Goal: Task Accomplishment & Management: Use online tool/utility

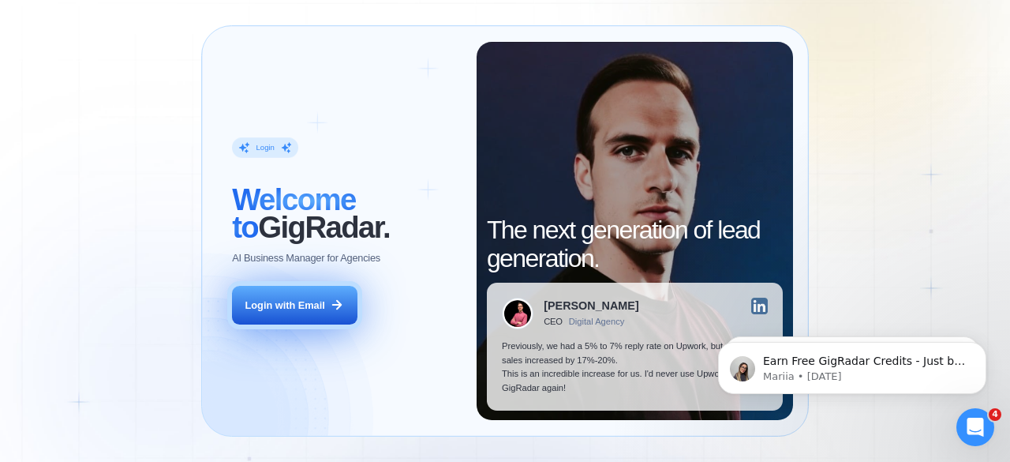
click at [295, 315] on button "Login with Email" at bounding box center [294, 305] width 125 height 39
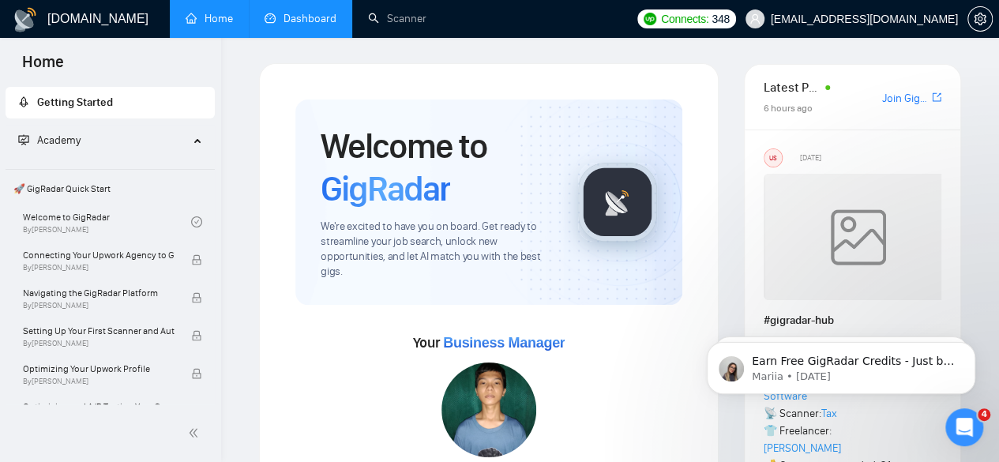
click at [284, 18] on link "Dashboard" at bounding box center [300, 18] width 72 height 13
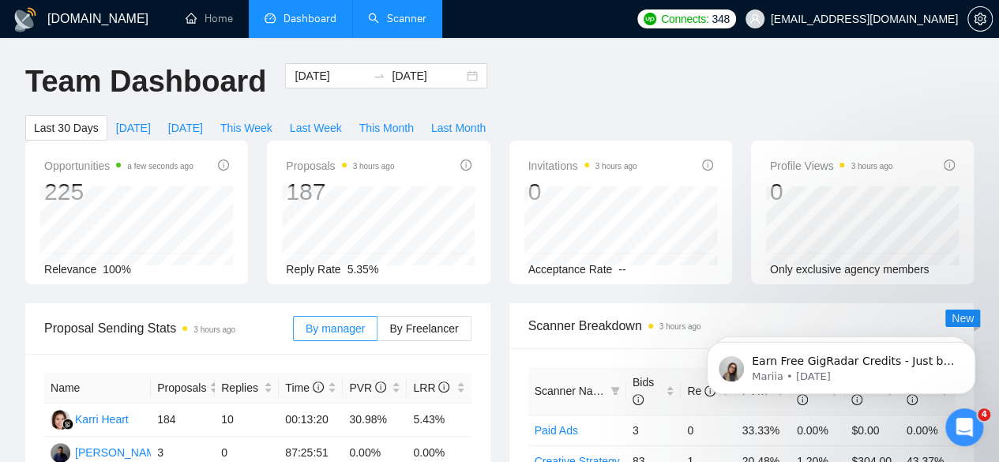
click at [426, 23] on link "Scanner" at bounding box center [397, 18] width 58 height 13
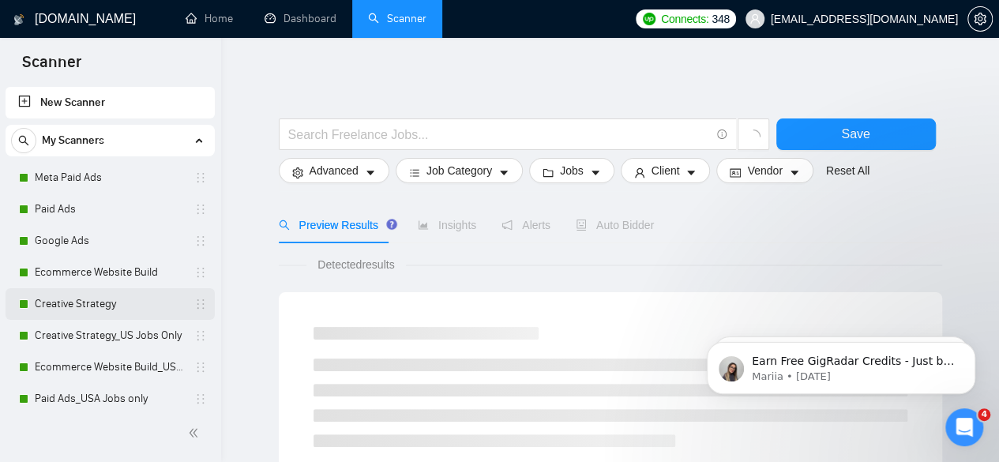
click at [116, 312] on link "Creative Strategy" at bounding box center [110, 304] width 150 height 32
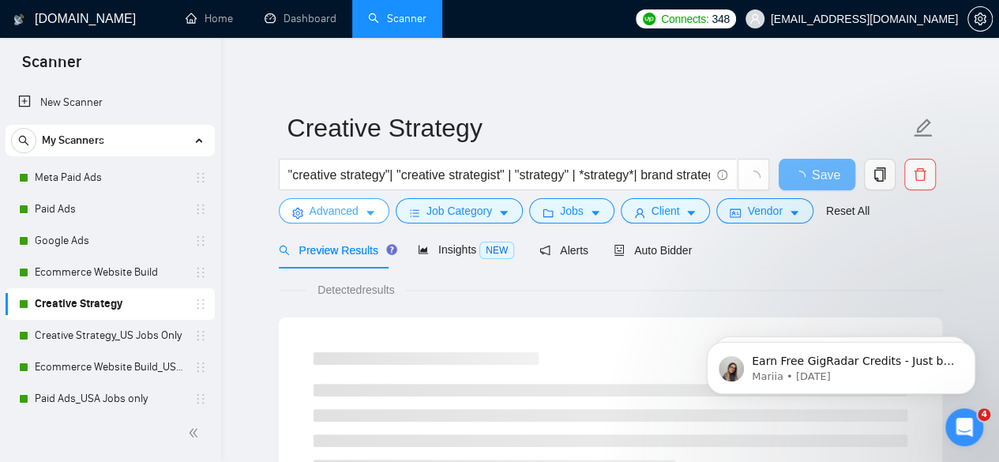
click at [344, 214] on span "Advanced" at bounding box center [333, 210] width 49 height 17
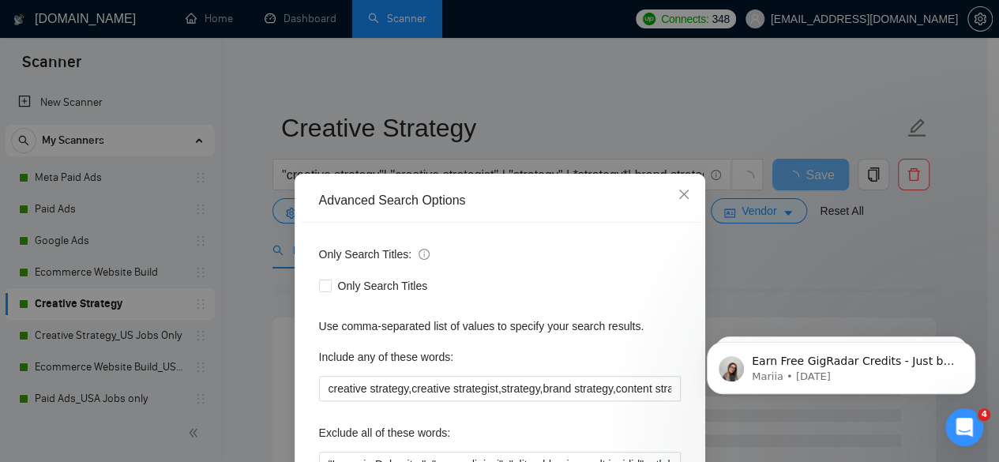
scroll to position [158, 0]
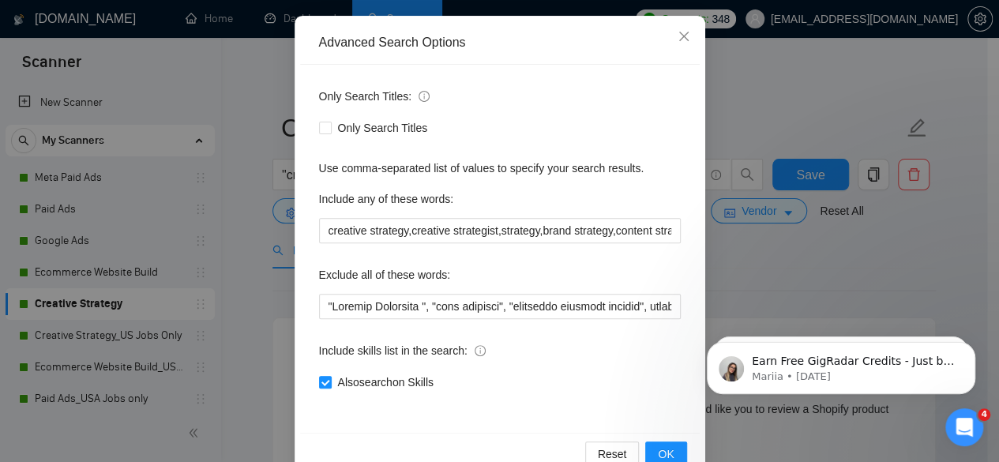
click at [261, 204] on div "Advanced Search Options Only Search Titles: Only Search Titles Use comma-separa…" at bounding box center [499, 231] width 999 height 462
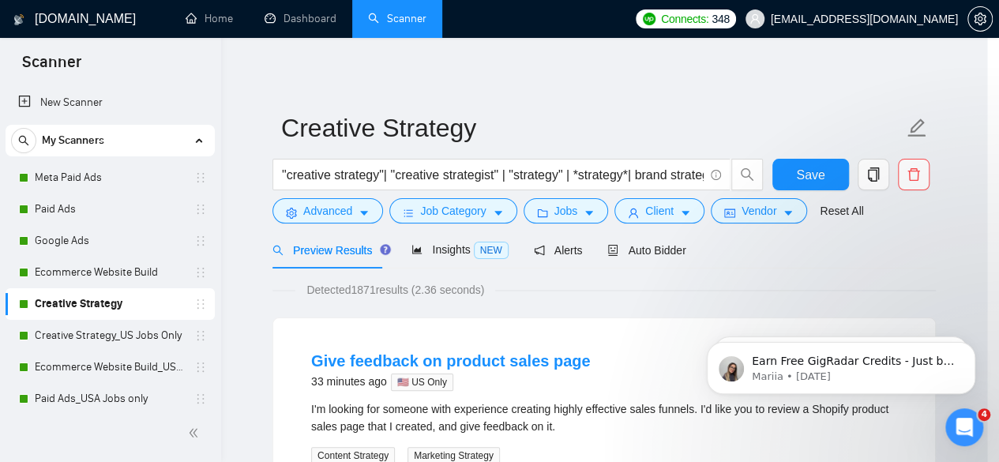
scroll to position [115, 0]
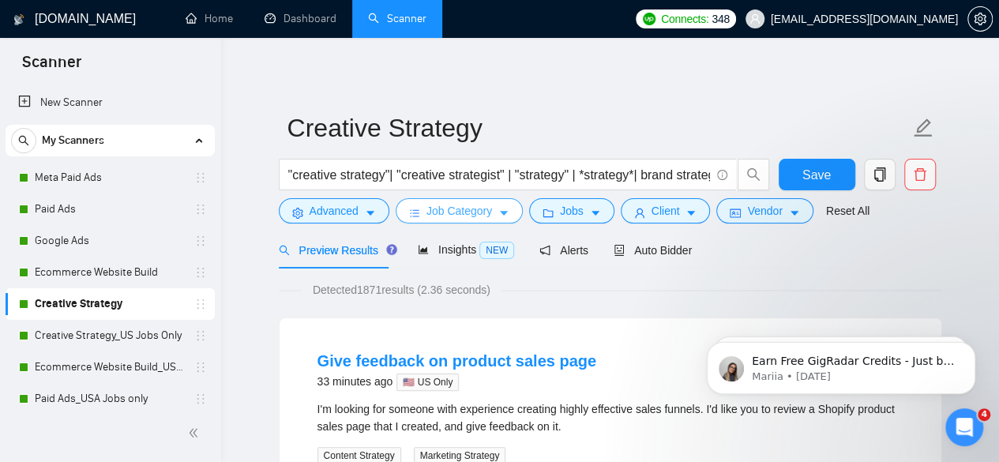
click at [416, 211] on icon "bars" at bounding box center [414, 213] width 9 height 7
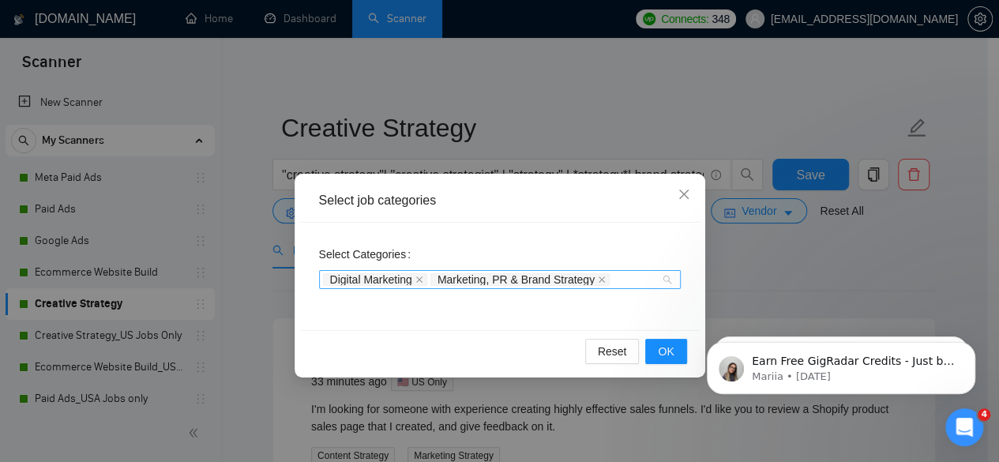
click at [642, 282] on div "Digital Marketing Marketing, PR & Brand Strategy" at bounding box center [492, 280] width 338 height 16
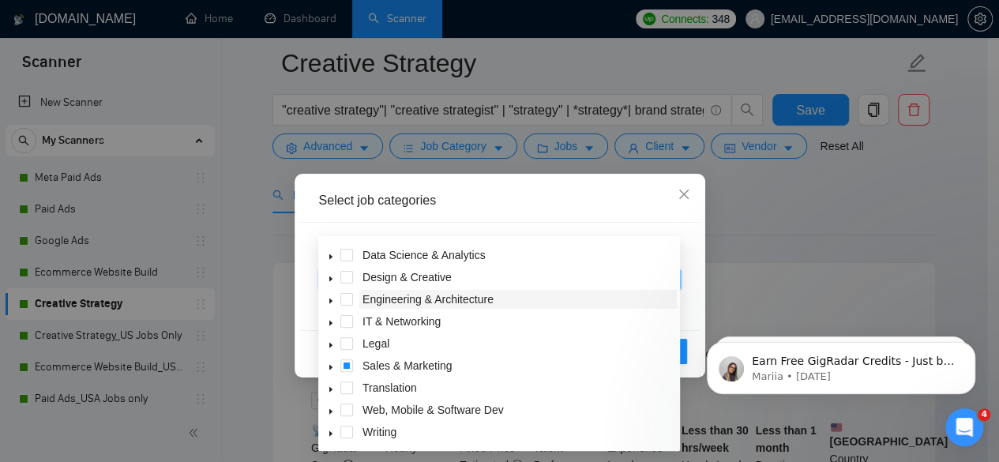
scroll to position [79, 0]
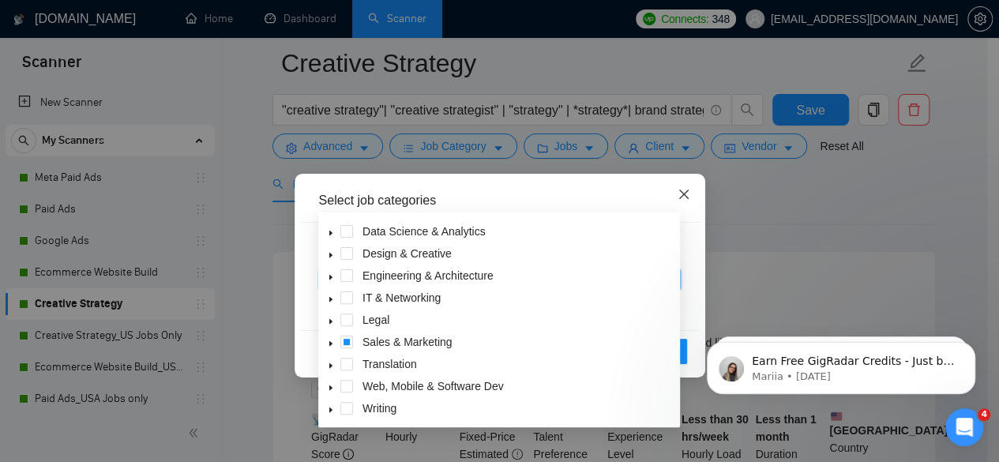
click at [678, 195] on icon "close" at bounding box center [683, 194] width 13 height 13
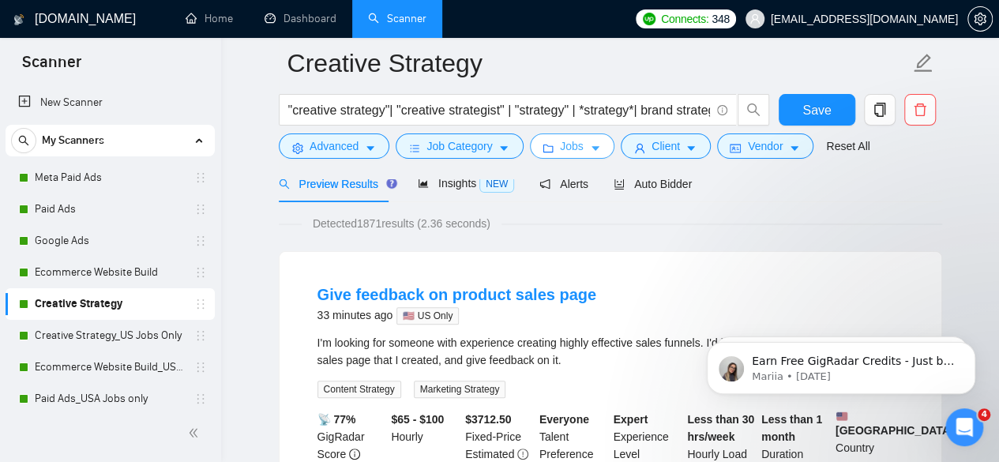
click at [568, 147] on span "Jobs" at bounding box center [572, 145] width 24 height 17
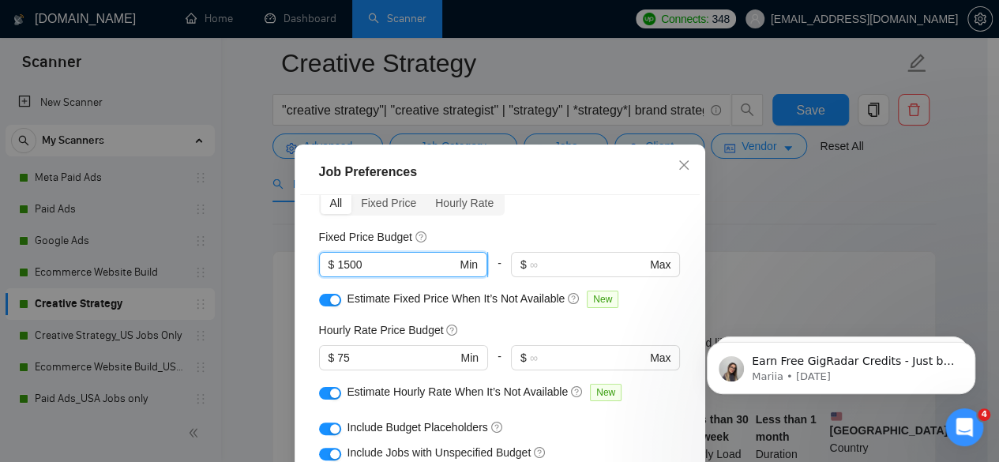
click at [341, 264] on input "1500" at bounding box center [396, 264] width 119 height 17
type input "1000"
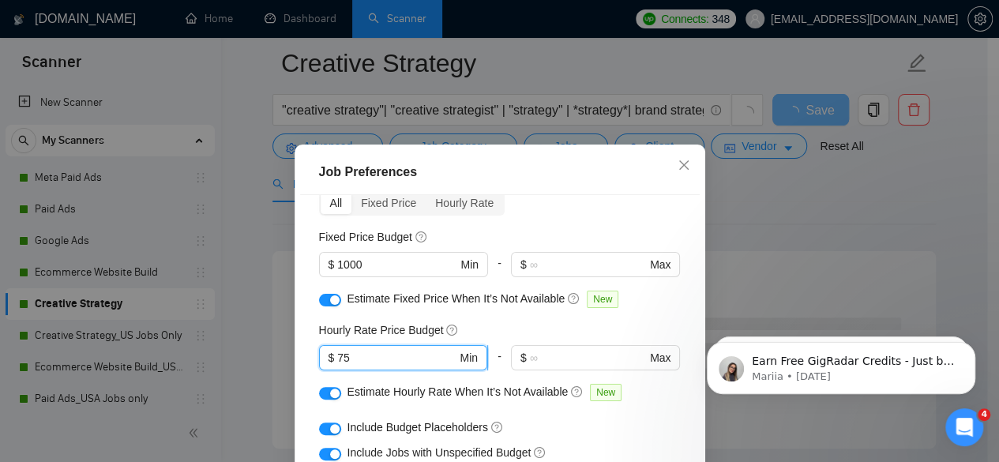
click at [372, 356] on input "75" at bounding box center [396, 357] width 119 height 17
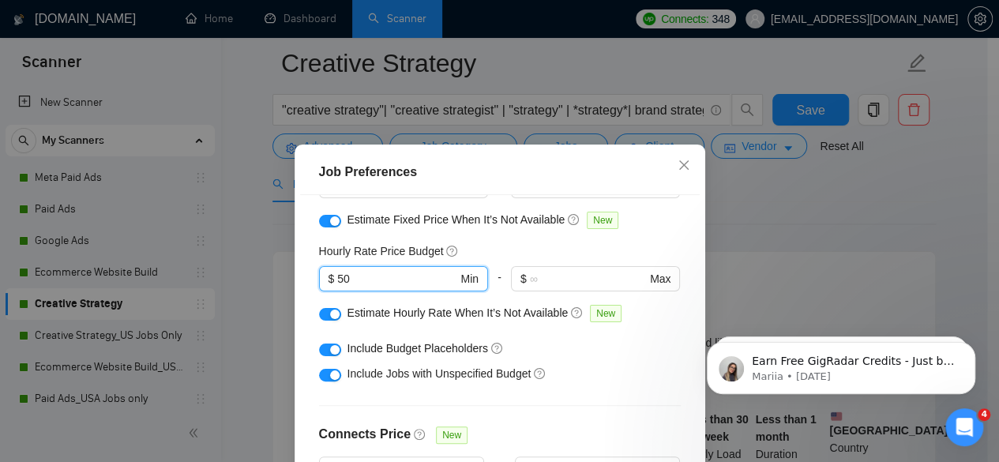
scroll to position [237, 0]
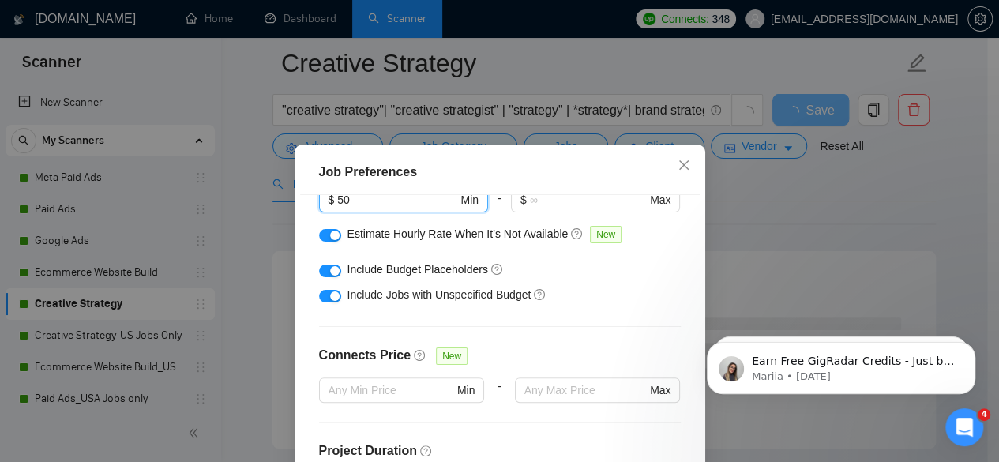
type input "50"
click at [622, 318] on div "Budget Project Type All Fixed Price Hourly Rate Fixed Price Budget $ 1000 Min -…" at bounding box center [499, 357] width 399 height 324
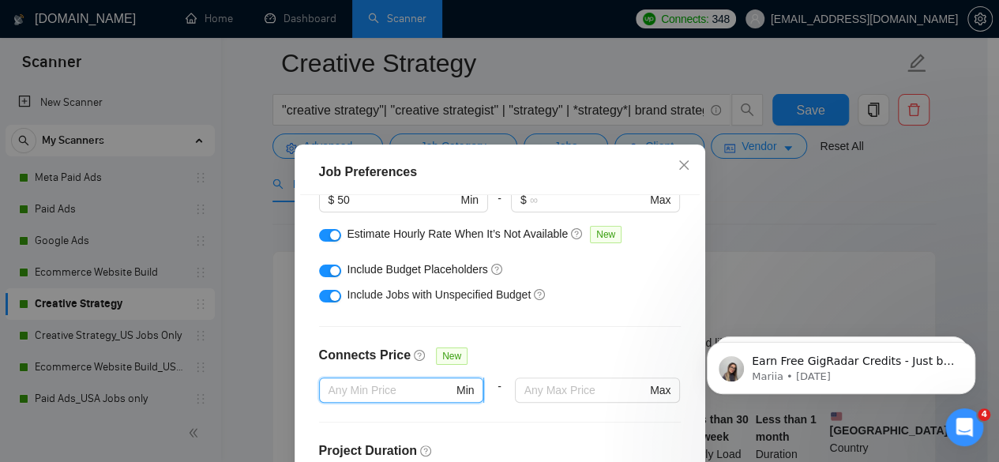
click at [406, 394] on input "text" at bounding box center [390, 389] width 125 height 17
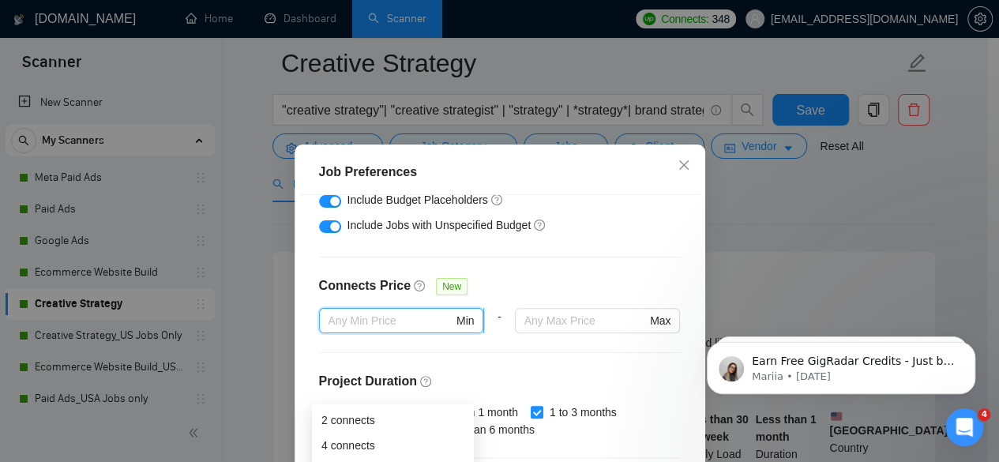
scroll to position [395, 0]
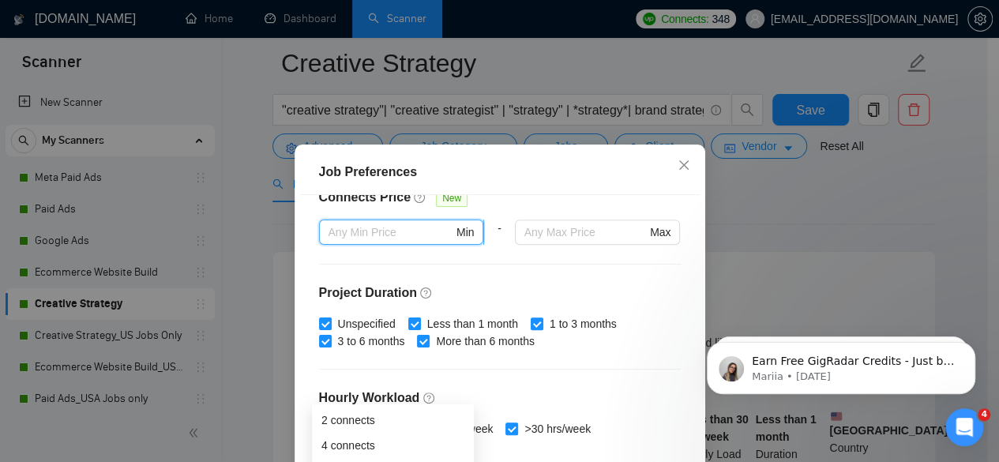
click at [385, 229] on input "text" at bounding box center [390, 231] width 125 height 17
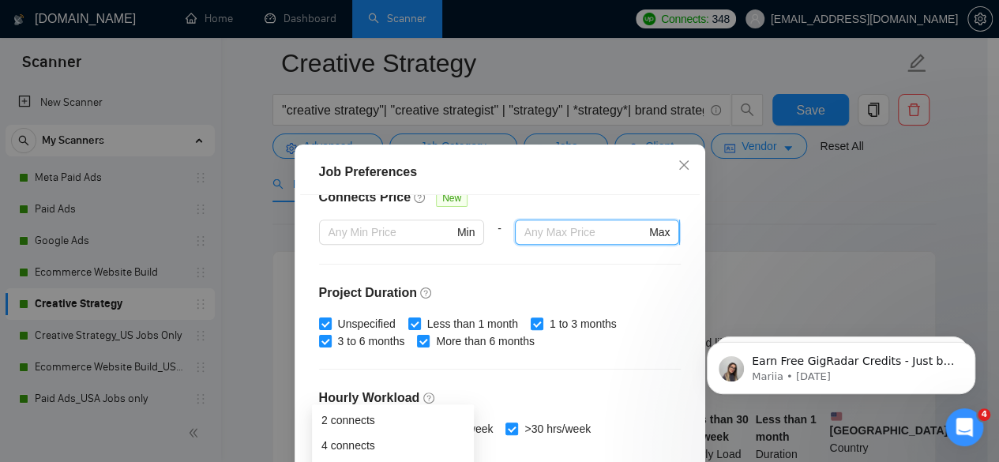
click at [614, 227] on input "text" at bounding box center [585, 231] width 122 height 17
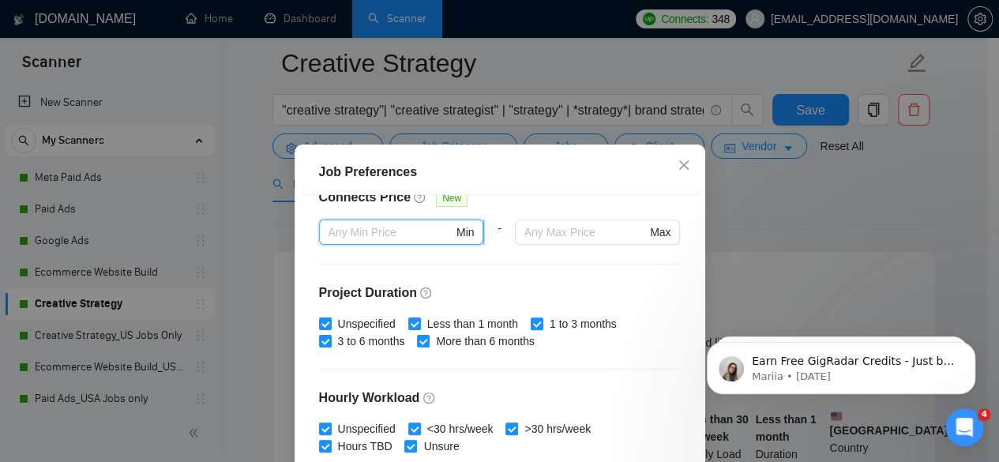
click at [405, 234] on input "text" at bounding box center [390, 231] width 125 height 17
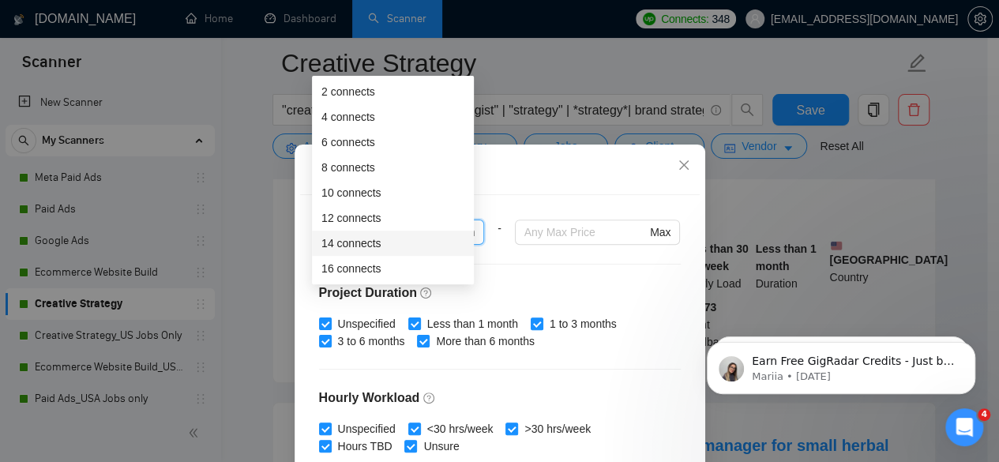
scroll to position [316, 0]
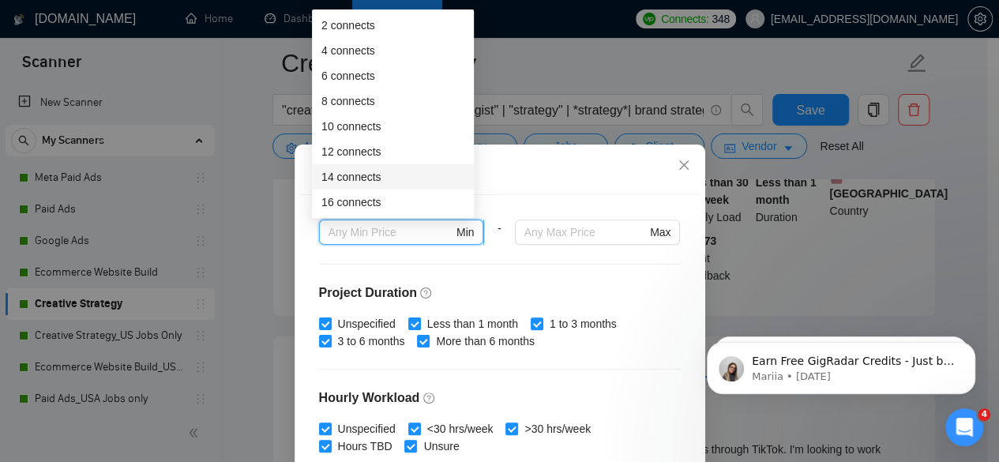
click at [375, 227] on input "text" at bounding box center [390, 231] width 125 height 17
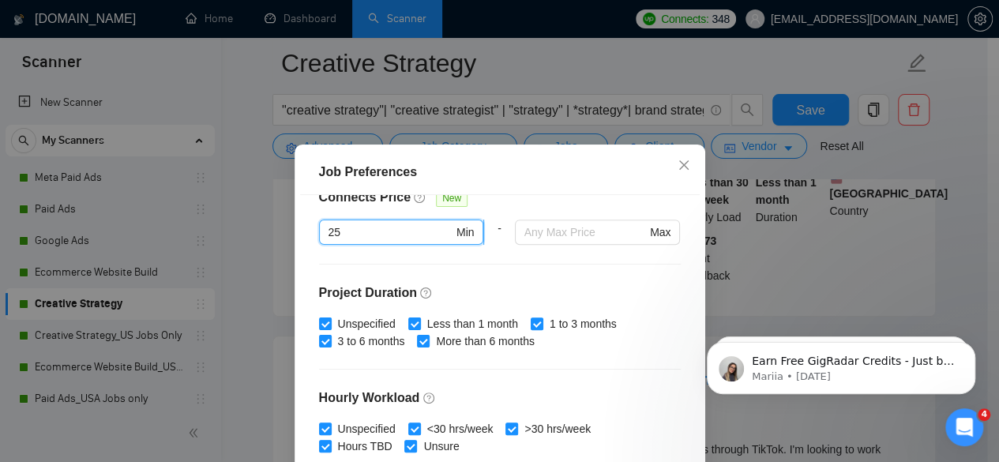
click at [375, 227] on input "25" at bounding box center [390, 231] width 125 height 17
type input "25"
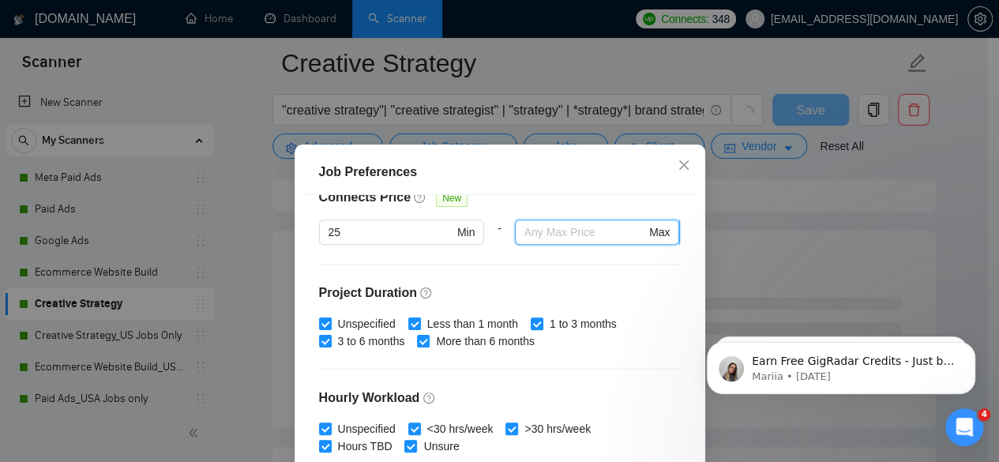
click at [538, 228] on input "text" at bounding box center [585, 231] width 122 height 17
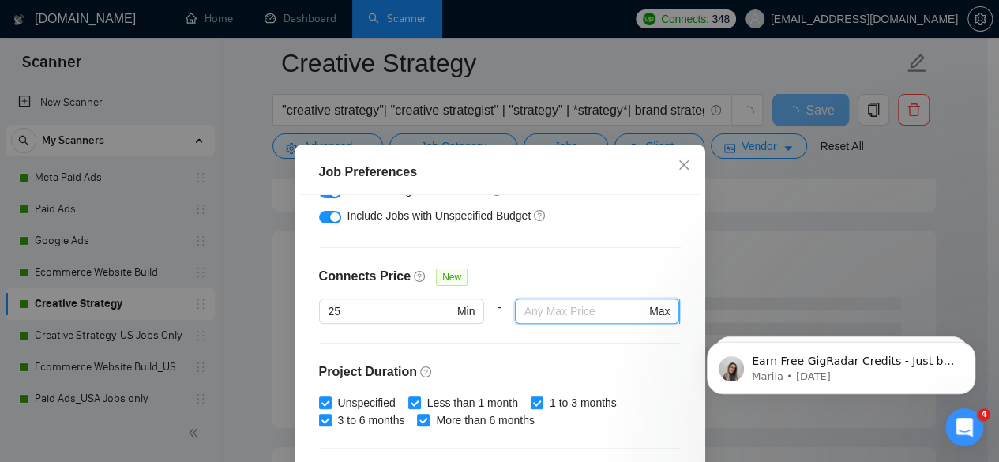
click at [570, 308] on input "text" at bounding box center [585, 310] width 122 height 17
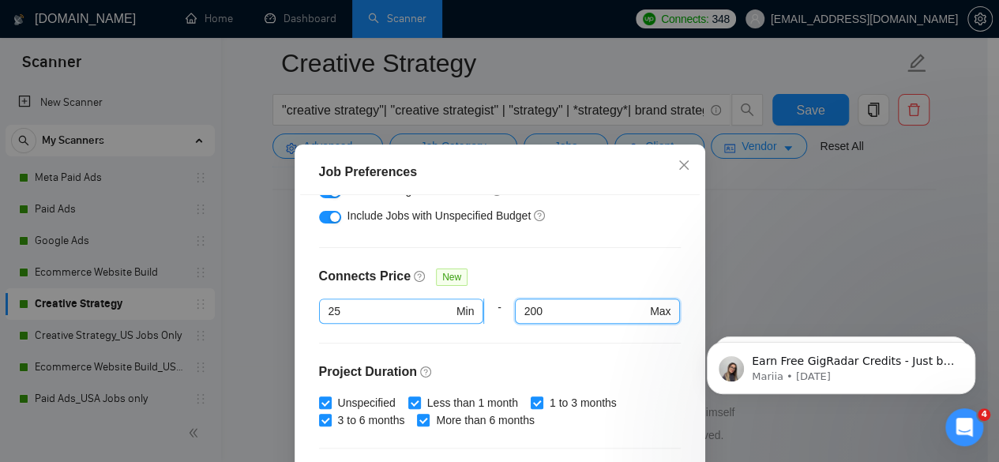
type input "200"
click at [410, 305] on input "25" at bounding box center [390, 310] width 125 height 17
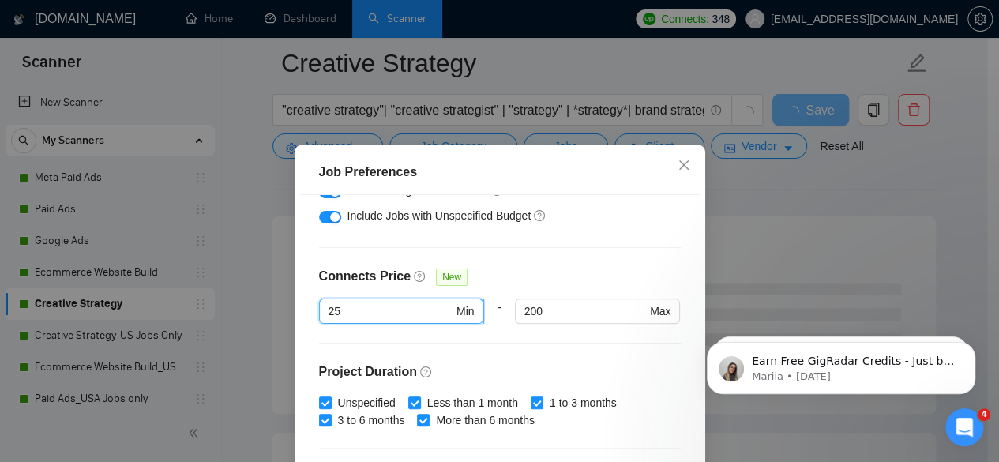
click at [429, 310] on input "25" at bounding box center [390, 310] width 125 height 17
click at [574, 243] on div "Budget Project Type All Fixed Price Hourly Rate Fixed Price Budget $ 1000 Min -…" at bounding box center [499, 357] width 399 height 324
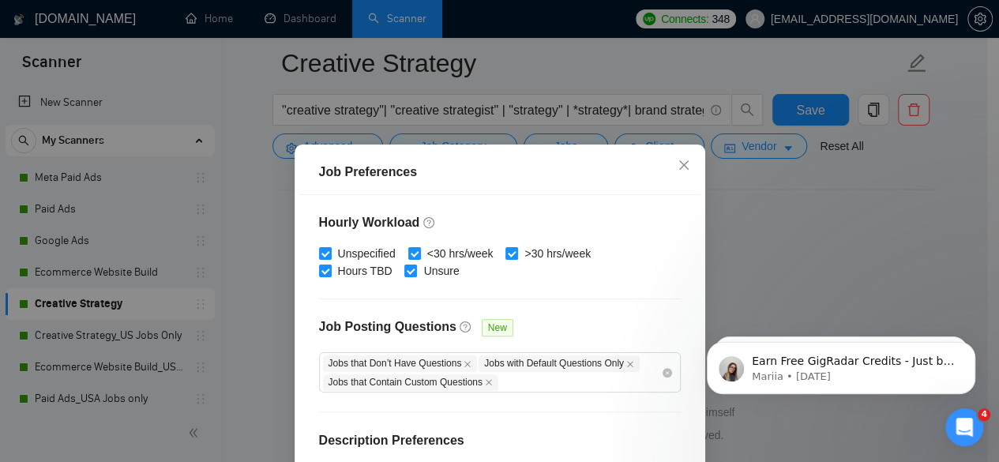
scroll to position [579, 0]
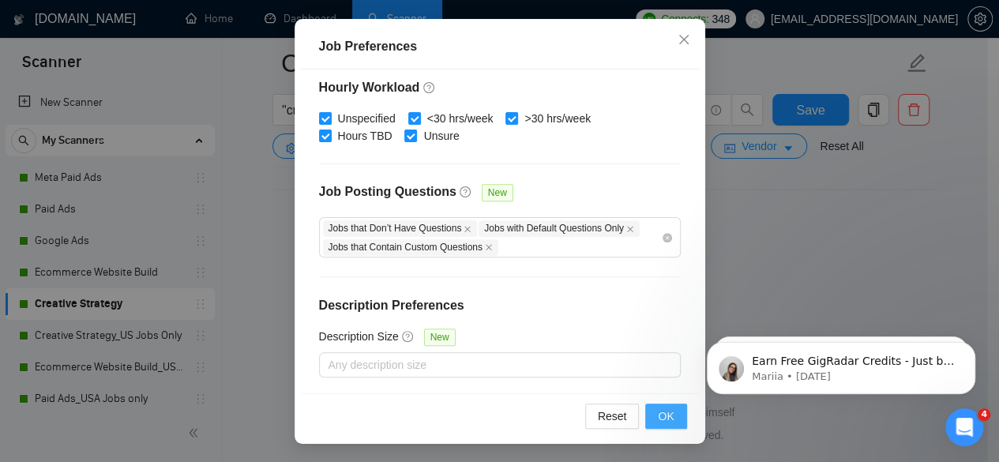
click at [665, 418] on span "OK" at bounding box center [666, 415] width 16 height 17
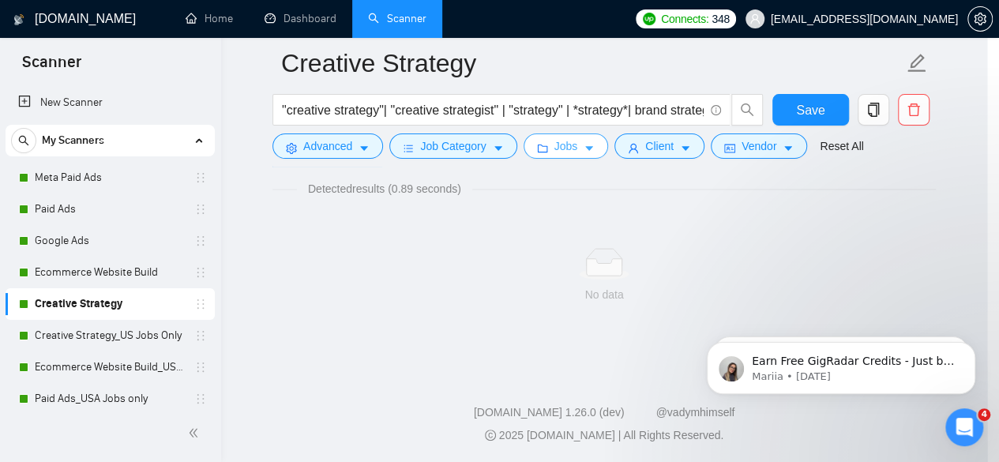
scroll to position [0, 0]
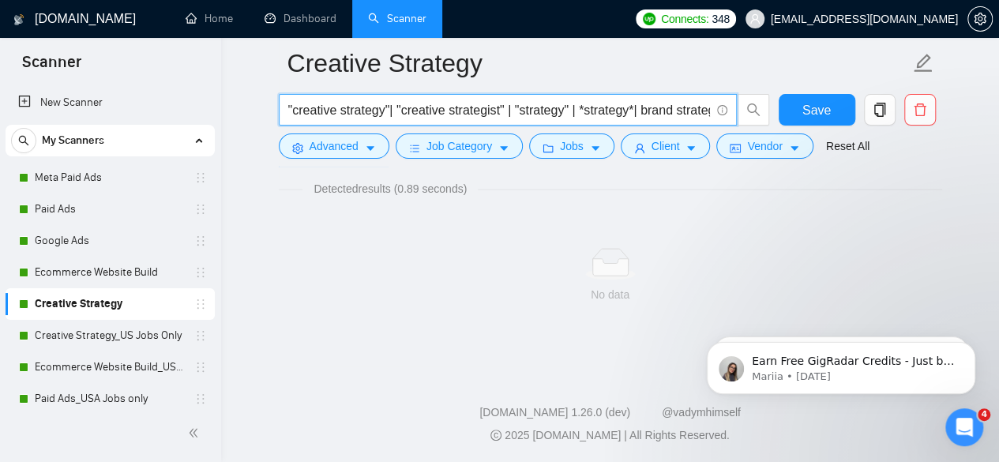
click at [695, 112] on input ""creative strategy"| "creative strategist" | "strategy" | *strategy*| brand str…" at bounding box center [499, 110] width 422 height 20
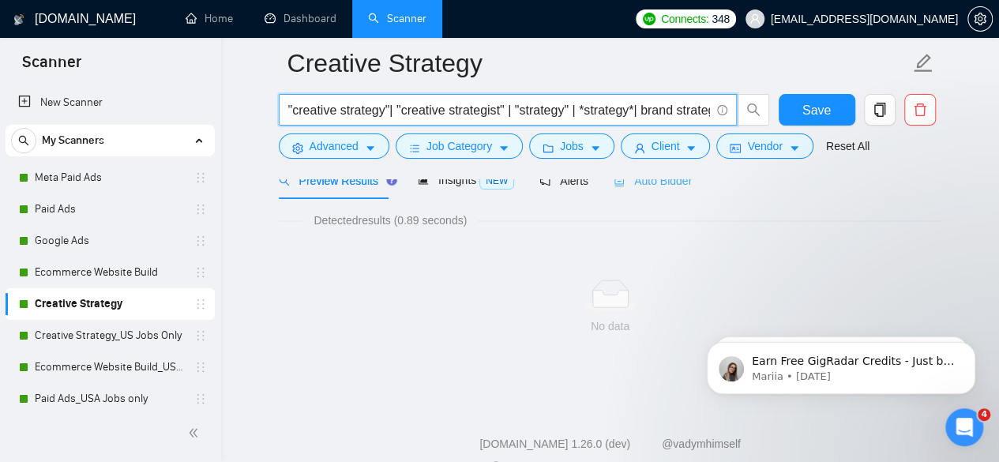
scroll to position [35, 0]
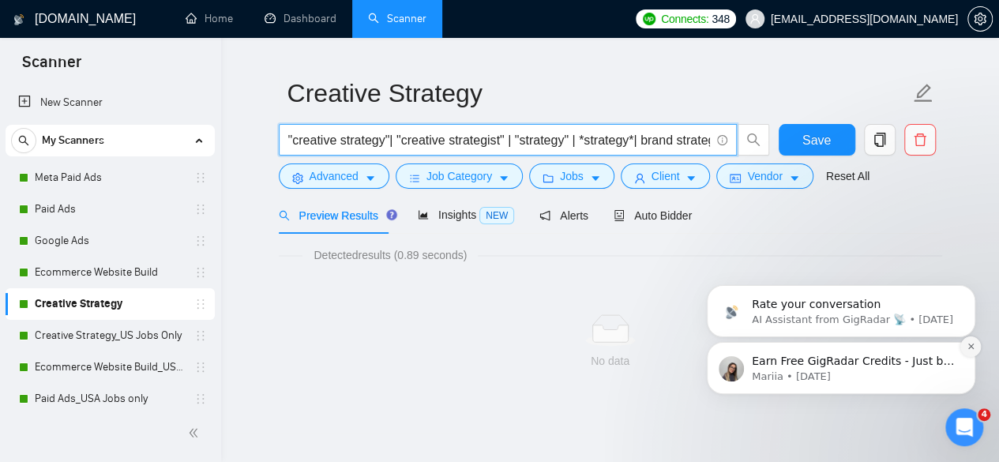
click at [966, 346] on icon "Dismiss notification" at bounding box center [970, 346] width 9 height 9
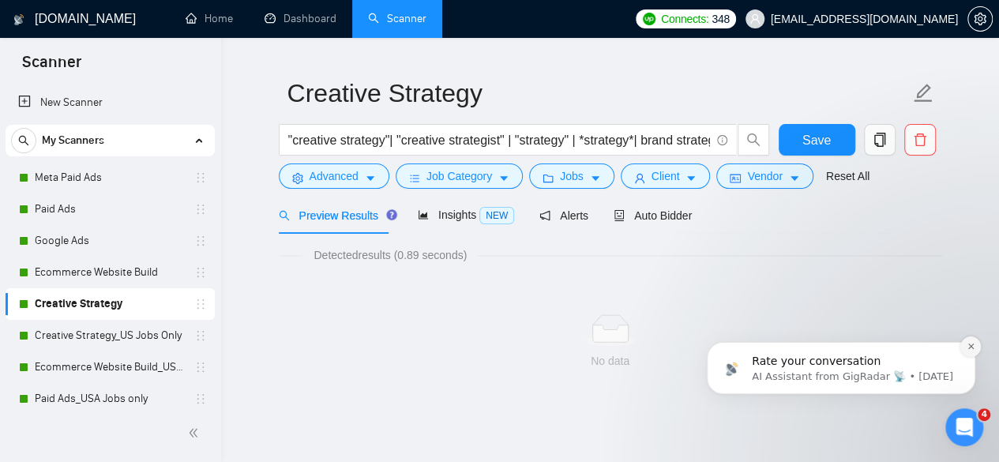
click at [972, 347] on icon "Dismiss notification" at bounding box center [970, 346] width 6 height 6
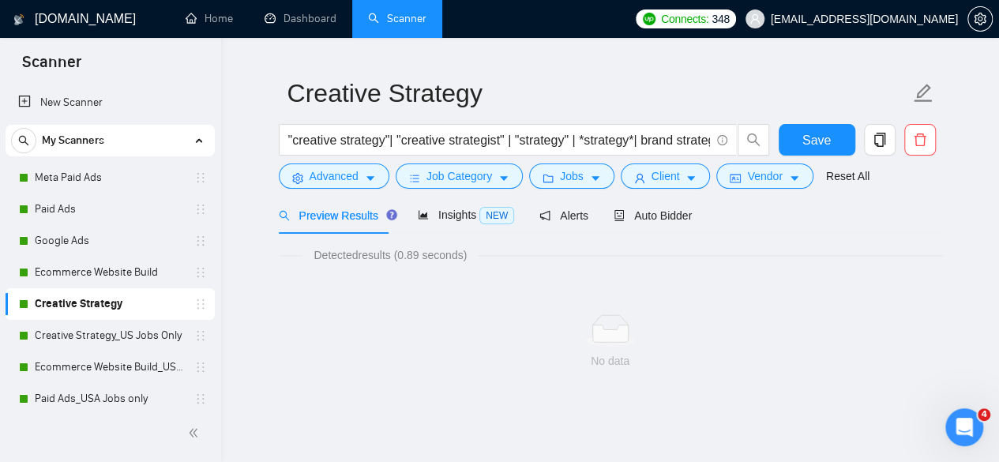
click at [647, 397] on div "No data" at bounding box center [610, 341] width 663 height 131
click at [967, 423] on icon "Open Intercom Messenger" at bounding box center [962, 425] width 26 height 26
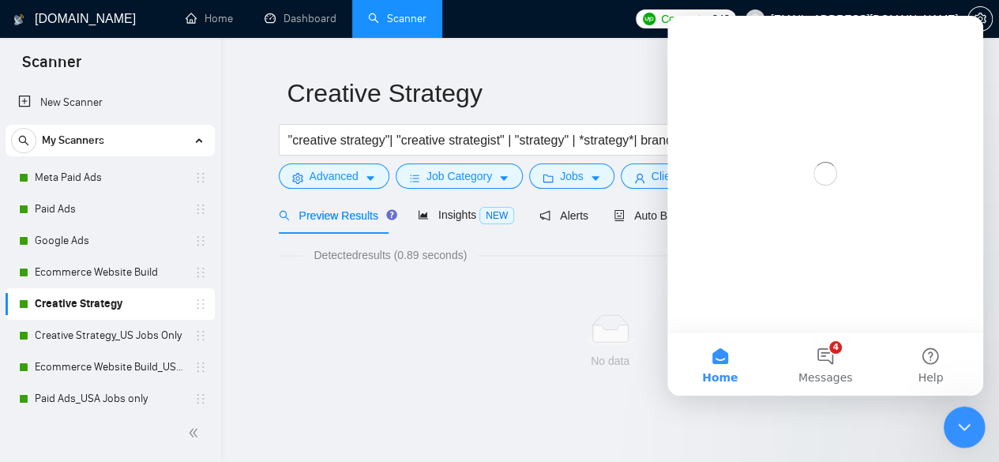
scroll to position [0, 0]
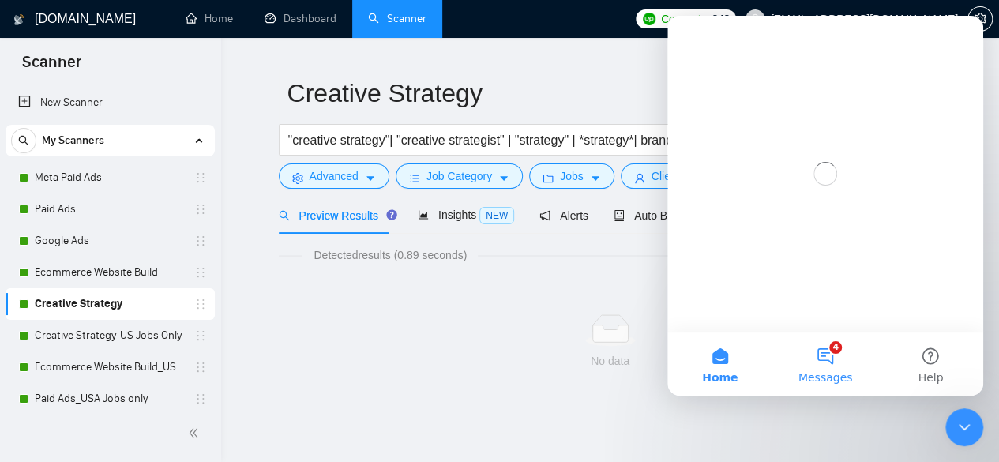
click at [836, 358] on button "4 Messages" at bounding box center [824, 363] width 105 height 63
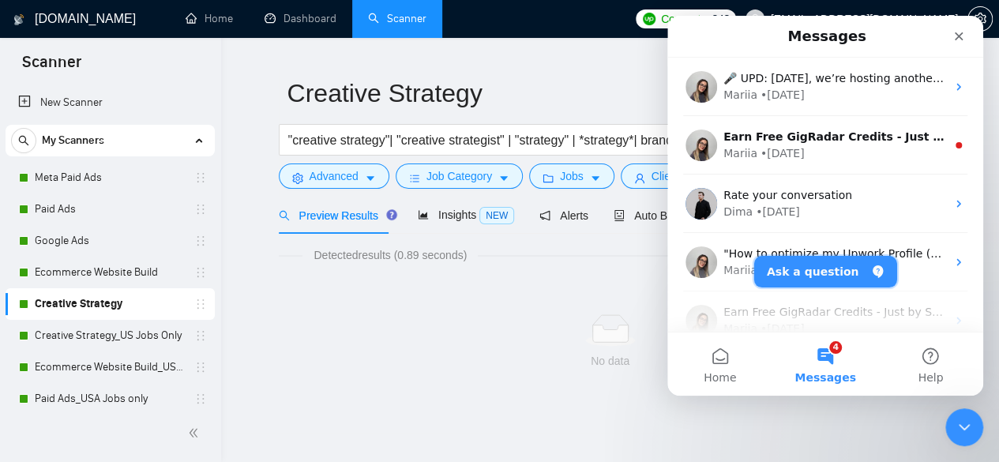
click at [831, 280] on button "Ask a question" at bounding box center [825, 272] width 143 height 32
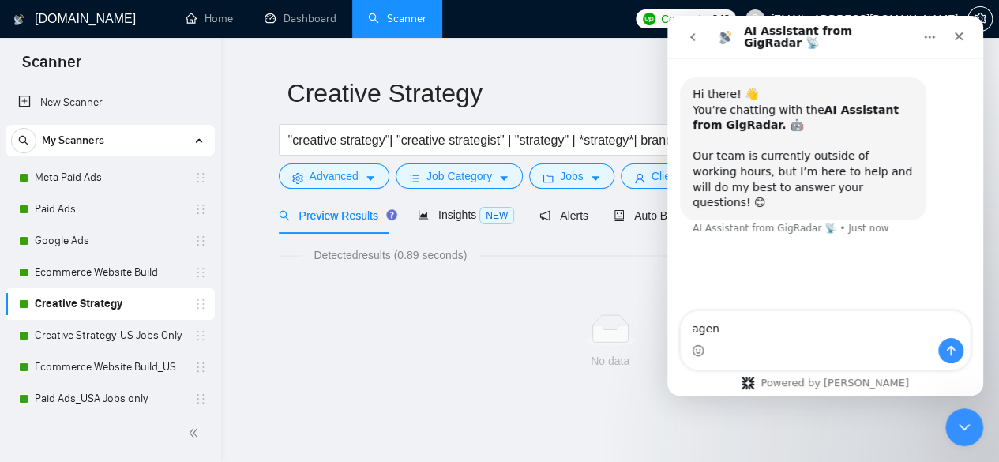
type textarea "agent"
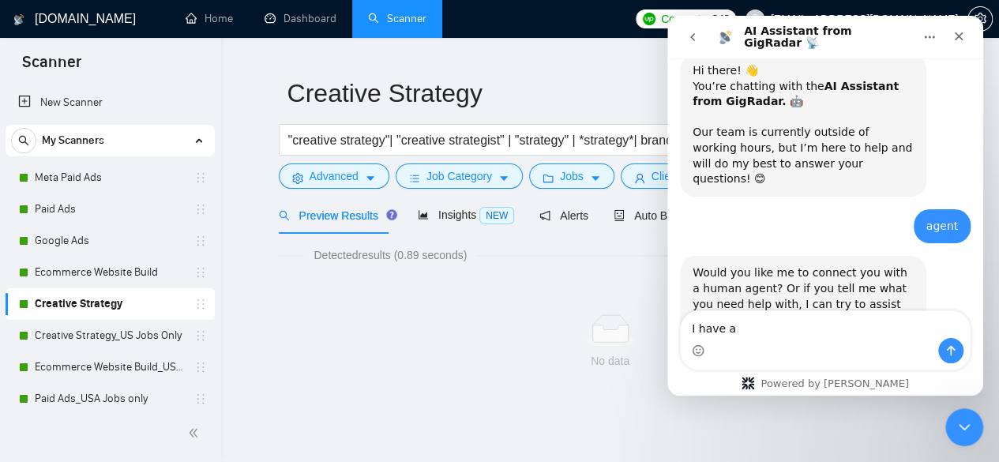
scroll to position [66, 0]
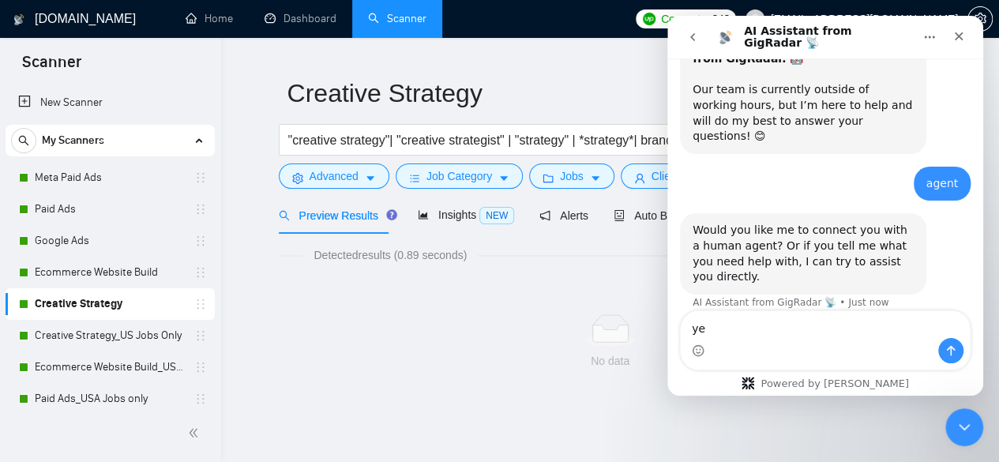
type textarea "yes"
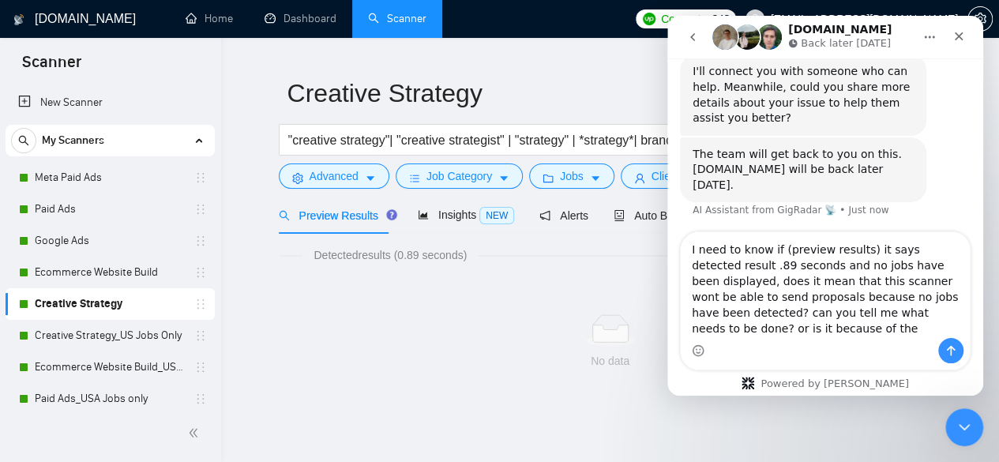
scroll to position [381, 0]
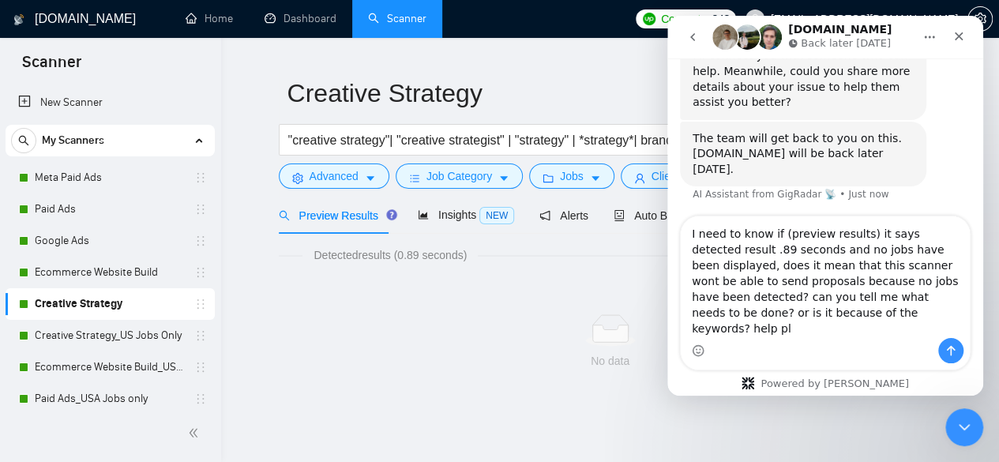
type textarea "I need to know if (preview results) it says detected result .89 seconds and no …"
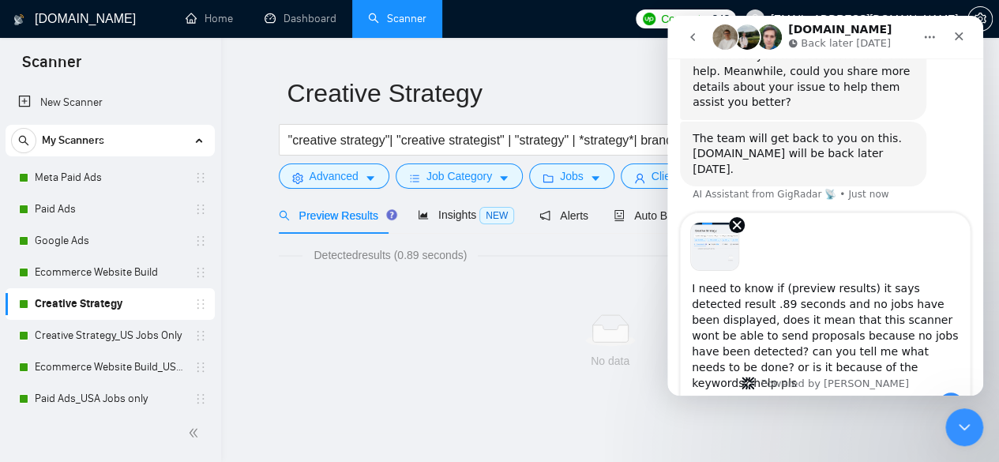
scroll to position [401, 0]
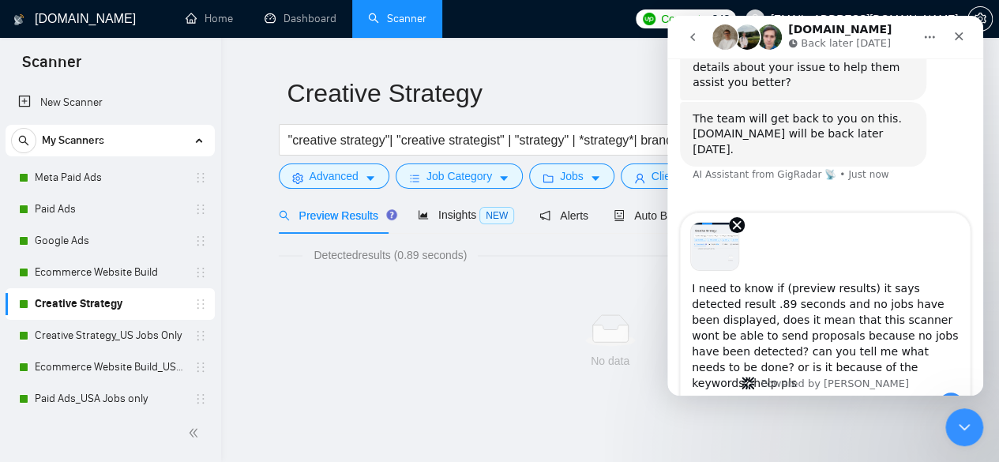
click at [770, 313] on textarea "I need to know if (preview results) it says detected result .89 seconds and no …" at bounding box center [824, 332] width 289 height 122
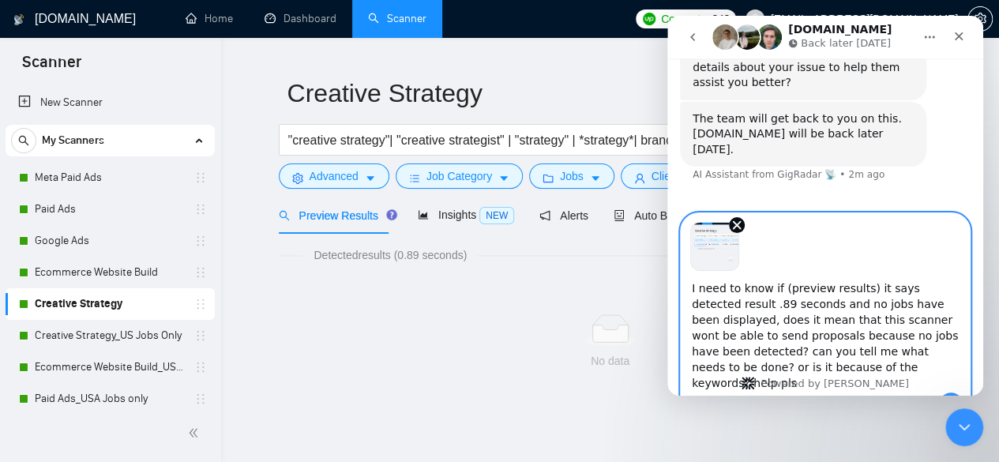
paste textarea "Hi, I noticed that the preview shows “Detected result: 0.89 seconds” but no job…"
type textarea "Hi, I noticed that the preview shows “Detected result: 0.89 seconds” but no job…"
click at [947, 400] on icon "Send a message…" at bounding box center [951, 405] width 9 height 10
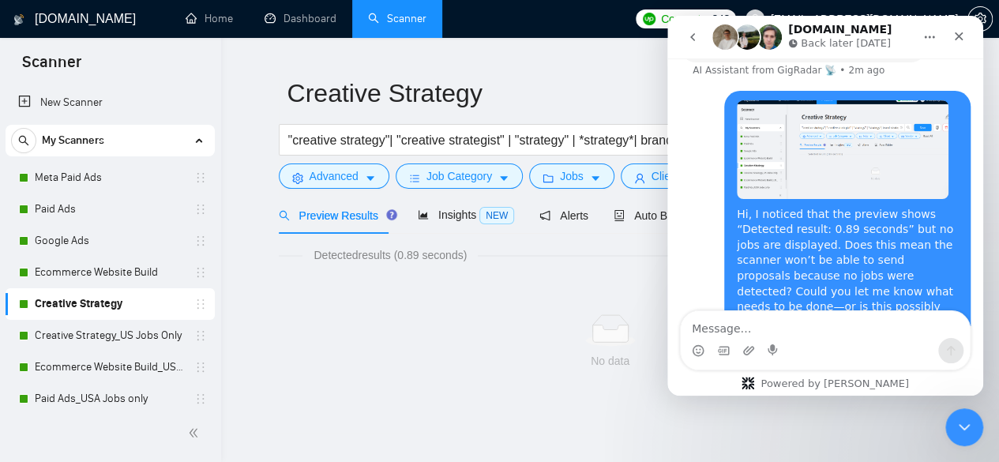
scroll to position [485, 0]
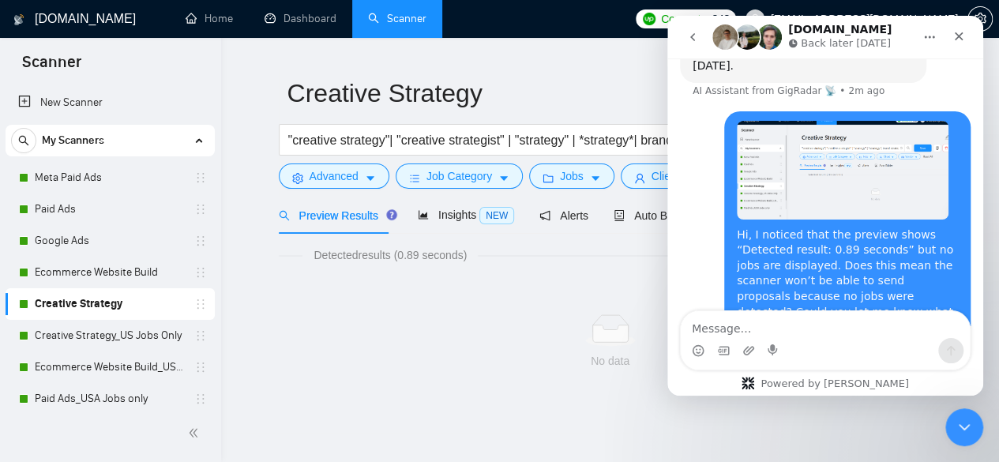
click at [440, 378] on div "No data" at bounding box center [610, 341] width 663 height 131
click at [924, 34] on icon "Home" at bounding box center [929, 37] width 13 height 13
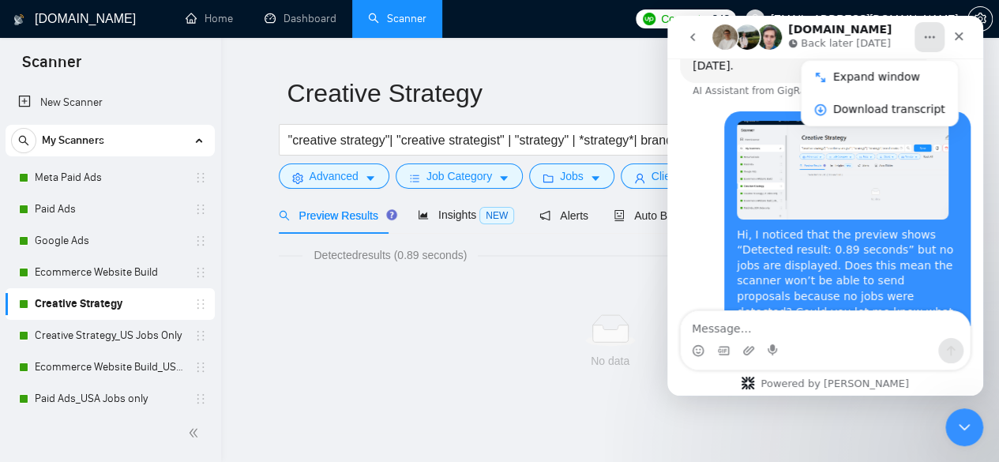
click at [695, 32] on icon "go back" at bounding box center [692, 37] width 13 height 13
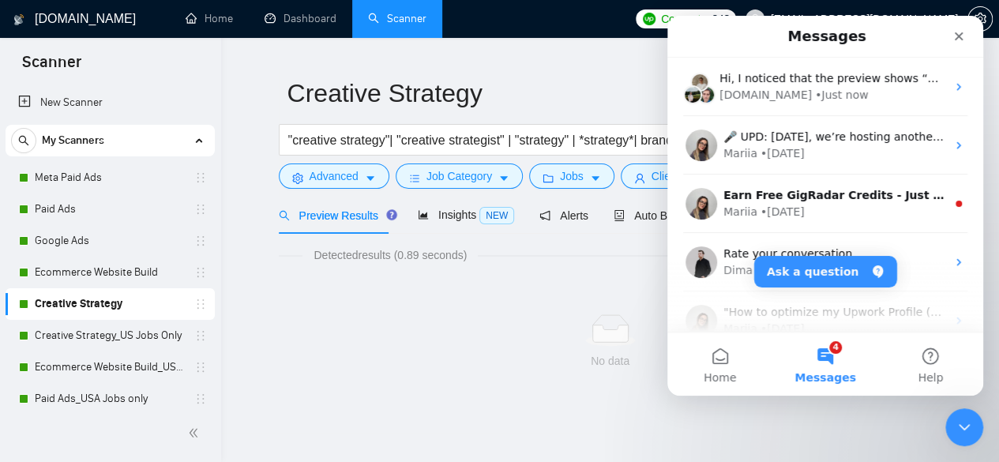
scroll to position [0, 0]
click at [956, 35] on icon "Close" at bounding box center [958, 36] width 13 height 13
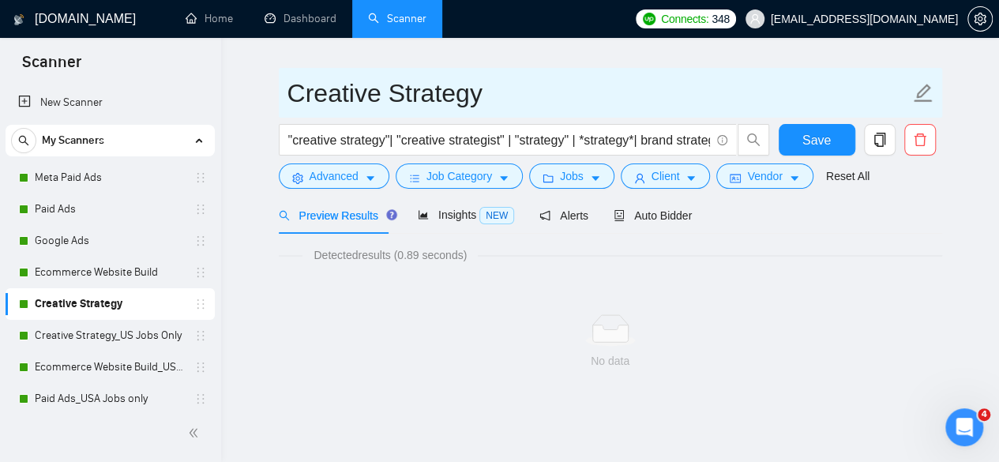
drag, startPoint x: 118, startPoint y: 339, endPoint x: 633, endPoint y: 89, distance: 572.0
click at [118, 339] on link "Creative Strategy_US Jobs Only" at bounding box center [110, 336] width 150 height 32
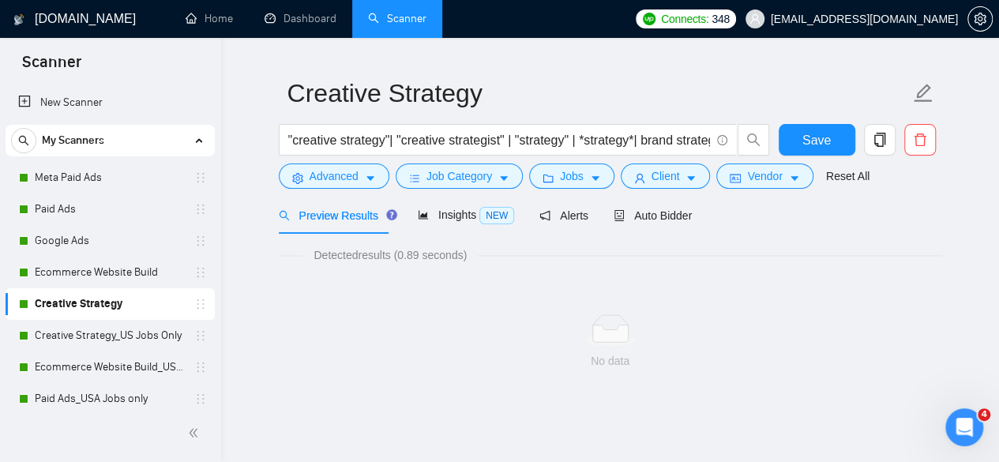
click at [774, 127] on div ""creative strategy"| "creative strategist" | "strategy" | *strategy*| brand str…" at bounding box center [607, 143] width 663 height 39
click at [804, 132] on span "Save" at bounding box center [816, 140] width 28 height 20
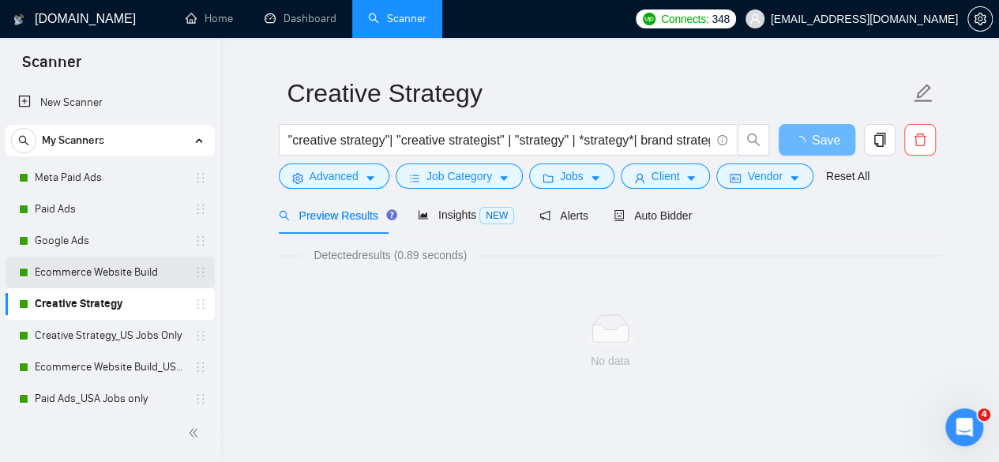
click at [129, 263] on link "Ecommerce Website Build" at bounding box center [110, 273] width 150 height 32
click at [103, 264] on link "Ecommerce Website Build" at bounding box center [110, 273] width 150 height 32
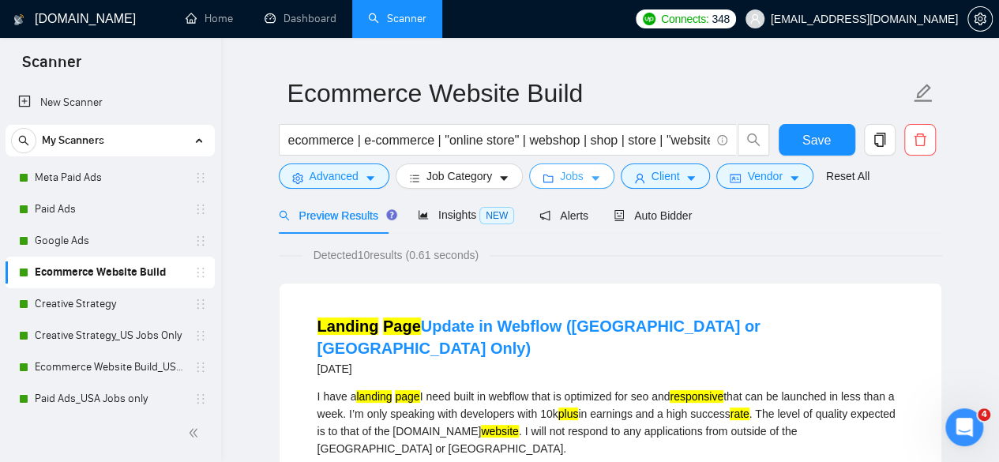
click at [552, 174] on button "Jobs" at bounding box center [571, 175] width 85 height 25
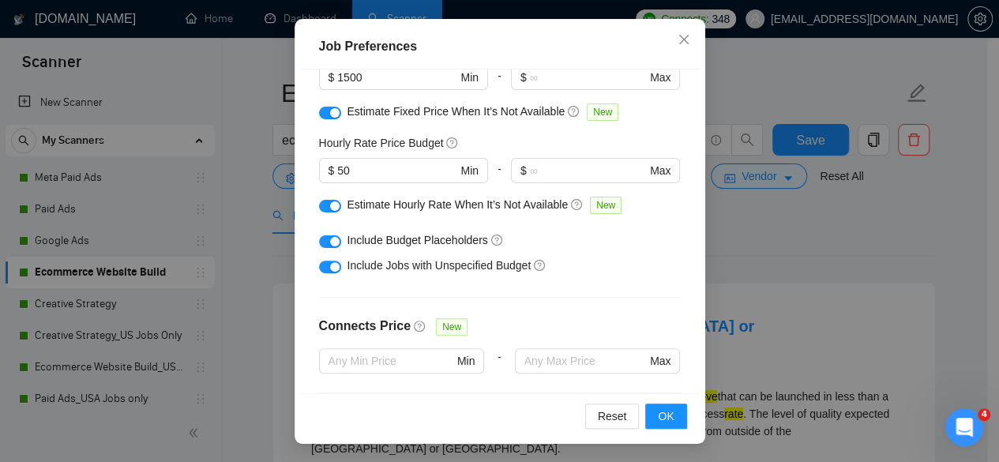
scroll to position [106, 0]
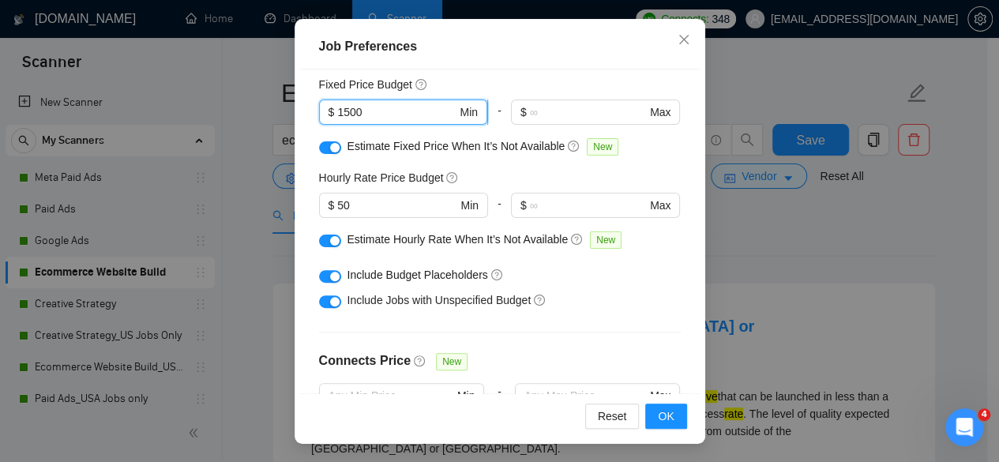
click at [388, 115] on input "1500" at bounding box center [396, 111] width 119 height 17
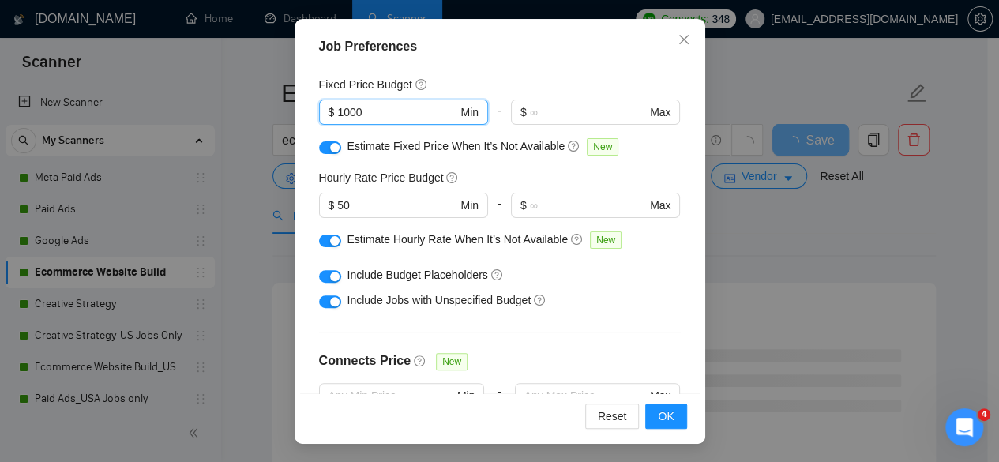
type input "1000"
click at [677, 265] on div "Budget Project Type All Fixed Price Hourly Rate Fixed Price Budget 1000 $ 1000 …" at bounding box center [499, 231] width 399 height 324
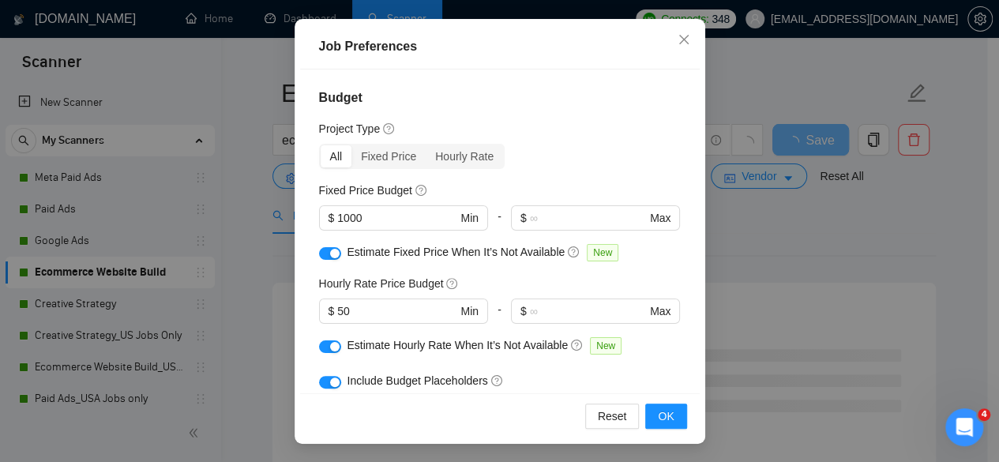
scroll to position [237, 0]
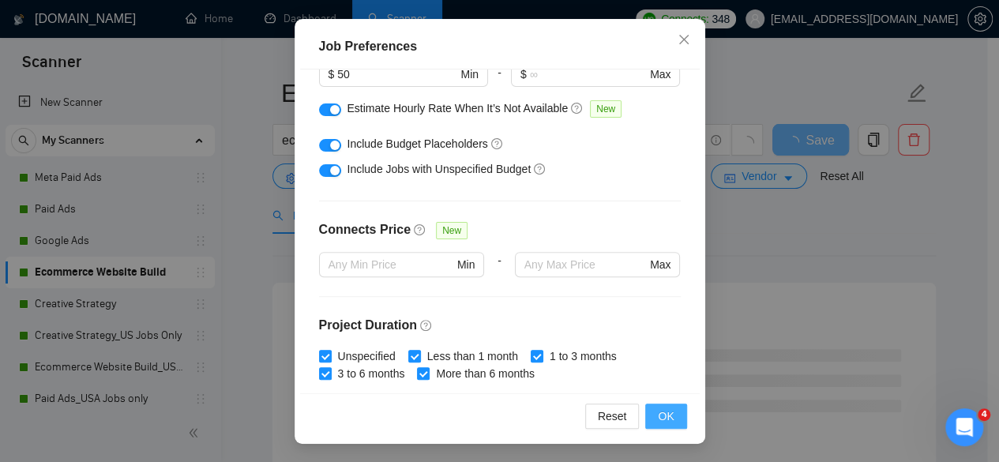
click at [666, 412] on span "OK" at bounding box center [666, 415] width 16 height 17
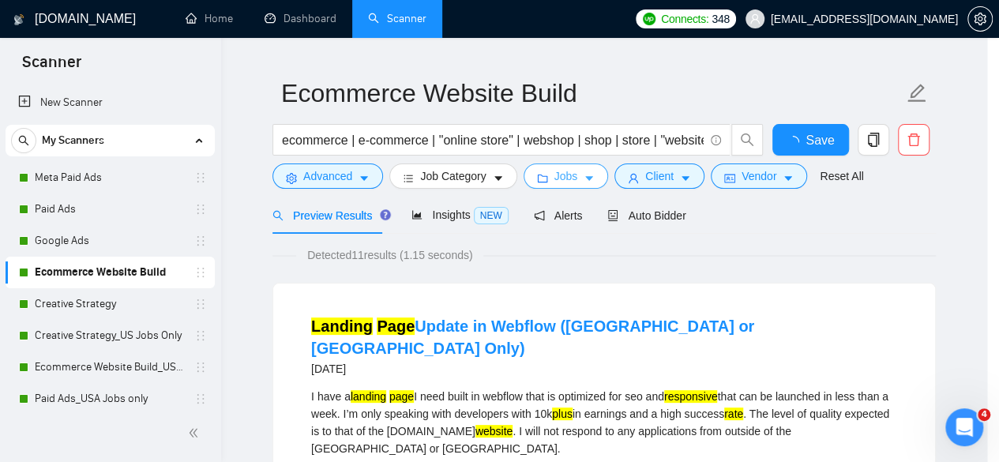
scroll to position [0, 0]
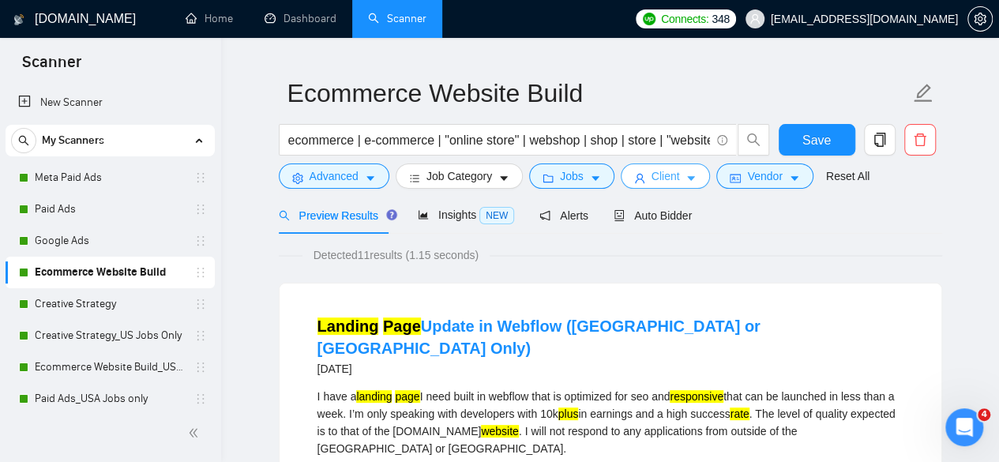
click at [651, 167] on span "Client" at bounding box center [665, 175] width 28 height 17
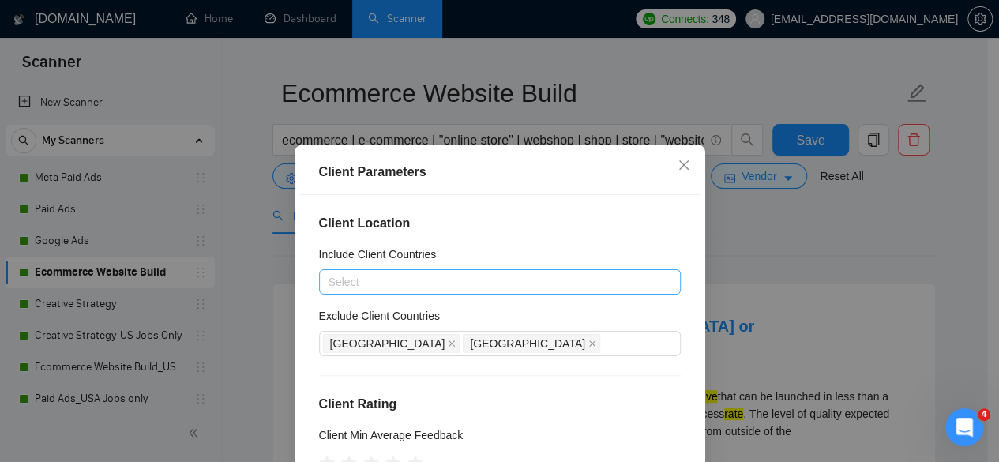
click at [507, 287] on div at bounding box center [492, 281] width 338 height 19
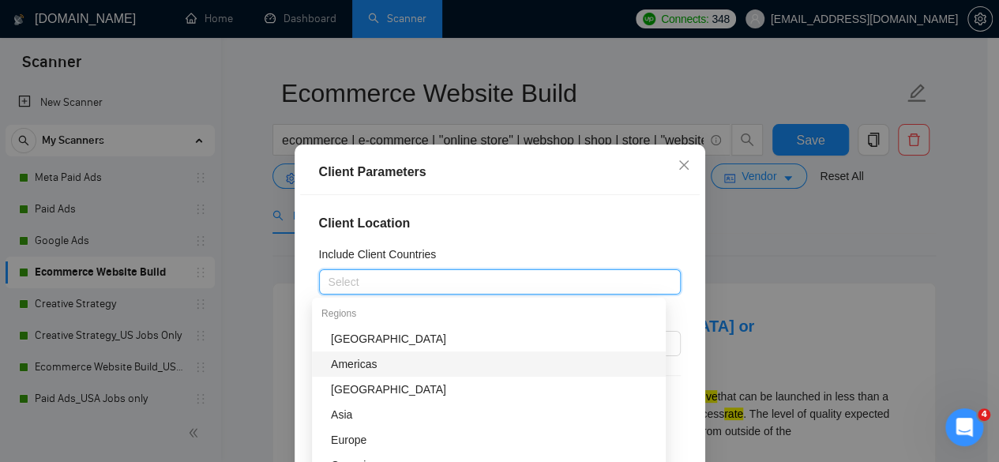
click at [461, 362] on div "Americas" at bounding box center [493, 363] width 325 height 17
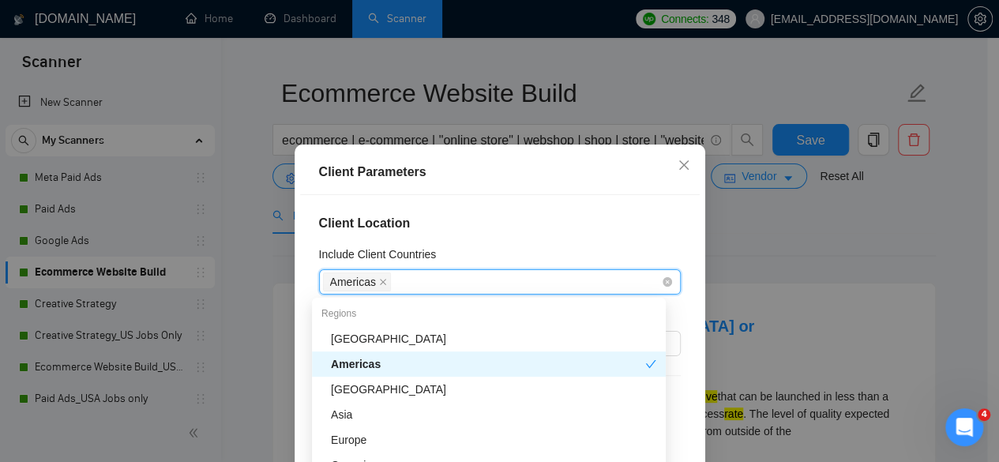
click at [434, 272] on div "Americas" at bounding box center [492, 282] width 338 height 22
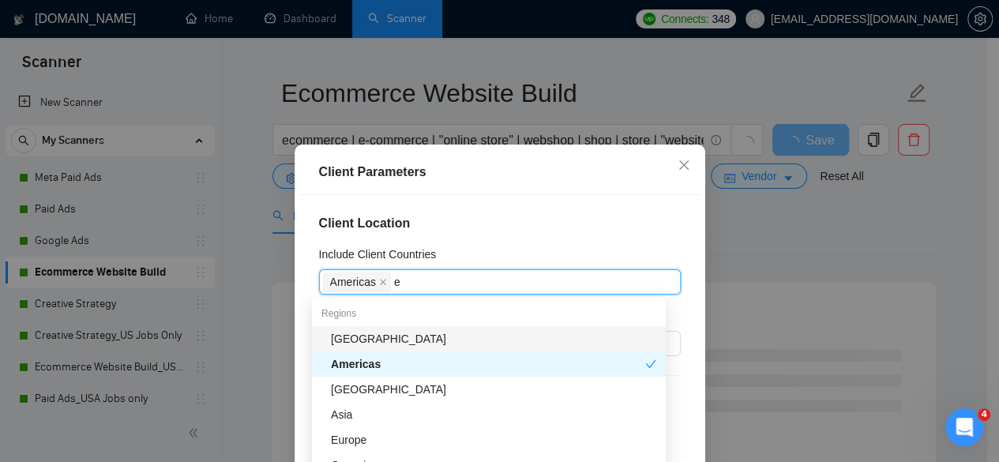
type input "eu"
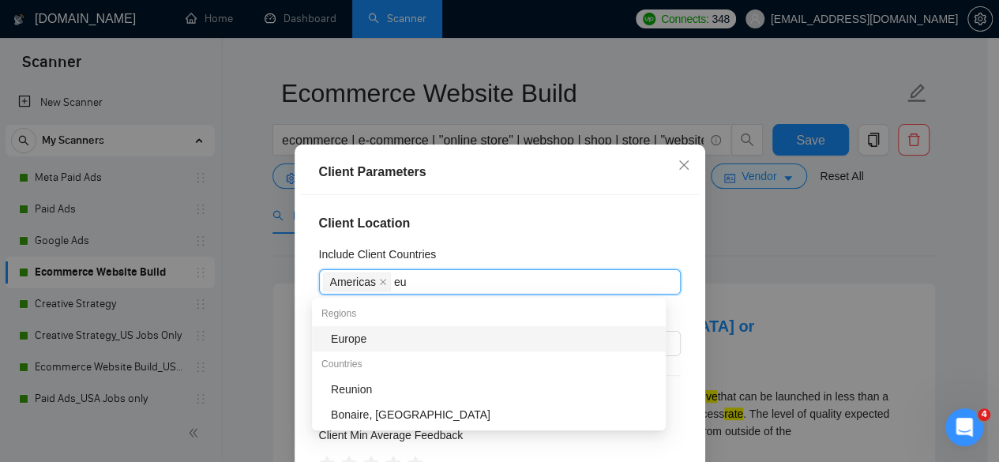
click at [369, 337] on div "Europe" at bounding box center [493, 338] width 325 height 17
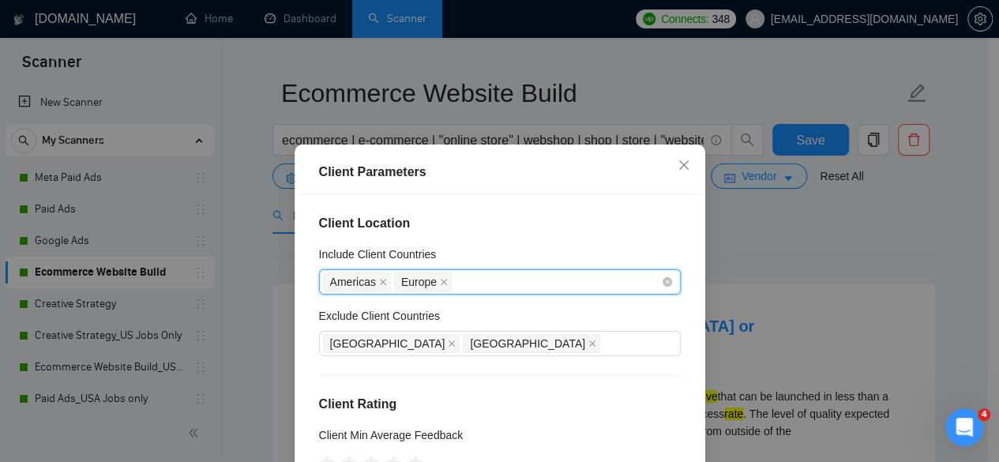
click at [475, 277] on div "Americas [GEOGRAPHIC_DATA]" at bounding box center [492, 282] width 338 height 22
click at [514, 291] on div "Americas [GEOGRAPHIC_DATA]" at bounding box center [492, 282] width 338 height 22
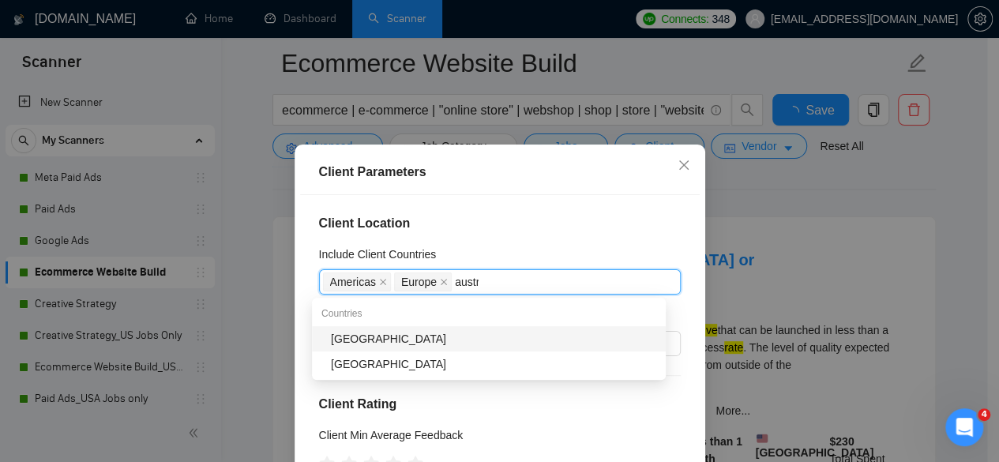
type input "austra"
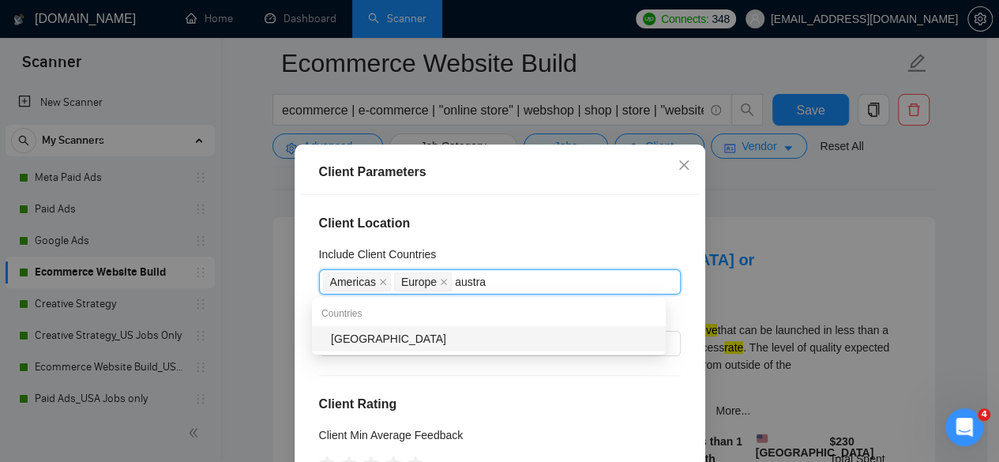
click at [503, 332] on div "[GEOGRAPHIC_DATA]" at bounding box center [493, 338] width 325 height 17
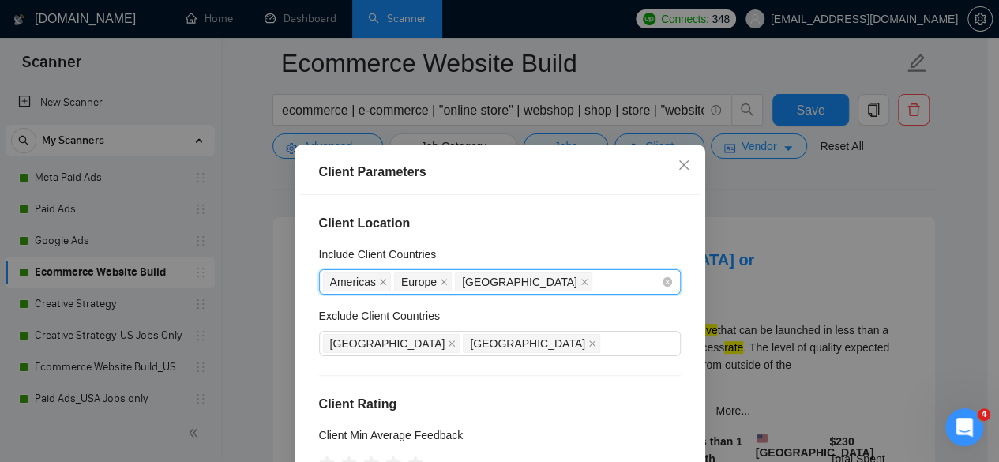
click at [567, 283] on div "[GEOGRAPHIC_DATA] [GEOGRAPHIC_DATA] [GEOGRAPHIC_DATA]" at bounding box center [492, 282] width 338 height 22
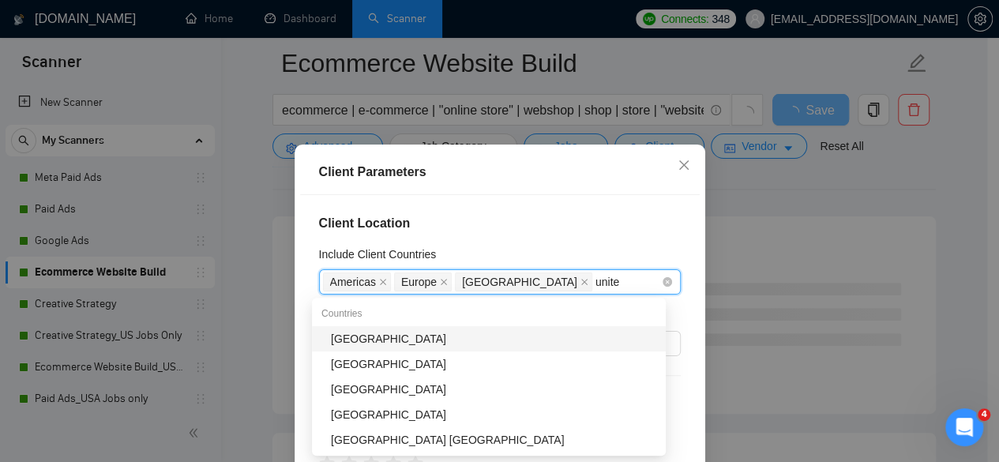
type input "united"
click at [442, 362] on div "[GEOGRAPHIC_DATA]" at bounding box center [493, 363] width 325 height 17
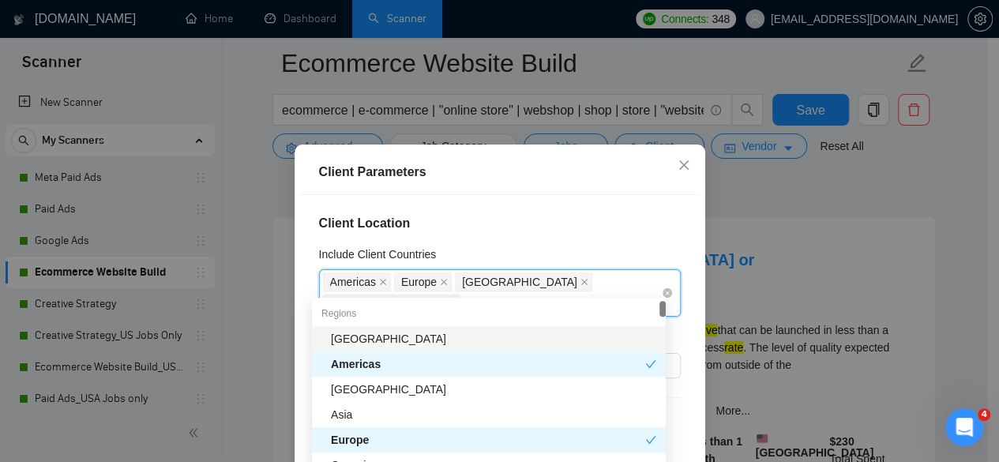
click at [639, 273] on div "[GEOGRAPHIC_DATA] [GEOGRAPHIC_DATA] [GEOGRAPHIC_DATA] [GEOGRAPHIC_DATA]" at bounding box center [492, 293] width 338 height 44
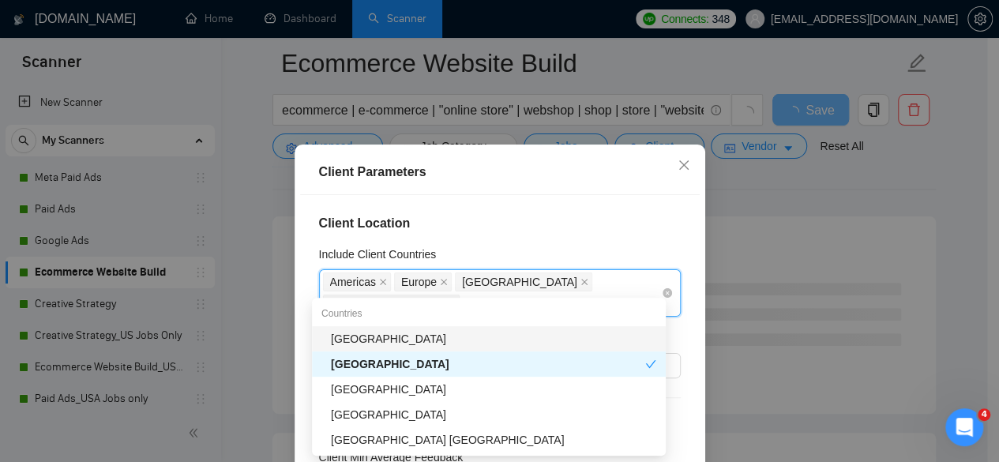
type input "united"
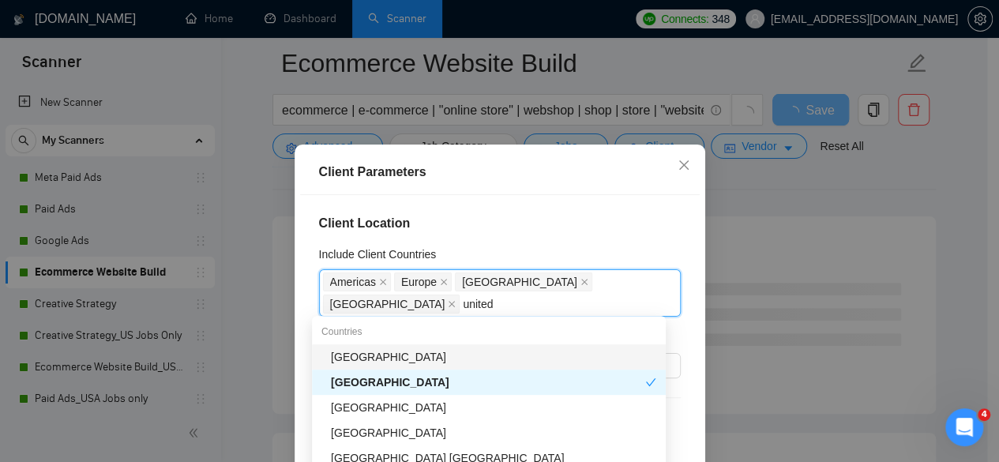
click at [358, 360] on div "[GEOGRAPHIC_DATA]" at bounding box center [493, 356] width 325 height 17
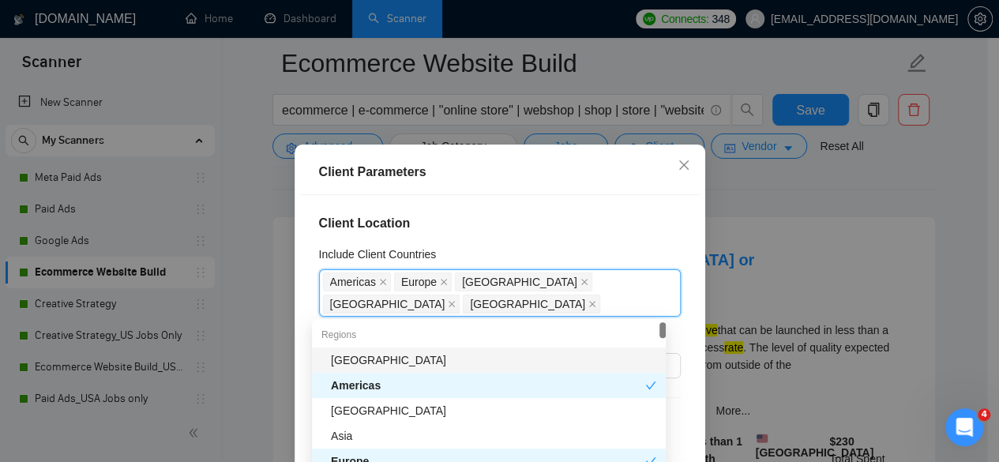
scroll to position [79, 0]
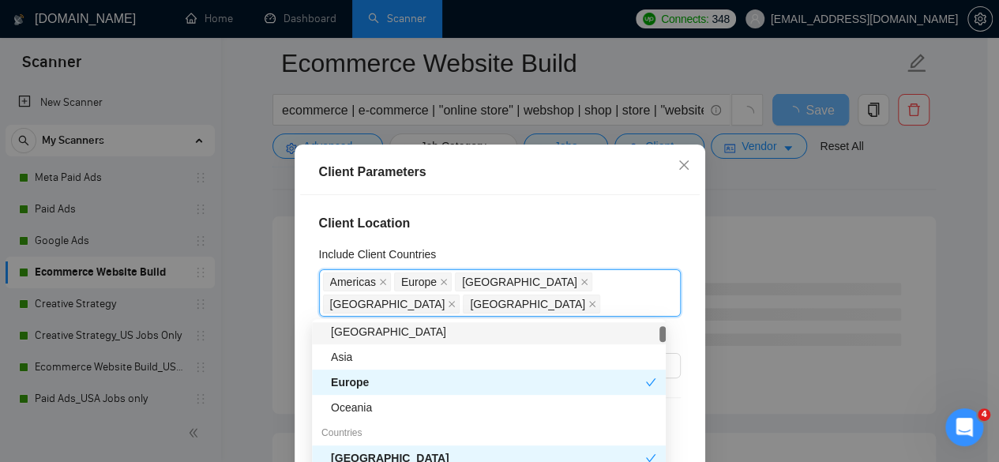
click at [616, 232] on h4 "Client Location" at bounding box center [500, 223] width 362 height 19
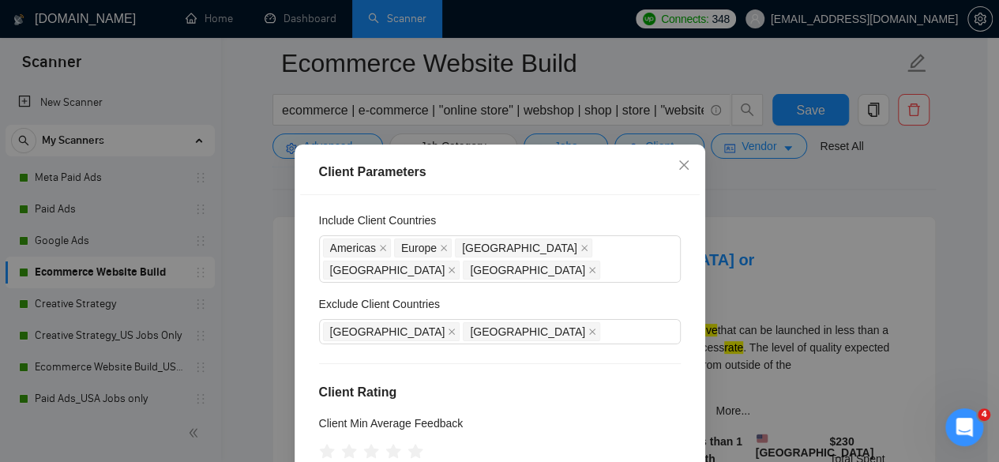
scroll to position [0, 0]
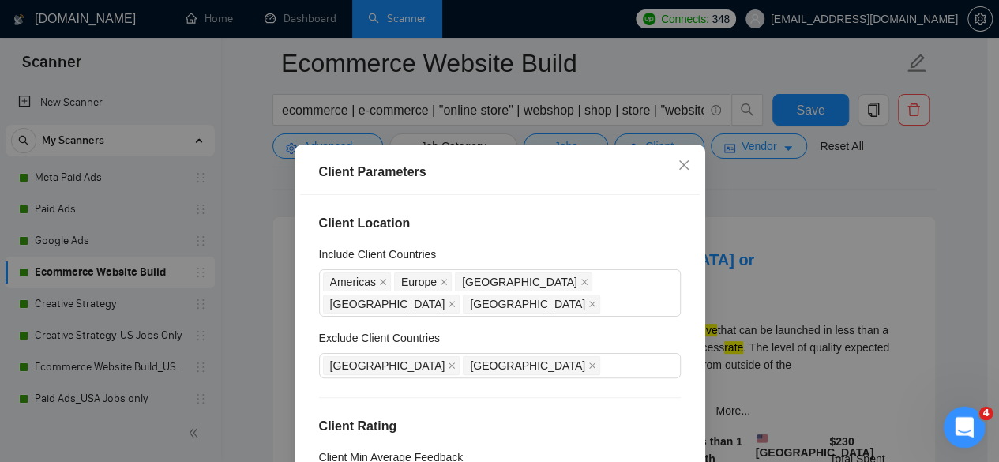
click at [973, 418] on div "Open Intercom Messenger" at bounding box center [961, 425] width 52 height 52
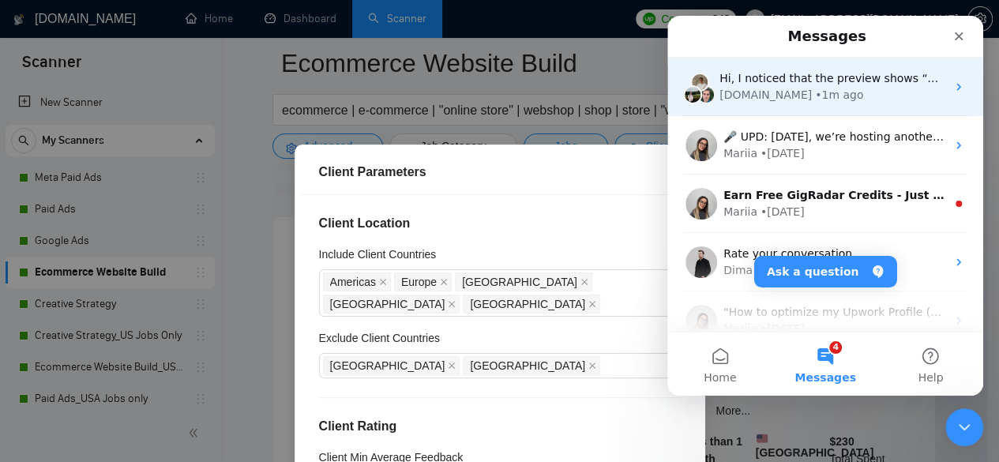
click at [821, 89] on div "• 1m ago" at bounding box center [839, 95] width 48 height 17
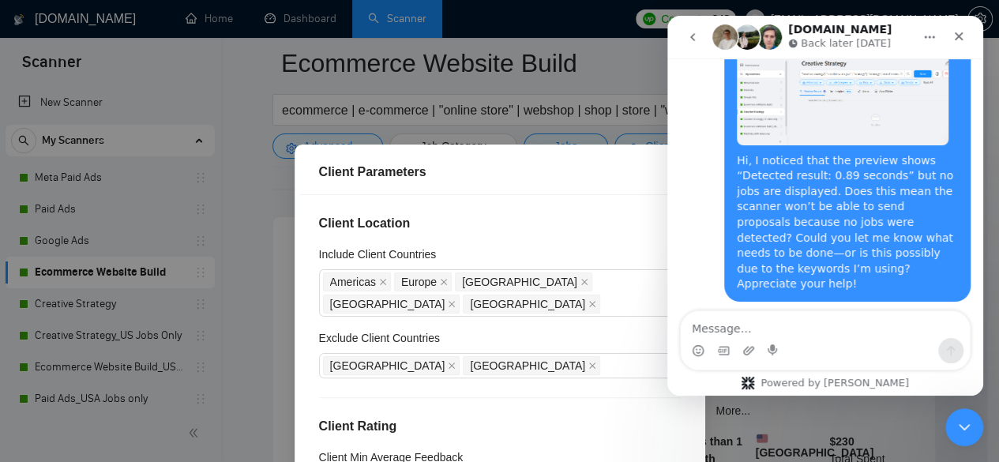
scroll to position [564, 0]
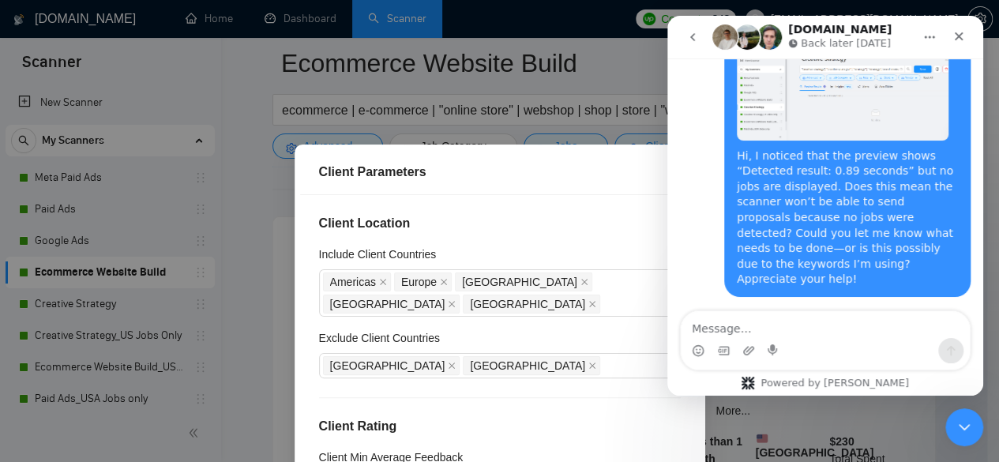
click at [855, 339] on div "Intercom messenger" at bounding box center [824, 350] width 289 height 25
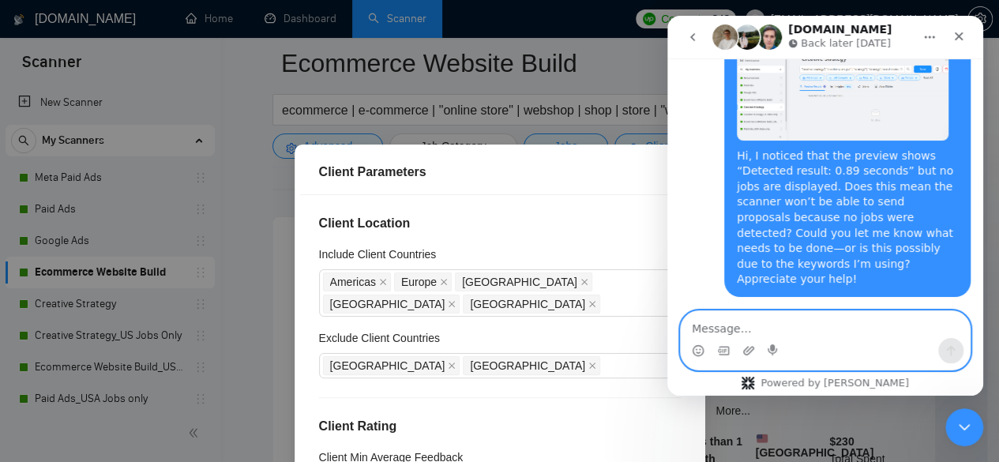
click at [806, 328] on textarea "Message…" at bounding box center [824, 324] width 289 height 27
click at [782, 336] on textarea "Also, if I on" at bounding box center [824, 324] width 289 height 27
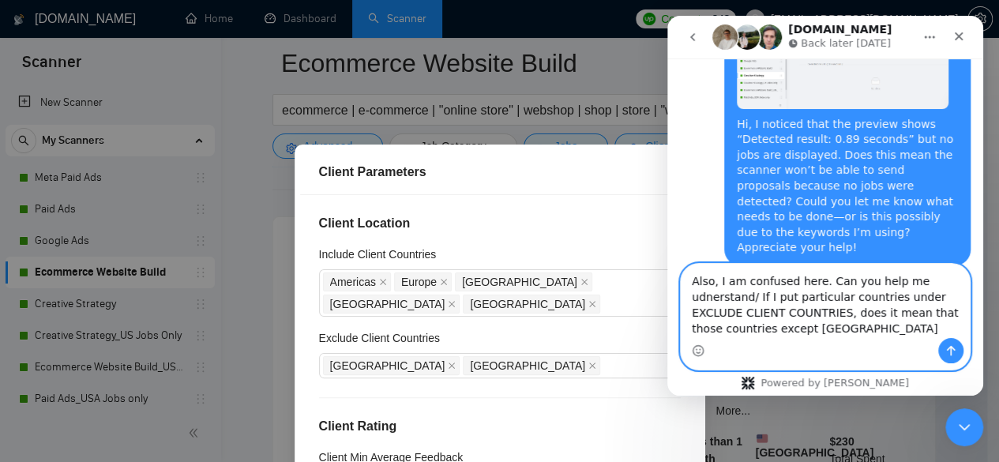
scroll to position [611, 0]
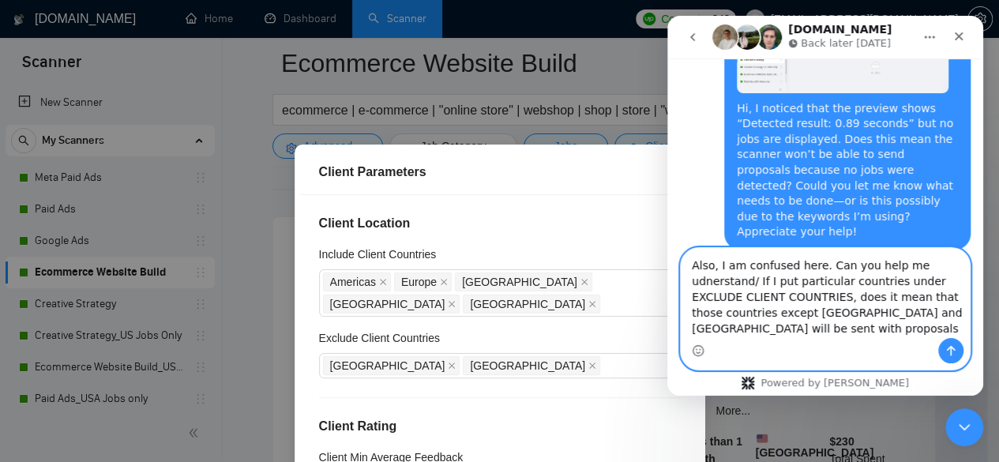
type textarea "Also, I am confused here. Can you help me udnerstand/ If I put particular count…"
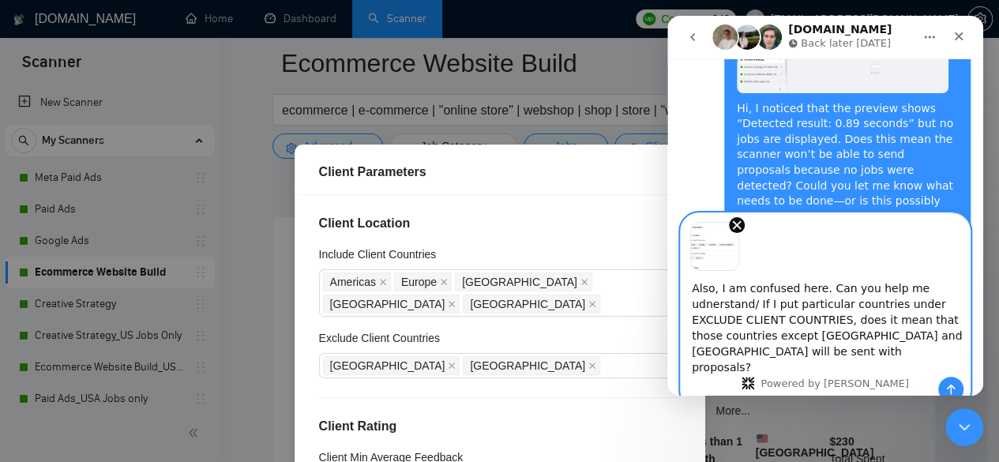
scroll to position [662, 0]
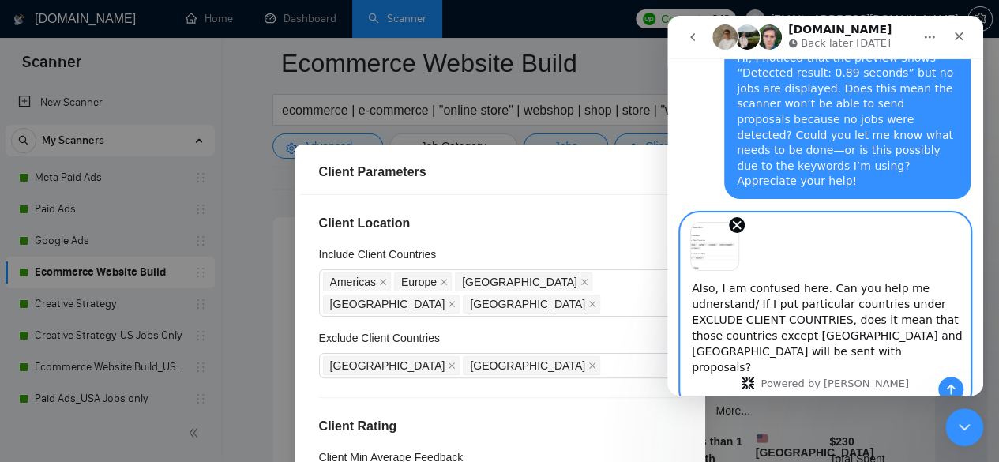
click at [763, 328] on textarea "Also, I am confused here. Can you help me udnerstand/ If I put particular count…" at bounding box center [824, 324] width 289 height 106
click at [460, 294] on span "[GEOGRAPHIC_DATA]" at bounding box center [391, 303] width 137 height 19
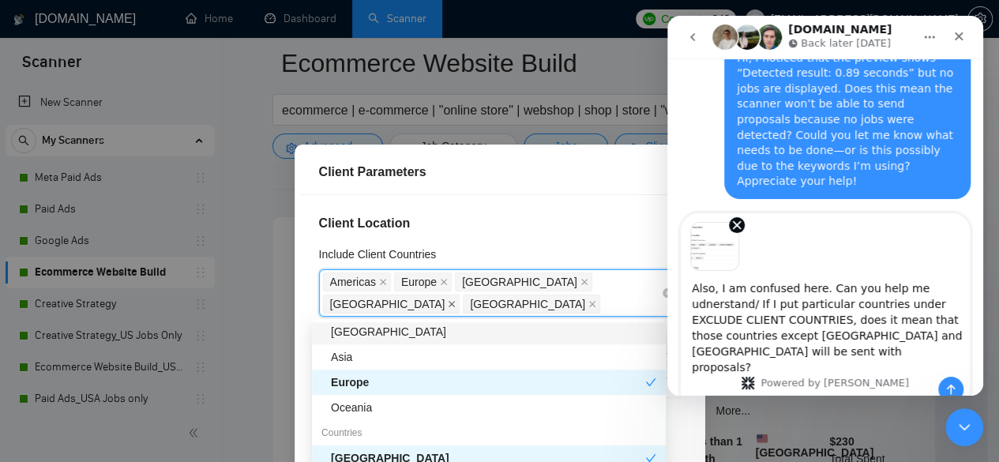
click at [455, 300] on icon "close" at bounding box center [452, 304] width 8 height 8
click at [603, 294] on input "Include Client Countries" at bounding box center [604, 303] width 3 height 19
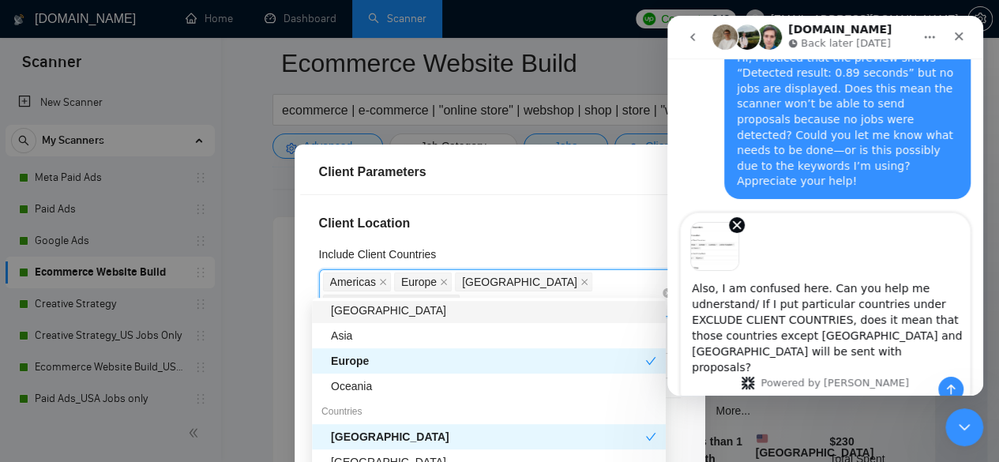
click at [466, 294] on input "Include Client Countries" at bounding box center [464, 303] width 3 height 19
click at [460, 294] on span "[GEOGRAPHIC_DATA]" at bounding box center [391, 303] width 137 height 19
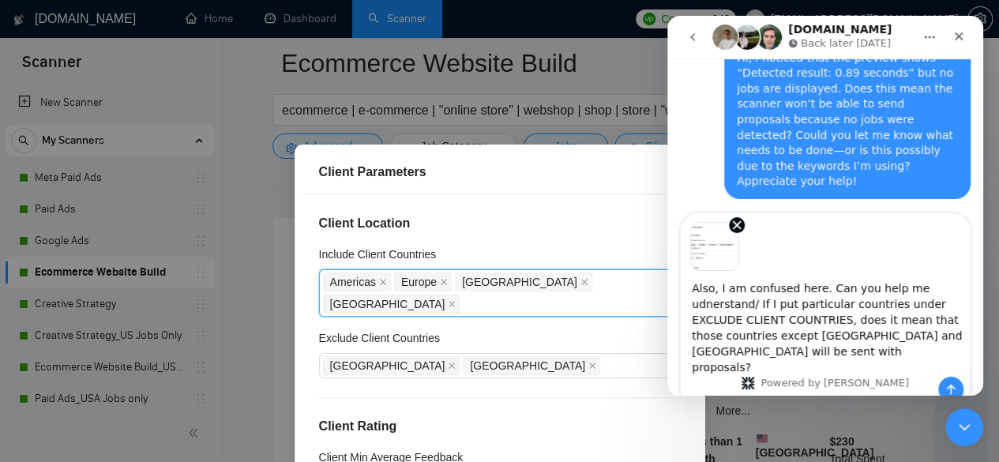
click at [455, 300] on icon "close" at bounding box center [452, 304] width 8 height 8
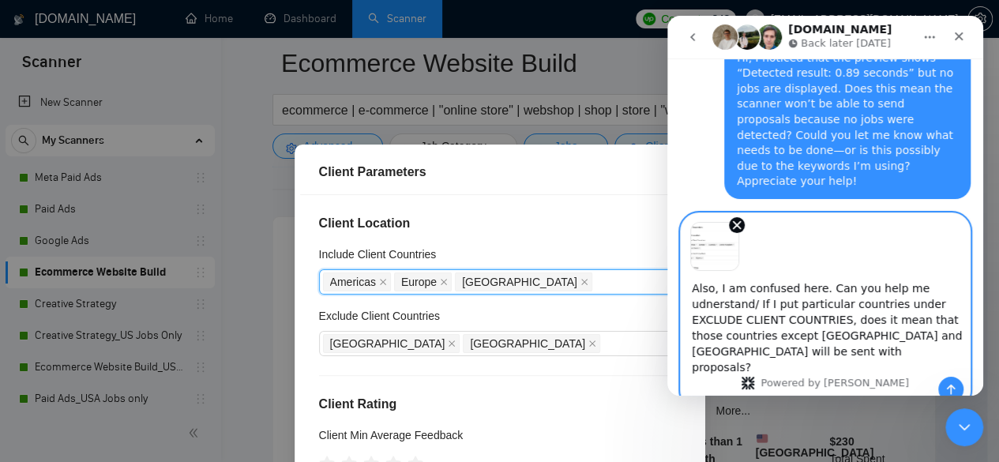
click at [847, 298] on textarea "Also, I am confused here. Can you help me udnerstand/ If I put particular count…" at bounding box center [824, 324] width 289 height 106
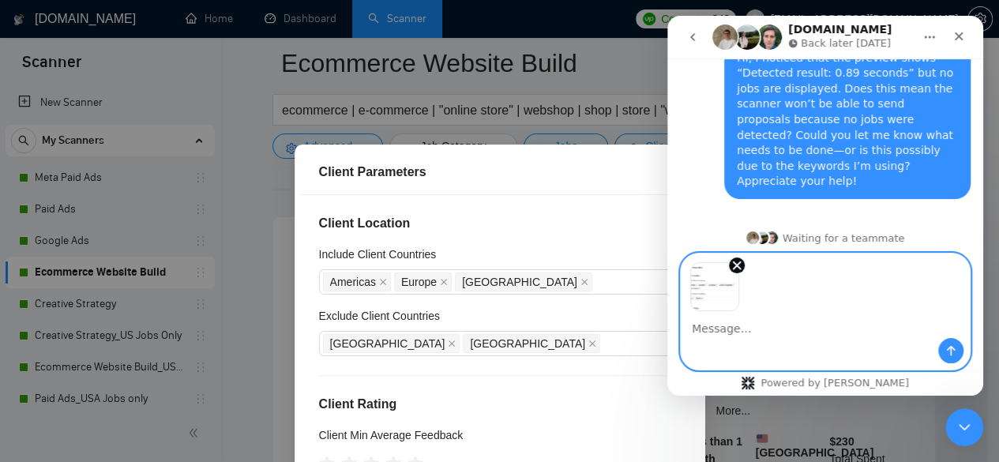
scroll to position [620, 0]
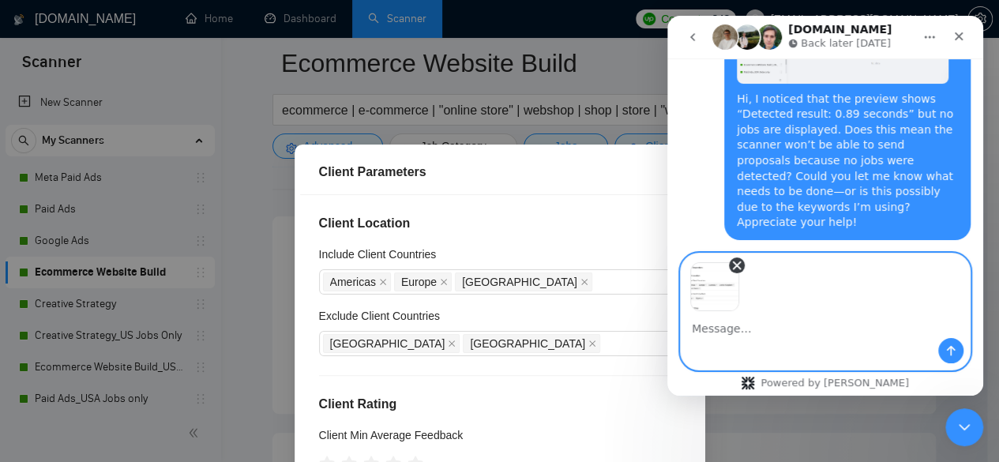
click at [733, 269] on icon "Remove image 1" at bounding box center [736, 265] width 7 height 7
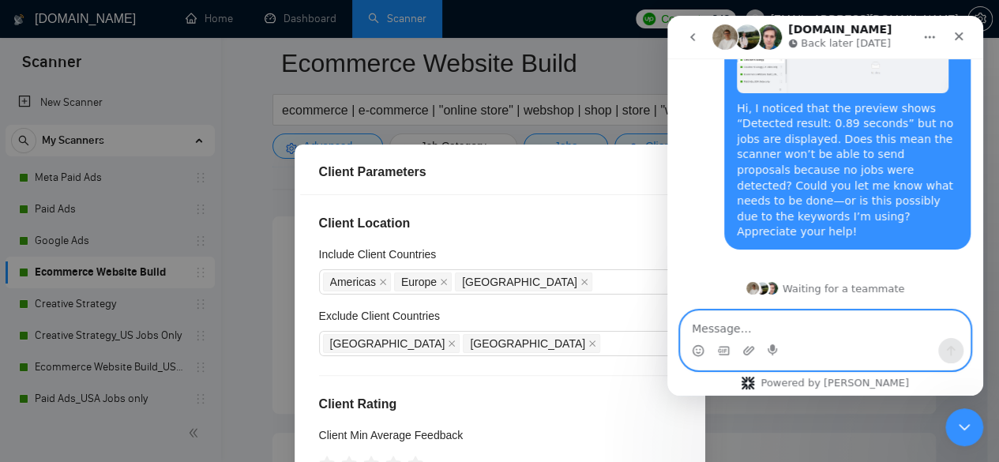
scroll to position [564, 0]
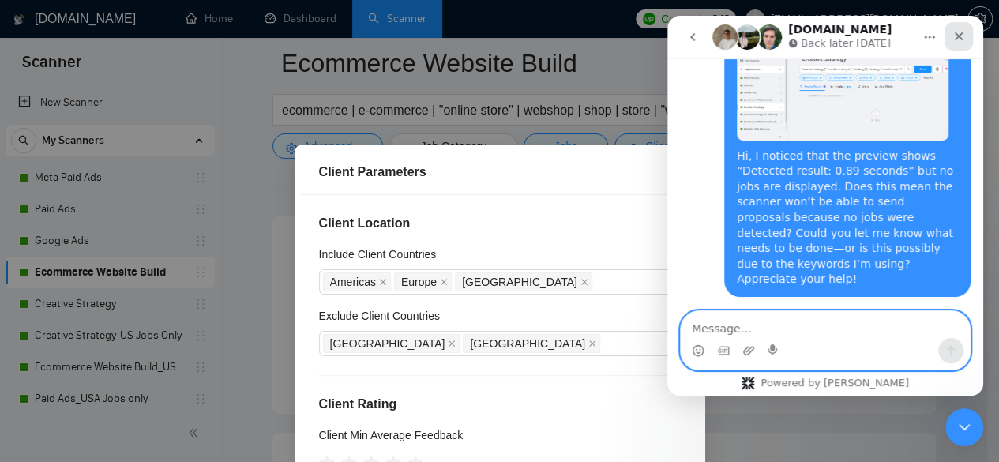
click at [962, 34] on icon "Close" at bounding box center [958, 36] width 13 height 13
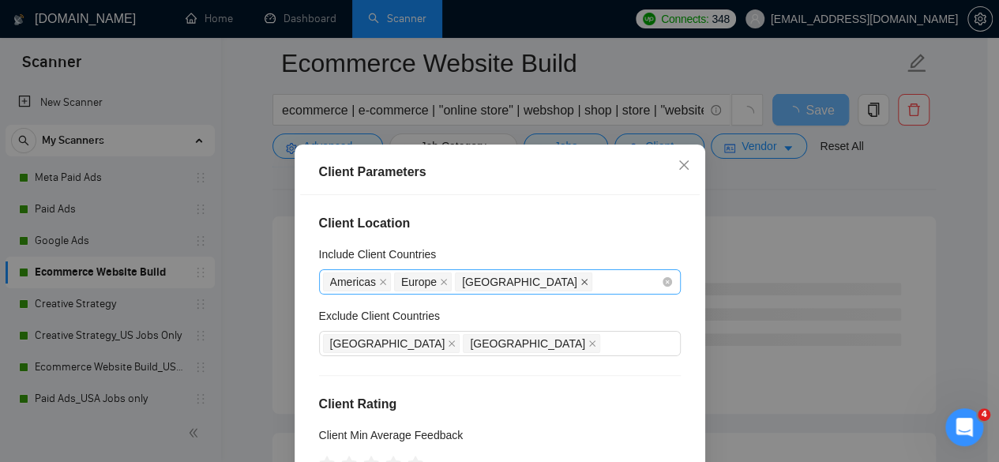
click at [581, 282] on icon "close" at bounding box center [584, 282] width 6 height 6
click at [440, 282] on icon "close" at bounding box center [444, 282] width 8 height 8
click at [380, 283] on icon "close" at bounding box center [383, 282] width 6 height 6
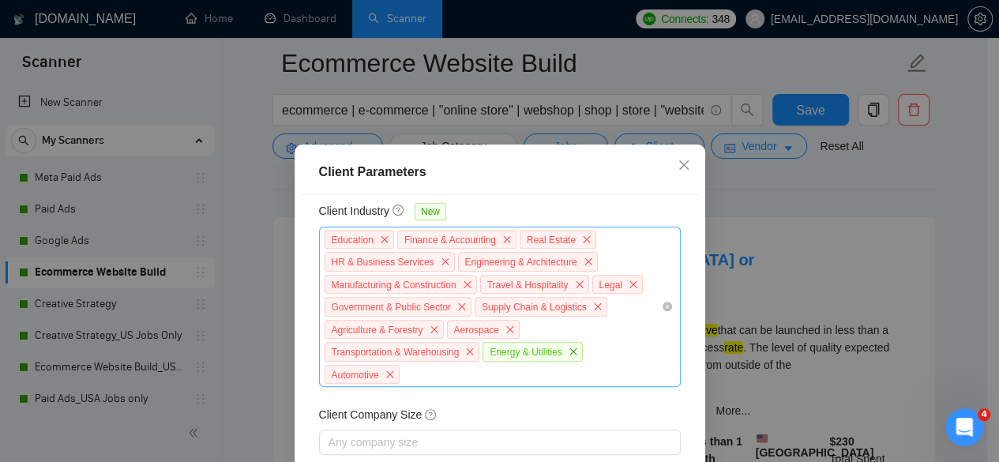
scroll to position [788, 0]
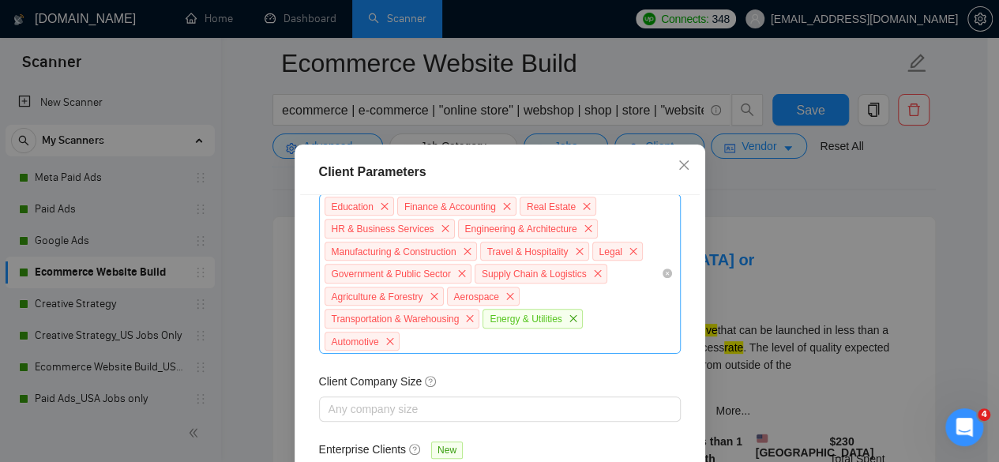
click at [573, 330] on div "Education Finance & Accounting Real Estate HR & Business Services Engineering &…" at bounding box center [492, 274] width 338 height 158
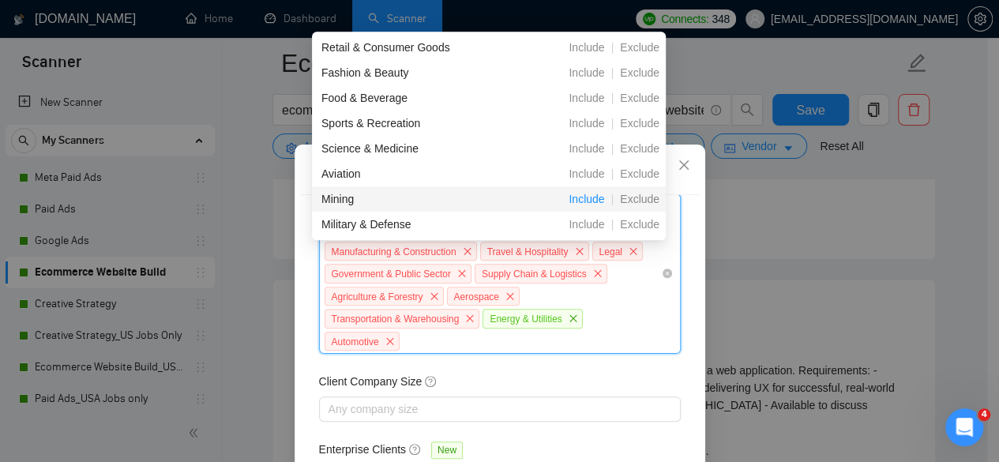
scroll to position [502, 0]
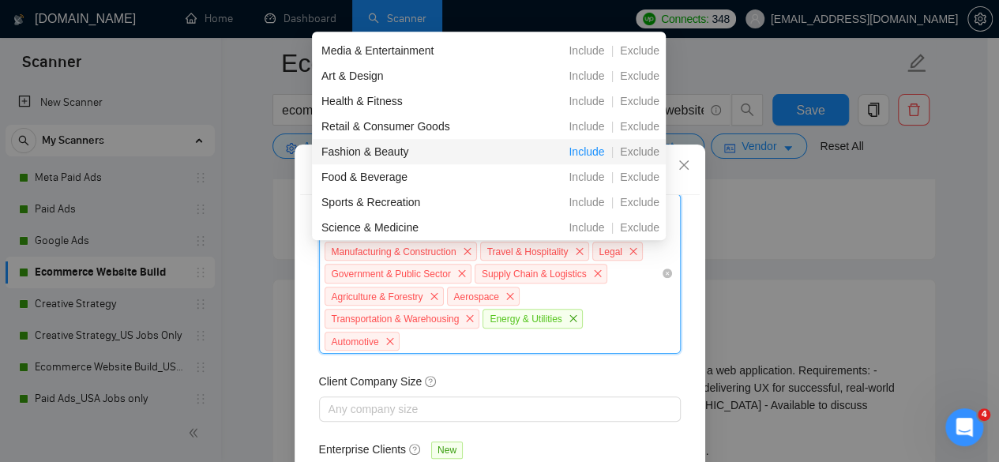
click at [582, 148] on span "Include" at bounding box center [586, 151] width 48 height 13
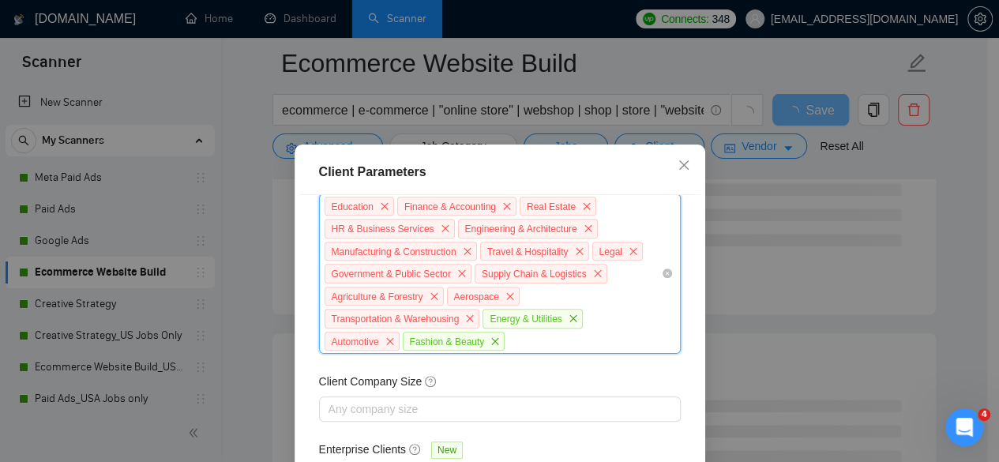
click at [619, 307] on div "Education Finance & Accounting Real Estate HR & Business Services Engineering &…" at bounding box center [492, 274] width 338 height 158
click at [571, 316] on span "close" at bounding box center [572, 317] width 17 height 17
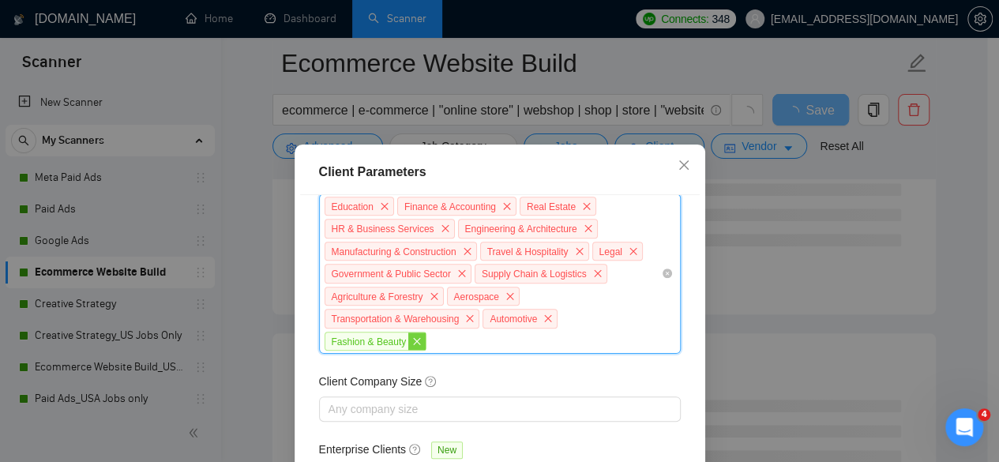
click at [412, 336] on icon "close" at bounding box center [416, 340] width 9 height 9
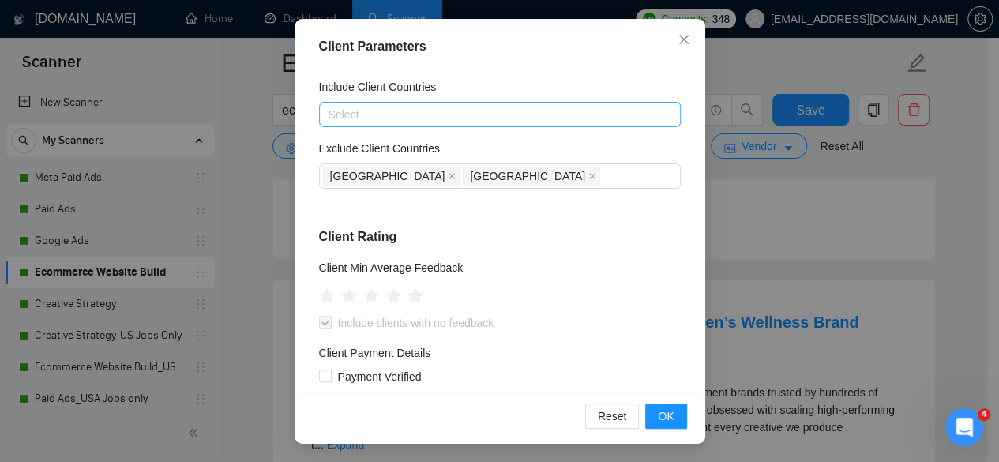
scroll to position [0, 0]
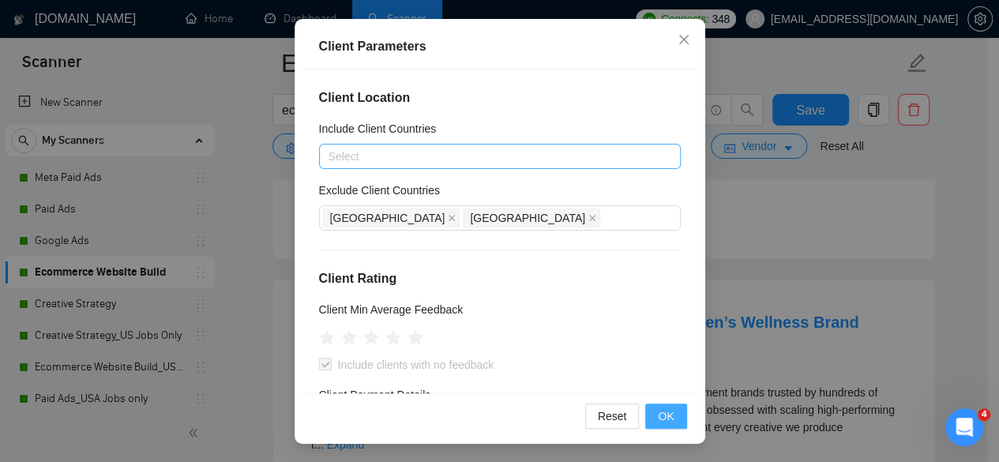
click at [662, 411] on span "OK" at bounding box center [666, 415] width 16 height 17
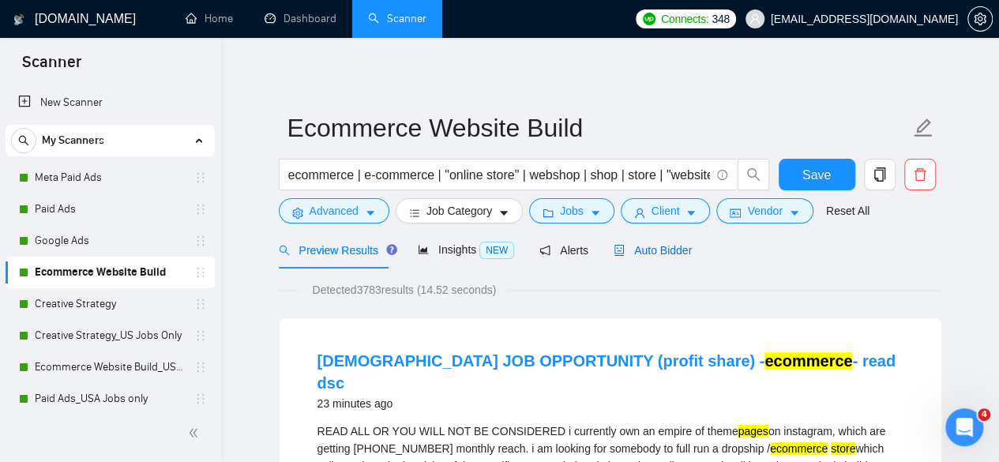
drag, startPoint x: 666, startPoint y: 246, endPoint x: 811, endPoint y: 258, distance: 144.9
click at [666, 247] on span "Auto Bidder" at bounding box center [652, 250] width 78 height 13
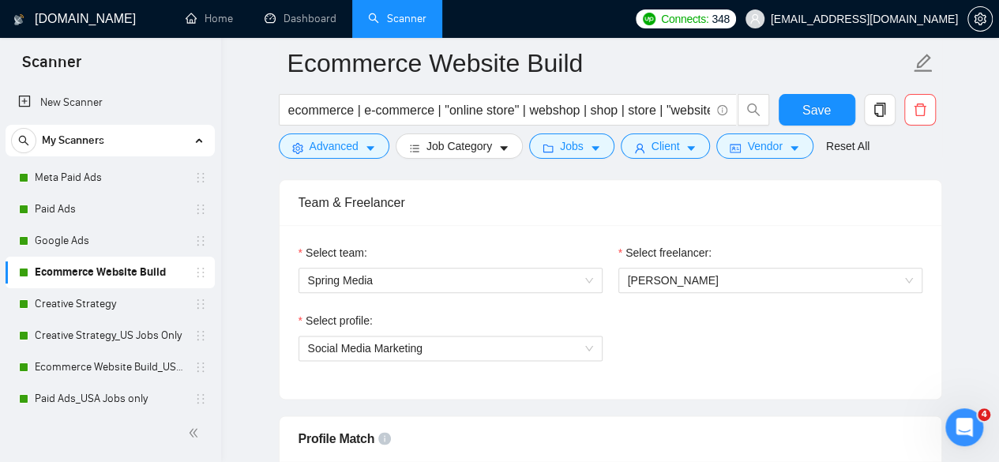
scroll to position [789, 0]
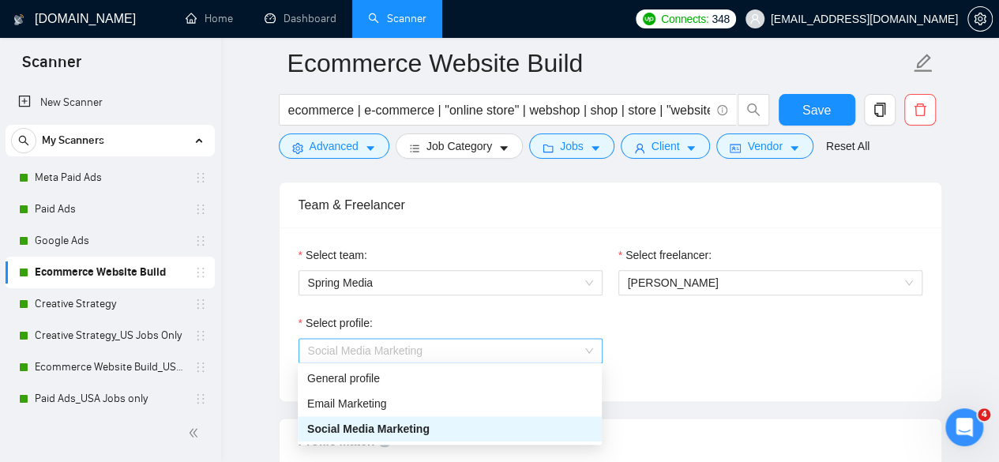
click at [391, 350] on span "Social Media Marketing" at bounding box center [365, 350] width 115 height 13
click at [685, 364] on div "Select profile: Social Media Marketing" at bounding box center [610, 348] width 639 height 68
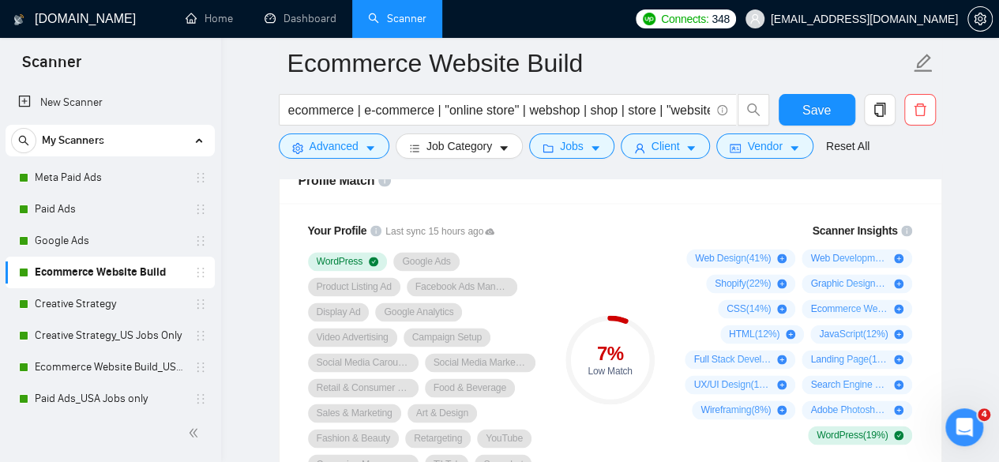
scroll to position [1026, 0]
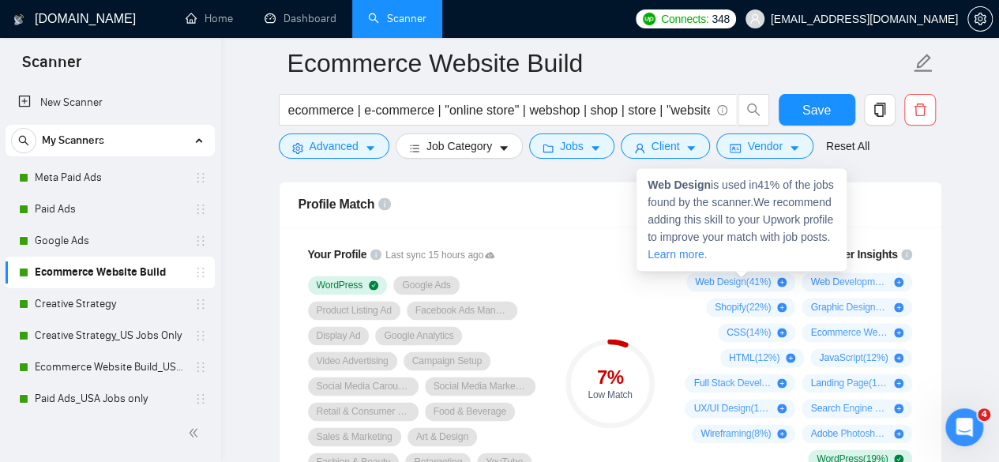
click at [782, 279] on icon "plus-circle" at bounding box center [781, 281] width 9 height 9
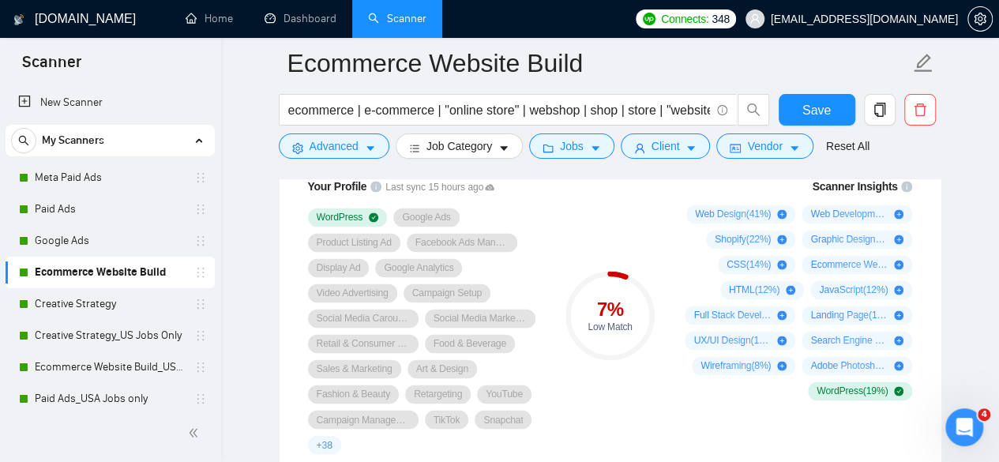
scroll to position [1076, 0]
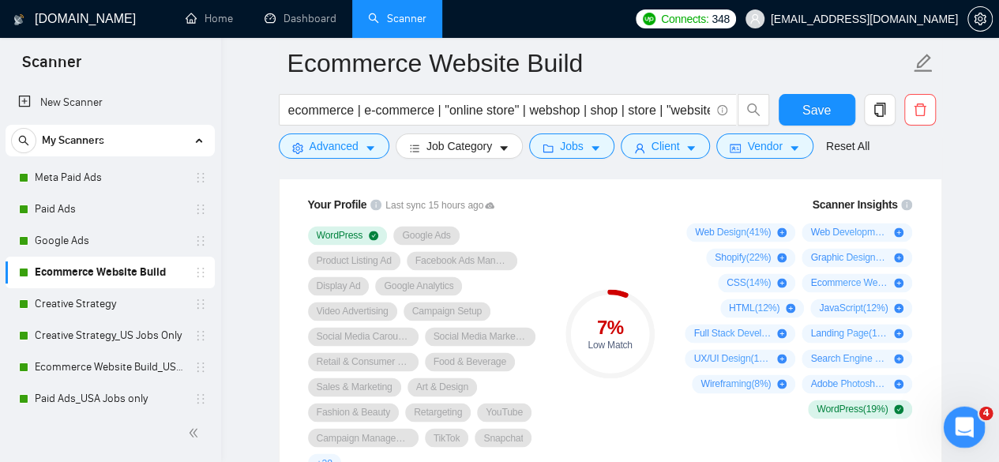
click at [962, 416] on icon "Open Intercom Messenger" at bounding box center [962, 425] width 26 height 26
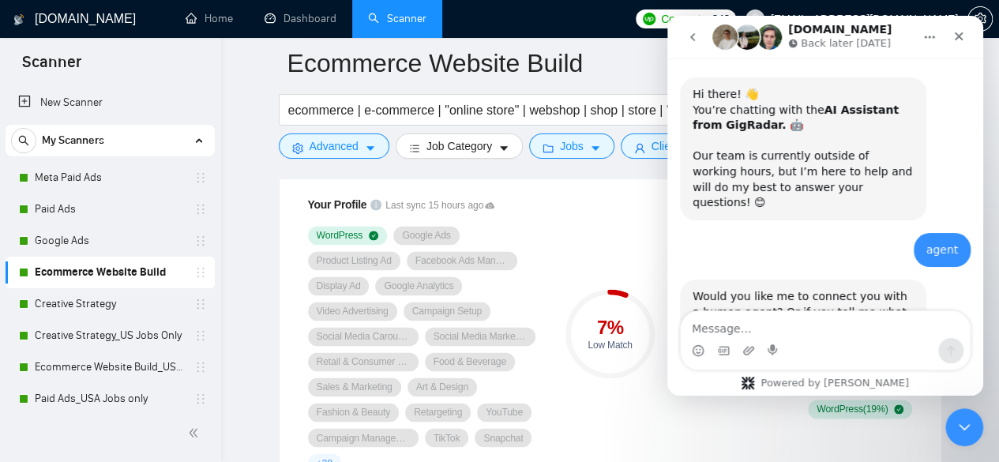
scroll to position [564, 0]
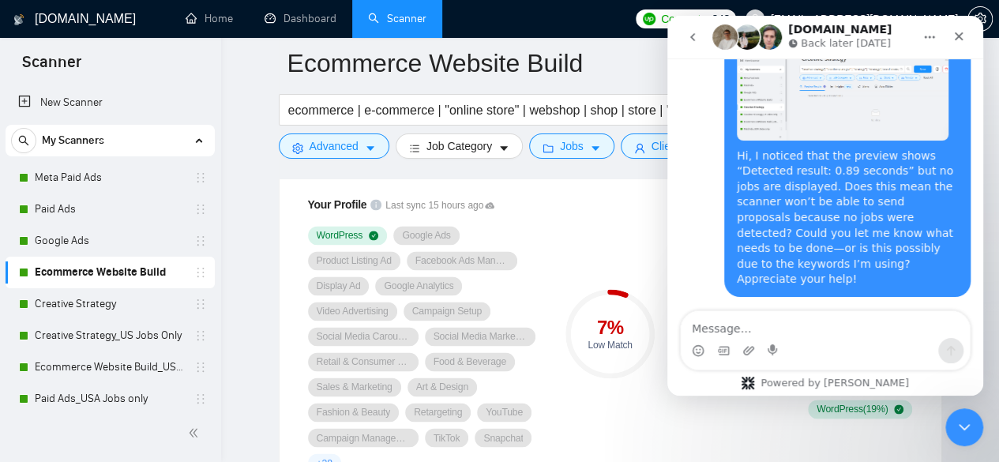
click at [789, 336] on textarea "Message…" at bounding box center [824, 324] width 289 height 27
type textarea "How does I"
click at [952, 39] on icon "Close" at bounding box center [958, 36] width 13 height 13
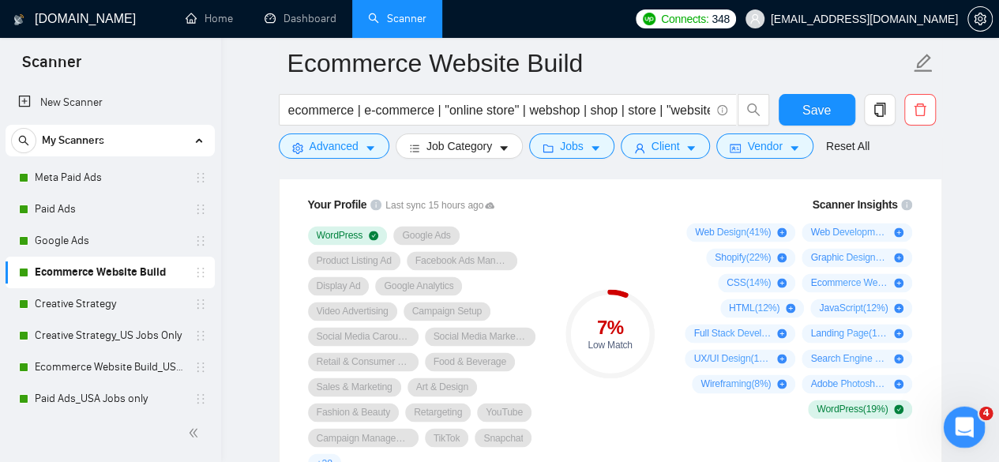
click at [967, 433] on div "Open Intercom Messenger" at bounding box center [961, 425] width 52 height 52
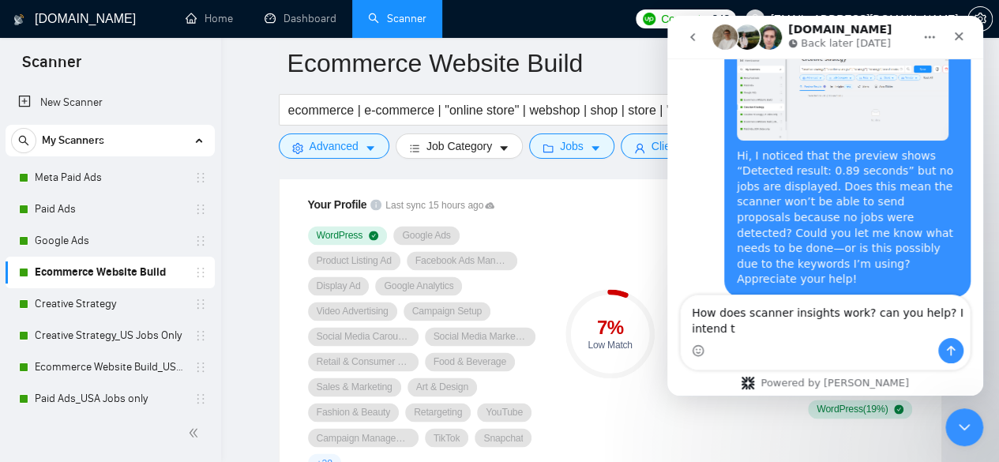
scroll to position [579, 0]
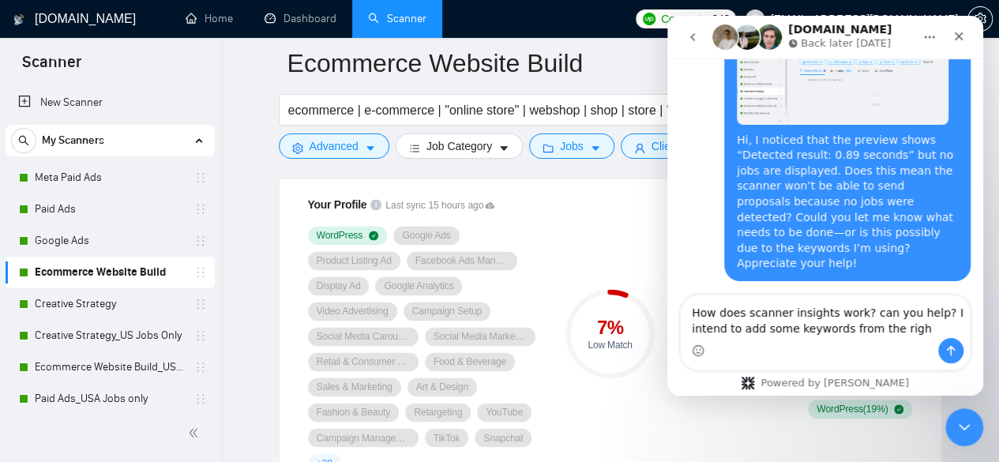
type textarea "How does scanner insights work? can you help? I intend to add some keywords fro…"
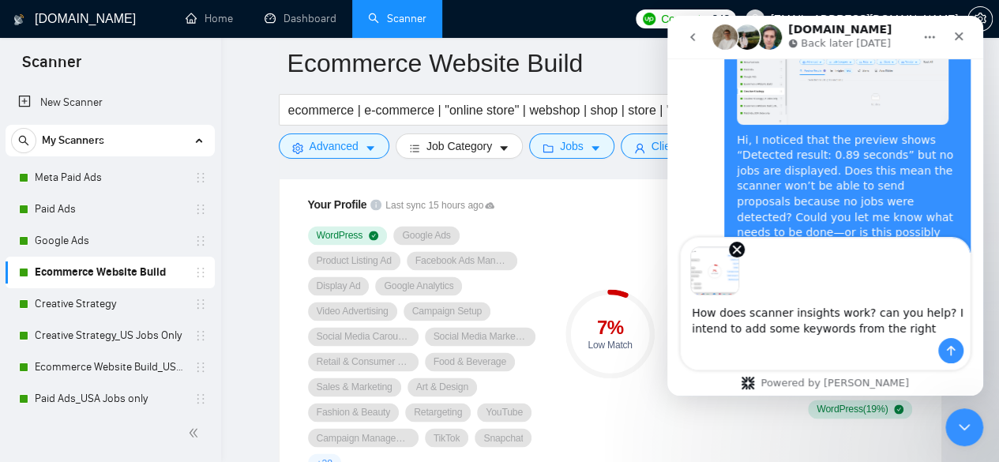
scroll to position [636, 0]
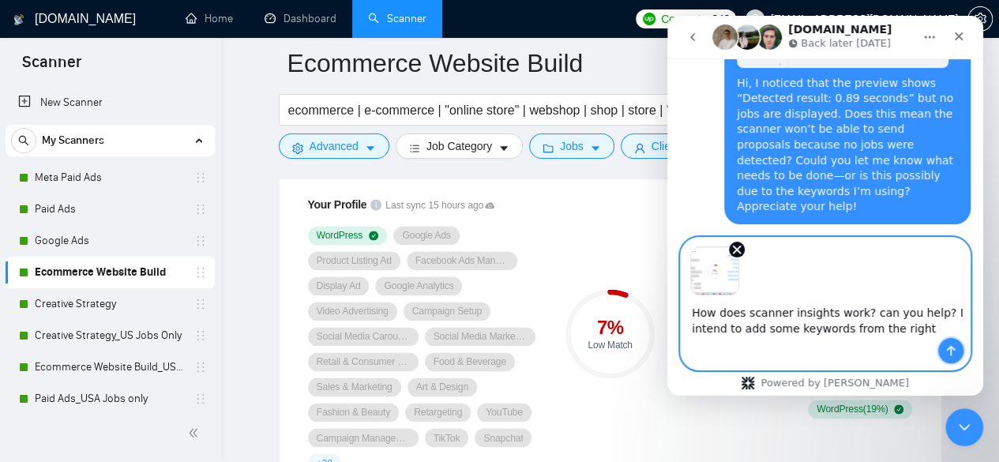
click at [954, 350] on icon "Send a message…" at bounding box center [951, 351] width 9 height 10
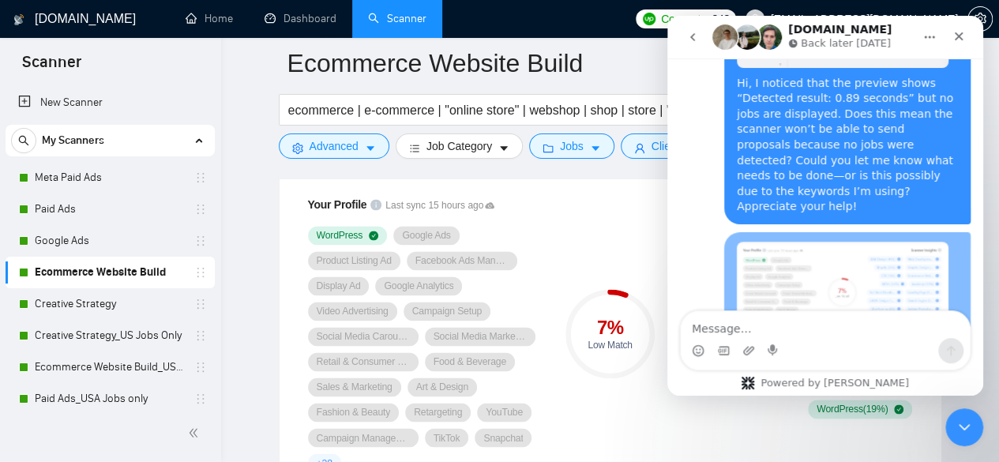
scroll to position [737, 0]
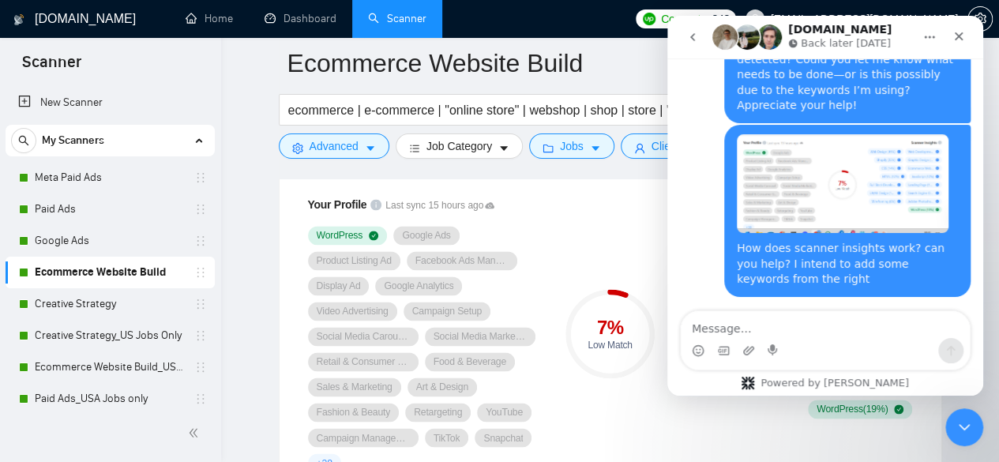
click at [695, 36] on icon "go back" at bounding box center [692, 37] width 13 height 13
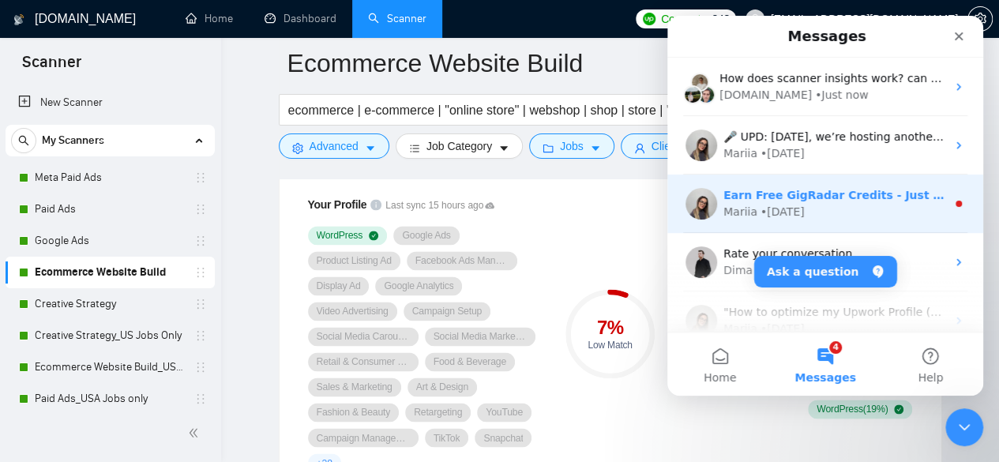
scroll to position [0, 0]
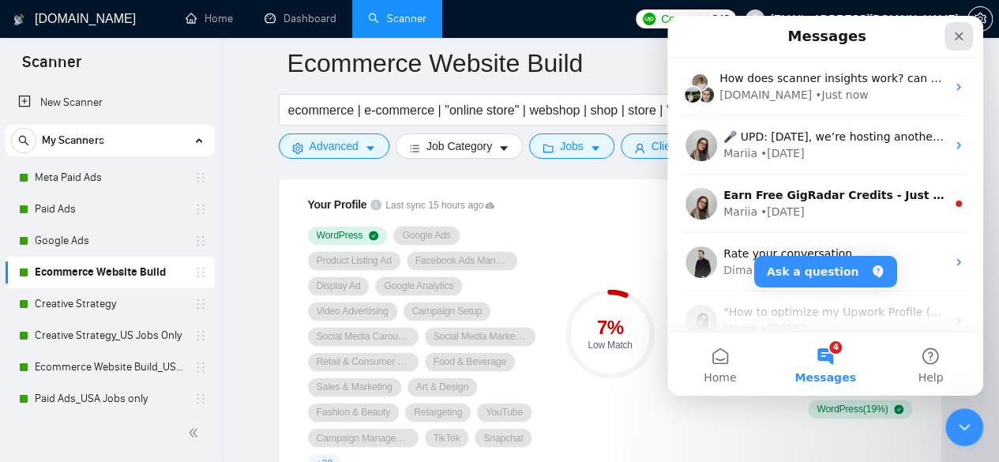
click at [963, 40] on icon "Close" at bounding box center [958, 36] width 13 height 13
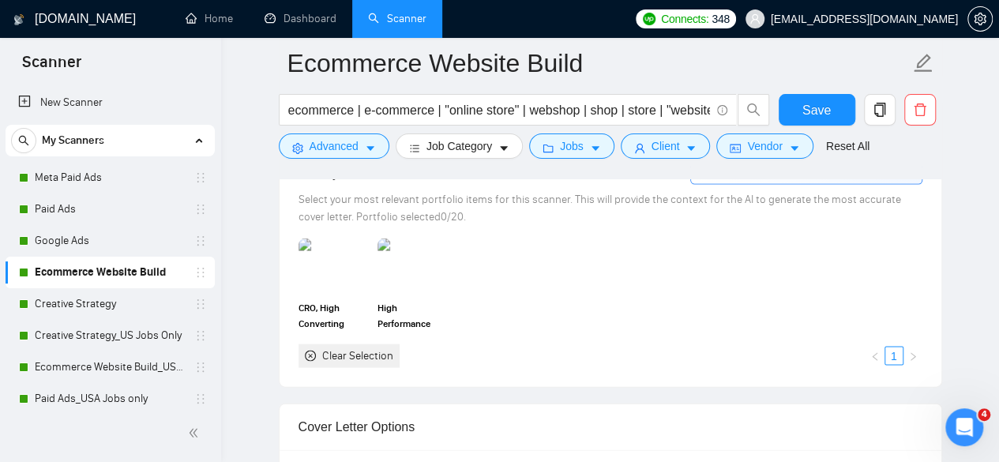
scroll to position [1471, 0]
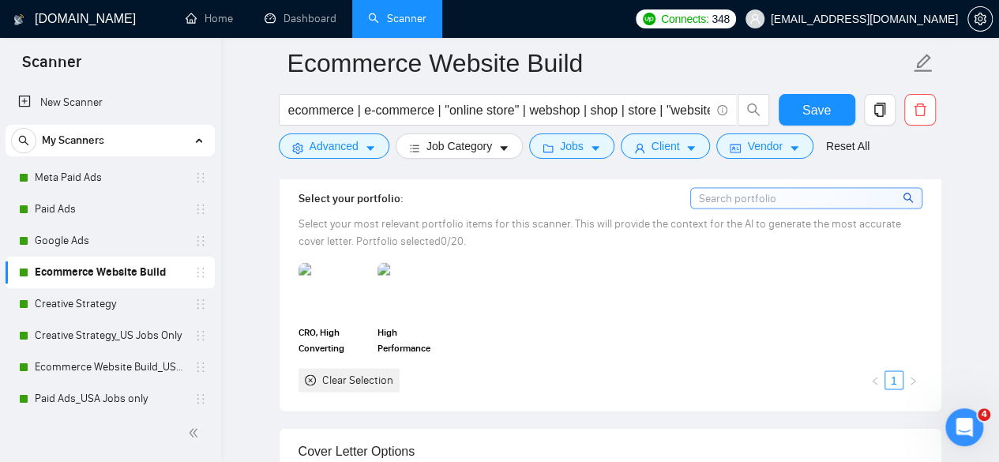
click at [791, 195] on input at bounding box center [806, 198] width 231 height 20
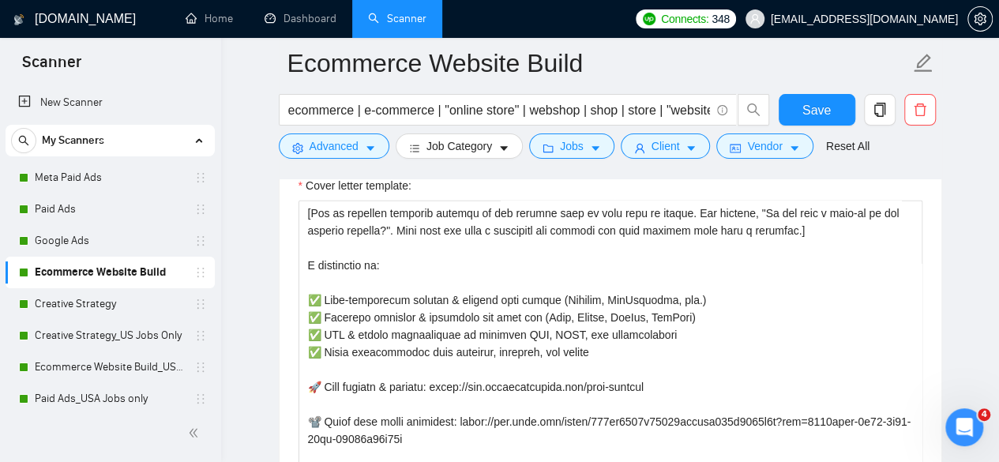
scroll to position [2023, 0]
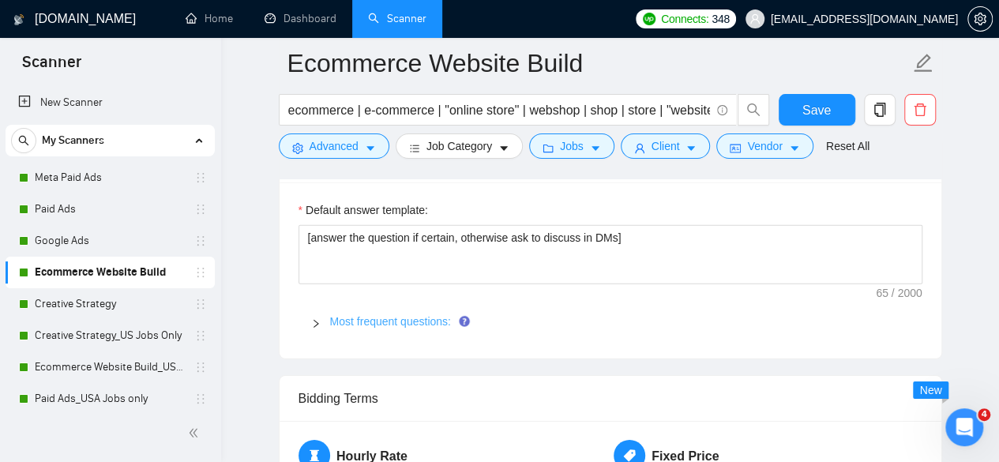
click at [365, 315] on link "Most frequent questions:" at bounding box center [390, 321] width 121 height 13
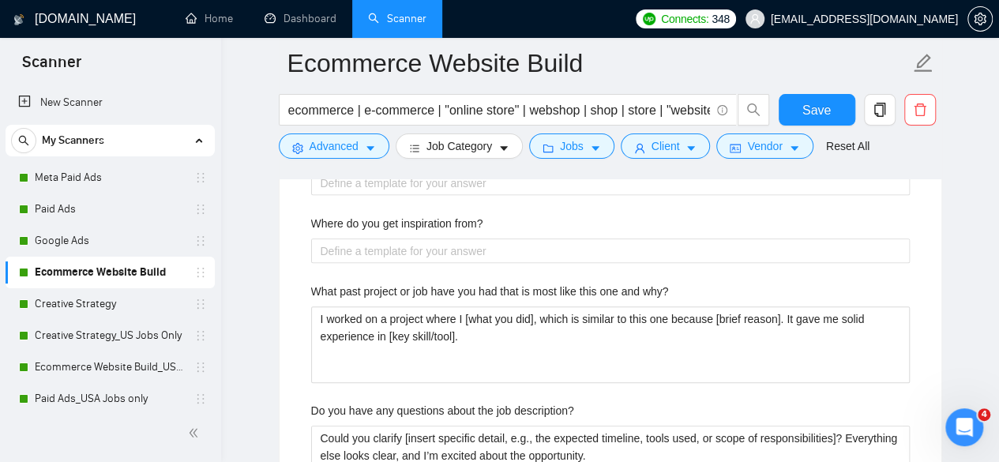
scroll to position [3128, 0]
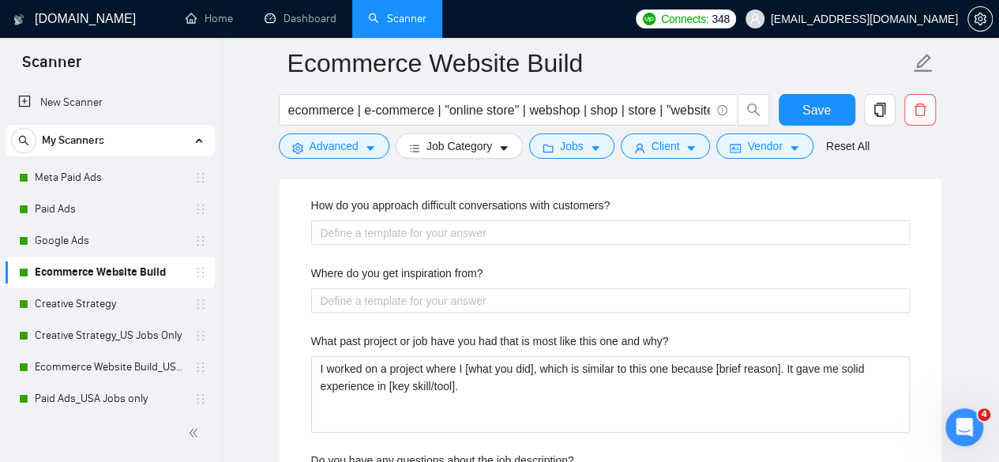
click at [452, 268] on label "Where do you get inspiration from?" at bounding box center [397, 272] width 172 height 17
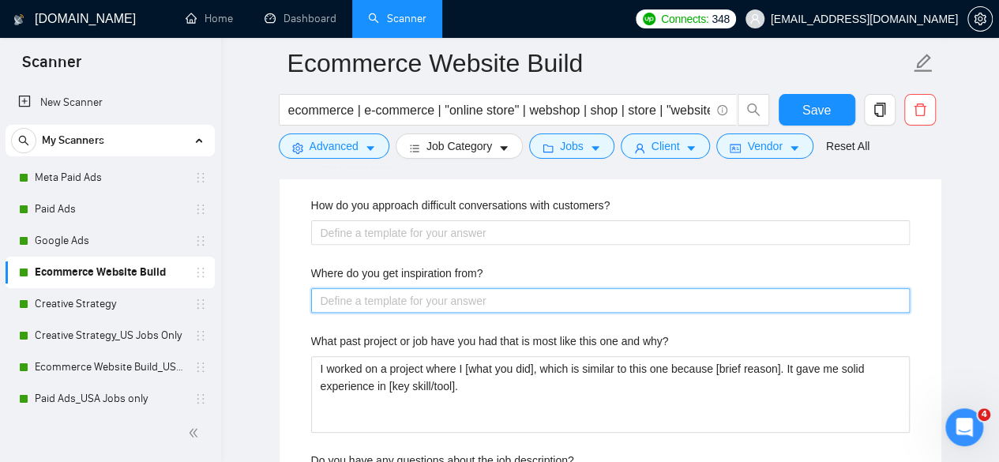
click at [452, 288] on from\? "Where do you get inspiration from?" at bounding box center [610, 300] width 598 height 24
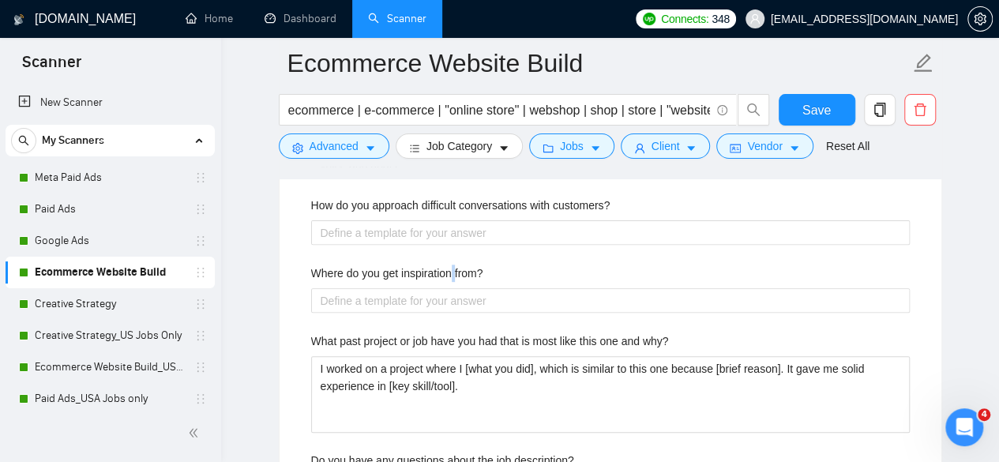
click at [452, 268] on label "Where do you get inspiration from?" at bounding box center [397, 272] width 172 height 17
click at [452, 288] on from\? "Where do you get inspiration from?" at bounding box center [610, 300] width 598 height 24
click at [452, 268] on label "Where do you get inspiration from?" at bounding box center [397, 272] width 172 height 17
click at [452, 288] on from\? "Where do you get inspiration from?" at bounding box center [610, 300] width 598 height 24
copy label "Where do you get inspiration from?"
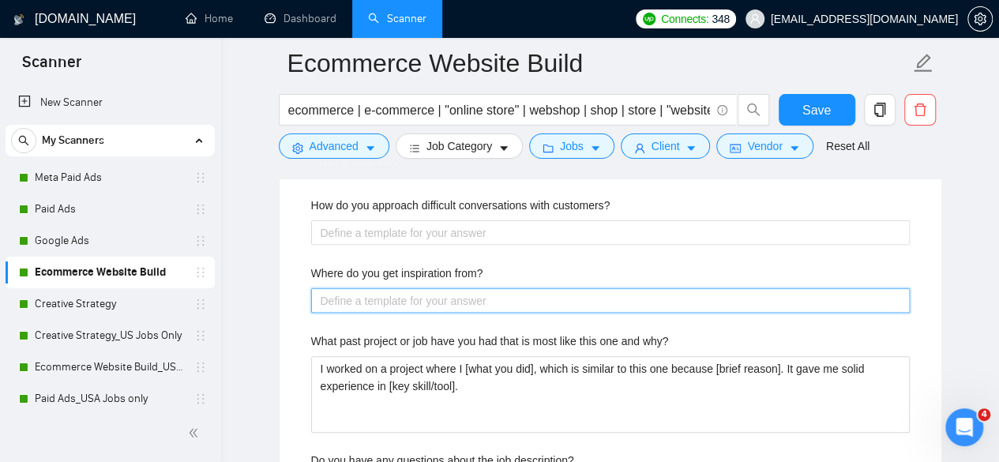
click at [405, 294] on from\? "Where do you get inspiration from?" at bounding box center [610, 300] width 598 height 24
paste from\? "Delivering the best of the best quality-driven email and SMS marketing for all …"
type from\? "Delivering the best of the best quality-driven email and SMS marketing for all …"
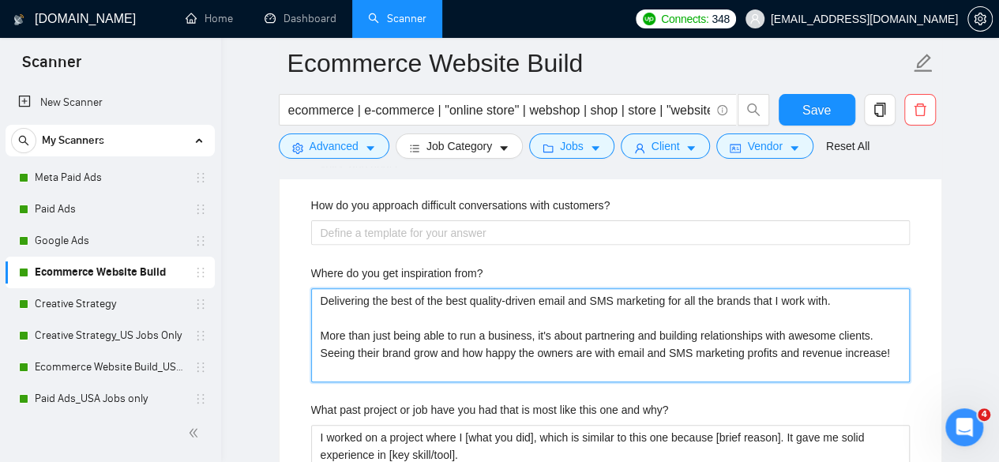
type from\? "Delivering the best of the best quality-driven email and SMS marketing for all …"
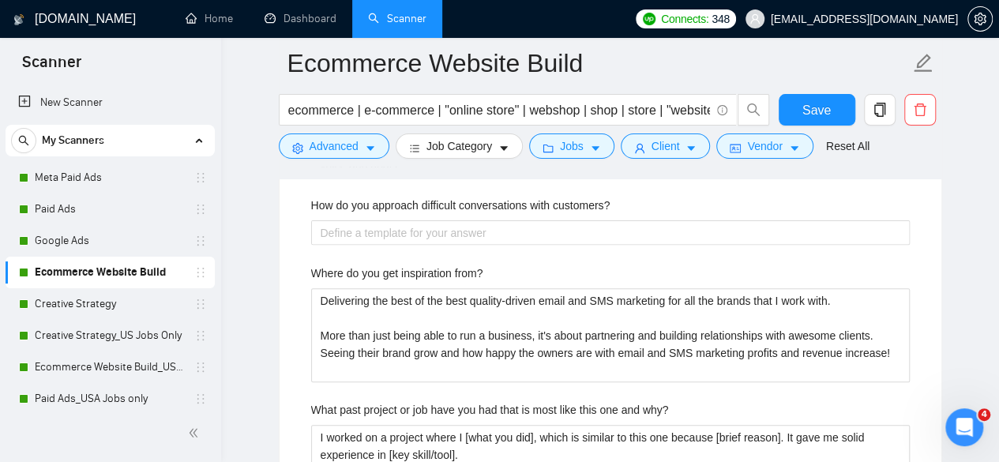
click at [452, 205] on label "How do you approach difficult conversations with customers?" at bounding box center [460, 205] width 299 height 17
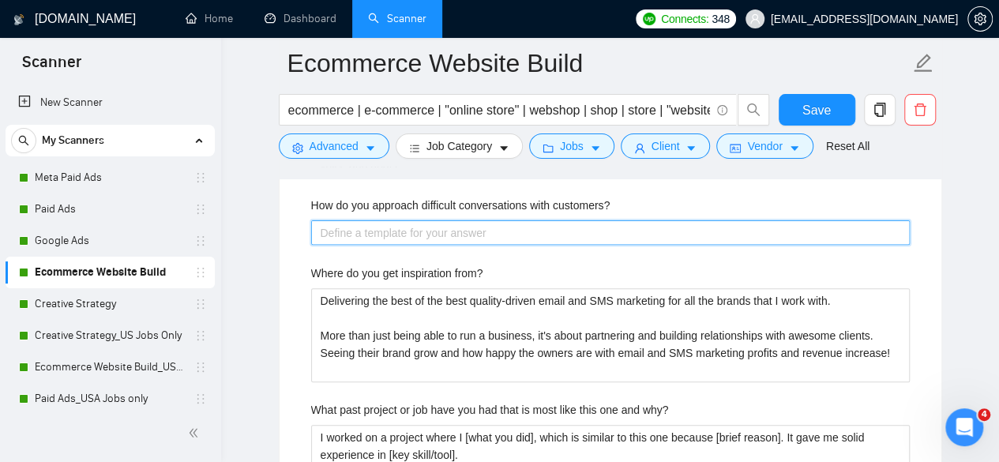
click at [452, 220] on customers\? "How do you approach difficult conversations with customers?" at bounding box center [610, 232] width 598 height 24
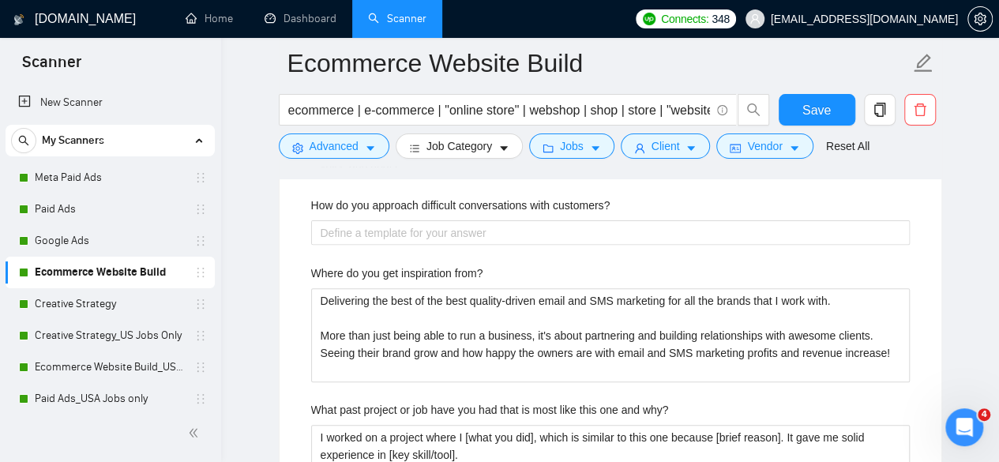
click at [454, 203] on label "How do you approach difficult conversations with customers?" at bounding box center [460, 205] width 299 height 17
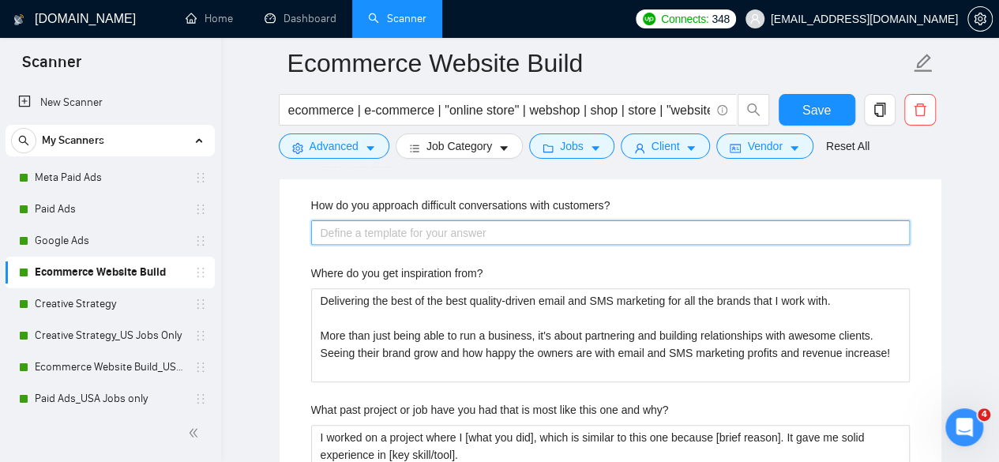
click at [454, 220] on customers\? "How do you approach difficult conversations with customers?" at bounding box center [610, 232] width 598 height 24
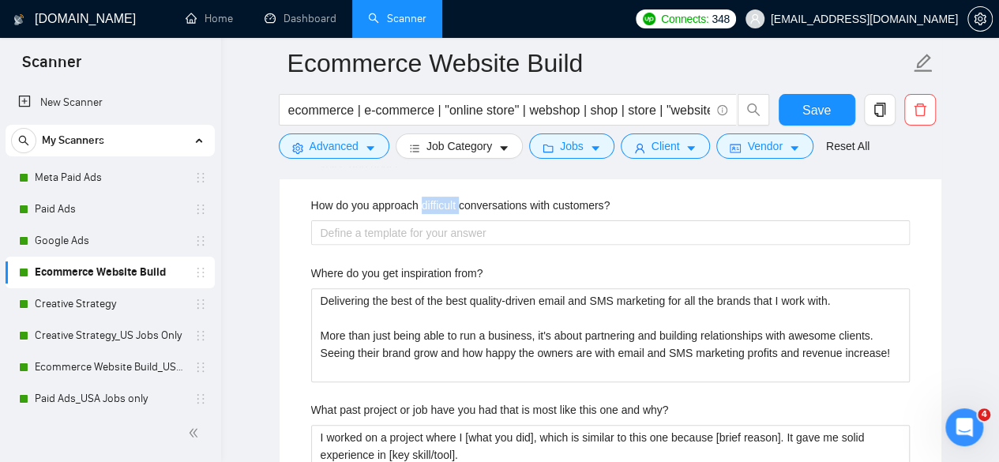
click at [454, 203] on label "How do you approach difficult conversations with customers?" at bounding box center [460, 205] width 299 height 17
click at [454, 220] on customers\? "How do you approach difficult conversations with customers?" at bounding box center [610, 232] width 598 height 24
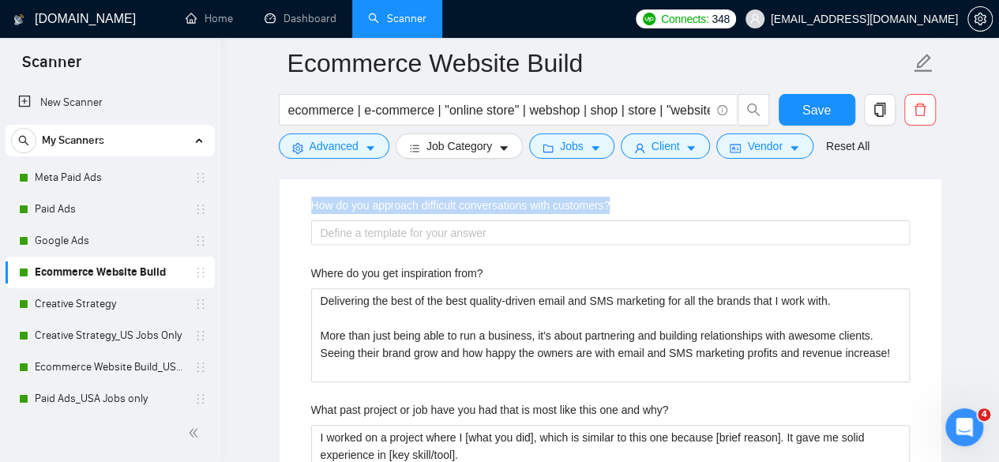
click at [454, 203] on label "How do you approach difficult conversations with customers?" at bounding box center [460, 205] width 299 height 17
click at [454, 220] on customers\? "How do you approach difficult conversations with customers?" at bounding box center [610, 232] width 598 height 24
copy label "How do you approach difficult conversations with customers?"
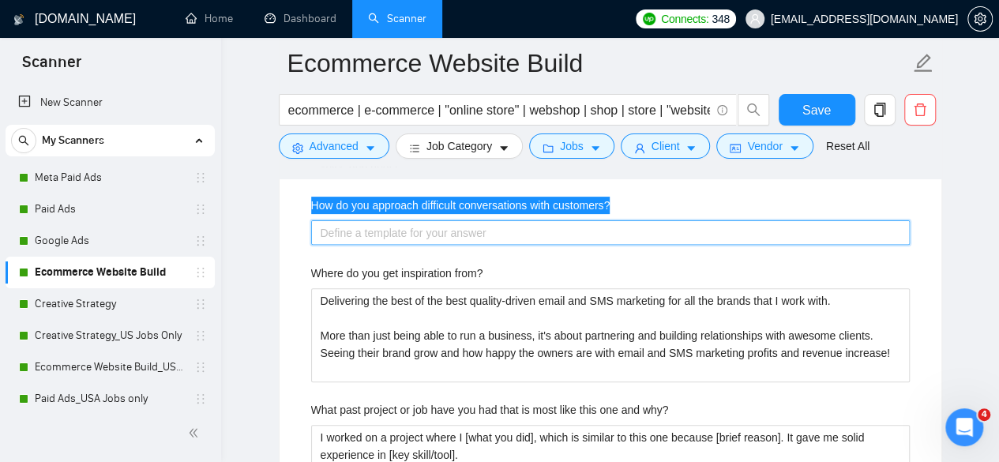
click at [445, 220] on customers\? "How do you approach difficult conversations with customers?" at bounding box center [610, 232] width 598 height 24
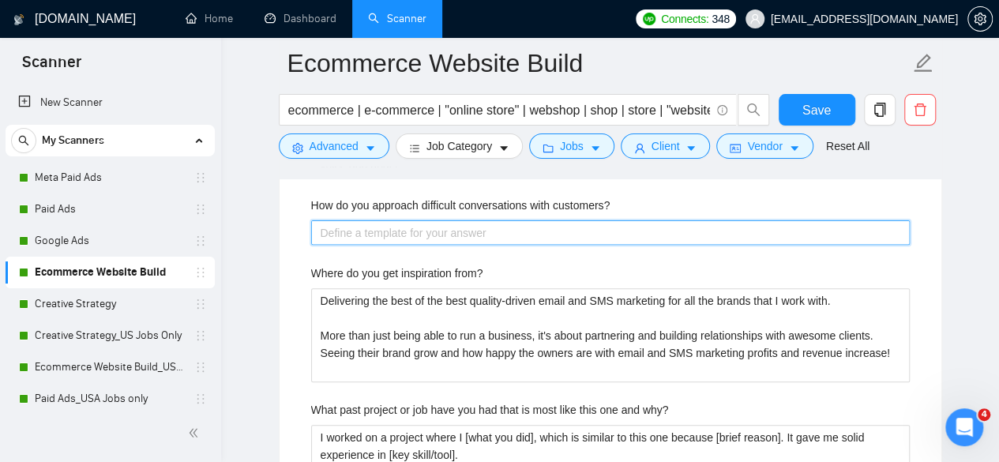
paste customers\? "By having grace and empathy. Even when customers are upset, it's important to n…"
type customers\? "By having grace and empathy. Even when customers are upset, it's important to n…"
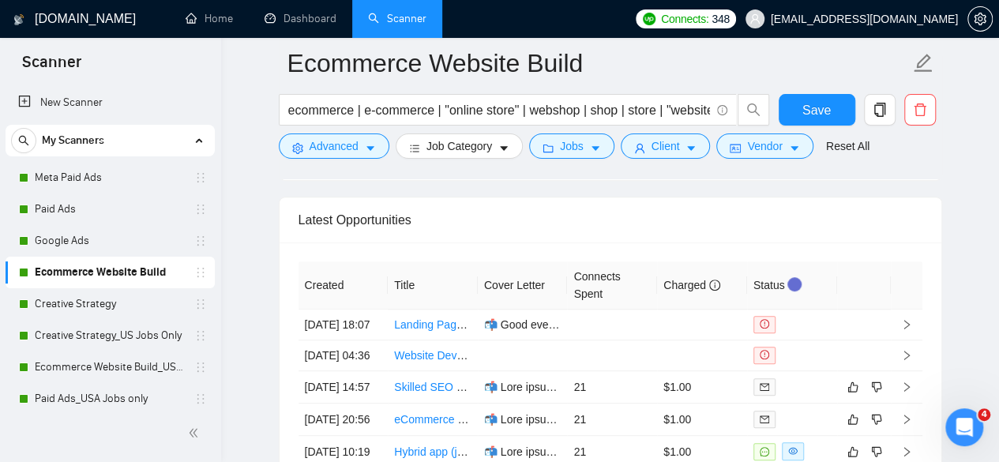
scroll to position [6365, 0]
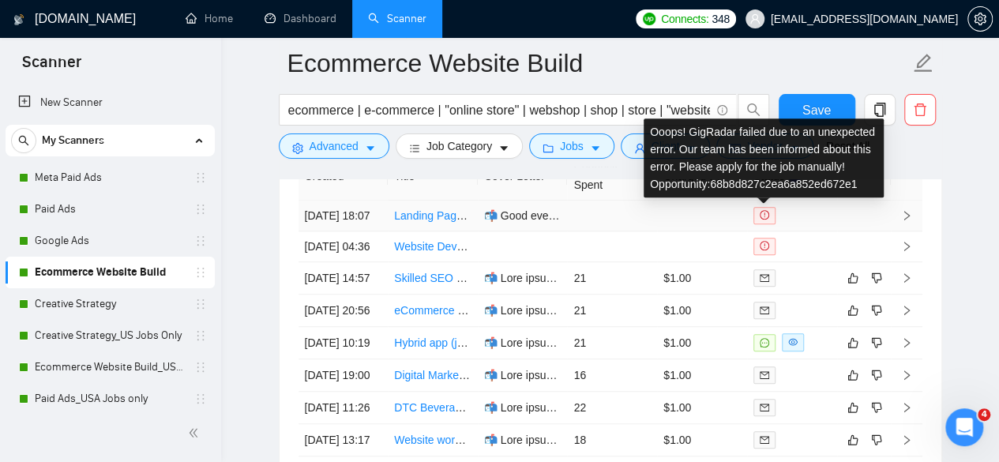
type customers\? "By having grace and empathy. Even when customers are upset, it's important to n…"
click at [769, 212] on span at bounding box center [764, 215] width 22 height 17
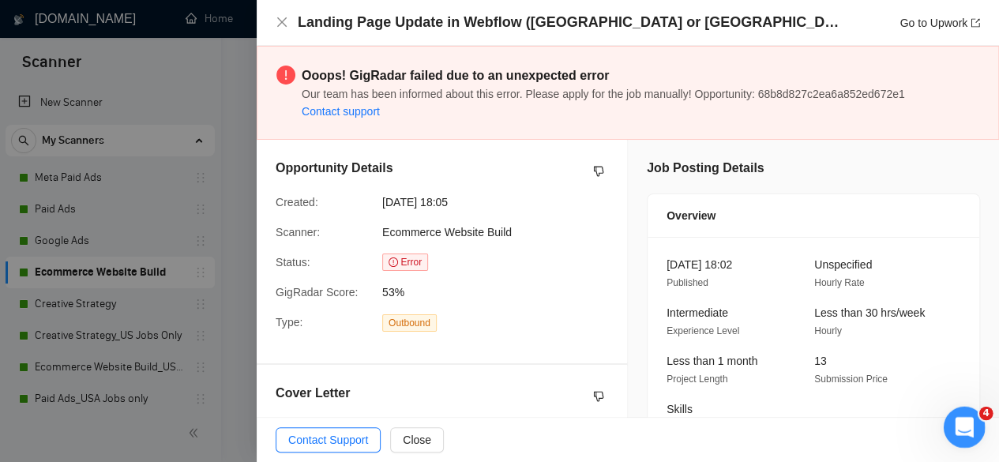
click at [948, 423] on div "Open Intercom Messenger" at bounding box center [961, 425] width 52 height 52
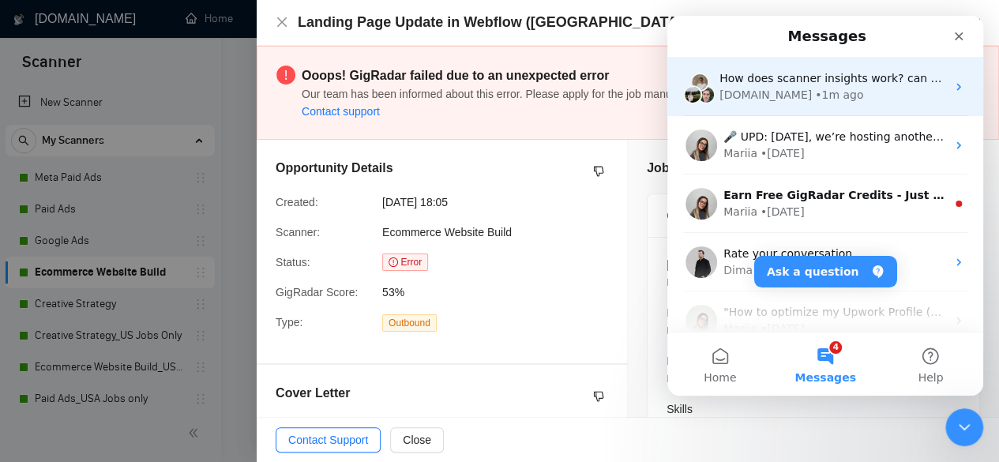
click at [815, 91] on div "• 1m ago" at bounding box center [839, 95] width 48 height 17
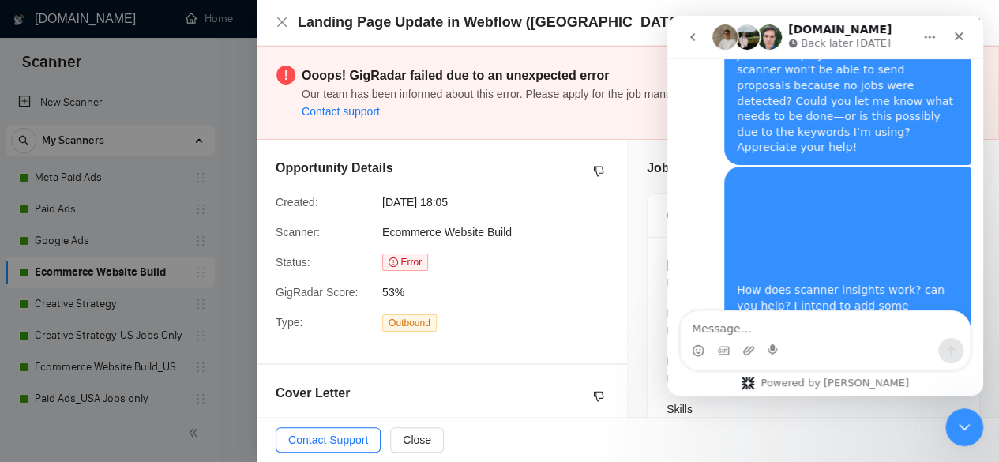
scroll to position [737, 0]
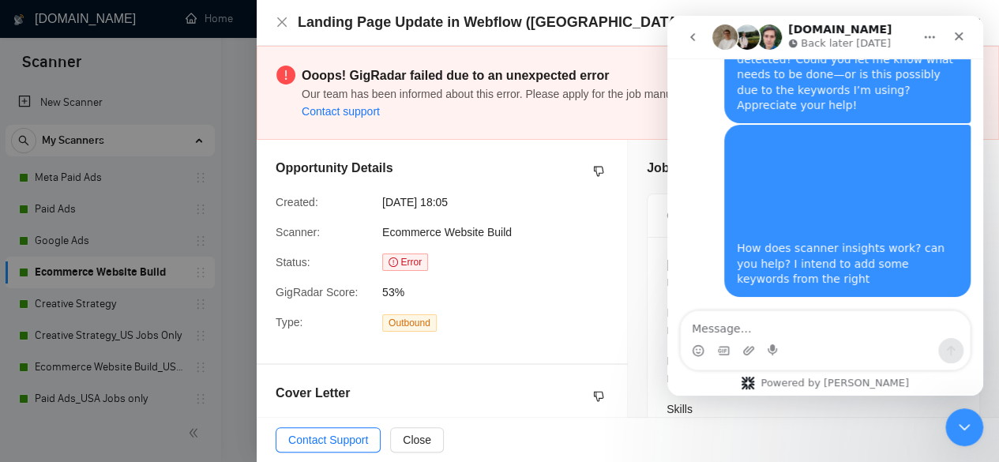
click at [789, 328] on textarea "Message…" at bounding box center [824, 324] width 289 height 27
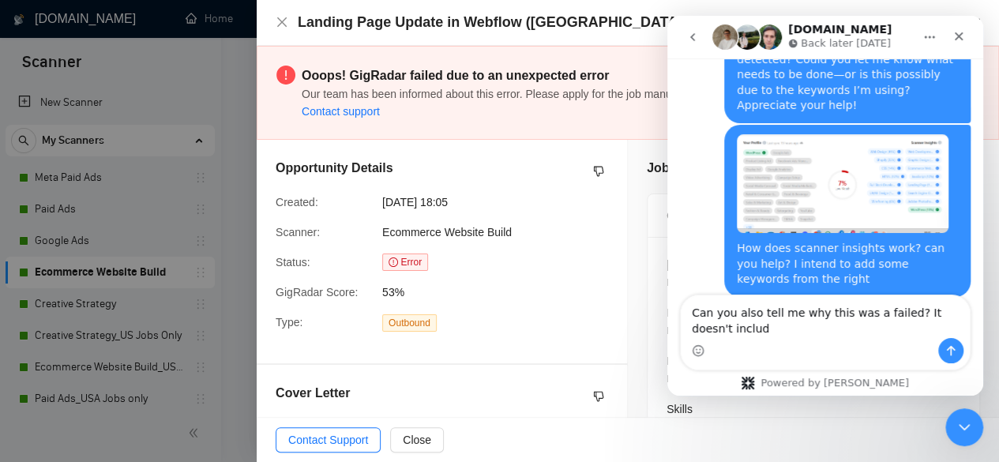
scroll to position [753, 0]
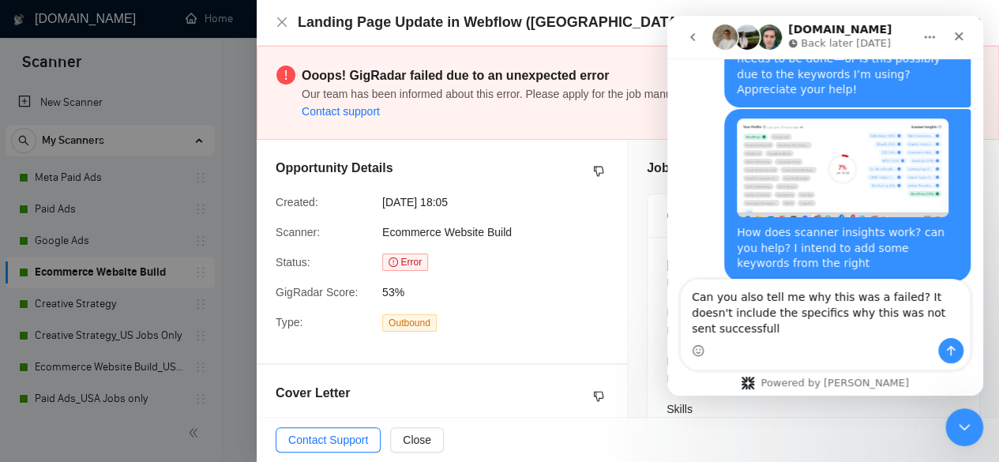
type textarea "Can you also tell me why this was a failed? It doesn't include the specifics wh…"
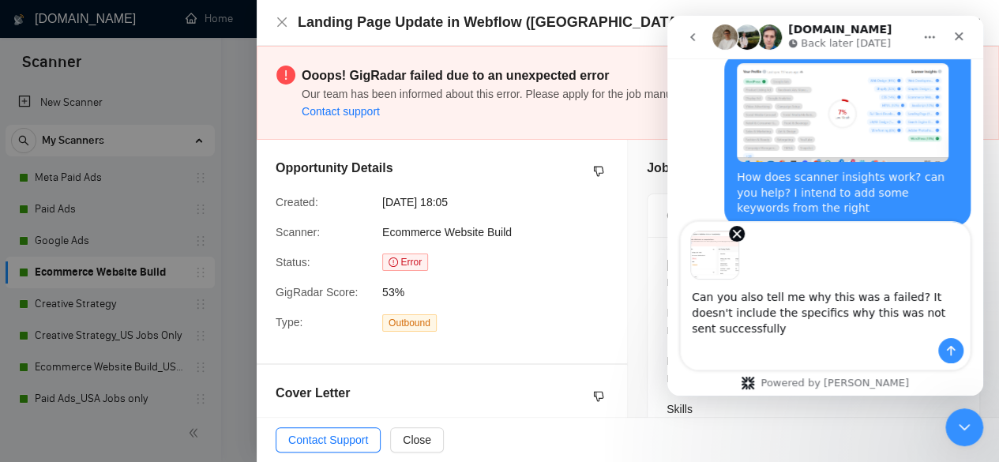
scroll to position [810, 0]
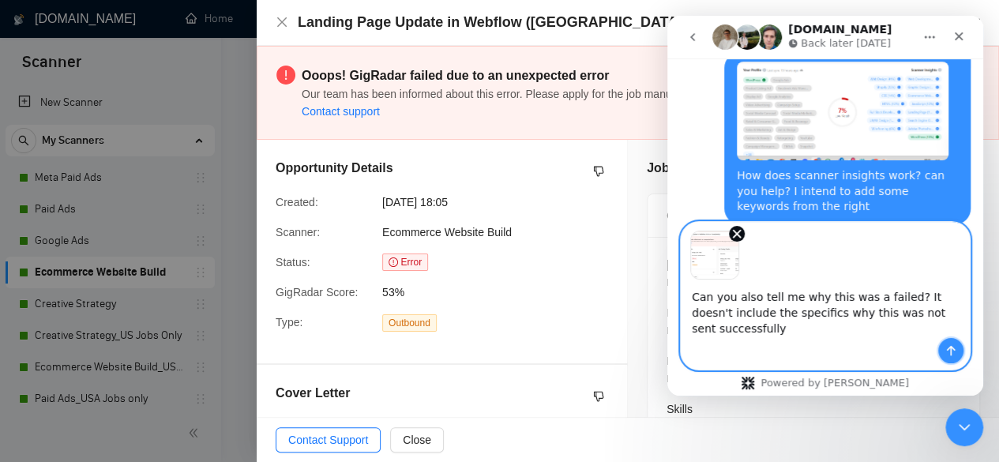
click at [951, 348] on icon "Send a message…" at bounding box center [951, 351] width 9 height 10
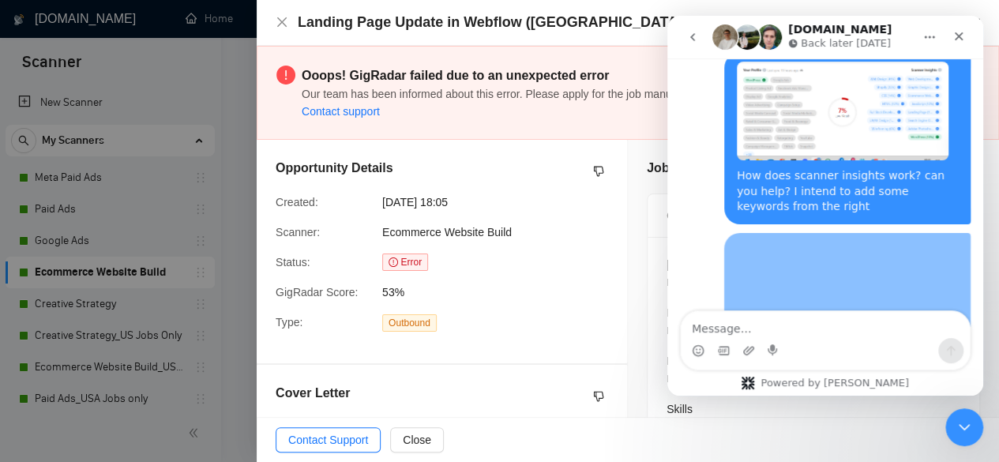
scroll to position [957, 0]
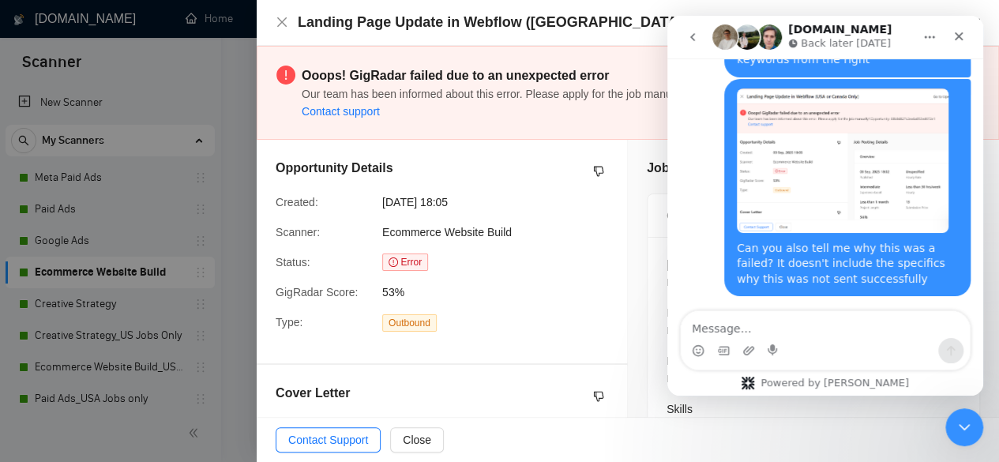
click at [273, 13] on div "Landing Page Update in Webflow ([GEOGRAPHIC_DATA] or [GEOGRAPHIC_DATA] Only) Go…" at bounding box center [628, 23] width 742 height 46
click at [278, 28] on icon "close" at bounding box center [282, 22] width 13 height 13
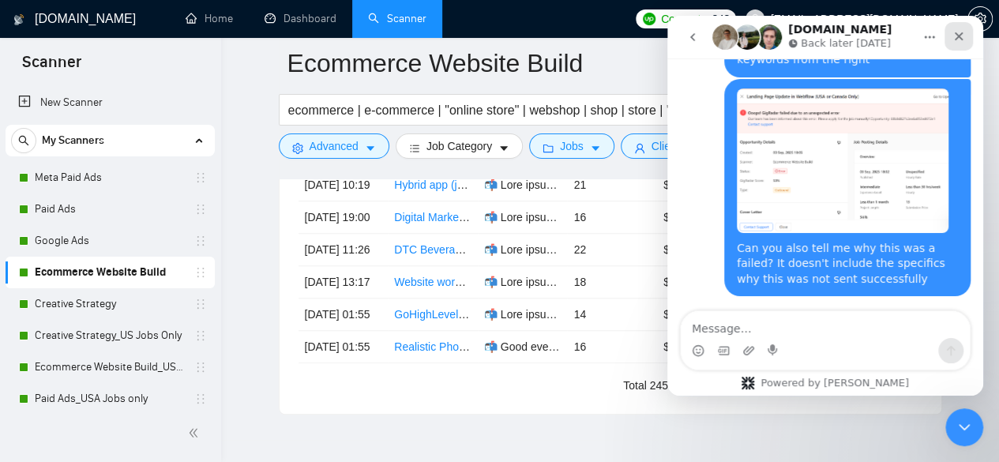
click at [953, 32] on icon "Close" at bounding box center [958, 36] width 13 height 13
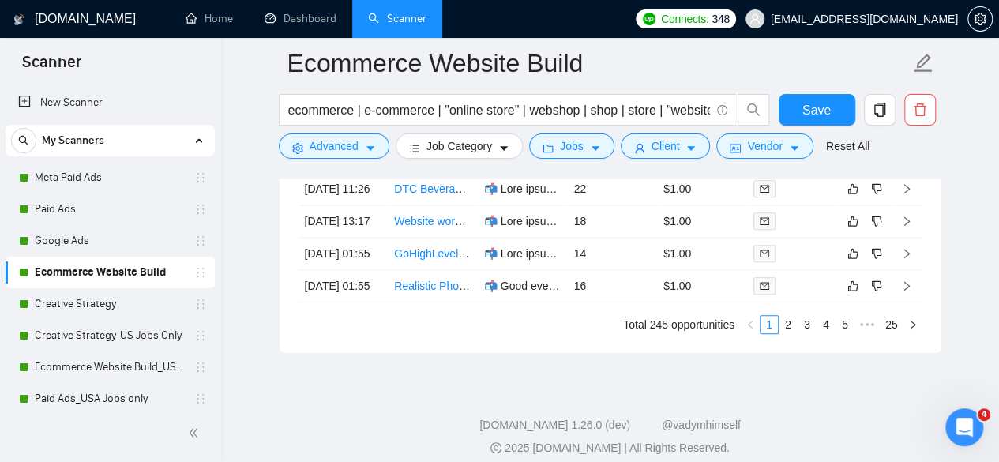
scroll to position [6523, 0]
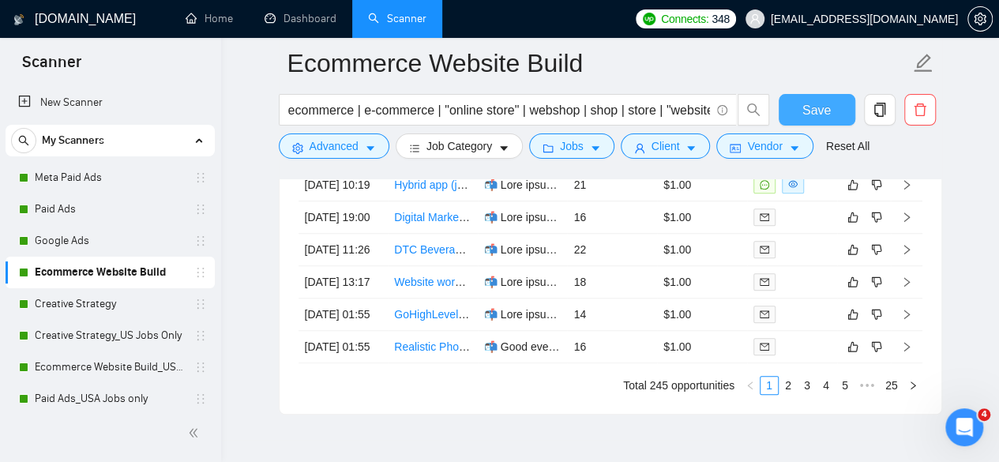
click at [832, 106] on button "Save" at bounding box center [816, 110] width 77 height 32
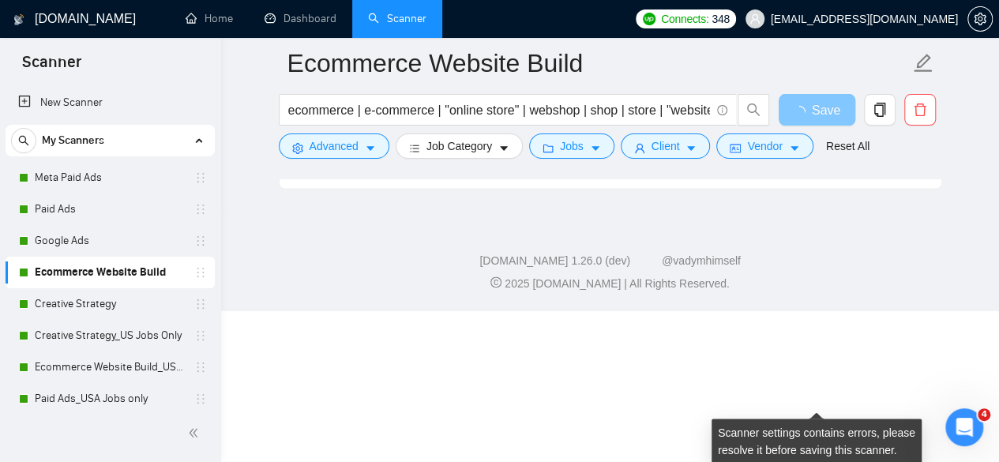
scroll to position [4260, 0]
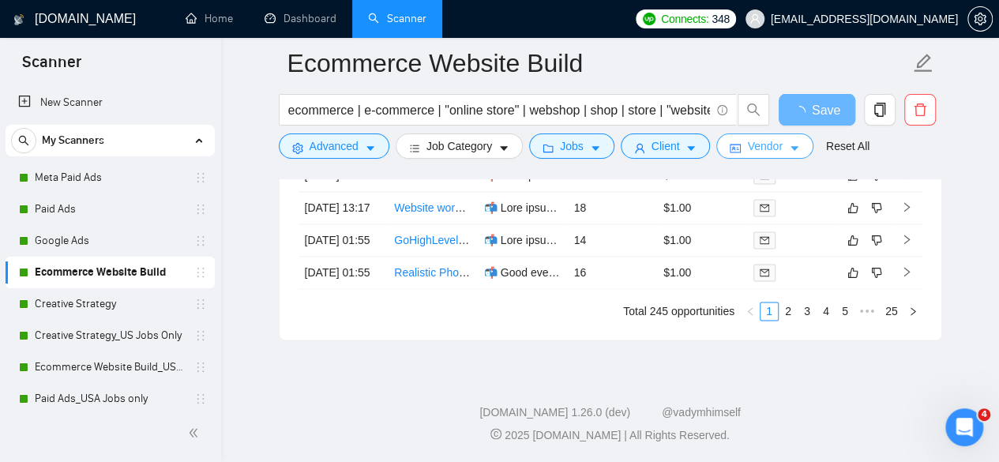
click at [737, 145] on button "Vendor" at bounding box center [764, 145] width 96 height 25
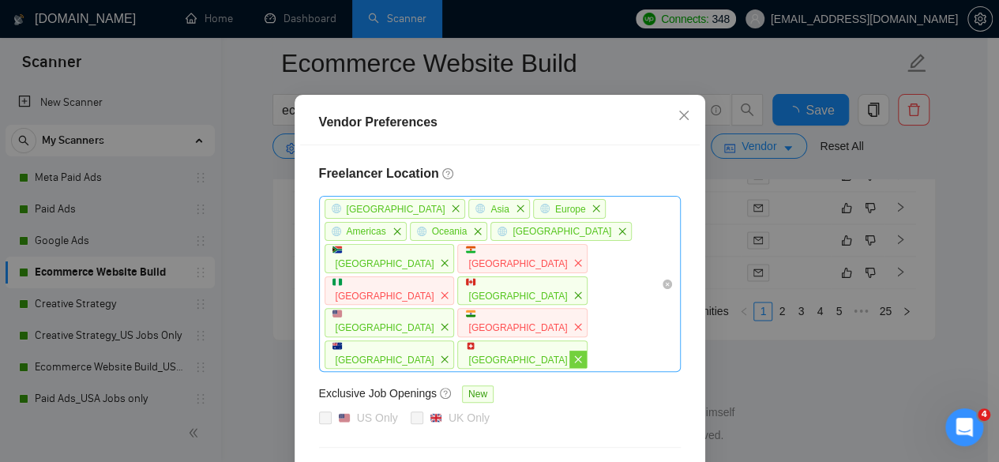
scroll to position [4269, 0]
click at [573, 354] on icon "close" at bounding box center [577, 358] width 9 height 9
click at [575, 291] on icon "close" at bounding box center [578, 294] width 7 height 7
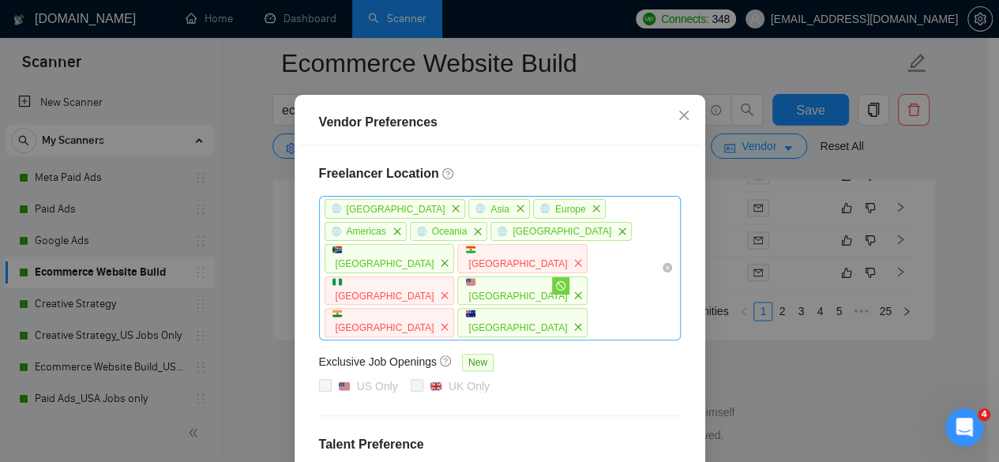
scroll to position [4283, 0]
click at [569, 287] on span "close" at bounding box center [577, 295] width 17 height 17
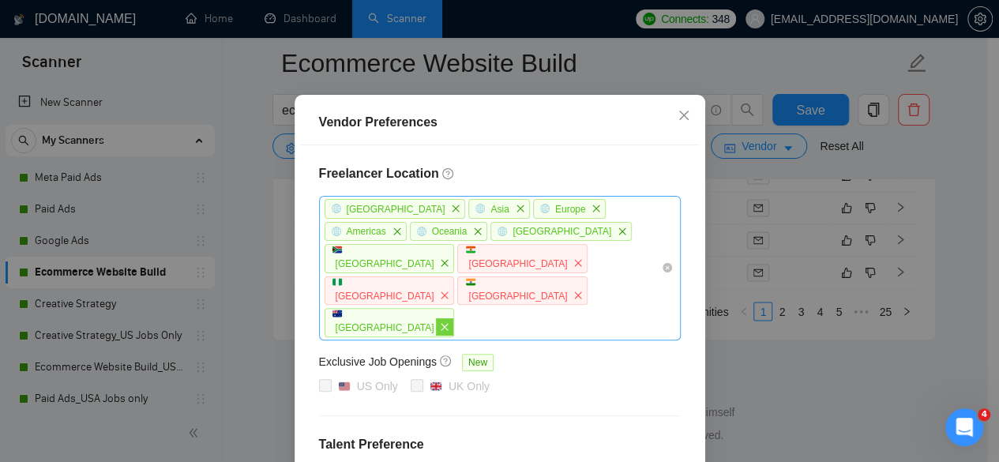
scroll to position [4314, 0]
click at [449, 322] on icon "close" at bounding box center [444, 326] width 9 height 9
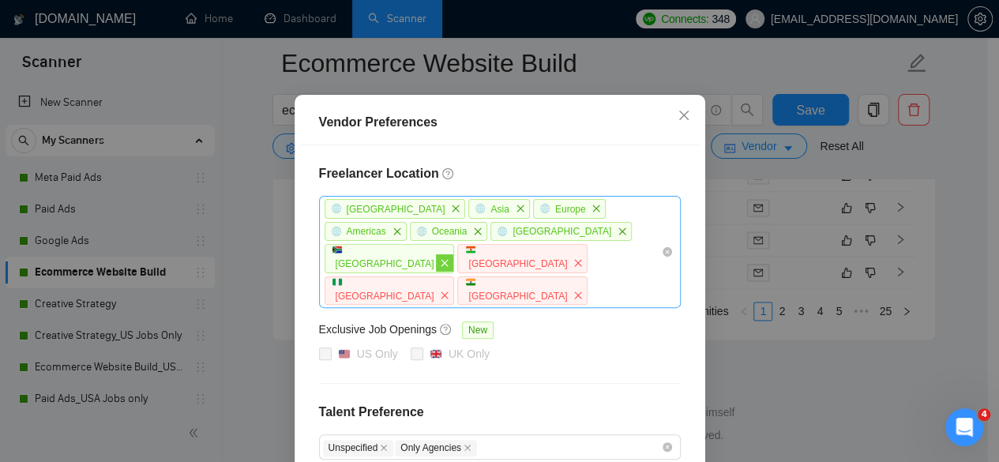
click at [449, 258] on icon "close" at bounding box center [444, 262] width 9 height 9
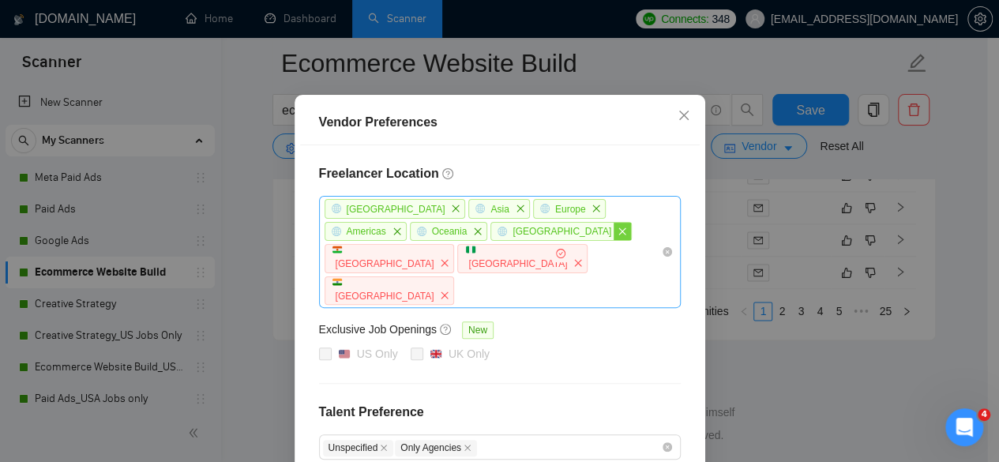
scroll to position [4283, 0]
click at [619, 234] on icon "close" at bounding box center [622, 230] width 7 height 7
click at [474, 232] on icon "close" at bounding box center [477, 230] width 7 height 7
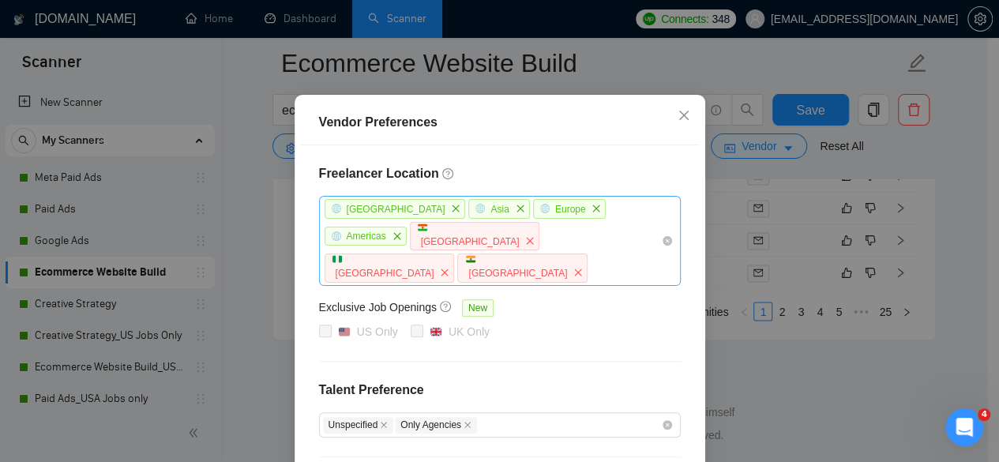
click at [451, 209] on icon "close" at bounding box center [455, 208] width 9 height 9
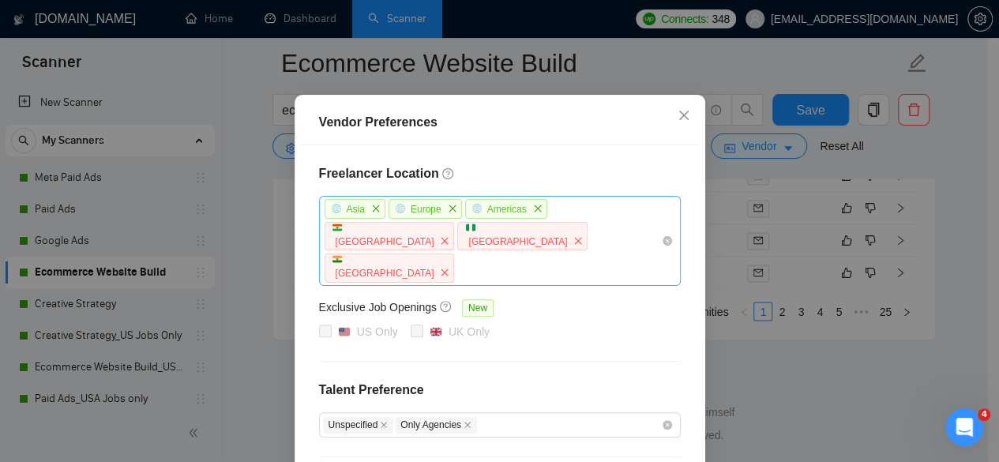
scroll to position [4293, 0]
click at [372, 211] on icon "close" at bounding box center [375, 207] width 7 height 7
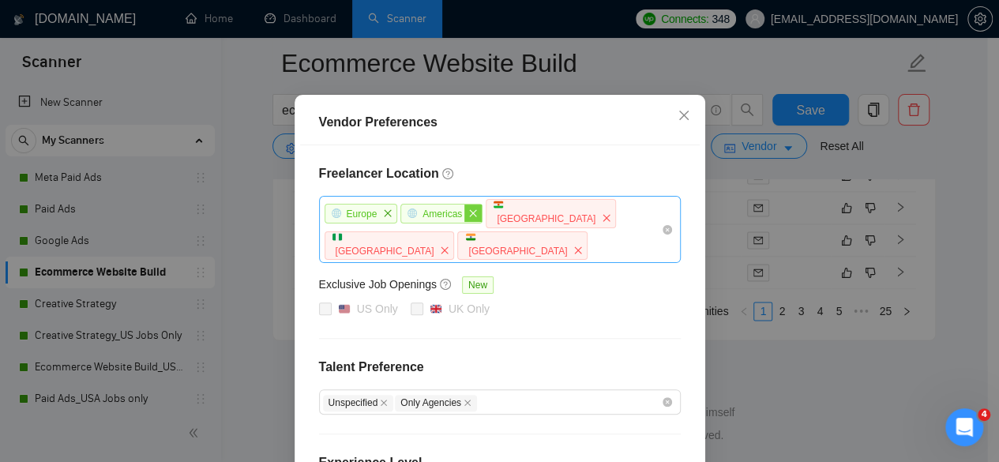
drag, startPoint x: 370, startPoint y: 211, endPoint x: 382, endPoint y: 216, distance: 12.8
click at [372, 211] on span "Europe" at bounding box center [360, 214] width 73 height 20
click at [383, 216] on icon "close" at bounding box center [387, 212] width 9 height 9
click at [392, 212] on icon "close" at bounding box center [396, 212] width 9 height 9
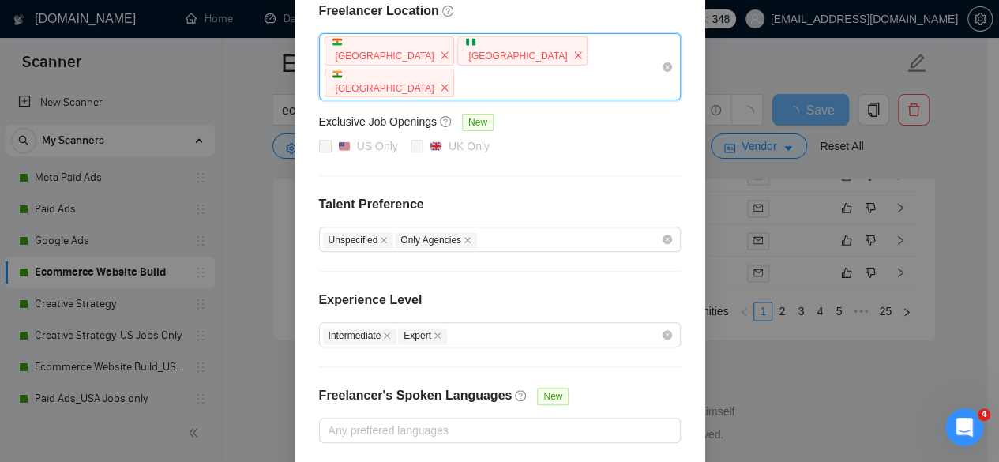
scroll to position [274, 0]
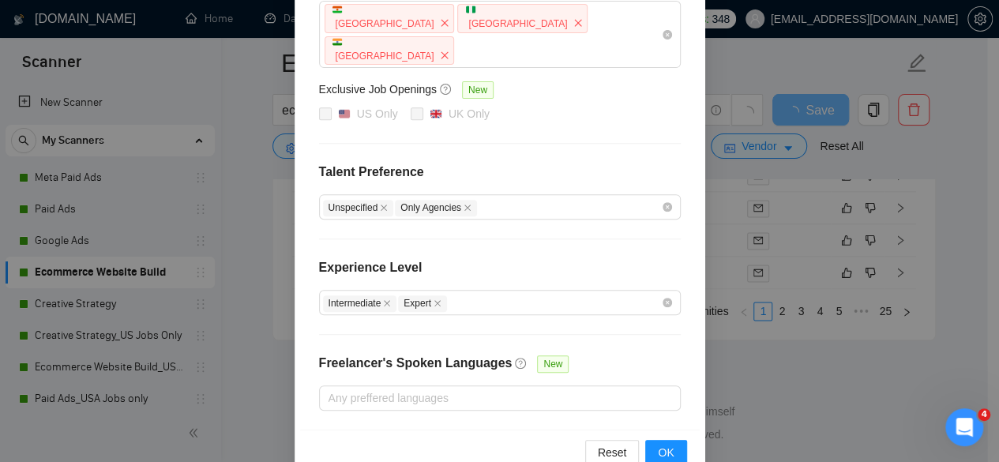
click at [397, 163] on h4 "Talent Preference" at bounding box center [500, 172] width 362 height 19
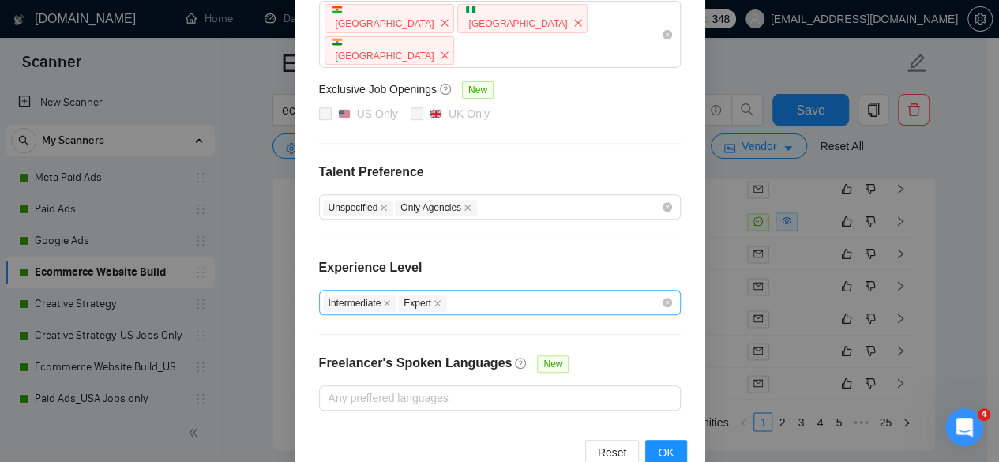
click at [560, 293] on div "Intermediate Expert" at bounding box center [492, 302] width 338 height 19
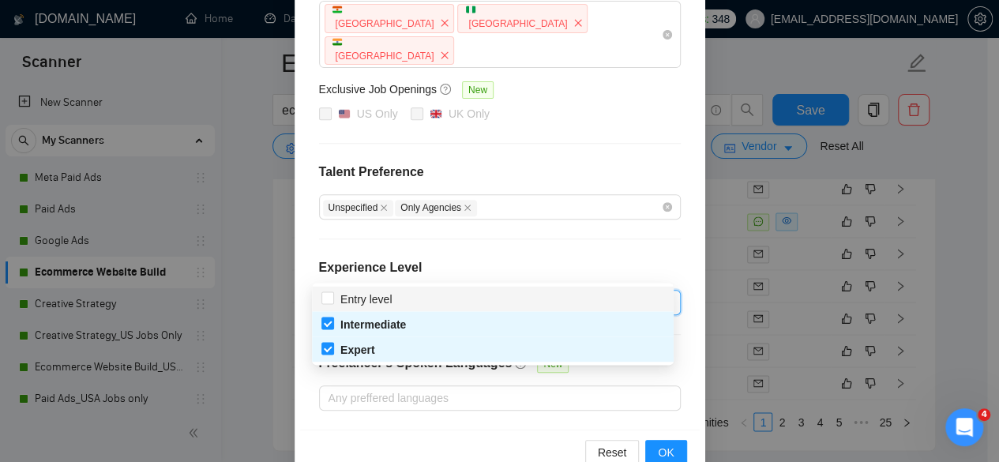
click at [556, 291] on div "Entry level" at bounding box center [492, 298] width 343 height 17
checkbox input "true"
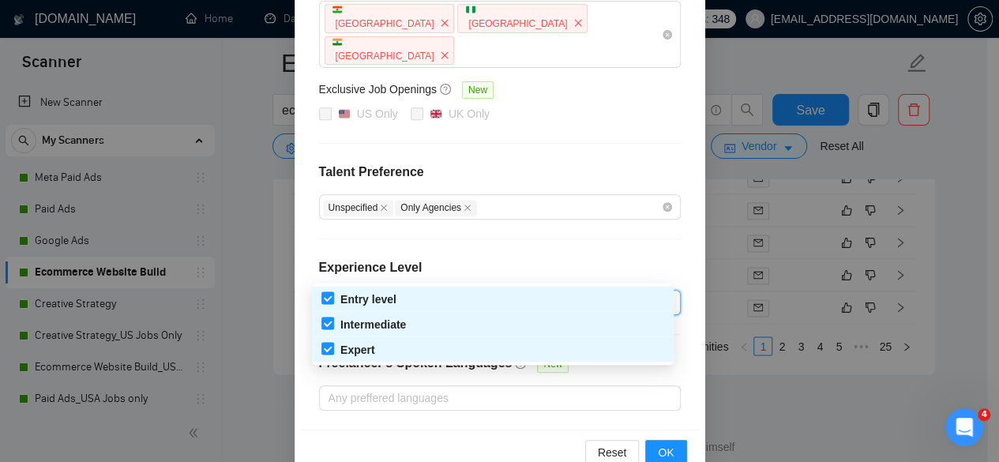
click at [564, 222] on div "Freelancer Location [GEOGRAPHIC_DATA] [GEOGRAPHIC_DATA] [GEOGRAPHIC_DATA] Exclu…" at bounding box center [499, 189] width 399 height 479
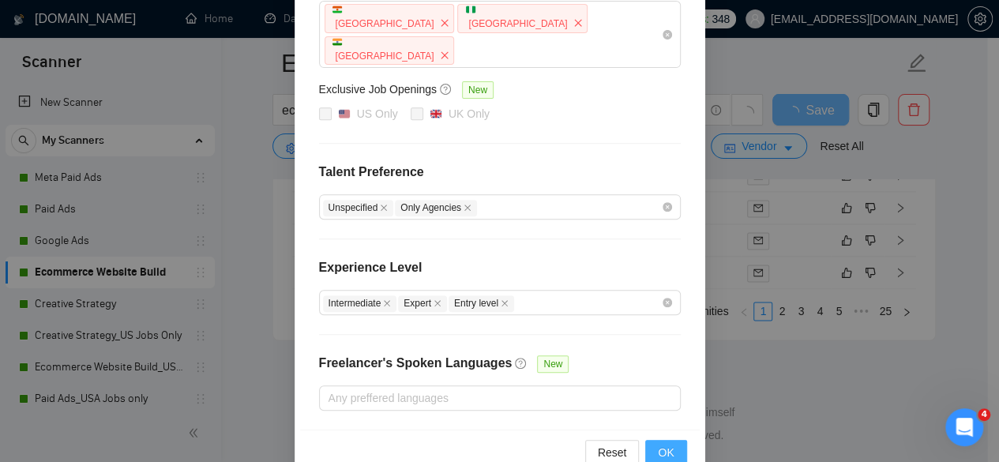
click at [658, 444] on span "OK" at bounding box center [666, 452] width 16 height 17
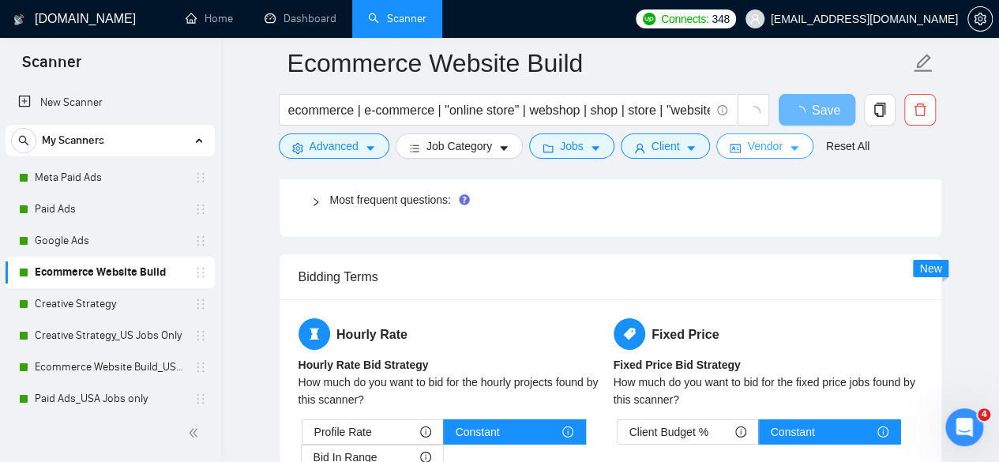
scroll to position [2219, 0]
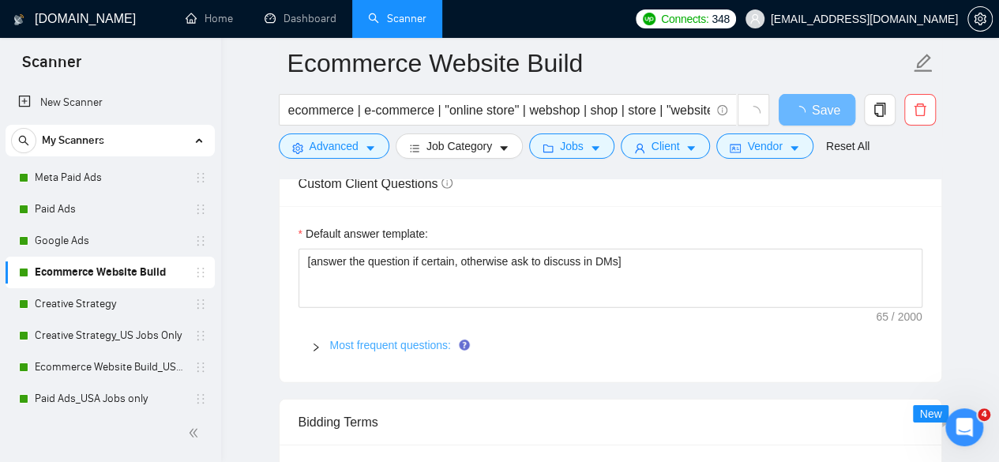
click at [349, 339] on link "Most frequent questions:" at bounding box center [390, 345] width 121 height 13
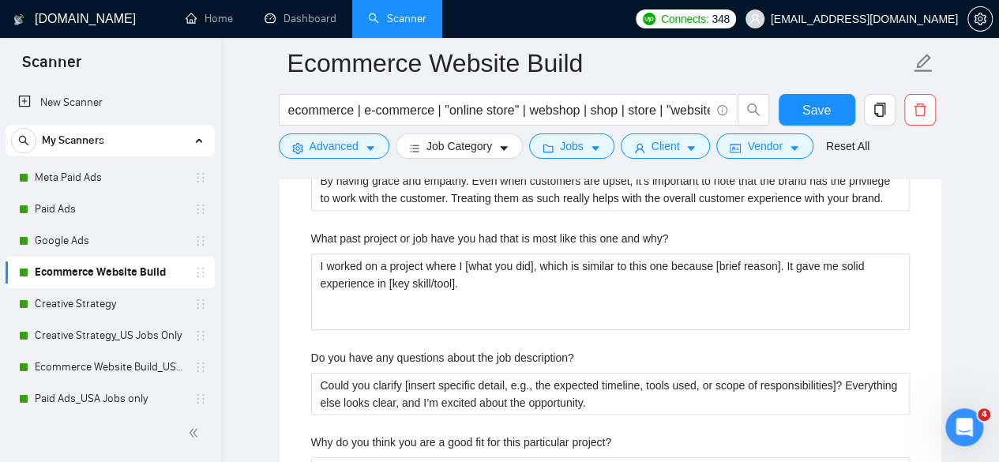
scroll to position [3403, 0]
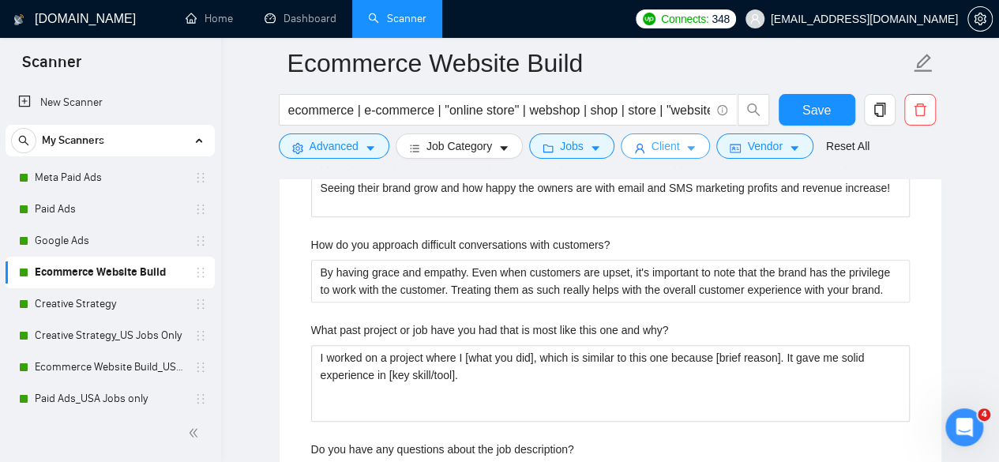
click at [664, 143] on span "Client" at bounding box center [665, 145] width 28 height 17
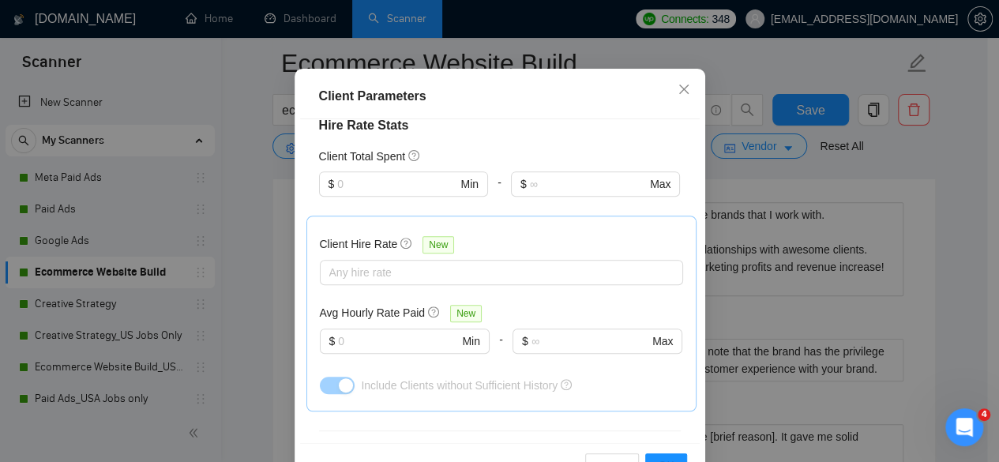
scroll to position [395, 0]
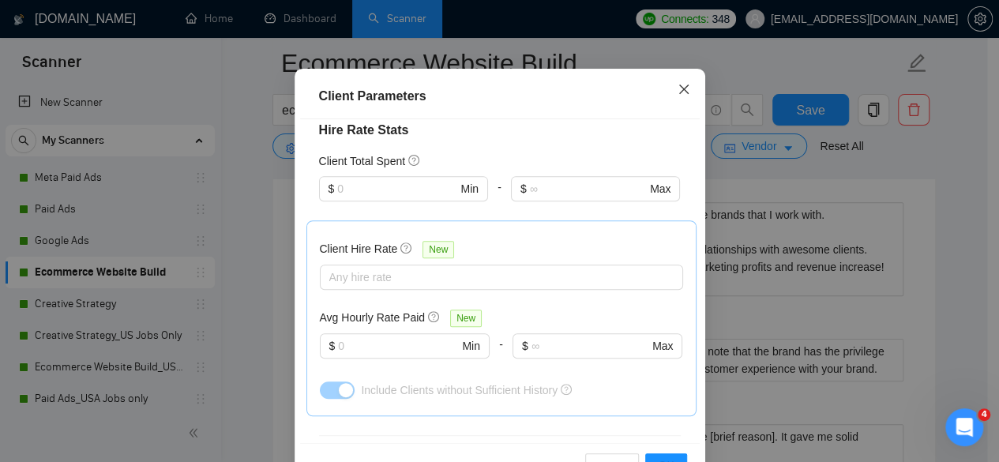
click at [679, 94] on icon "close" at bounding box center [682, 88] width 9 height 9
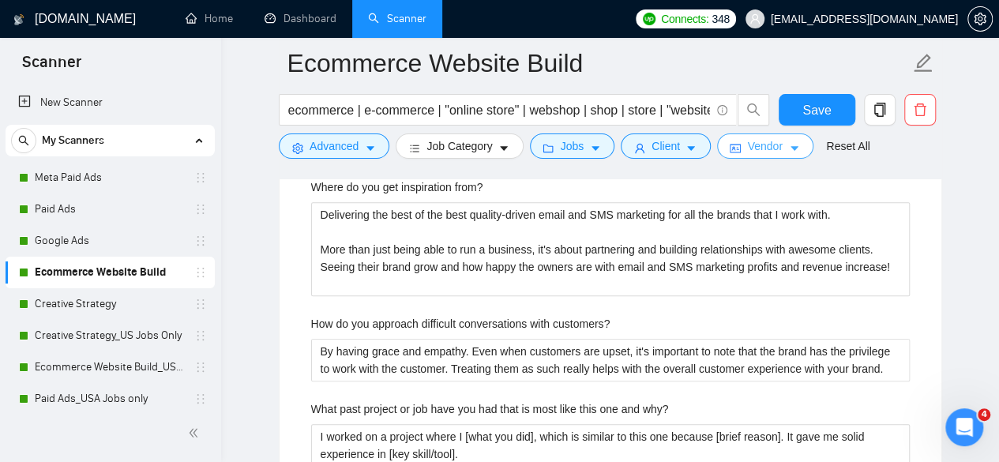
click at [734, 137] on button "Vendor" at bounding box center [764, 145] width 96 height 25
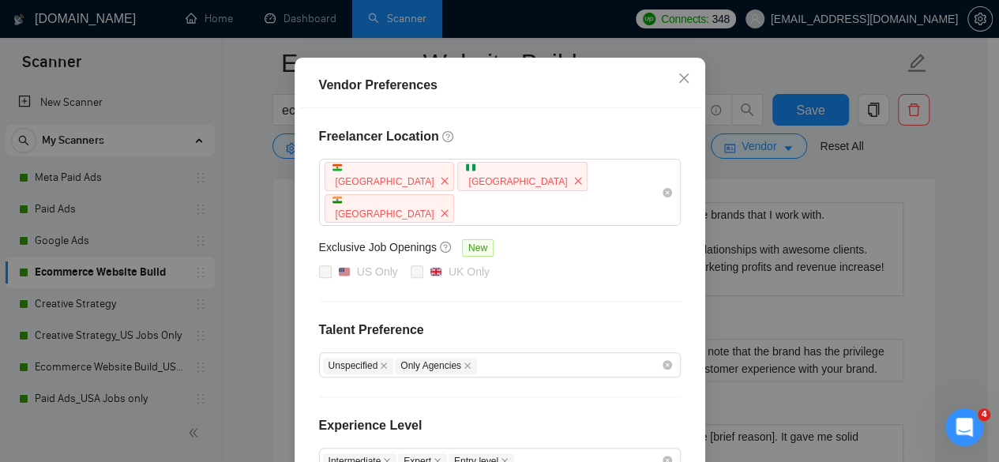
scroll to position [0, 0]
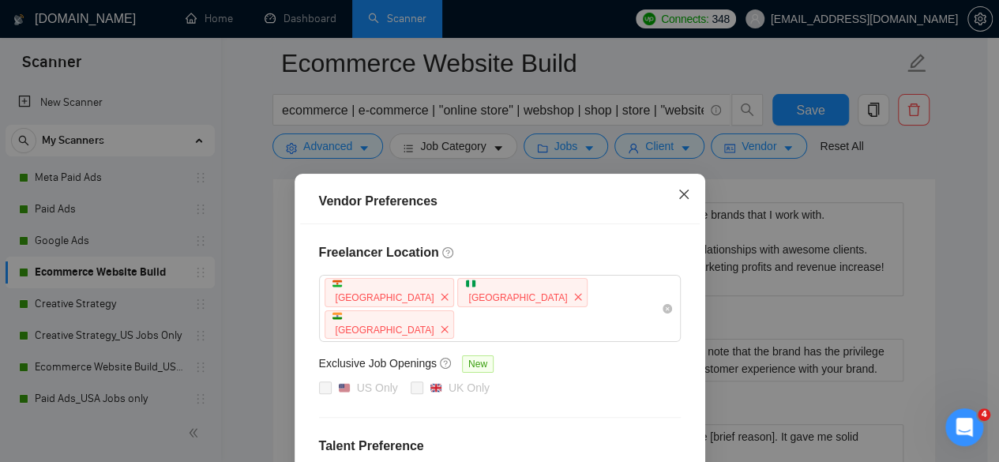
click at [678, 193] on icon "close" at bounding box center [682, 193] width 9 height 9
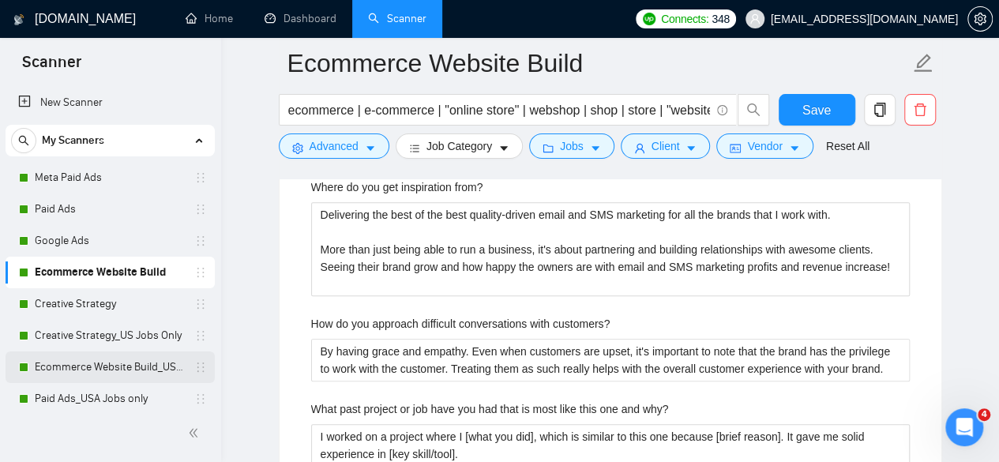
click at [119, 367] on link "Ecommerce Website Build_US Jobs only" at bounding box center [110, 367] width 150 height 32
click at [846, 116] on button "Save" at bounding box center [816, 110] width 77 height 32
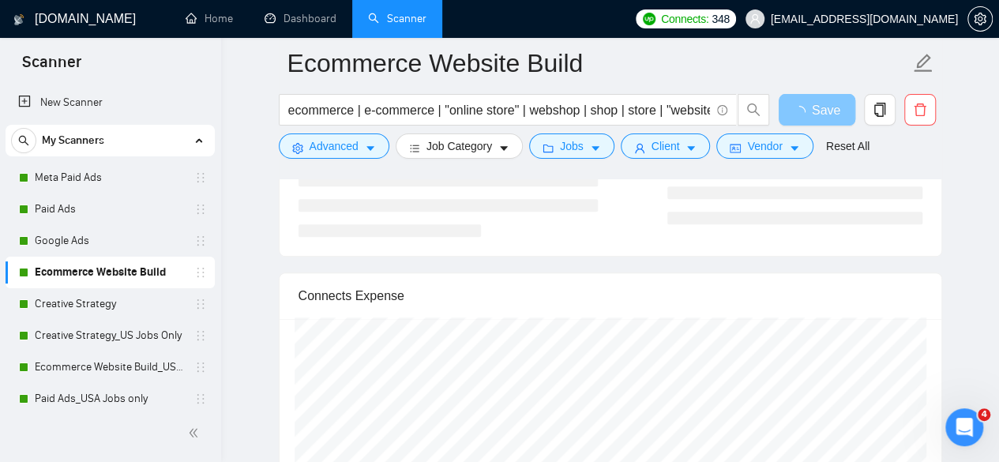
scroll to position [3087, 0]
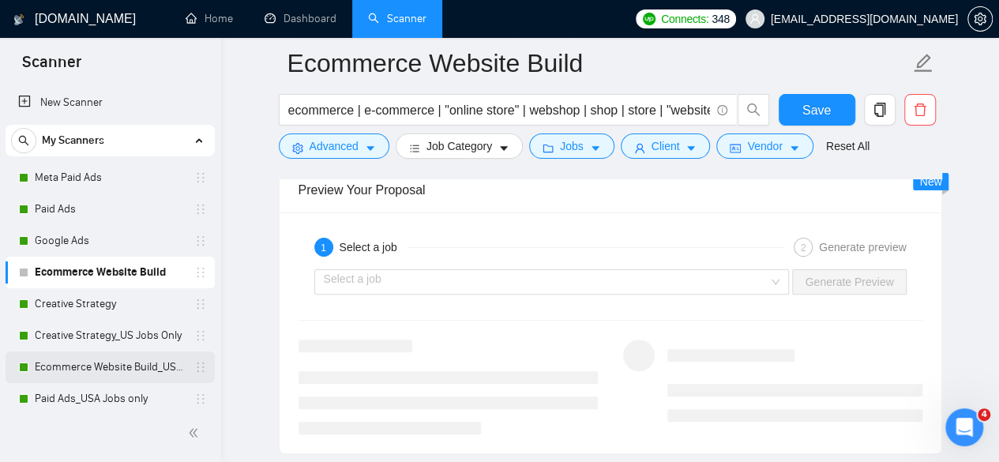
click at [103, 361] on link "Ecommerce Website Build_US Jobs only" at bounding box center [110, 367] width 150 height 32
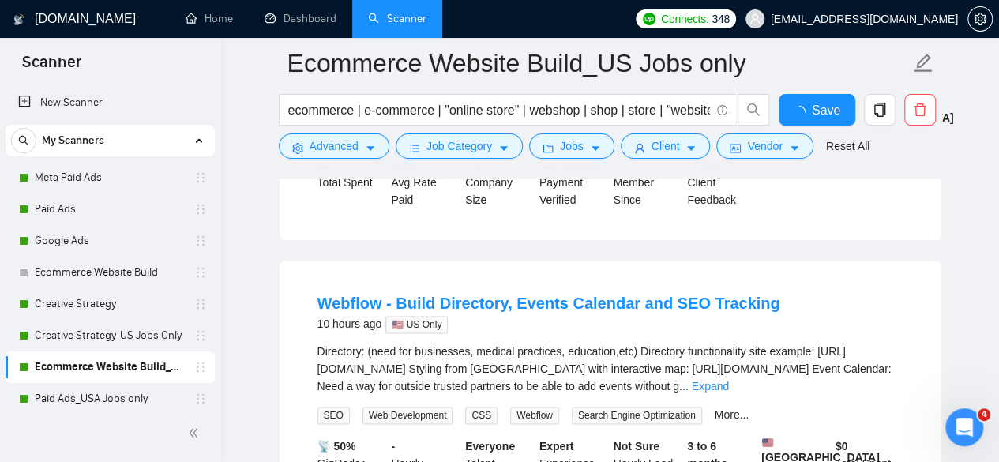
scroll to position [3087, 0]
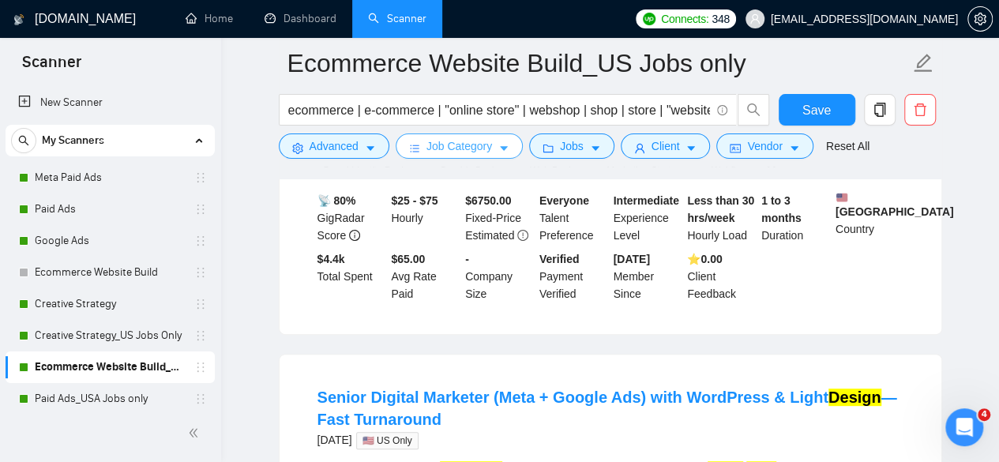
click at [459, 154] on span "Job Category" at bounding box center [459, 145] width 66 height 17
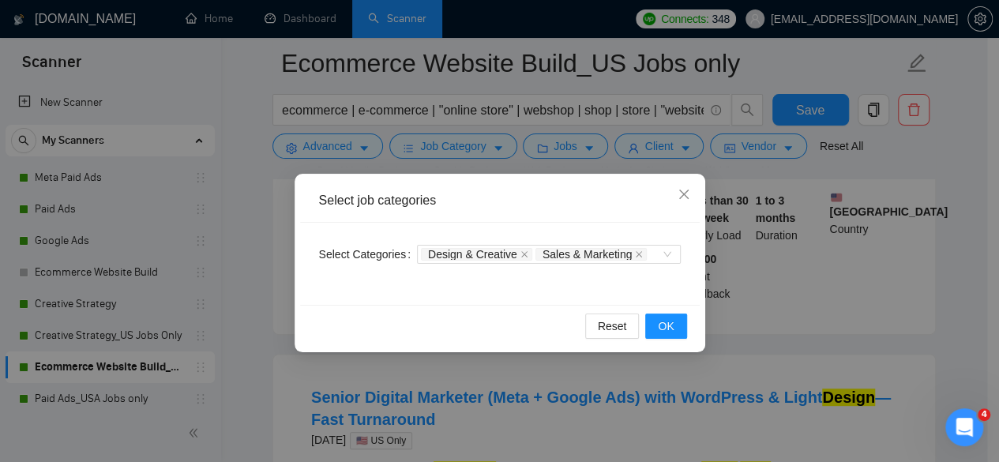
click at [560, 133] on div "Select job categories Select Categories Design & Creative Sales & Marketing Res…" at bounding box center [499, 231] width 999 height 462
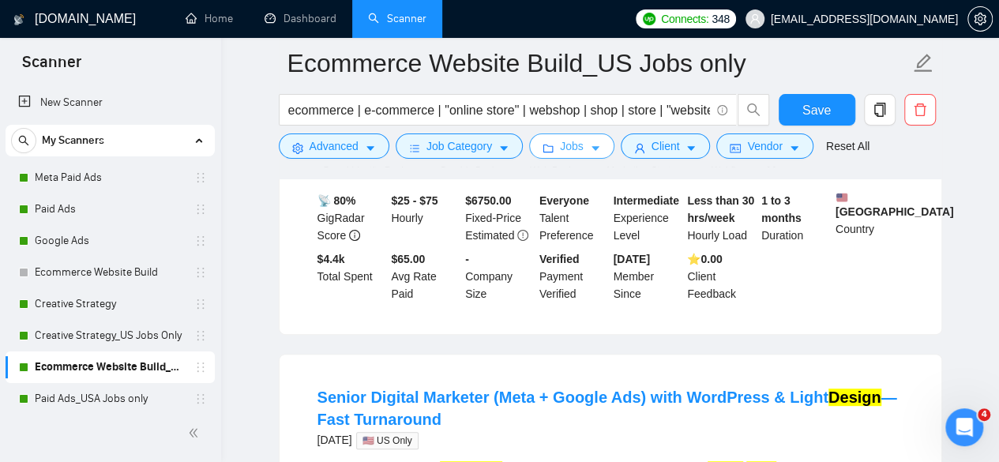
click at [577, 149] on button "Jobs" at bounding box center [571, 145] width 85 height 25
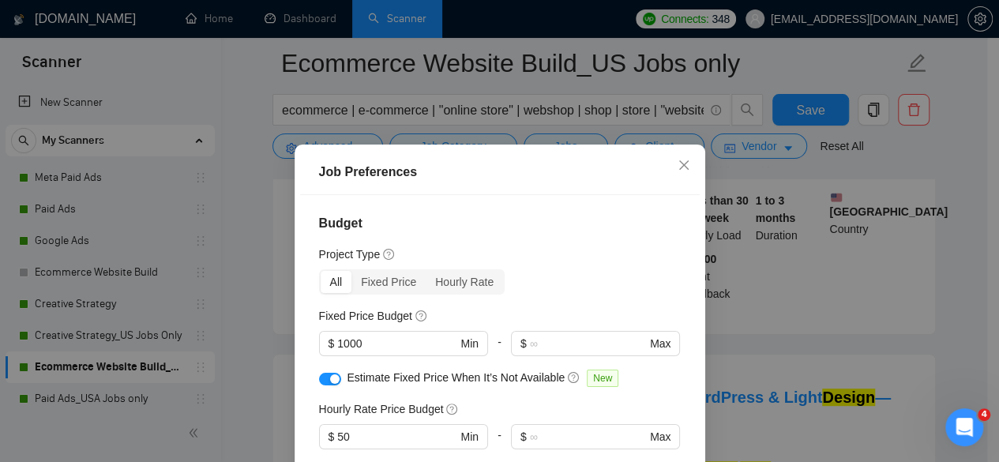
scroll to position [3008, 0]
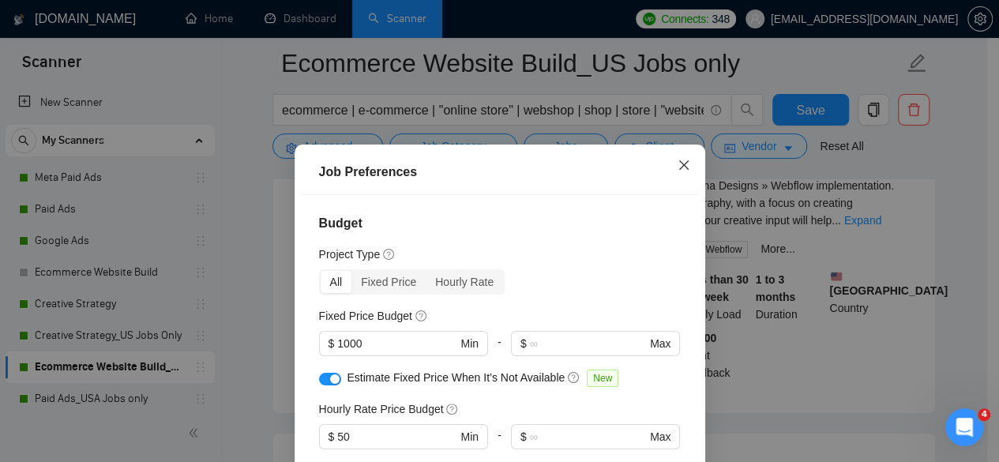
click at [683, 162] on icon "close" at bounding box center [683, 165] width 13 height 13
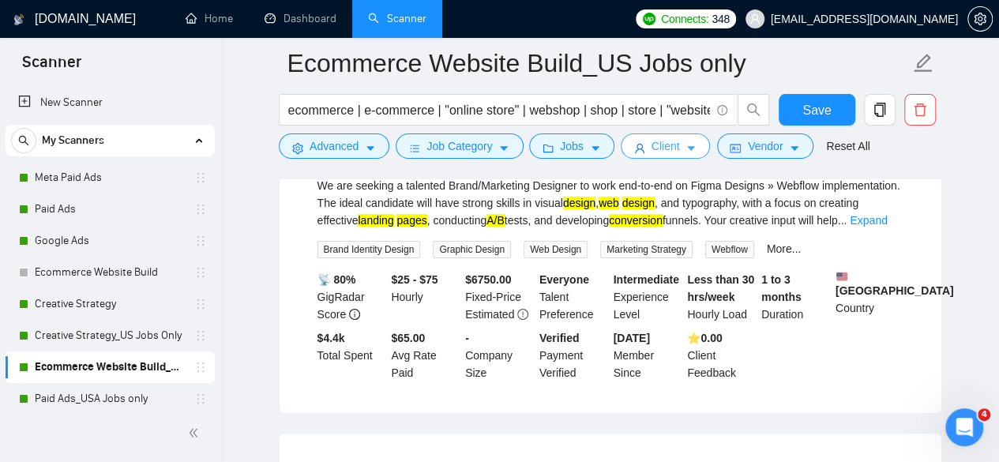
click at [654, 142] on span "Client" at bounding box center [665, 145] width 28 height 17
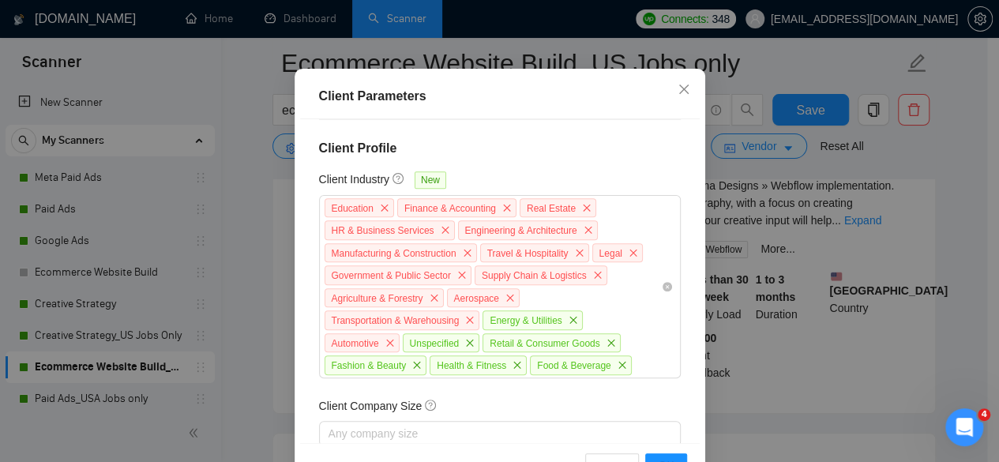
scroll to position [789, 0]
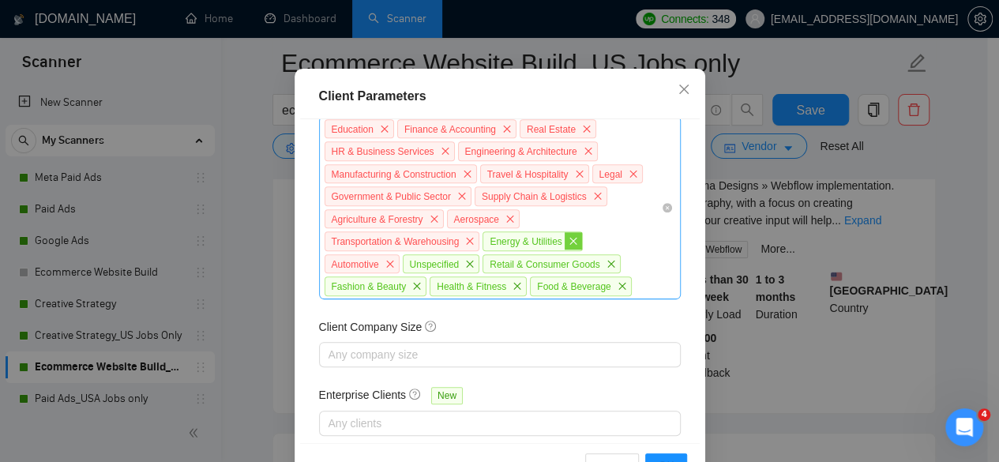
click at [571, 246] on icon "close" at bounding box center [572, 240] width 9 height 9
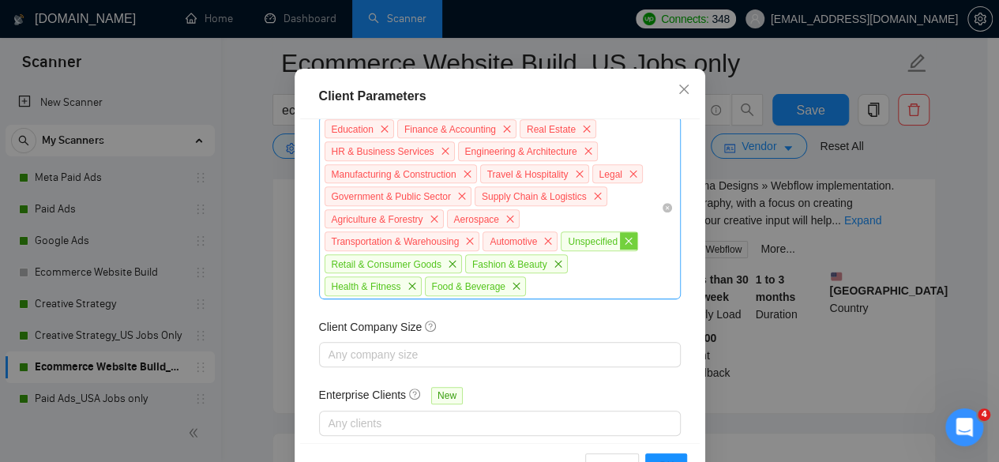
click at [624, 245] on icon "close" at bounding box center [627, 241] width 7 height 7
click at [553, 272] on span "close" at bounding box center [557, 263] width 17 height 17
click at [448, 268] on icon "close" at bounding box center [452, 263] width 9 height 9
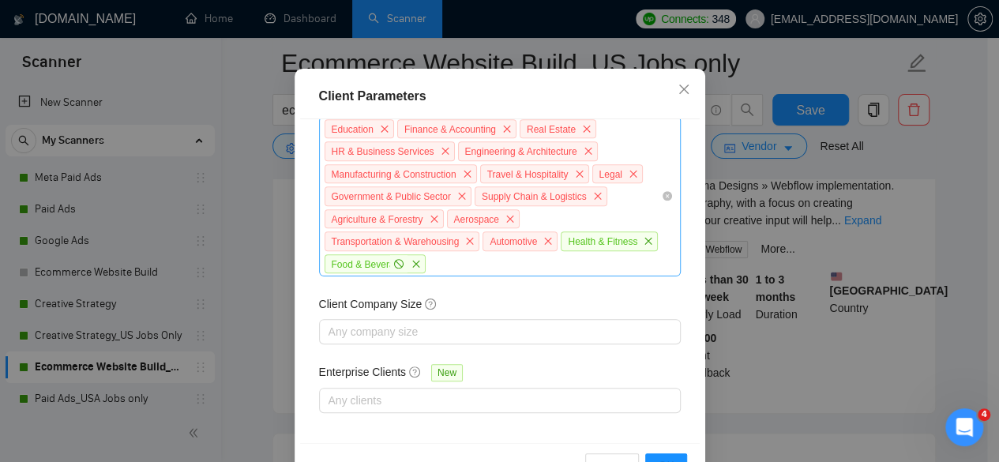
scroll to position [788, 0]
drag, startPoint x: 512, startPoint y: 332, endPoint x: 503, endPoint y: 336, distance: 9.5
click at [425, 274] on span "close" at bounding box center [415, 265] width 17 height 17
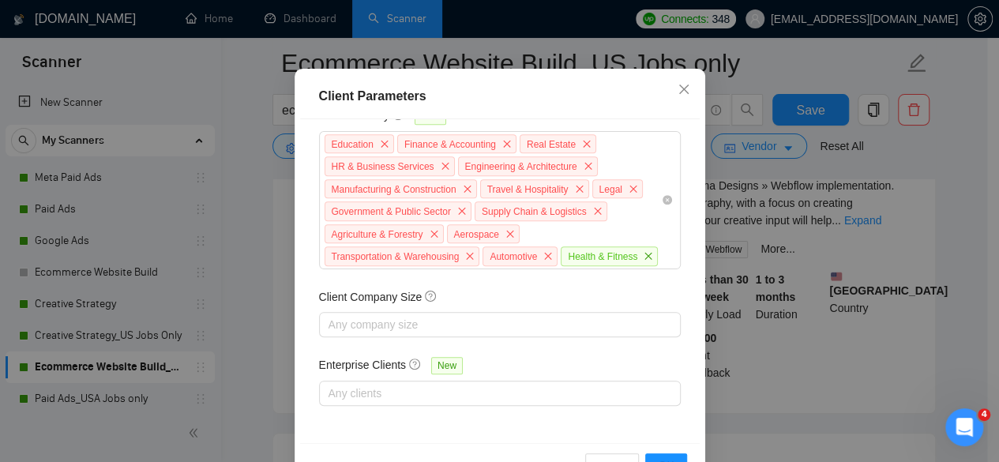
drag, startPoint x: 410, startPoint y: 336, endPoint x: 514, endPoint y: 373, distance: 110.9
click at [639, 264] on span "close" at bounding box center [647, 255] width 17 height 17
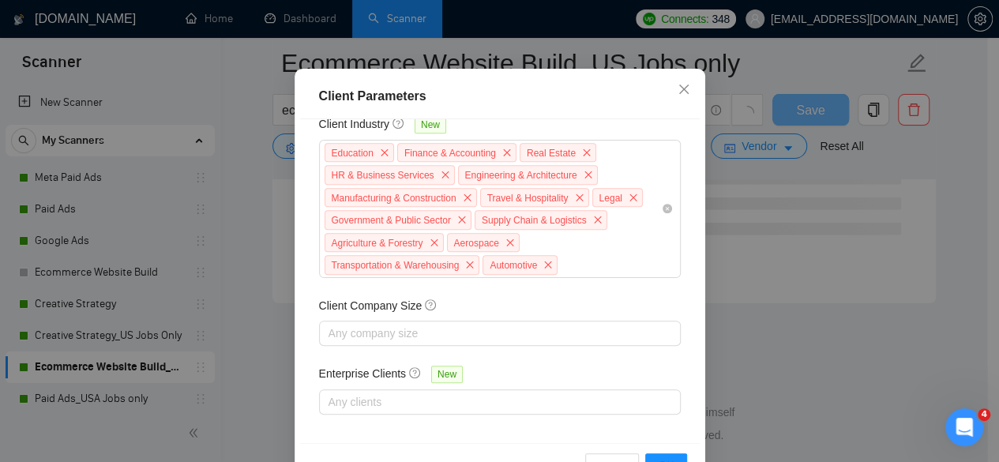
scroll to position [79, 0]
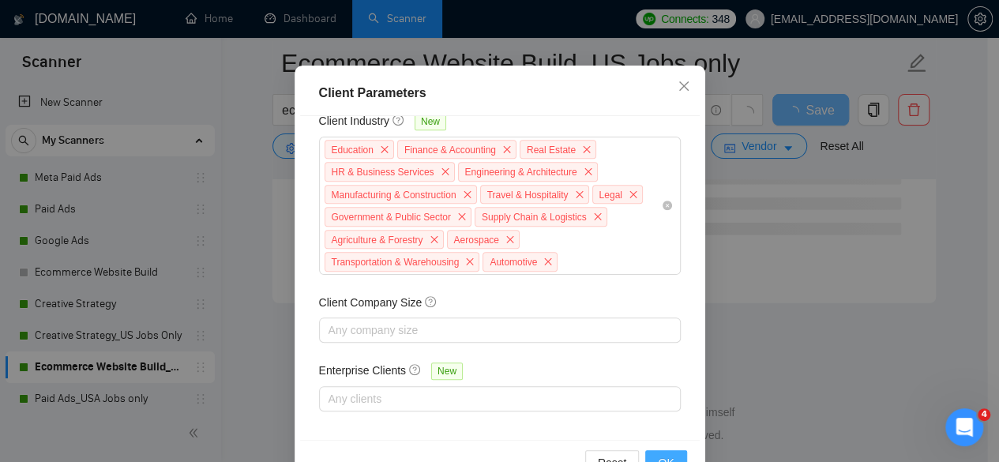
click at [665, 451] on button "OK" at bounding box center [665, 462] width 41 height 25
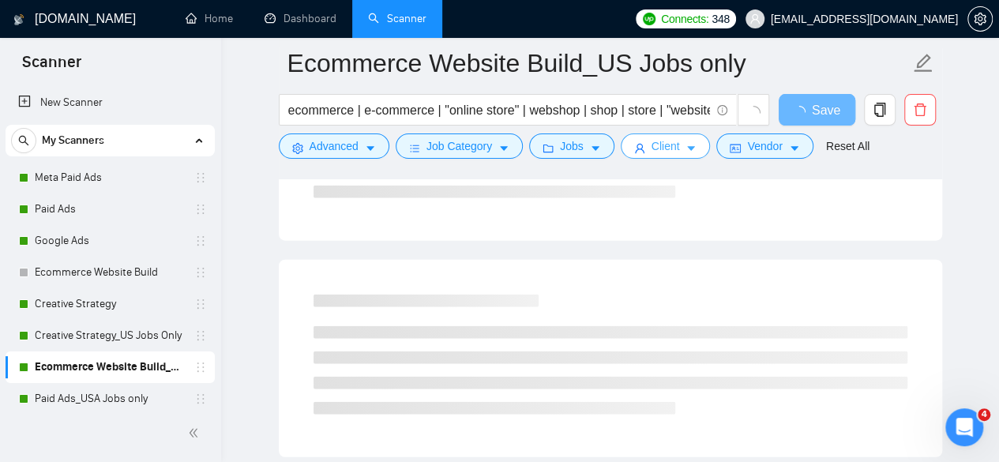
scroll to position [1776, 0]
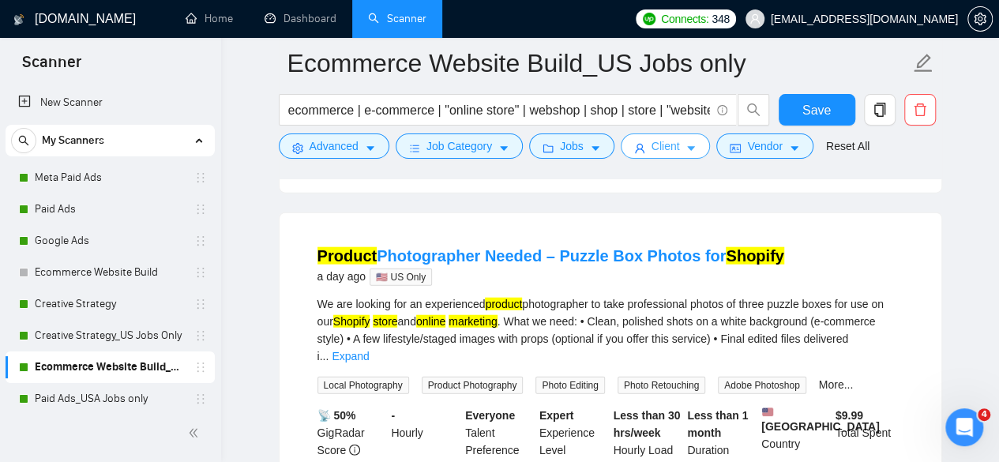
click at [666, 150] on span "Client" at bounding box center [665, 145] width 28 height 17
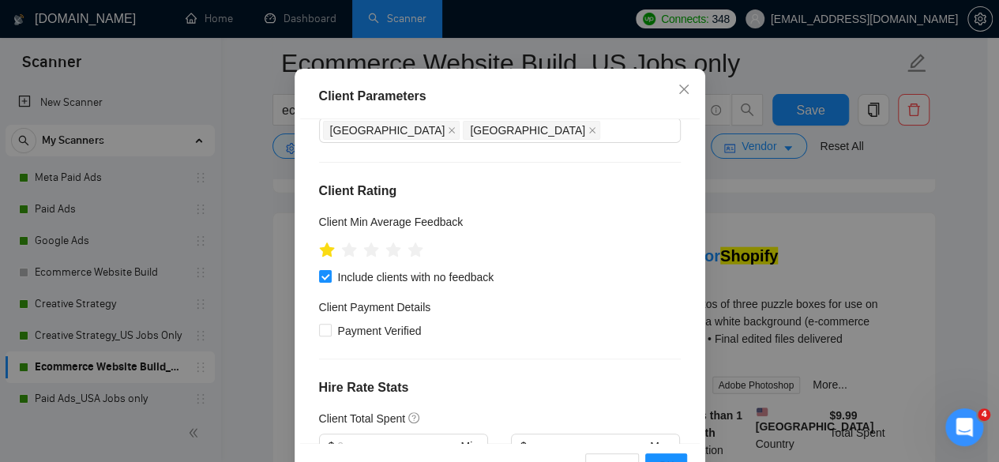
scroll to position [237, 0]
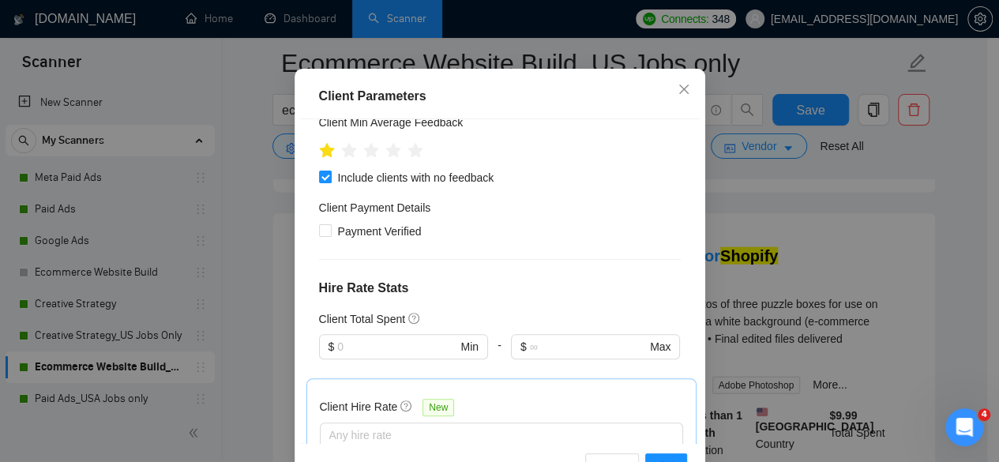
click at [774, 253] on div "Client Parameters Client Location Include Client Countries Select Exclude Clien…" at bounding box center [499, 231] width 999 height 462
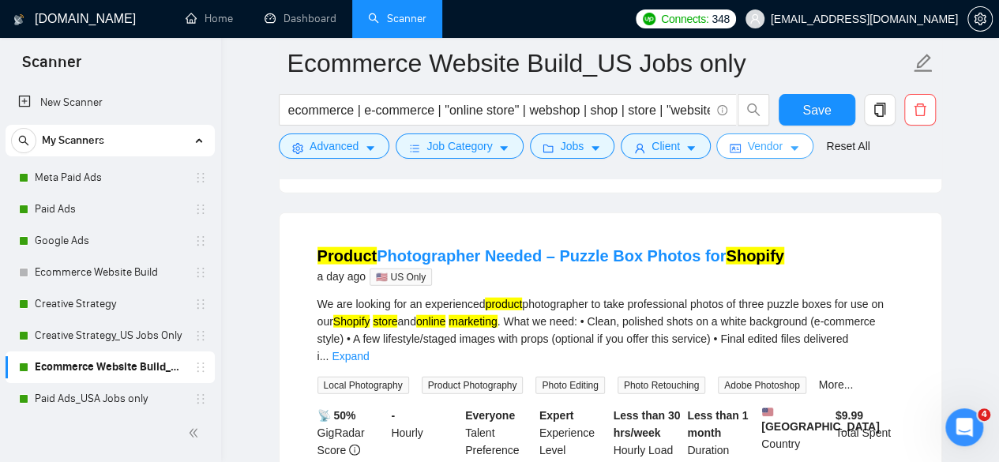
click at [747, 148] on span "Vendor" at bounding box center [764, 145] width 35 height 17
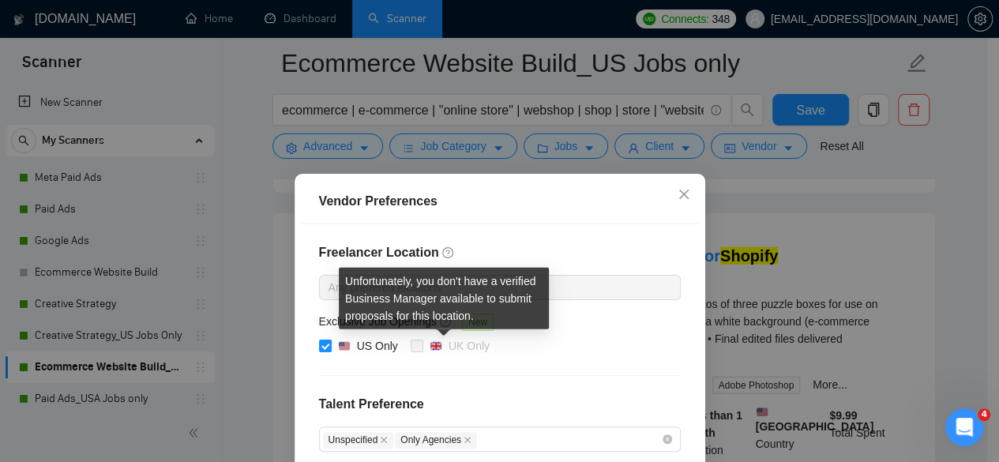
click at [410, 343] on span at bounding box center [416, 345] width 13 height 13
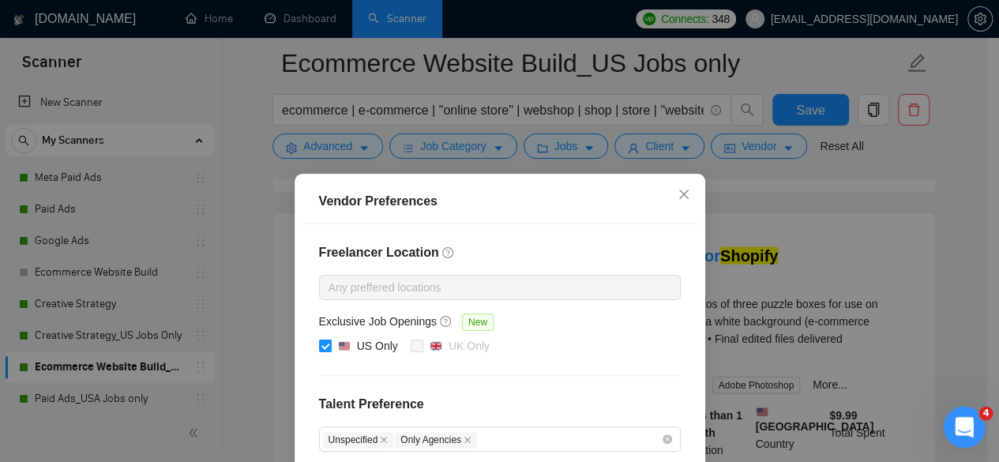
click at [965, 418] on icon "Open Intercom Messenger" at bounding box center [962, 425] width 26 height 26
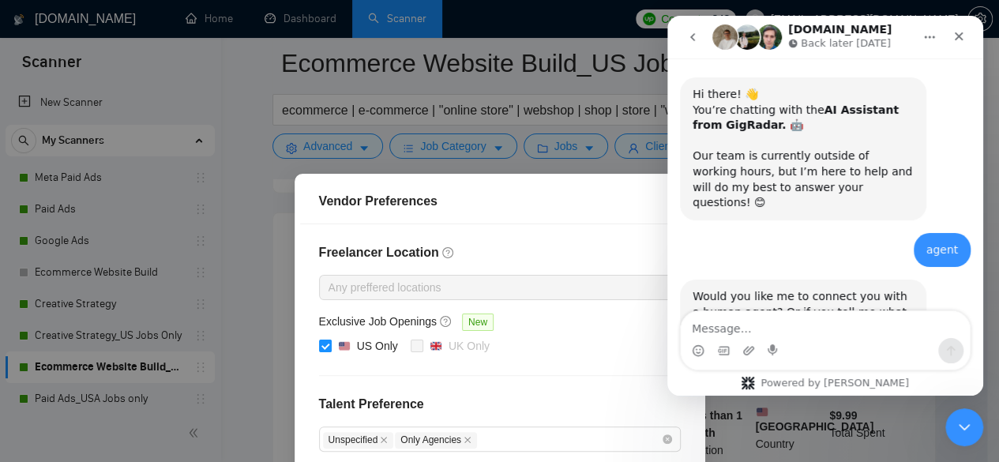
scroll to position [957, 0]
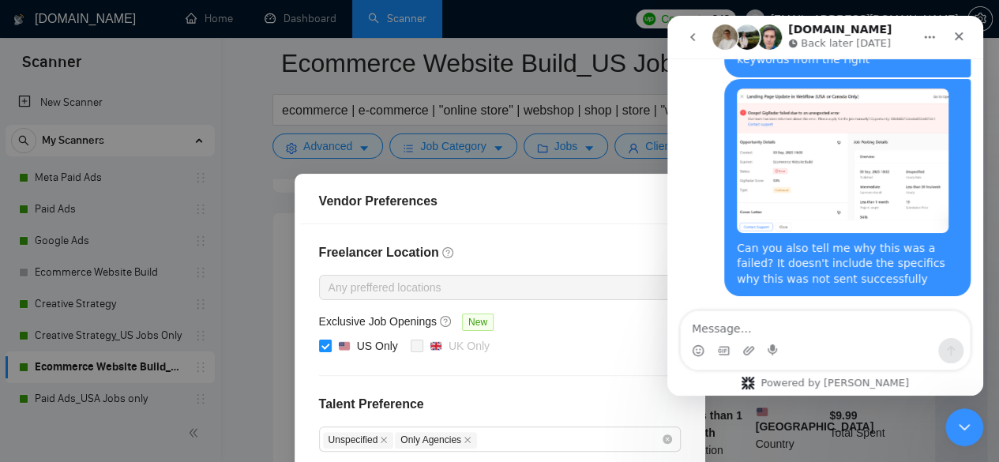
click at [813, 329] on textarea "Message…" at bounding box center [824, 324] width 289 height 27
type textarea "I also need to enable the UK Only"
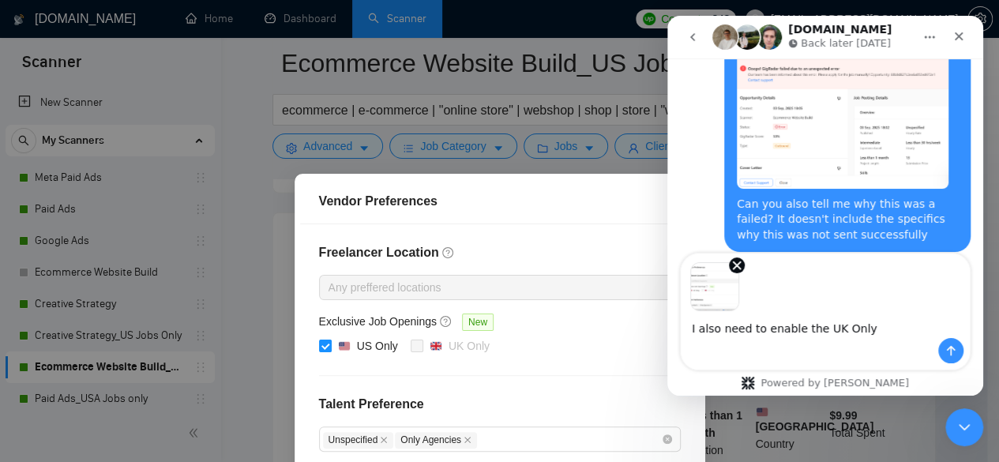
scroll to position [1014, 0]
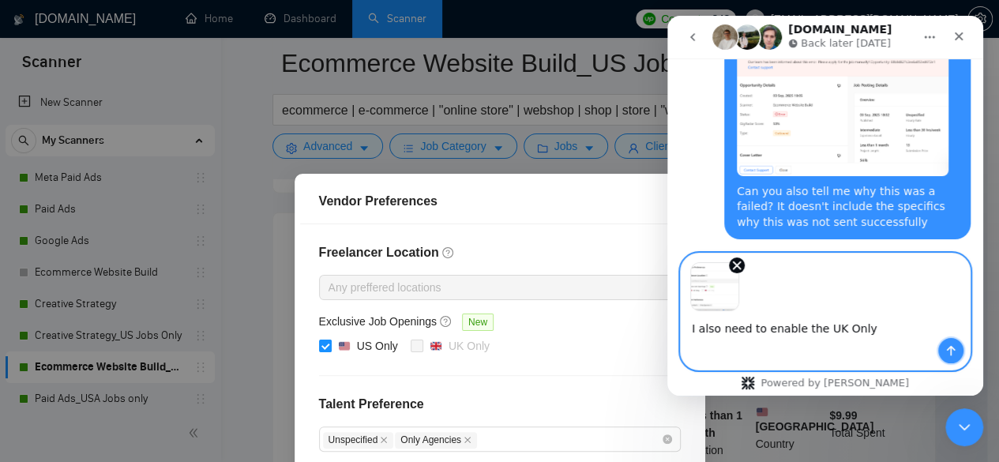
click at [943, 340] on button "Send a message…" at bounding box center [950, 350] width 25 height 25
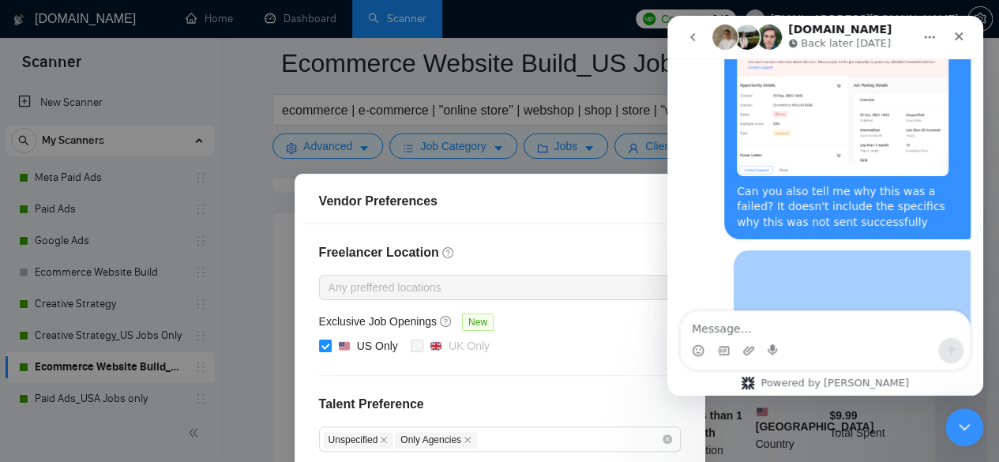
scroll to position [1156, 0]
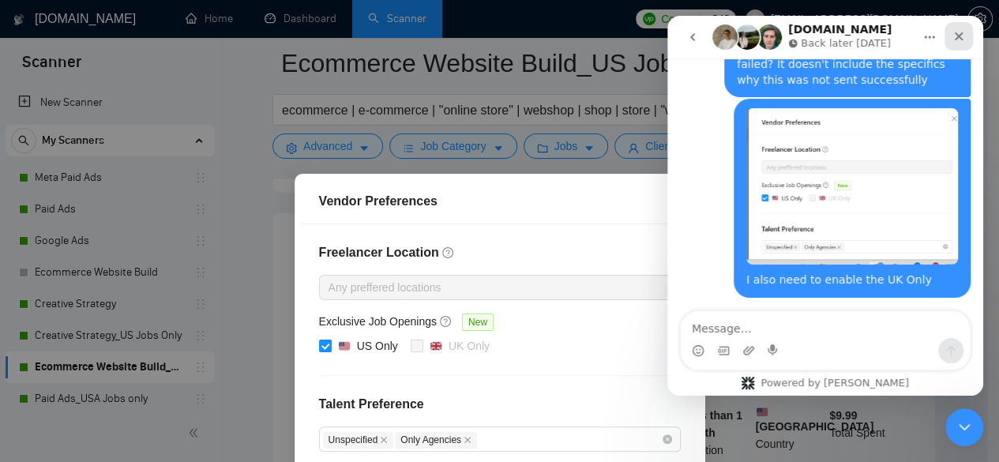
click at [967, 36] on div "Close" at bounding box center [958, 36] width 28 height 28
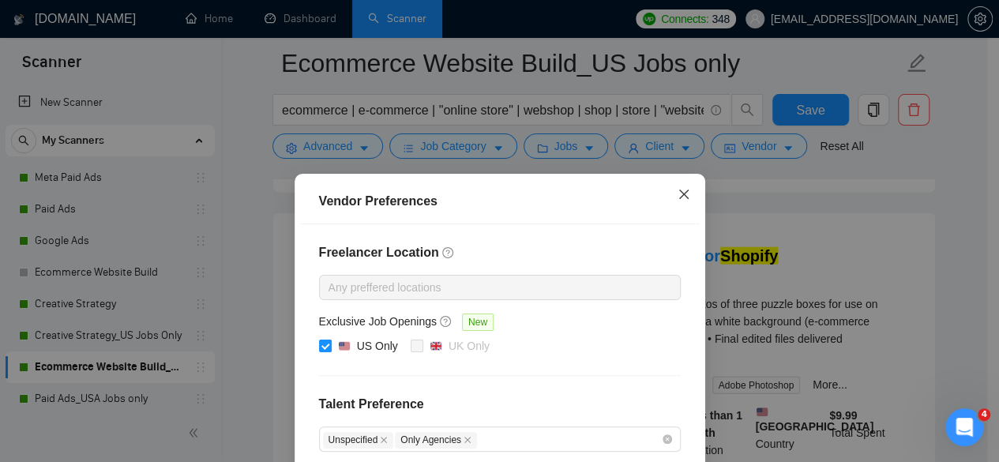
click at [679, 191] on icon "close" at bounding box center [683, 194] width 13 height 13
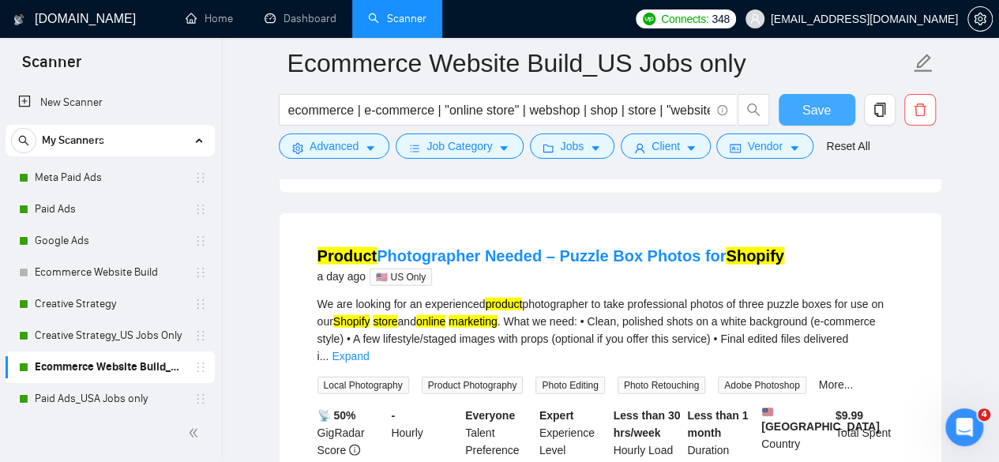
click at [818, 112] on span "Save" at bounding box center [816, 110] width 28 height 20
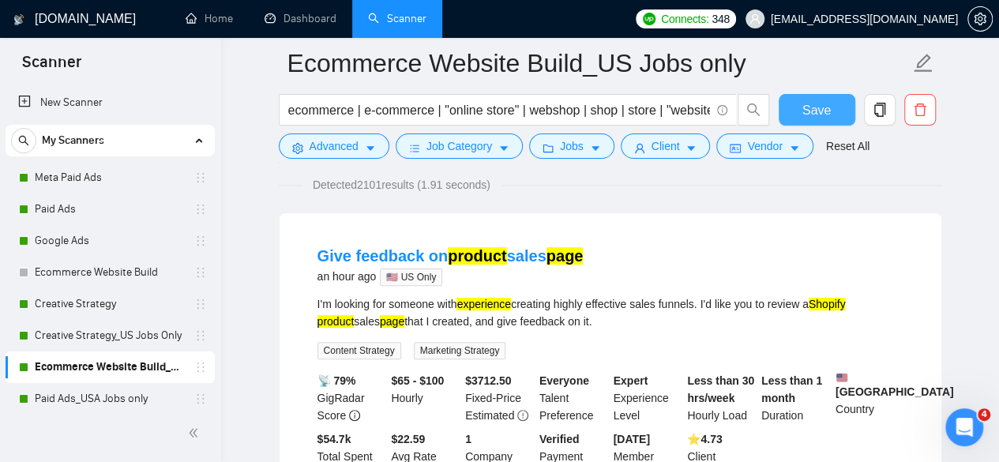
scroll to position [158, 0]
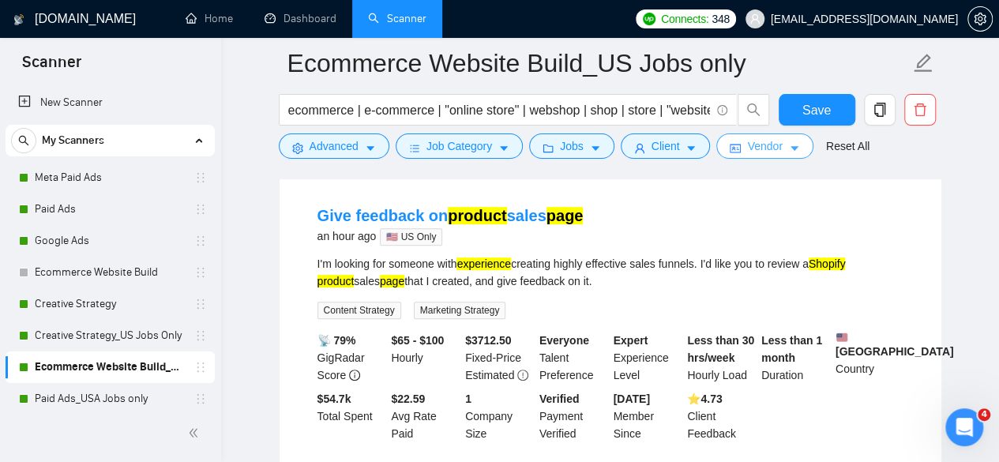
click at [769, 145] on span "Vendor" at bounding box center [764, 145] width 35 height 17
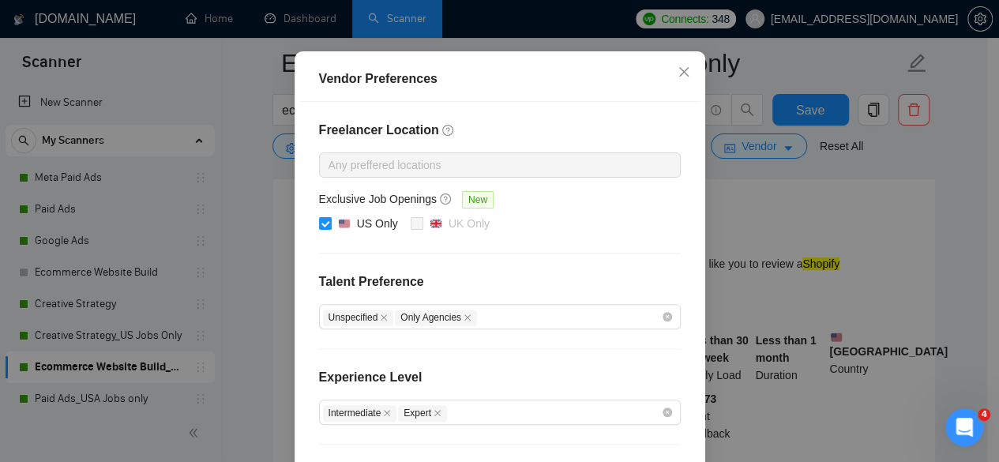
scroll to position [265, 0]
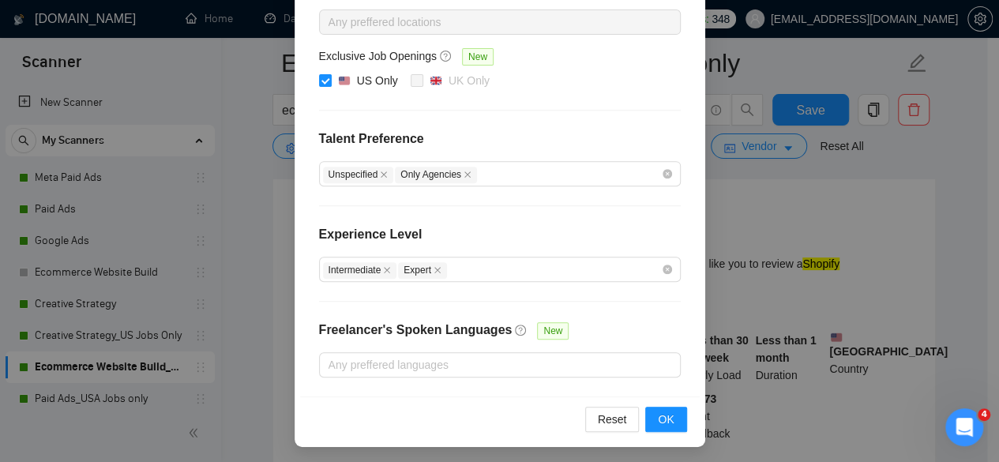
click at [785, 216] on div "Vendor Preferences Freelancer Location Any preffered locations Exclusive Job Op…" at bounding box center [499, 231] width 999 height 462
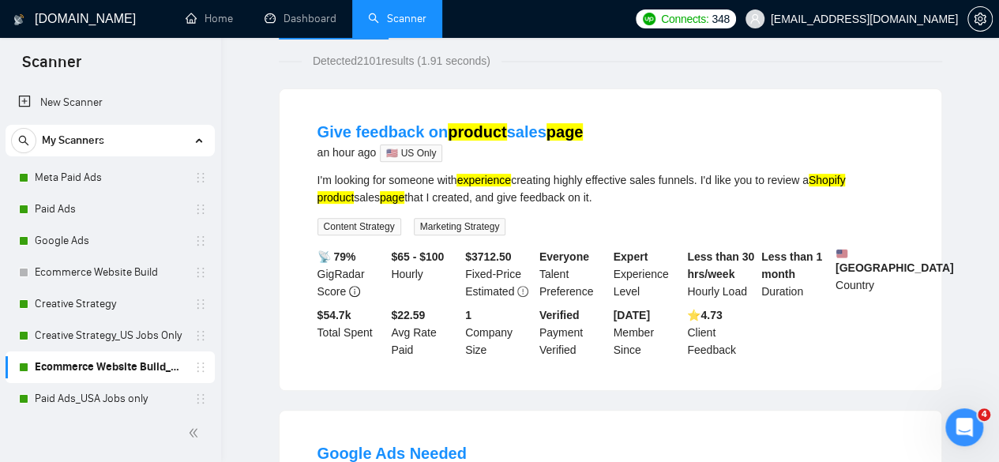
scroll to position [0, 0]
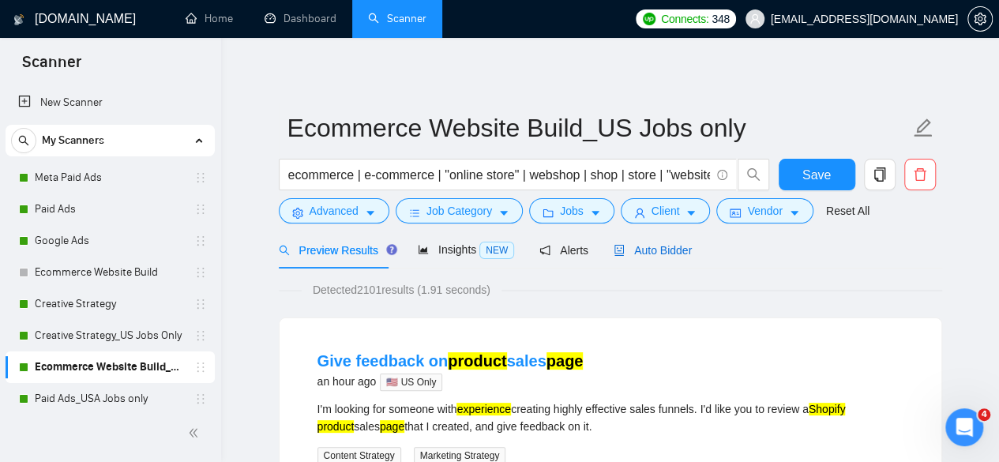
click at [636, 249] on span "Auto Bidder" at bounding box center [652, 250] width 78 height 13
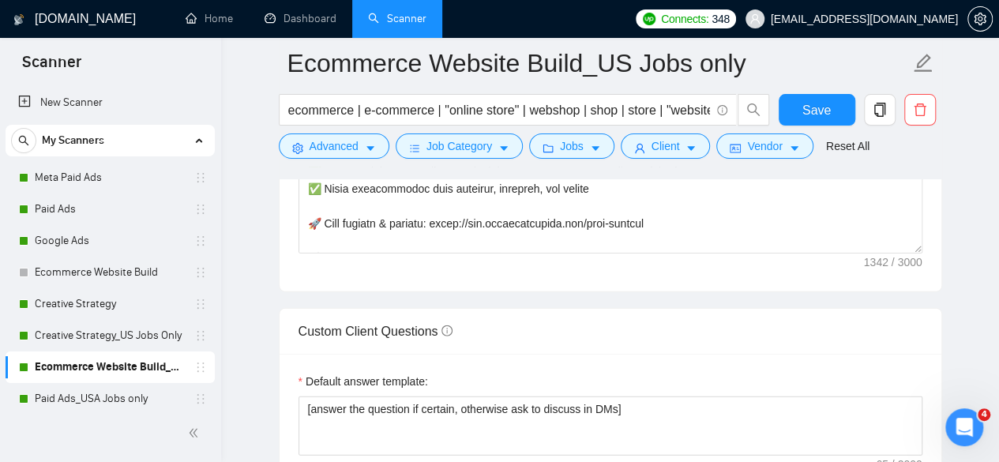
scroll to position [2210, 0]
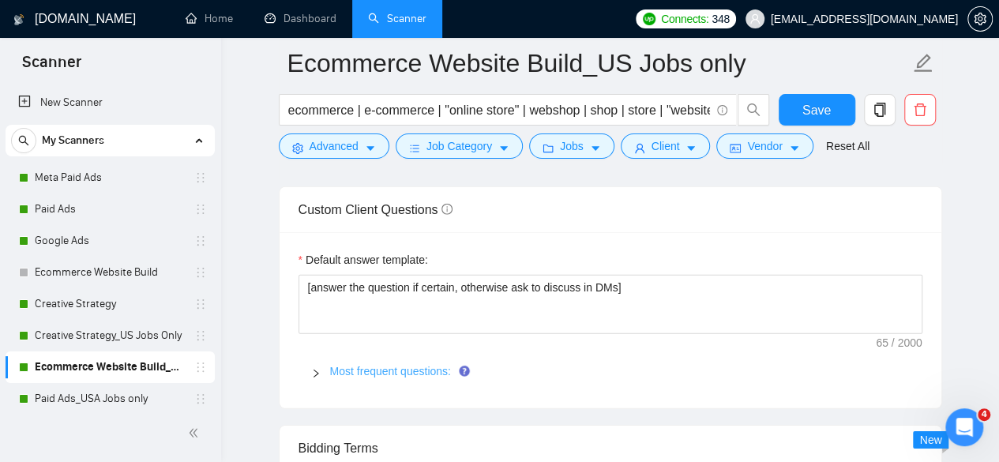
click at [393, 365] on link "Most frequent questions:" at bounding box center [390, 371] width 121 height 13
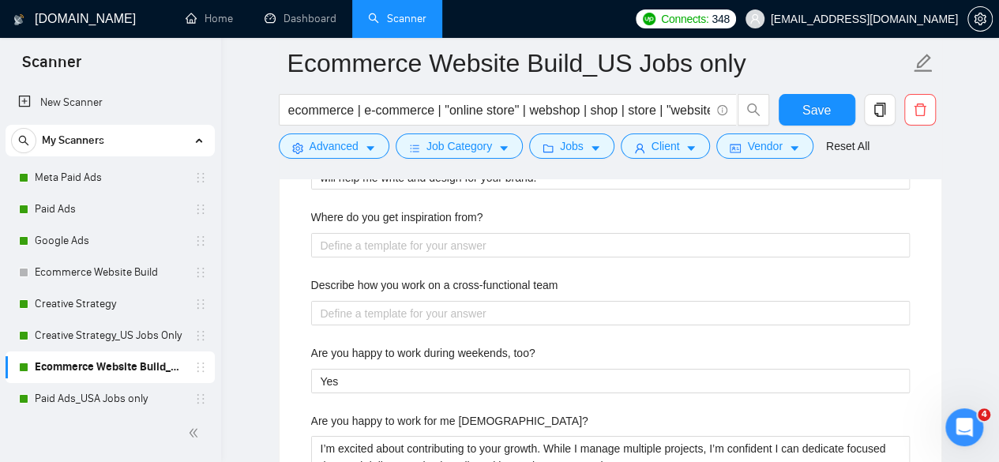
scroll to position [2921, 0]
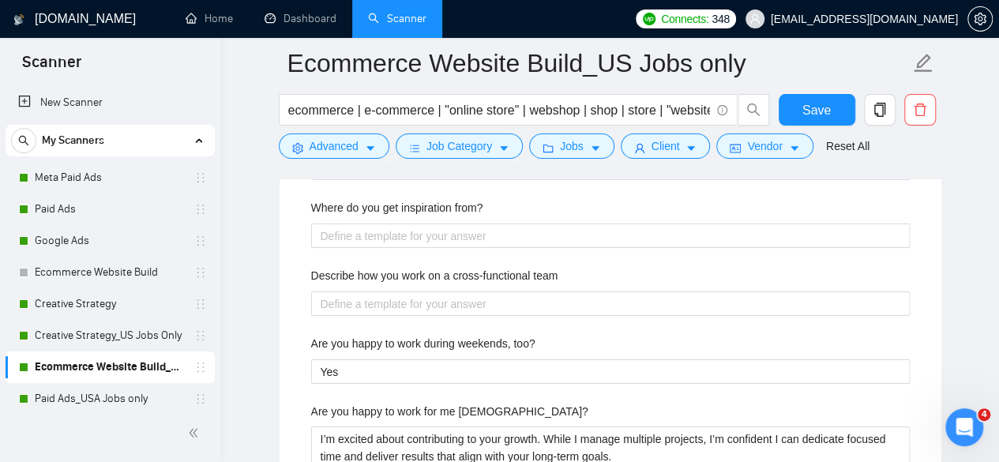
click at [415, 201] on label "Where do you get inspiration from?" at bounding box center [397, 207] width 172 height 17
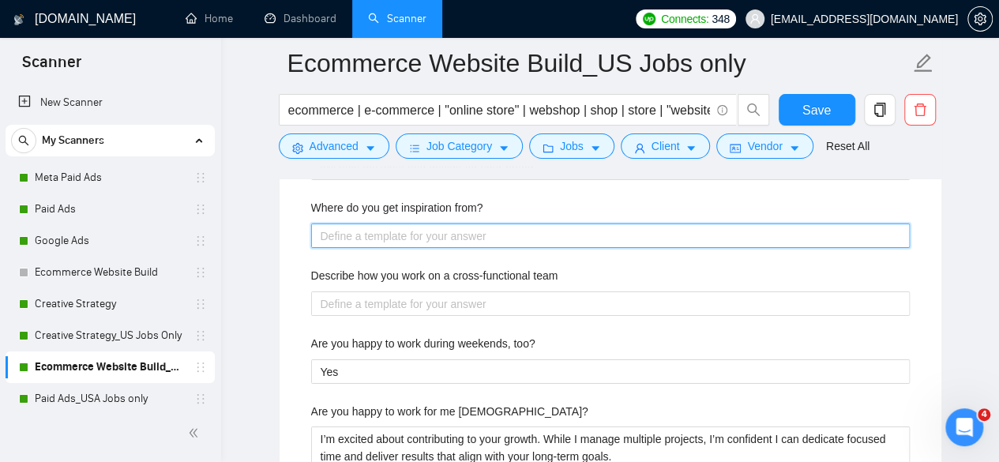
click at [415, 223] on from\? "Where do you get inspiration from?" at bounding box center [610, 235] width 598 height 24
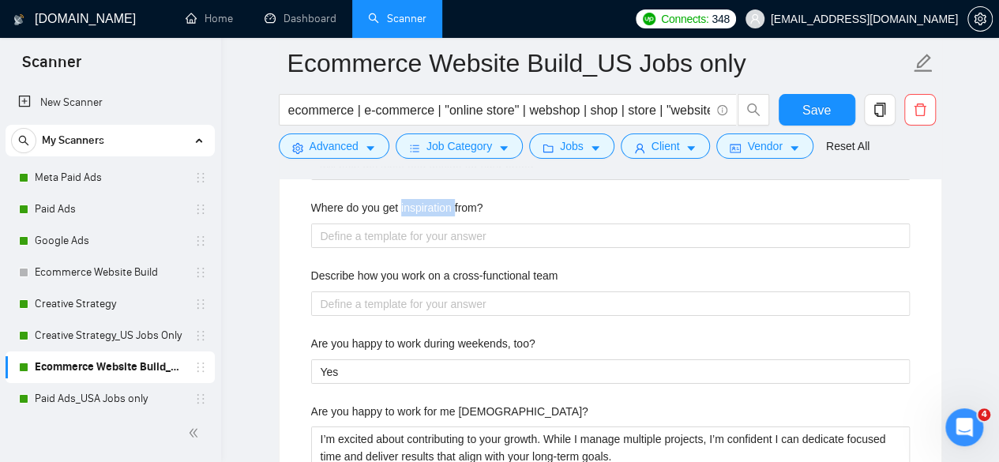
click at [415, 201] on label "Where do you get inspiration from?" at bounding box center [397, 207] width 172 height 17
click at [415, 223] on from\? "Where do you get inspiration from?" at bounding box center [610, 235] width 598 height 24
click at [447, 267] on label "Describe how you work on a cross-functional team" at bounding box center [434, 275] width 247 height 17
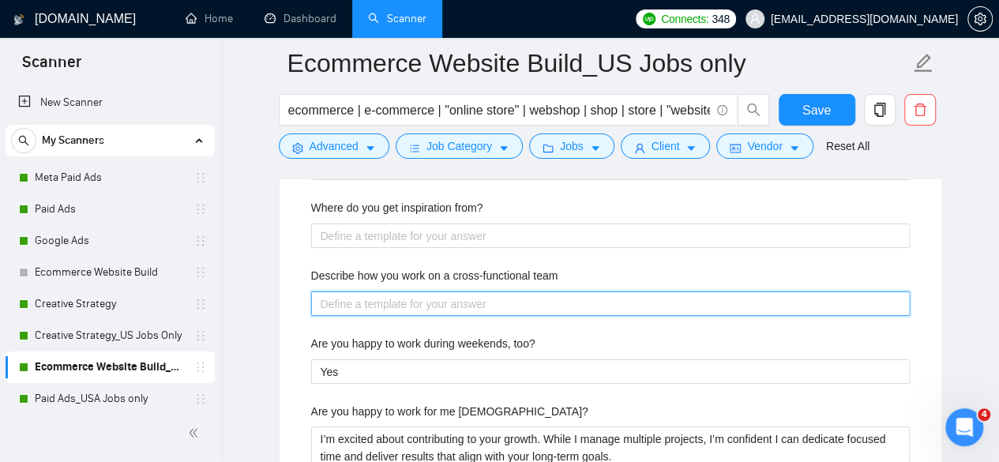
click at [447, 291] on team "Describe how you work on a cross-functional team" at bounding box center [610, 303] width 598 height 24
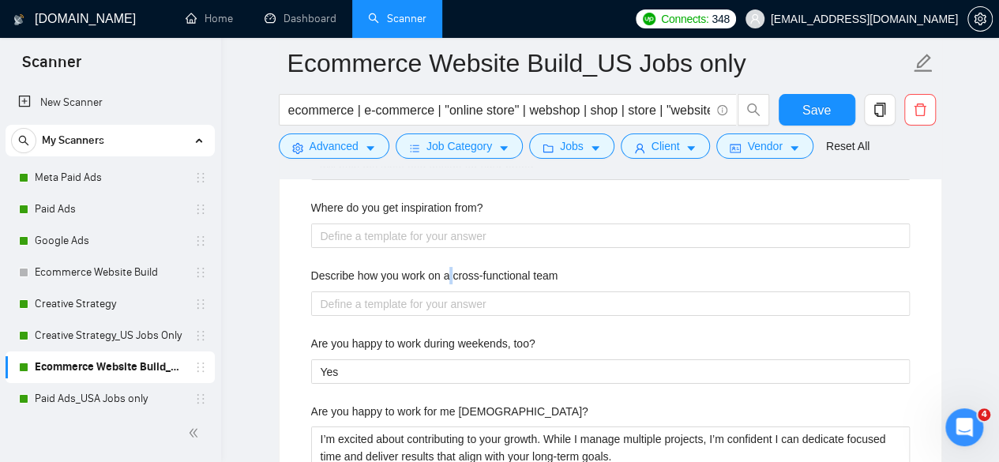
click at [447, 267] on label "Describe how you work on a cross-functional team" at bounding box center [434, 275] width 247 height 17
click at [447, 291] on team "Describe how you work on a cross-functional team" at bounding box center [610, 303] width 598 height 24
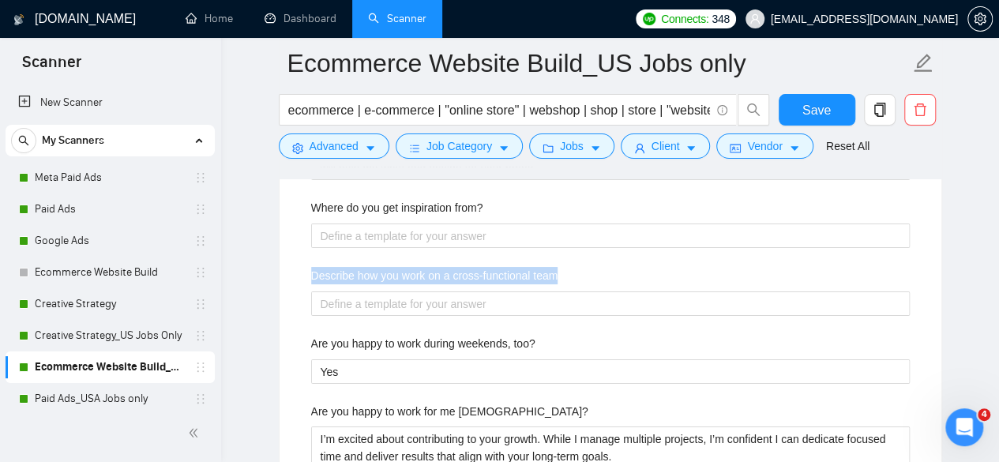
click at [447, 267] on label "Describe how you work on a cross-functional team" at bounding box center [434, 275] width 247 height 17
click at [447, 291] on team "Describe how you work on a cross-functional team" at bounding box center [610, 303] width 598 height 24
copy label "Describe how you work on a cross-functional team"
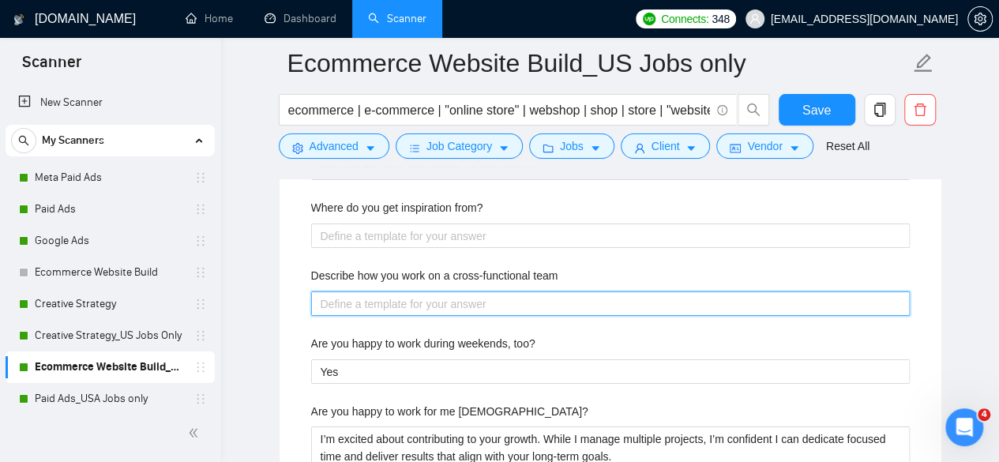
click at [495, 301] on team "Describe how you work on a cross-functional team" at bounding box center [610, 303] width 598 height 24
paste team "We communicate very well within the team. We have different skillsets but we ar…"
type team "We communicate very well within the team. We have different skillsets but we ar…"
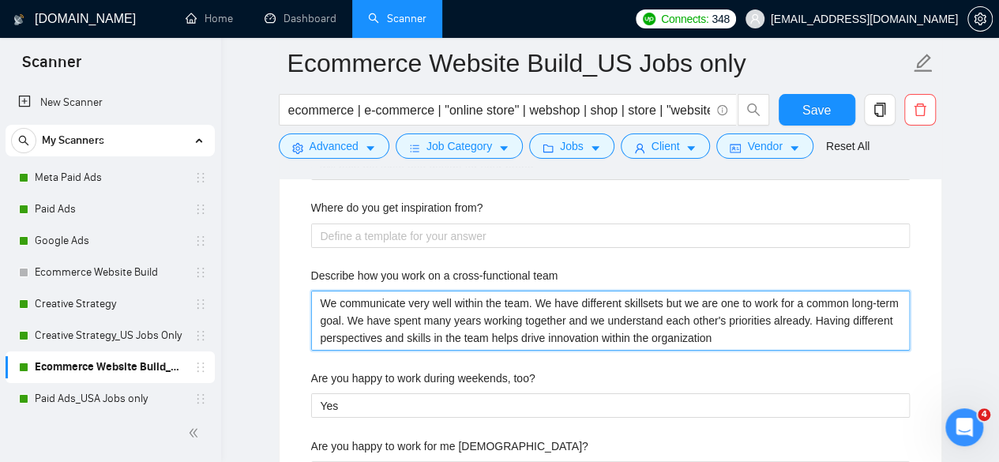
type team "We communicate very well within the team. We have different skillsets but we ar…"
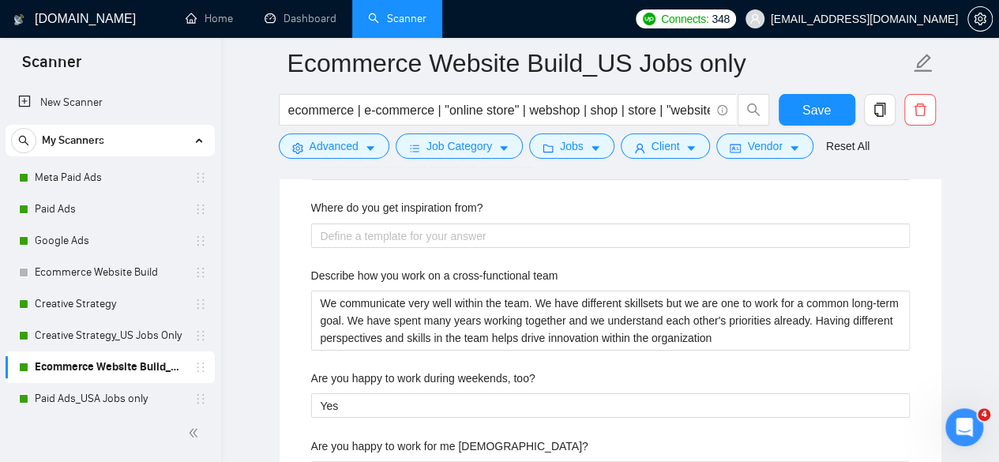
click at [430, 206] on label "Where do you get inspiration from?" at bounding box center [397, 207] width 172 height 17
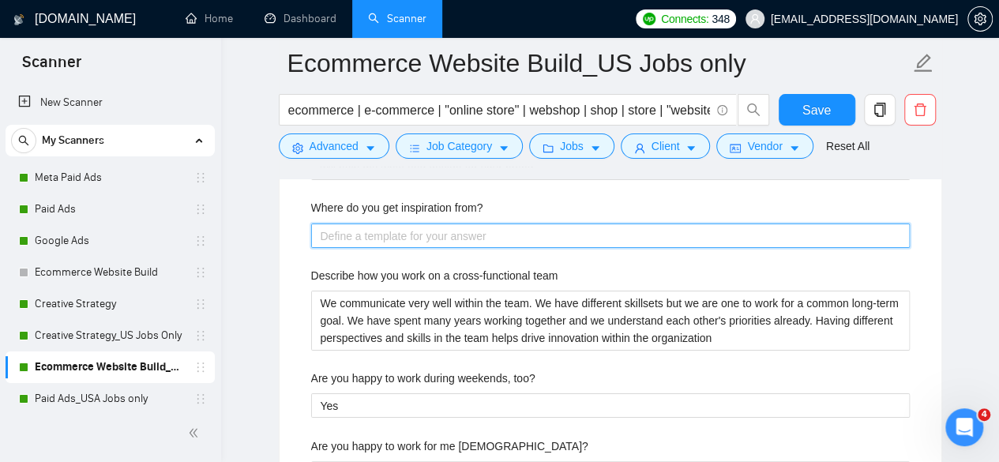
click at [430, 223] on from\? "Where do you get inspiration from?" at bounding box center [610, 235] width 598 height 24
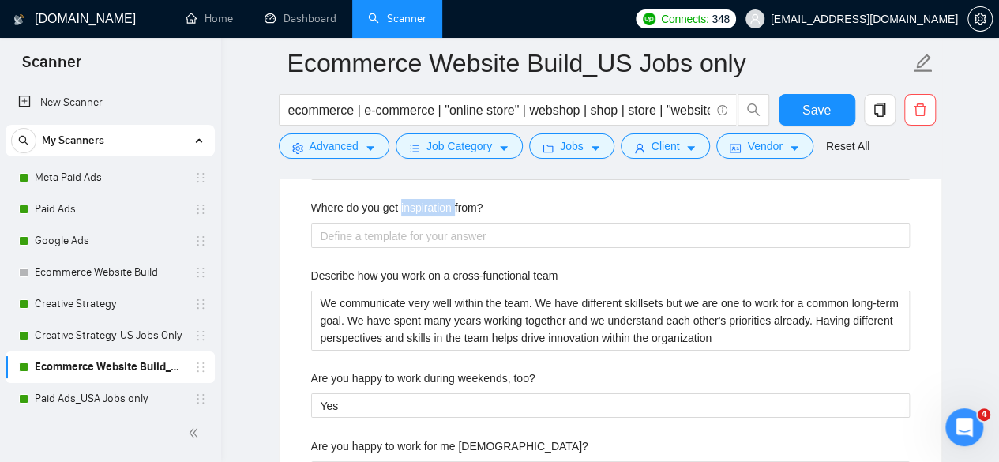
click at [430, 206] on label "Where do you get inspiration from?" at bounding box center [397, 207] width 172 height 17
click at [430, 223] on from\? "Where do you get inspiration from?" at bounding box center [610, 235] width 598 height 24
click at [430, 206] on label "Where do you get inspiration from?" at bounding box center [397, 207] width 172 height 17
click at [430, 223] on from\? "Where do you get inspiration from?" at bounding box center [610, 235] width 598 height 24
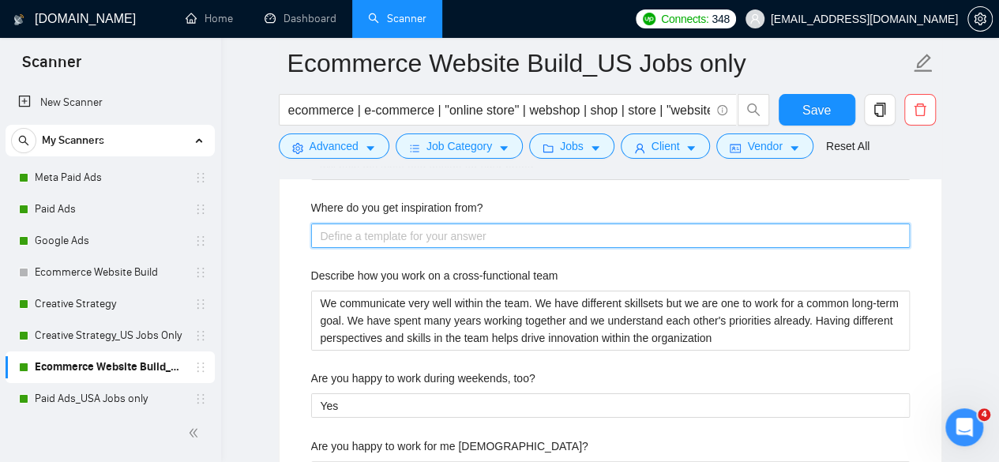
click at [399, 231] on from\? "Where do you get inspiration from?" at bounding box center [610, 235] width 598 height 24
paste from\? "Delivering the best of the best quality-driven email and SMS marketing for all …"
type from\? "Delivering the best of the best quality-driven email and SMS marketing for all …"
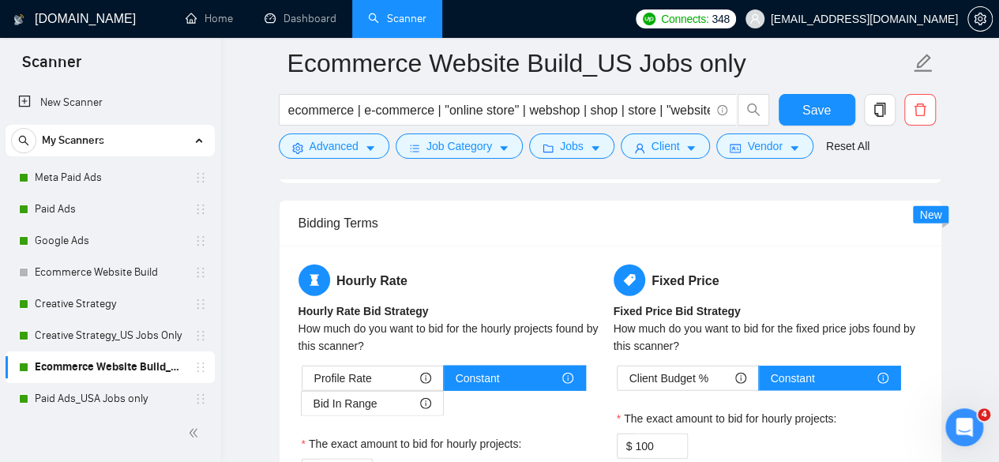
scroll to position [4737, 0]
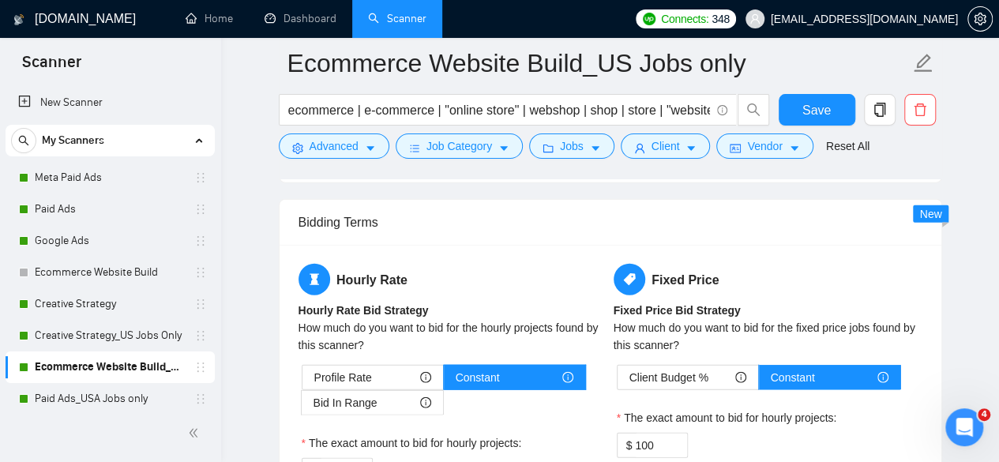
type from\? "Delivering the best of the best quality-driven email and SMS marketing for all …"
click at [817, 109] on span "Save" at bounding box center [816, 110] width 28 height 20
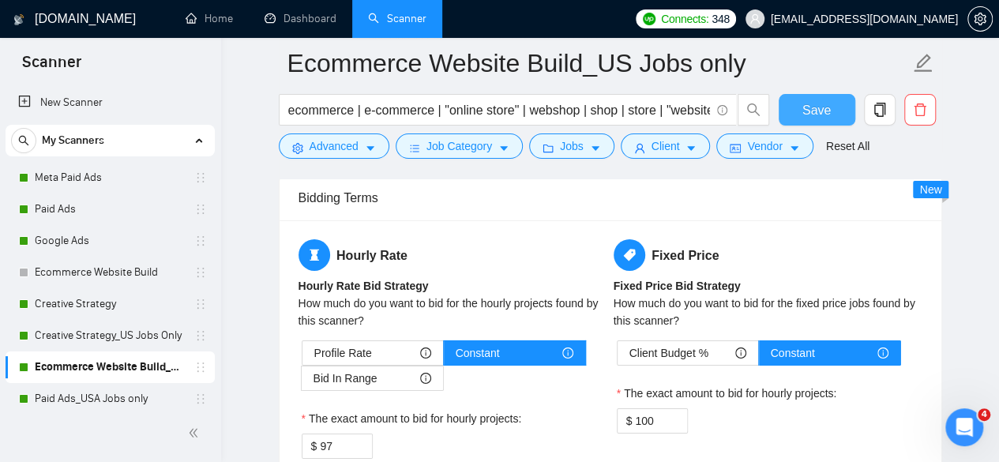
scroll to position [2461, 0]
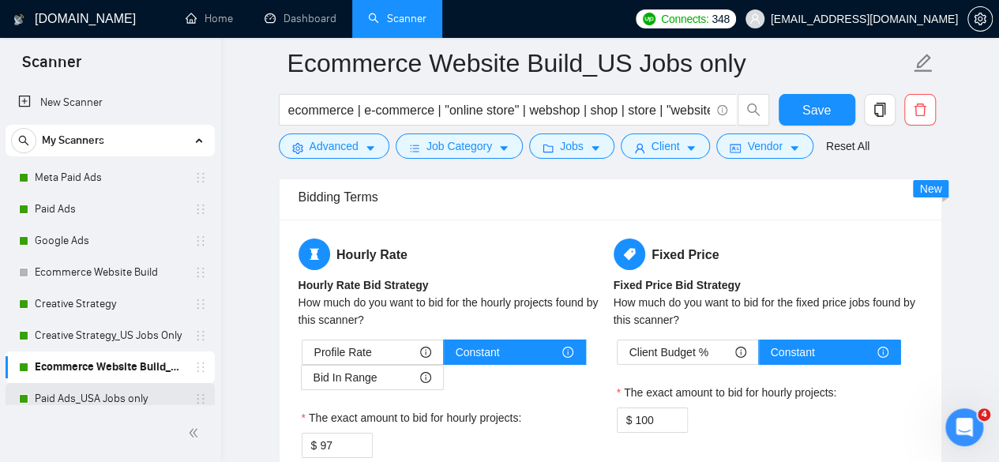
click at [119, 398] on link "Paid Ads_USA Jobs only" at bounding box center [110, 399] width 150 height 32
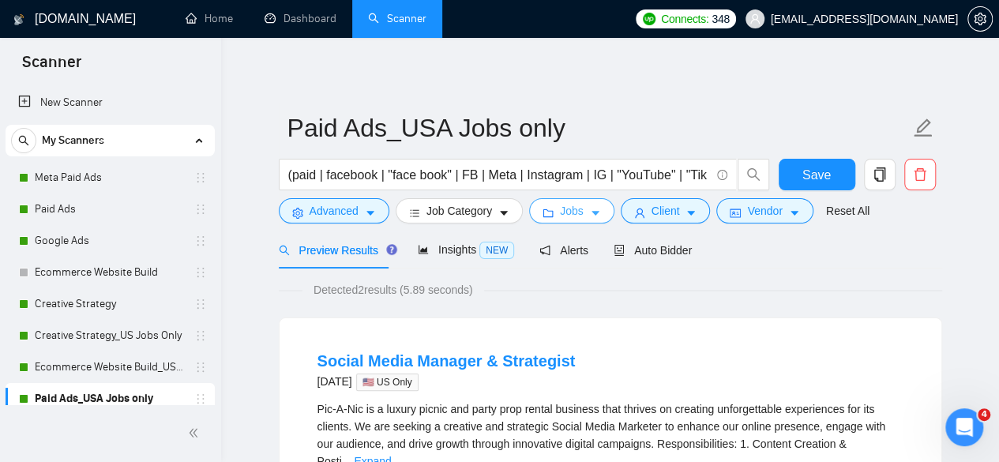
click at [551, 212] on button "Jobs" at bounding box center [571, 210] width 85 height 25
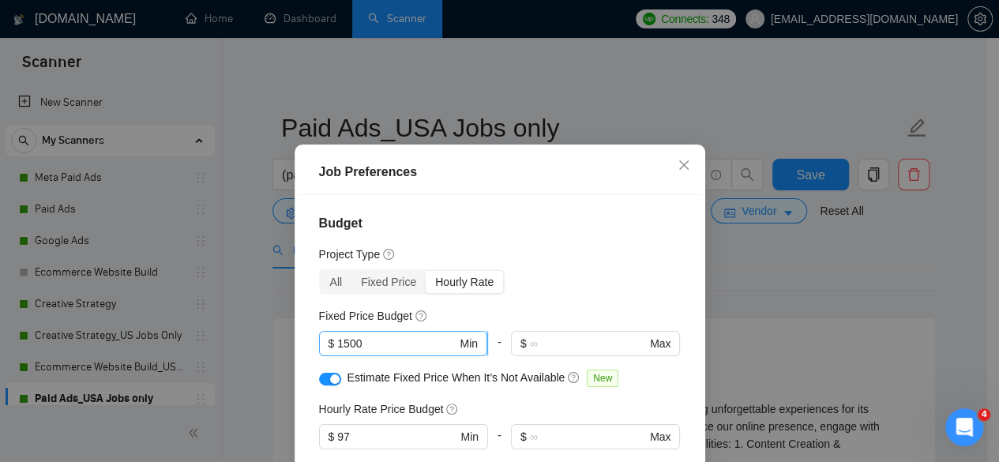
click at [352, 343] on input "1500" at bounding box center [396, 343] width 119 height 17
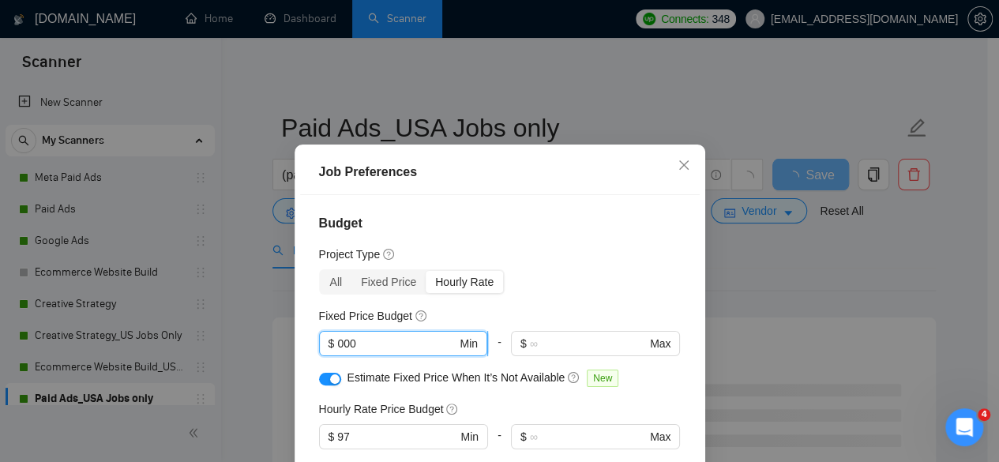
click at [391, 351] on input "000" at bounding box center [396, 343] width 119 height 17
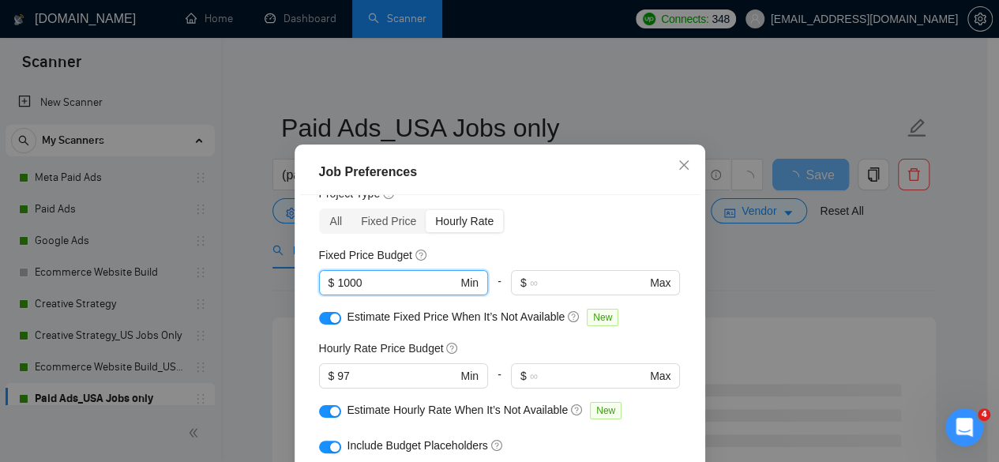
scroll to position [158, 0]
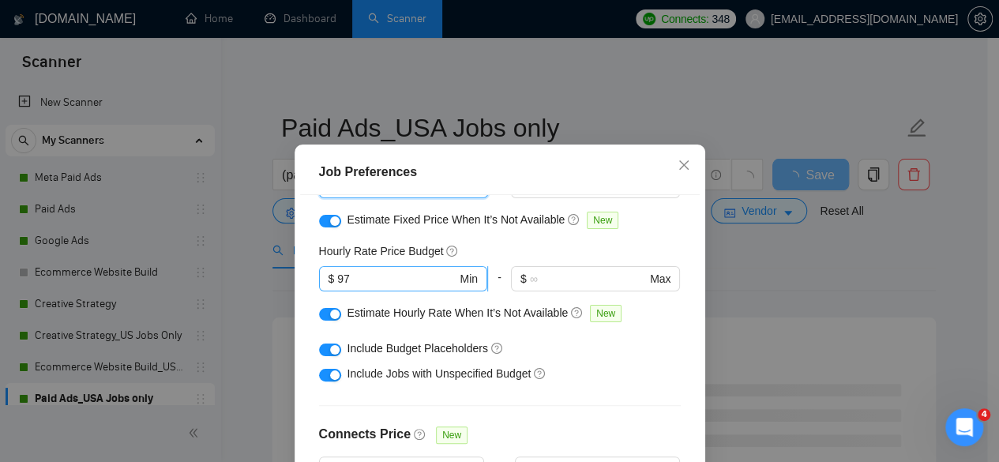
type input "1000"
click at [418, 279] on input "97" at bounding box center [396, 278] width 119 height 17
type input "50"
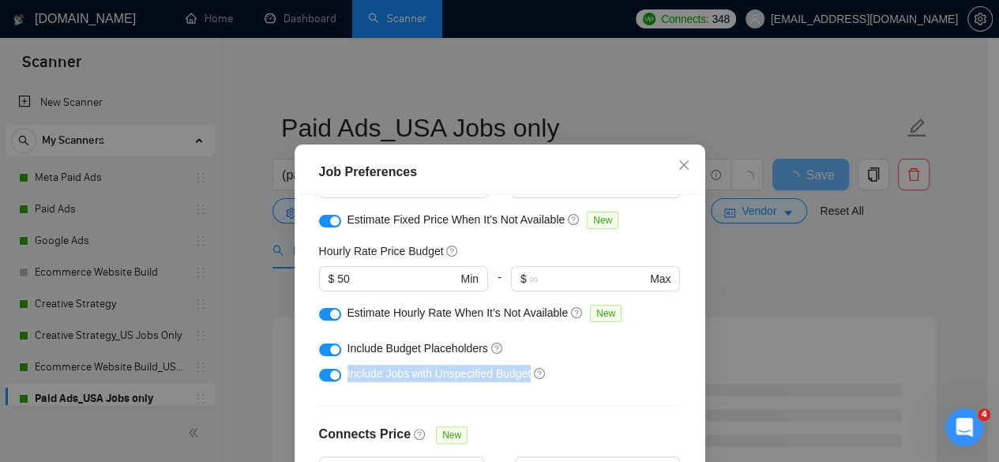
drag, startPoint x: 693, startPoint y: 336, endPoint x: 678, endPoint y: 384, distance: 49.7
click at [687, 391] on div "Budget Project Type All Fixed Price Hourly Rate Fixed Price Budget $ 1000 Min -…" at bounding box center [499, 357] width 399 height 324
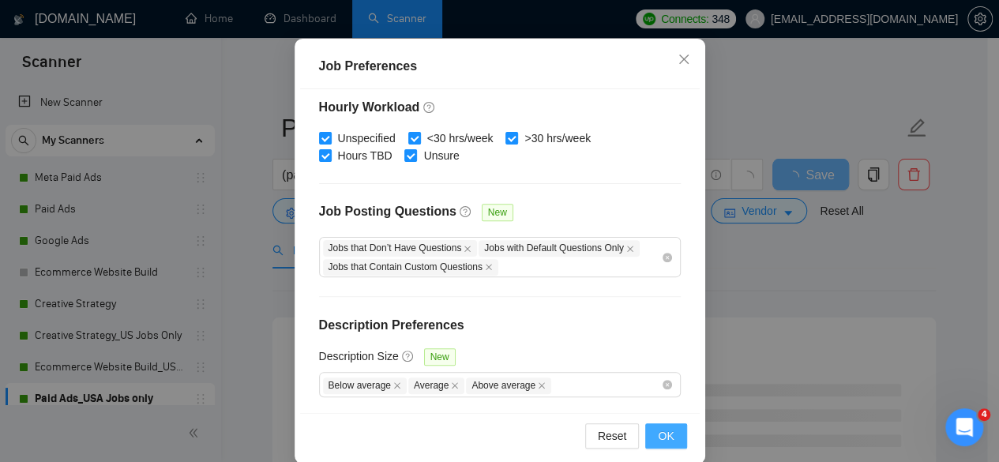
scroll to position [126, 0]
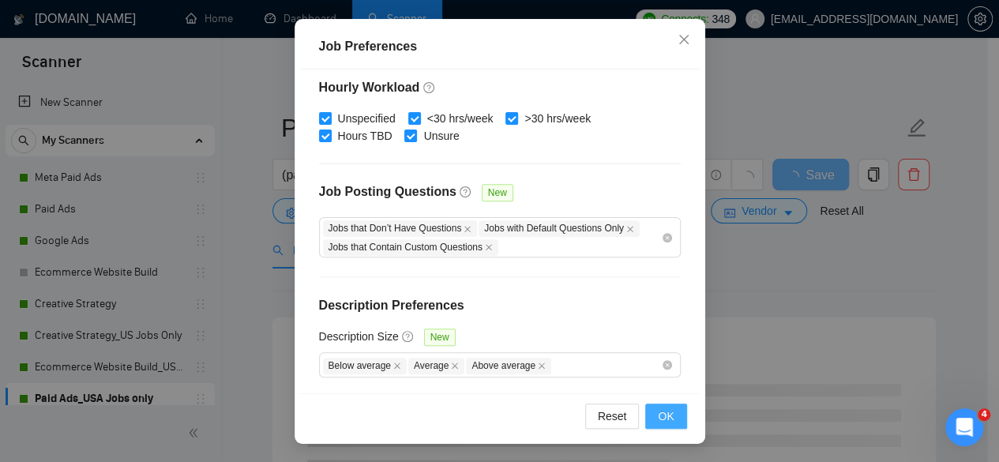
click at [665, 405] on button "OK" at bounding box center [665, 415] width 41 height 25
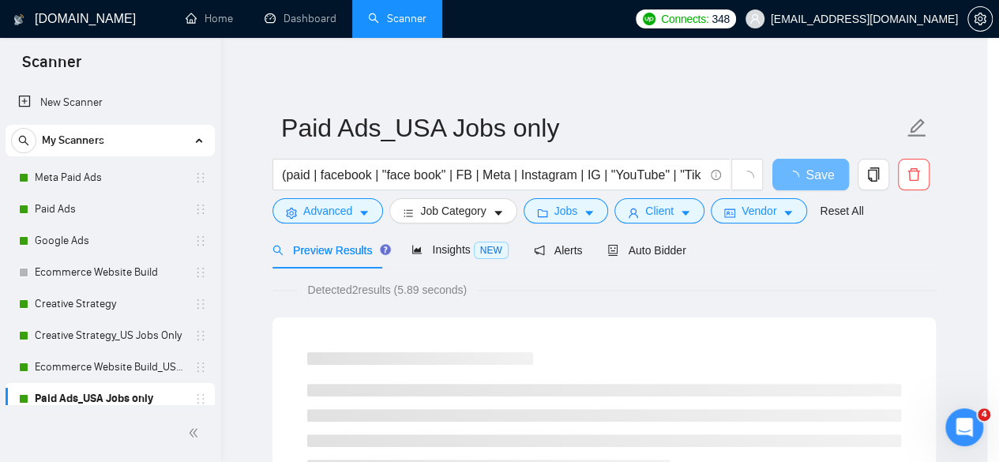
scroll to position [76, 0]
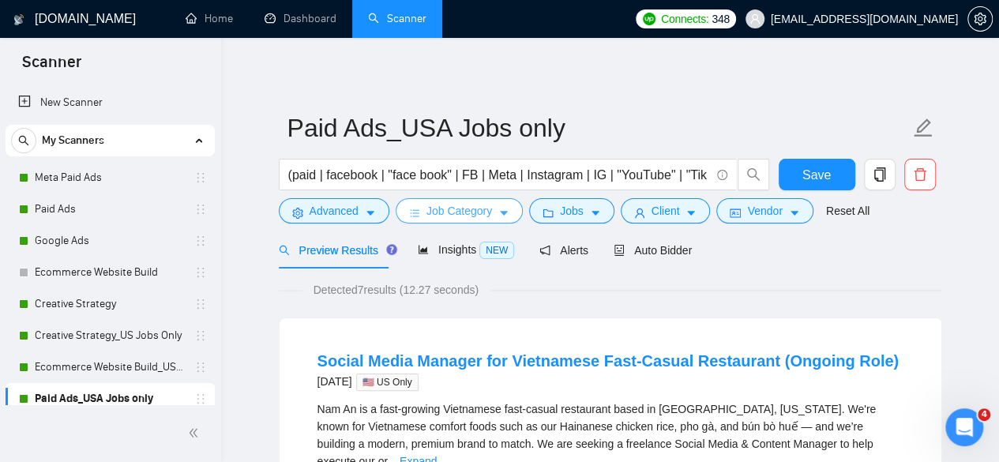
click at [482, 212] on span "Job Category" at bounding box center [459, 210] width 66 height 17
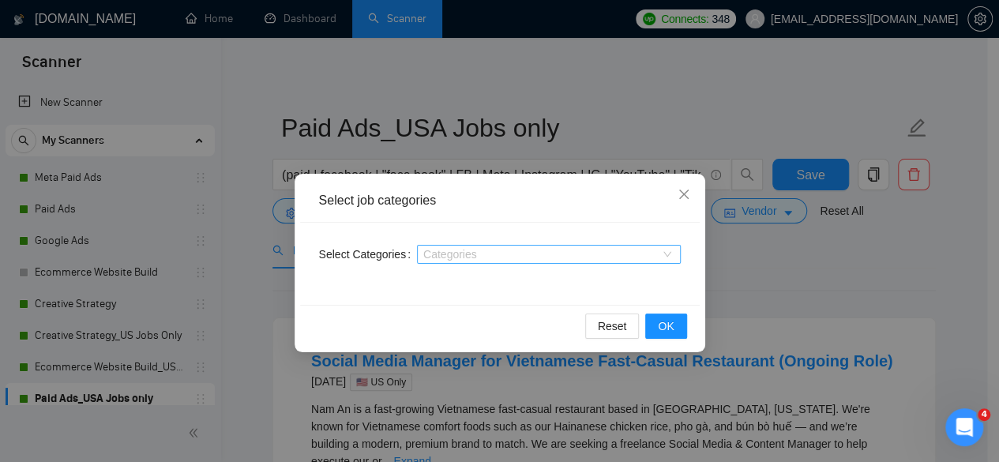
click at [546, 255] on div at bounding box center [541, 254] width 240 height 13
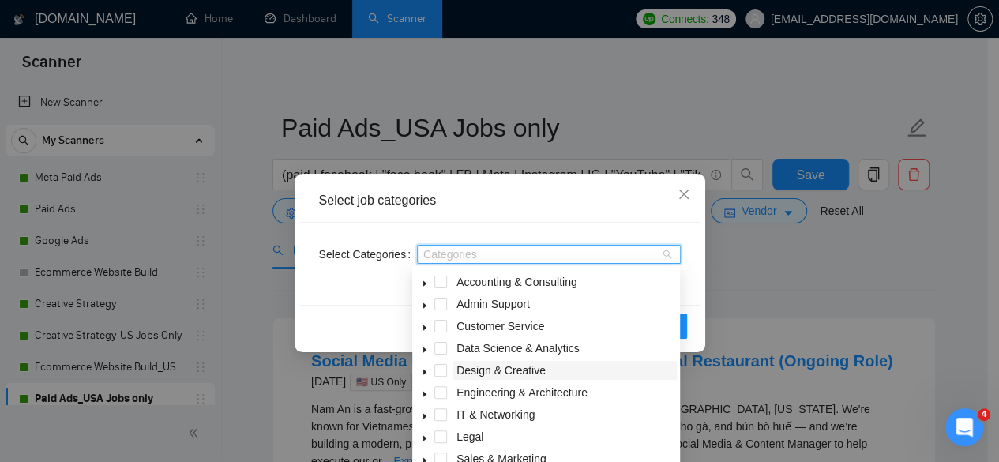
click at [538, 370] on span "Design & Creative" at bounding box center [500, 370] width 89 height 13
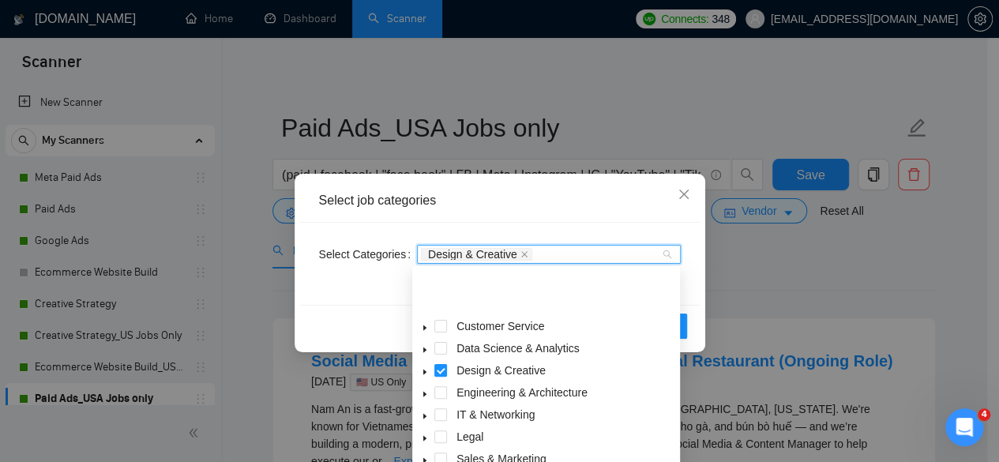
scroll to position [62, 0]
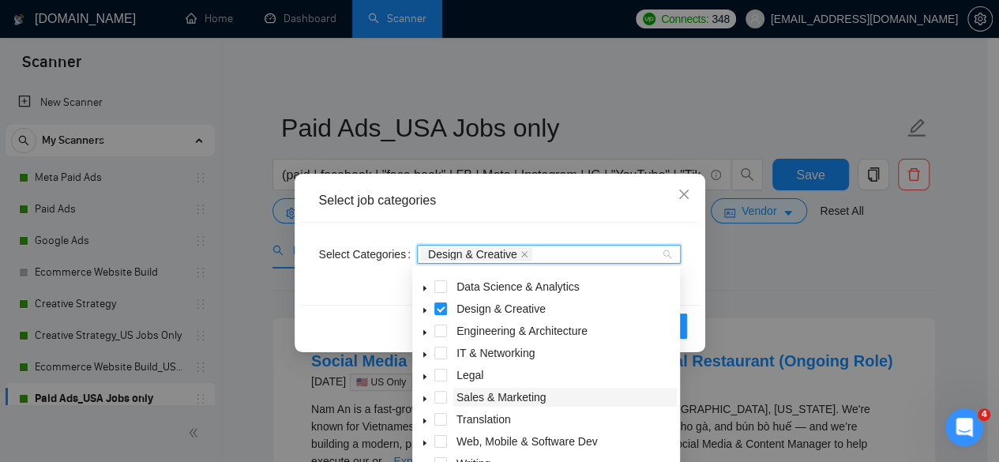
click at [511, 396] on span "Sales & Marketing" at bounding box center [501, 397] width 90 height 13
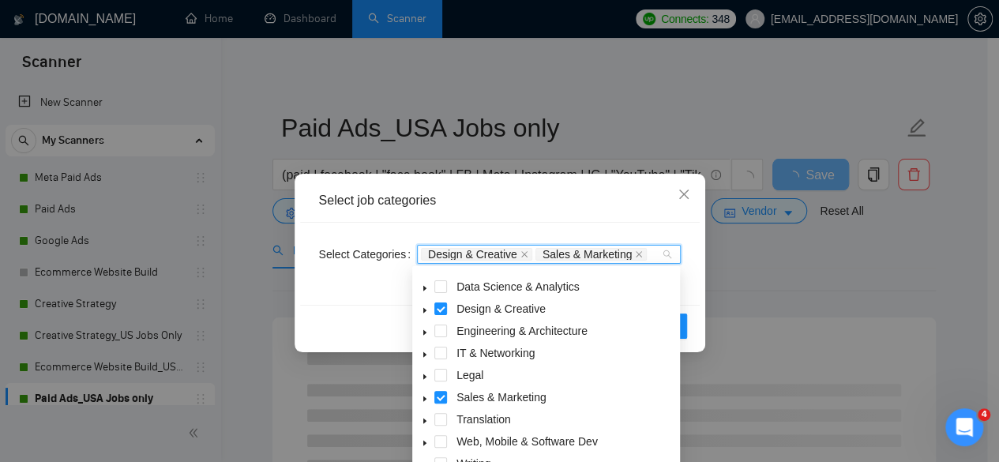
click at [692, 283] on div "Select Categories Design & Creative Sales & Marketing" at bounding box center [499, 264] width 399 height 82
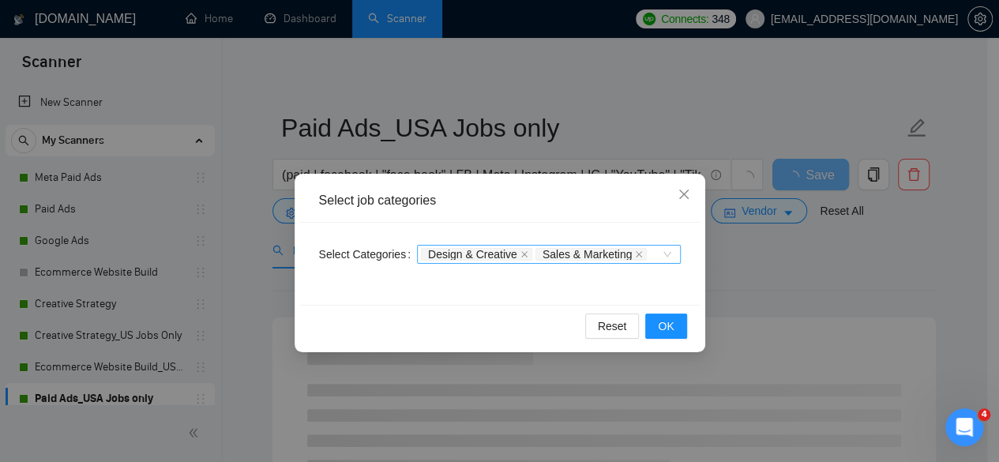
click at [654, 252] on div "Design & Creative Sales & Marketing" at bounding box center [541, 254] width 240 height 16
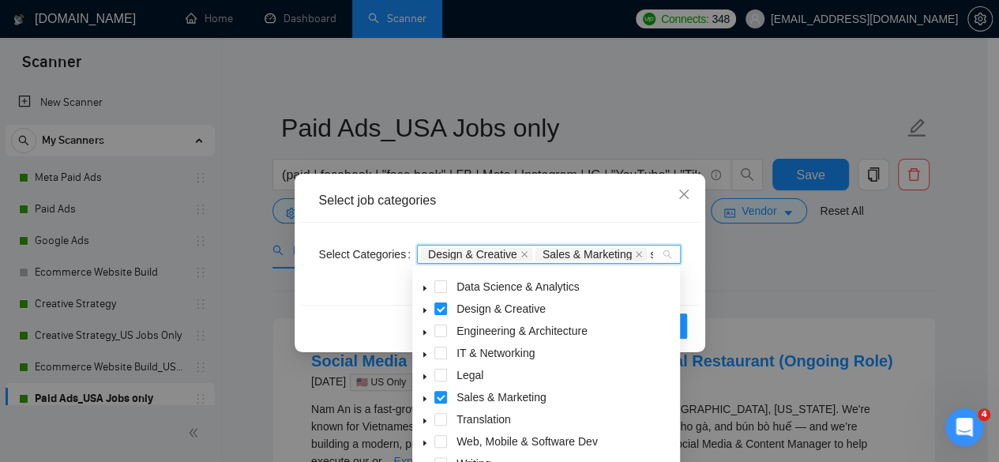
scroll to position [41, 0]
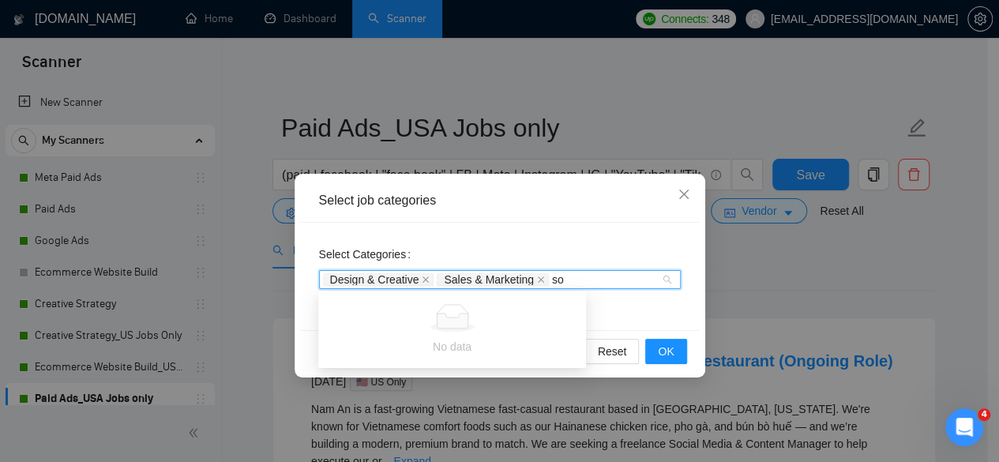
type input "s"
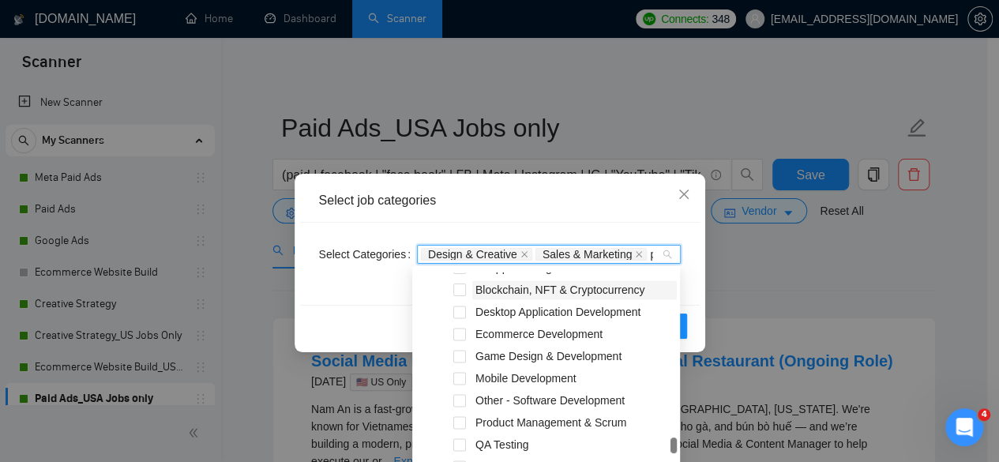
scroll to position [0, 0]
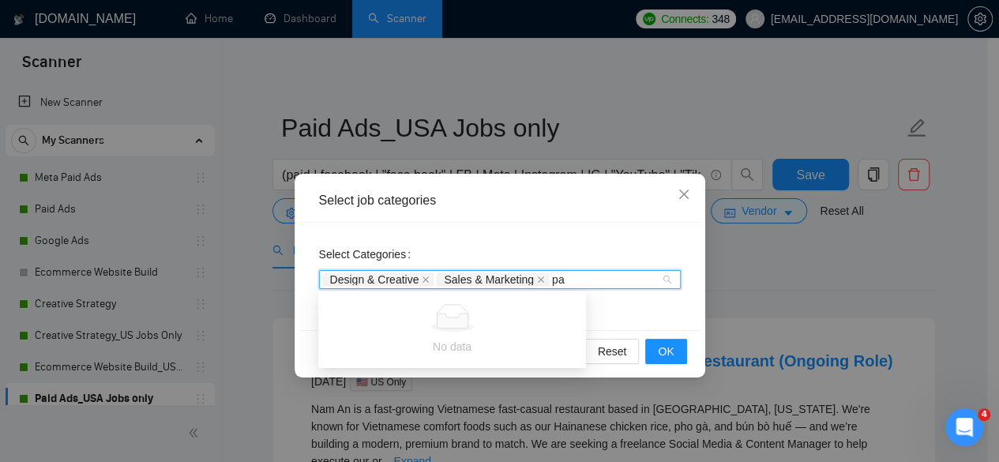
type input "p"
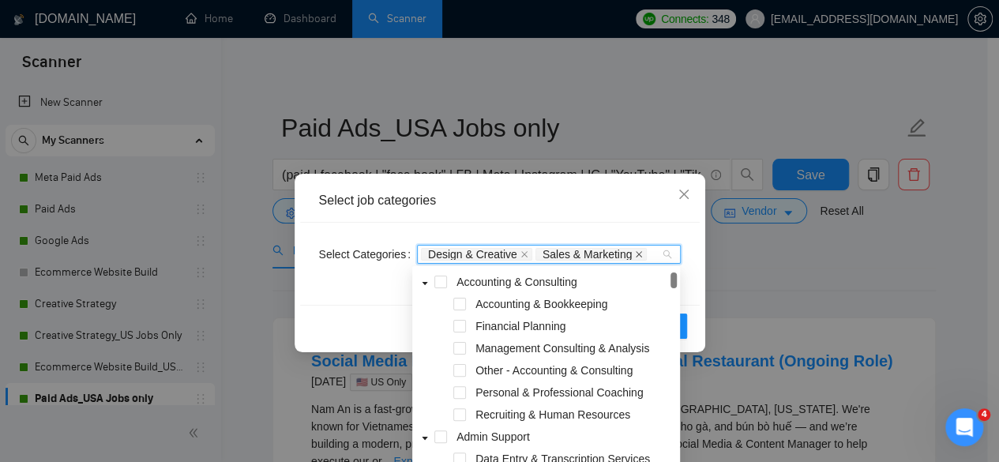
click at [635, 253] on icon "close" at bounding box center [639, 254] width 8 height 8
click at [521, 253] on icon "close" at bounding box center [524, 254] width 6 height 6
click at [685, 192] on icon "close" at bounding box center [682, 193] width 9 height 9
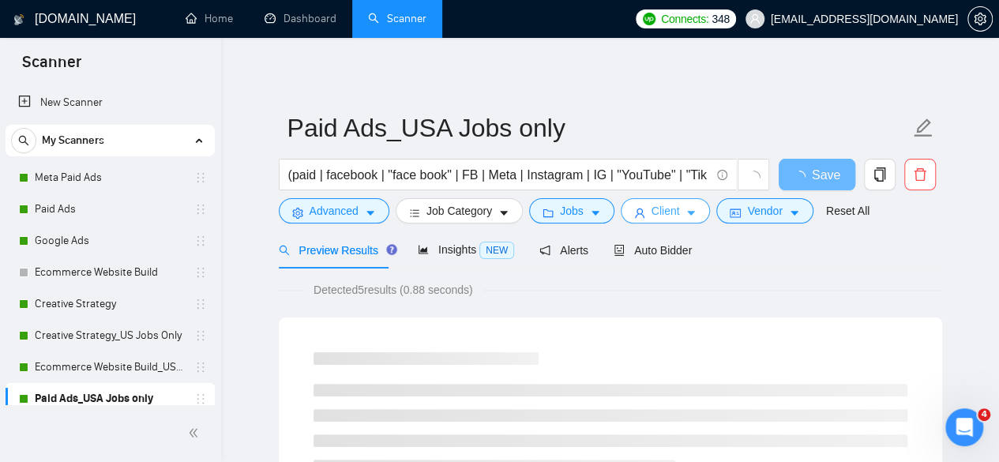
click at [653, 210] on span "Client" at bounding box center [665, 210] width 28 height 17
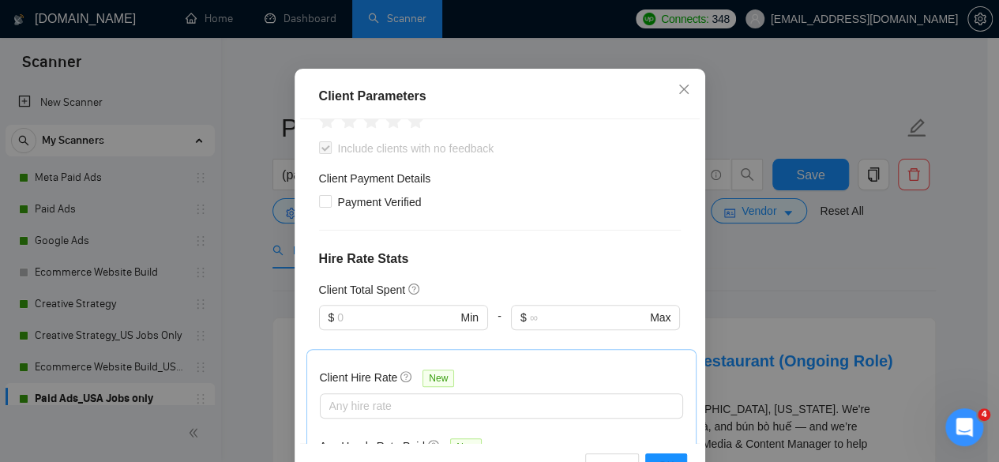
scroll to position [264, 0]
click at [688, 111] on span "Close" at bounding box center [683, 90] width 43 height 43
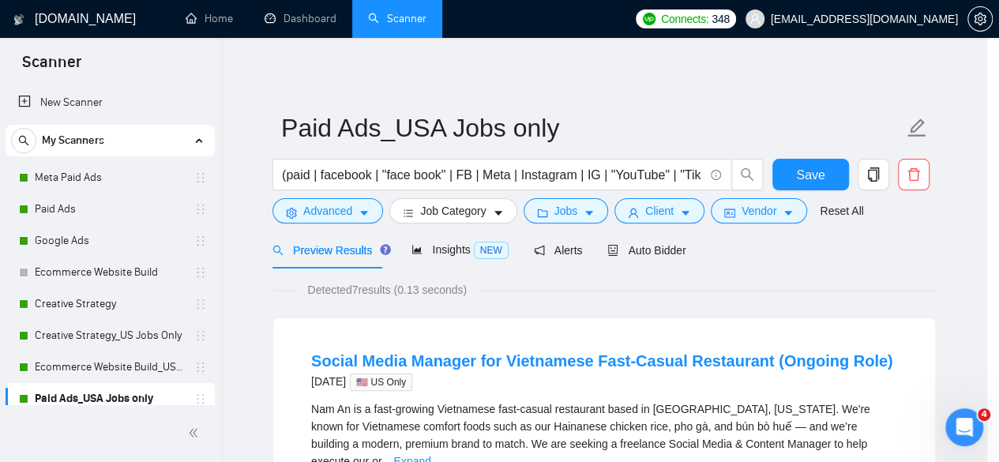
click at [673, 163] on div "Client Parameters Client Location Include Client Countries Select Exclude Clien…" at bounding box center [499, 231] width 999 height 462
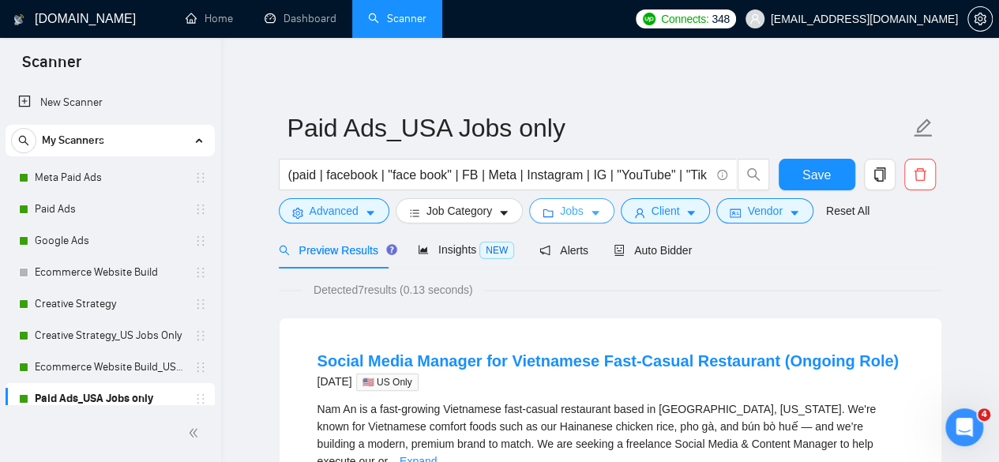
click at [598, 216] on button "Jobs" at bounding box center [571, 210] width 85 height 25
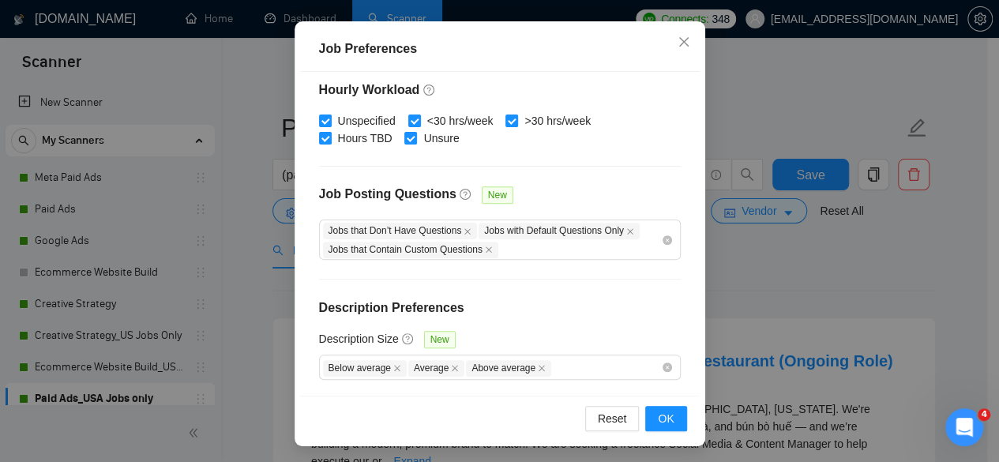
scroll to position [126, 0]
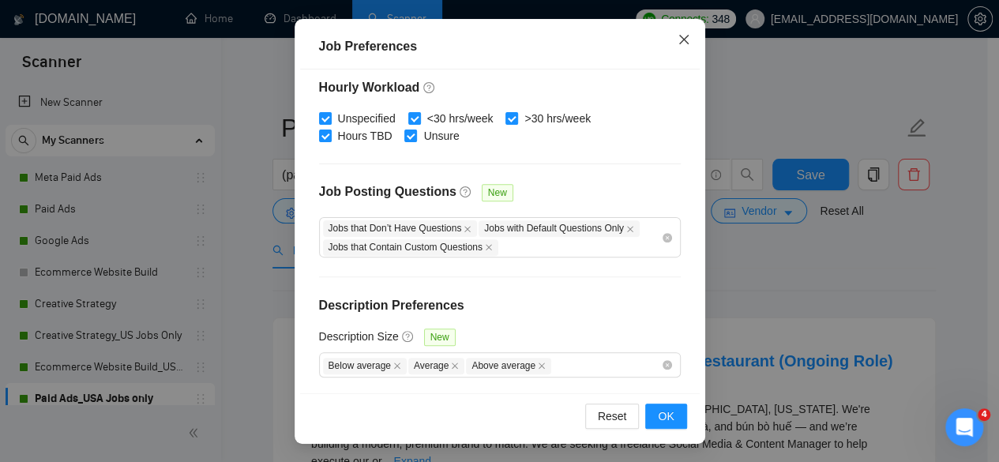
click at [678, 39] on icon "close" at bounding box center [682, 39] width 9 height 9
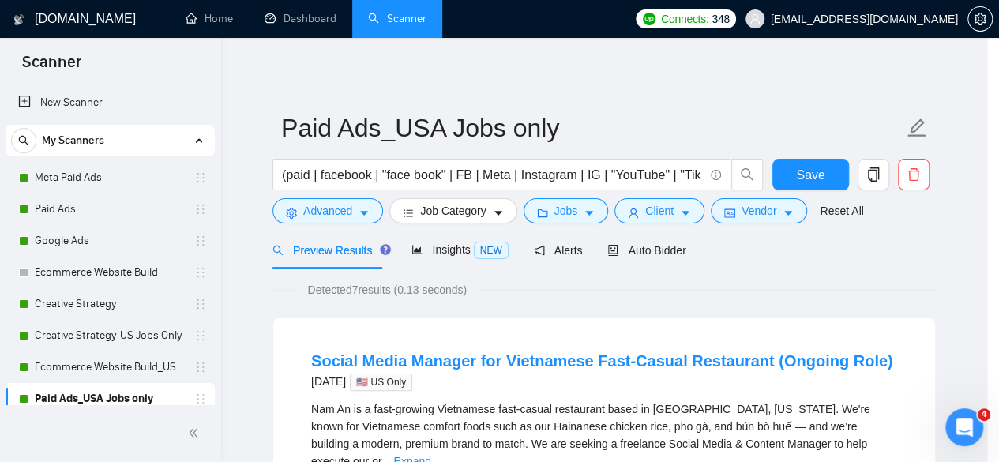
scroll to position [76, 0]
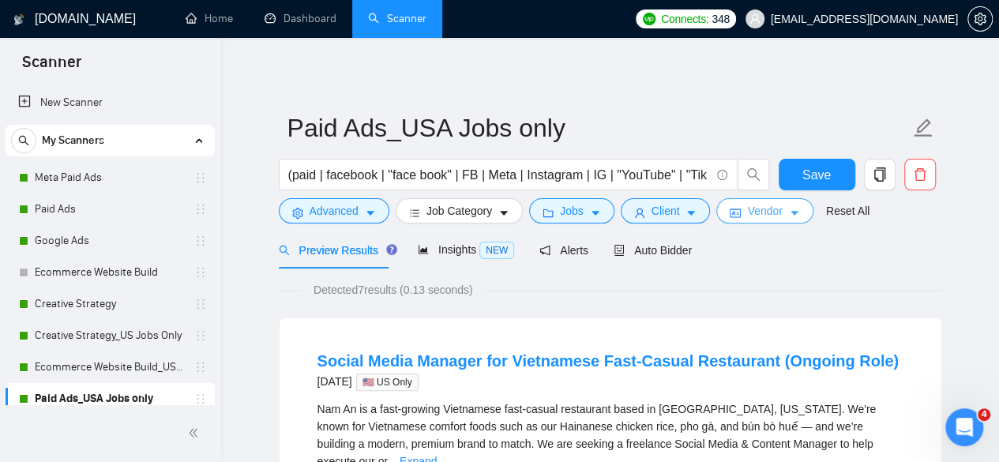
click at [733, 208] on icon "idcard" at bounding box center [734, 213] width 11 height 11
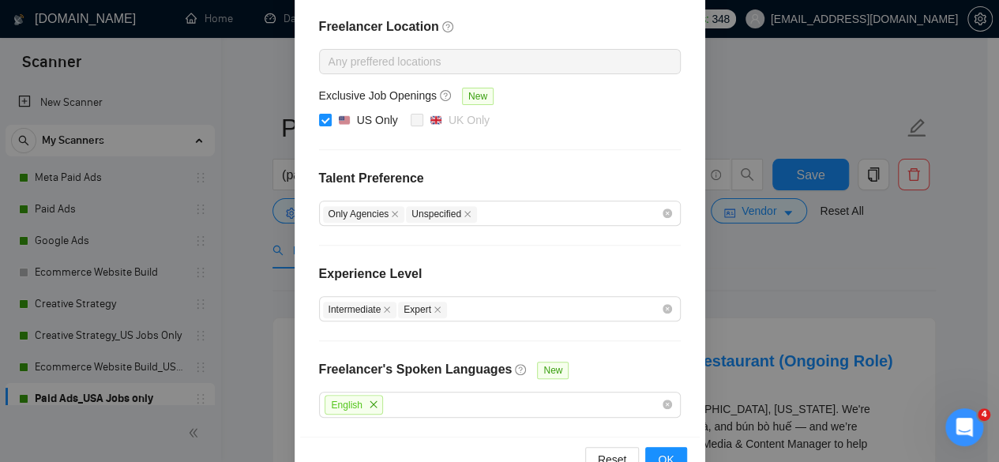
scroll to position [265, 0]
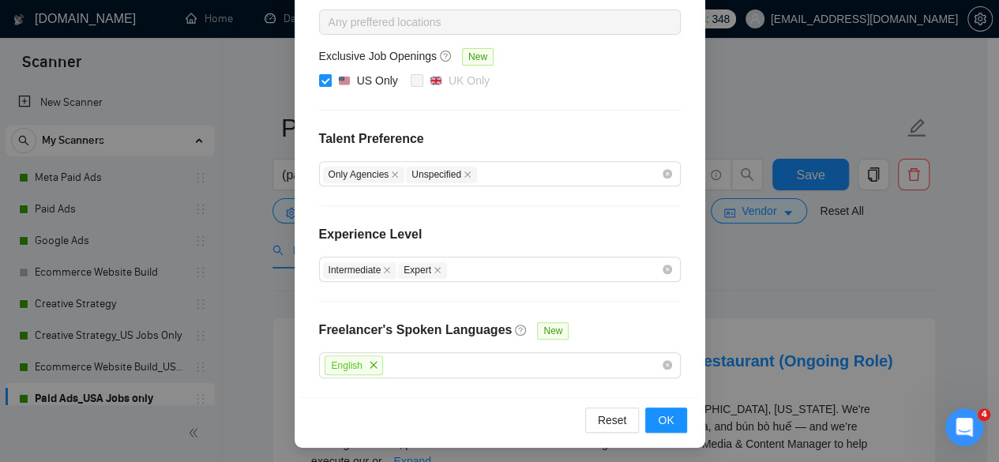
click at [722, 291] on div "Vendor Preferences Freelancer Location Any preffered locations Exclusive Job Op…" at bounding box center [499, 231] width 999 height 462
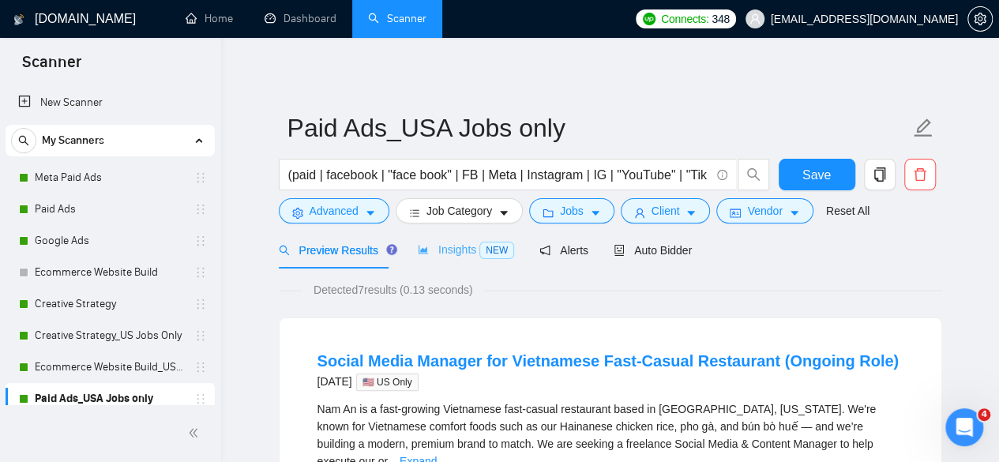
click at [453, 260] on div "Insights NEW" at bounding box center [466, 249] width 96 height 37
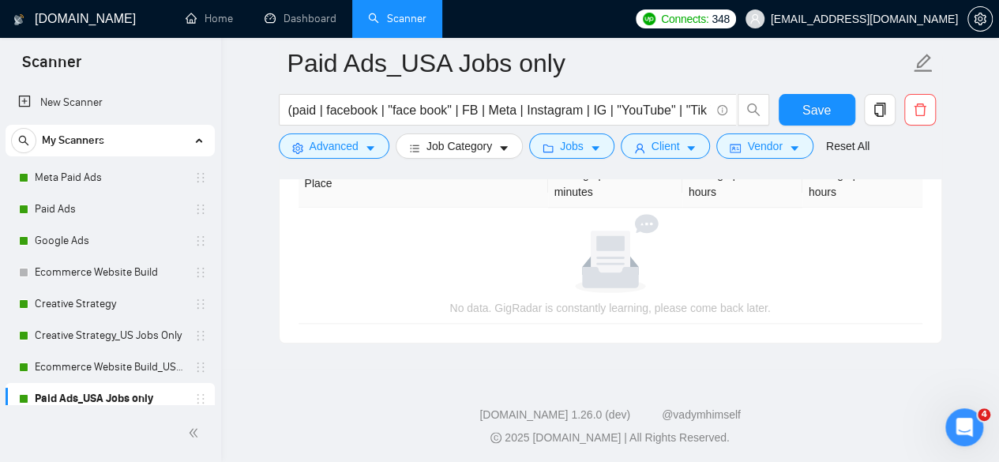
scroll to position [475, 0]
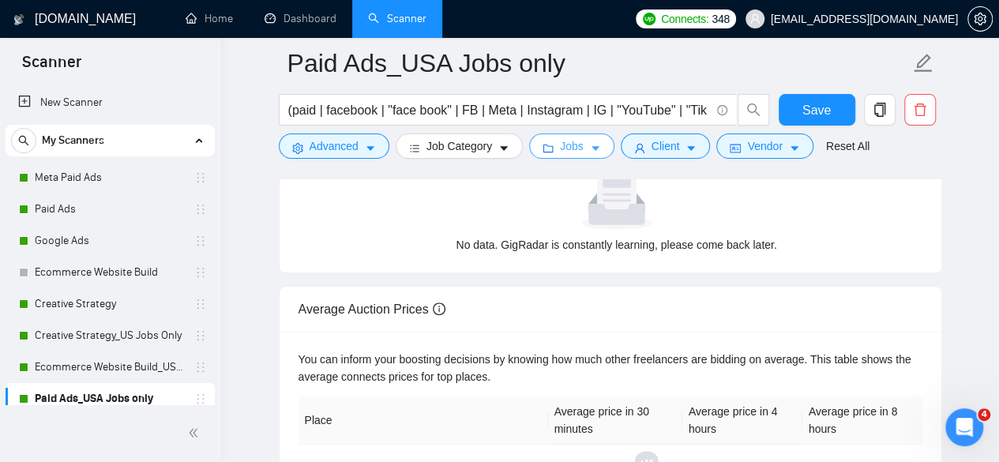
click at [578, 141] on button "Jobs" at bounding box center [571, 145] width 85 height 25
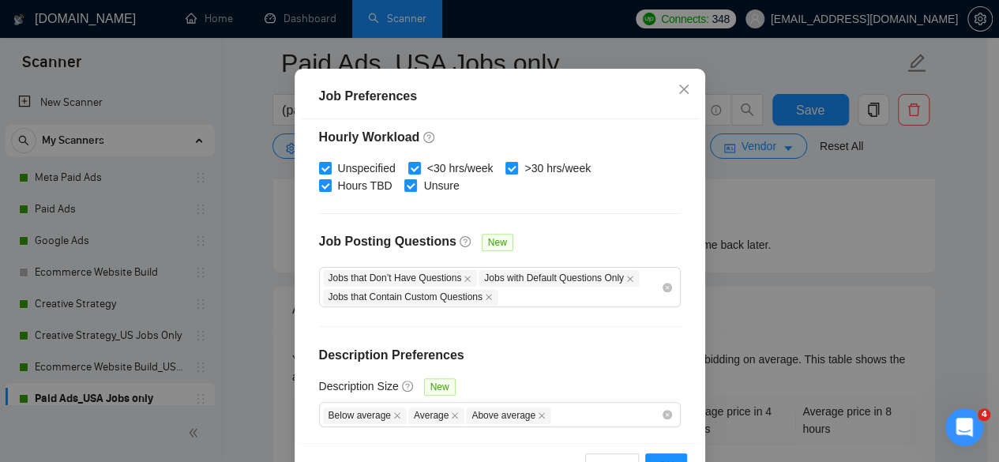
click at [663, 142] on div "Job Preferences Budget Project Type All Fixed Price Hourly Rate Fixed Price Bud…" at bounding box center [499, 231] width 999 height 462
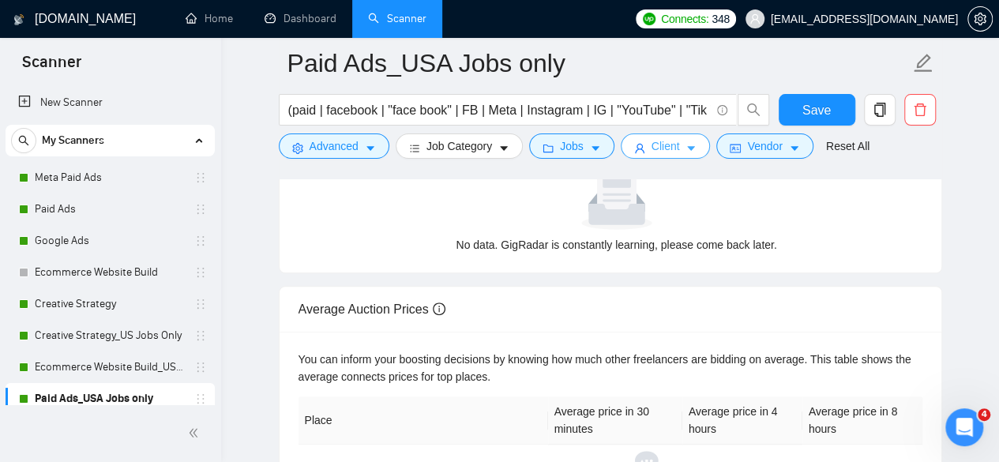
click at [663, 148] on span "Client" at bounding box center [665, 145] width 28 height 17
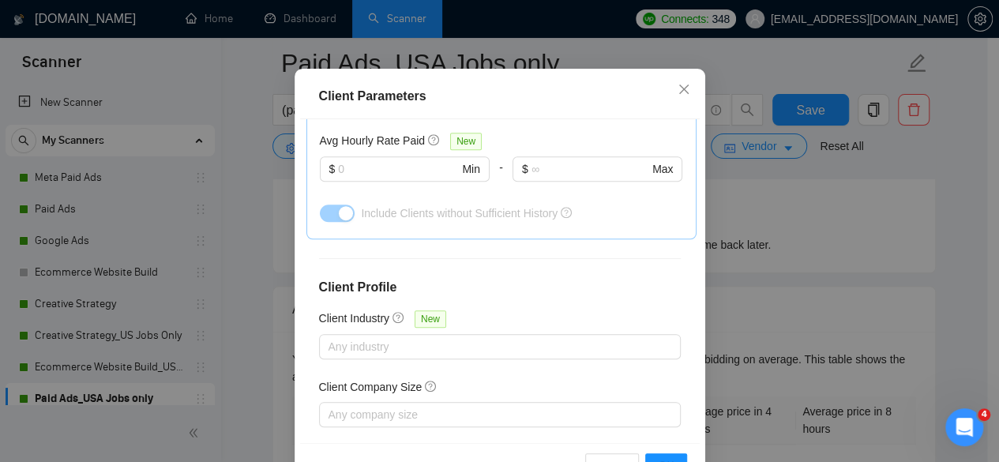
scroll to position [658, 0]
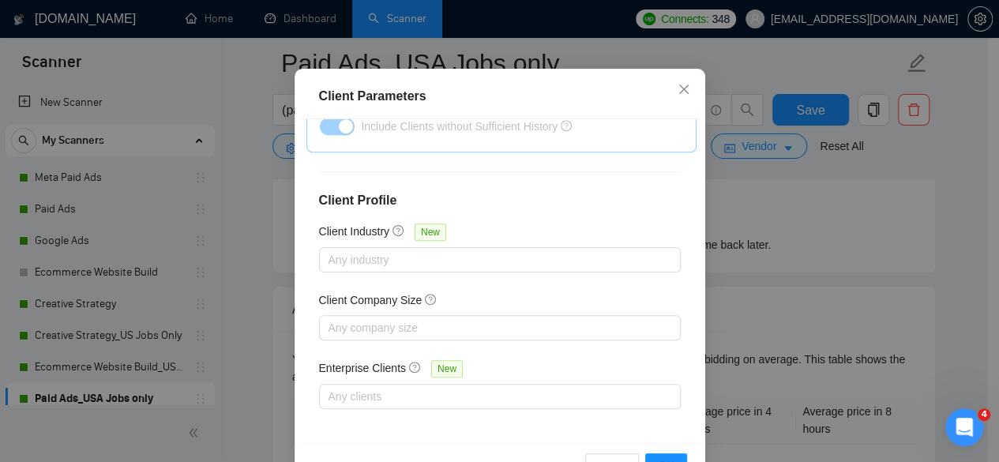
click at [763, 245] on div "Client Parameters Client Location Include Client Countries Select Exclude Clien…" at bounding box center [499, 231] width 999 height 462
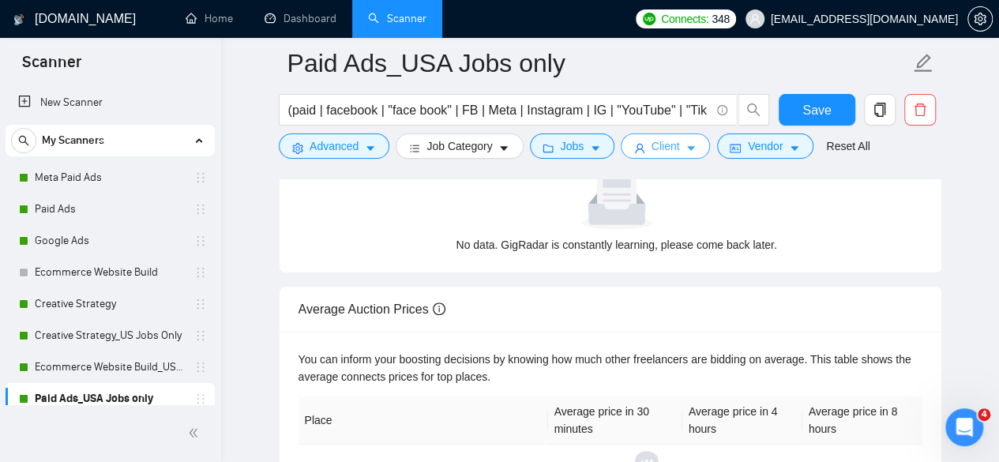
click at [643, 144] on button "Client" at bounding box center [665, 145] width 90 height 25
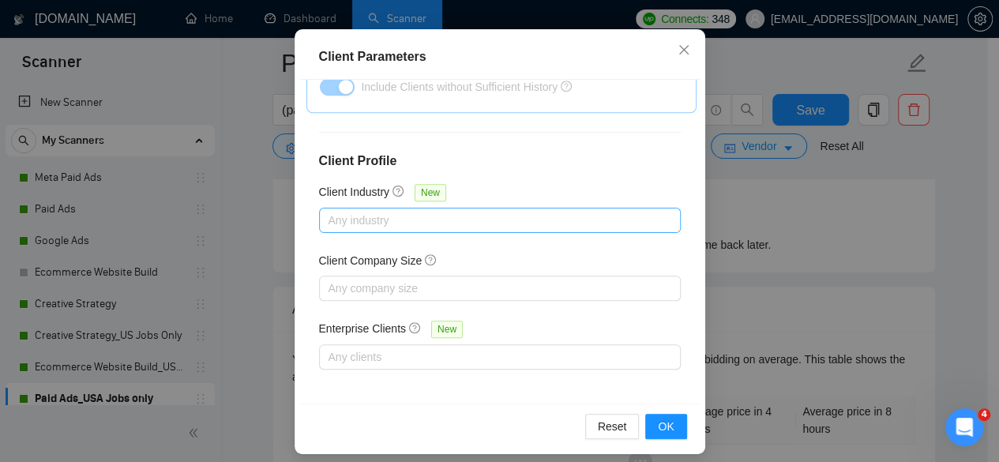
scroll to position [126, 0]
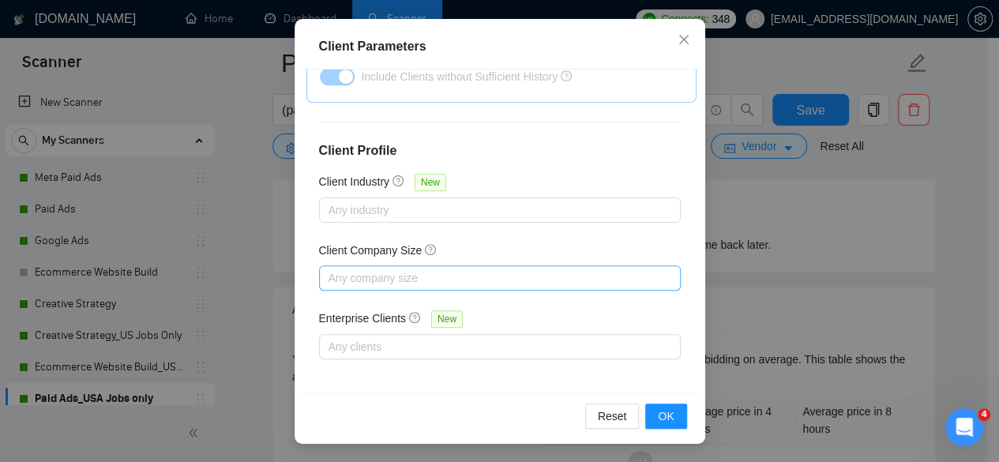
click at [478, 272] on div at bounding box center [492, 277] width 338 height 19
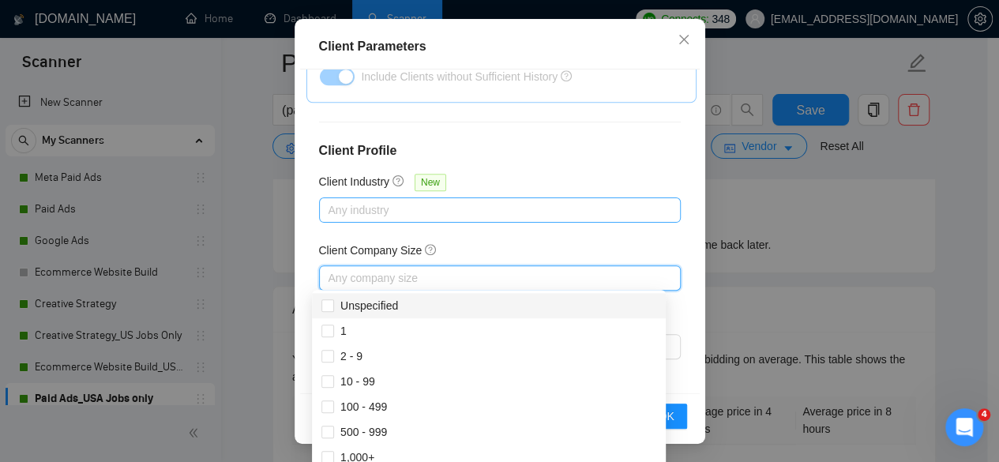
click at [465, 210] on div at bounding box center [492, 210] width 338 height 19
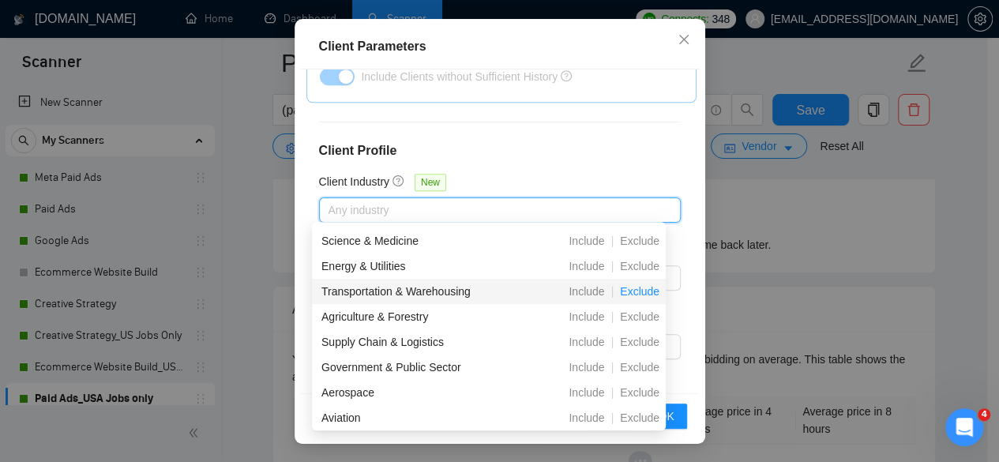
click at [639, 286] on span "Exclude" at bounding box center [639, 291] width 52 height 13
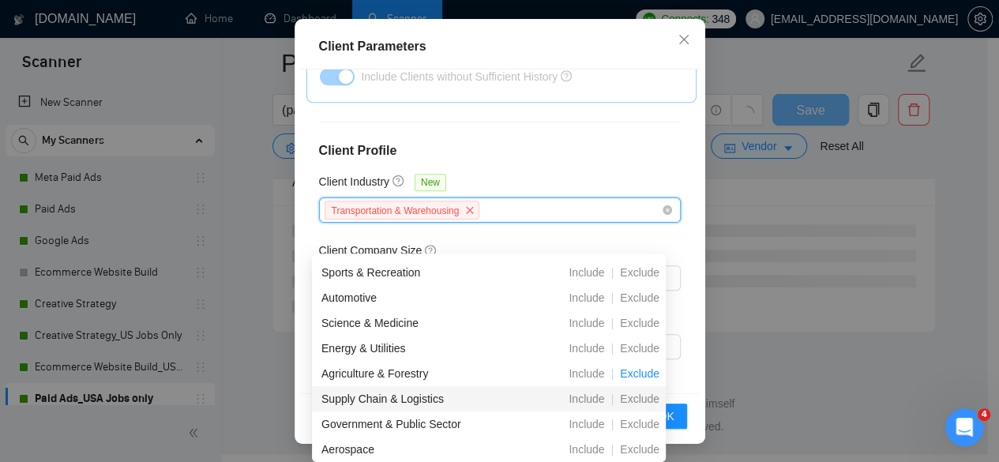
scroll to position [444, 0]
click at [641, 396] on span "Exclude" at bounding box center [639, 398] width 52 height 13
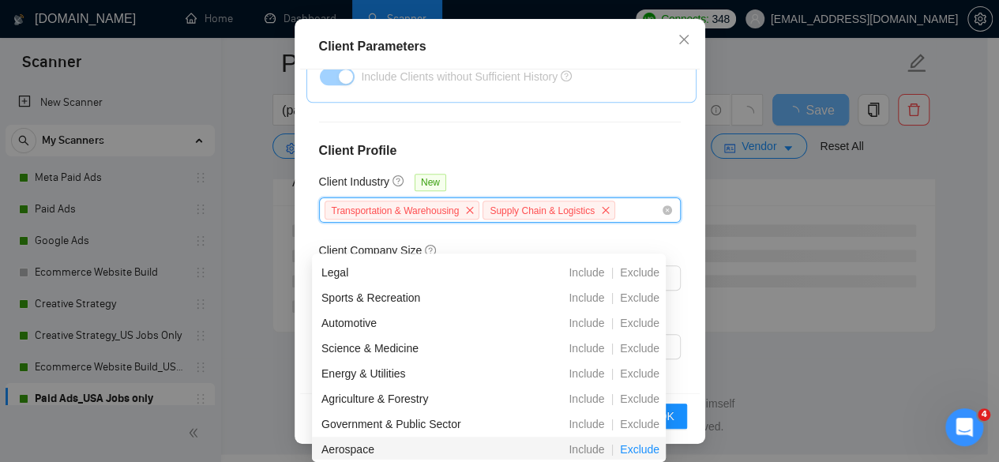
click at [639, 422] on span "Exclude" at bounding box center [639, 424] width 52 height 13
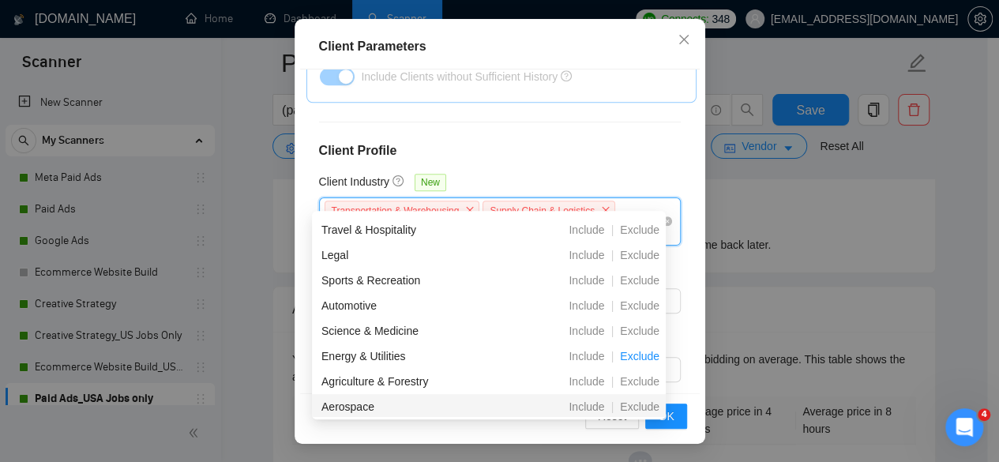
scroll to position [433, 0]
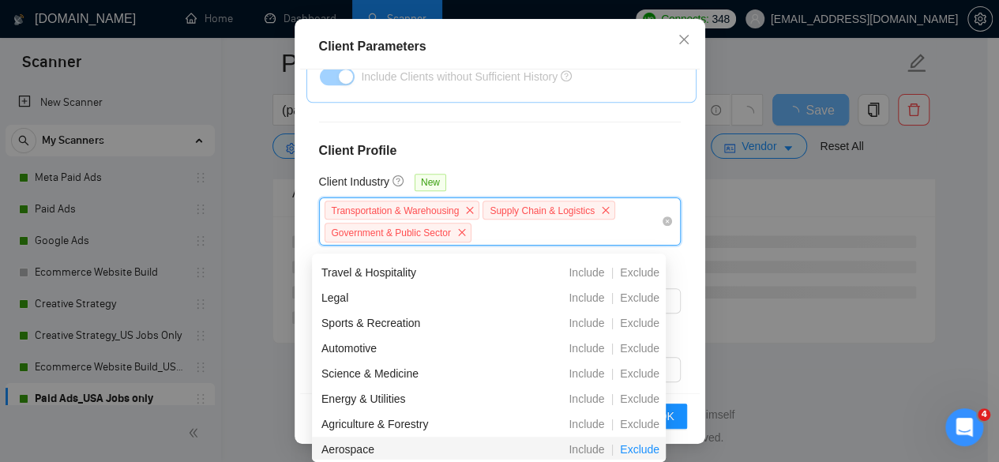
click at [639, 445] on span "Exclude" at bounding box center [639, 449] width 52 height 13
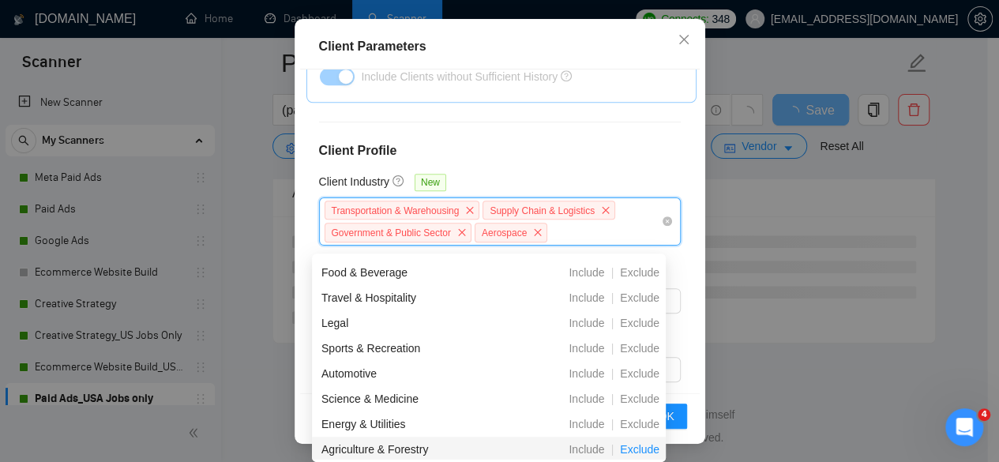
click at [638, 446] on span "Exclude" at bounding box center [639, 449] width 52 height 13
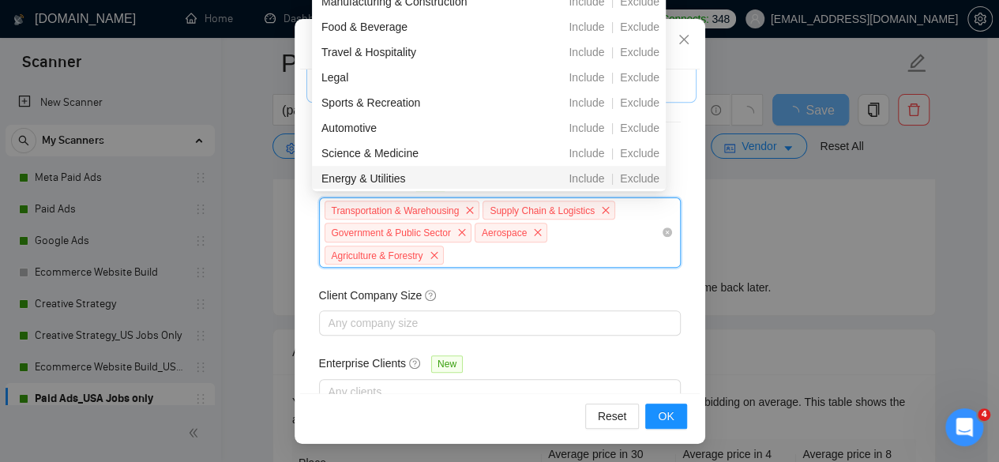
scroll to position [475, 0]
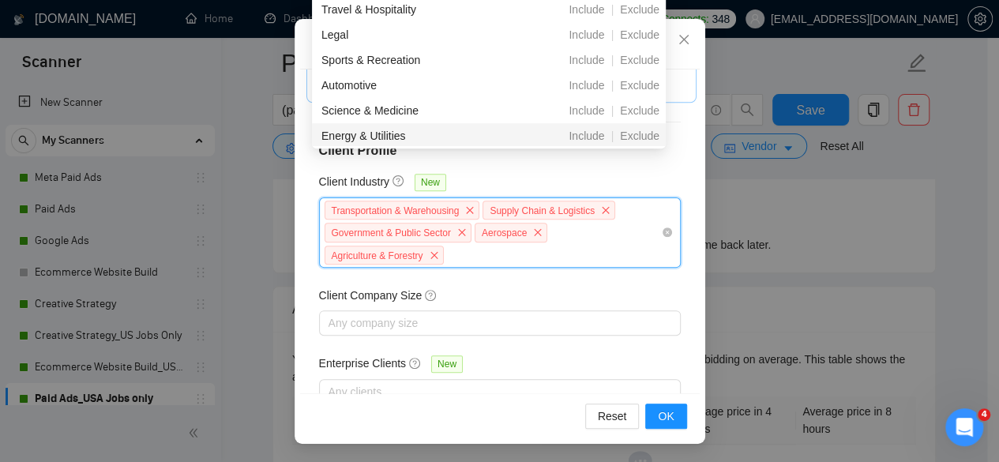
click at [484, 247] on div "Transportation & Warehousing Supply Chain & Logistics Government & Public Secto…" at bounding box center [492, 233] width 338 height 68
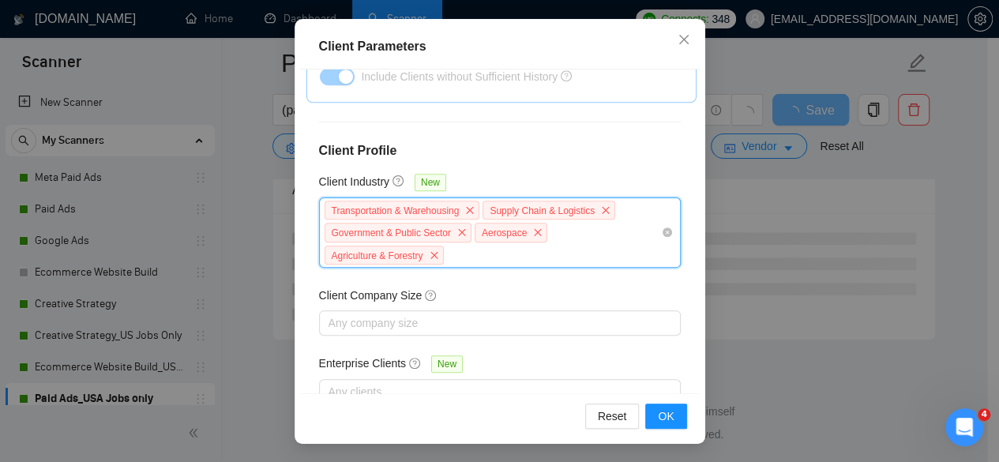
scroll to position [433, 0]
click at [526, 241] on div "Transportation & Warehousing Supply Chain & Logistics Government & Public Secto…" at bounding box center [492, 233] width 338 height 68
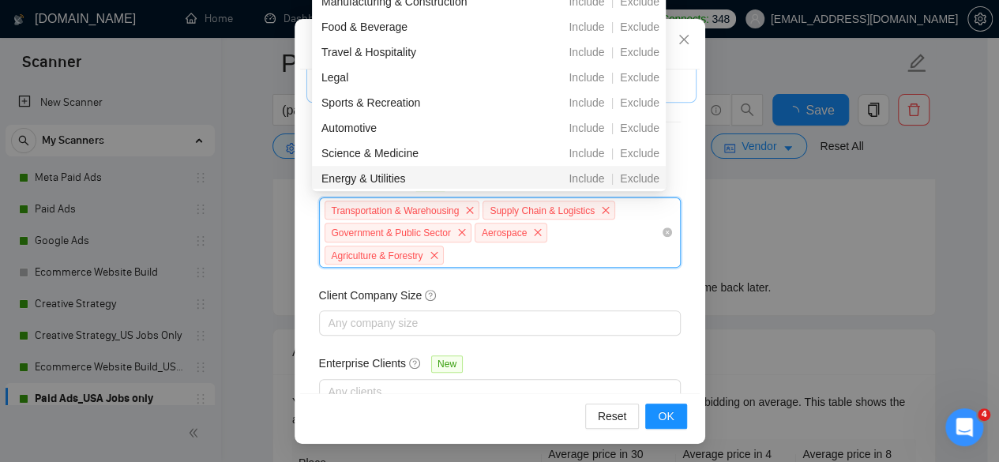
scroll to position [475, 0]
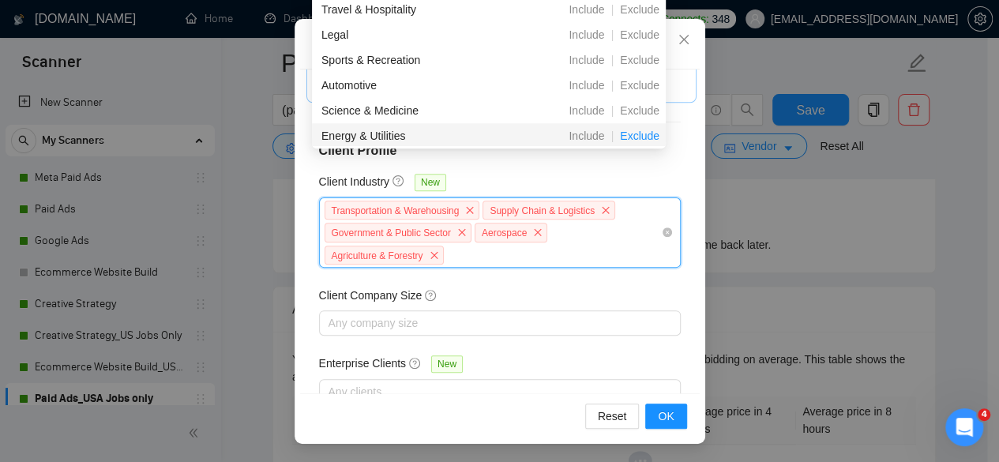
click at [652, 136] on span "Exclude" at bounding box center [639, 135] width 52 height 13
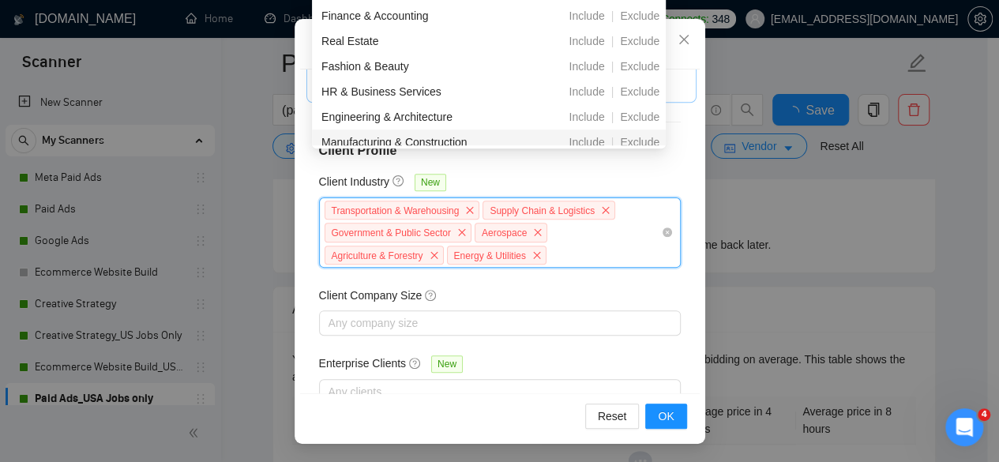
click at [654, 130] on div "Manufacturing & Construction Include | Exclude" at bounding box center [489, 141] width 354 height 25
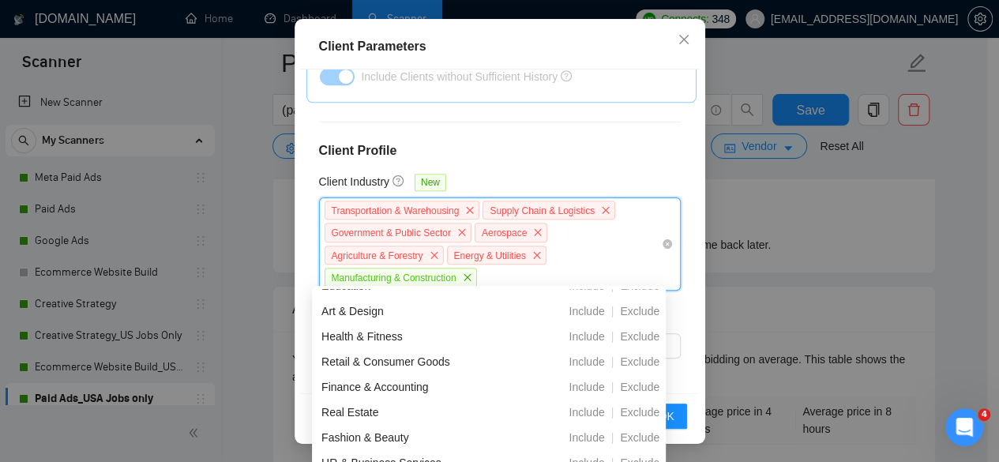
click at [463, 273] on icon "close" at bounding box center [467, 276] width 9 height 9
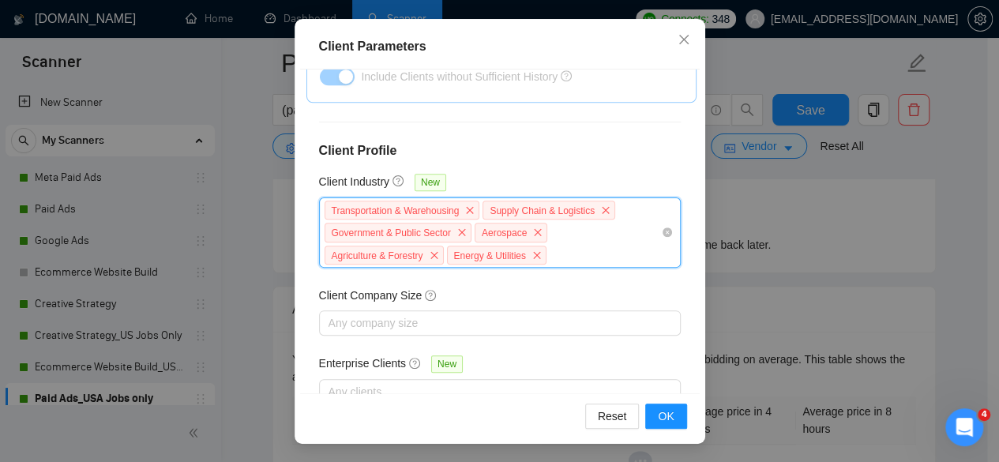
click at [568, 252] on div "Transportation & Warehousing Supply Chain & Logistics Government & Public Secto…" at bounding box center [492, 233] width 338 height 68
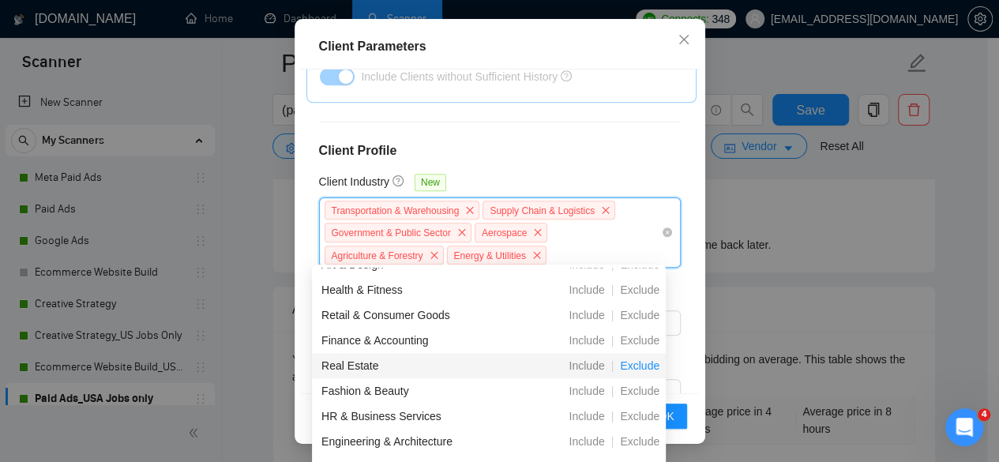
click at [636, 364] on span "Exclude" at bounding box center [639, 365] width 52 height 13
click at [639, 370] on span "Exclude" at bounding box center [639, 365] width 52 height 13
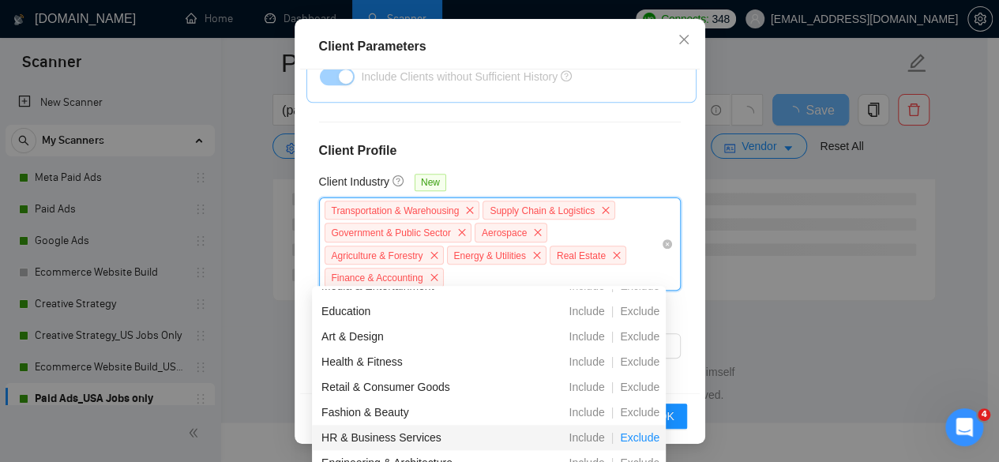
click at [644, 435] on span "Exclude" at bounding box center [639, 437] width 52 height 13
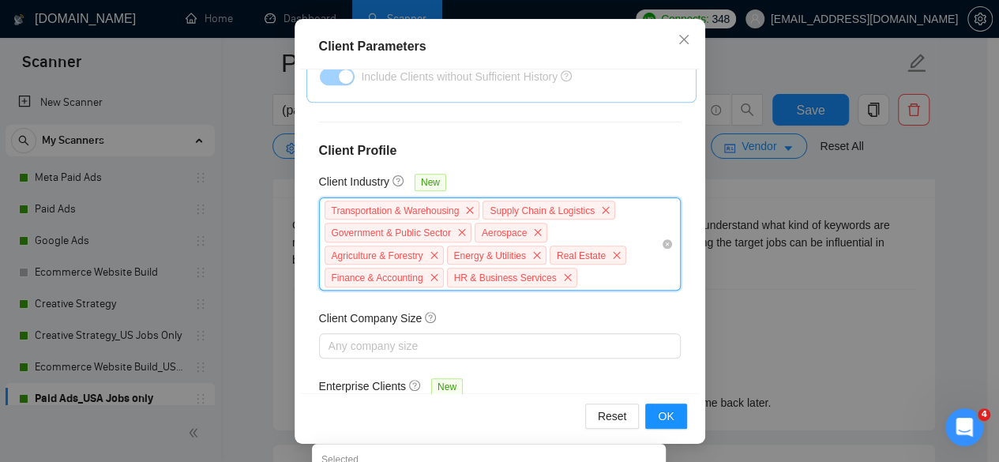
scroll to position [723, 0]
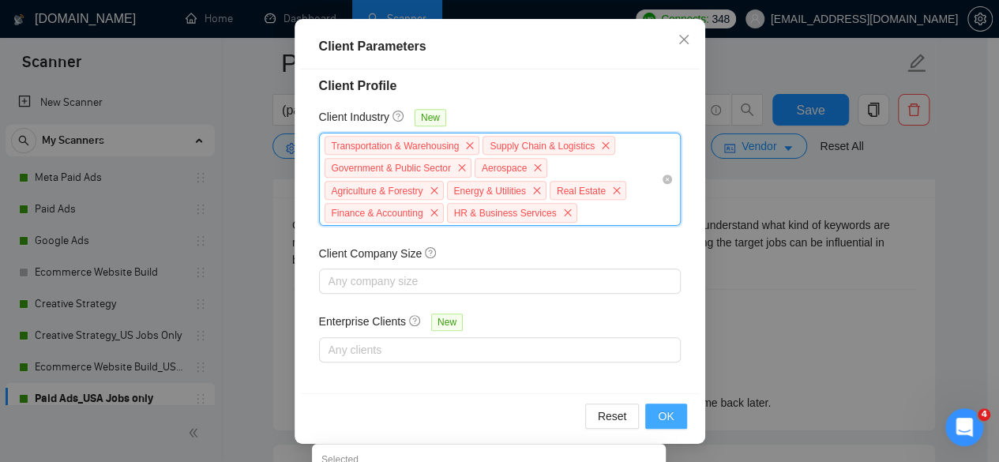
click at [652, 416] on button "OK" at bounding box center [665, 415] width 41 height 25
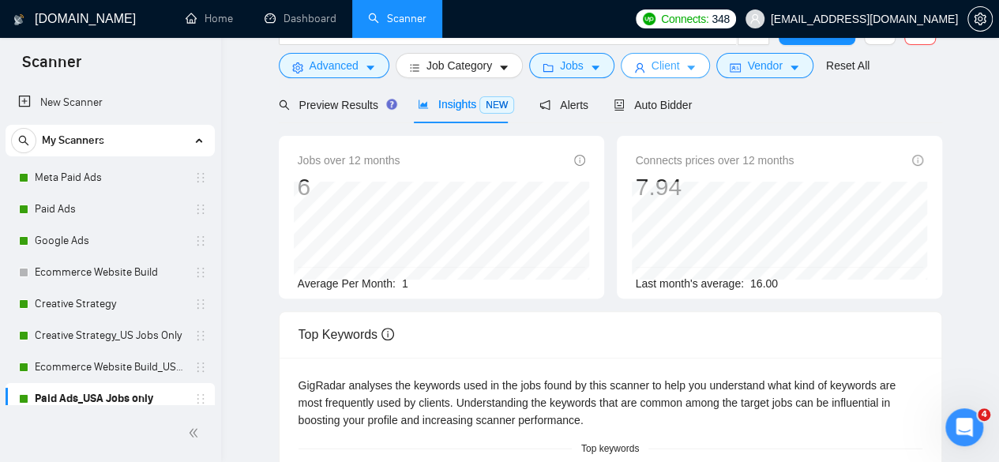
scroll to position [0, 0]
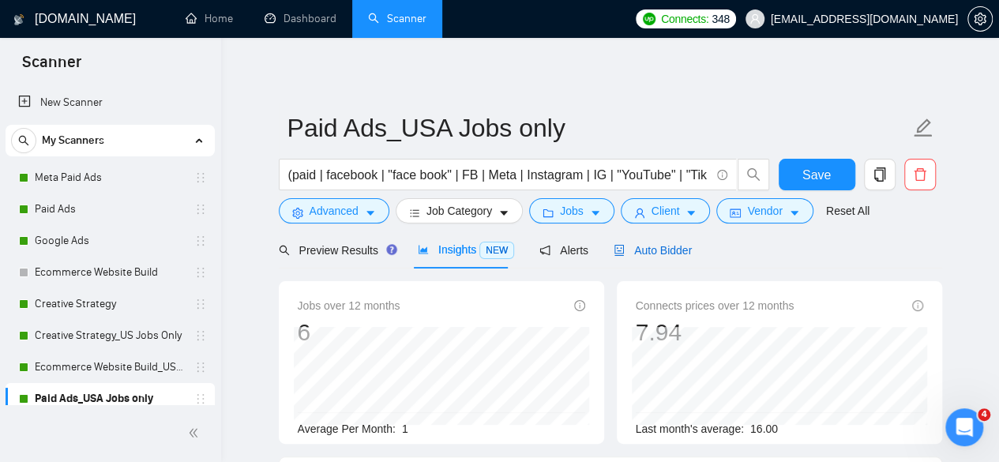
click at [654, 249] on span "Auto Bidder" at bounding box center [652, 250] width 78 height 13
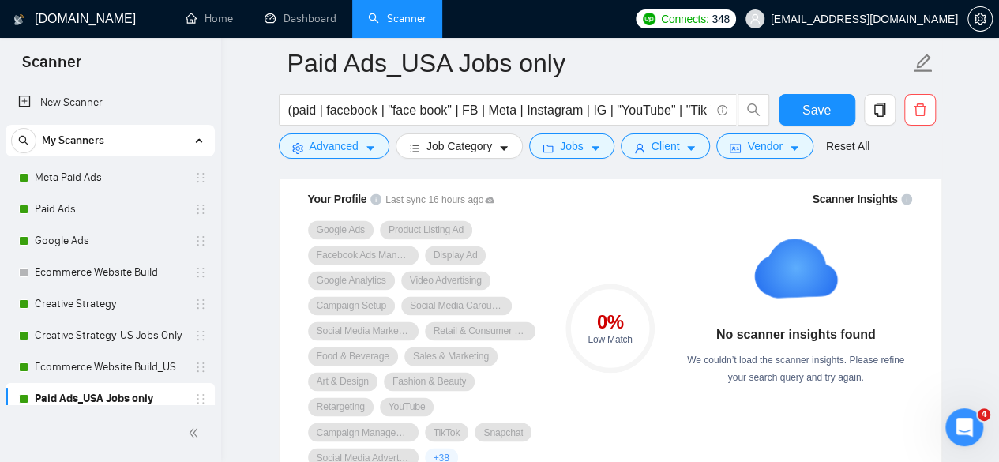
scroll to position [1105, 0]
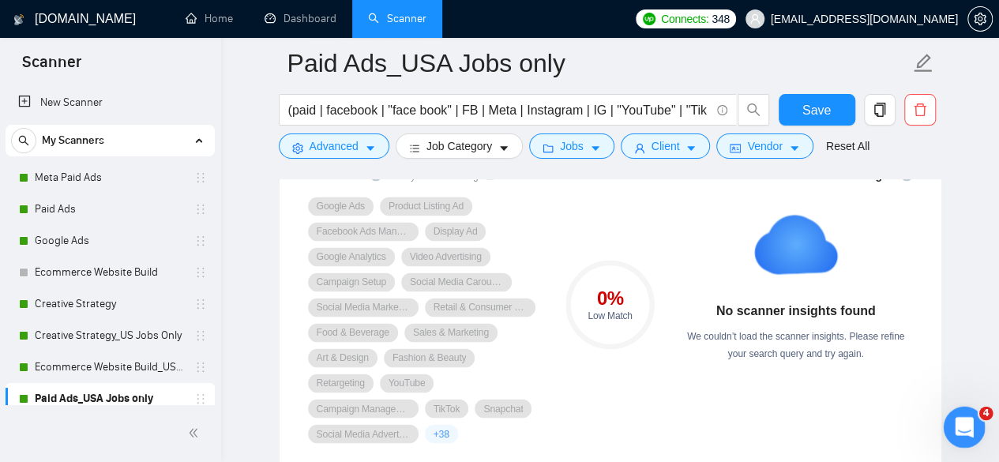
click at [972, 420] on icon "Open Intercom Messenger" at bounding box center [962, 425] width 26 height 26
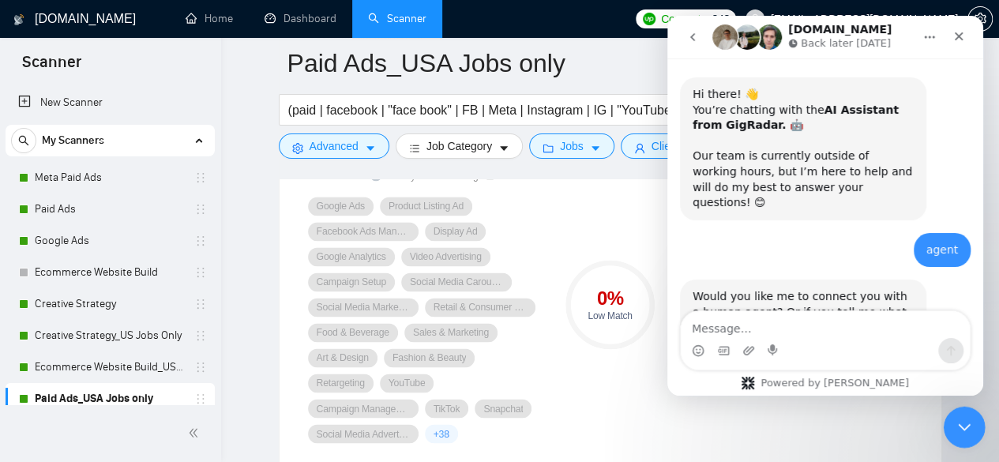
scroll to position [1156, 0]
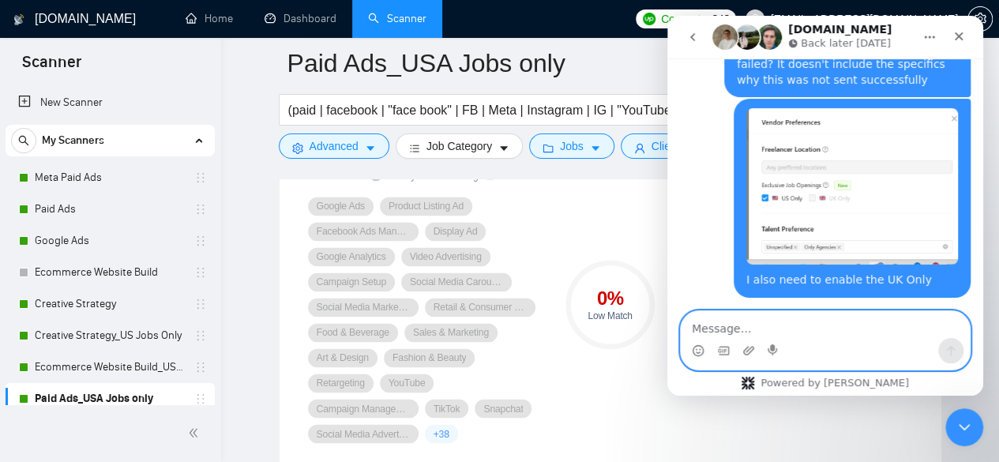
click at [800, 331] on textarea "Message…" at bounding box center [824, 324] width 289 height 27
type textarea "I need help regading this one"
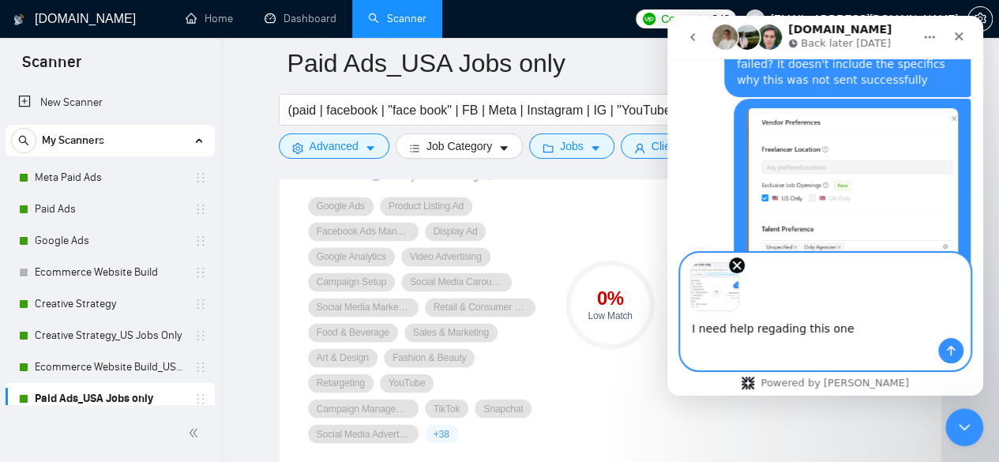
scroll to position [1213, 0]
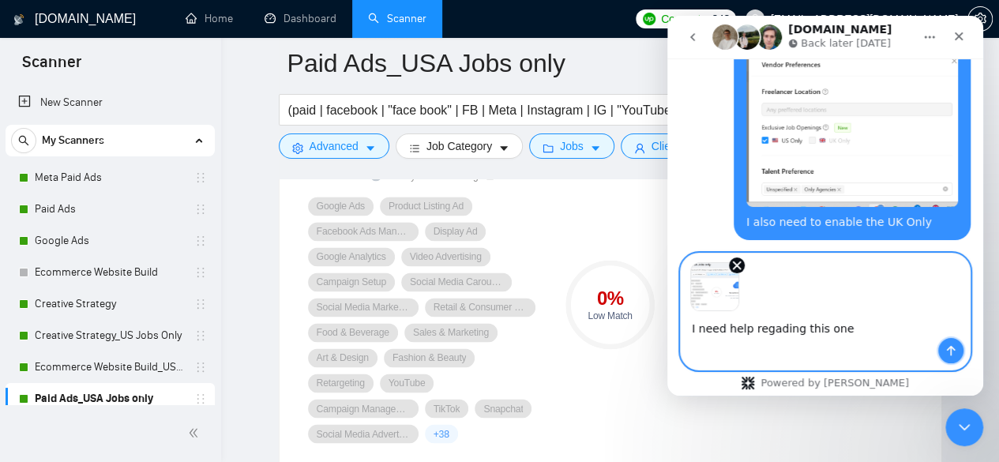
click at [943, 351] on button "Send a message…" at bounding box center [950, 350] width 25 height 25
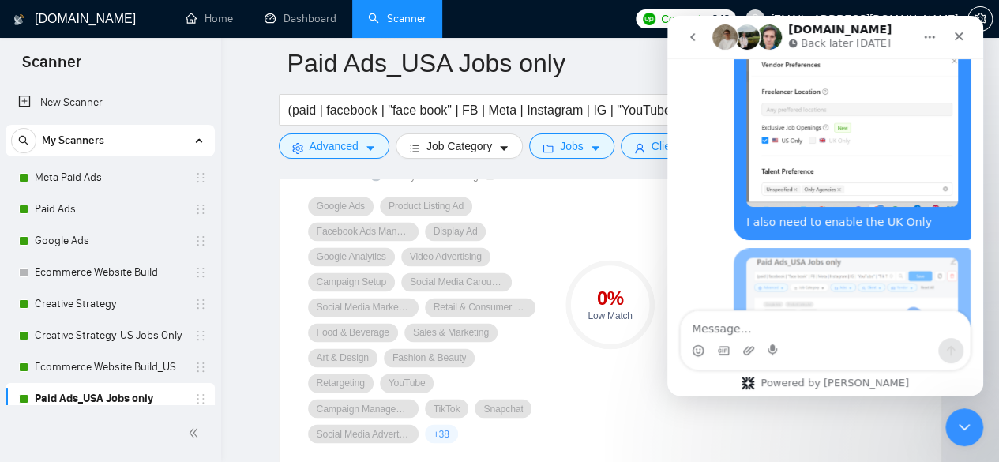
scroll to position [1326, 0]
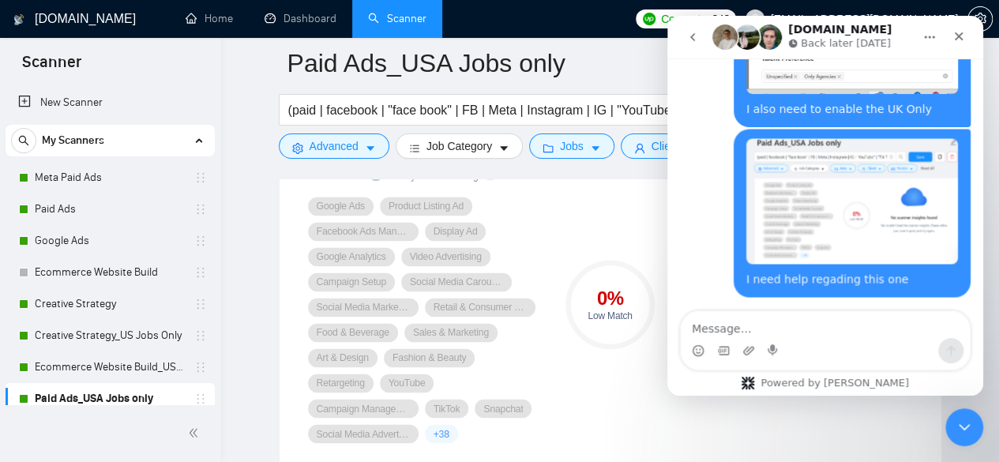
click at [961, 39] on icon "Close" at bounding box center [958, 36] width 9 height 9
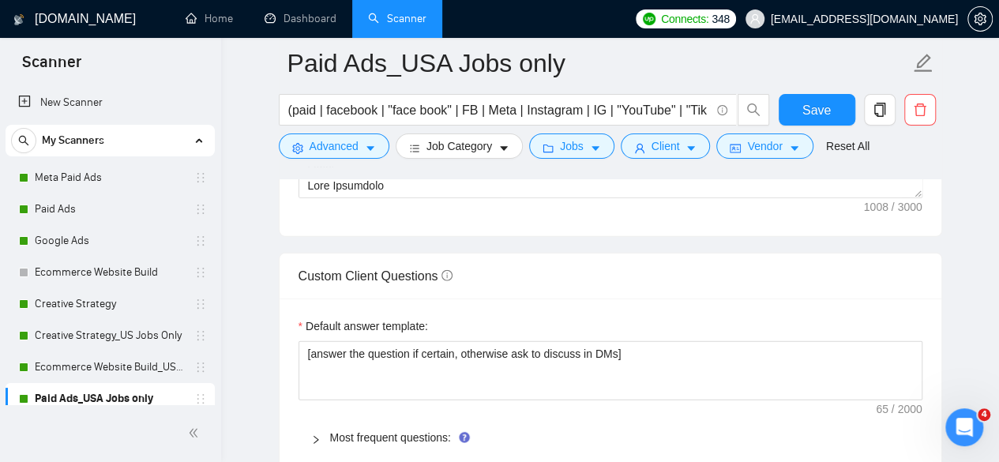
scroll to position [2289, 0]
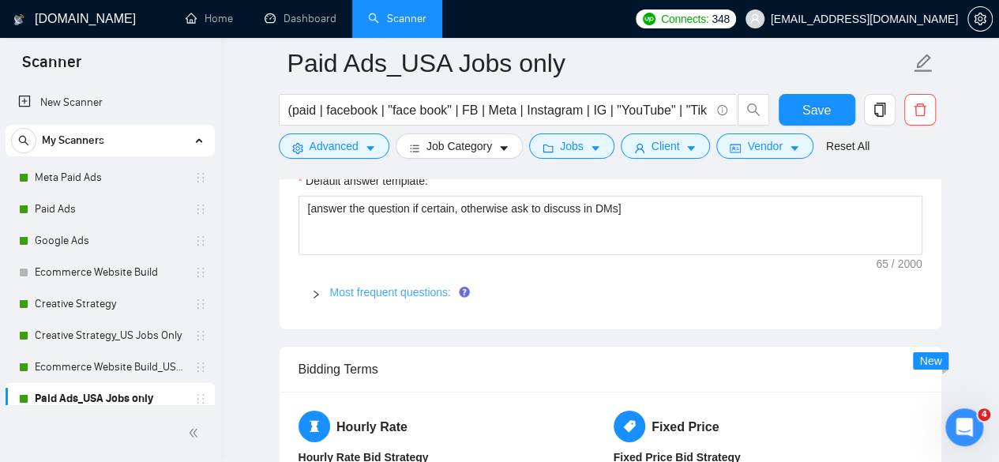
click at [399, 290] on link "Most frequent questions:" at bounding box center [390, 292] width 121 height 13
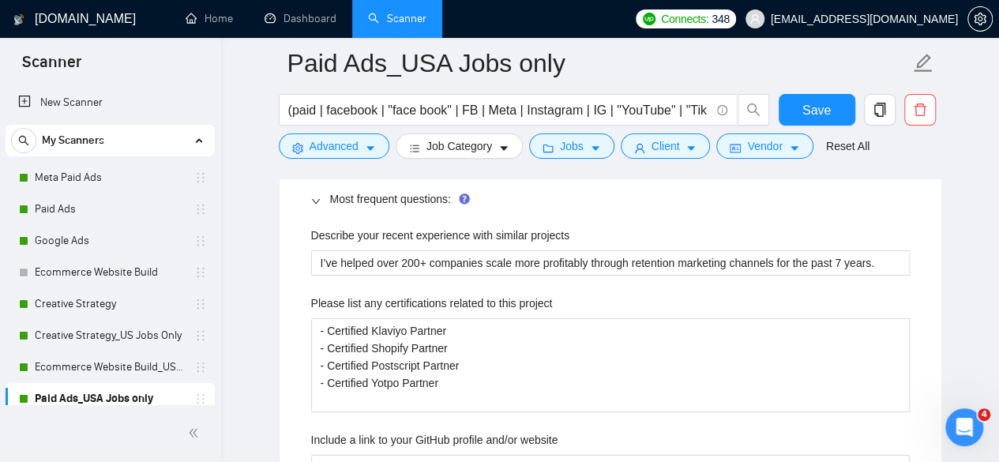
scroll to position [2368, 0]
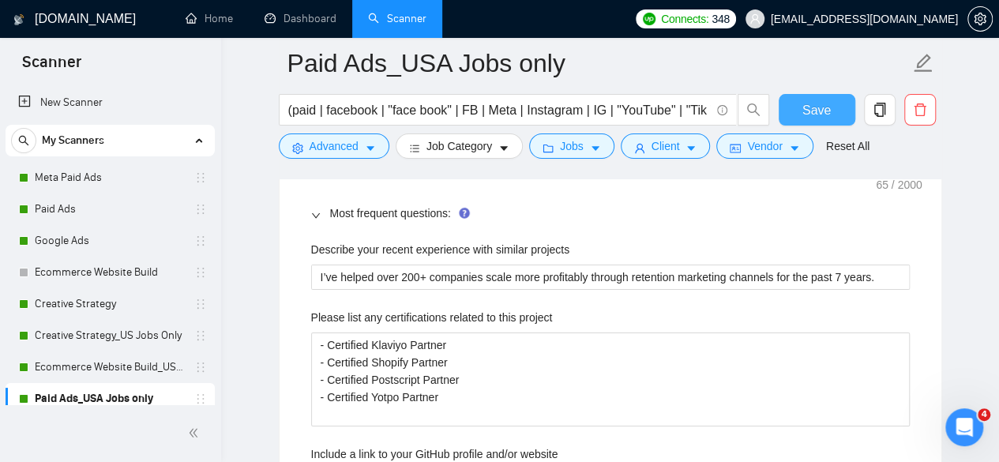
click at [793, 99] on button "Save" at bounding box center [816, 110] width 77 height 32
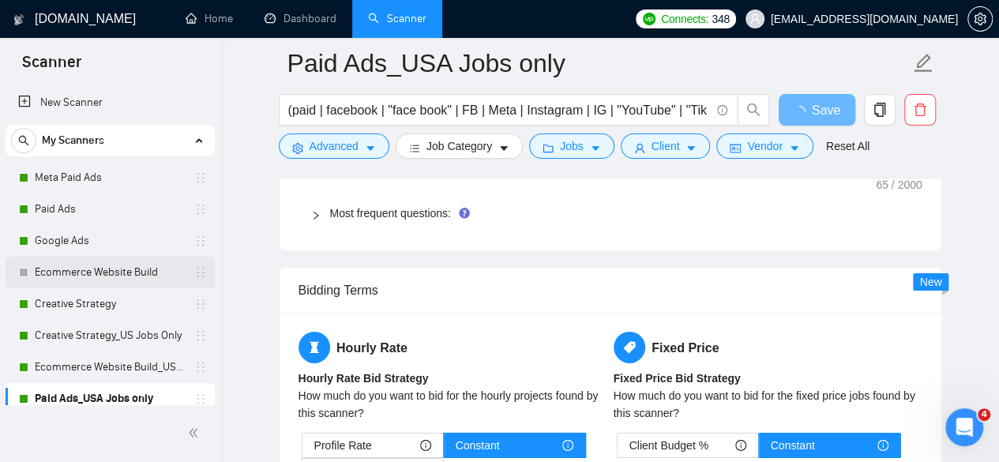
click at [133, 266] on link "Ecommerce Website Build" at bounding box center [110, 273] width 150 height 32
click at [101, 276] on link "Ecommerce Website Build" at bounding box center [110, 273] width 150 height 32
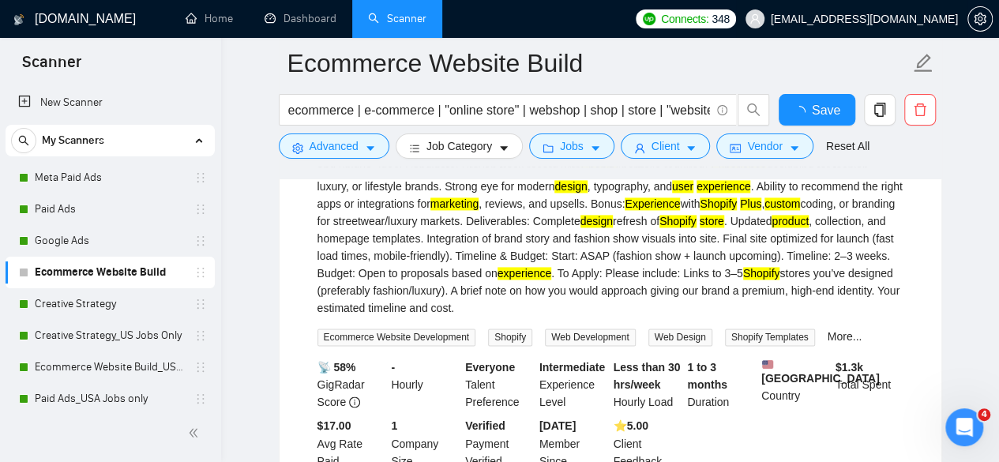
scroll to position [2368, 0]
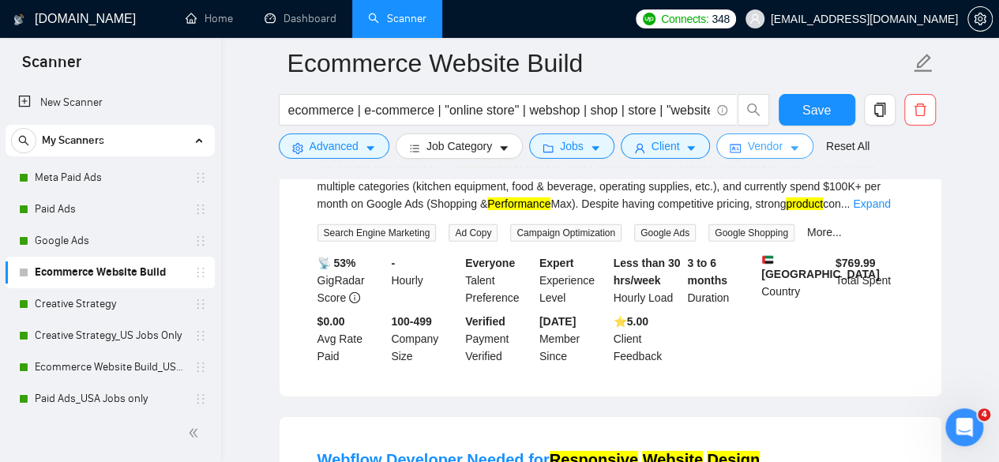
click at [756, 151] on span "Vendor" at bounding box center [764, 145] width 35 height 17
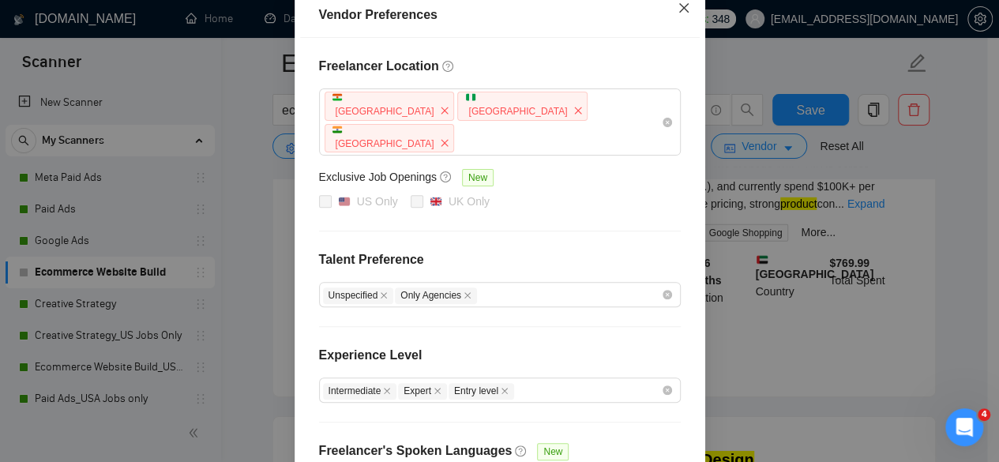
click at [680, 14] on icon "close" at bounding box center [683, 8] width 13 height 13
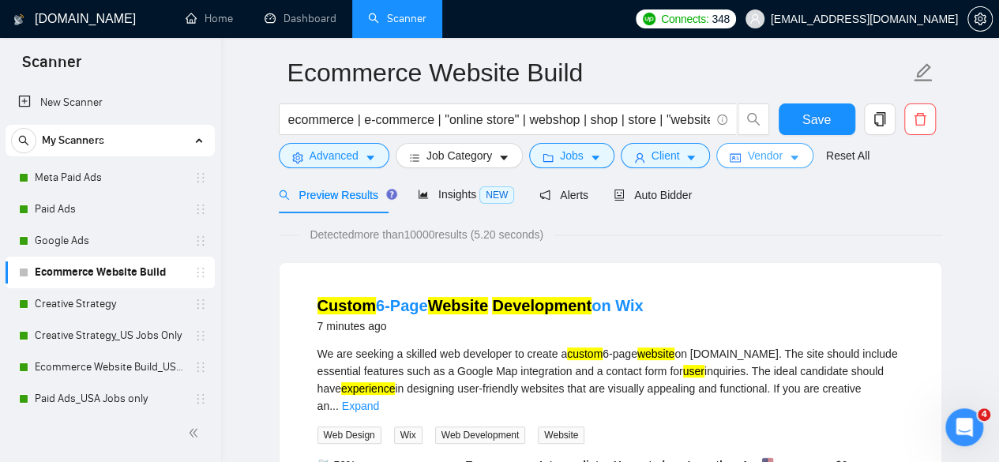
scroll to position [0, 0]
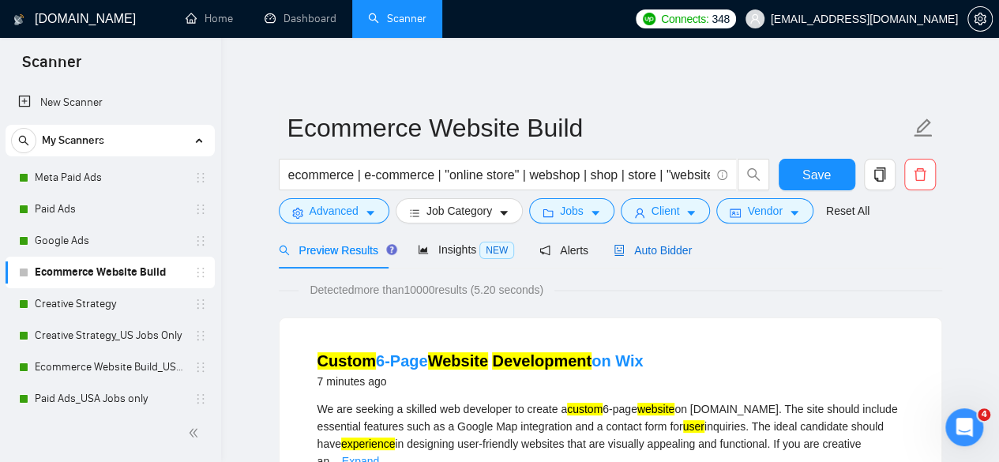
click at [682, 249] on span "Auto Bidder" at bounding box center [652, 250] width 78 height 13
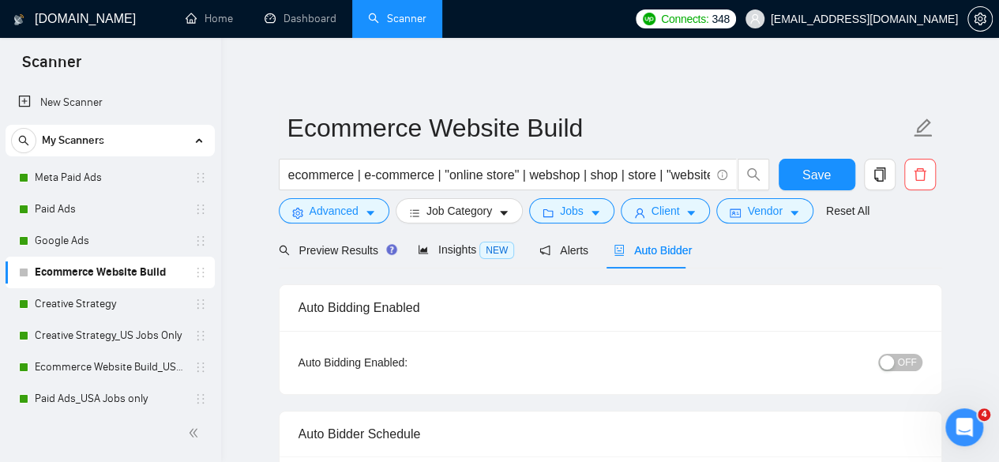
click at [914, 360] on span "OFF" at bounding box center [907, 362] width 19 height 17
click at [834, 171] on button "Save" at bounding box center [816, 175] width 77 height 32
click at [827, 175] on span "Save" at bounding box center [816, 175] width 28 height 20
click at [49, 227] on link "Google Ads" at bounding box center [110, 241] width 150 height 32
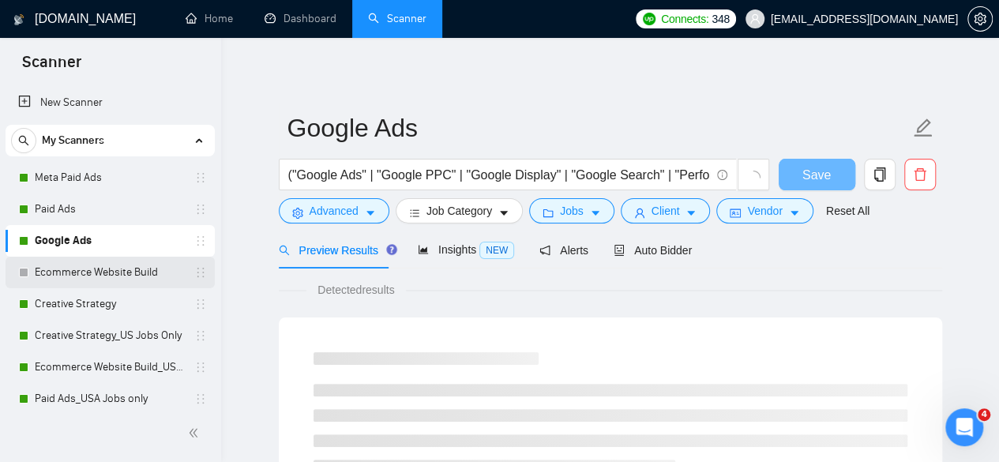
click at [87, 268] on link "Ecommerce Website Build" at bounding box center [110, 273] width 150 height 32
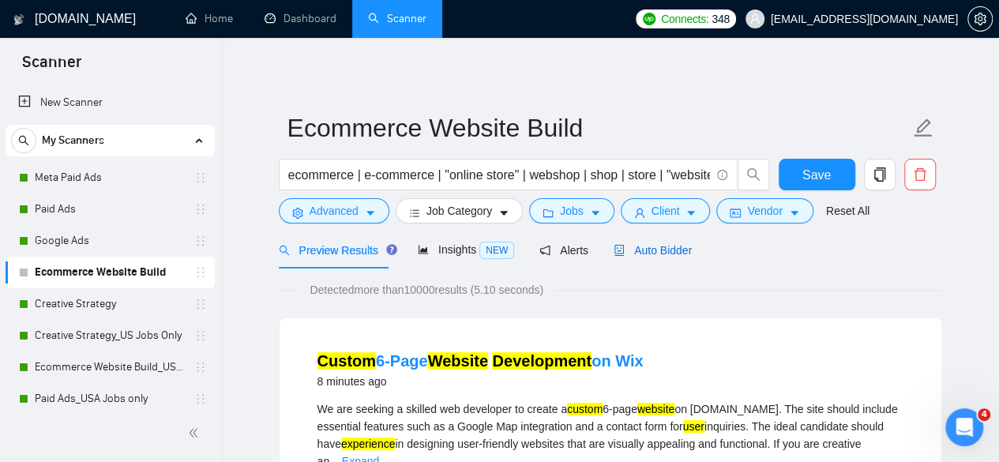
click at [650, 255] on span "Auto Bidder" at bounding box center [652, 250] width 78 height 13
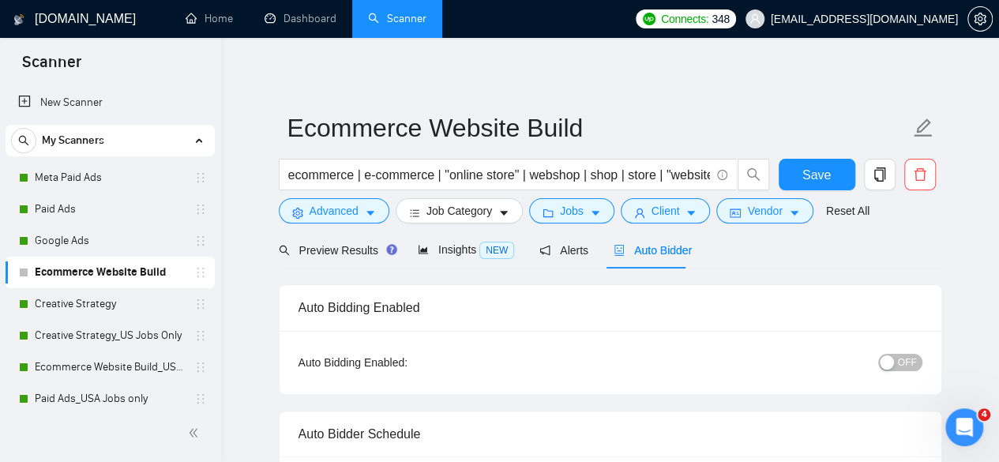
click at [898, 359] on button "OFF" at bounding box center [900, 362] width 44 height 17
click at [339, 246] on span "Preview Results" at bounding box center [336, 250] width 114 height 13
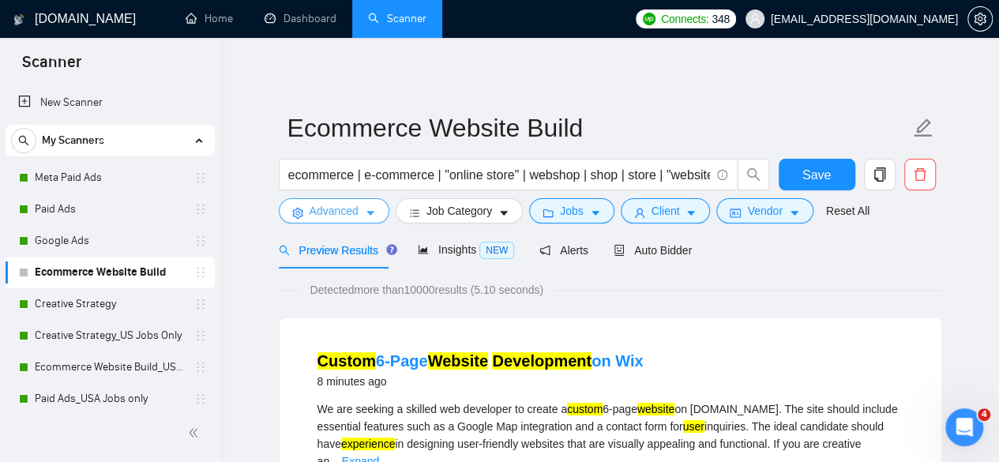
click at [352, 209] on span "Advanced" at bounding box center [333, 210] width 49 height 17
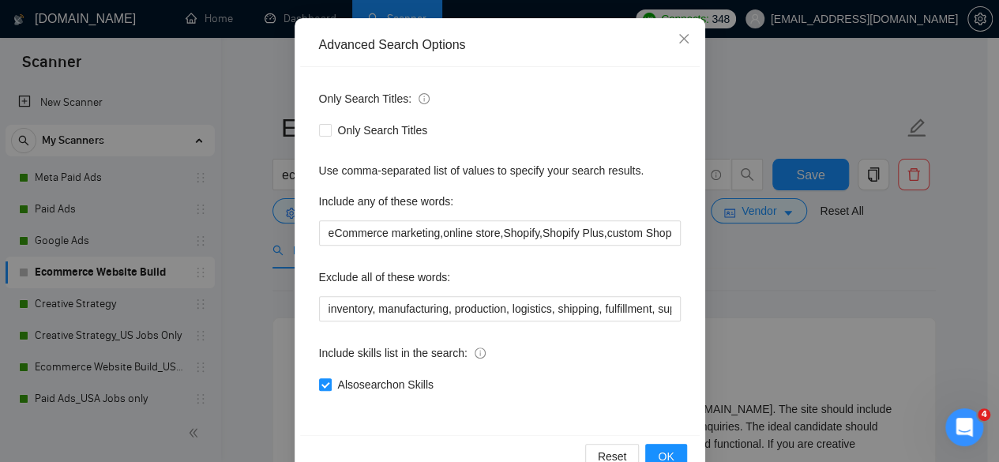
scroll to position [194, 0]
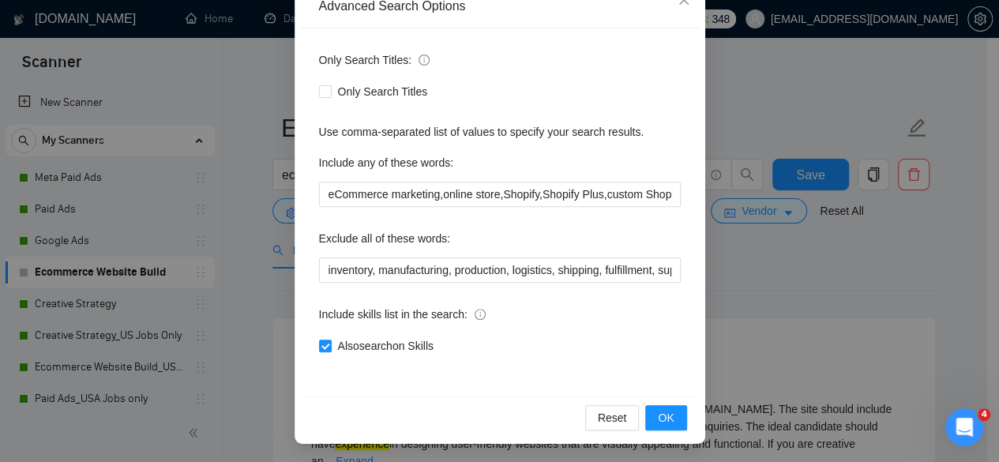
click at [746, 288] on div "Advanced Search Options Only Search Titles: Only Search Titles Use comma-separa…" at bounding box center [499, 231] width 999 height 462
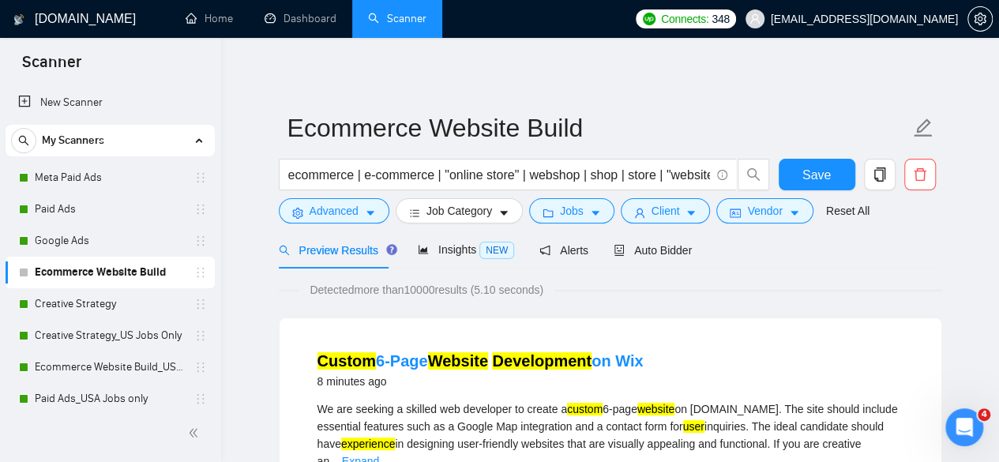
click at [447, 223] on form "Ecommerce Website Build ecommerce | e-commerce | "online store" | webshop | sho…" at bounding box center [610, 167] width 663 height 129
click at [455, 211] on span "Job Category" at bounding box center [459, 210] width 66 height 17
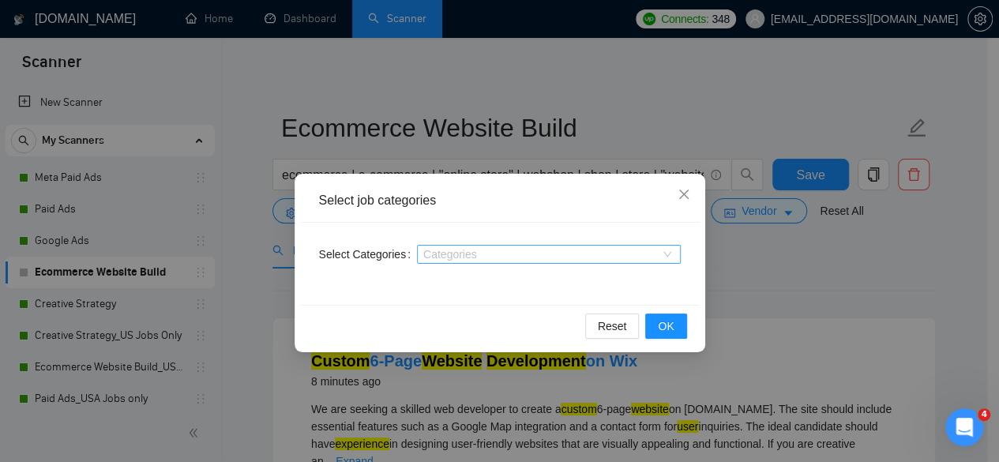
click at [447, 246] on div "Categories" at bounding box center [549, 254] width 264 height 19
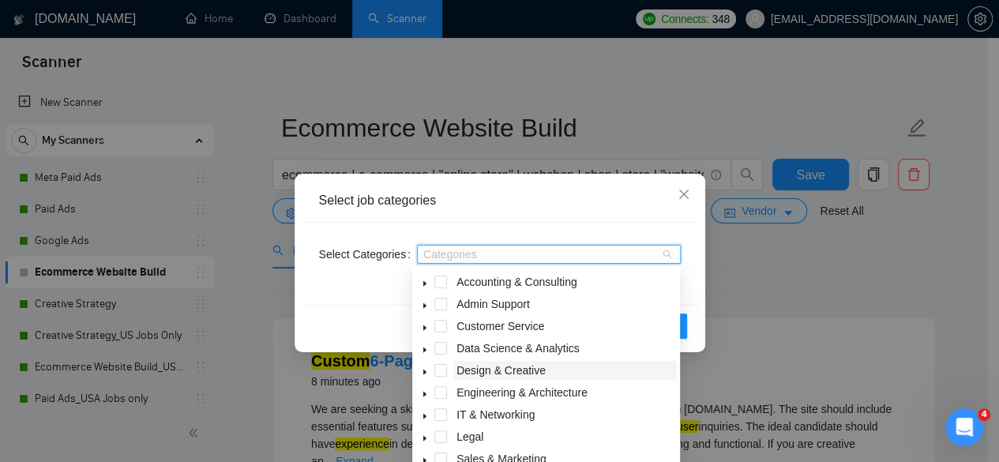
click at [502, 373] on span "Design & Creative" at bounding box center [500, 370] width 89 height 13
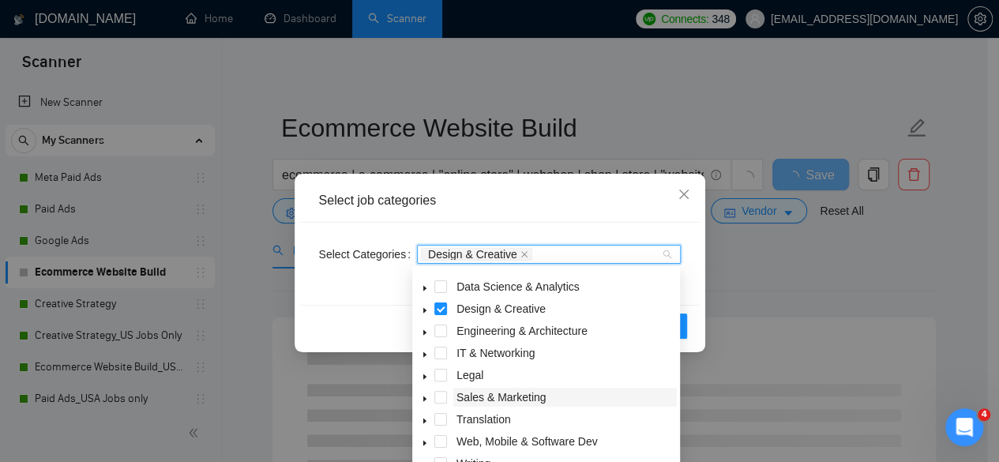
scroll to position [63, 0]
click at [515, 441] on span "Web, Mobile & Software Dev" at bounding box center [526, 439] width 141 height 13
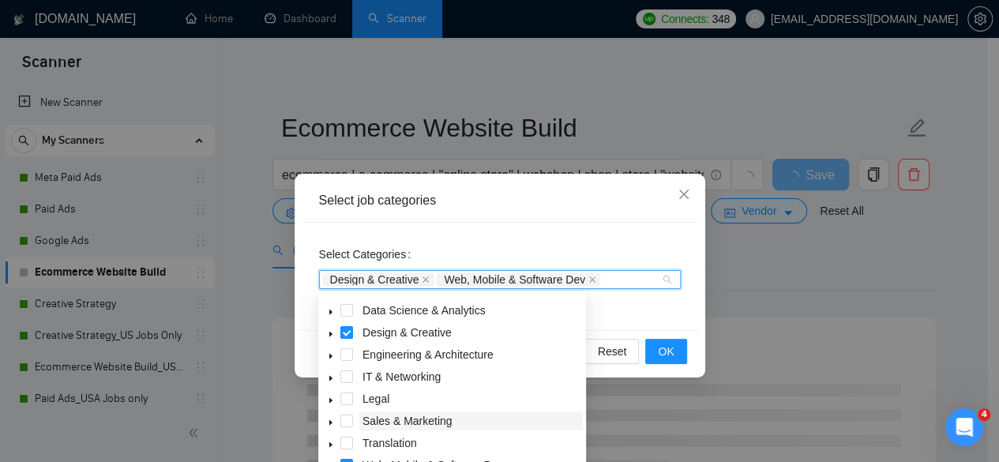
click at [376, 416] on span "Sales & Marketing" at bounding box center [407, 420] width 90 height 13
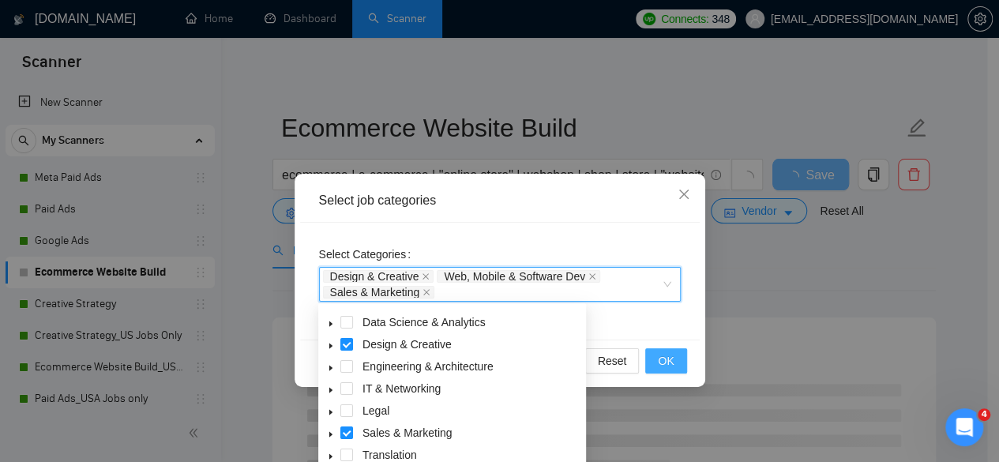
click at [663, 354] on span "OK" at bounding box center [666, 360] width 16 height 17
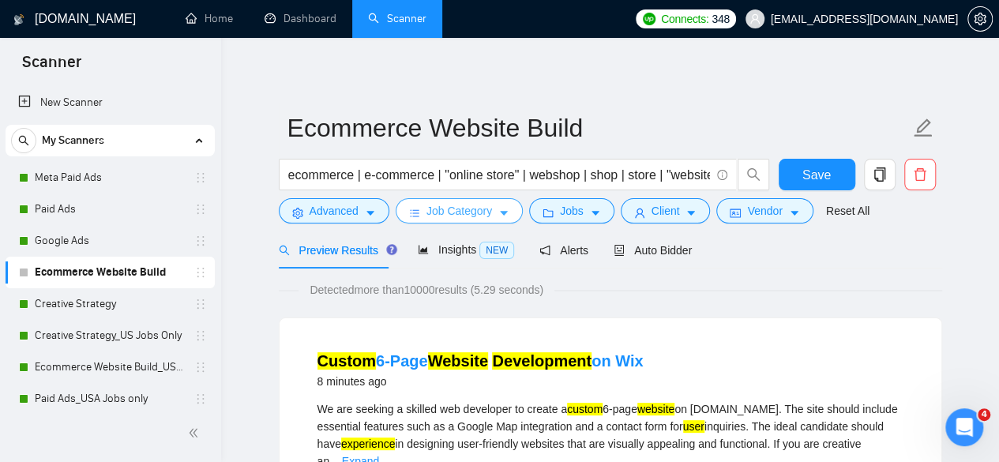
click at [485, 212] on span "Job Category" at bounding box center [459, 210] width 66 height 17
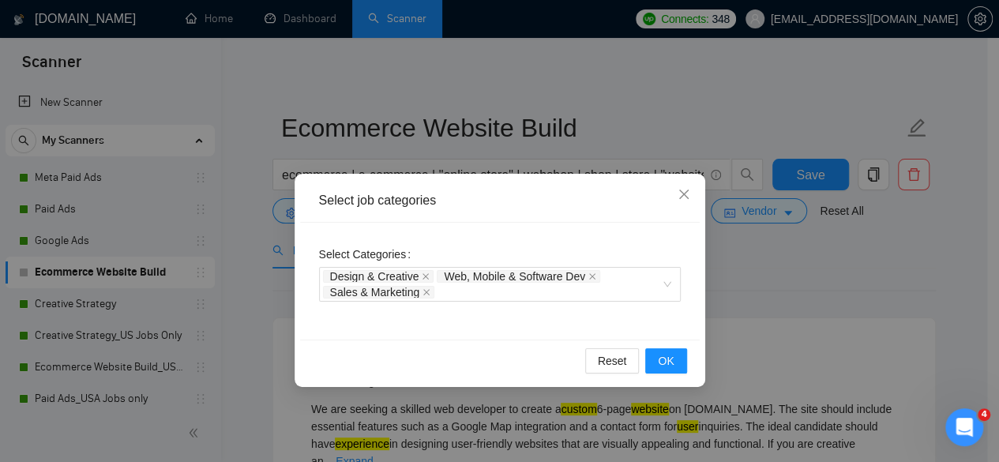
click at [810, 303] on div "Select job categories Select Categories Design & Creative Web, Mobile & Softwar…" at bounding box center [499, 231] width 999 height 462
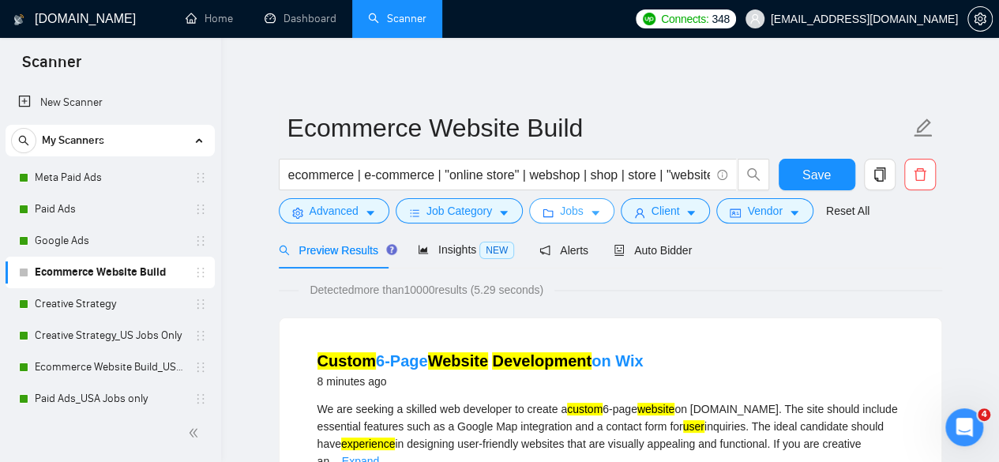
click at [551, 211] on button "Jobs" at bounding box center [571, 210] width 85 height 25
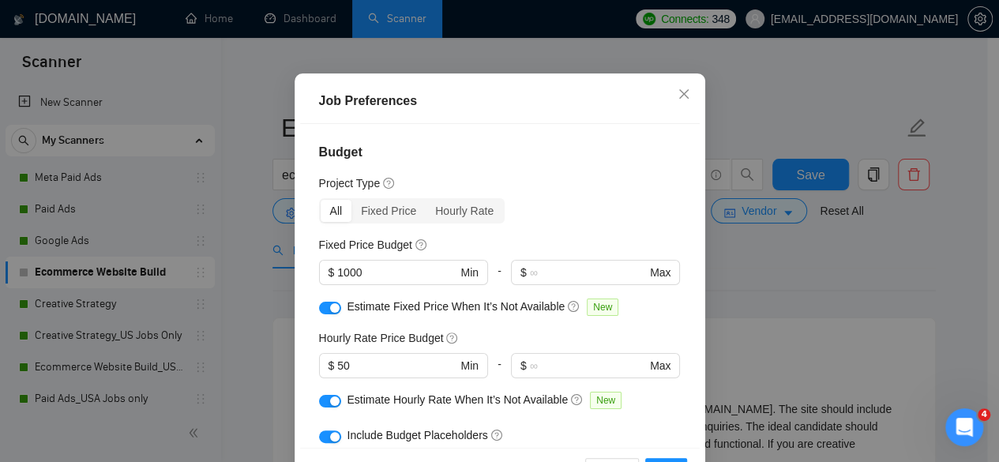
scroll to position [47, 0]
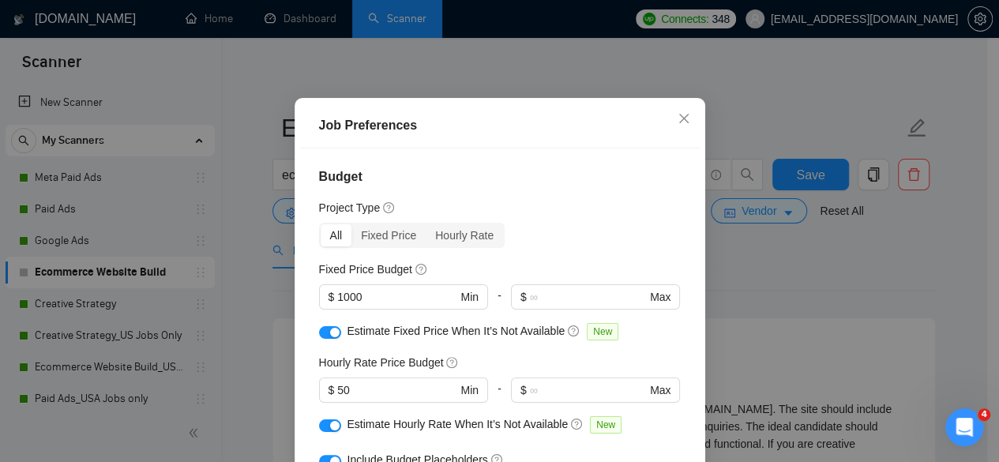
click at [788, 332] on div "Job Preferences Budget Project Type All Fixed Price Hourly Rate Fixed Price Bud…" at bounding box center [499, 231] width 999 height 462
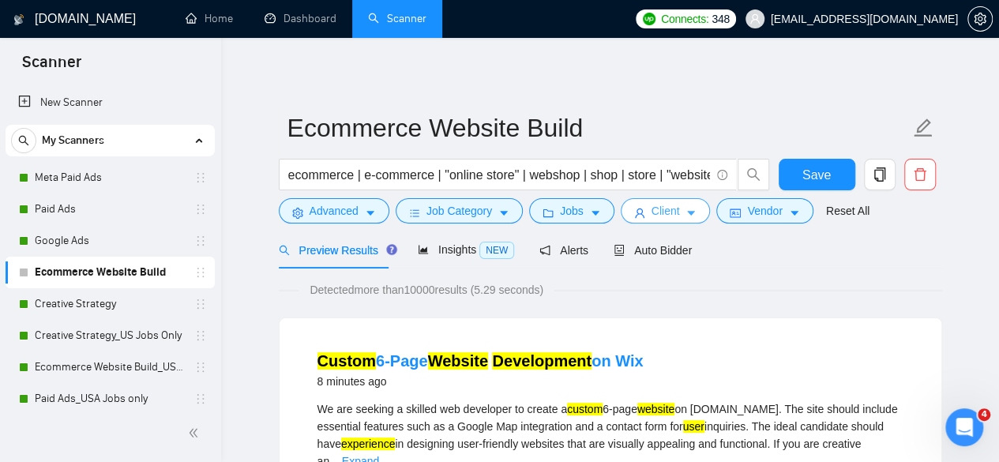
click at [655, 213] on span "Client" at bounding box center [665, 210] width 28 height 17
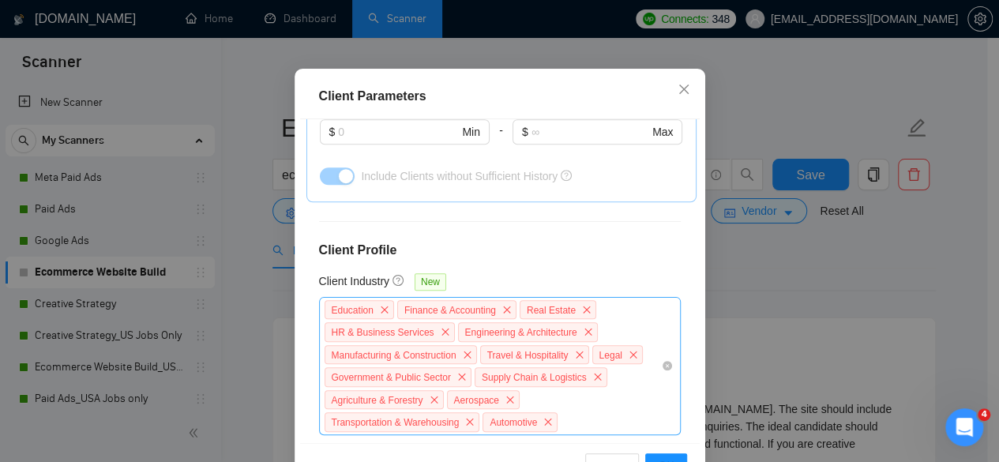
scroll to position [766, 0]
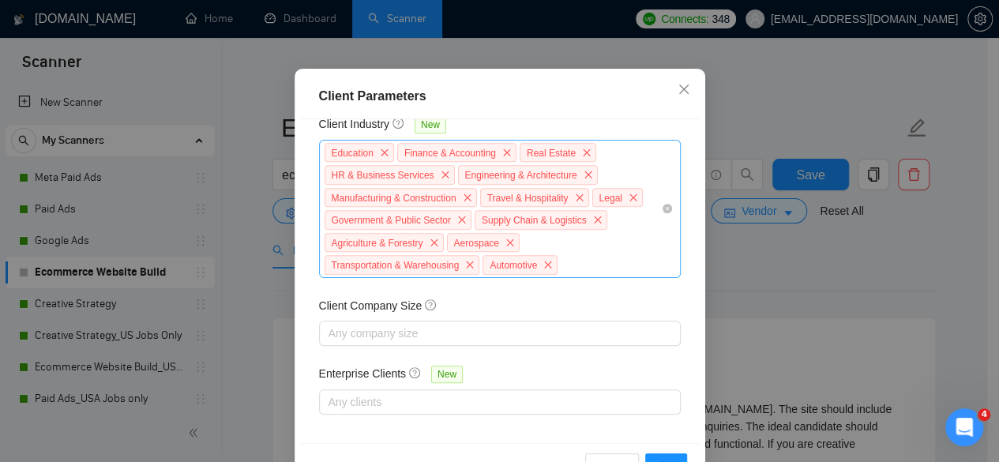
click at [598, 276] on div "Education Finance & Accounting Real Estate HR & Business Services Engineering &…" at bounding box center [492, 208] width 338 height 135
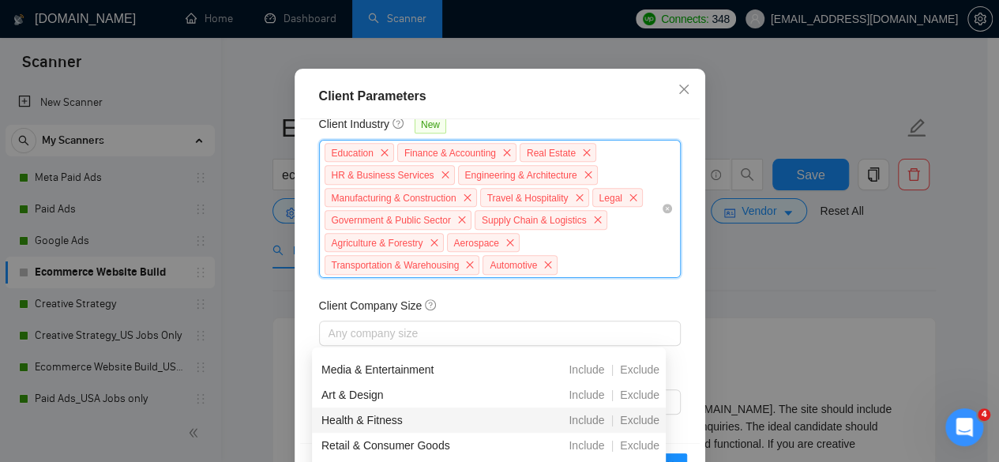
scroll to position [395, 0]
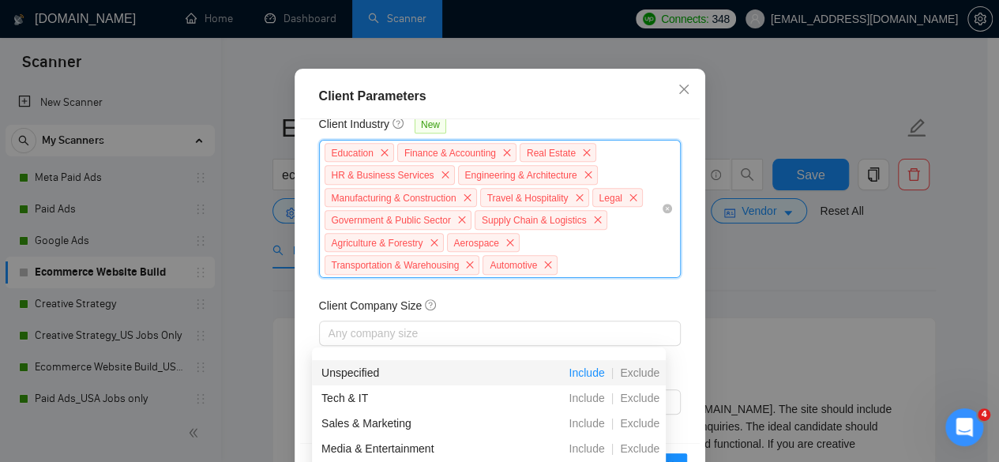
click at [595, 372] on span "Include" at bounding box center [586, 372] width 48 height 13
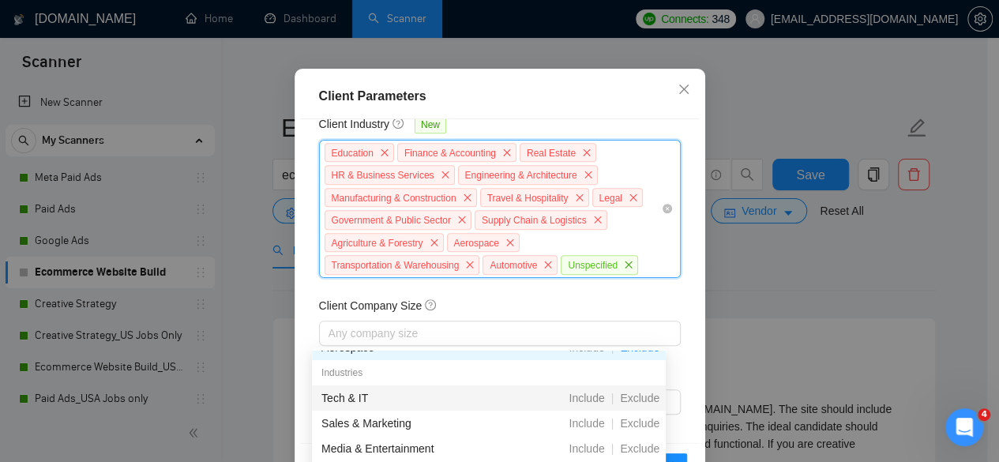
click at [588, 402] on span "Include" at bounding box center [586, 398] width 48 height 13
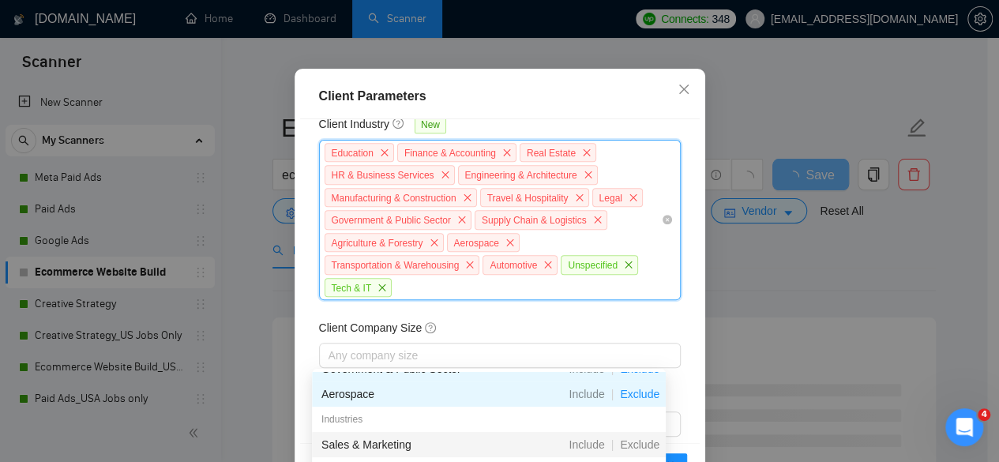
click at [590, 436] on div "Include" at bounding box center [586, 444] width 48 height 17
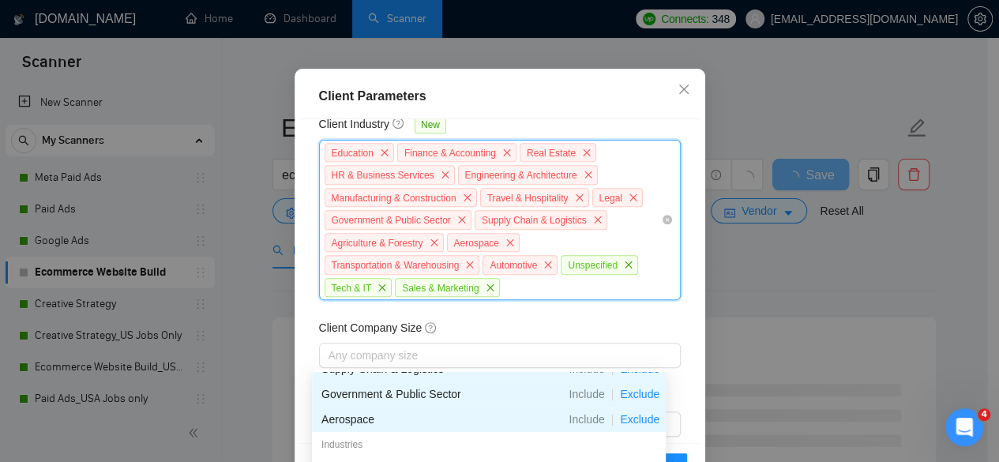
scroll to position [474, 0]
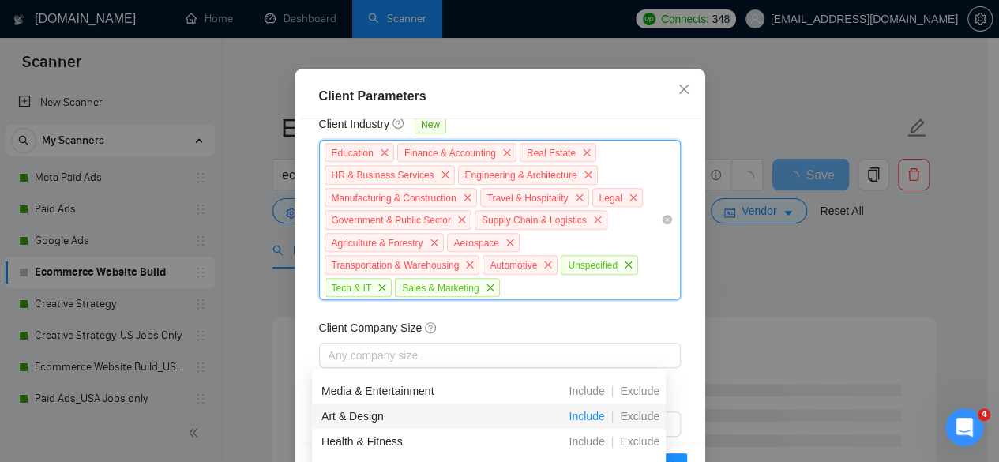
click at [594, 414] on span "Include" at bounding box center [586, 416] width 48 height 13
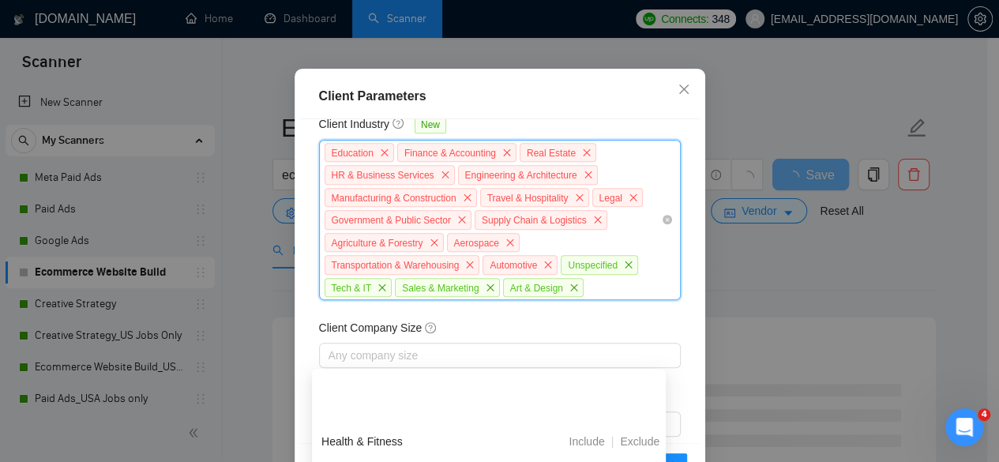
scroll to position [553, 0]
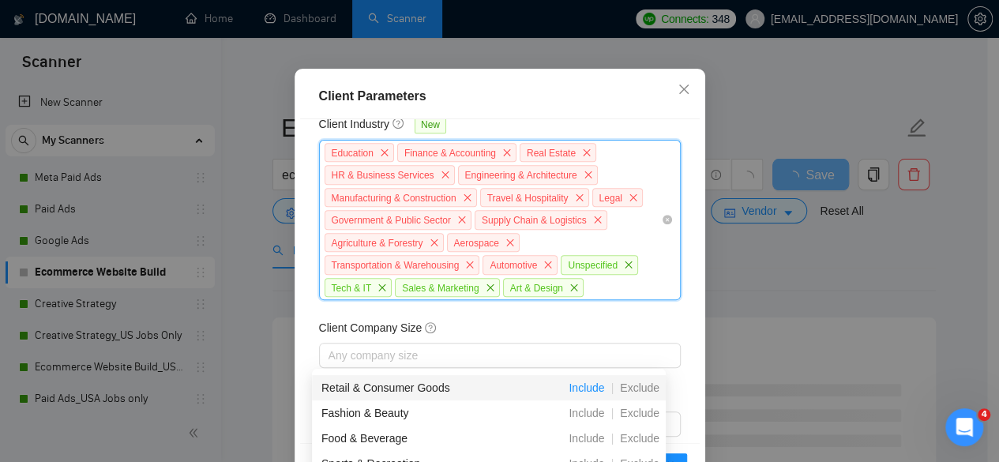
click at [592, 384] on span "Include" at bounding box center [586, 387] width 48 height 13
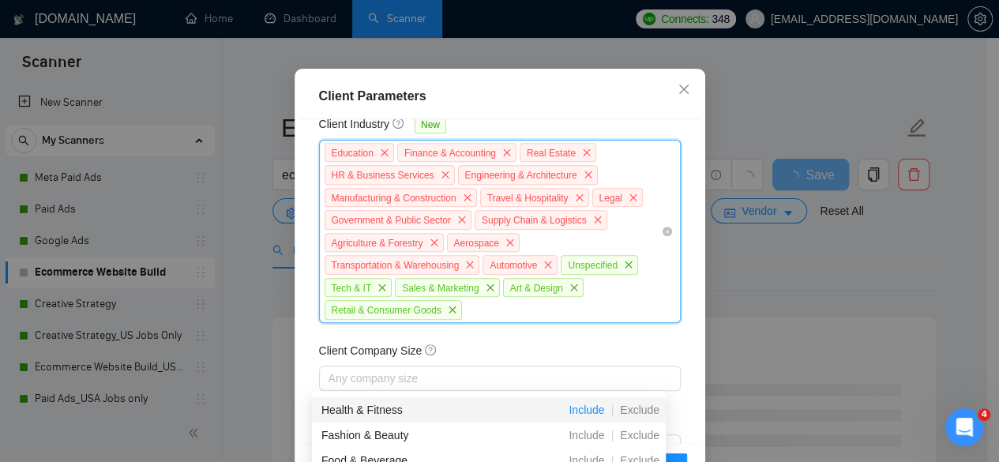
click at [592, 411] on span "Include" at bounding box center [586, 409] width 48 height 13
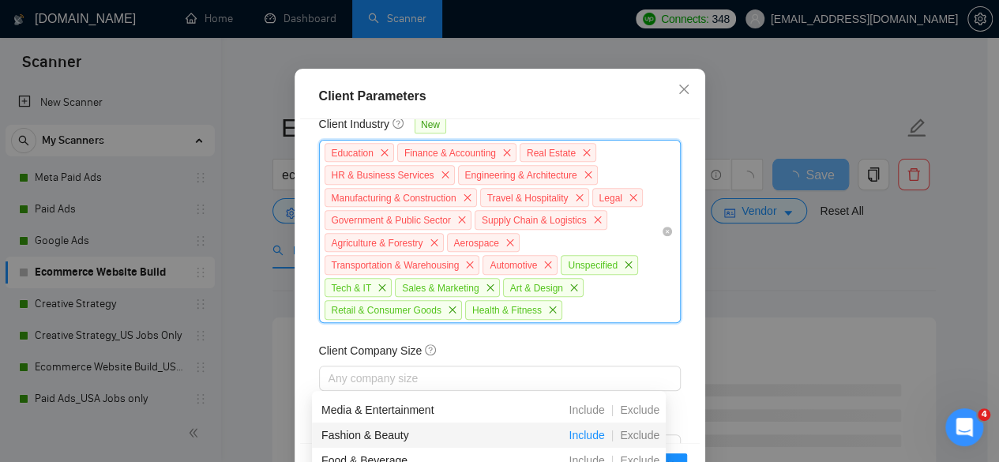
click at [594, 437] on span "Include" at bounding box center [586, 435] width 48 height 13
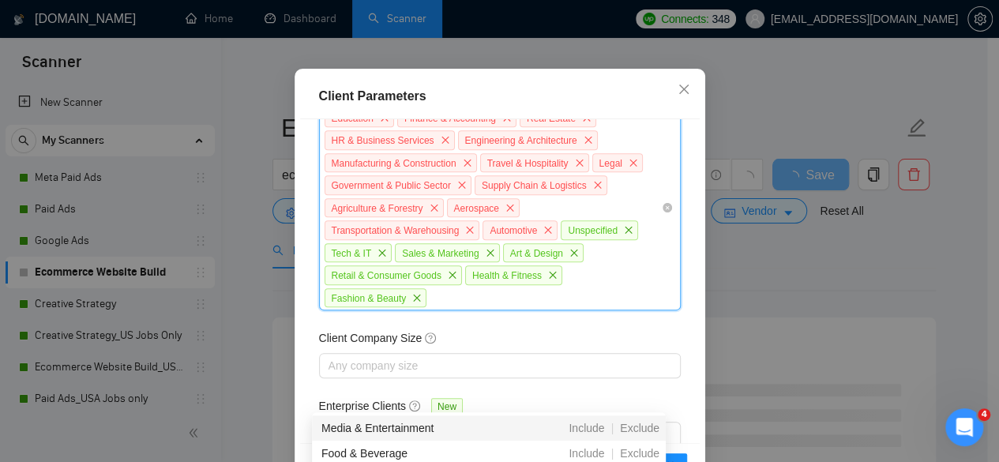
scroll to position [830, 0]
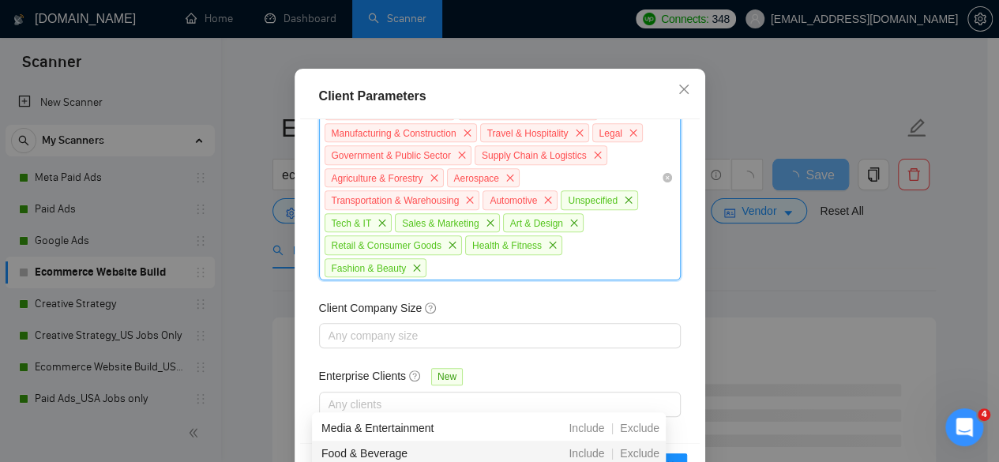
click at [592, 453] on span "Include" at bounding box center [586, 453] width 48 height 13
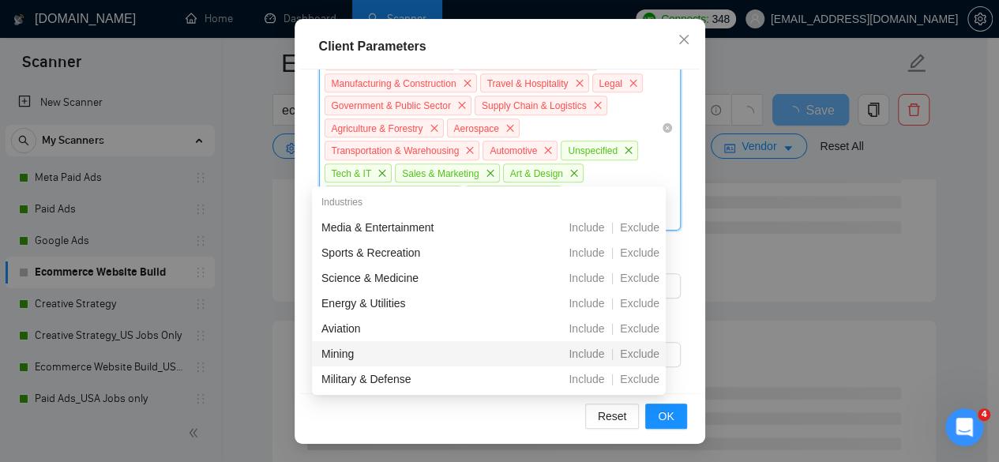
scroll to position [237, 0]
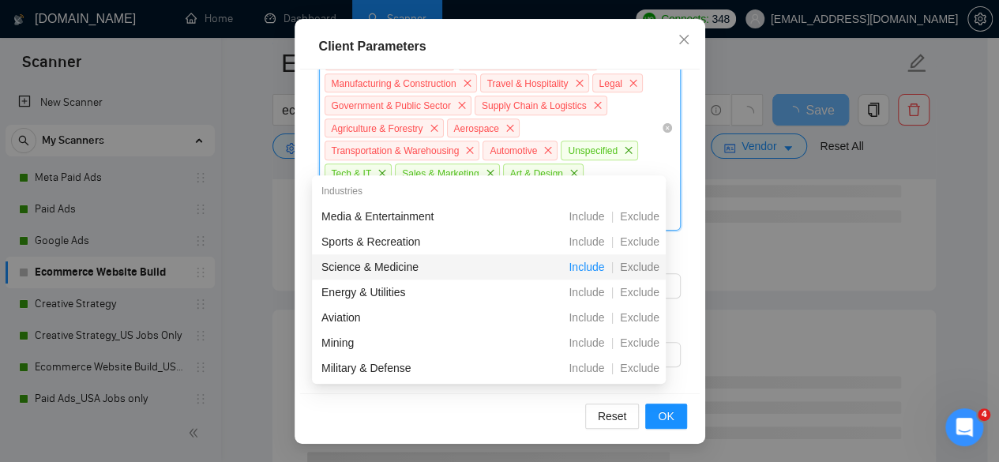
click at [587, 268] on span "Include" at bounding box center [586, 267] width 48 height 13
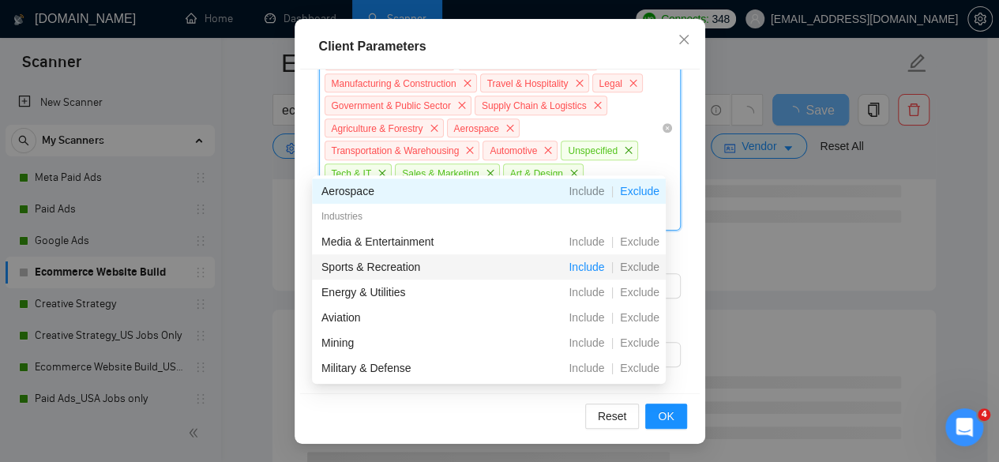
click at [600, 266] on span "Include" at bounding box center [586, 267] width 48 height 13
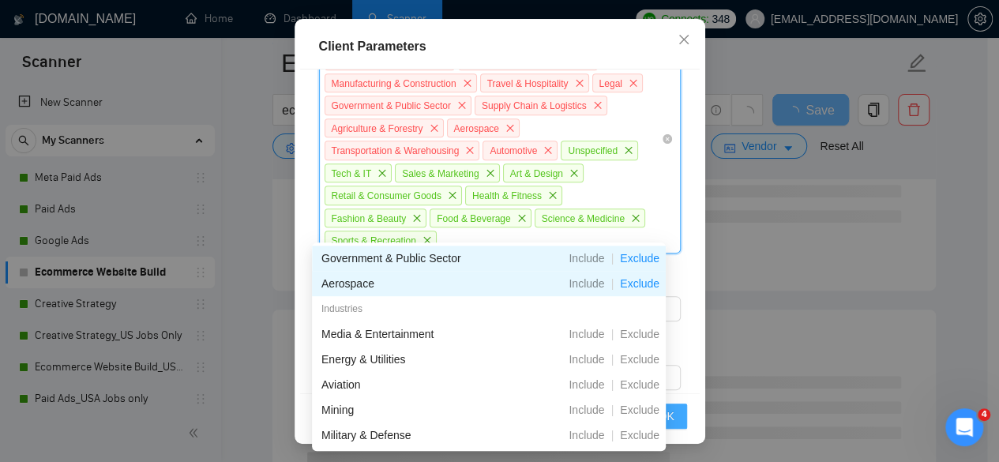
click at [677, 414] on button "OK" at bounding box center [665, 415] width 41 height 25
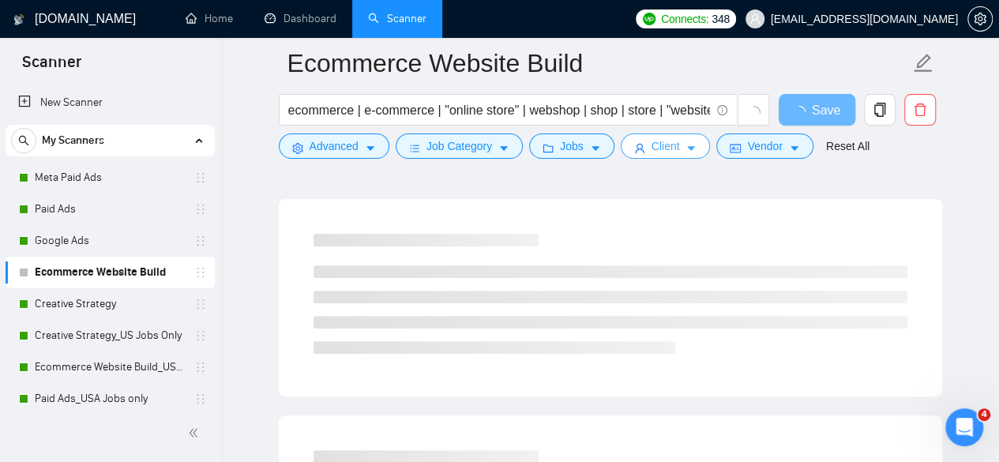
scroll to position [0, 0]
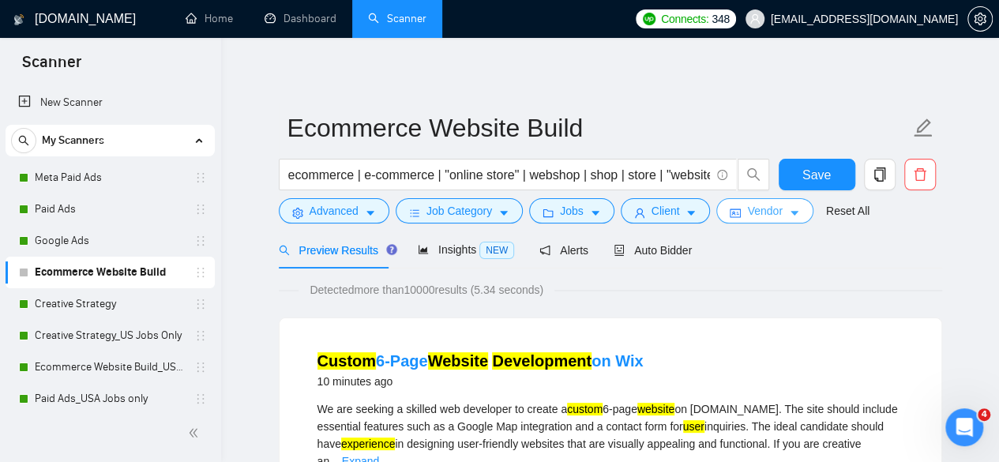
click at [753, 208] on span "Vendor" at bounding box center [764, 210] width 35 height 17
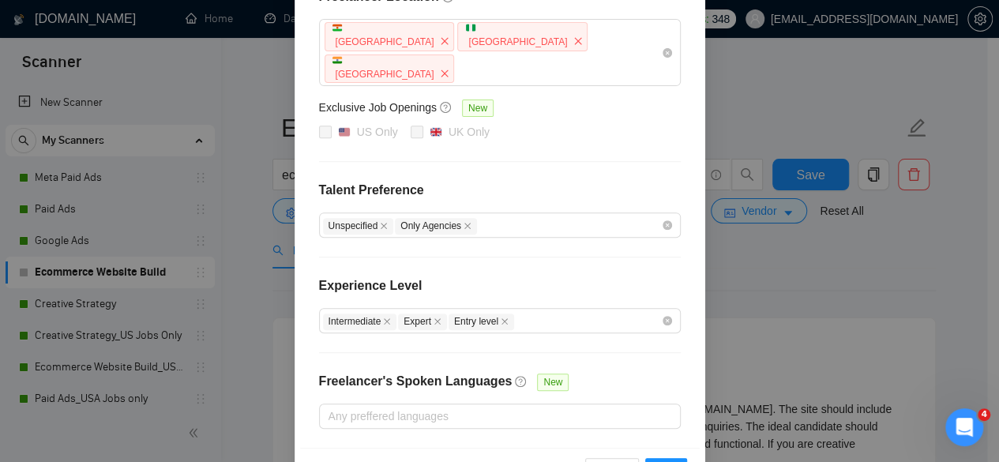
scroll to position [274, 0]
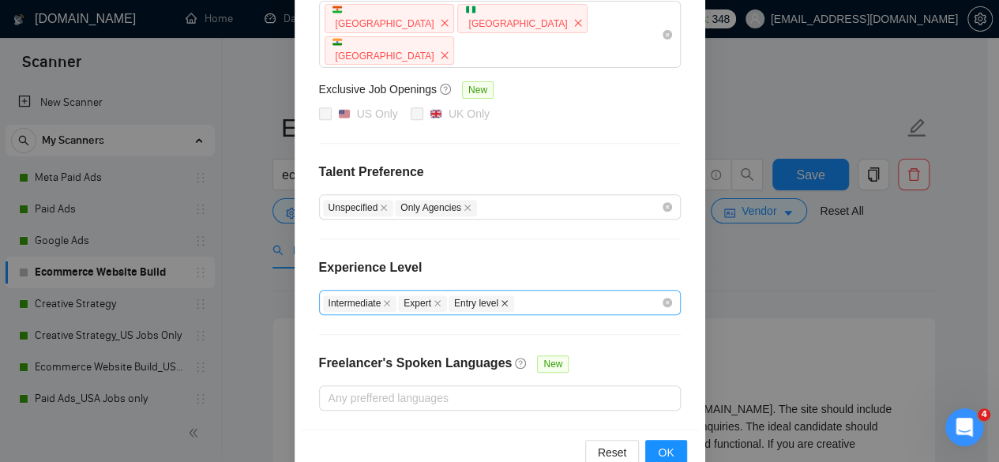
click at [500, 299] on icon "close" at bounding box center [504, 303] width 8 height 8
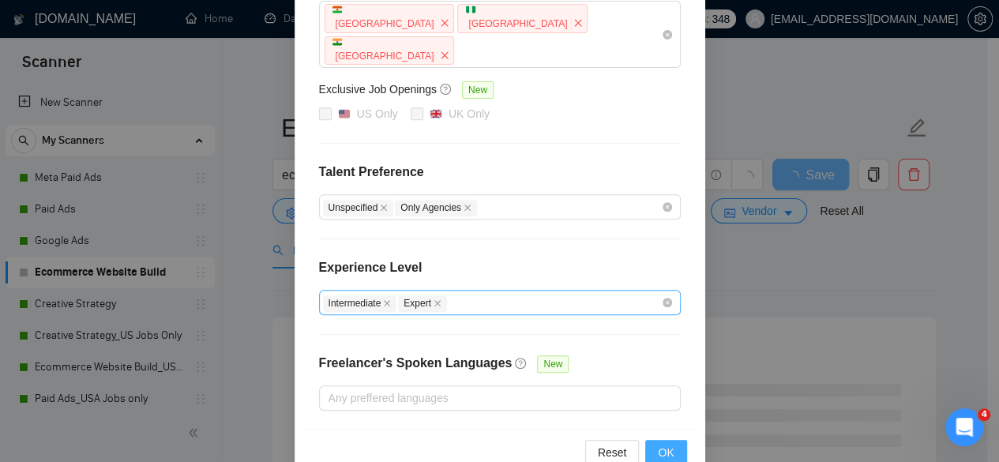
click at [668, 440] on button "OK" at bounding box center [665, 452] width 41 height 25
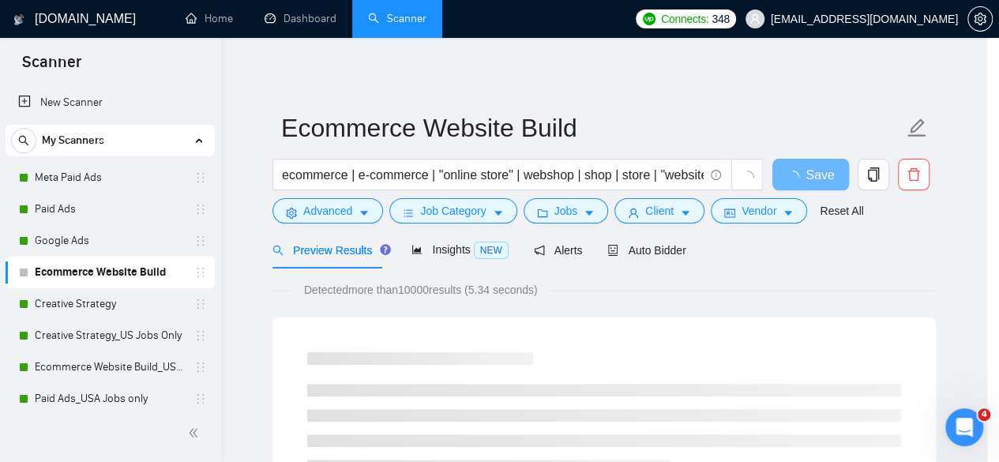
scroll to position [195, 0]
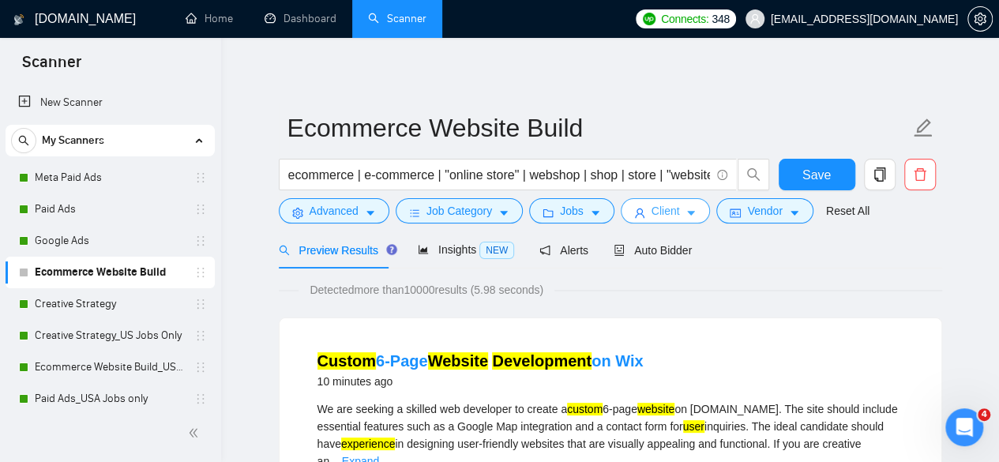
click at [643, 214] on button "Client" at bounding box center [665, 210] width 90 height 25
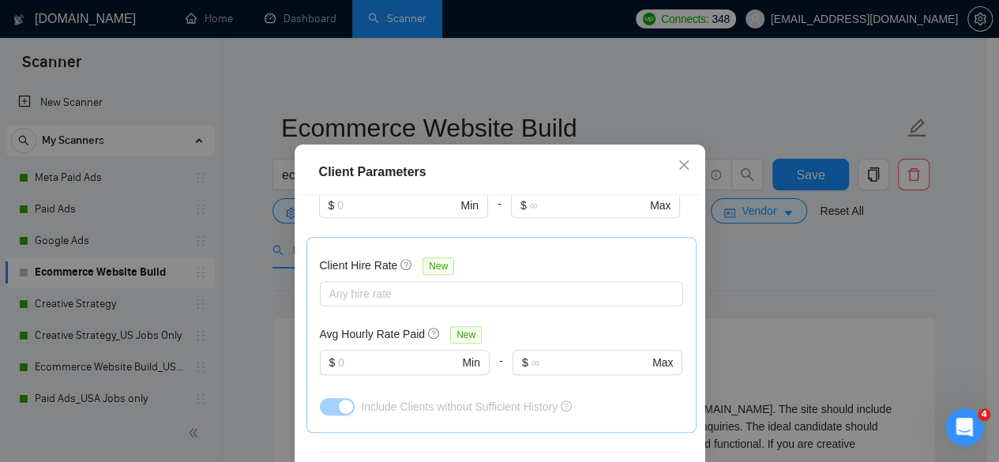
scroll to position [458, 0]
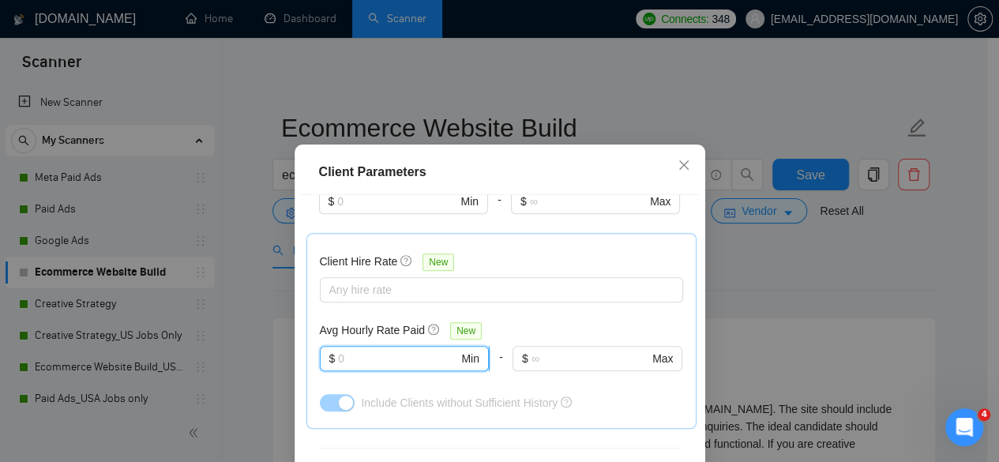
click at [418, 359] on input "text" at bounding box center [398, 358] width 120 height 17
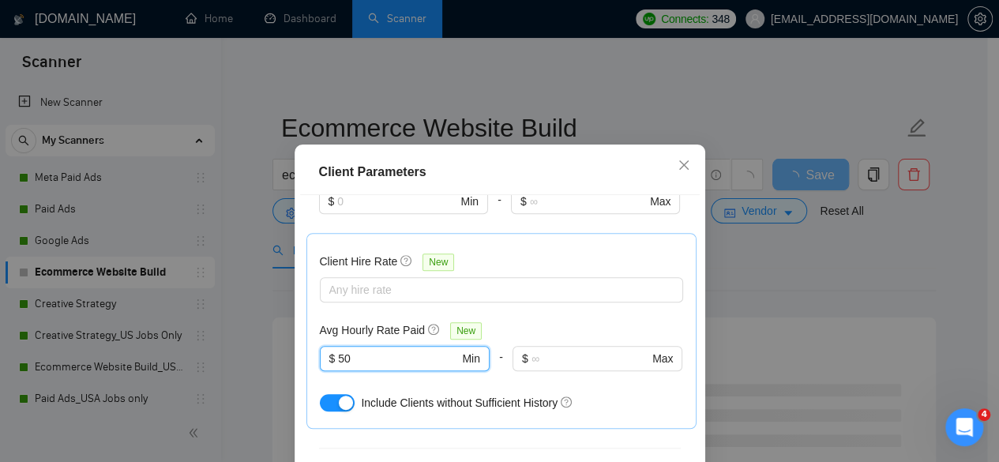
type input "50"
click at [604, 317] on div "Client Hire Rate New Any hire rate Avg Hourly Rate Paid New 50 $ 50 Min - $ Max…" at bounding box center [501, 330] width 363 height 169
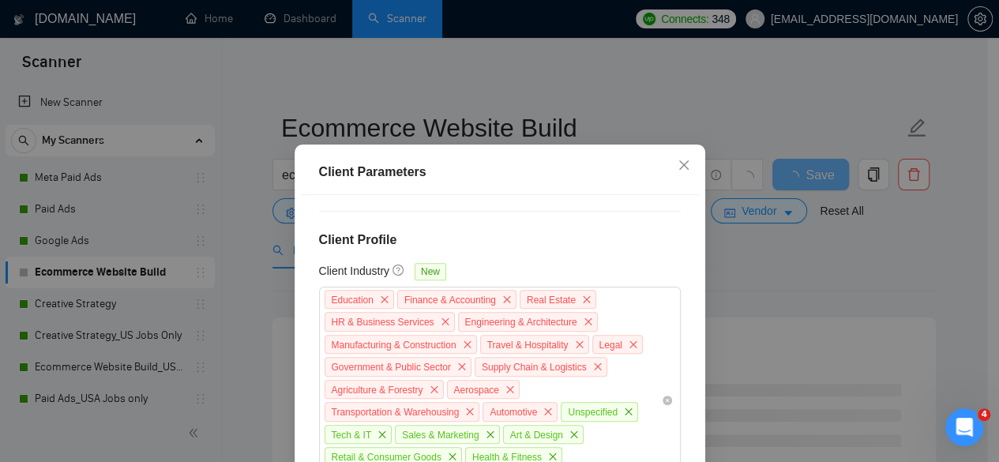
scroll to position [853, 0]
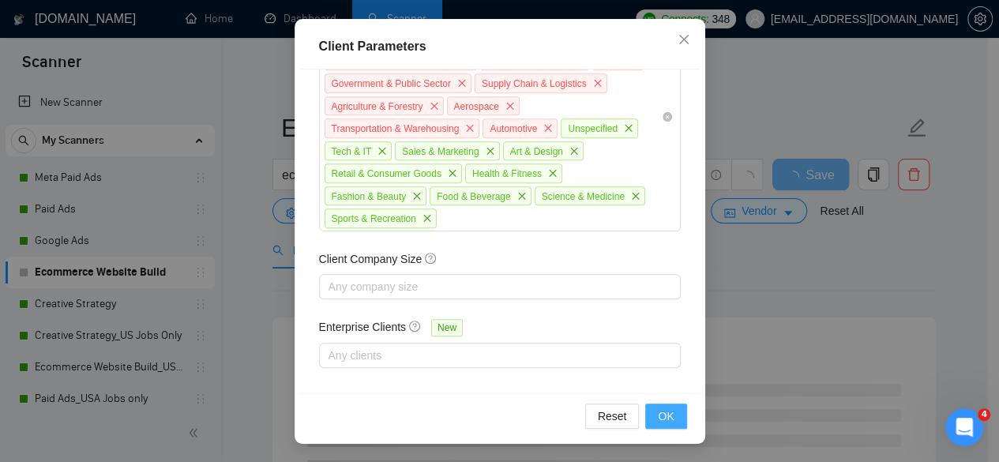
click at [662, 418] on span "OK" at bounding box center [666, 415] width 16 height 17
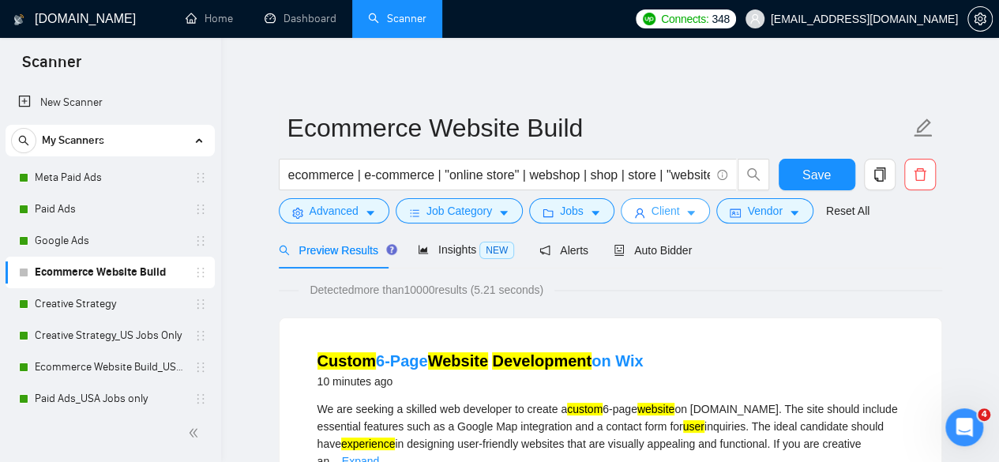
click at [667, 212] on span "Client" at bounding box center [665, 210] width 28 height 17
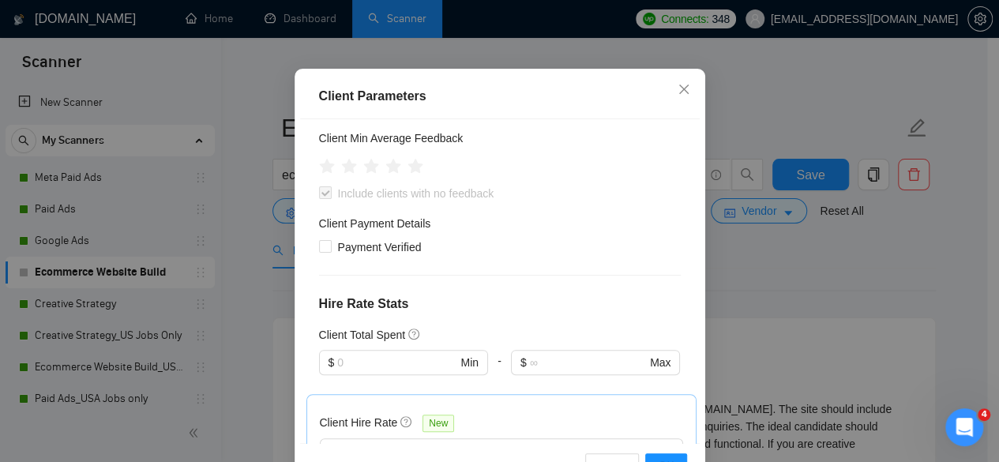
scroll to position [142, 0]
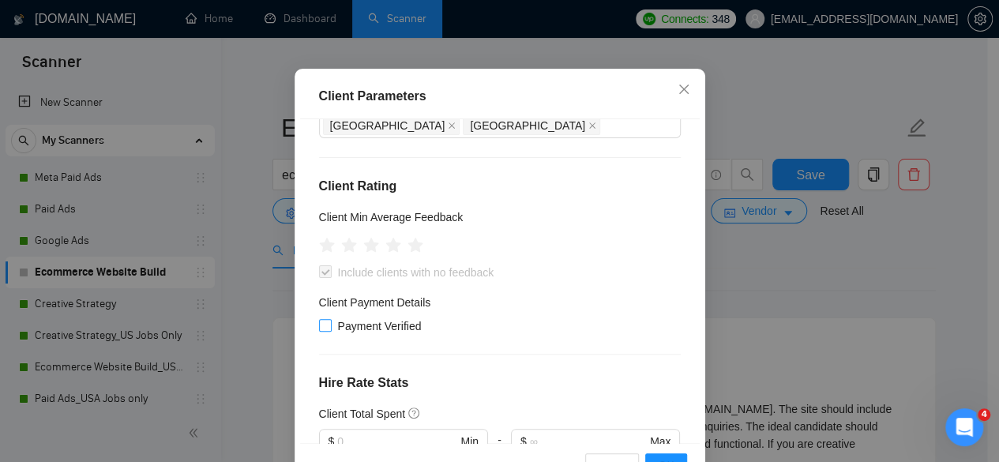
click at [319, 330] on input "Payment Verified" at bounding box center [324, 324] width 11 height 11
checkbox input "true"
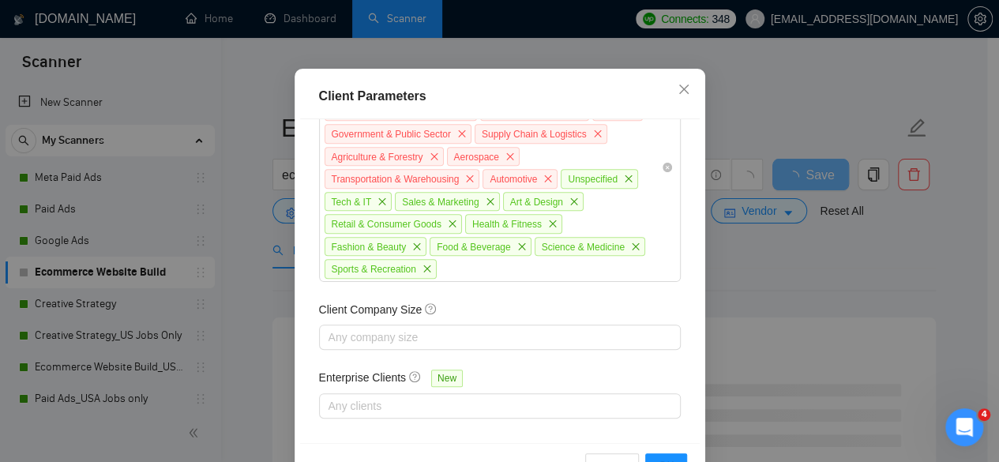
scroll to position [853, 0]
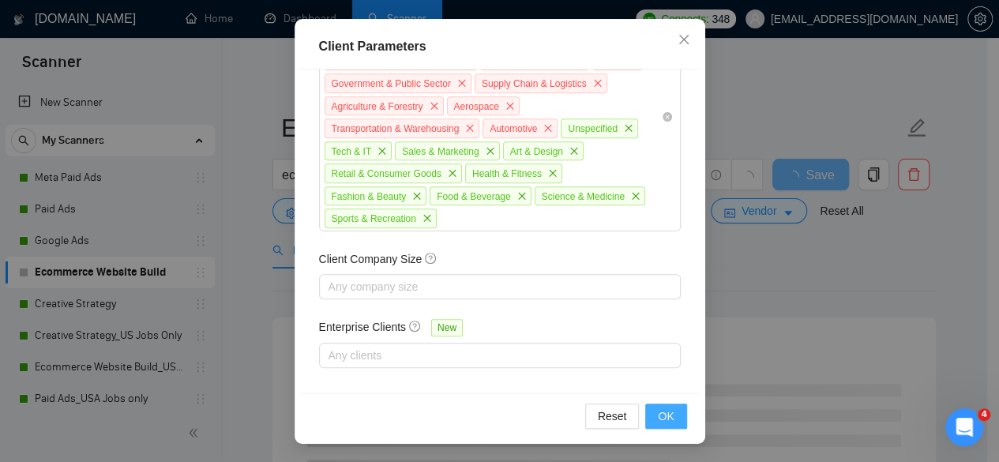
click at [672, 422] on button "OK" at bounding box center [665, 415] width 41 height 25
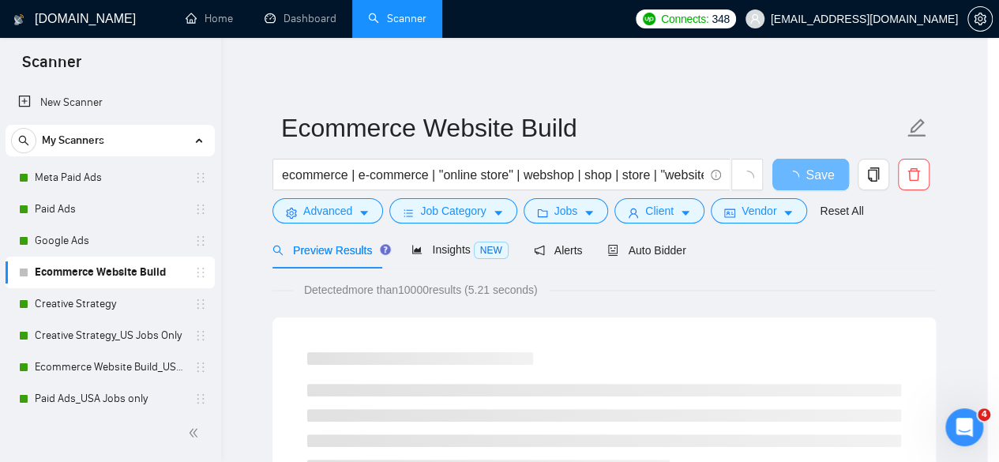
scroll to position [76, 0]
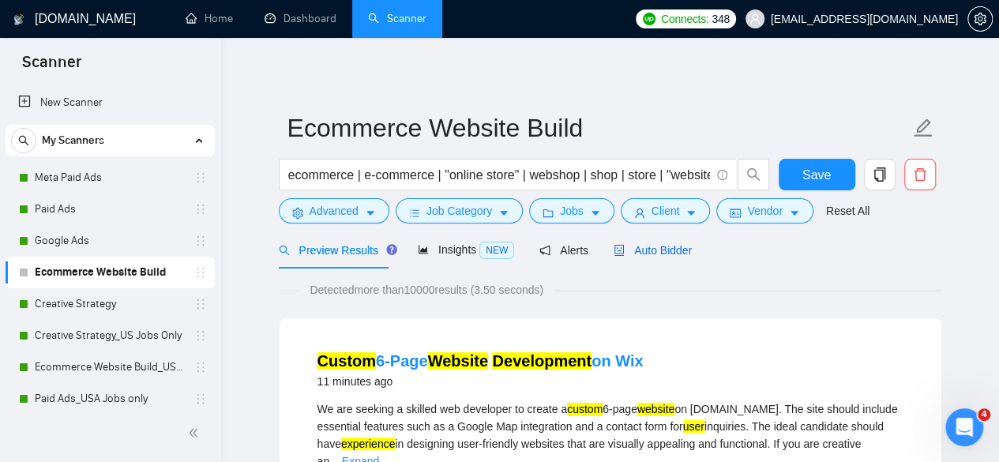
click at [654, 248] on span "Auto Bidder" at bounding box center [652, 250] width 78 height 13
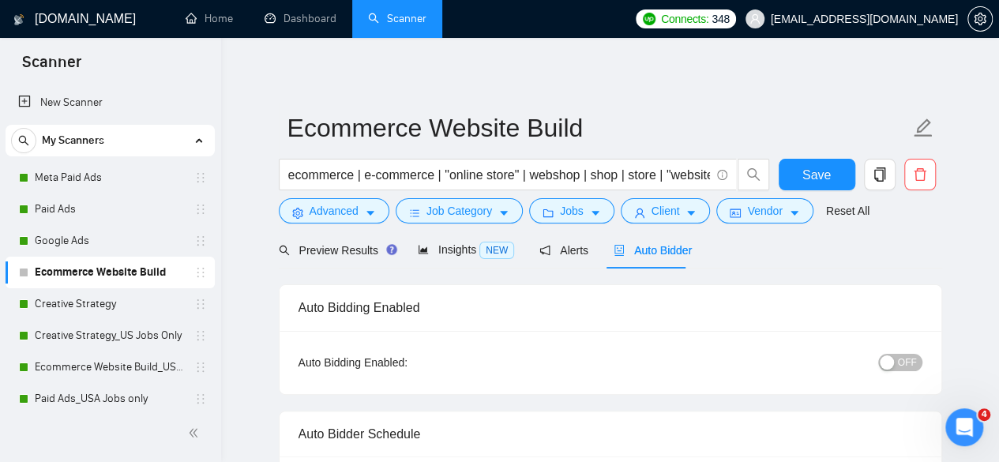
click at [906, 361] on span "OFF" at bounding box center [907, 362] width 19 height 17
click at [830, 178] on button "Save" at bounding box center [816, 175] width 77 height 32
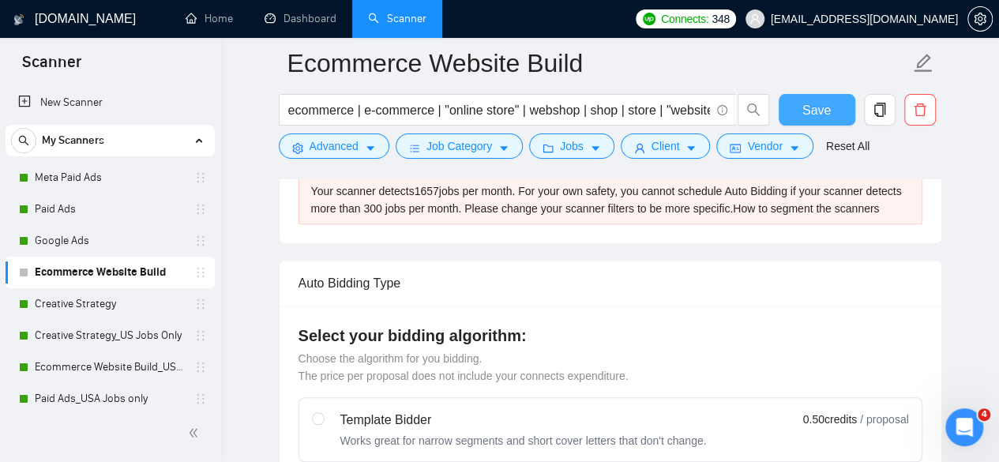
scroll to position [316, 0]
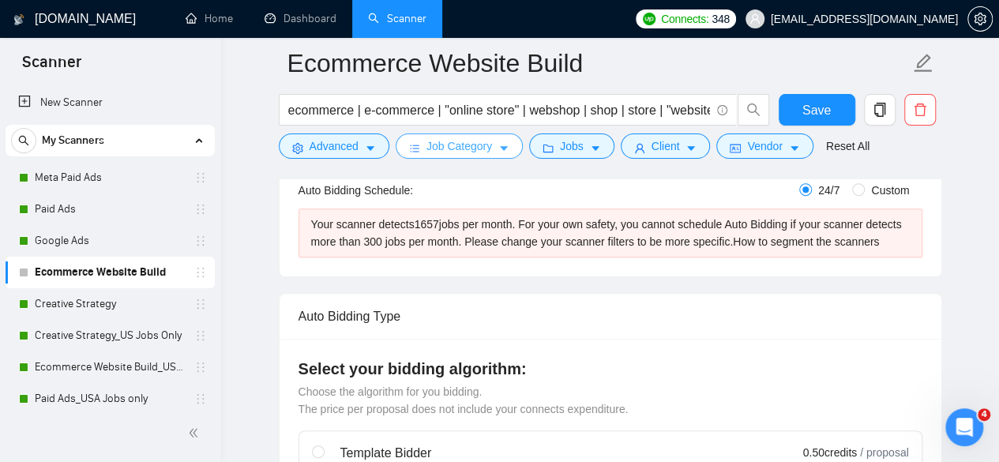
click at [459, 154] on span "Job Category" at bounding box center [459, 145] width 66 height 17
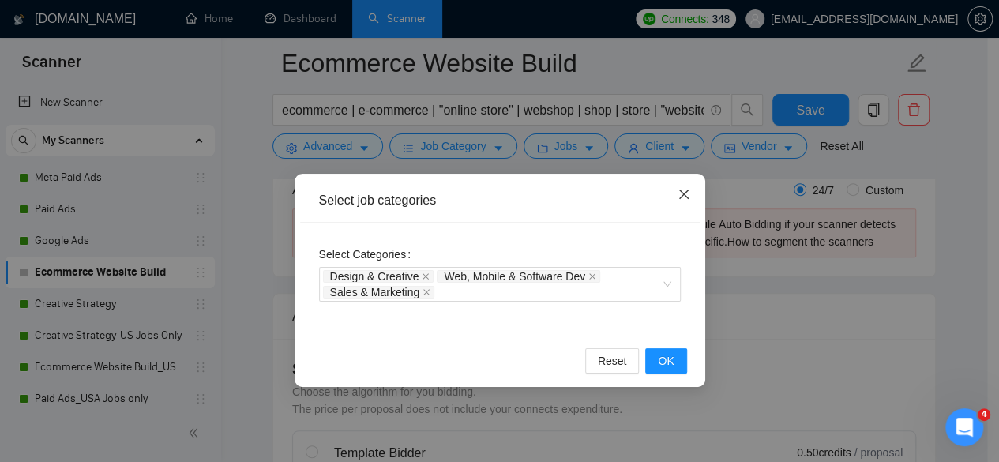
click at [687, 199] on icon "close" at bounding box center [682, 193] width 9 height 9
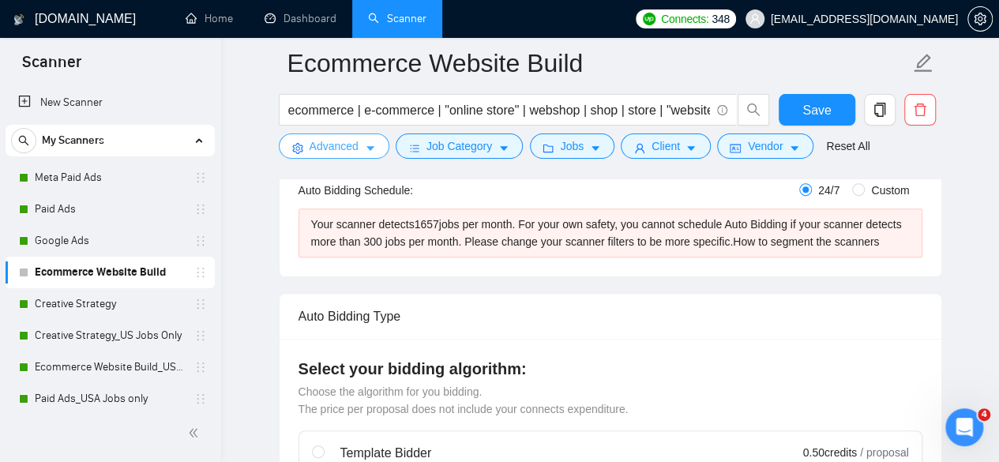
click at [343, 143] on span "Advanced" at bounding box center [333, 145] width 49 height 17
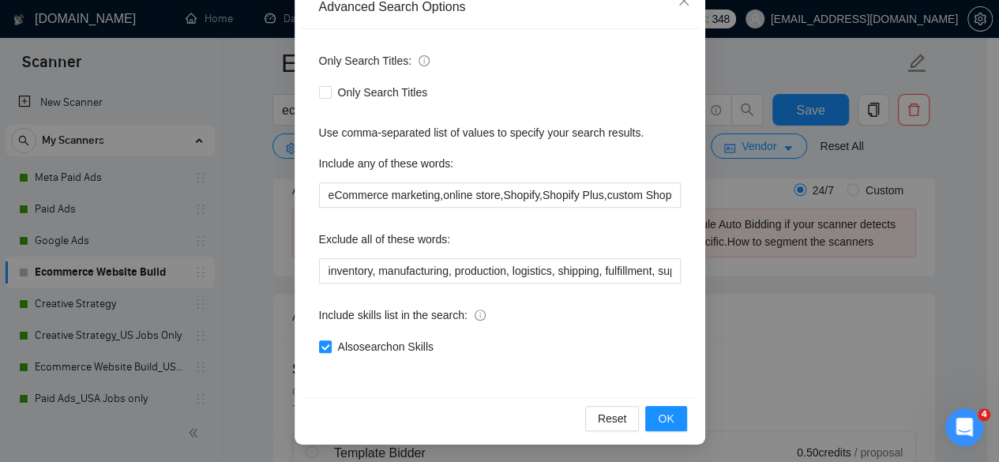
scroll to position [194, 0]
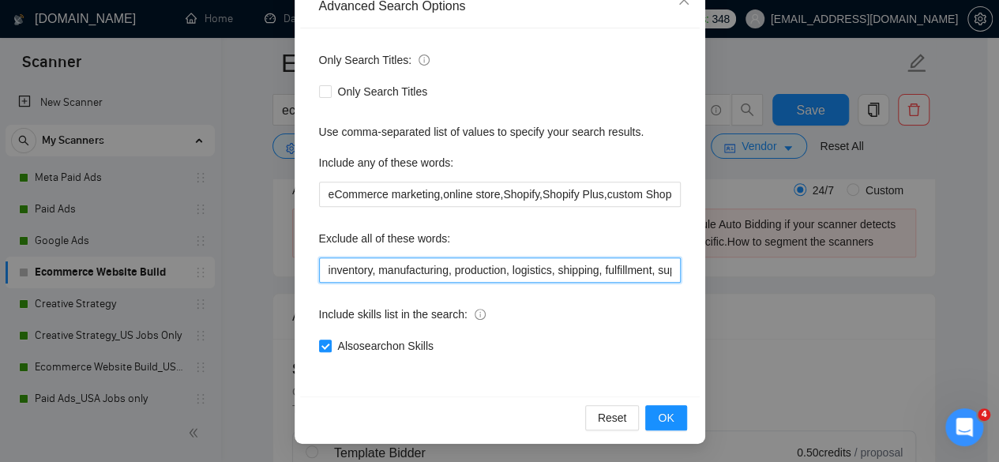
drag, startPoint x: 575, startPoint y: 263, endPoint x: 681, endPoint y: 271, distance: 106.9
click at [587, 263] on input "inventory, manufacturing, production, logistics, shipping, fulfillment, supplie…" at bounding box center [500, 269] width 362 height 25
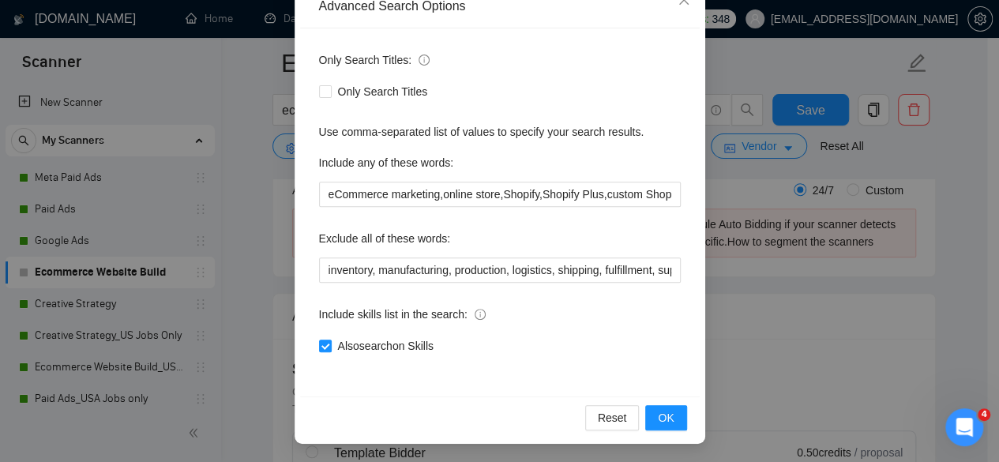
click at [752, 282] on div "Advanced Search Options Only Search Titles: Only Search Titles Use comma-separa…" at bounding box center [499, 231] width 999 height 462
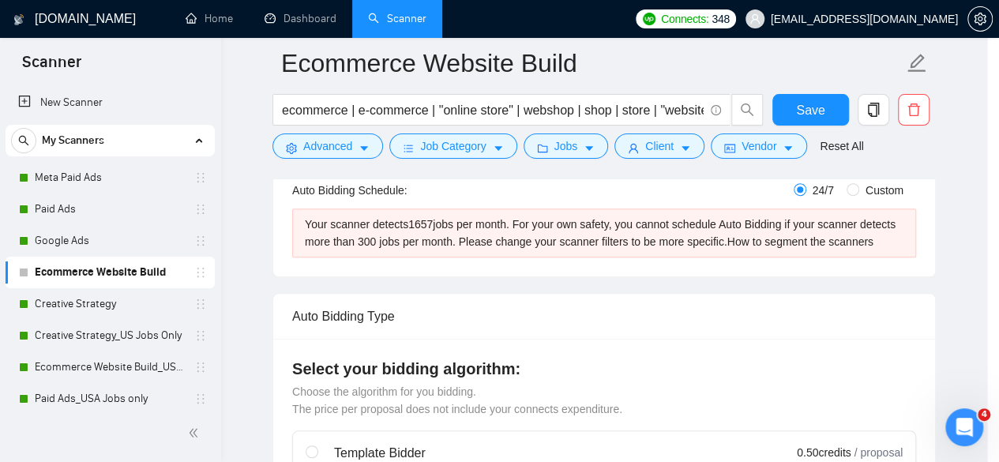
scroll to position [115, 0]
drag, startPoint x: 759, startPoint y: 282, endPoint x: 784, endPoint y: 282, distance: 24.5
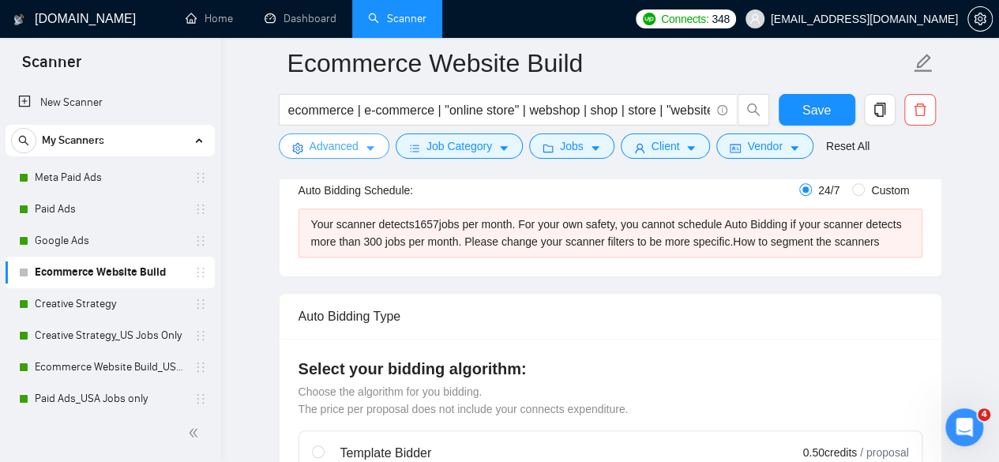
click at [344, 152] on span "Advanced" at bounding box center [333, 145] width 49 height 17
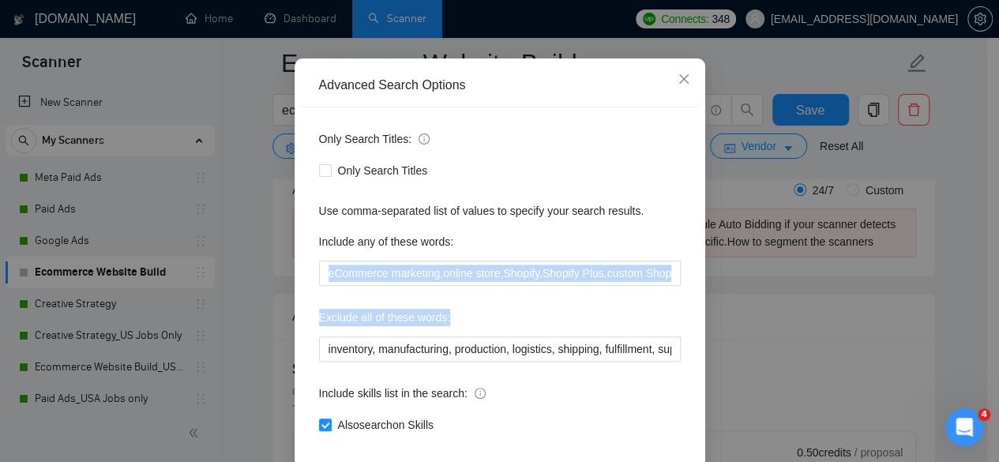
scroll to position [158, 0]
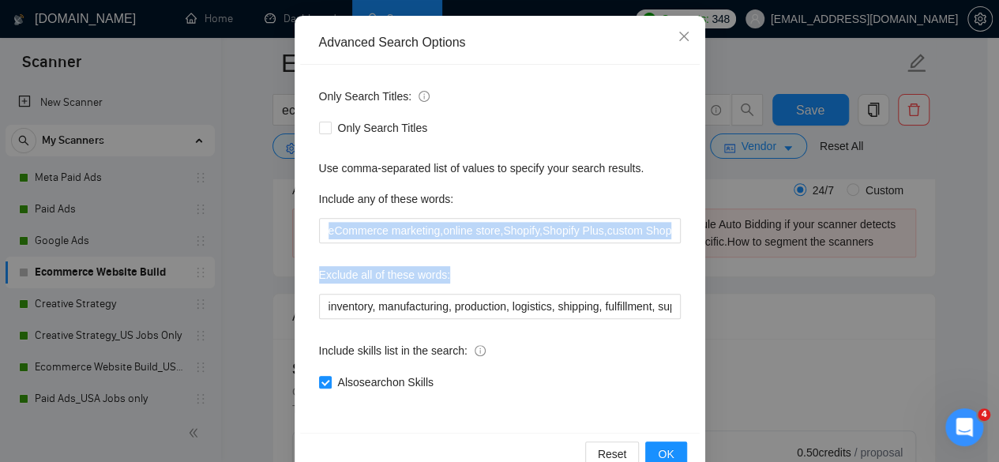
click at [523, 318] on div "Only Search Titles: Only Search Titles Use comma-separated list of values to sp…" at bounding box center [499, 249] width 399 height 368
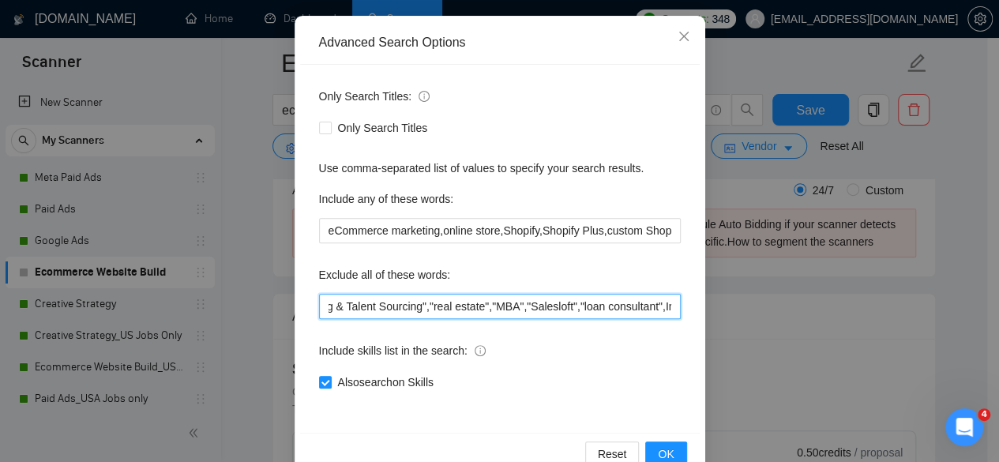
scroll to position [0, 3761]
drag, startPoint x: 537, startPoint y: 307, endPoint x: 673, endPoint y: 312, distance: 135.9
click at [673, 312] on input "inventory, manufacturing, production, logistics, shipping, fulfillment, supplie…" at bounding box center [500, 306] width 362 height 25
click at [666, 310] on input "inventory, manufacturing, production, logistics, shipping, fulfillment, supplie…" at bounding box center [500, 306] width 362 height 25
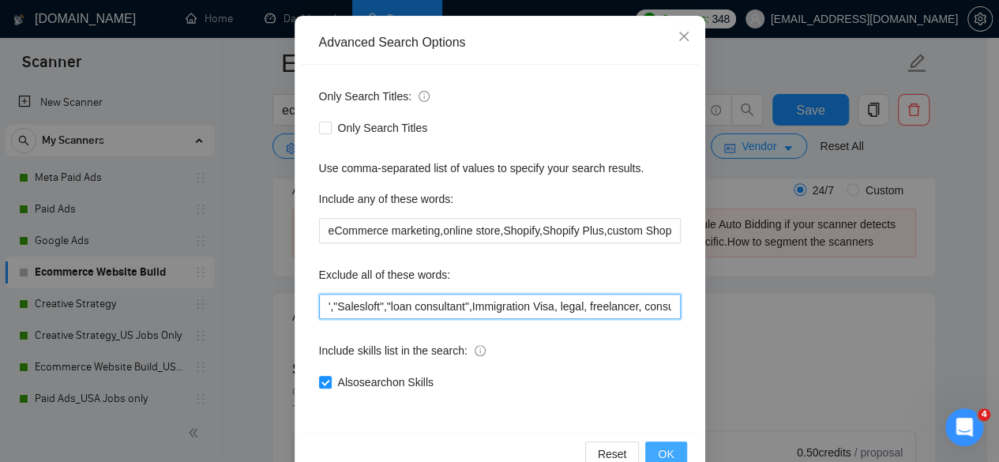
type input "inventory, manufacturing, production, logistics, shipping, fulfillment, supplie…"
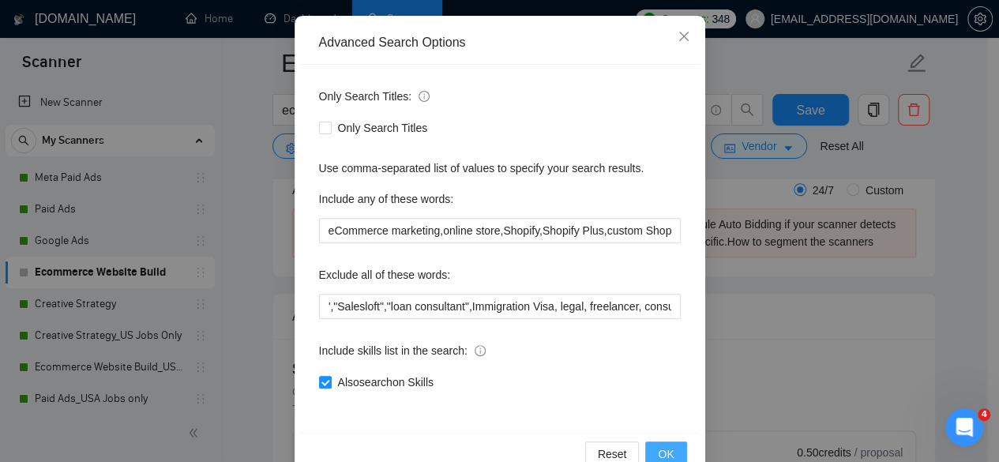
scroll to position [0, 0]
click at [668, 451] on button "OK" at bounding box center [665, 453] width 41 height 25
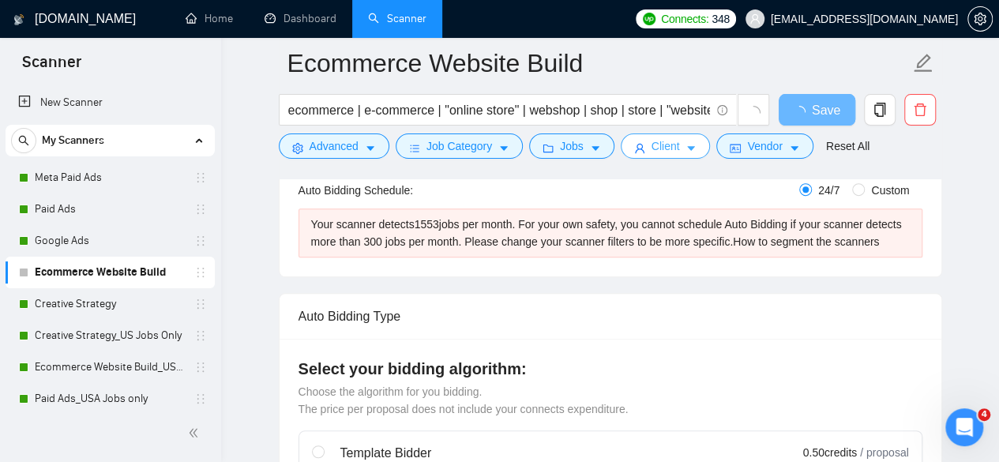
click at [692, 148] on button "Client" at bounding box center [665, 145] width 90 height 25
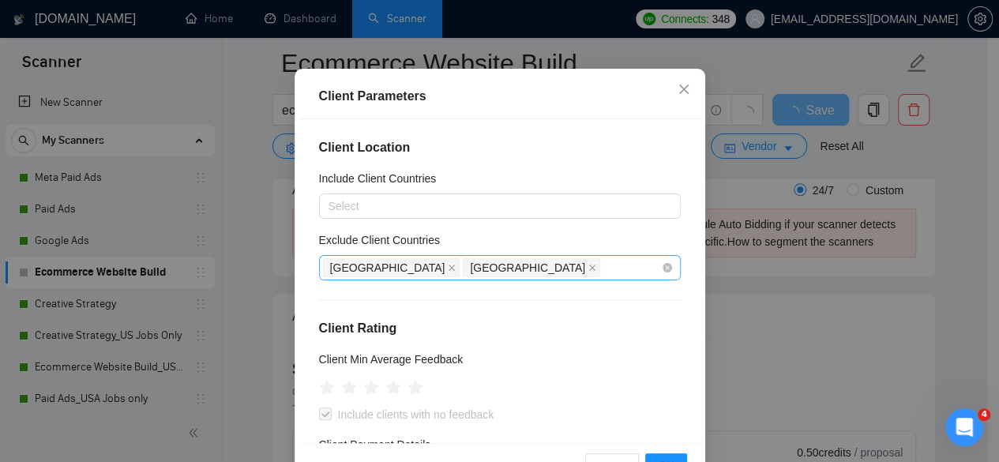
click at [497, 279] on div "[GEOGRAPHIC_DATA] [GEOGRAPHIC_DATA]" at bounding box center [492, 268] width 338 height 22
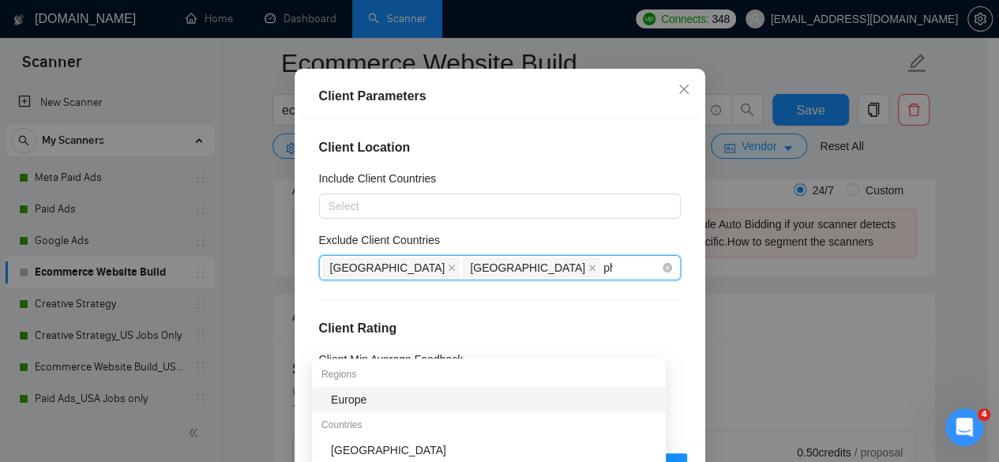
type input "phi"
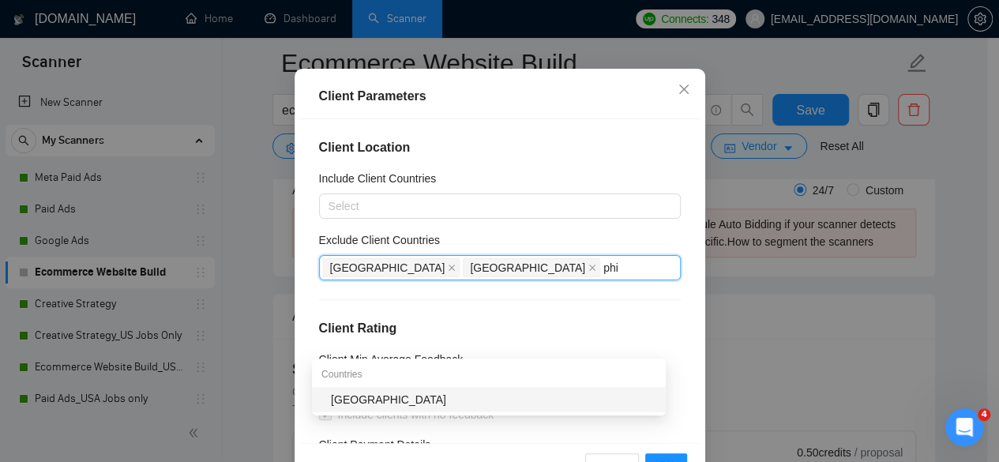
click at [445, 392] on div "[GEOGRAPHIC_DATA]" at bounding box center [493, 399] width 325 height 17
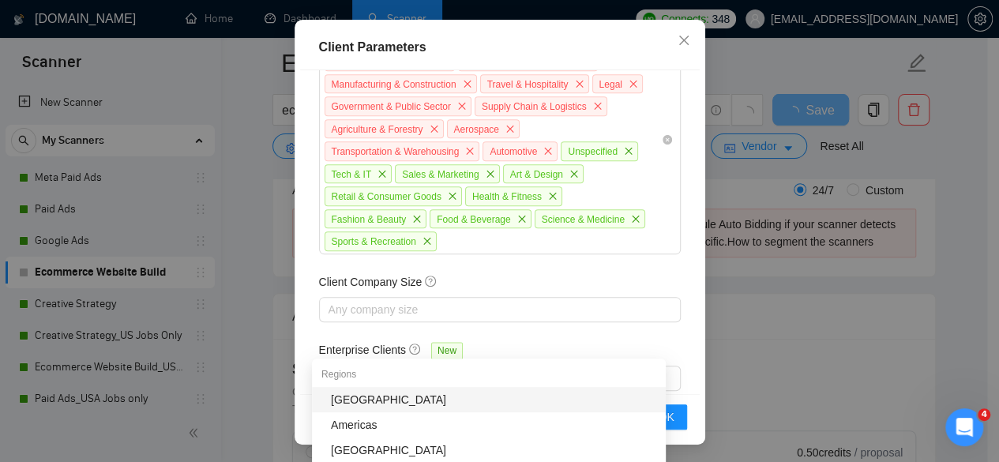
scroll to position [126, 0]
click at [673, 416] on button "OK" at bounding box center [665, 415] width 41 height 25
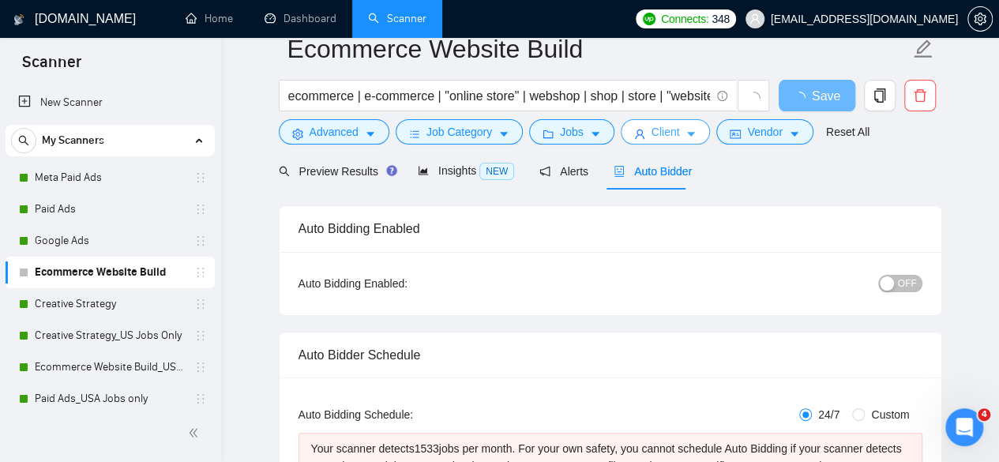
scroll to position [0, 0]
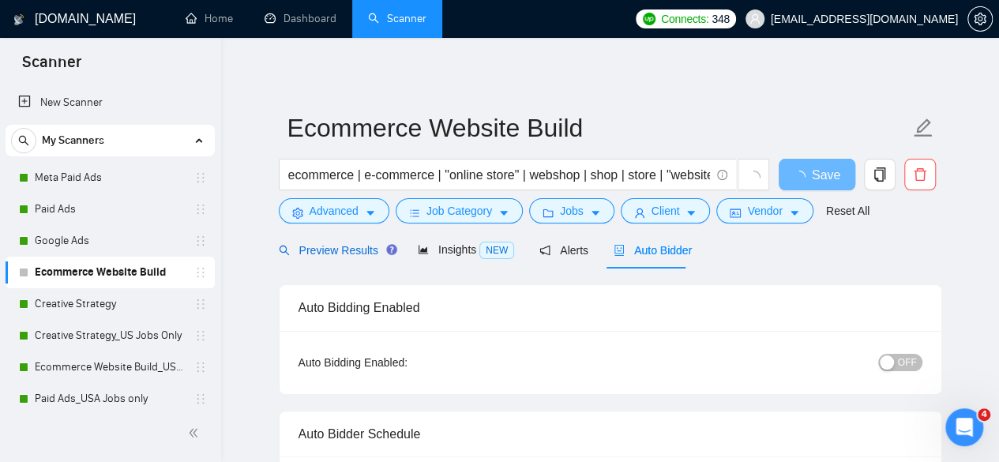
click at [346, 246] on span "Preview Results" at bounding box center [336, 250] width 114 height 13
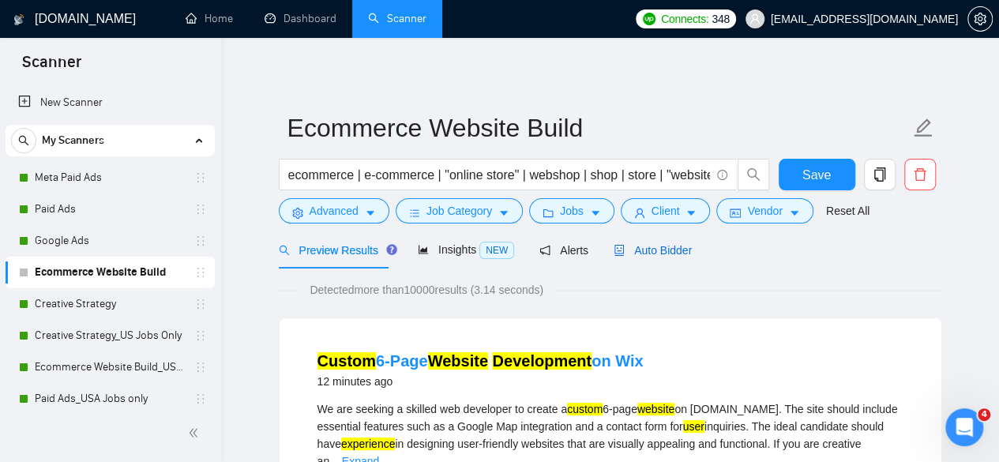
click at [643, 250] on span "Auto Bidder" at bounding box center [652, 250] width 78 height 13
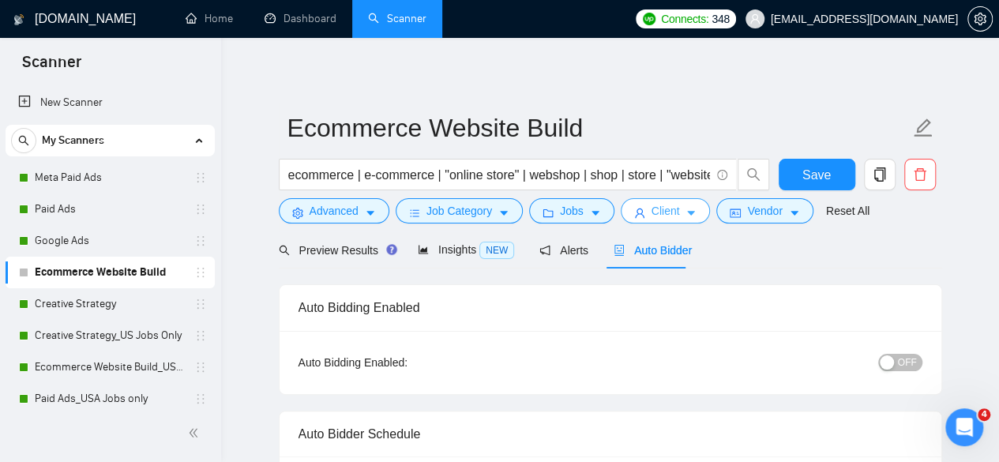
click at [653, 204] on span "Client" at bounding box center [665, 210] width 28 height 17
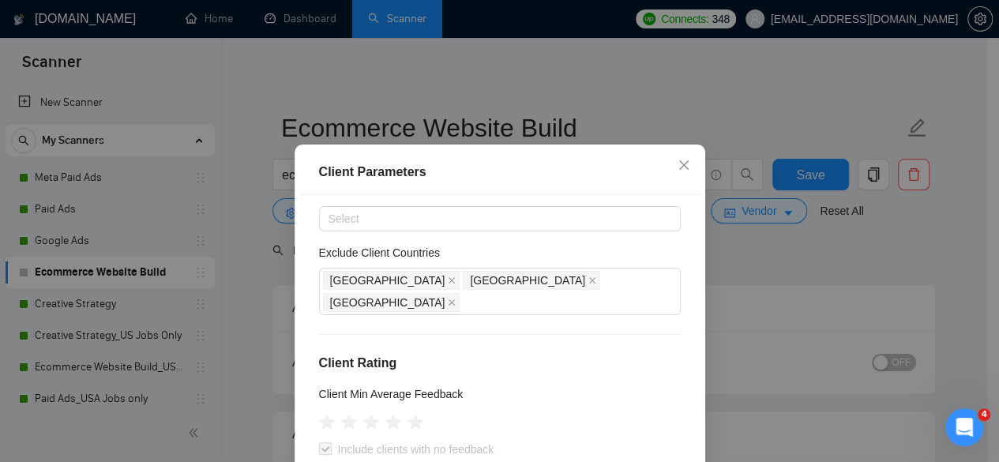
scroll to position [142, 0]
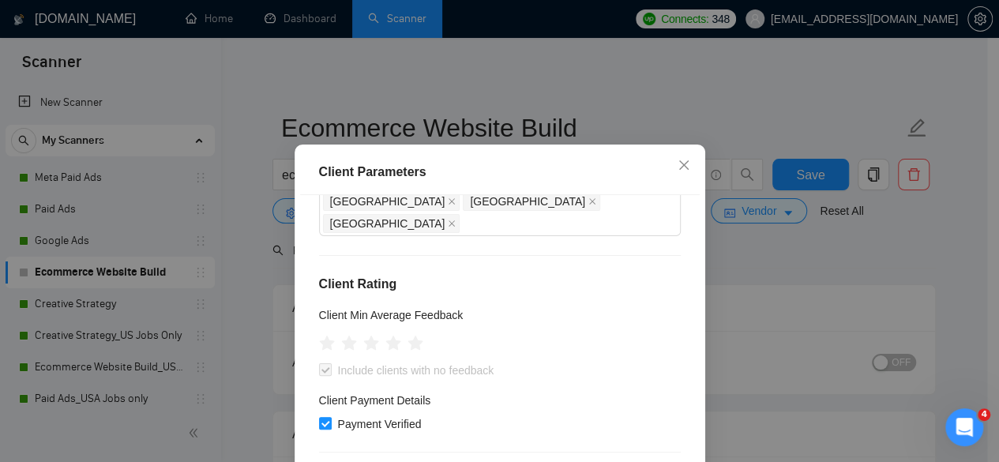
click at [321, 363] on span at bounding box center [325, 369] width 13 height 13
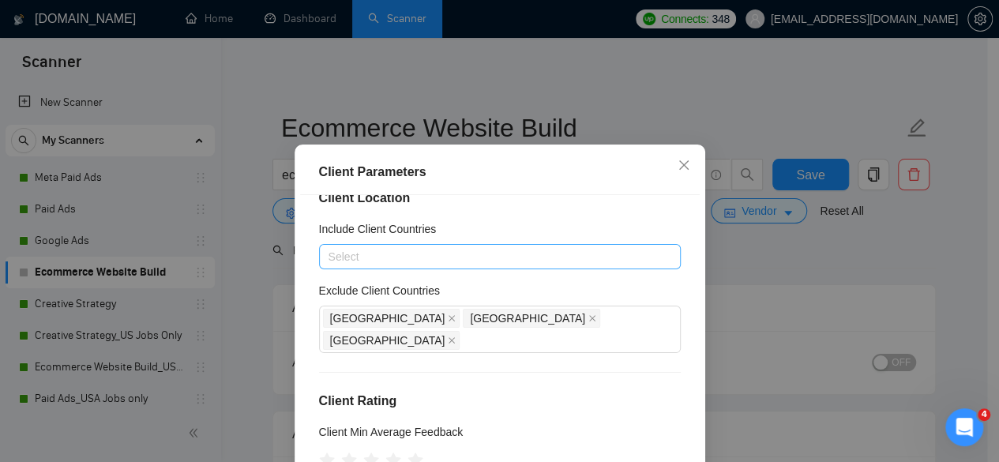
scroll to position [0, 0]
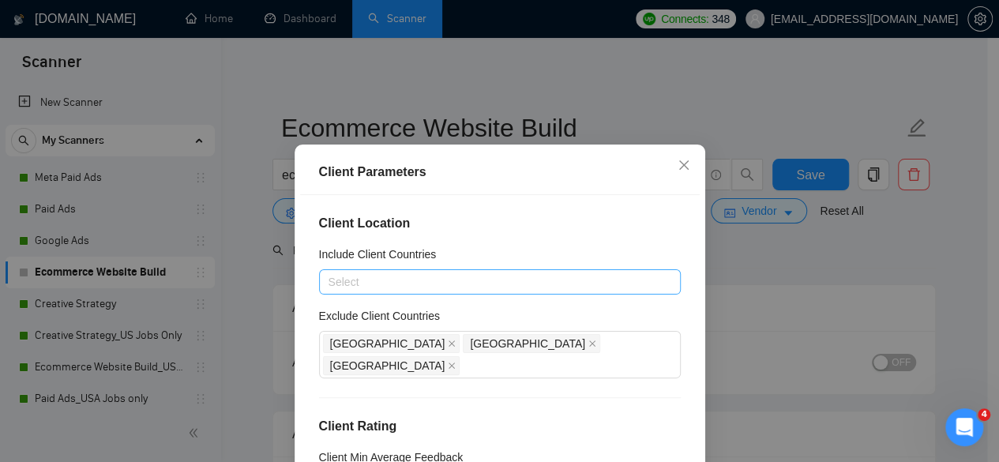
click at [430, 272] on div at bounding box center [492, 281] width 338 height 19
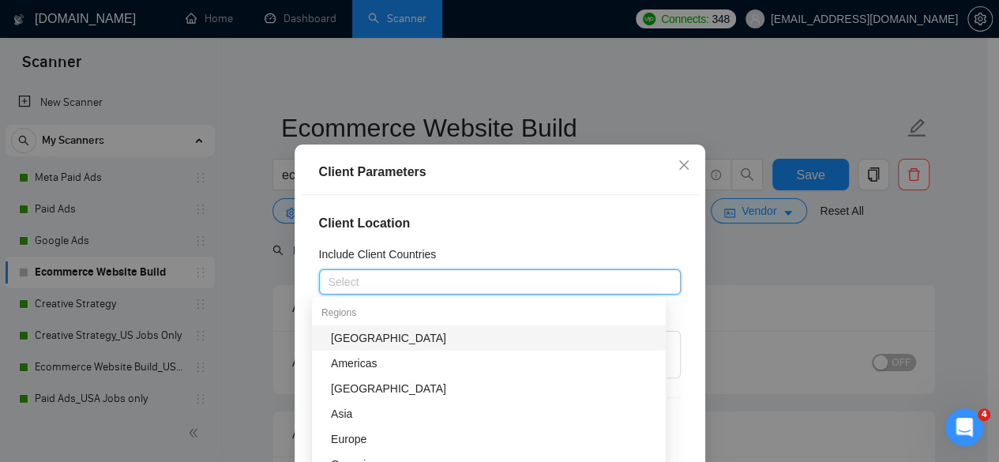
click at [445, 348] on div "[GEOGRAPHIC_DATA]" at bounding box center [489, 337] width 354 height 25
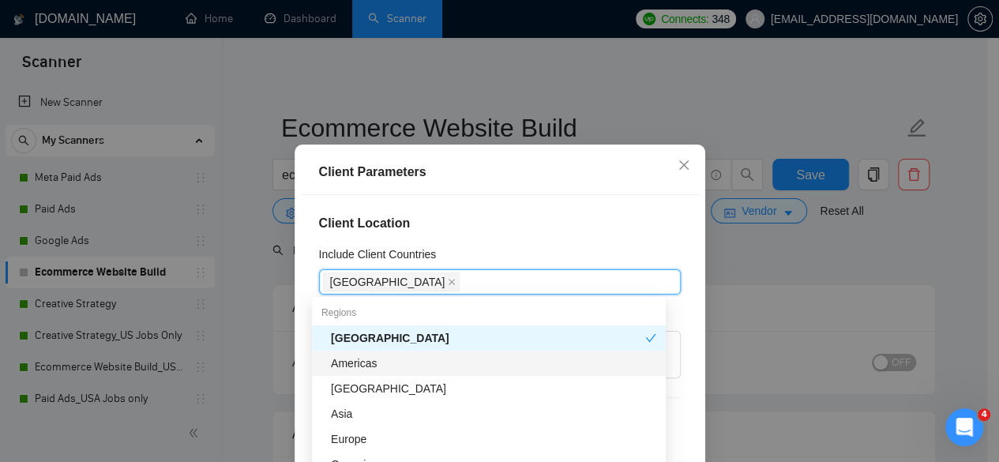
click at [417, 365] on div "Americas" at bounding box center [493, 362] width 325 height 17
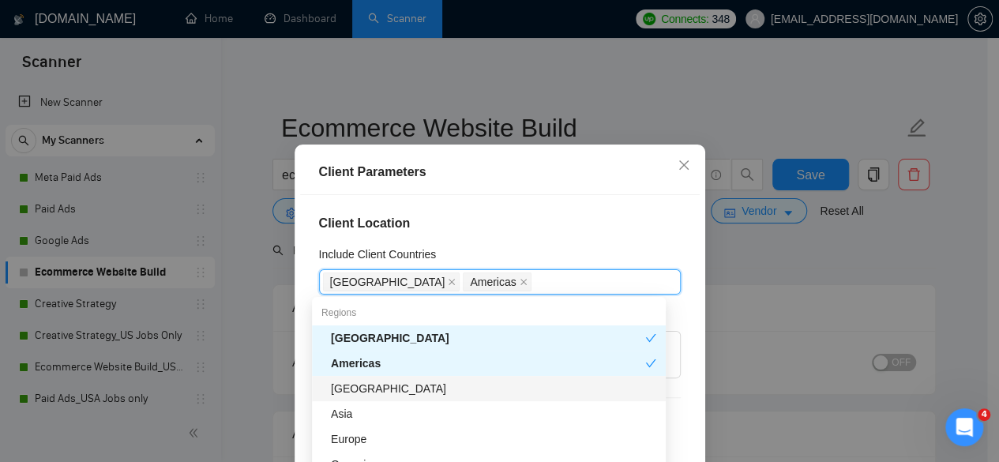
click at [415, 414] on div "Asia" at bounding box center [493, 413] width 325 height 17
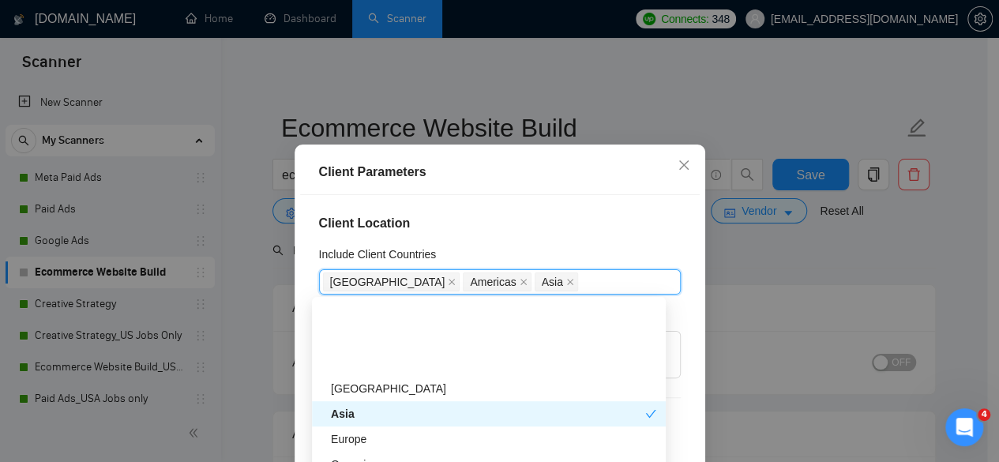
scroll to position [79, 0]
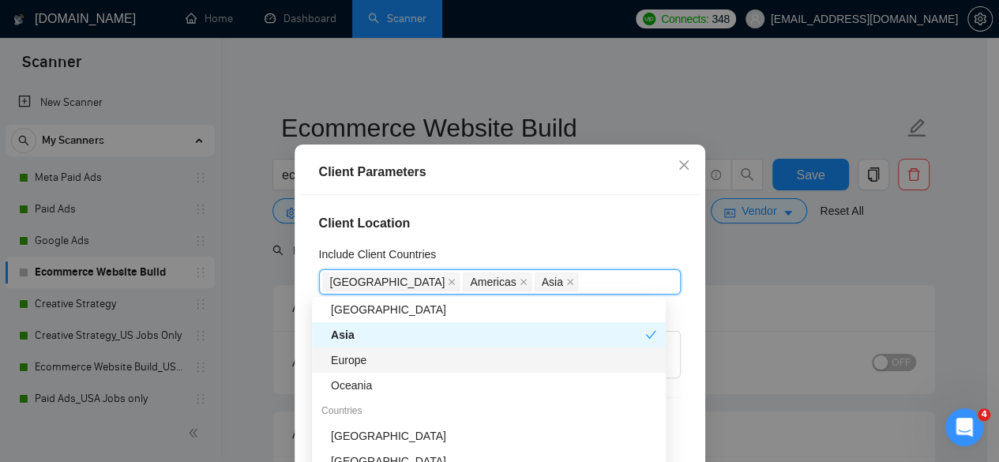
click at [429, 353] on div "Europe" at bounding box center [493, 359] width 325 height 17
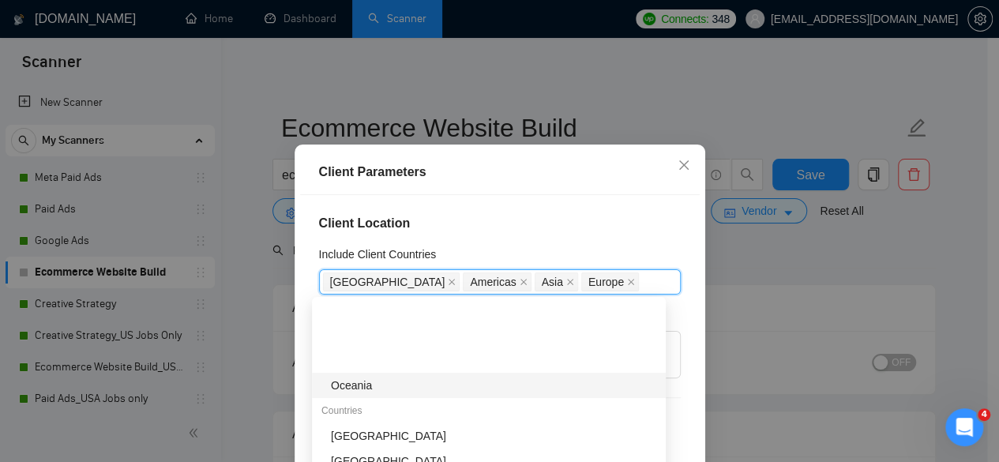
scroll to position [158, 0]
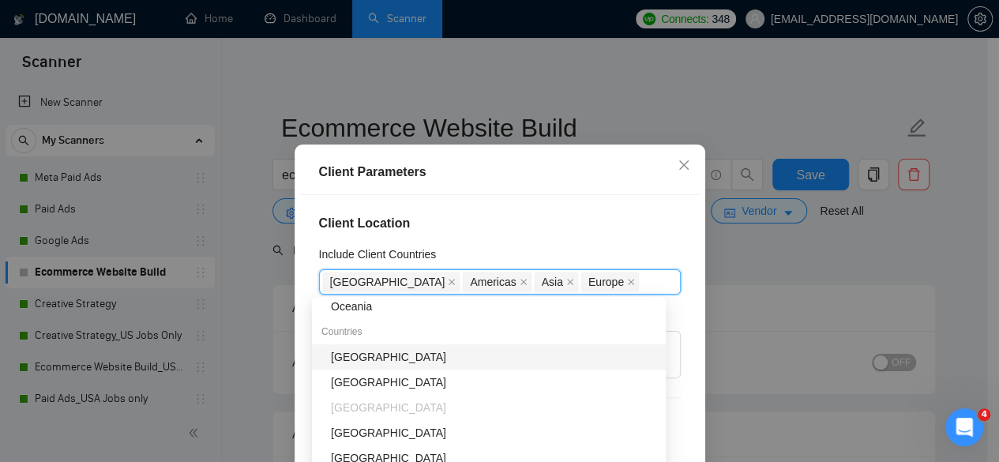
click at [407, 359] on div "[GEOGRAPHIC_DATA]" at bounding box center [493, 356] width 325 height 17
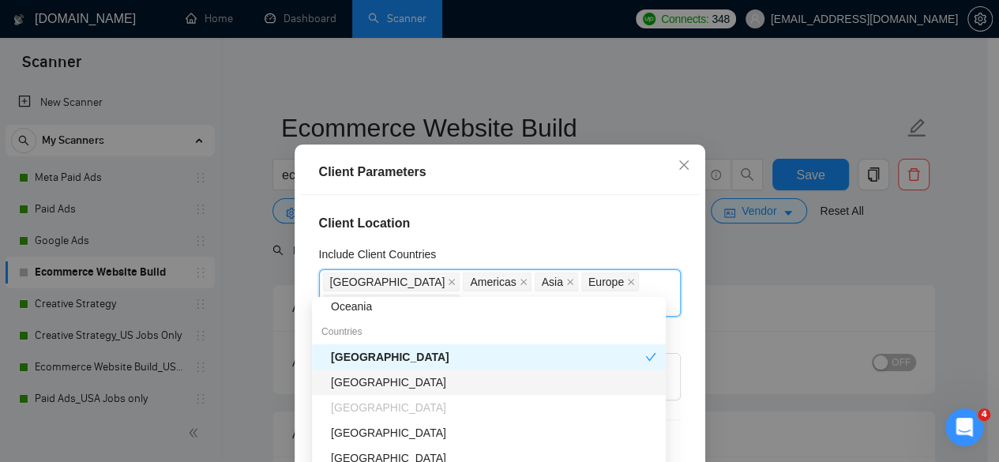
click at [407, 381] on div "[GEOGRAPHIC_DATA]" at bounding box center [493, 381] width 325 height 17
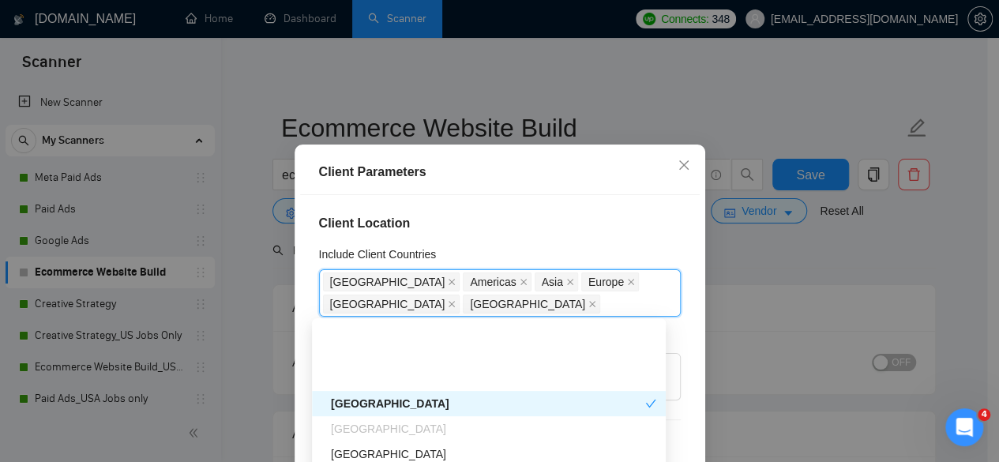
scroll to position [237, 0]
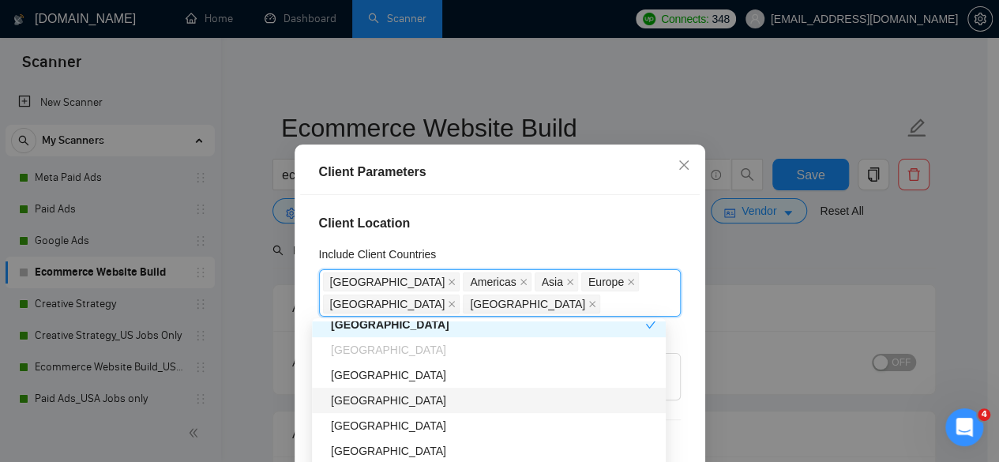
click at [390, 380] on div "[GEOGRAPHIC_DATA]" at bounding box center [493, 374] width 325 height 17
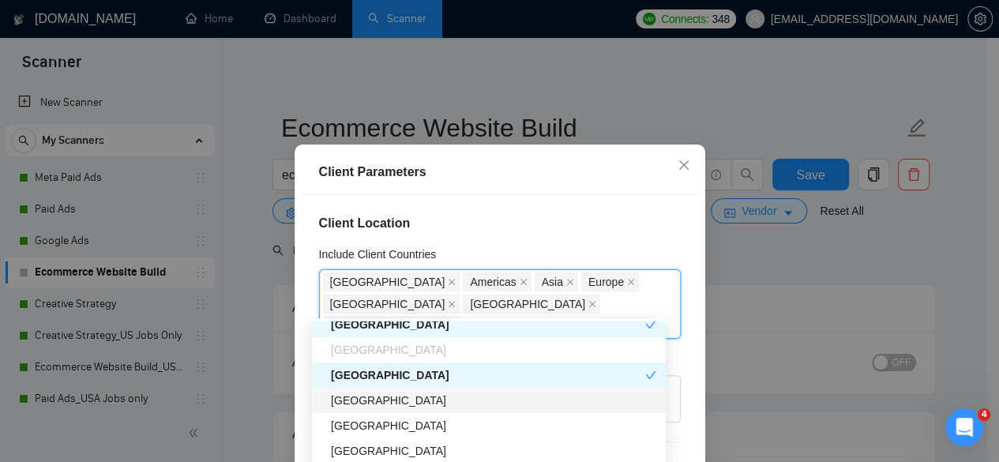
click at [374, 405] on div "[GEOGRAPHIC_DATA]" at bounding box center [493, 400] width 325 height 17
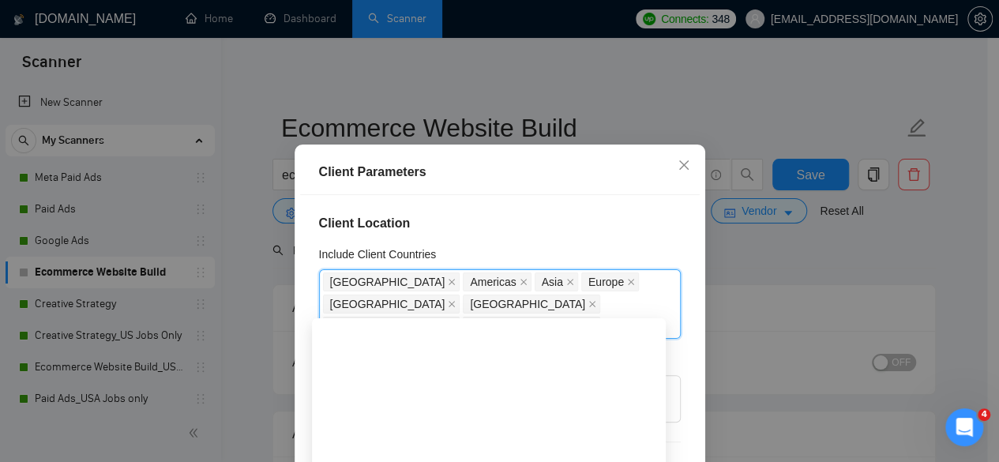
scroll to position [395, 0]
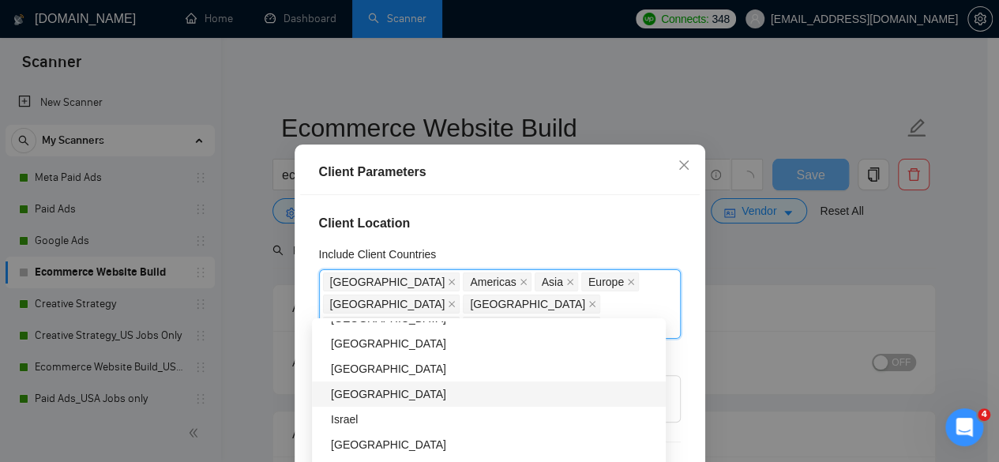
click at [361, 392] on div "[GEOGRAPHIC_DATA]" at bounding box center [493, 393] width 325 height 17
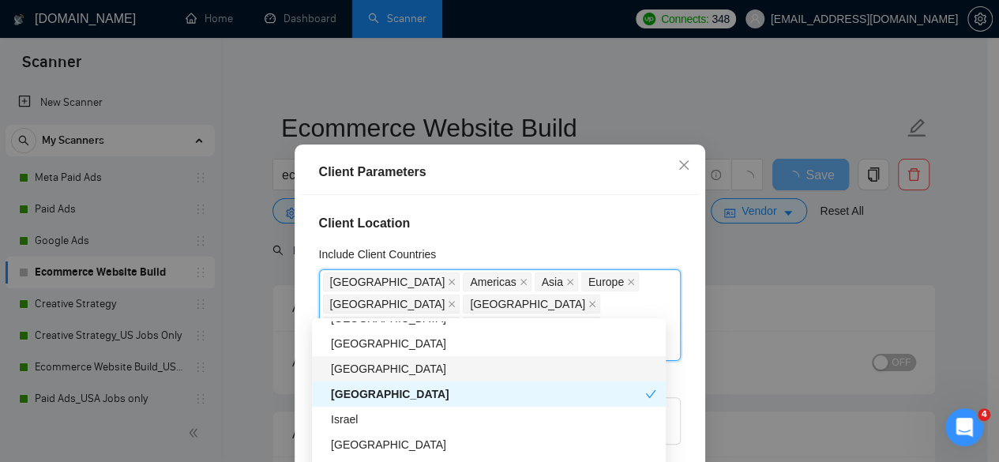
click at [373, 369] on div "[GEOGRAPHIC_DATA]" at bounding box center [493, 368] width 325 height 17
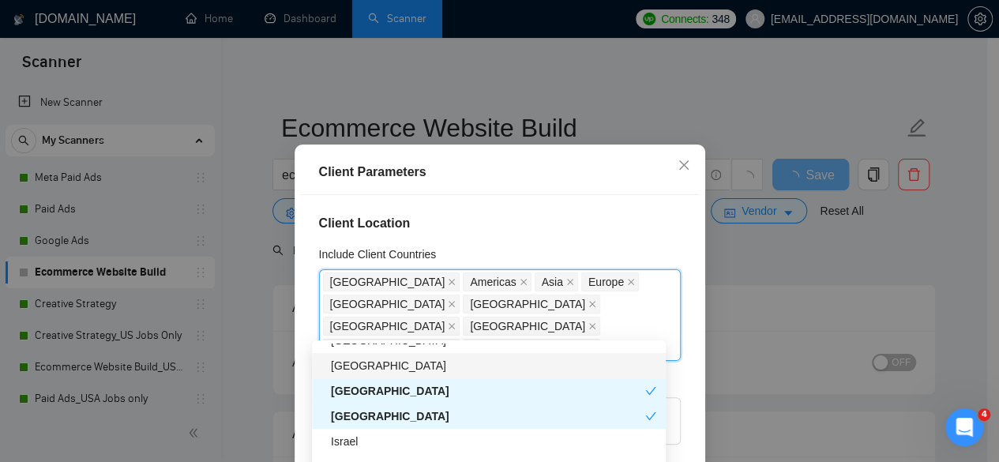
click at [372, 372] on div "[GEOGRAPHIC_DATA]" at bounding box center [493, 365] width 325 height 17
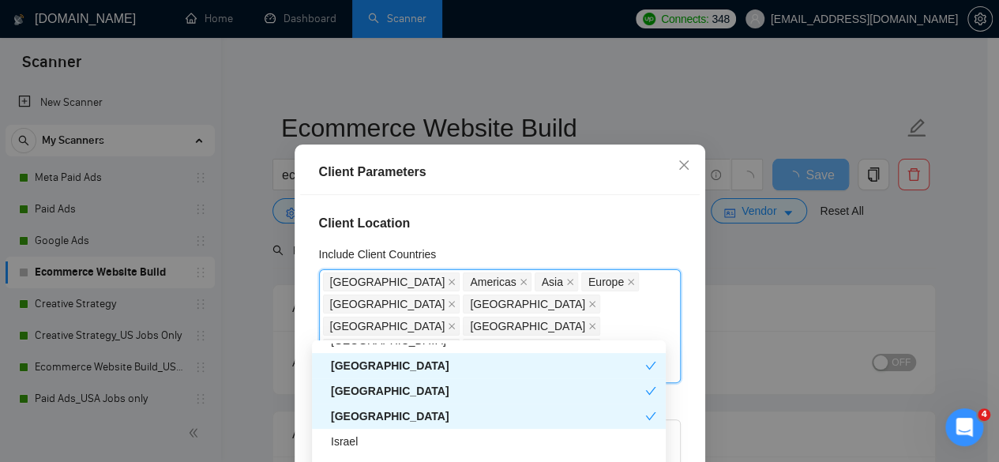
scroll to position [316, 0]
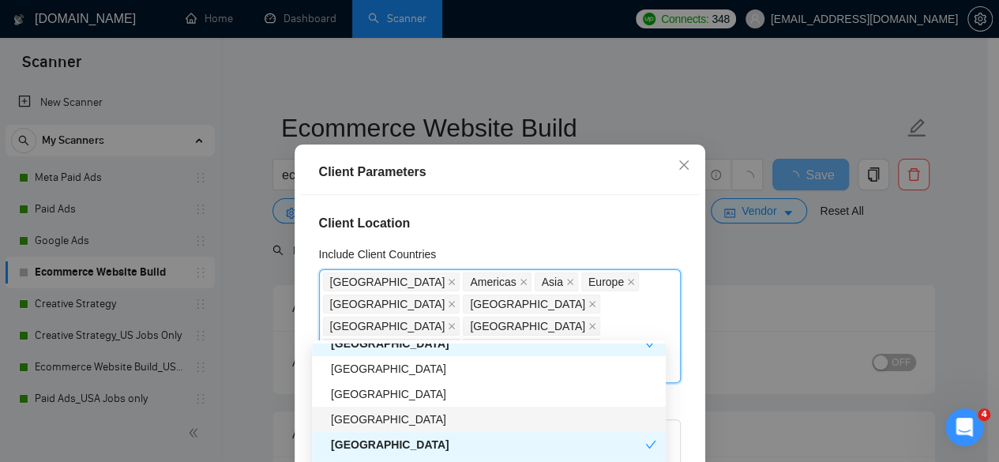
click at [415, 414] on div "[GEOGRAPHIC_DATA]" at bounding box center [493, 418] width 325 height 17
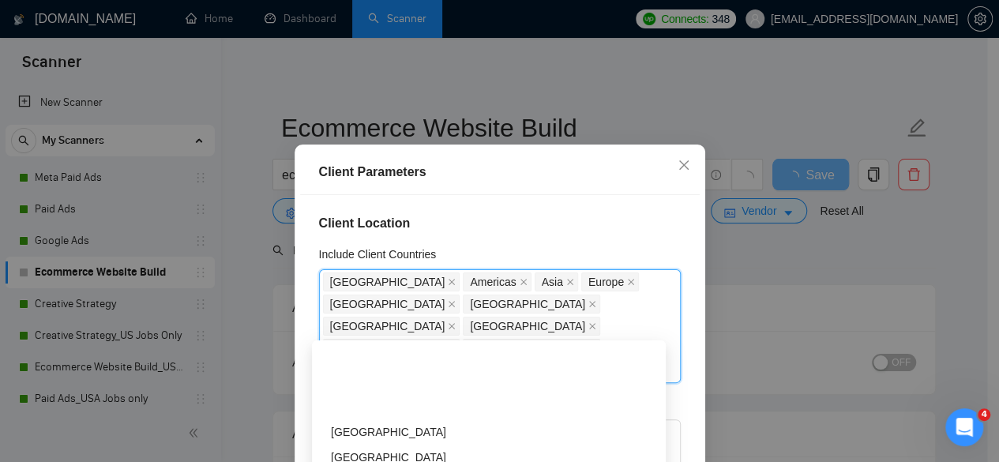
scroll to position [710, 0]
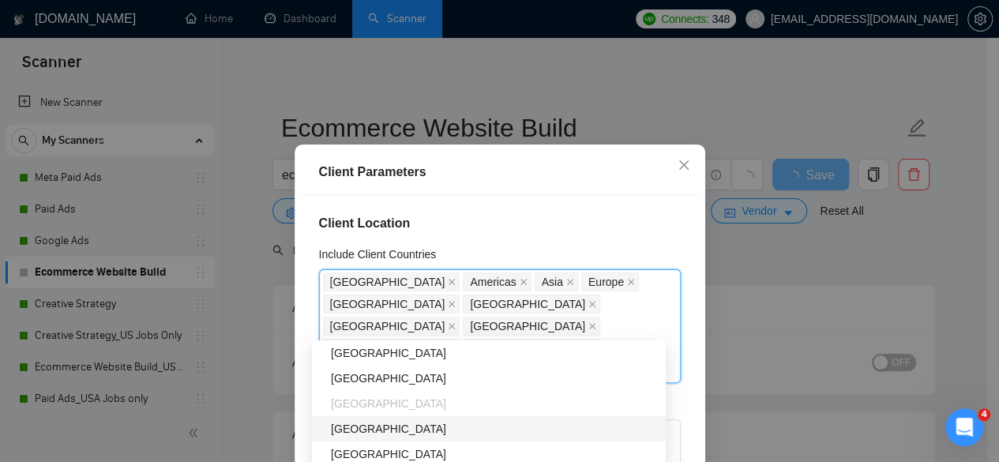
click at [376, 427] on div "[GEOGRAPHIC_DATA]" at bounding box center [493, 428] width 325 height 17
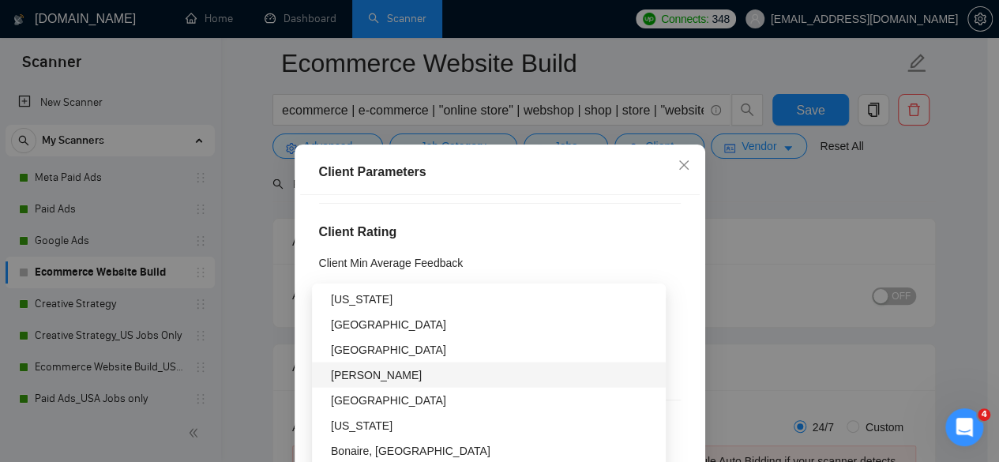
scroll to position [395, 0]
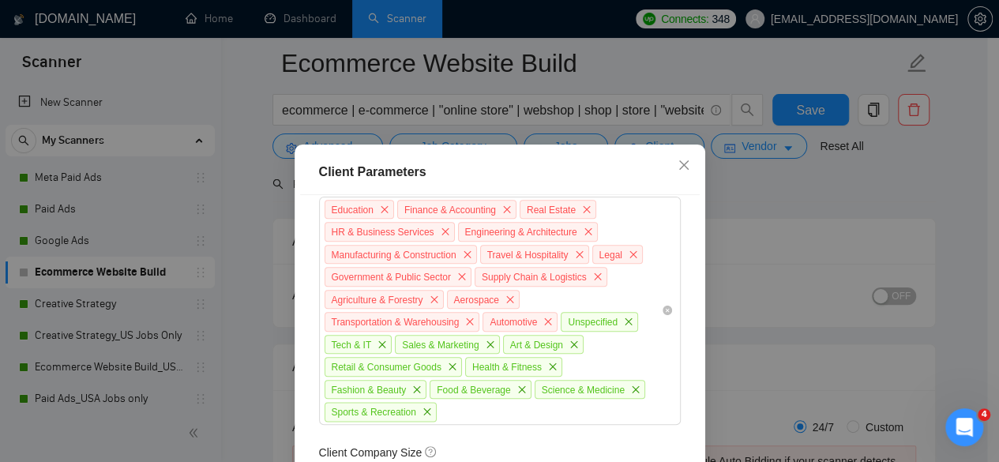
scroll to position [918, 0]
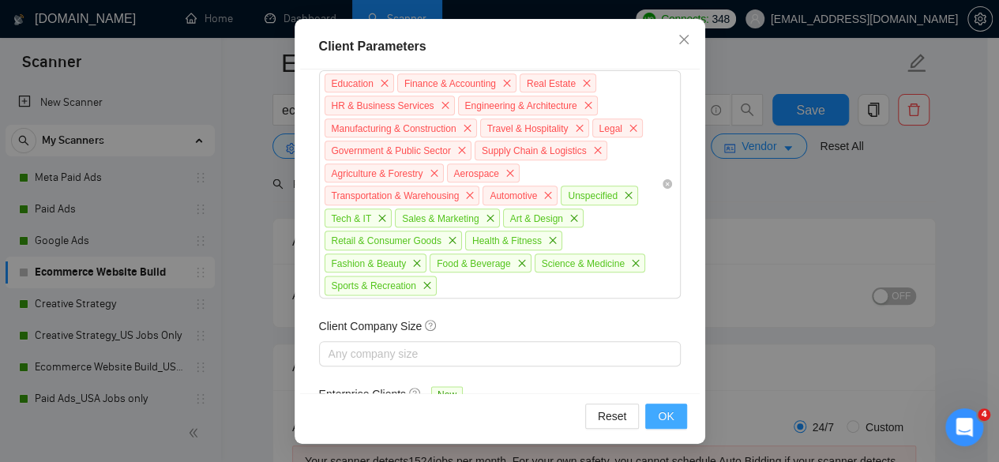
click at [647, 419] on button "OK" at bounding box center [665, 415] width 41 height 25
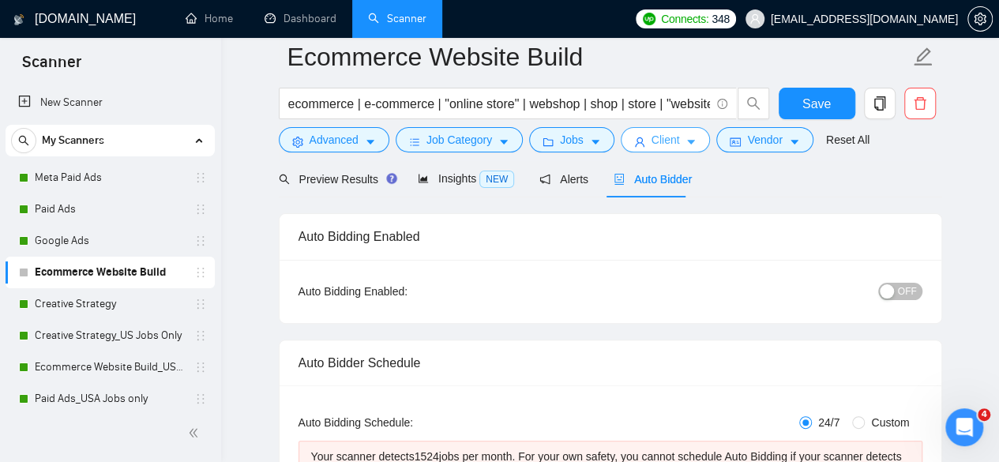
scroll to position [0, 0]
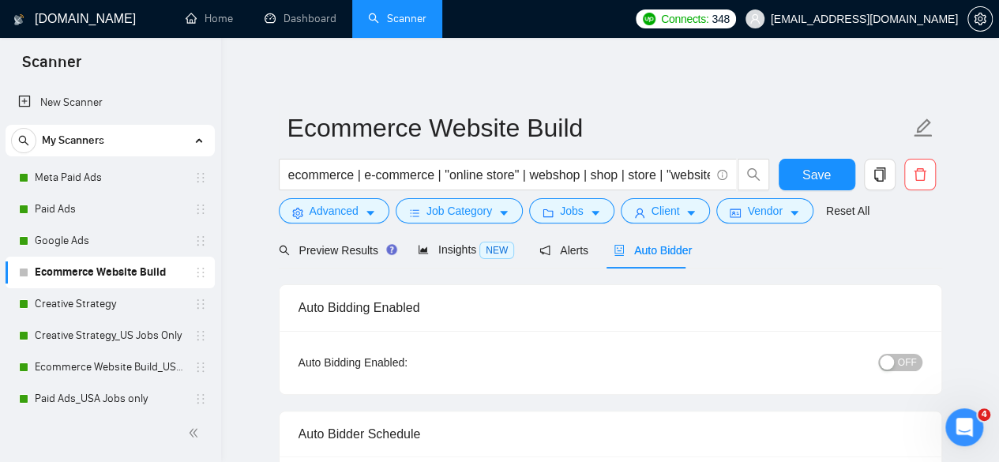
click at [908, 359] on span "OFF" at bounding box center [907, 362] width 19 height 17
click at [837, 169] on button "Save" at bounding box center [816, 175] width 77 height 32
click at [479, 207] on span "Job Category" at bounding box center [459, 210] width 66 height 17
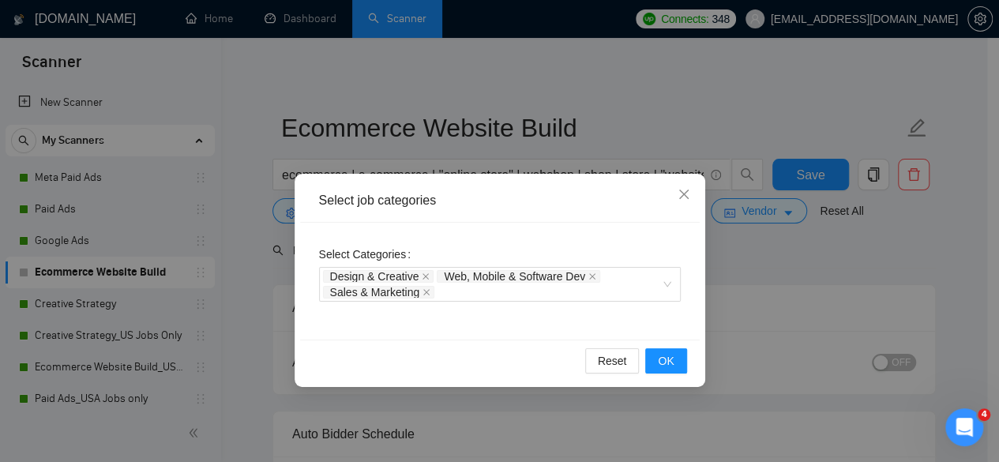
click at [727, 324] on div "Select job categories Select Categories Design & Creative Web, Mobile & Softwar…" at bounding box center [499, 231] width 999 height 462
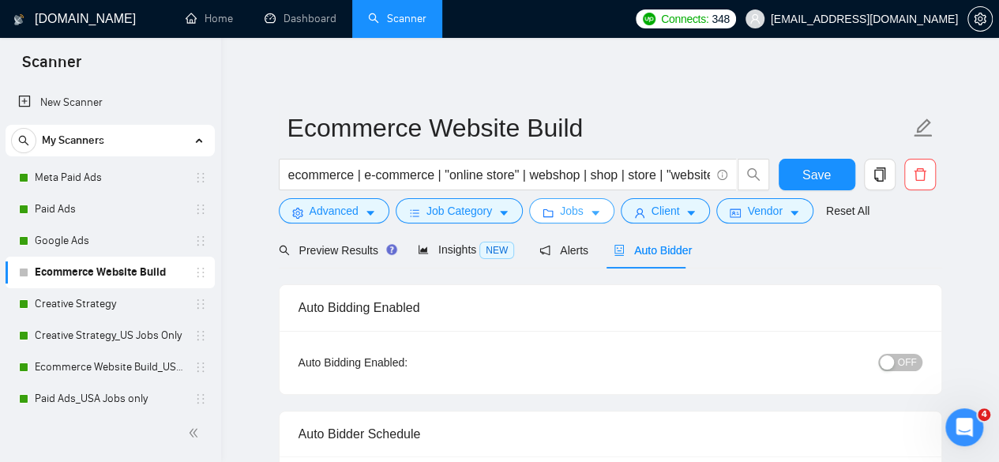
click at [590, 211] on icon "caret-down" at bounding box center [595, 213] width 11 height 11
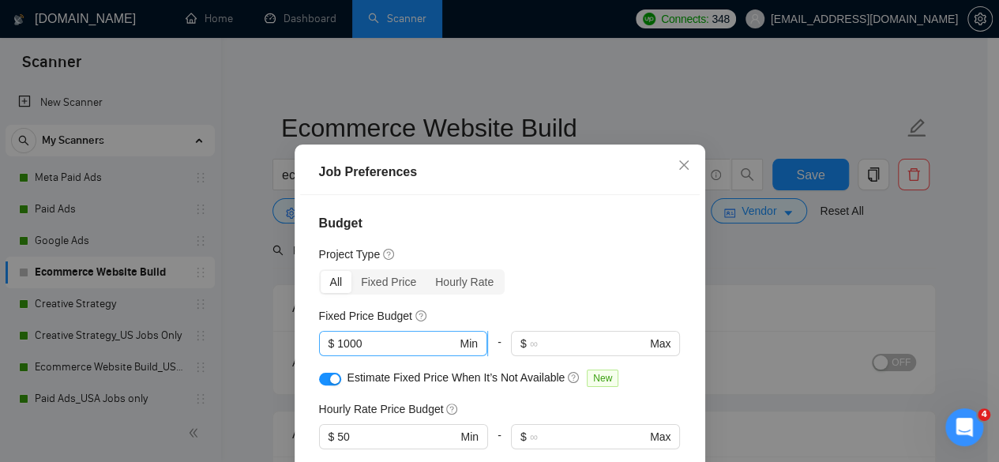
click at [396, 342] on input "1000" at bounding box center [396, 343] width 119 height 17
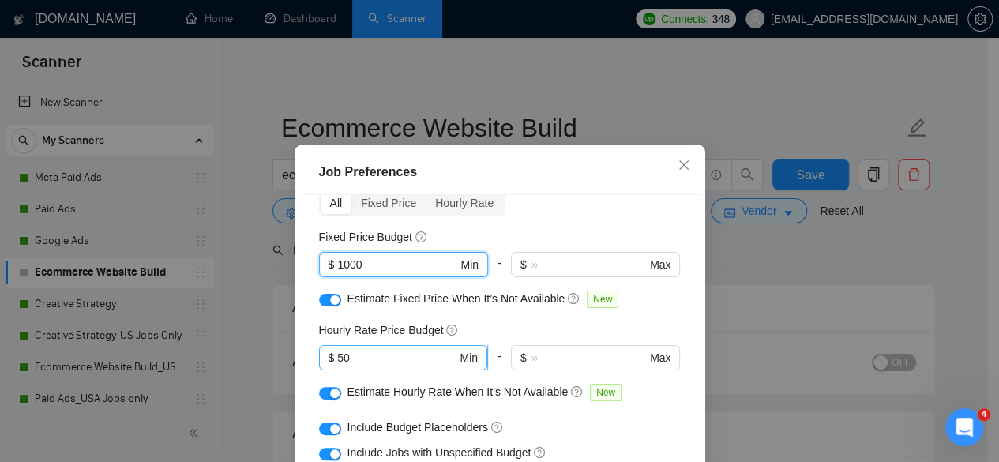
click at [411, 367] on span "$ 50 Min" at bounding box center [403, 357] width 168 height 25
click at [411, 362] on input "50" at bounding box center [396, 357] width 119 height 17
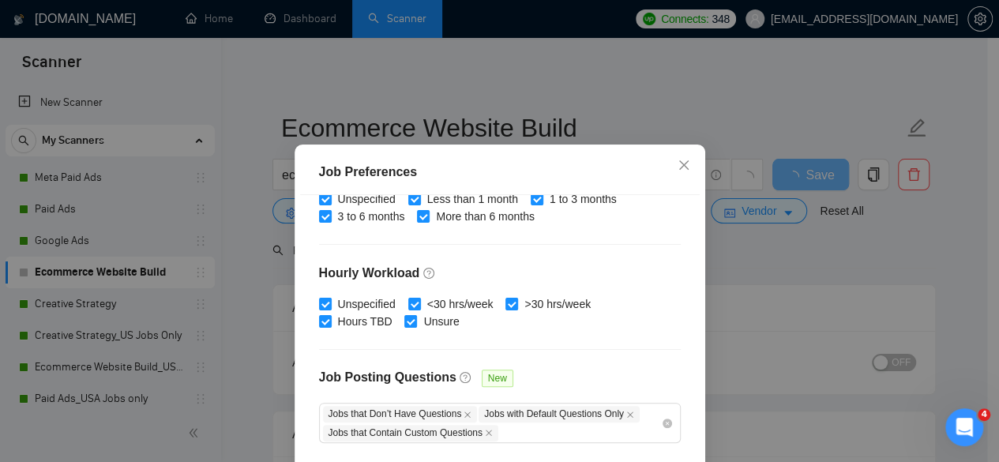
scroll to position [579, 0]
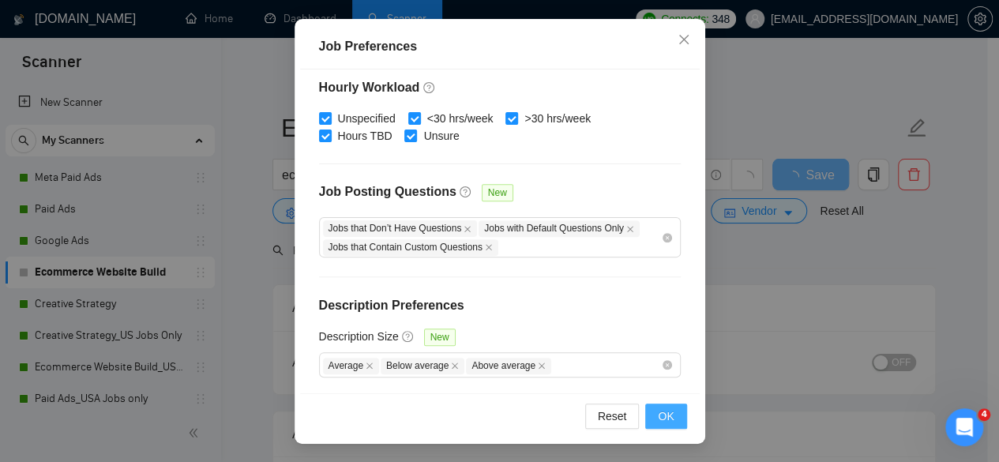
type input "75"
click at [647, 407] on button "OK" at bounding box center [665, 415] width 41 height 25
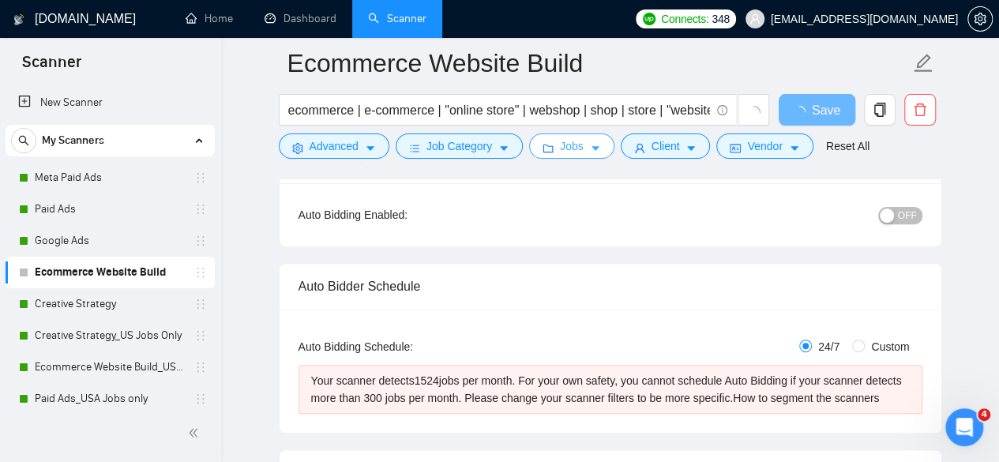
scroll to position [237, 0]
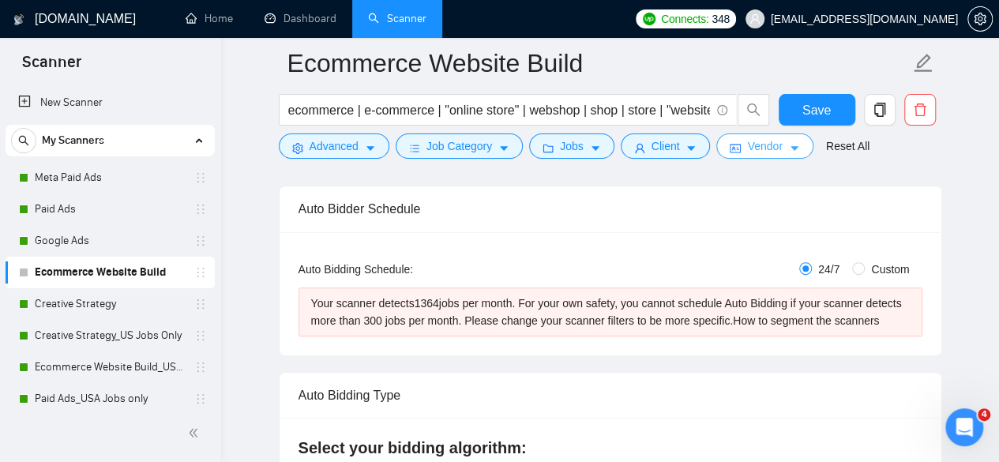
click at [739, 145] on button "Vendor" at bounding box center [764, 145] width 96 height 25
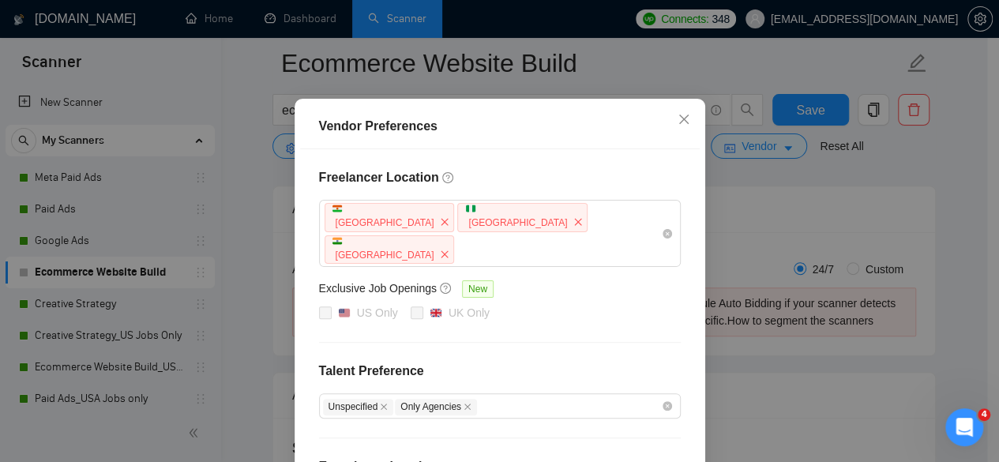
scroll to position [0, 0]
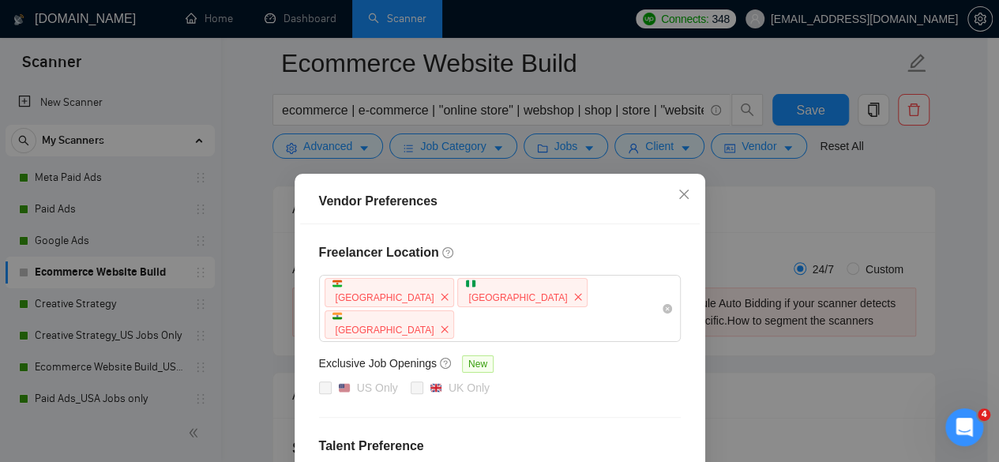
click at [737, 234] on div "Vendor Preferences Freelancer Location Niger Nigeria India Exclusive Job Openin…" at bounding box center [499, 231] width 999 height 462
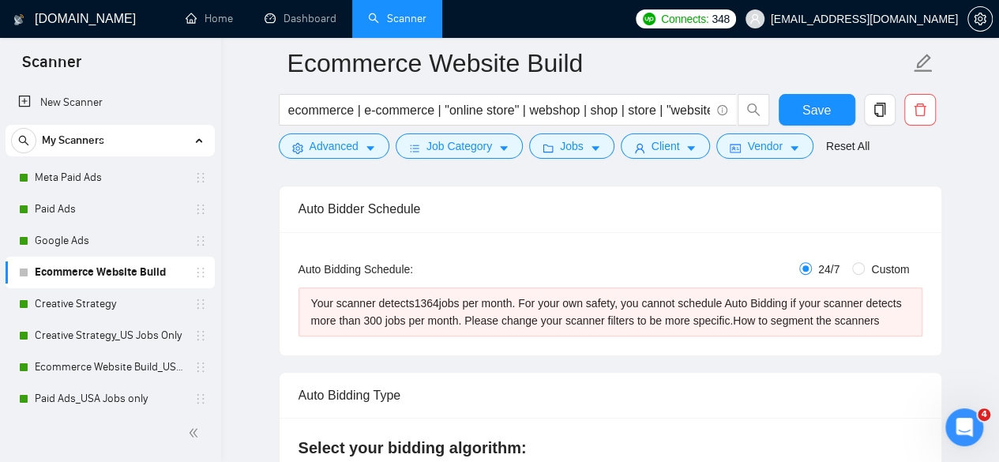
click at [332, 172] on div at bounding box center [610, 173] width 663 height 13
drag, startPoint x: 549, startPoint y: 158, endPoint x: 553, endPoint y: 149, distance: 9.2
click at [549, 156] on button "Jobs" at bounding box center [571, 145] width 85 height 25
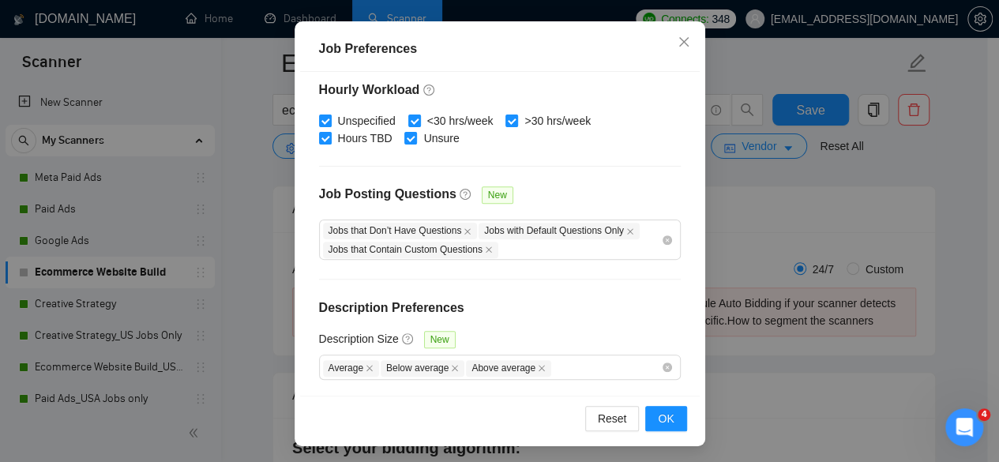
scroll to position [126, 0]
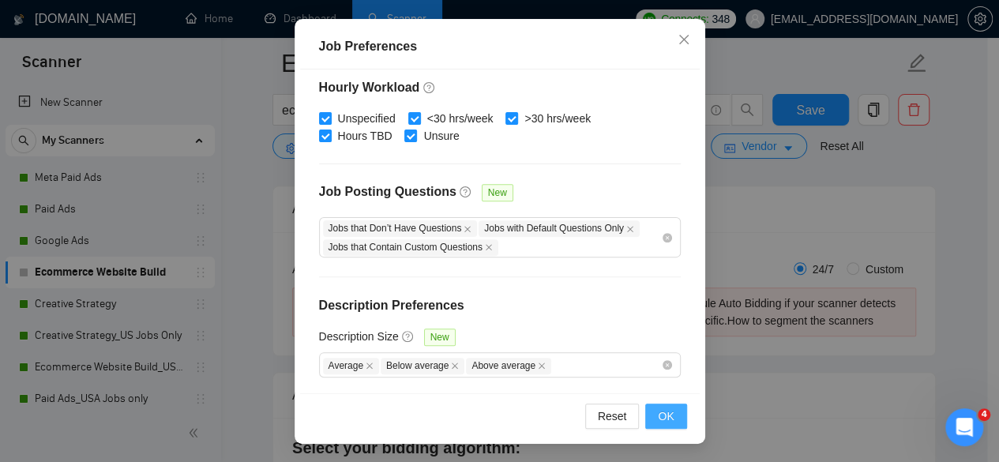
click at [682, 418] on div "Reset OK" at bounding box center [499, 415] width 399 height 45
click at [679, 418] on button "OK" at bounding box center [665, 415] width 41 height 25
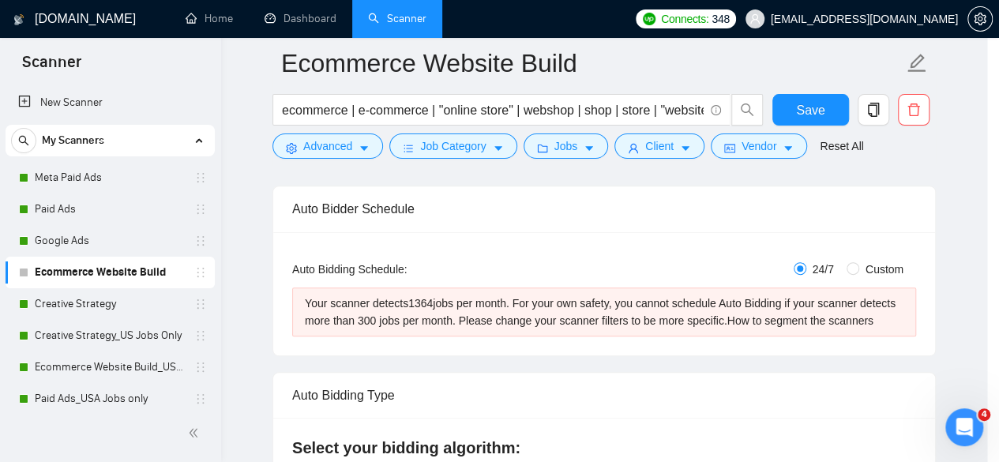
scroll to position [76, 0]
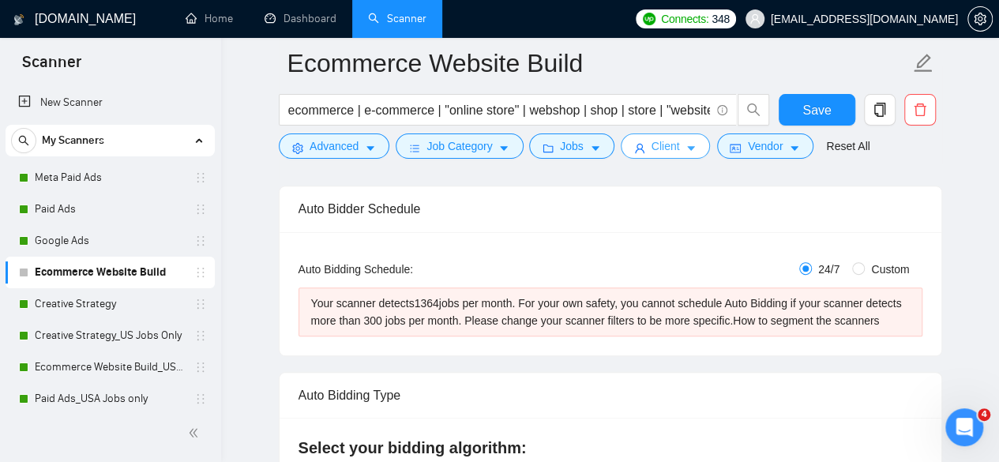
click at [685, 149] on icon "caret-down" at bounding box center [690, 148] width 11 height 11
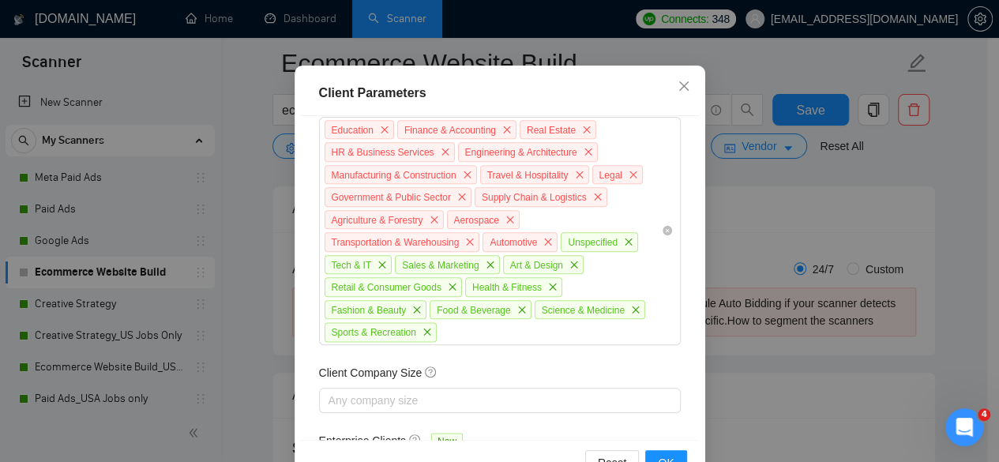
scroll to position [126, 0]
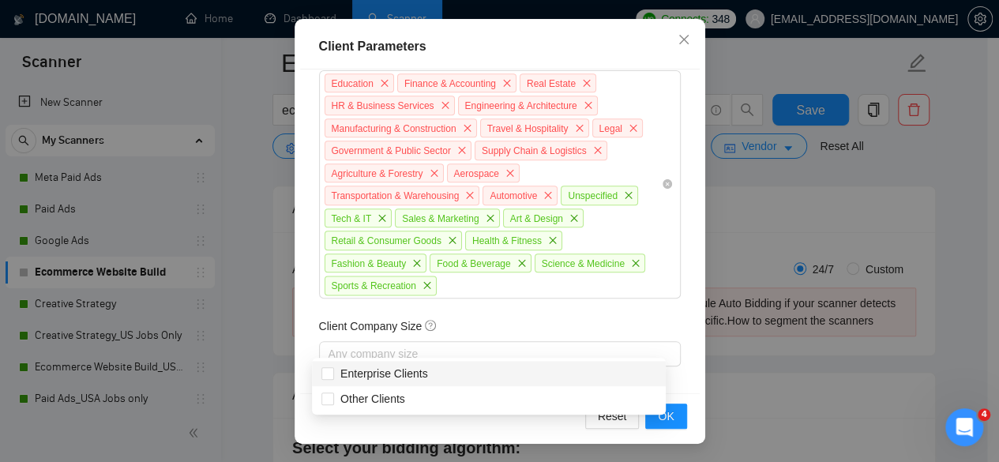
click at [549, 413] on div at bounding box center [492, 422] width 338 height 19
click at [429, 369] on span "Enterprise Clients" at bounding box center [384, 373] width 100 height 17
click at [332, 369] on input "Enterprise Clients" at bounding box center [326, 372] width 11 height 11
checkbox input "false"
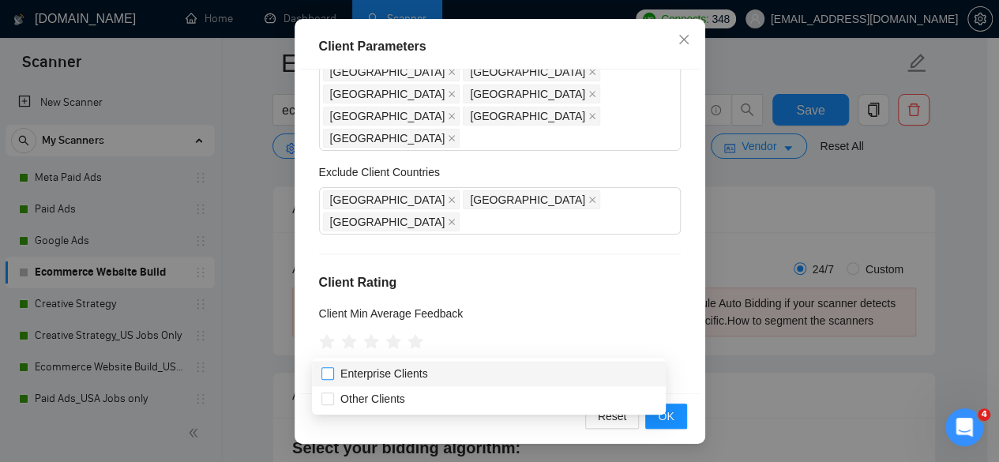
scroll to position [287, 0]
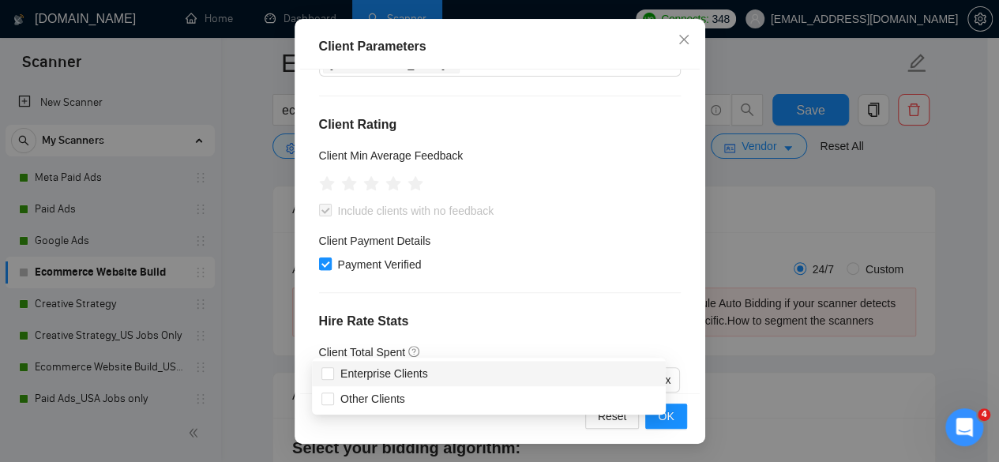
click at [319, 257] on input "Payment Verified" at bounding box center [324, 262] width 11 height 11
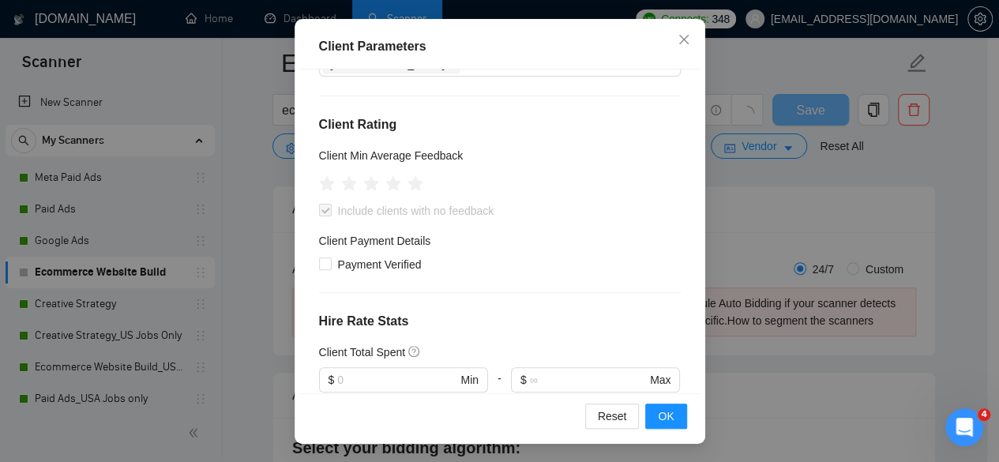
click at [321, 204] on span at bounding box center [325, 210] width 13 height 13
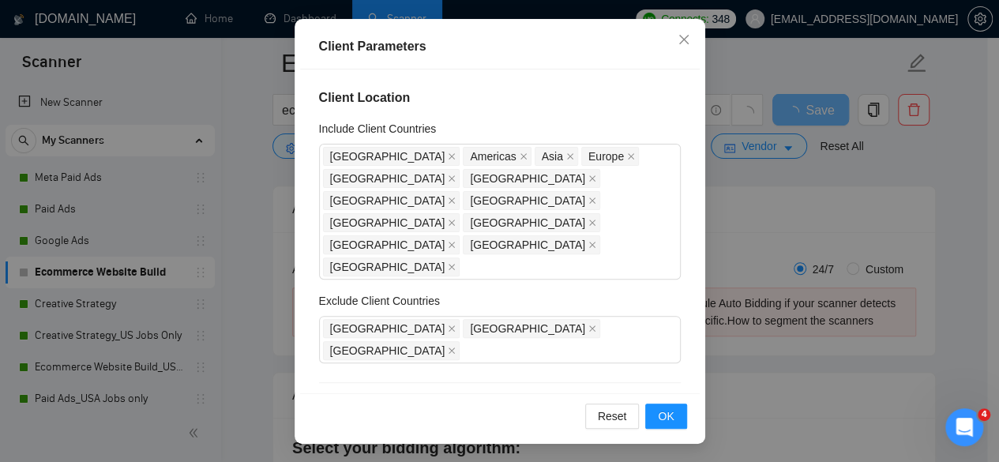
scroll to position [237, 0]
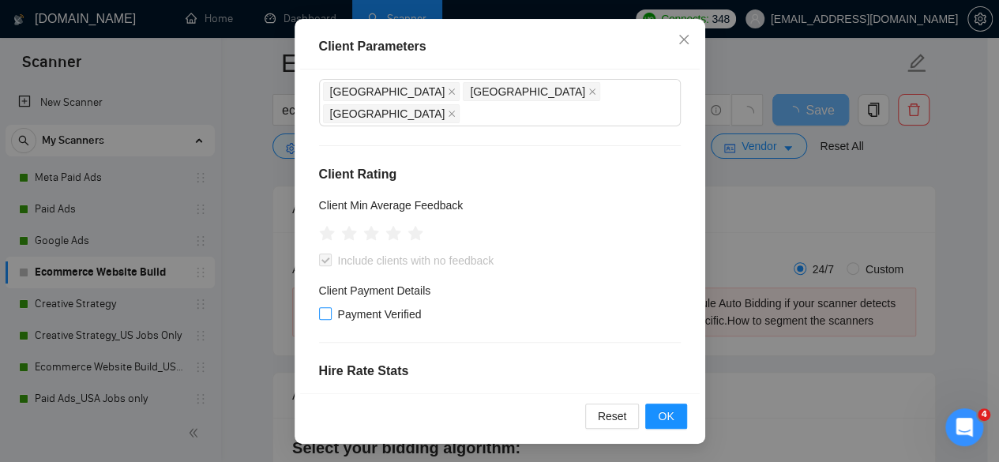
click at [324, 307] on span at bounding box center [325, 313] width 13 height 13
click at [324, 307] on input "Payment Verified" at bounding box center [324, 312] width 11 height 11
checkbox input "true"
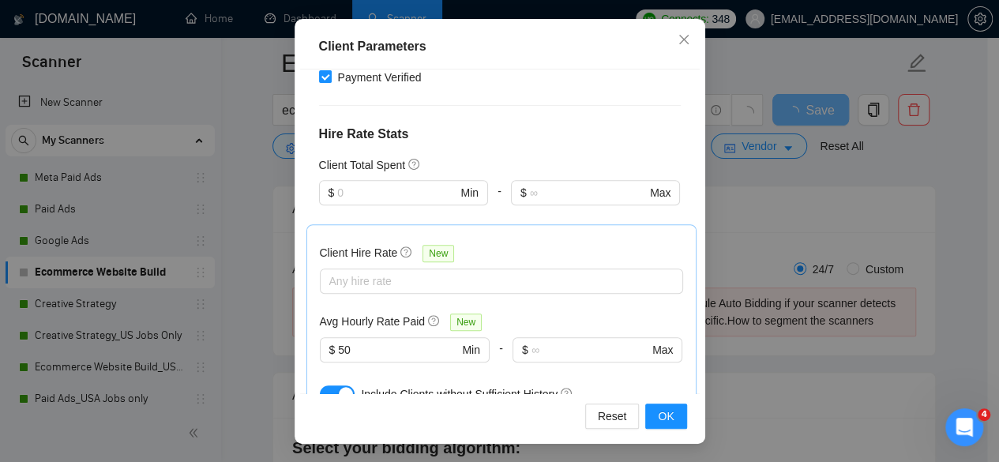
scroll to position [553, 0]
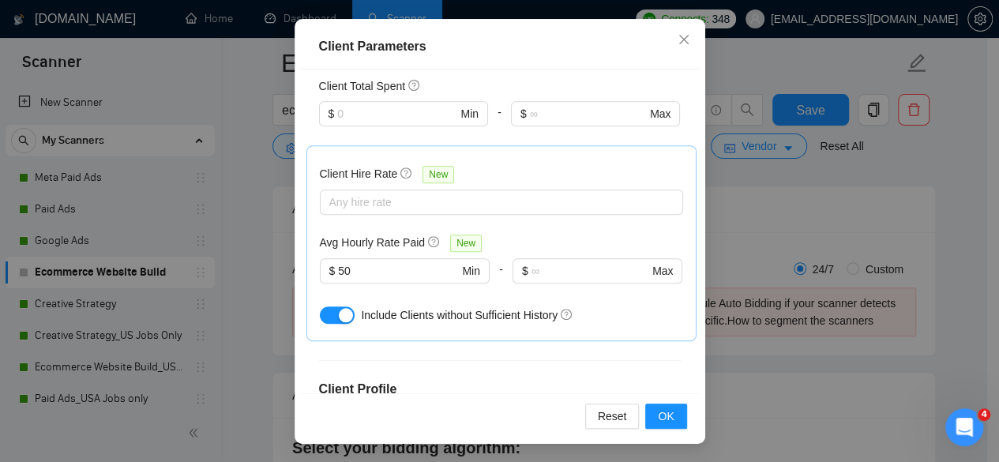
click at [339, 308] on div "button" at bounding box center [346, 315] width 14 height 14
click at [658, 410] on span "OK" at bounding box center [666, 415] width 16 height 17
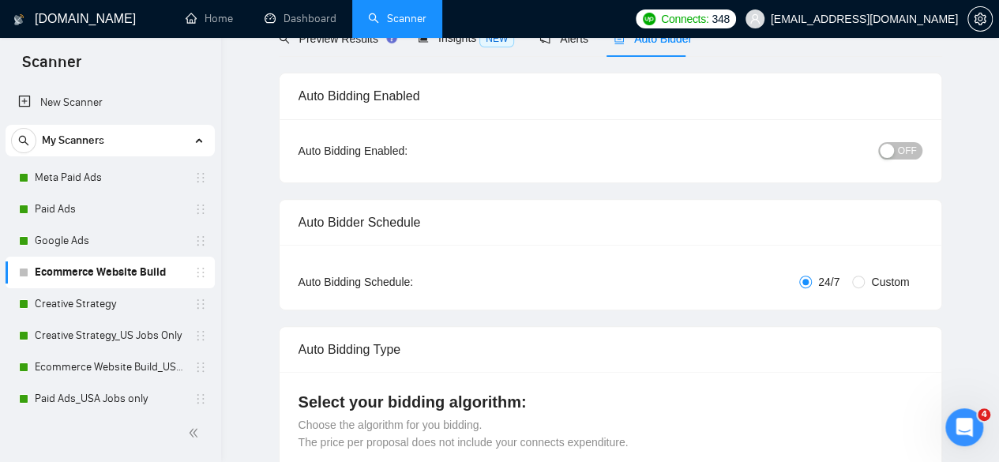
scroll to position [0, 0]
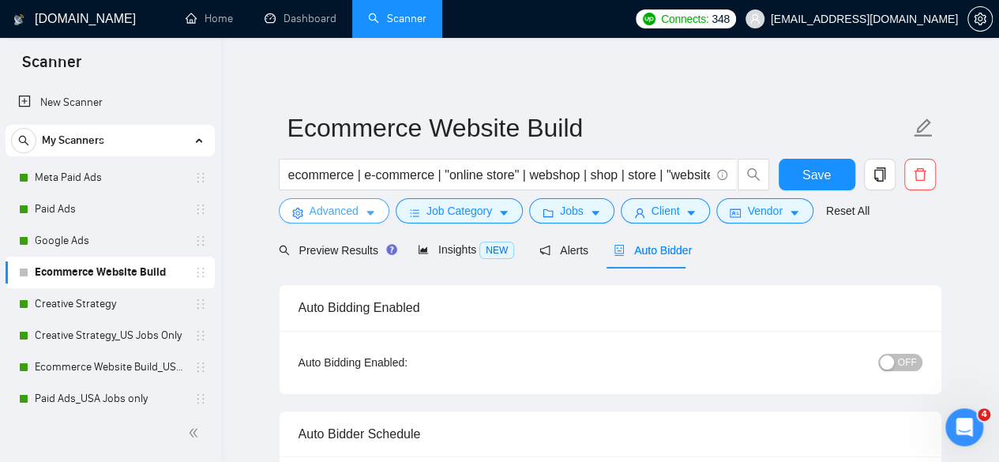
click at [332, 208] on span "Advanced" at bounding box center [333, 210] width 49 height 17
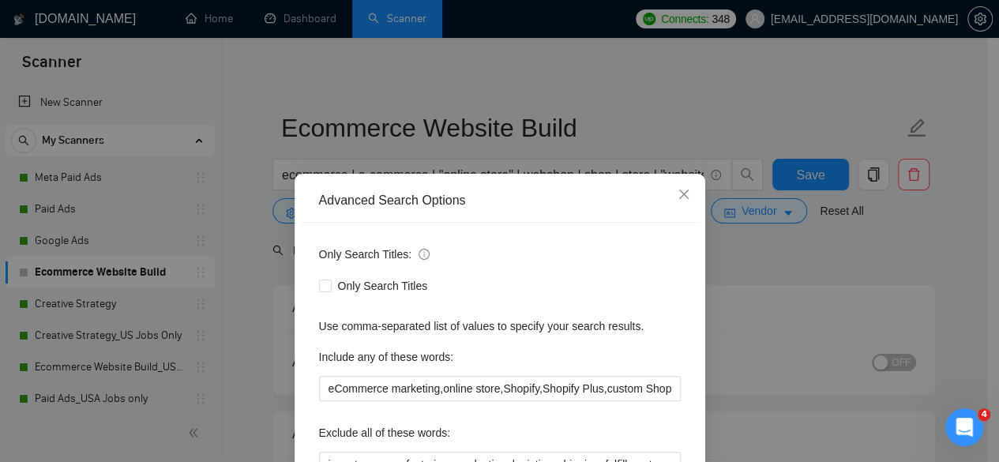
click at [770, 300] on div "Advanced Search Options Only Search Titles: Only Search Titles Use comma-separa…" at bounding box center [499, 231] width 999 height 462
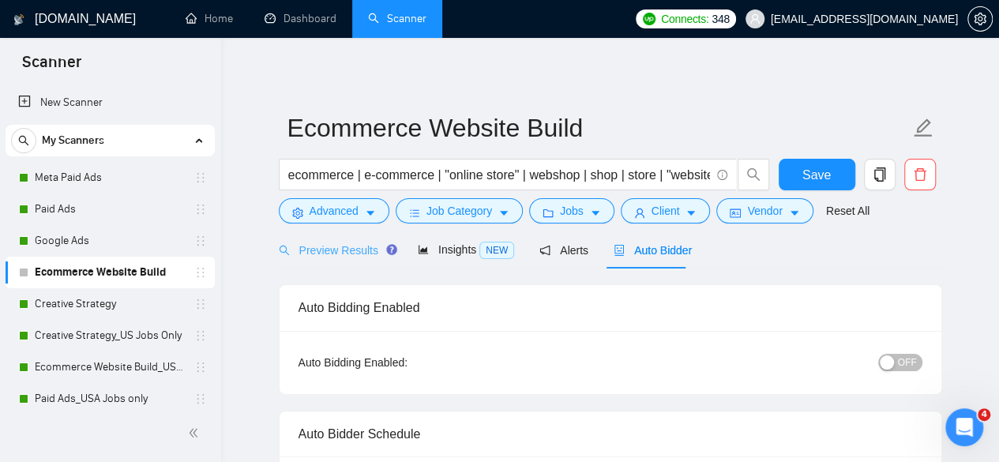
click at [335, 239] on div "Preview Results" at bounding box center [336, 249] width 114 height 37
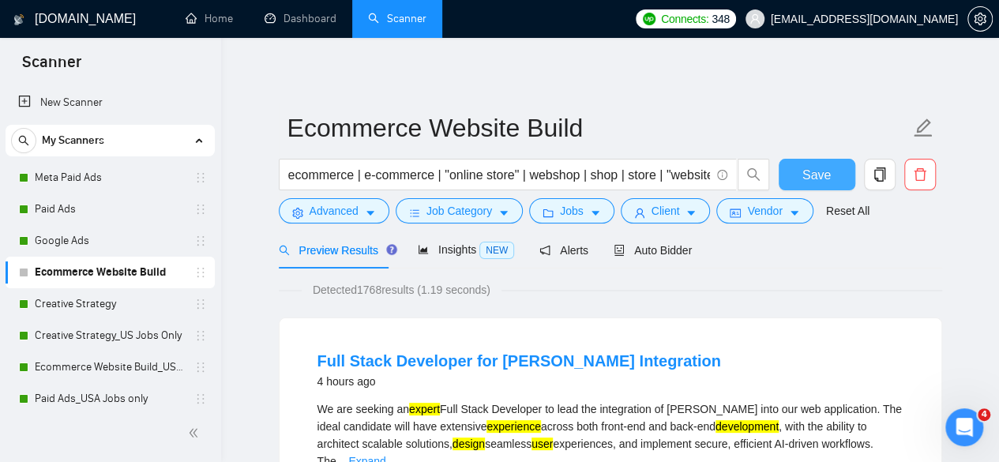
click at [795, 173] on button "Save" at bounding box center [816, 175] width 77 height 32
click at [663, 256] on span "Auto Bidder" at bounding box center [652, 250] width 78 height 13
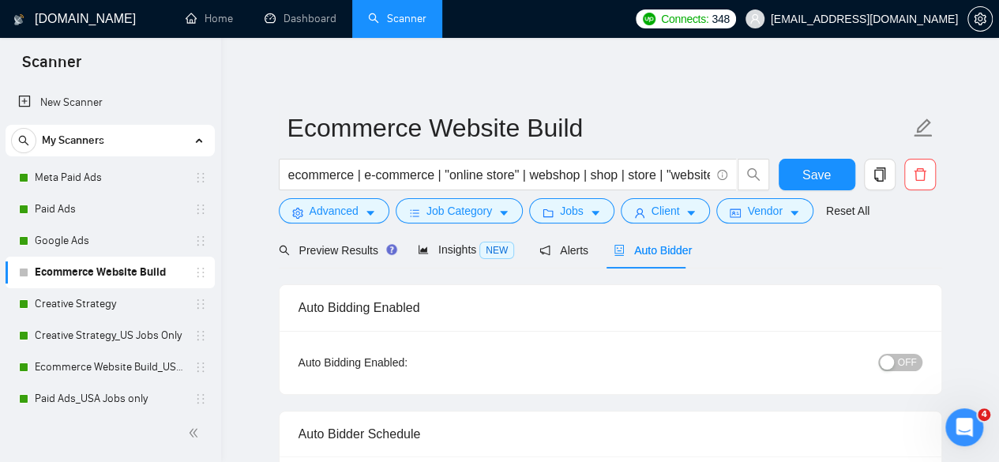
click at [908, 358] on span "OFF" at bounding box center [907, 362] width 19 height 17
click at [897, 364] on button "OFF" at bounding box center [900, 362] width 44 height 17
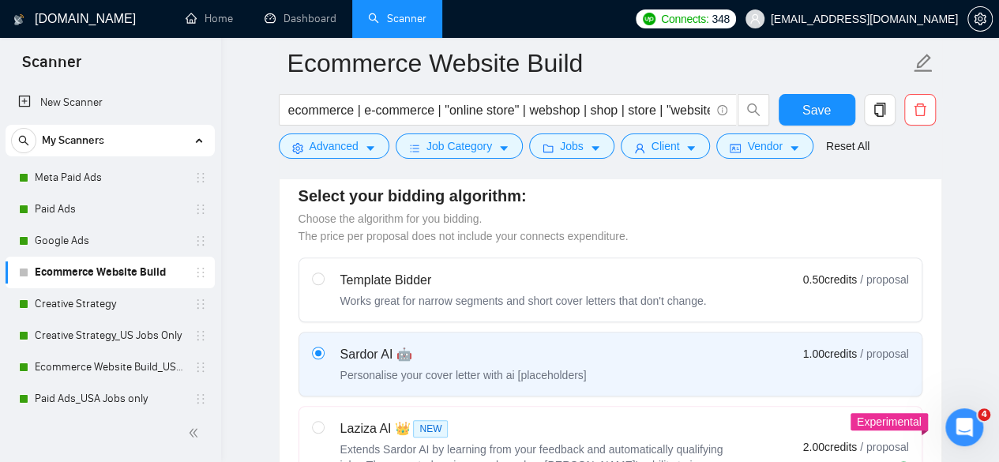
scroll to position [474, 0]
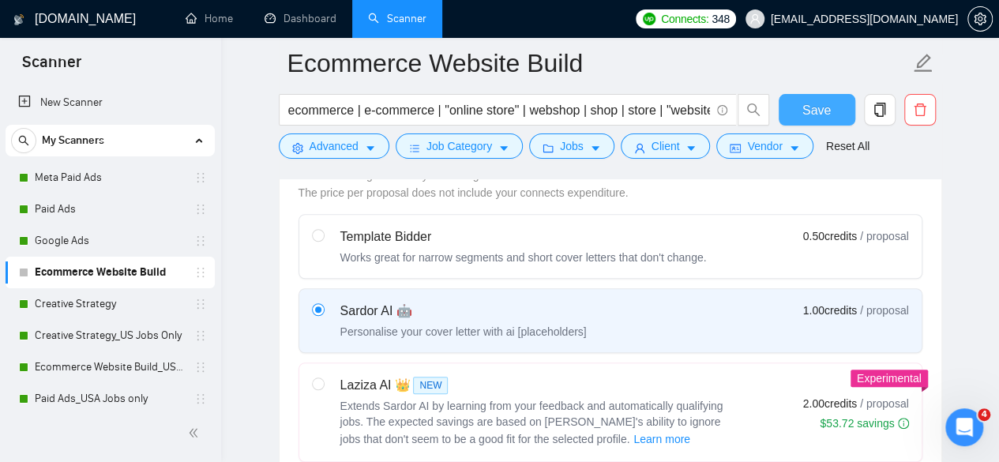
click at [796, 114] on button "Save" at bounding box center [816, 110] width 77 height 32
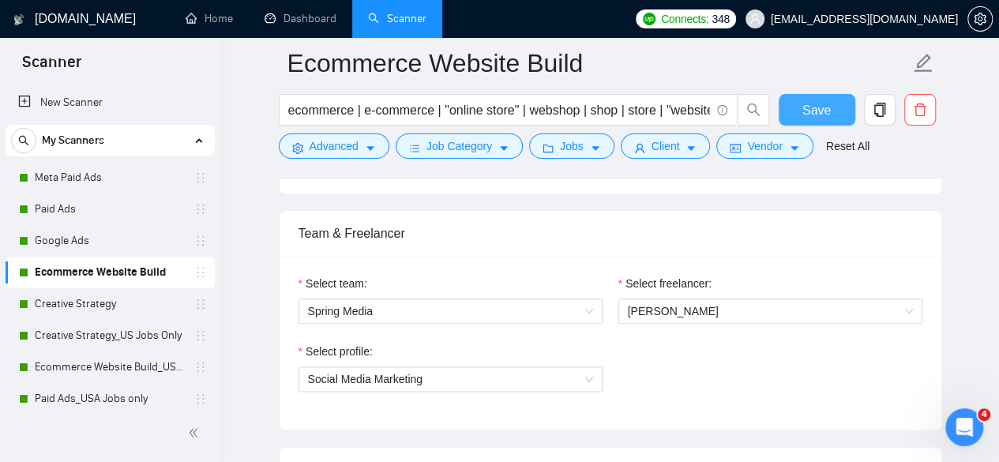
scroll to position [868, 0]
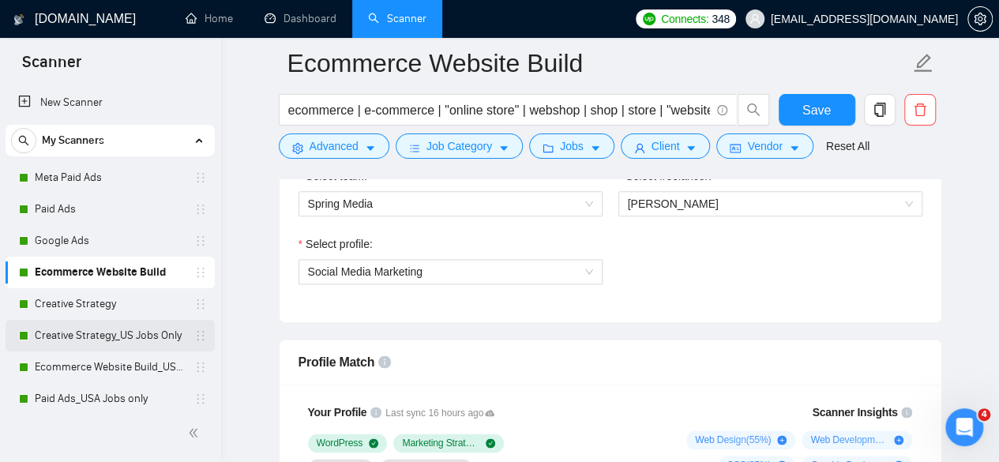
click at [87, 331] on link "Creative Strategy_US Jobs Only" at bounding box center [110, 336] width 150 height 32
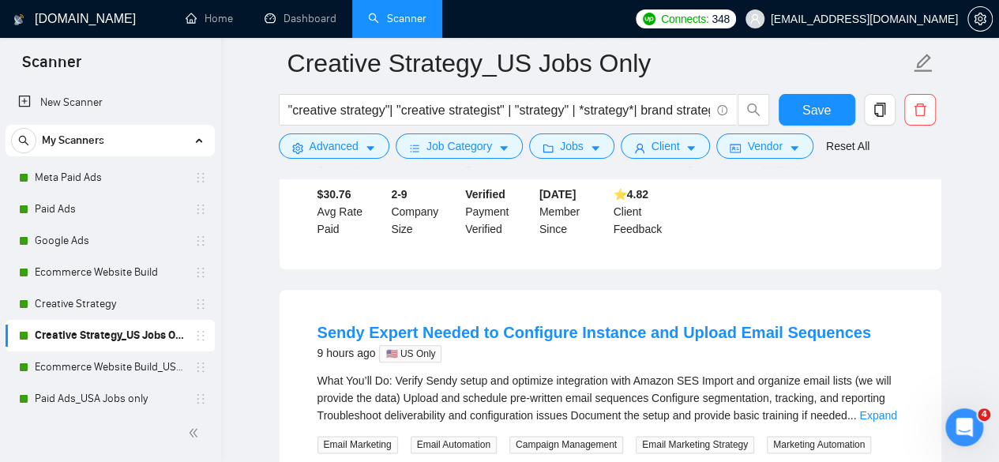
scroll to position [553, 0]
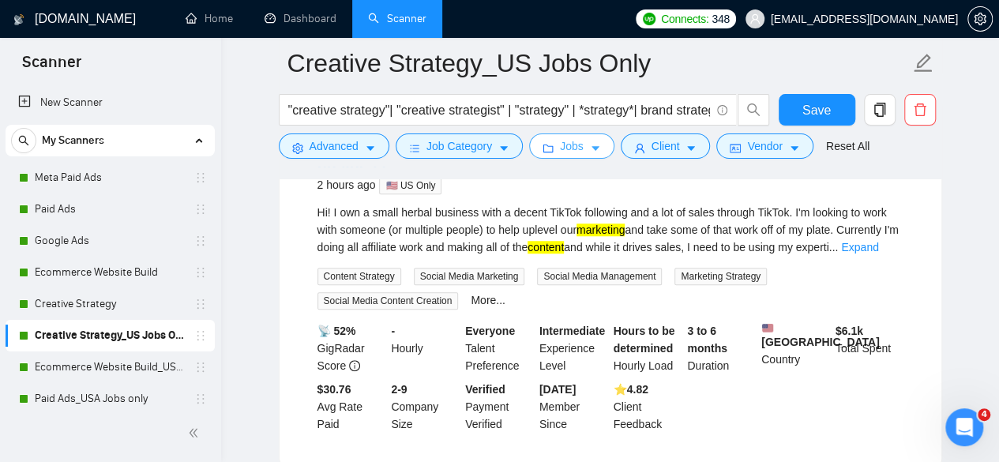
click at [580, 154] on button "Jobs" at bounding box center [571, 145] width 85 height 25
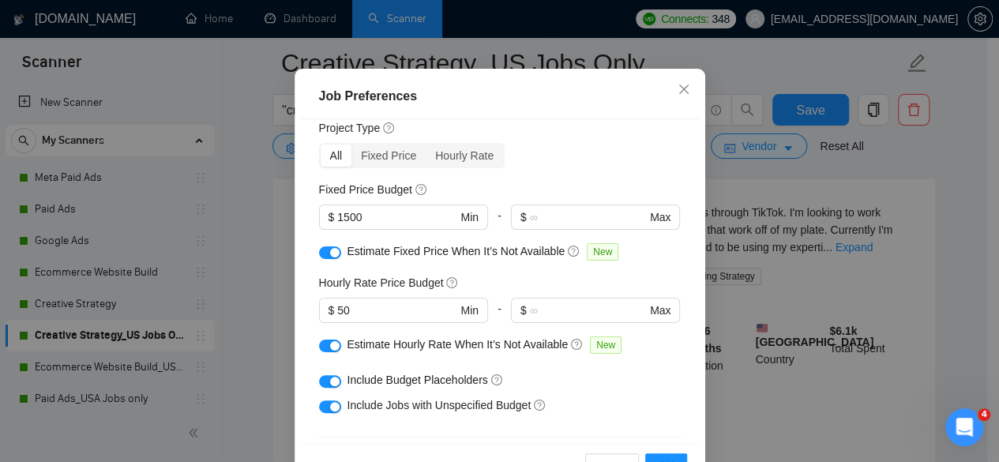
scroll to position [27, 0]
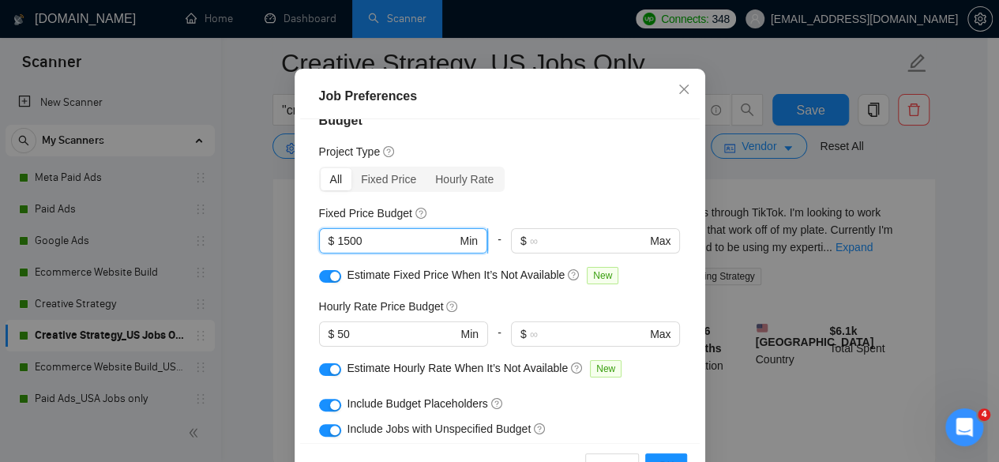
click at [343, 249] on input "1500" at bounding box center [396, 240] width 119 height 17
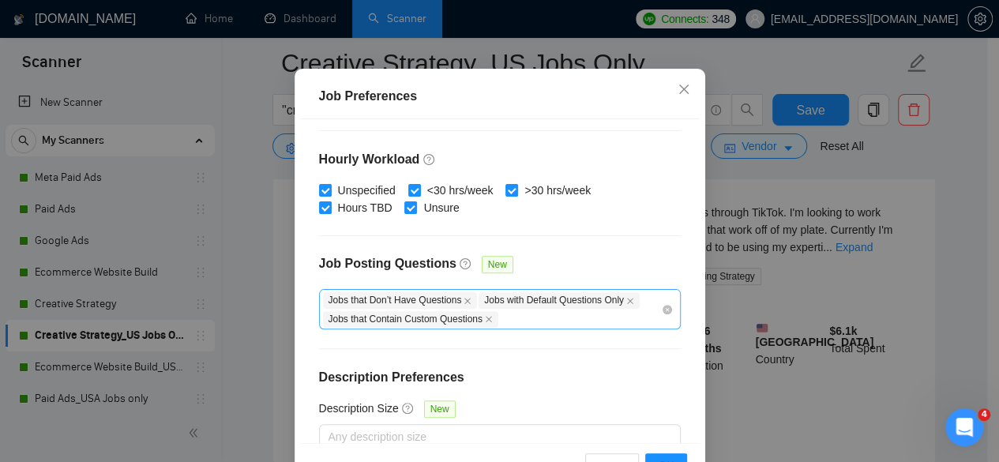
scroll to position [579, 0]
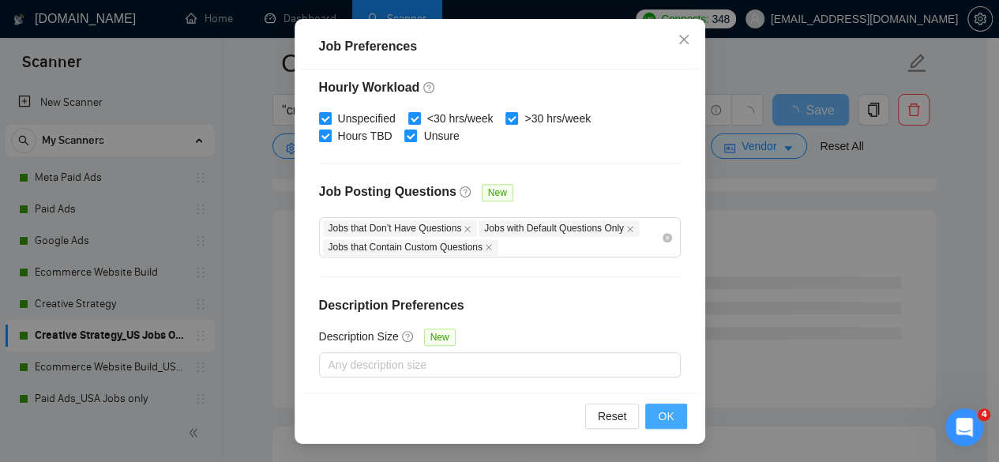
type input "1000"
click at [650, 405] on button "OK" at bounding box center [665, 415] width 41 height 25
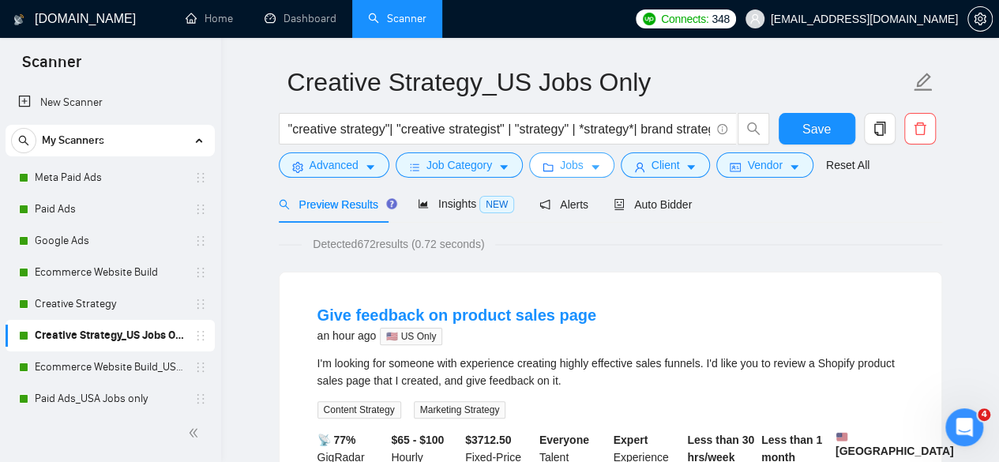
scroll to position [0, 0]
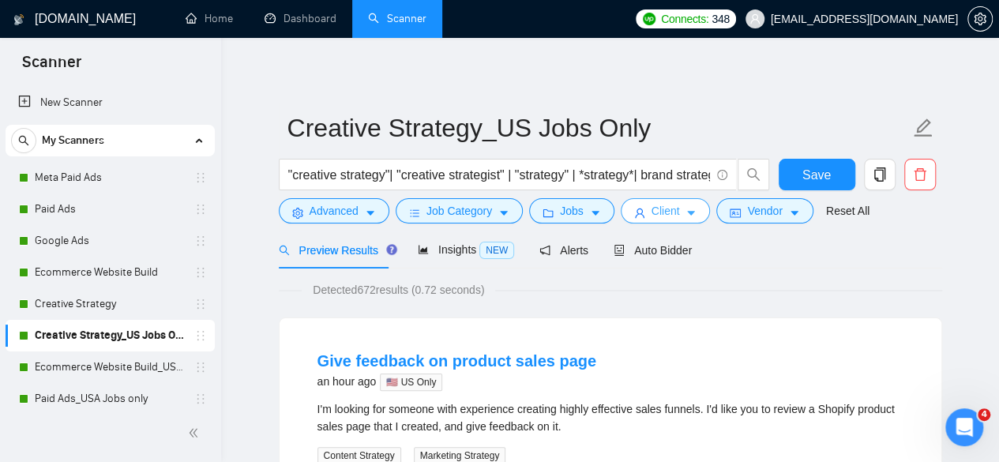
click at [671, 210] on span "Client" at bounding box center [665, 210] width 28 height 17
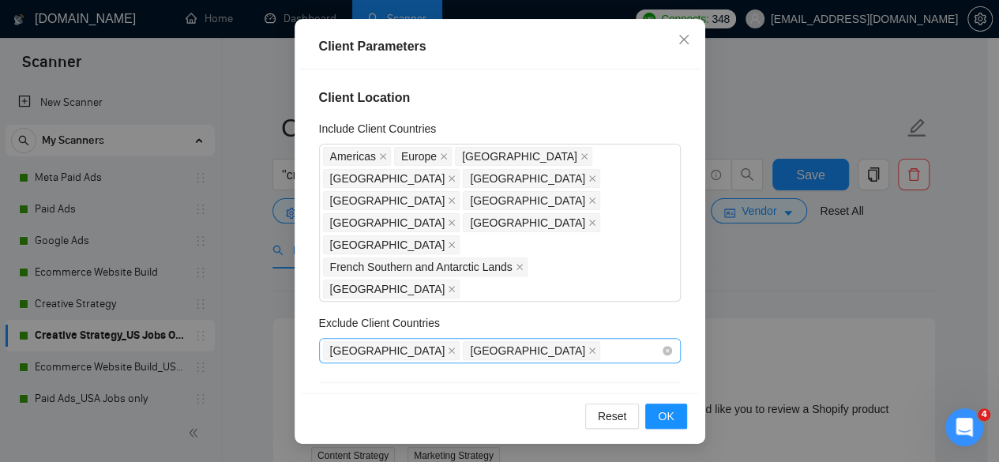
click at [571, 339] on div "Nigeria India" at bounding box center [492, 350] width 338 height 22
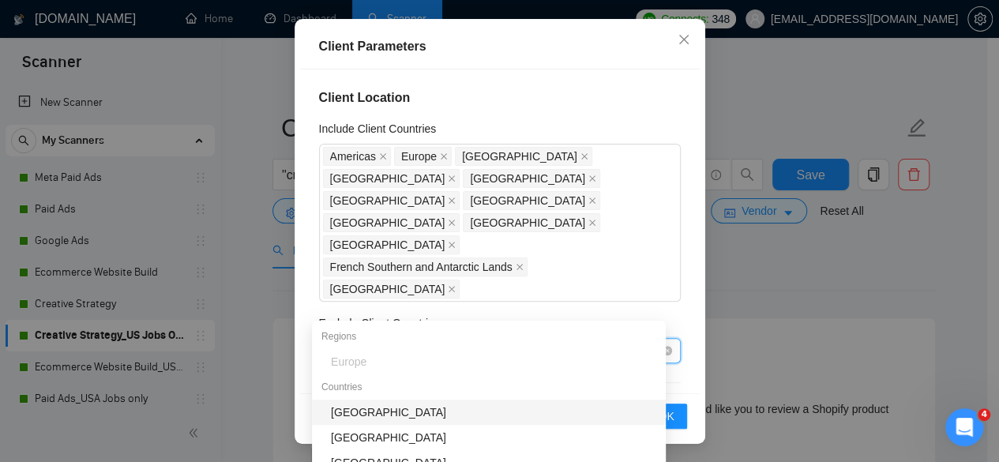
type input "ph"
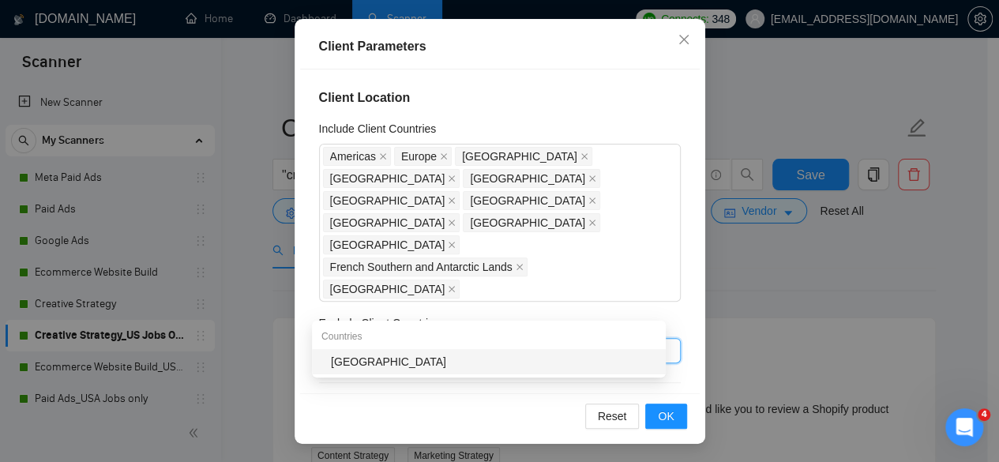
click at [545, 370] on div "[GEOGRAPHIC_DATA]" at bounding box center [489, 361] width 354 height 25
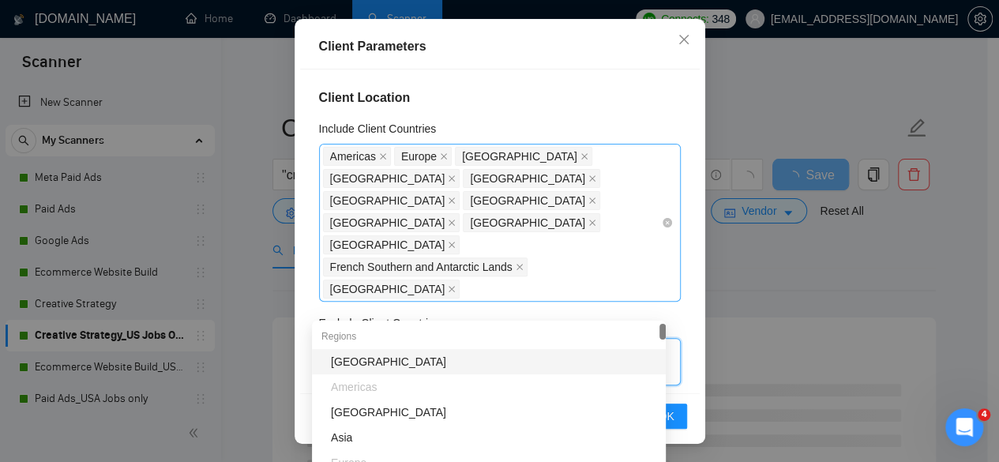
click at [527, 253] on div "Americas Europe United States United Kingdom Canada Australia United Arab Emira…" at bounding box center [492, 222] width 338 height 155
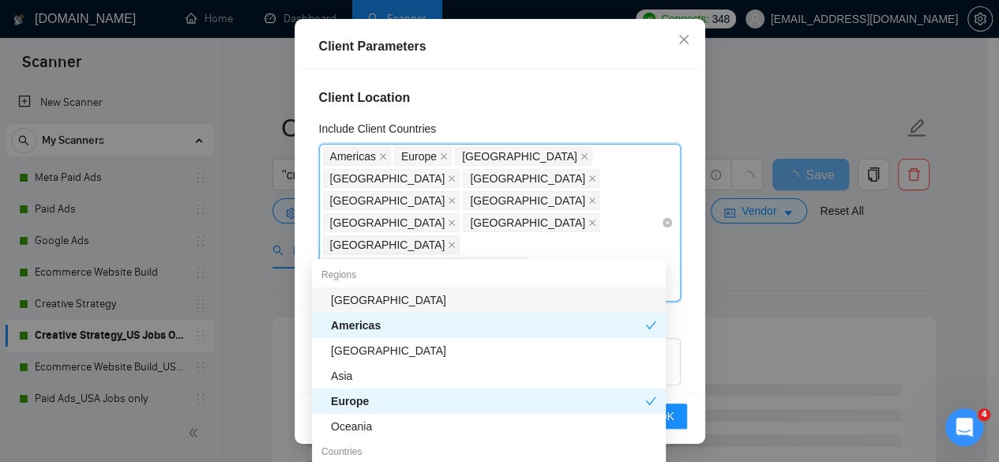
click at [596, 204] on div "Americas Europe United States United Kingdom Canada Australia United Arab Emira…" at bounding box center [492, 222] width 338 height 155
click at [677, 307] on div "Client Location Include Client Countries Americas Europe United States United K…" at bounding box center [499, 231] width 399 height 324
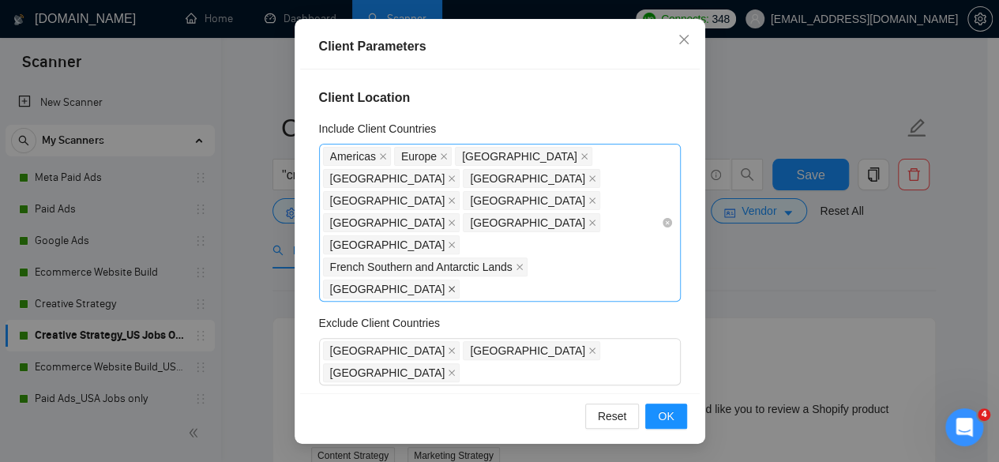
click at [455, 285] on icon "close" at bounding box center [452, 289] width 8 height 8
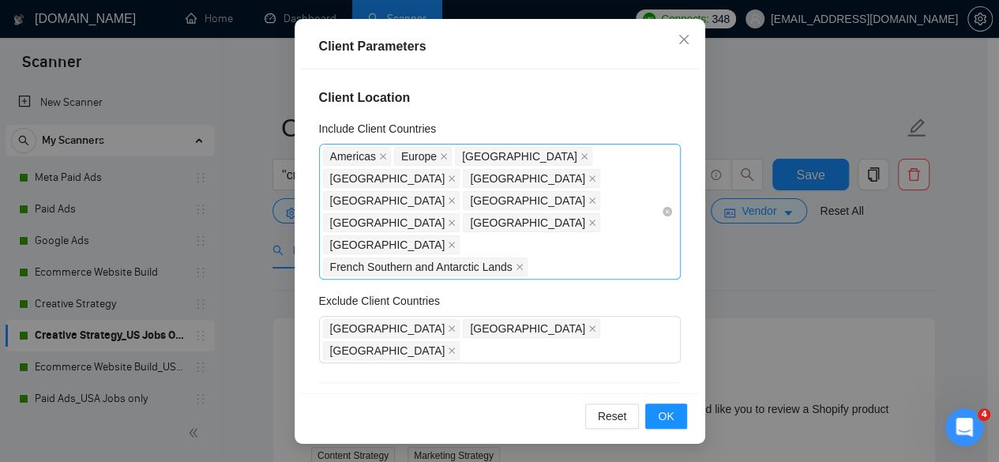
click at [515, 257] on span "French Southern and Antarctic Lands" at bounding box center [425, 266] width 204 height 19
click at [515, 263] on icon "close" at bounding box center [519, 267] width 8 height 8
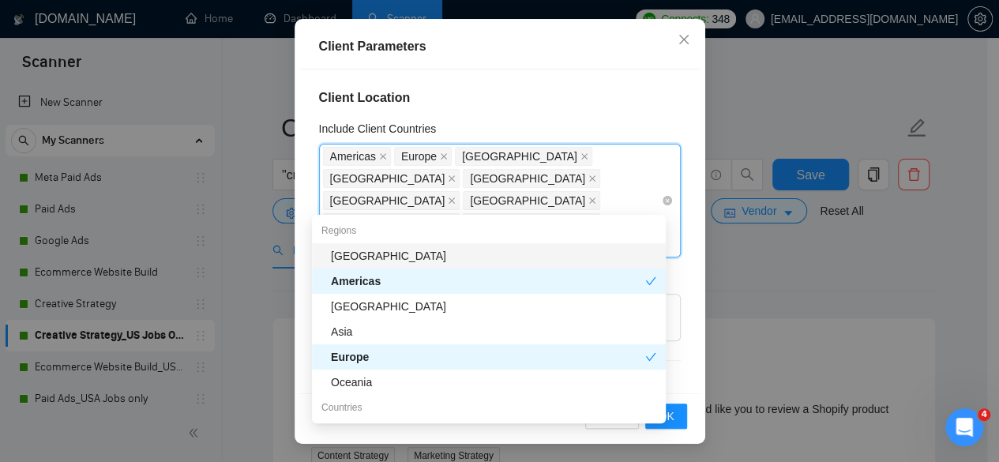
click at [455, 241] on icon "close" at bounding box center [452, 245] width 8 height 8
click at [588, 219] on icon "close" at bounding box center [592, 223] width 8 height 8
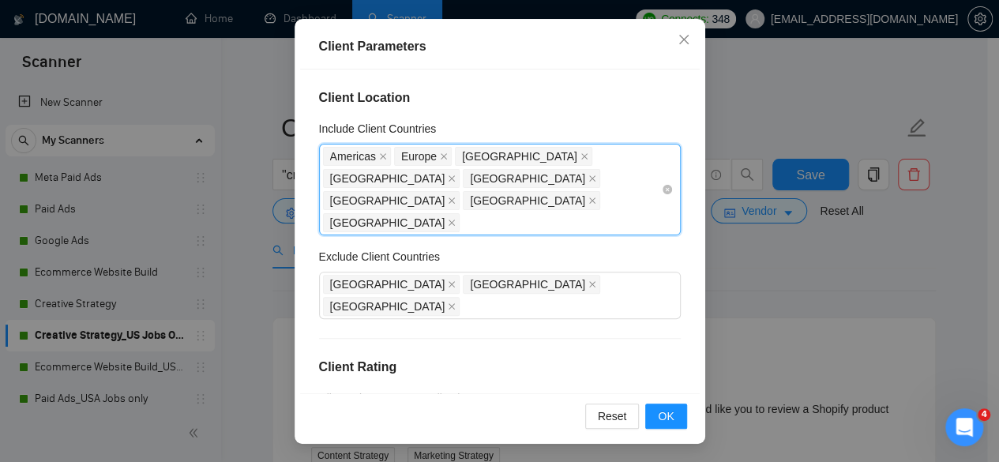
click at [381, 214] on span "[GEOGRAPHIC_DATA]" at bounding box center [387, 222] width 115 height 17
click at [448, 219] on icon "close" at bounding box center [452, 223] width 8 height 8
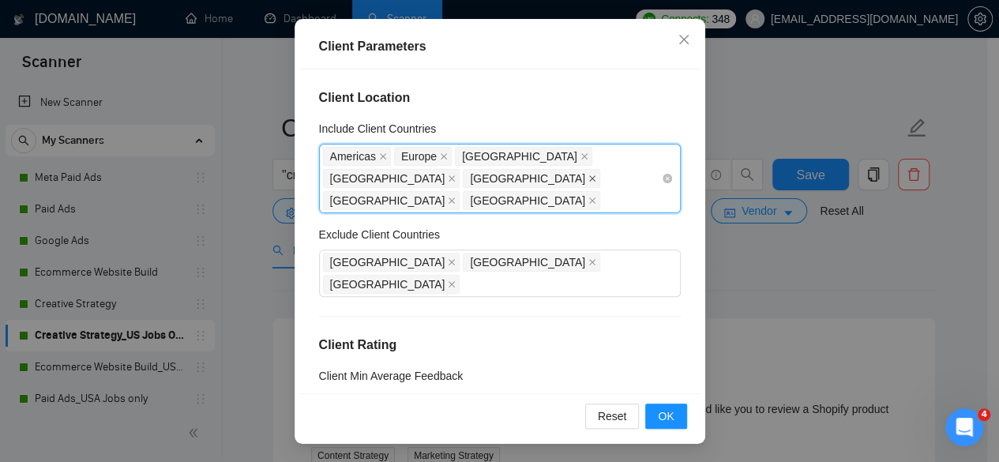
click at [588, 177] on icon "close" at bounding box center [592, 178] width 8 height 8
click at [455, 197] on icon "close" at bounding box center [452, 201] width 8 height 8
click at [499, 176] on div "Americas Europe United States United Kingdom Australia United Arab Emirates" at bounding box center [492, 178] width 338 height 66
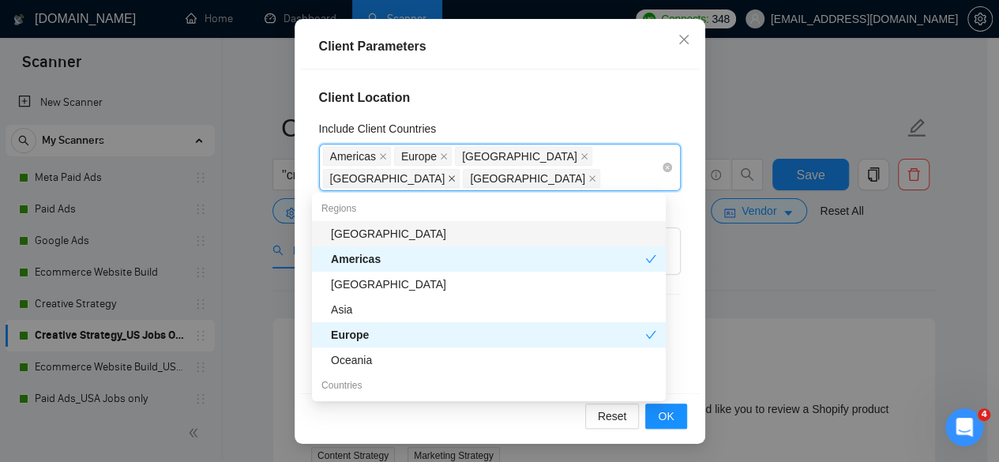
click at [455, 174] on icon "close" at bounding box center [452, 178] width 8 height 8
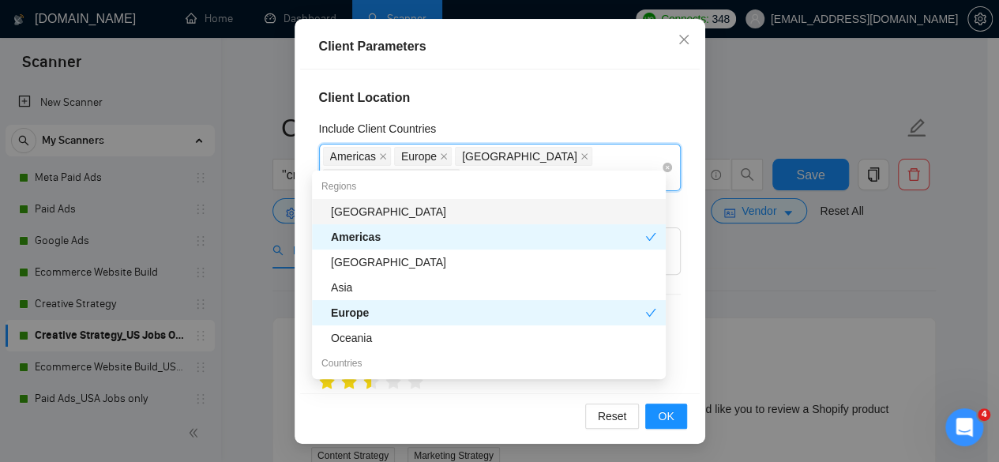
drag, startPoint x: 523, startPoint y: 154, endPoint x: 562, endPoint y: 154, distance: 38.7
click at [580, 155] on icon "close" at bounding box center [584, 156] width 8 height 8
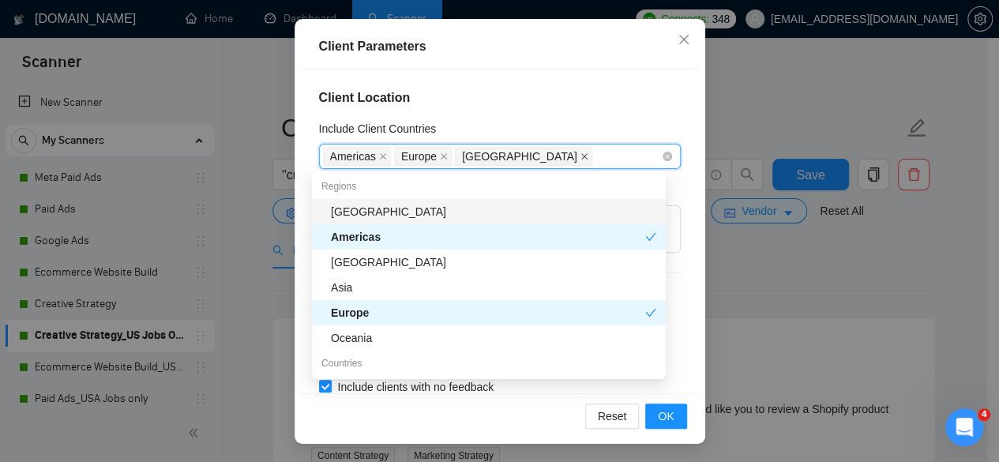
click at [580, 156] on icon "close" at bounding box center [584, 156] width 8 height 8
click at [440, 156] on icon "close" at bounding box center [444, 156] width 8 height 8
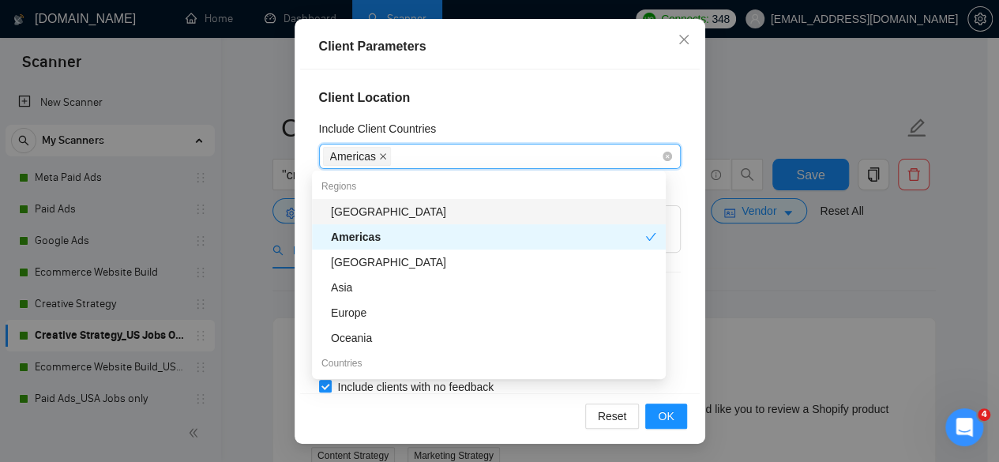
click at [379, 153] on icon "close" at bounding box center [383, 156] width 8 height 8
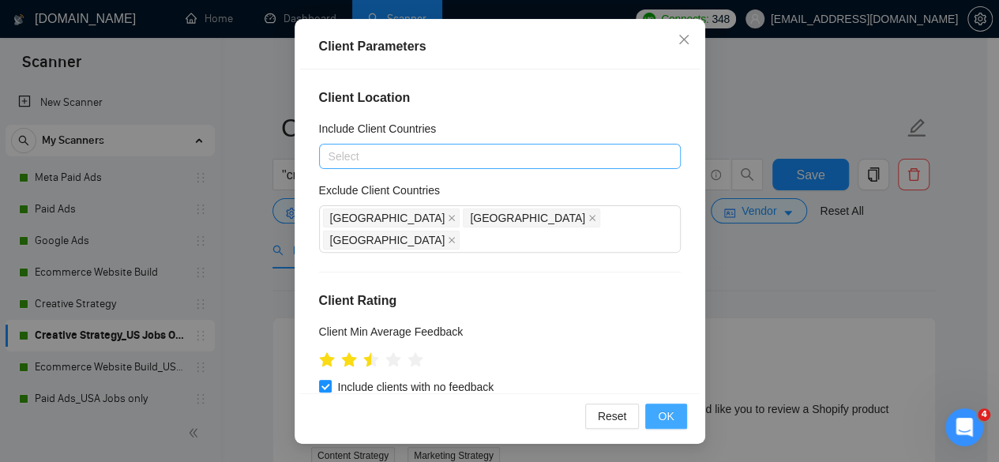
click at [668, 410] on button "OK" at bounding box center [665, 415] width 41 height 25
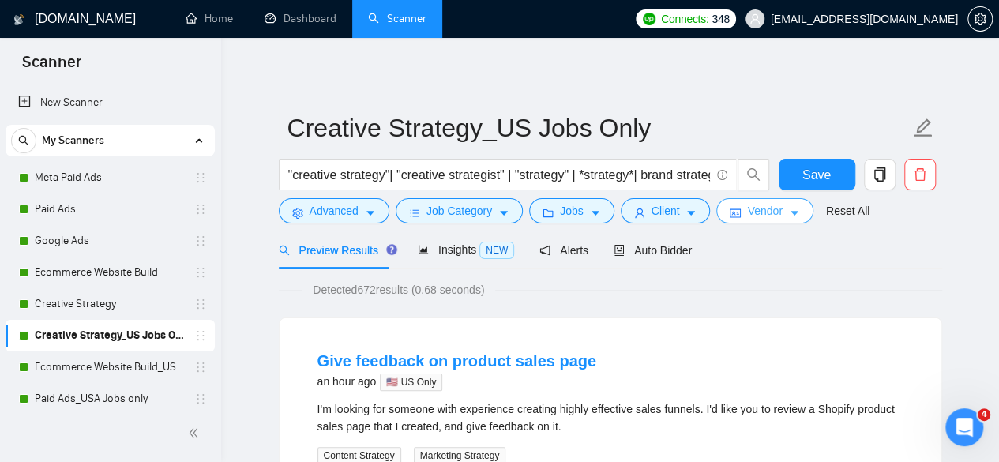
click at [729, 212] on icon "idcard" at bounding box center [734, 213] width 11 height 11
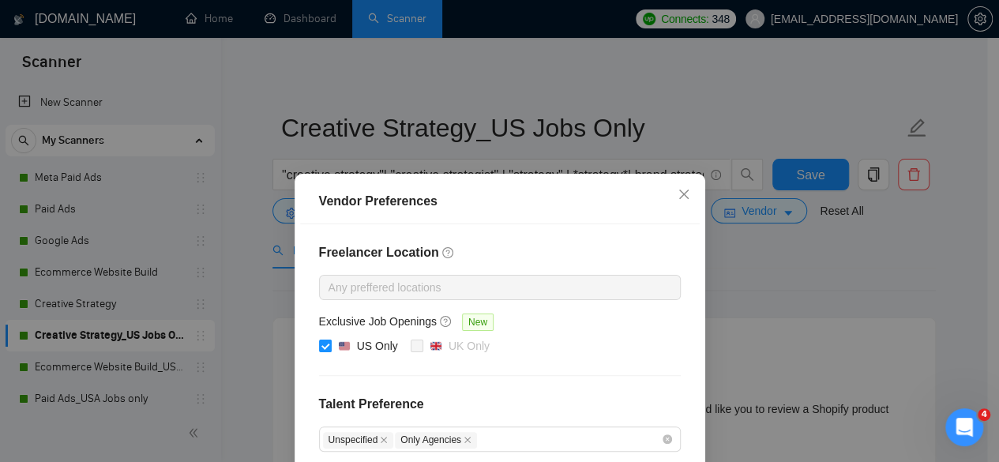
click at [707, 269] on div "Vendor Preferences Freelancer Location Any preffered locations Exclusive Job Op…" at bounding box center [499, 231] width 999 height 462
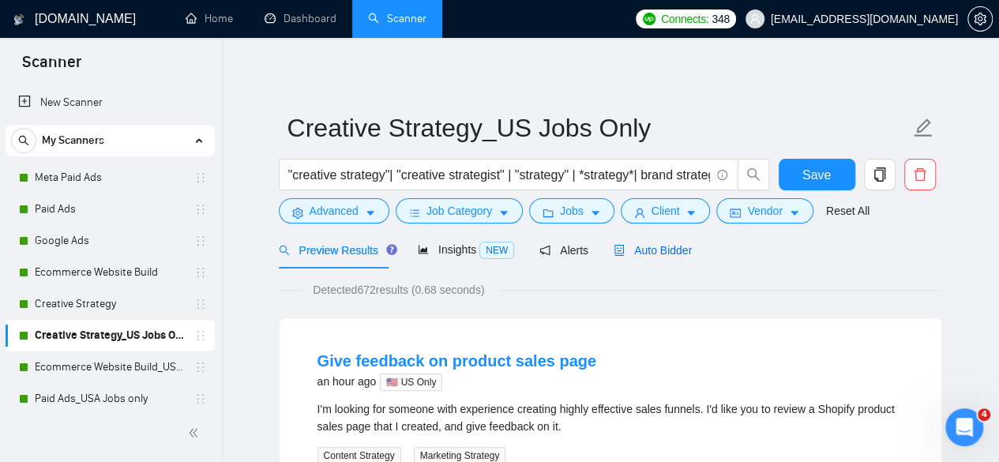
click at [639, 247] on span "Auto Bidder" at bounding box center [652, 250] width 78 height 13
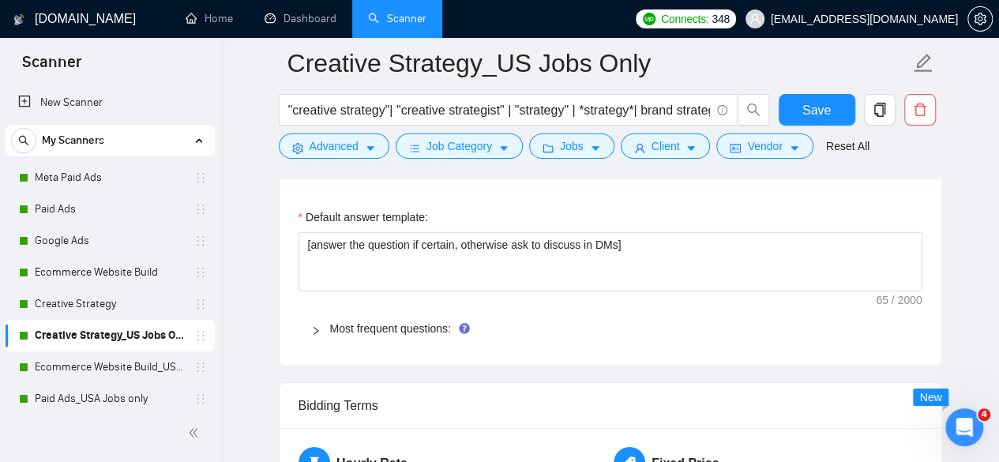
scroll to position [2289, 0]
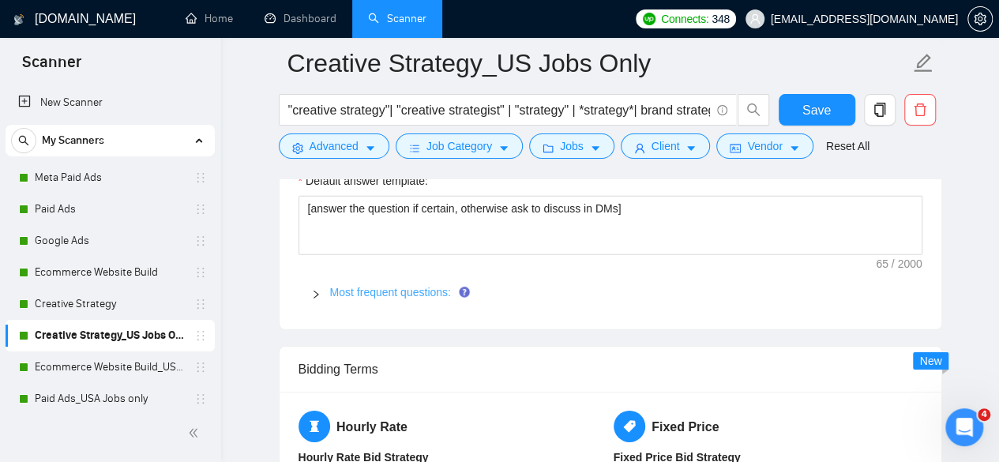
click at [433, 286] on link "Most frequent questions:" at bounding box center [390, 292] width 121 height 13
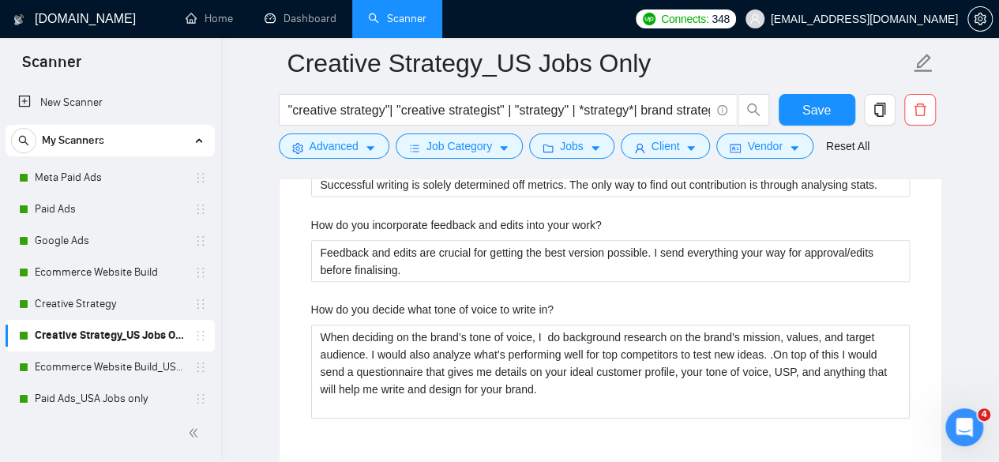
scroll to position [3473, 0]
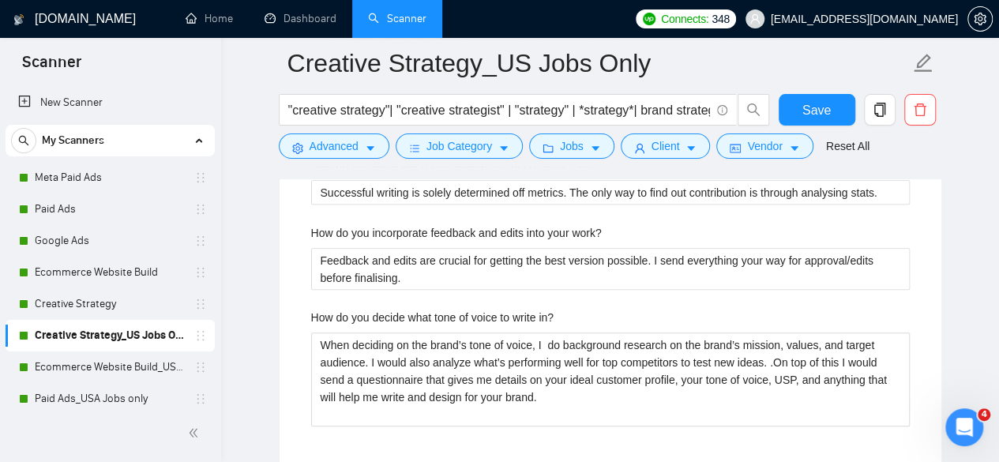
drag, startPoint x: 107, startPoint y: 239, endPoint x: 669, endPoint y: 93, distance: 581.5
click at [107, 239] on link "Google Ads" at bounding box center [110, 241] width 150 height 32
click at [812, 95] on button "Save" at bounding box center [816, 110] width 77 height 32
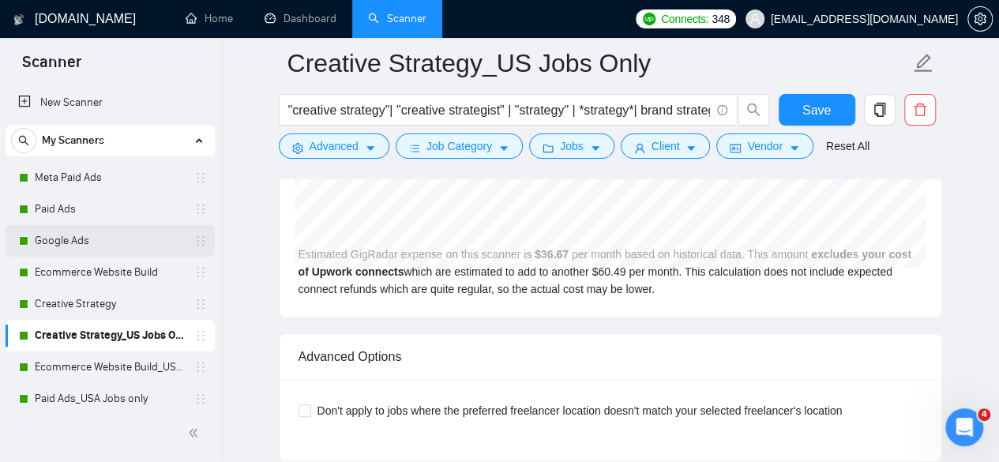
click at [118, 249] on link "Google Ads" at bounding box center [110, 241] width 150 height 32
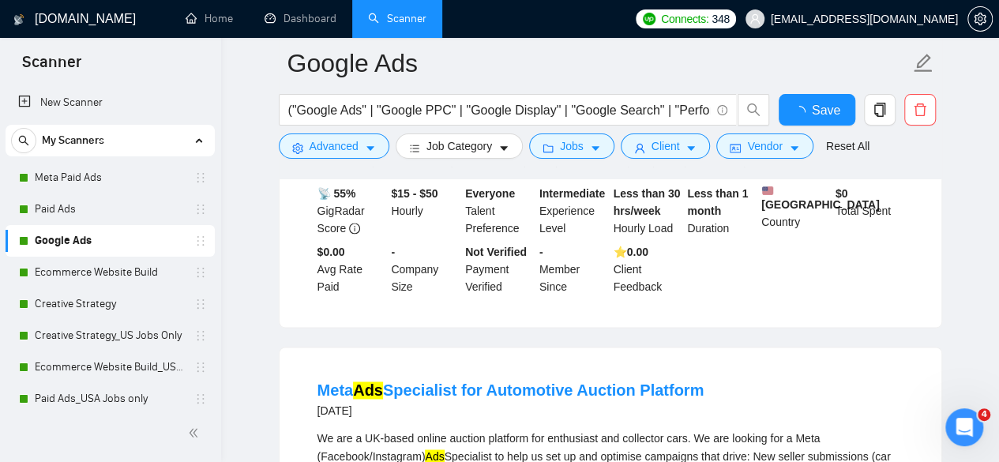
scroll to position [3473, 0]
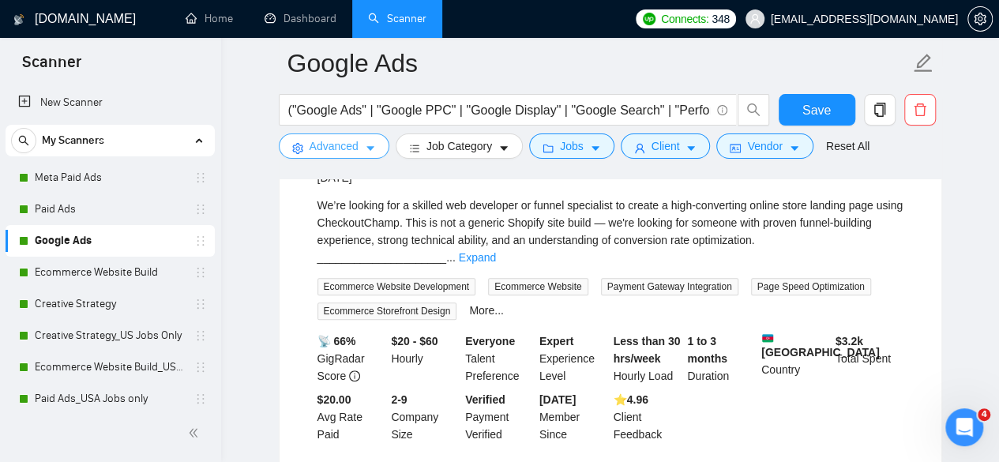
click at [357, 141] on span "Advanced" at bounding box center [333, 145] width 49 height 17
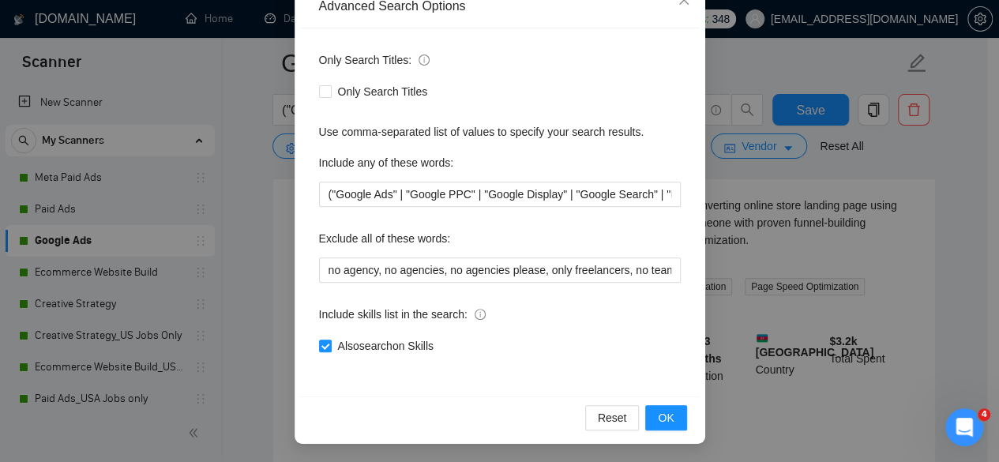
click at [812, 279] on div "Advanced Search Options Only Search Titles: Only Search Titles Use comma-separa…" at bounding box center [499, 231] width 999 height 462
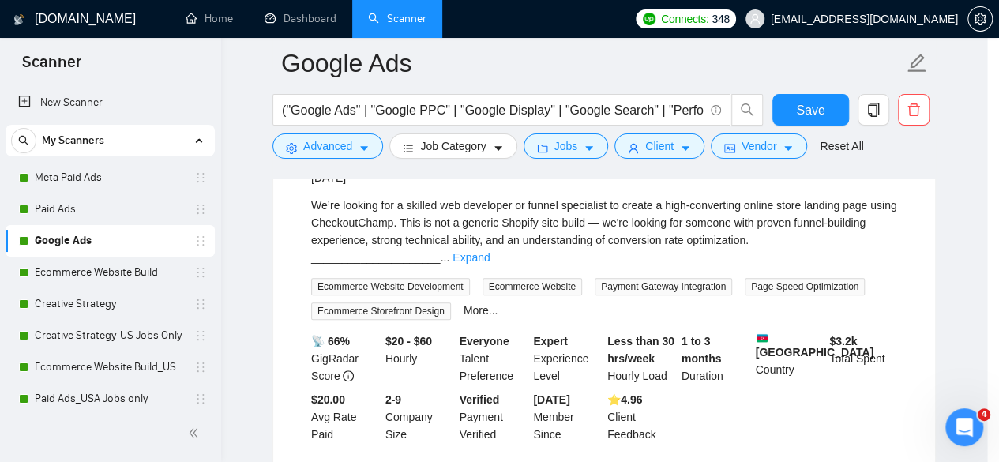
scroll to position [115, 0]
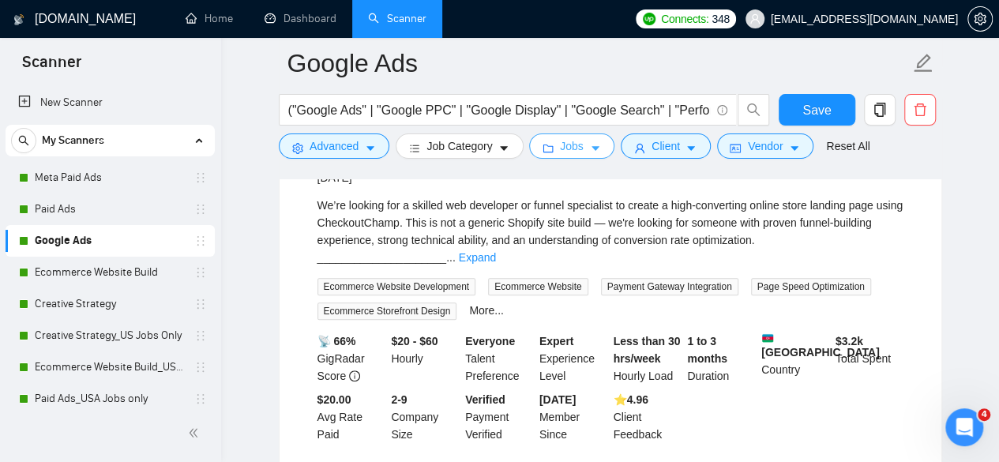
click at [572, 137] on span "Jobs" at bounding box center [572, 145] width 24 height 17
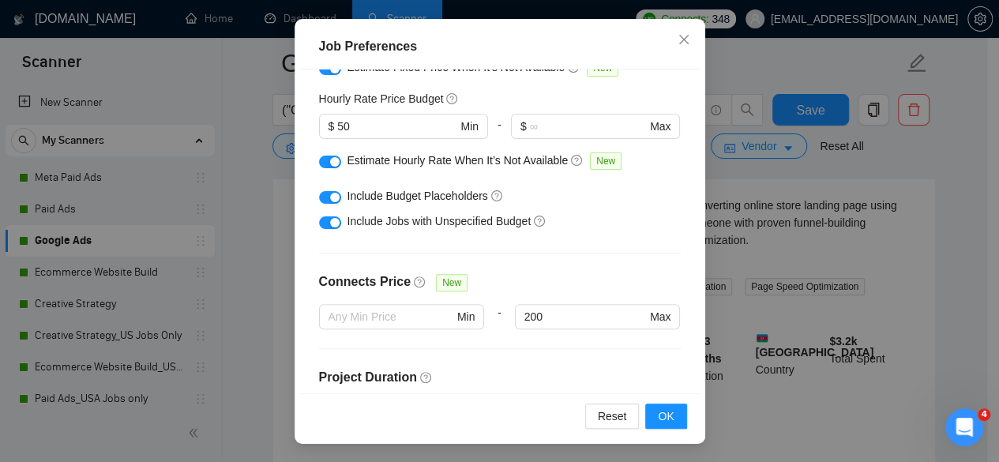
scroll to position [27, 0]
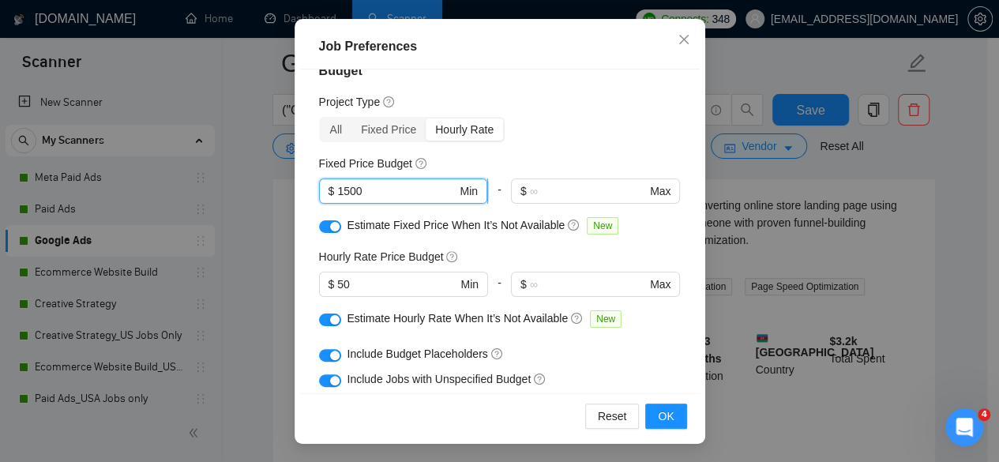
click at [348, 186] on input "1500" at bounding box center [396, 190] width 119 height 17
type input "1000"
click at [670, 407] on button "OK" at bounding box center [665, 415] width 41 height 25
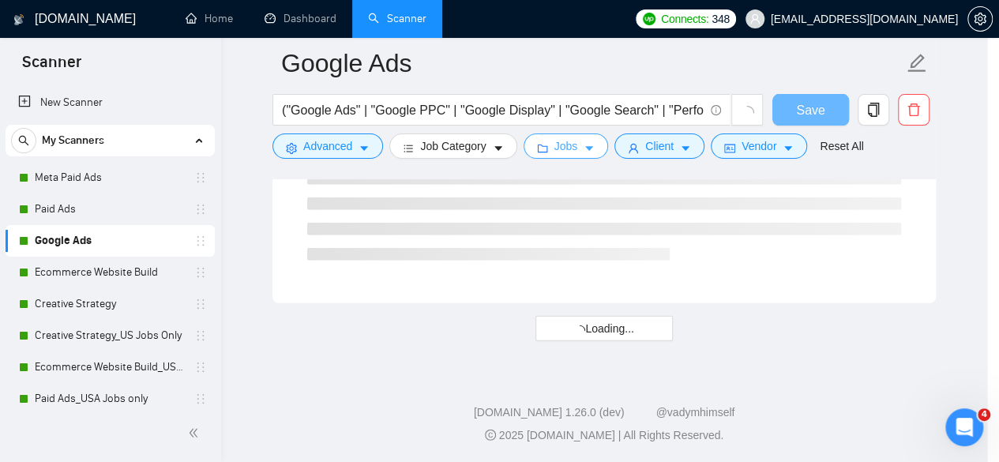
scroll to position [0, 0]
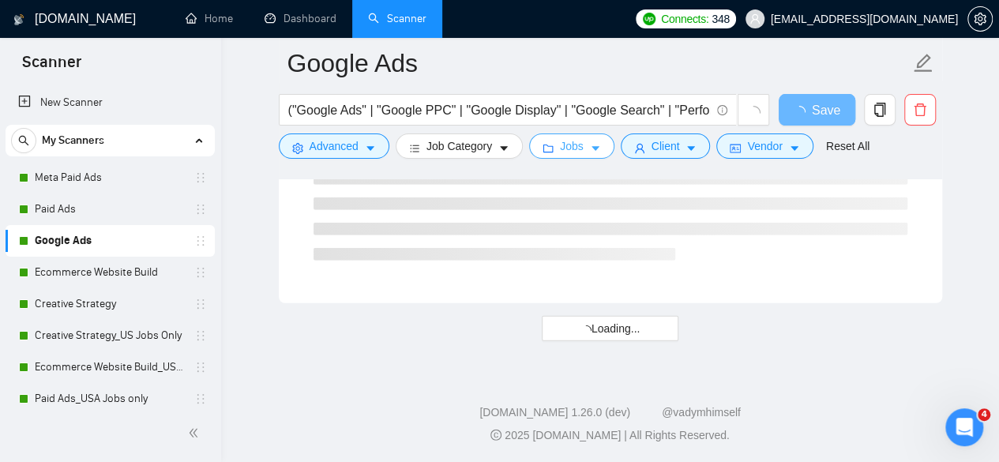
click at [569, 140] on span "Jobs" at bounding box center [572, 145] width 24 height 17
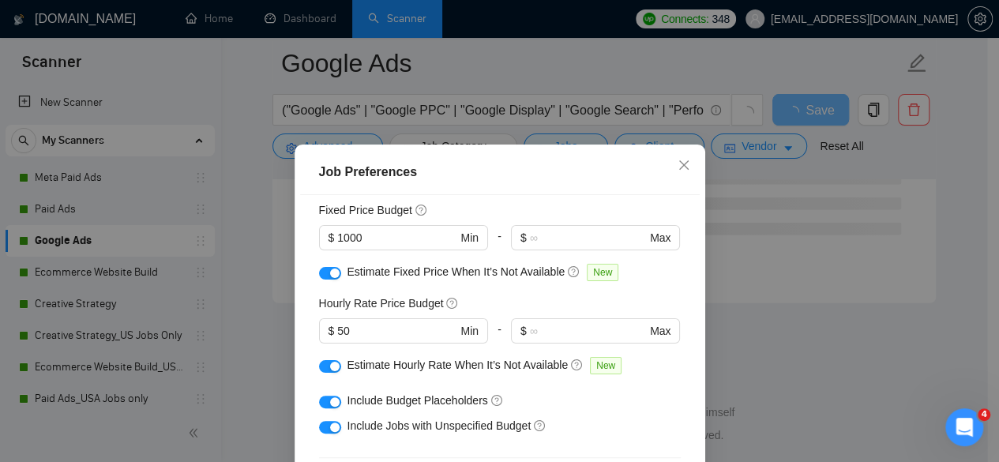
scroll to position [27, 0]
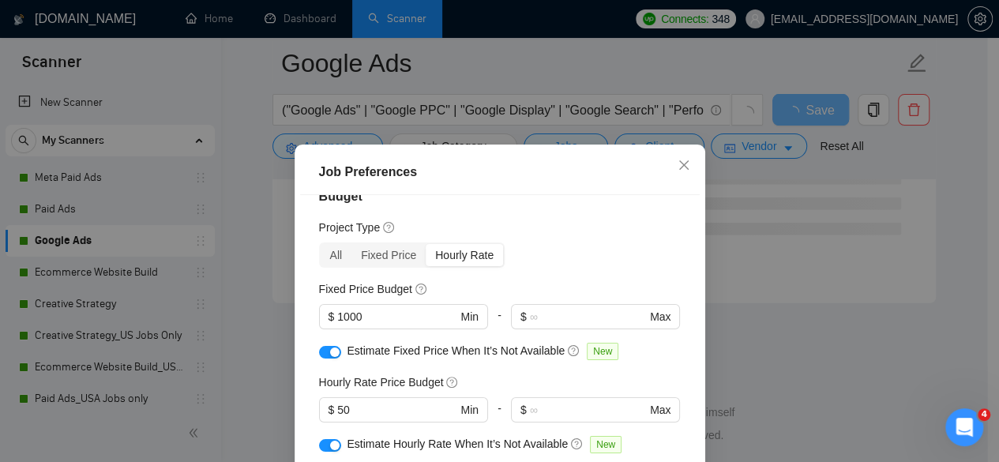
click at [844, 254] on div "Job Preferences Budget Project Type All Fixed Price Hourly Rate Fixed Price Bud…" at bounding box center [499, 231] width 999 height 462
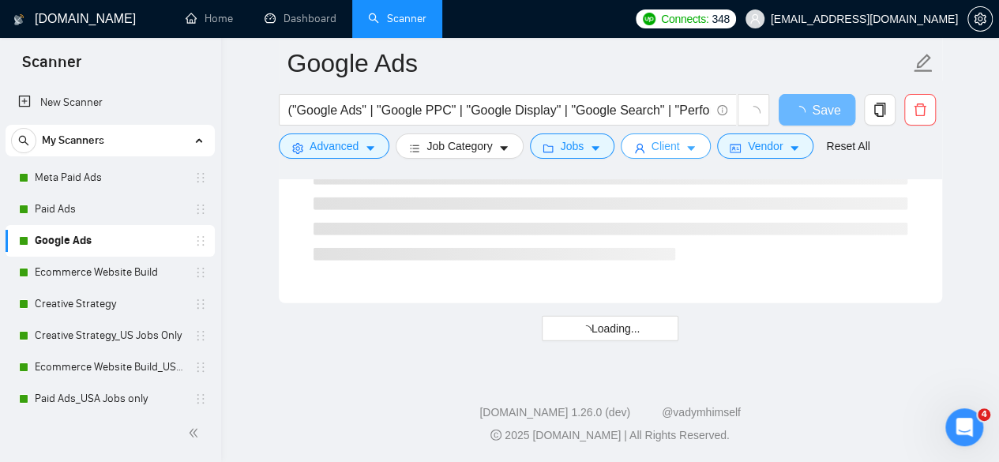
click at [674, 144] on button "Client" at bounding box center [665, 145] width 90 height 25
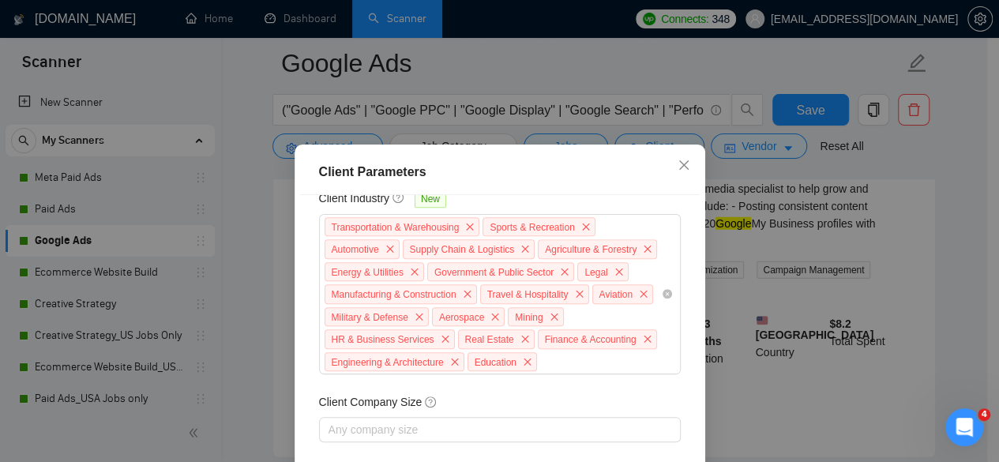
scroll to position [809, 0]
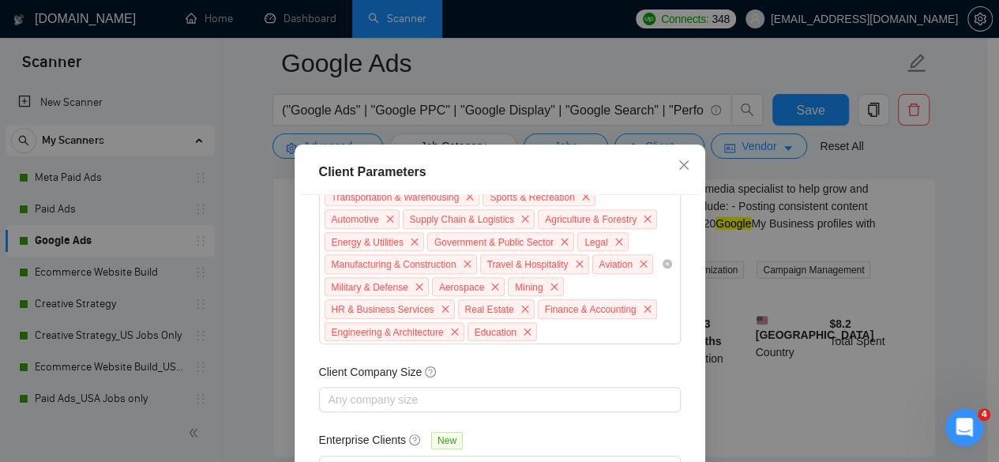
click at [784, 304] on div "Client Parameters Client Location Include Client Countries Select Exclude Clien…" at bounding box center [499, 231] width 999 height 462
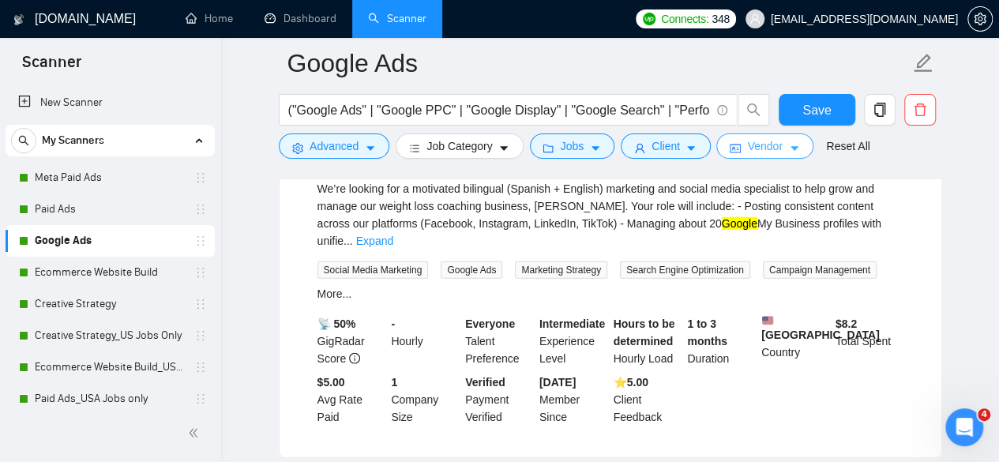
click at [729, 144] on icon "idcard" at bounding box center [734, 148] width 11 height 11
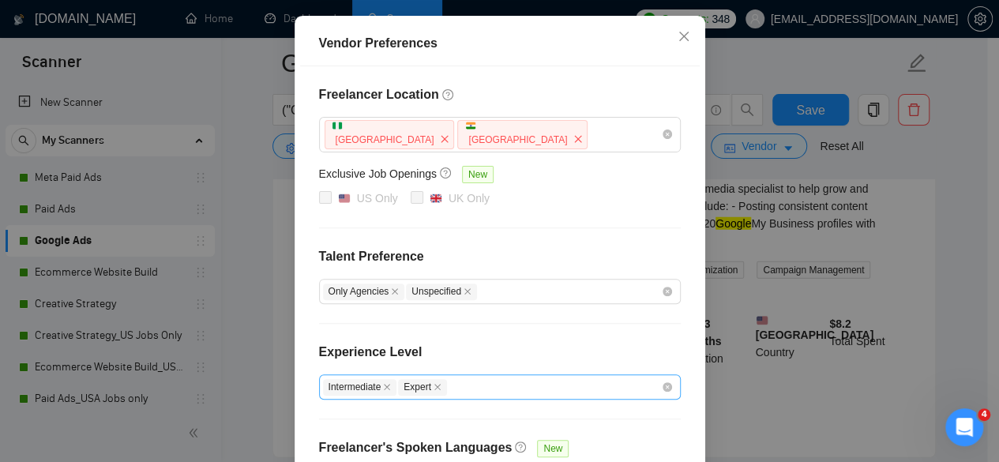
scroll to position [274, 0]
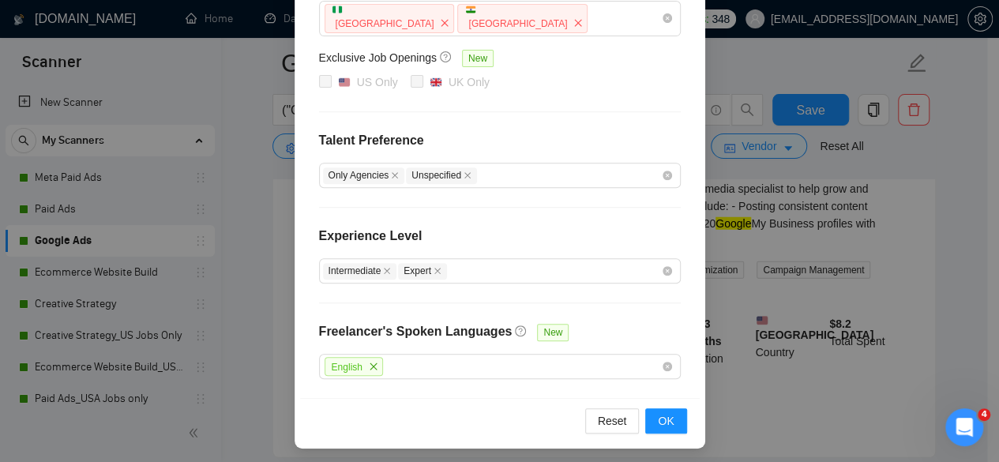
click at [782, 334] on div "Vendor Preferences Freelancer Location Nigeria India Exclusive Job Openings New…" at bounding box center [499, 231] width 999 height 462
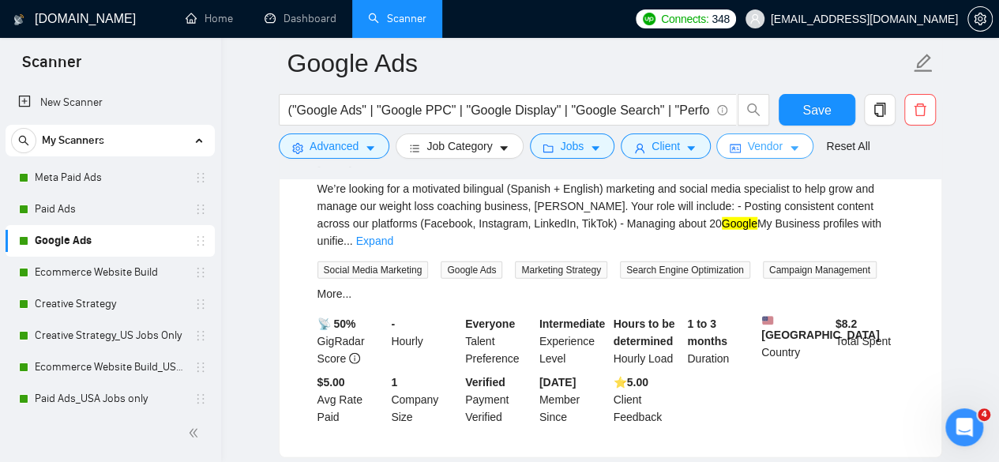
click at [770, 144] on span "Vendor" at bounding box center [764, 145] width 35 height 17
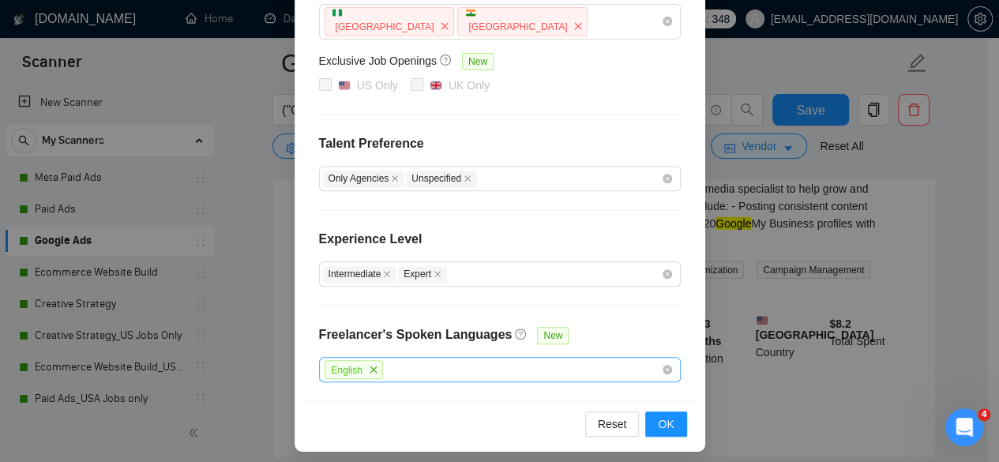
scroll to position [274, 0]
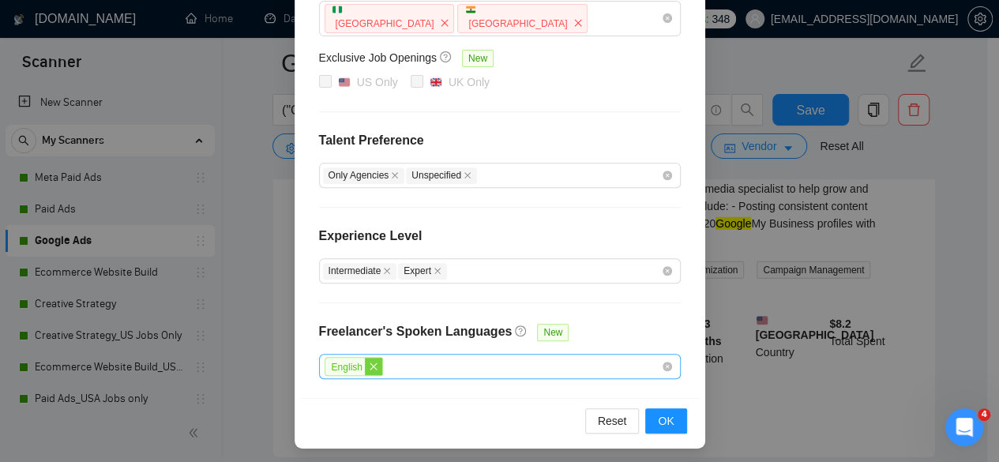
click at [369, 365] on icon "close" at bounding box center [373, 366] width 9 height 9
click at [369, 365] on div "English" at bounding box center [492, 366] width 338 height 23
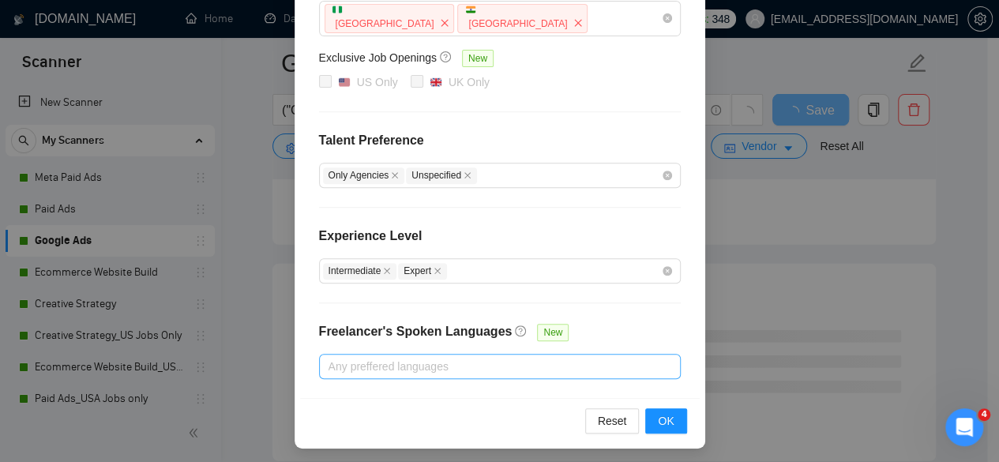
click at [688, 388] on div "Freelancer Location Nigeria India Exclusive Job Openings New US Only UK Only Ta…" at bounding box center [499, 174] width 399 height 448
click at [677, 410] on button "OK" at bounding box center [665, 420] width 41 height 25
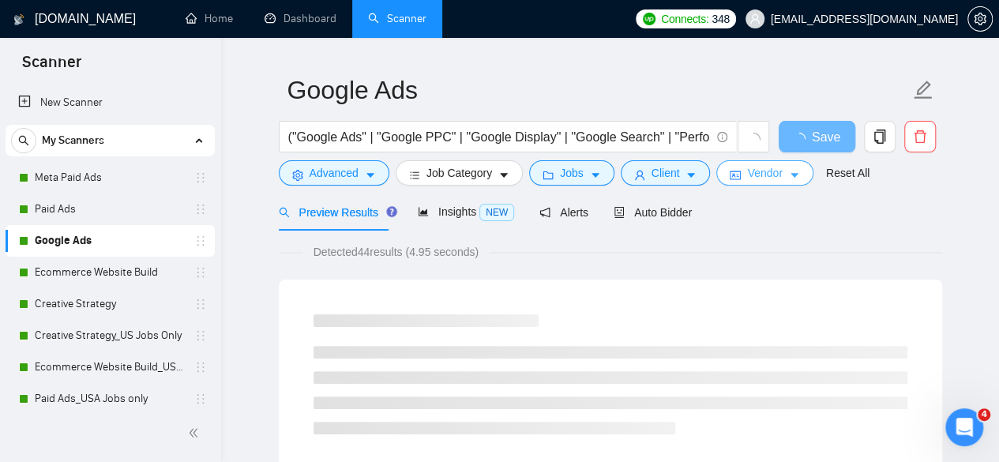
scroll to position [0, 0]
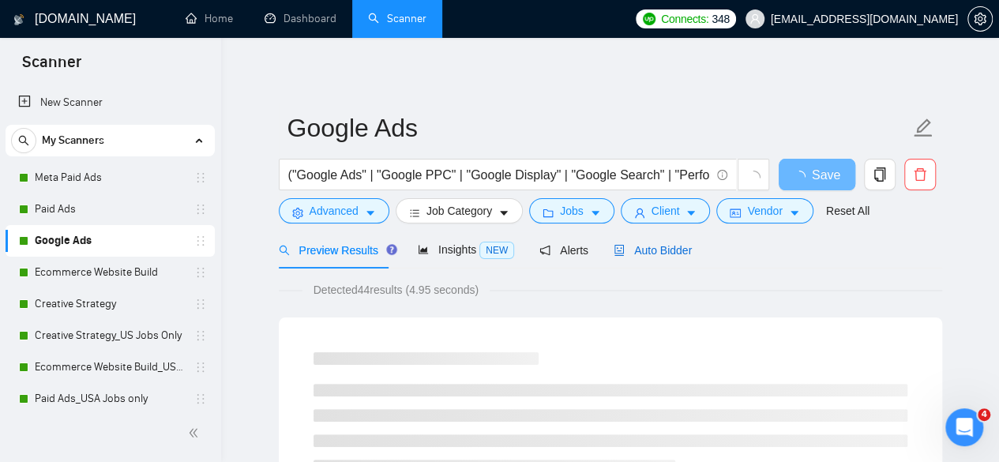
click at [676, 249] on span "Auto Bidder" at bounding box center [652, 250] width 78 height 13
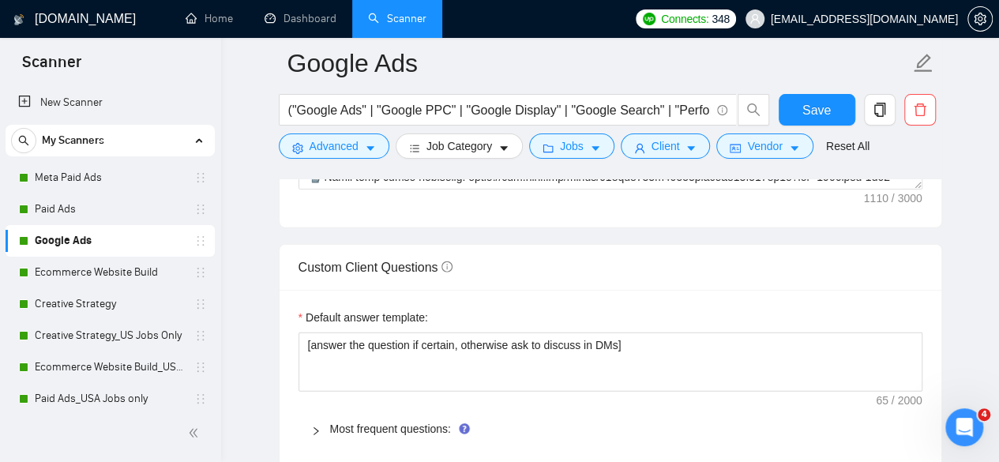
scroll to position [2289, 0]
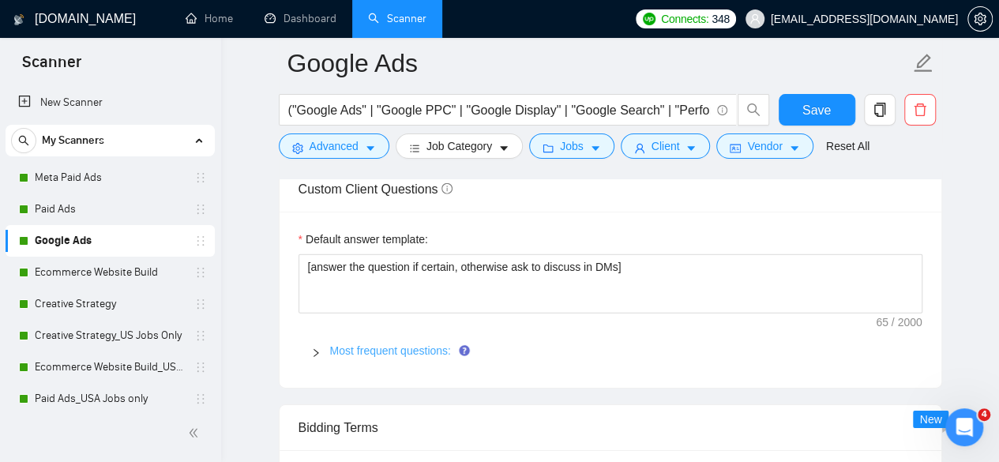
click at [379, 344] on link "Most frequent questions:" at bounding box center [390, 350] width 121 height 13
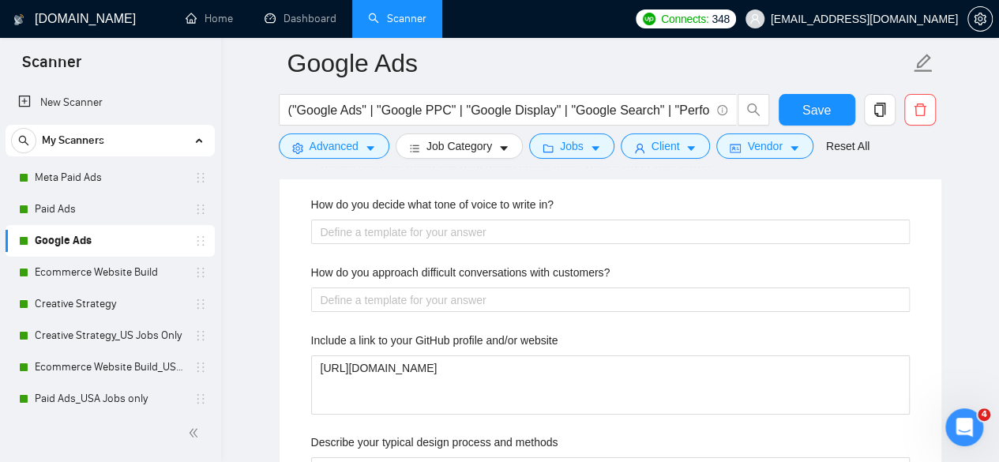
scroll to position [2842, 0]
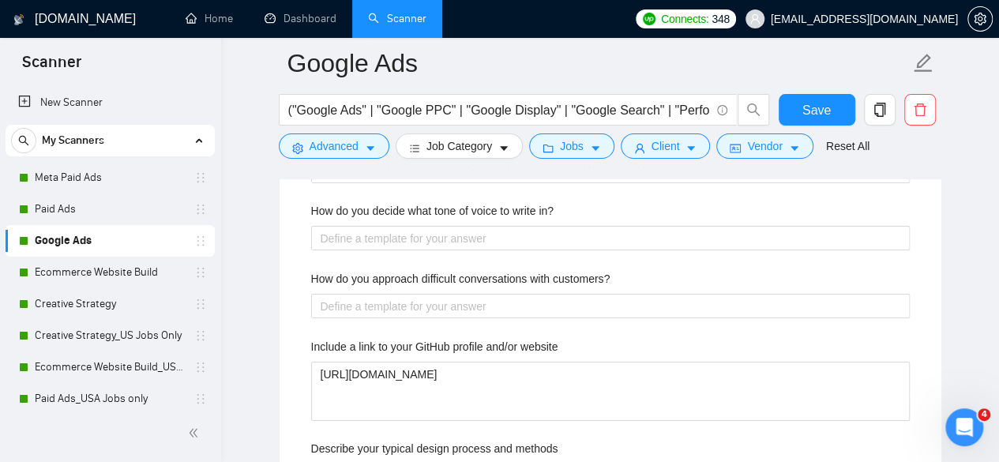
click at [474, 208] on label "How do you decide what tone of voice to write in?" at bounding box center [432, 210] width 242 height 17
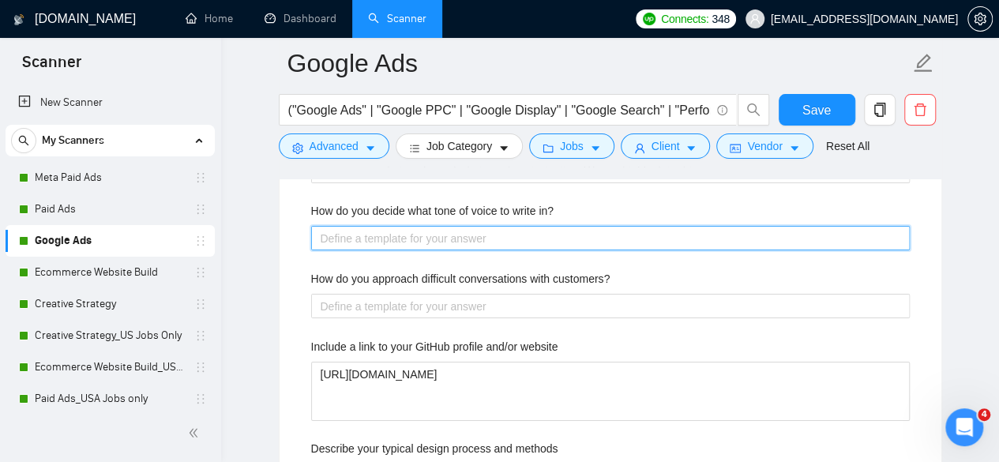
click at [474, 226] on in\? "How do you decide what tone of voice to write in?" at bounding box center [610, 238] width 598 height 24
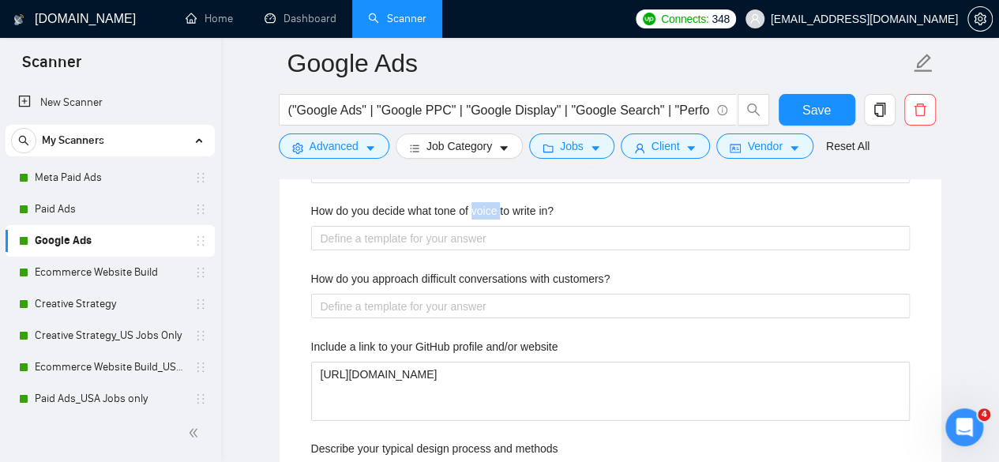
click at [474, 208] on label "How do you decide what tone of voice to write in?" at bounding box center [432, 210] width 242 height 17
click at [474, 226] on in\? "How do you decide what tone of voice to write in?" at bounding box center [610, 238] width 598 height 24
click at [474, 208] on label "How do you decide what tone of voice to write in?" at bounding box center [432, 210] width 242 height 17
click at [474, 226] on in\? "How do you decide what tone of voice to write in?" at bounding box center [610, 238] width 598 height 24
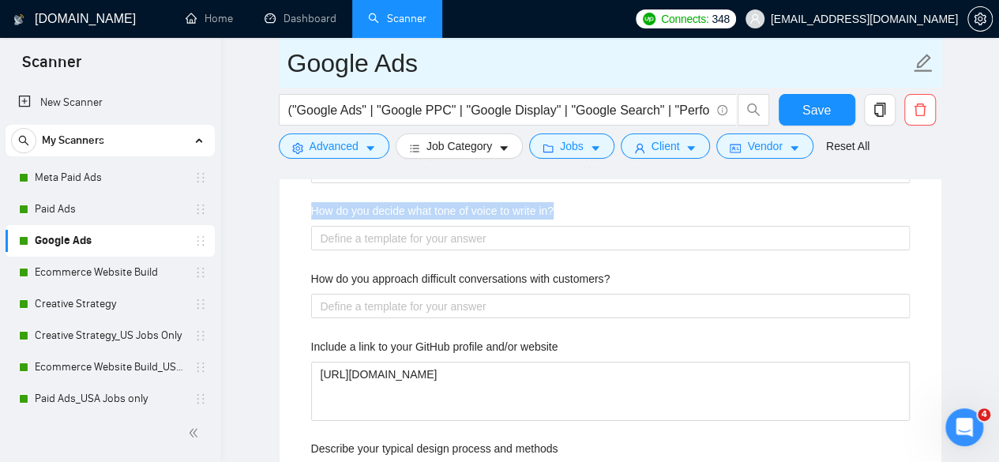
copy label "How do you decide what tone of voice to write in?"
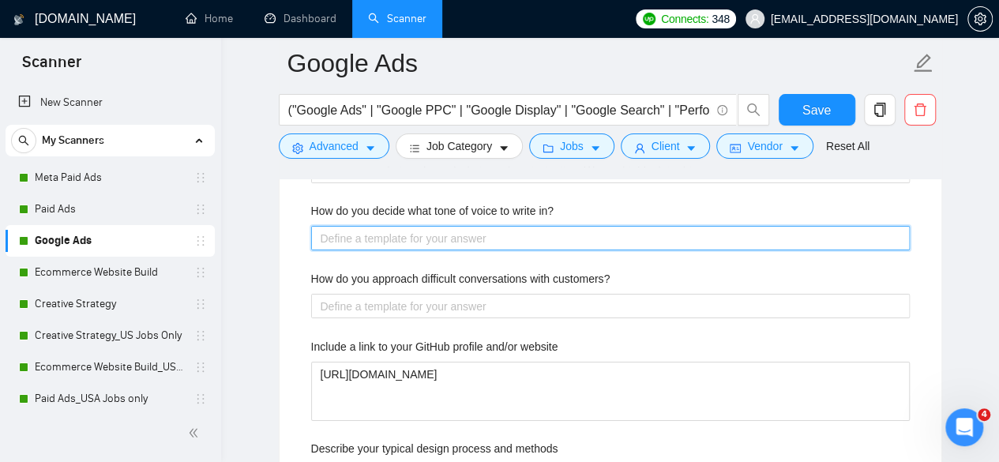
click at [485, 226] on in\? "How do you decide what tone of voice to write in?" at bounding box center [610, 238] width 598 height 24
paste in\? "When deciding on the brand’s tone of voice, I do background research on the bra…"
type in\? "When deciding on the brand’s tone of voice, I do background research on the bra…"
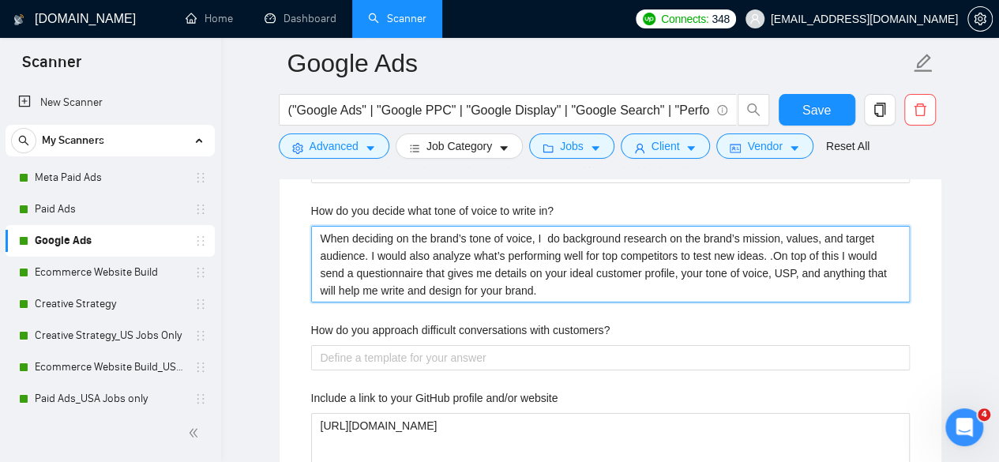
type in\? "When deciding on the brand’s tone of voice, I do background research on the bra…"
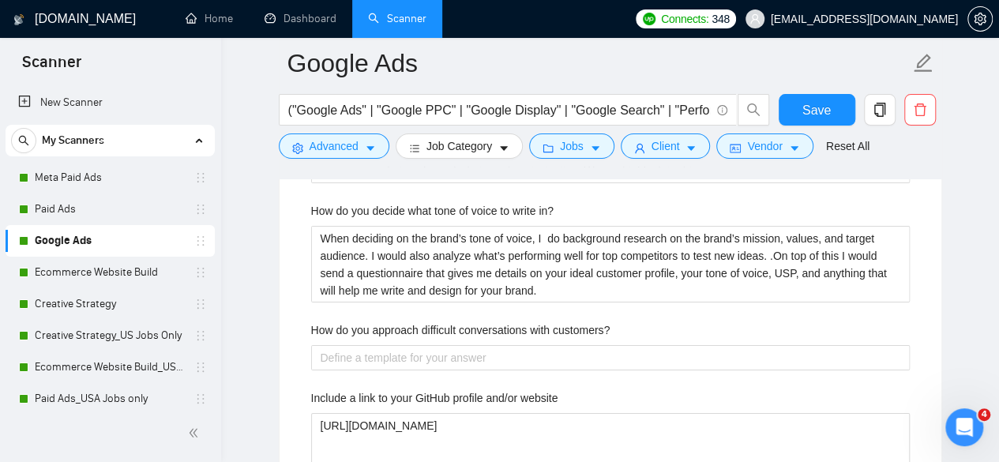
click at [431, 308] on div "Describe your recent experience with similar projects I’ve helped over 160+ com…" at bounding box center [610, 456] width 624 height 1280
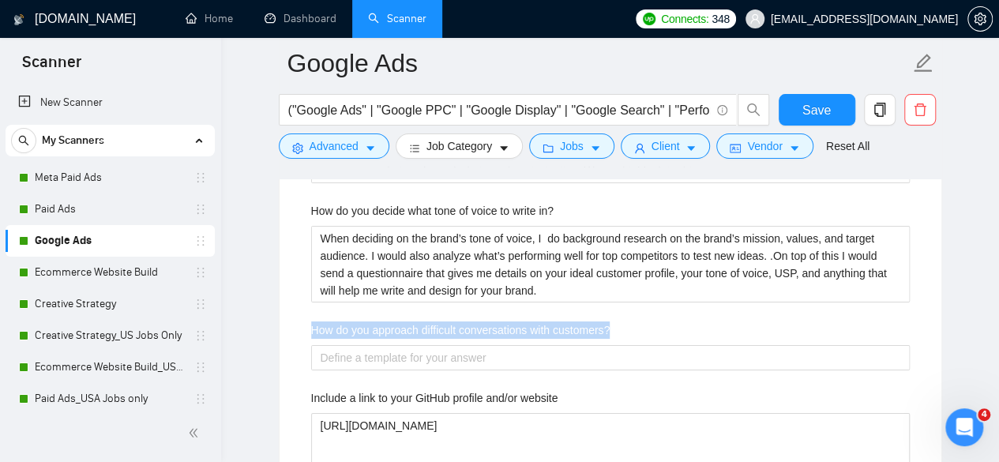
click at [431, 308] on div "Describe your recent experience with similar projects I’ve helped over 160+ com…" at bounding box center [610, 456] width 624 height 1280
copy label "How do you approach difficult conversations with customers?"
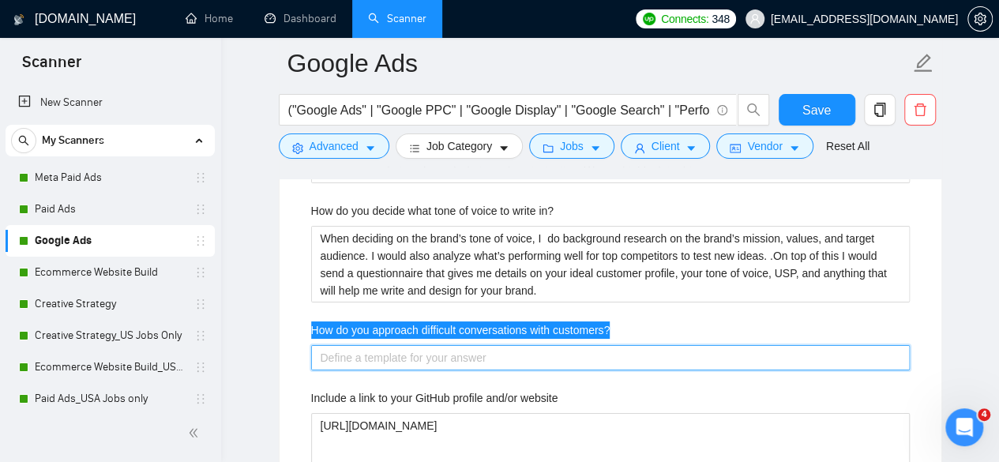
click at [373, 345] on customers\? "How do you approach difficult conversations with customers?" at bounding box center [610, 357] width 598 height 24
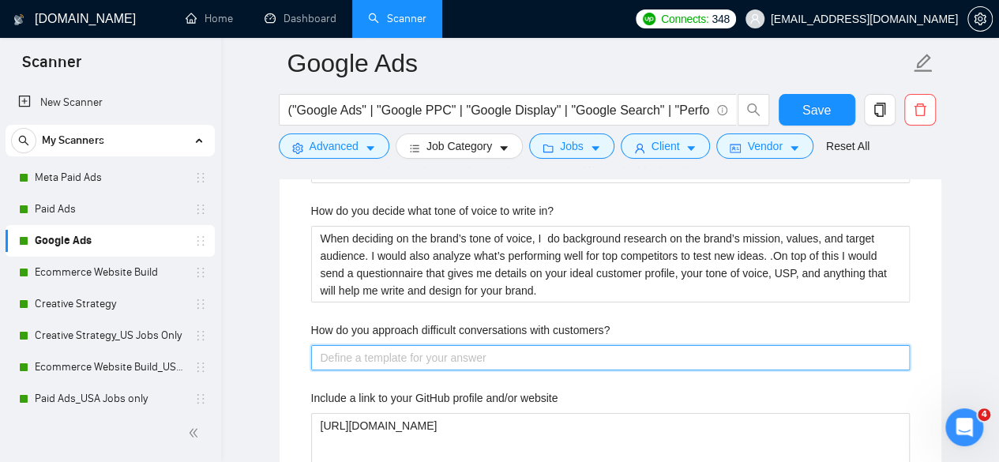
paste customers\? "By having grace and empathy. Even when customers are upset, it's important to n…"
type customers\? "By having grace and empathy. Even when customers are upset, it's important to n…"
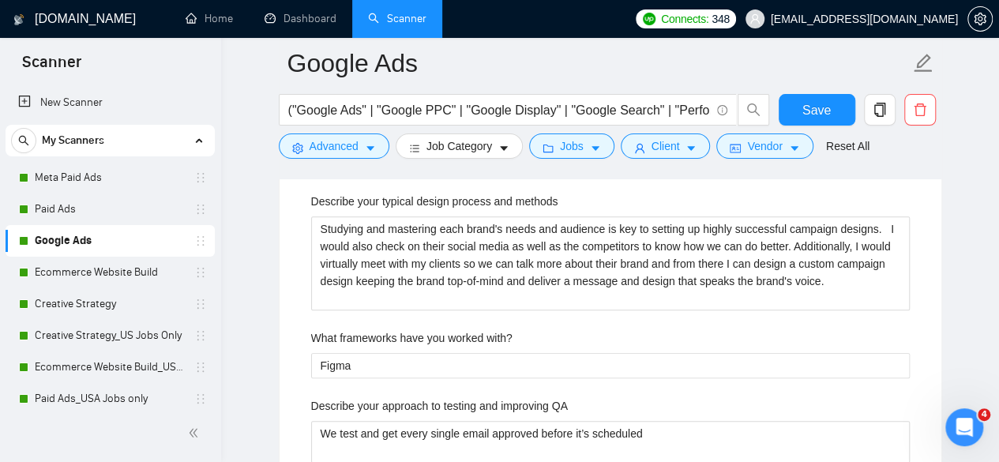
scroll to position [3394, 0]
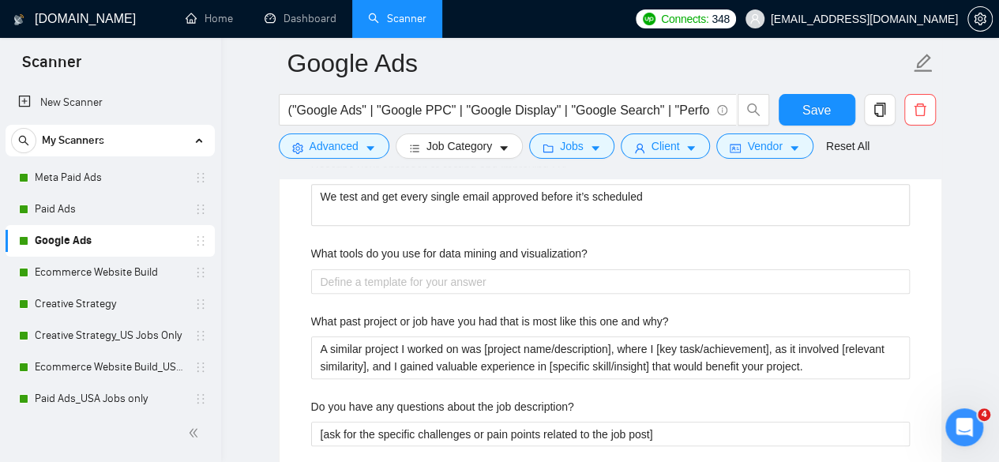
type customers\? "By having grace and empathy. Even when customers are upset, it's important to n…"
click at [445, 252] on label "What tools do you use for data mining and visualization?" at bounding box center [449, 253] width 276 height 17
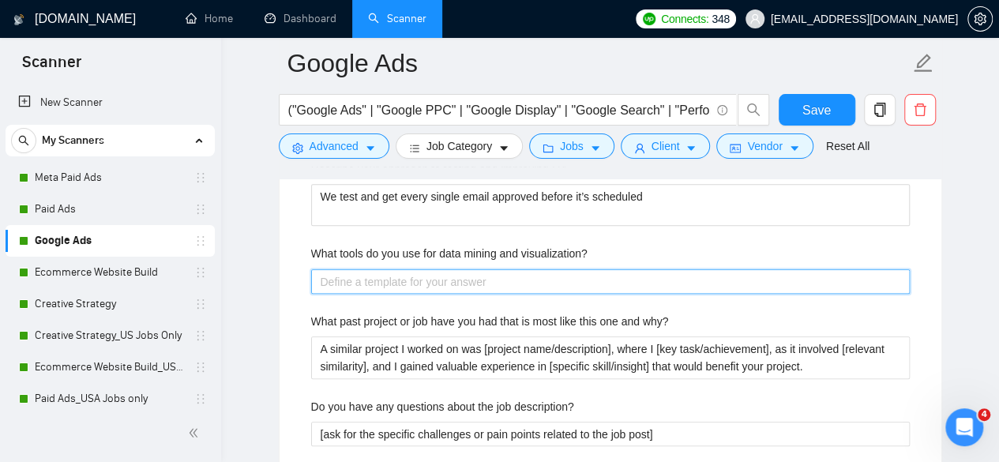
click at [445, 269] on visualization\? "What tools do you use for data mining and visualization?" at bounding box center [610, 281] width 598 height 24
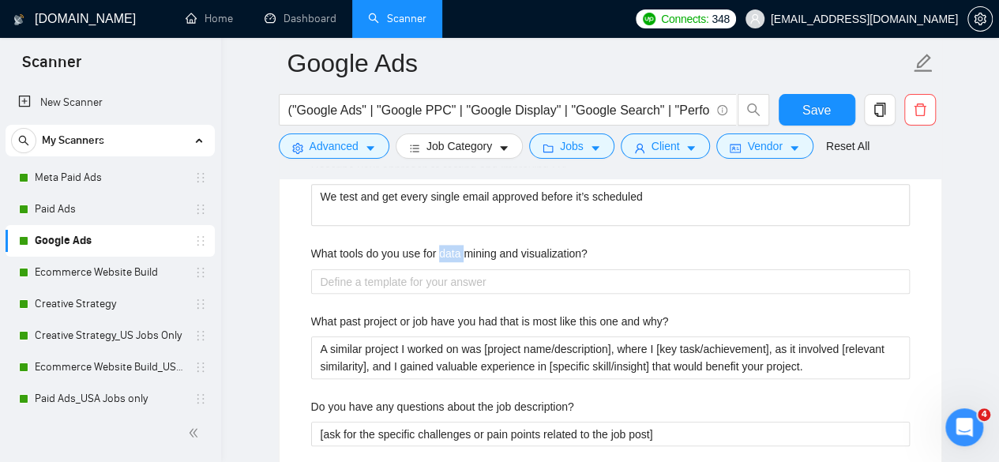
click at [445, 252] on label "What tools do you use for data mining and visualization?" at bounding box center [449, 253] width 276 height 17
click at [445, 269] on visualization\? "What tools do you use for data mining and visualization?" at bounding box center [610, 281] width 598 height 24
click at [445, 252] on label "What tools do you use for data mining and visualization?" at bounding box center [449, 253] width 276 height 17
click at [445, 269] on visualization\? "What tools do you use for data mining and visualization?" at bounding box center [610, 281] width 598 height 24
copy label "What tools do you use for data mining and visualization?"
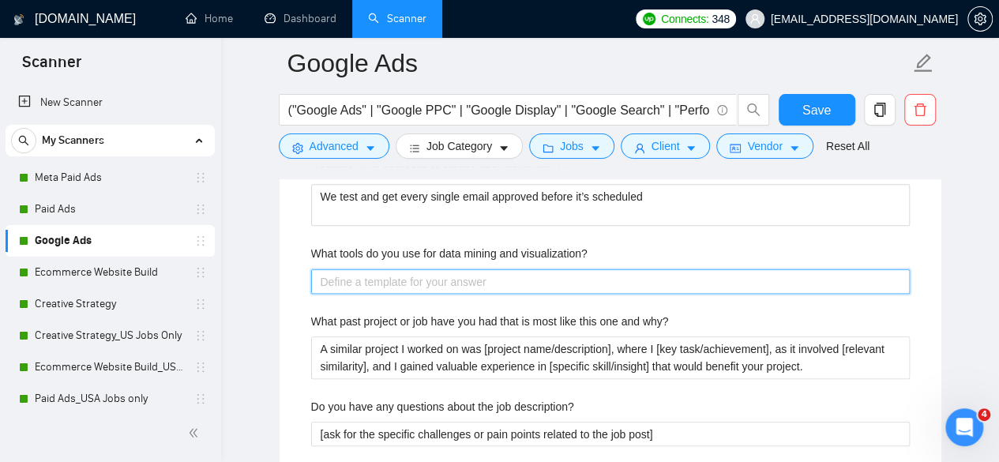
click at [535, 279] on visualization\? "What tools do you use for data mining and visualization?" at bounding box center [610, 281] width 598 height 24
paste visualization\? "I use Klaviyo, Google Sheets, and Looker Studio for mining engagement and reten…"
type visualization\? "I use Klaviyo, Google Sheets, and Looker Studio for mining engagement and reten…"
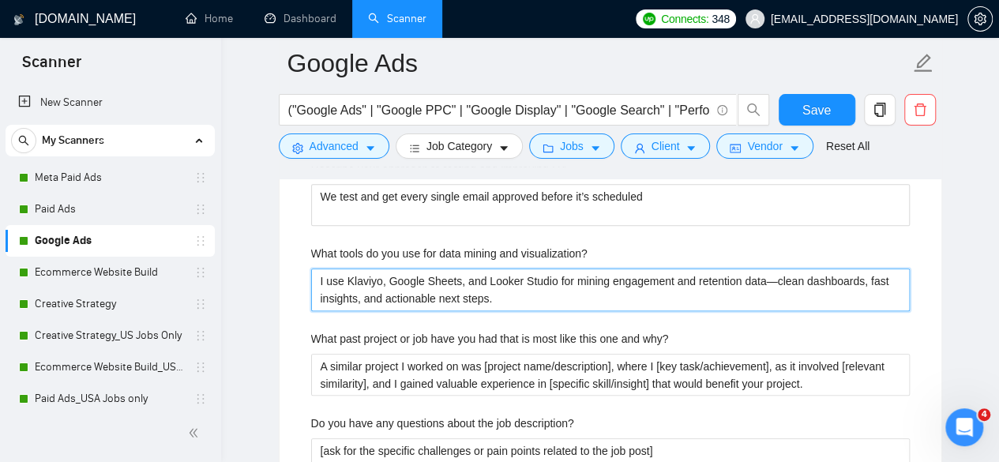
click at [470, 275] on visualization\? "I use Klaviyo, Google Sheets, and Looker Studio for mining engagement and reten…" at bounding box center [610, 289] width 598 height 42
type visualization\? "I use Klaviyo, Google Sheets, Looker Studio for mining engagement and retention…"
click at [529, 273] on visualization\? "I use Klaviyo, Google Sheets, Looker Studio for mining engagement and retention…" at bounding box center [610, 289] width 598 height 42
type visualization\? "I use Klaviyo, Google Sheets, Looker Studio, for mining engagement and retentio…"
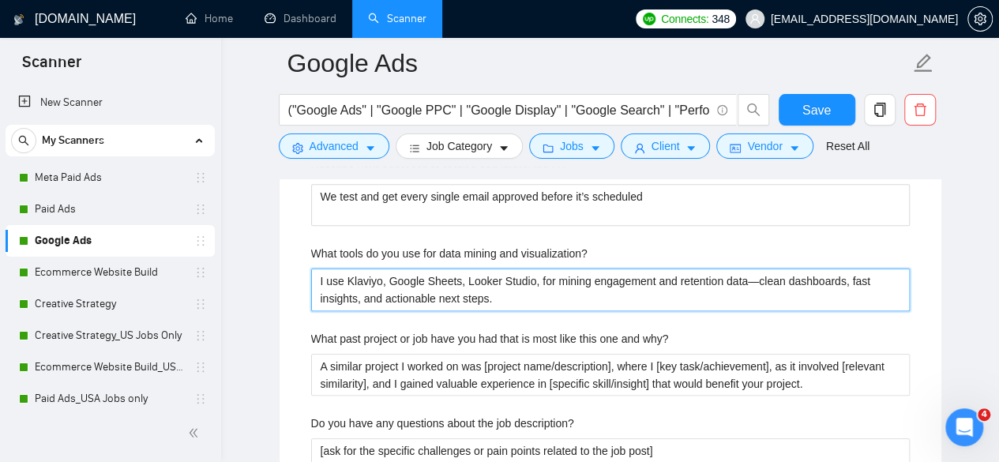
type visualization\? "I use Klaviyo, Google Sheets, Looker Studio, for mining engagement and retentio…"
type visualization\? "I use Klaviyo, Google Sheets, Looker Studio, a for mining engagement and retent…"
type visualization\? "I use Klaviyo, Google Sheets, Looker Studio, an for mining engagement and reten…"
type visualization\? "I use Klaviyo, Google Sheets, Looker Studio, and for mining engagement and rete…"
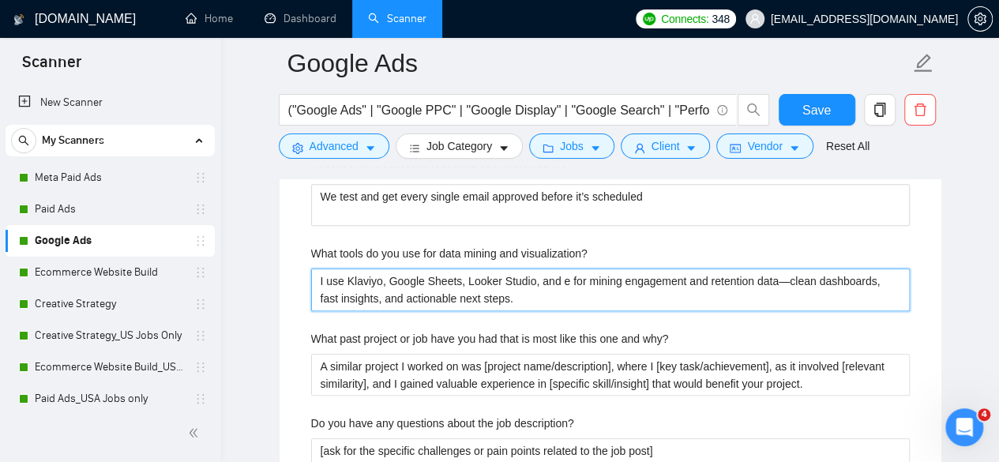
type visualization\? "I use Klaviyo, Google Sheets, Looker Studio, and et for mining engagement and r…"
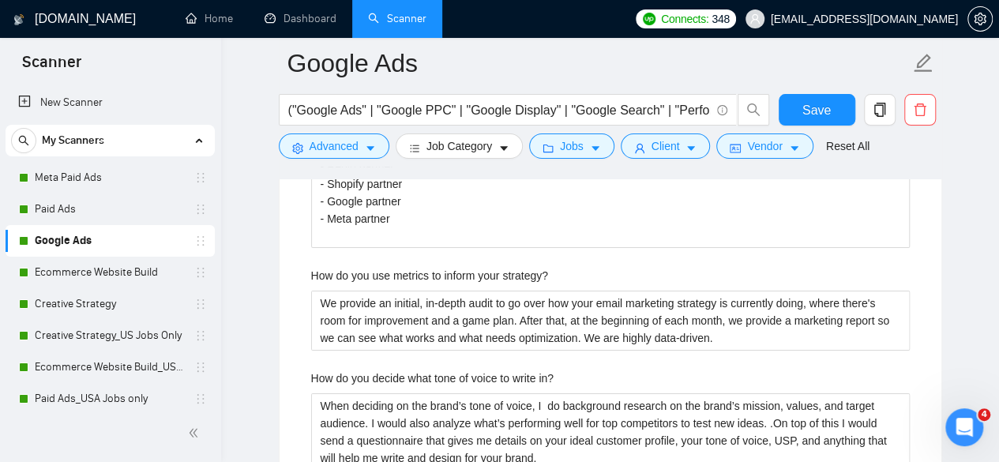
scroll to position [2605, 0]
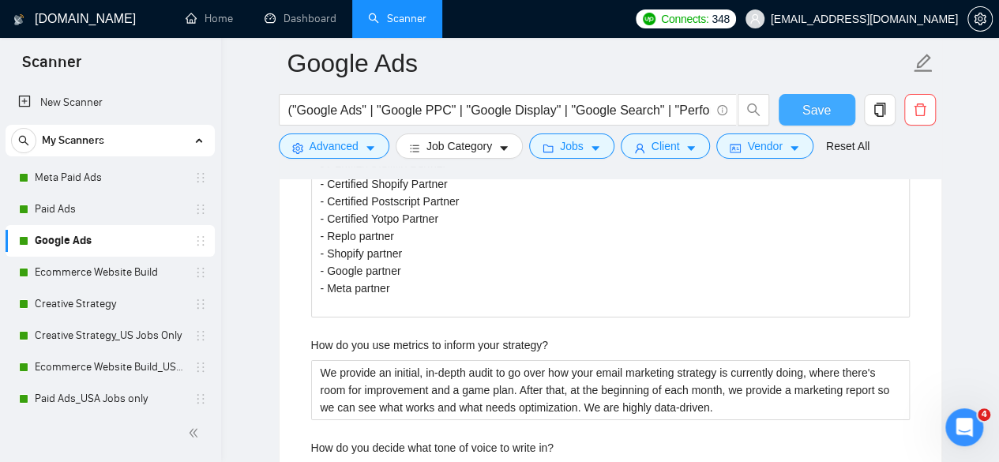
type visualization\? "I use Klaviyo, Google Sheets, Looker Studio, and etc for mining engagement and …"
click at [824, 113] on span "Save" at bounding box center [816, 110] width 28 height 20
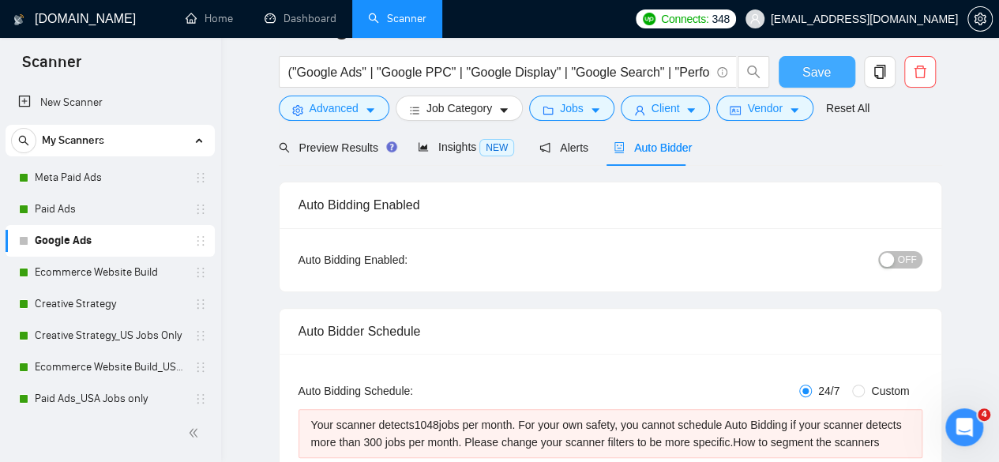
scroll to position [0, 0]
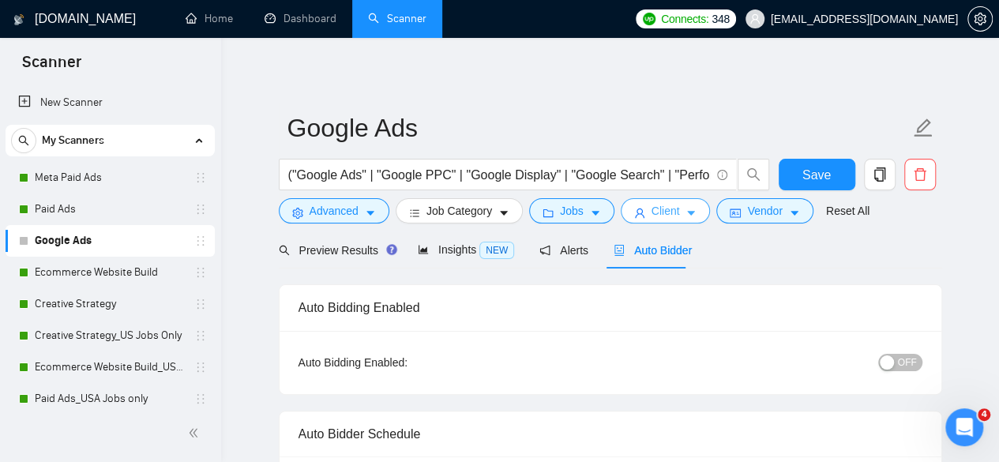
click at [660, 209] on span "Client" at bounding box center [665, 210] width 28 height 17
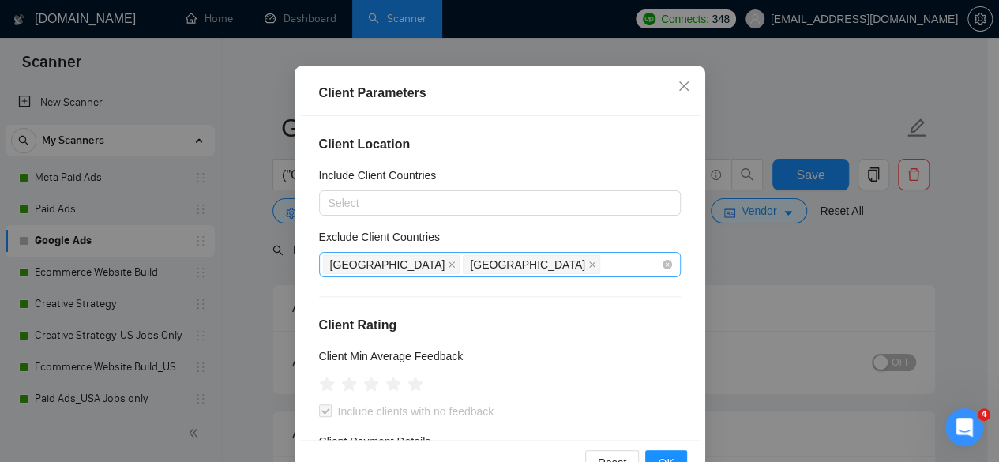
click at [534, 261] on div "[GEOGRAPHIC_DATA] [GEOGRAPHIC_DATA]" at bounding box center [492, 264] width 338 height 22
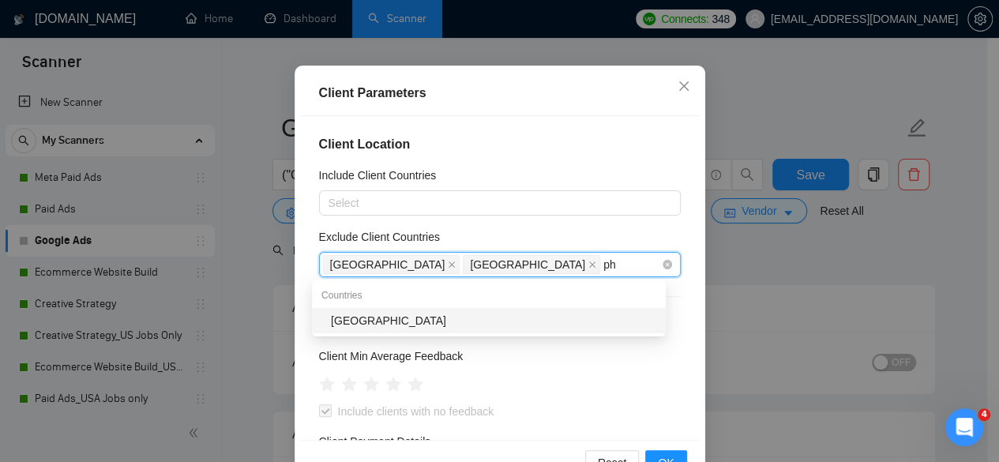
type input "phi"
click at [495, 326] on div "[GEOGRAPHIC_DATA]" at bounding box center [493, 320] width 325 height 17
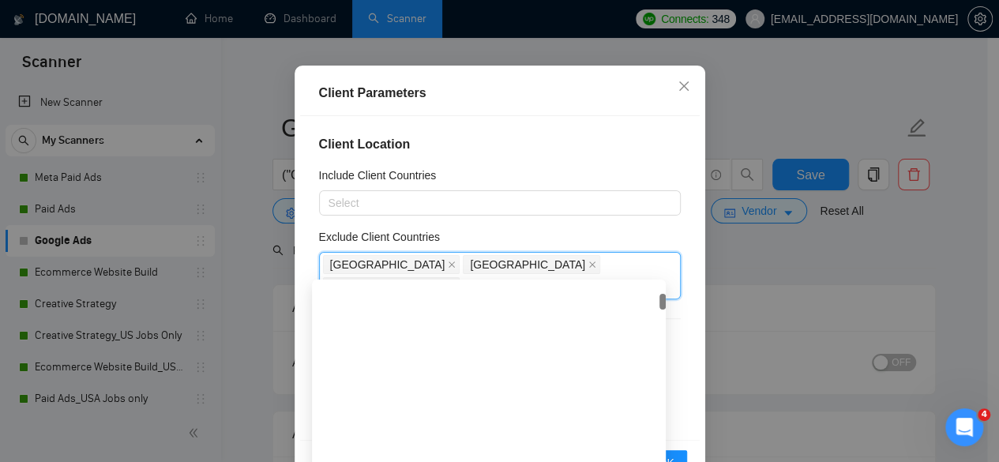
scroll to position [237, 0]
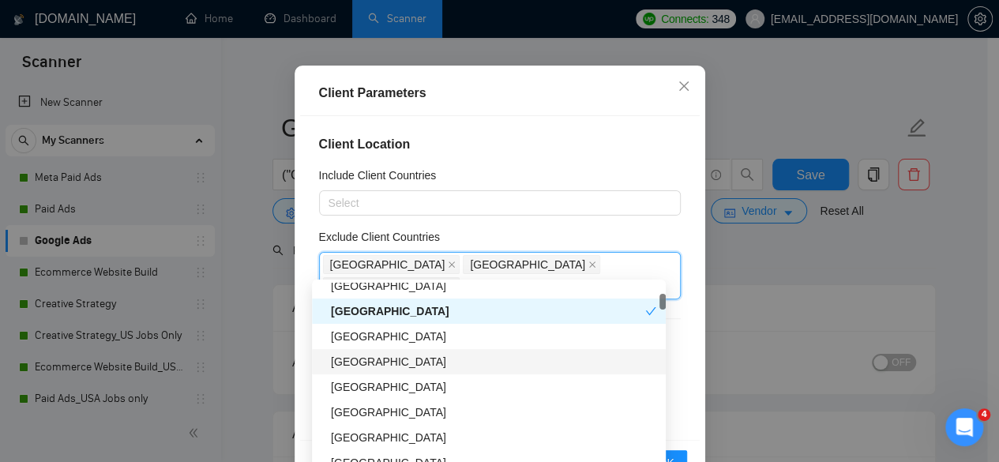
click at [693, 348] on div "Client Parameters Client Location Include Client Countries Select Exclude Clien…" at bounding box center [499, 278] width 410 height 425
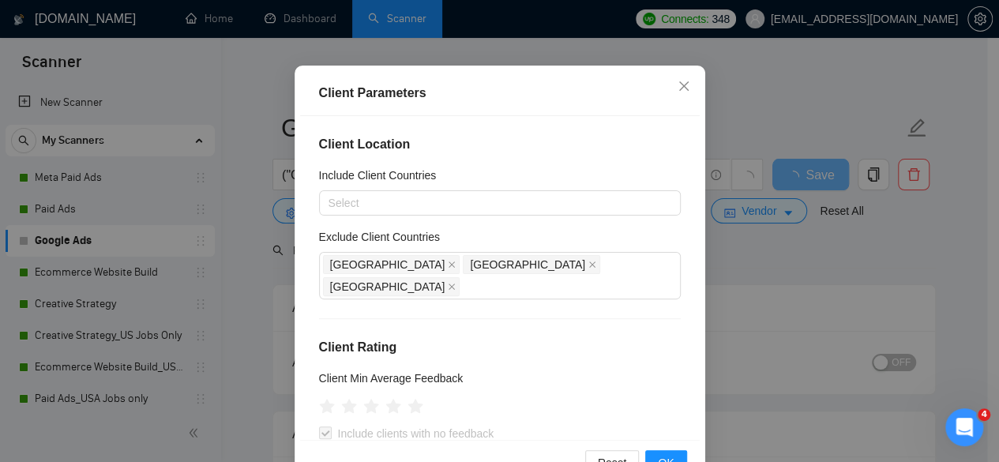
scroll to position [158, 0]
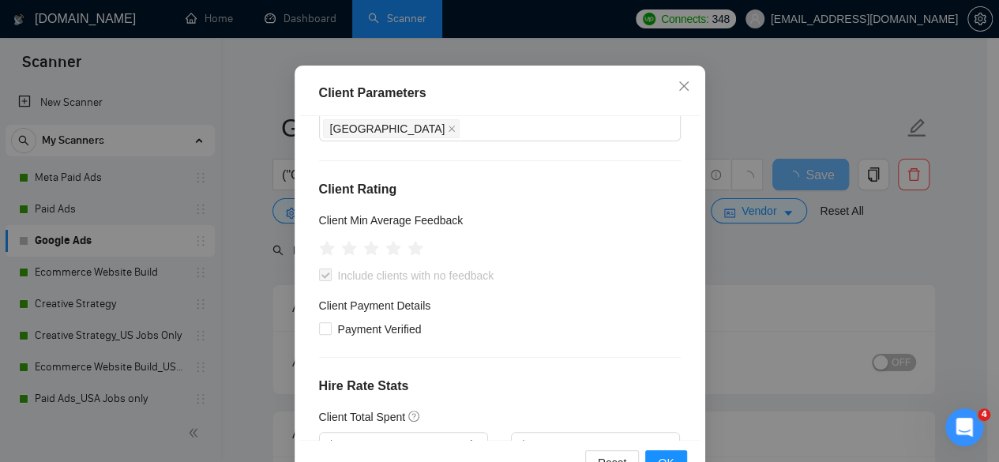
click at [676, 448] on div "Reset OK" at bounding box center [499, 462] width 399 height 45
click at [674, 454] on button "OK" at bounding box center [665, 462] width 41 height 25
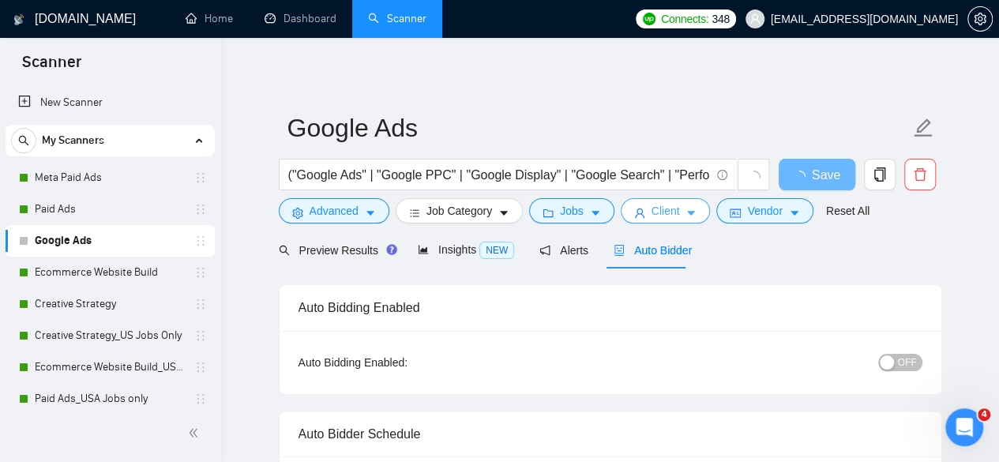
scroll to position [0, 0]
click at [560, 215] on span "Jobs" at bounding box center [572, 210] width 24 height 17
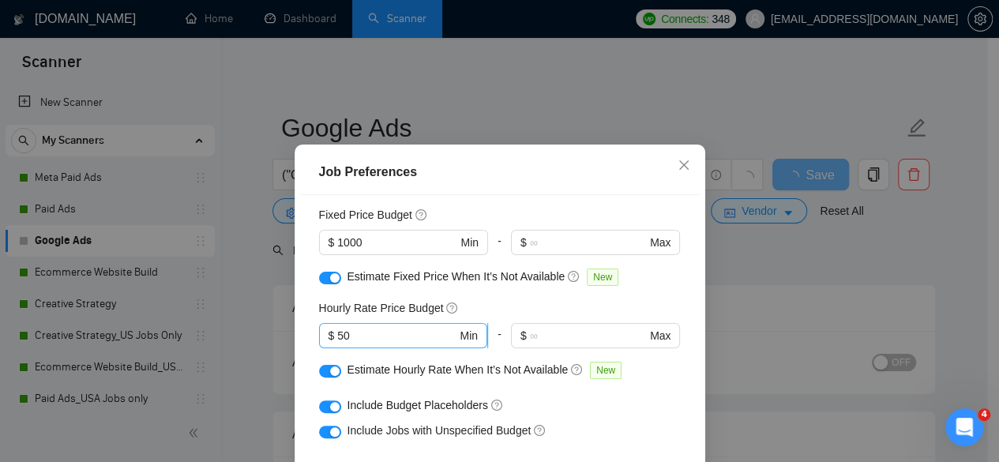
scroll to position [106, 0]
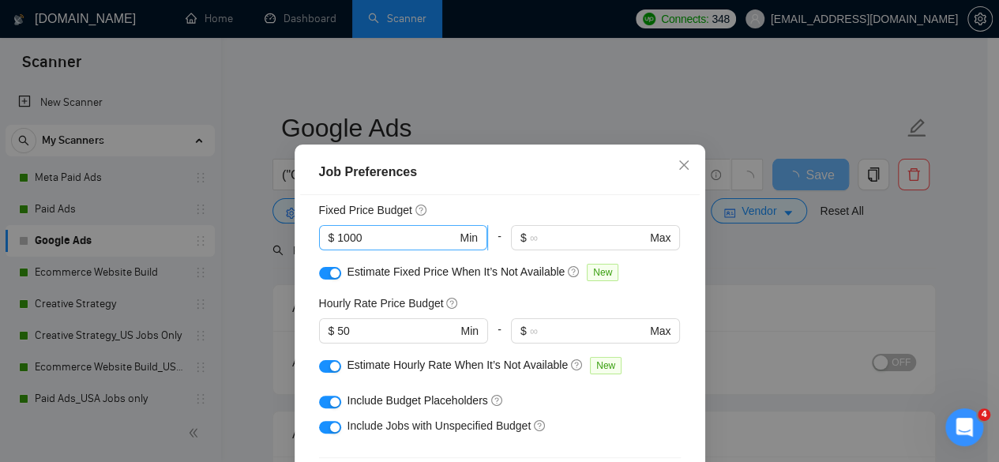
click at [340, 244] on input "1000" at bounding box center [396, 237] width 119 height 17
type input "1500"
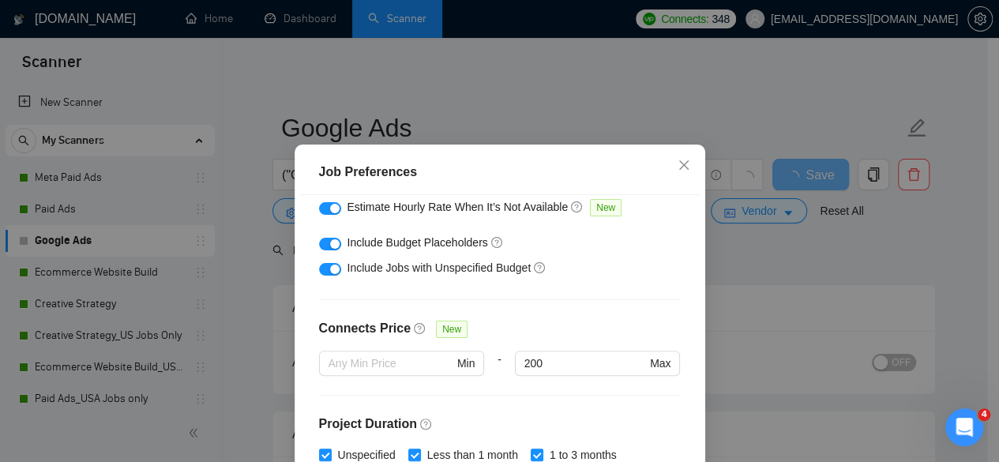
scroll to position [579, 0]
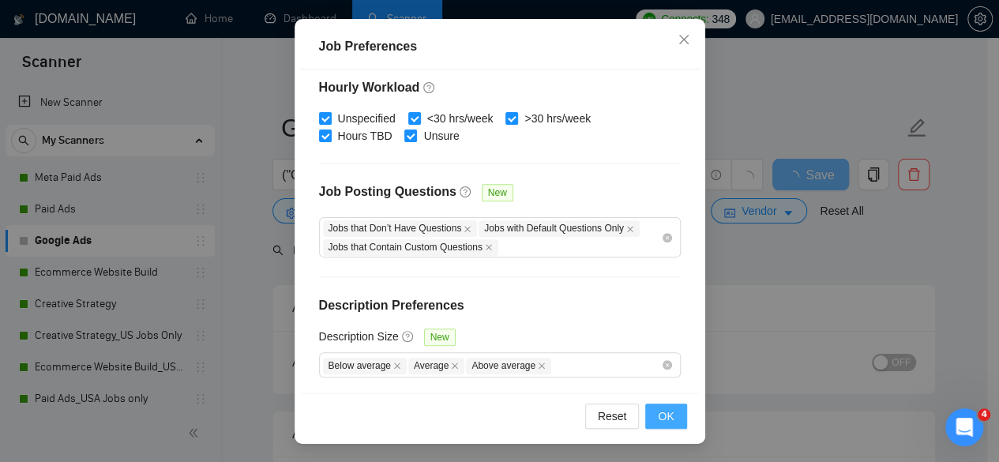
type input "1500"
click at [648, 408] on button "OK" at bounding box center [665, 415] width 41 height 25
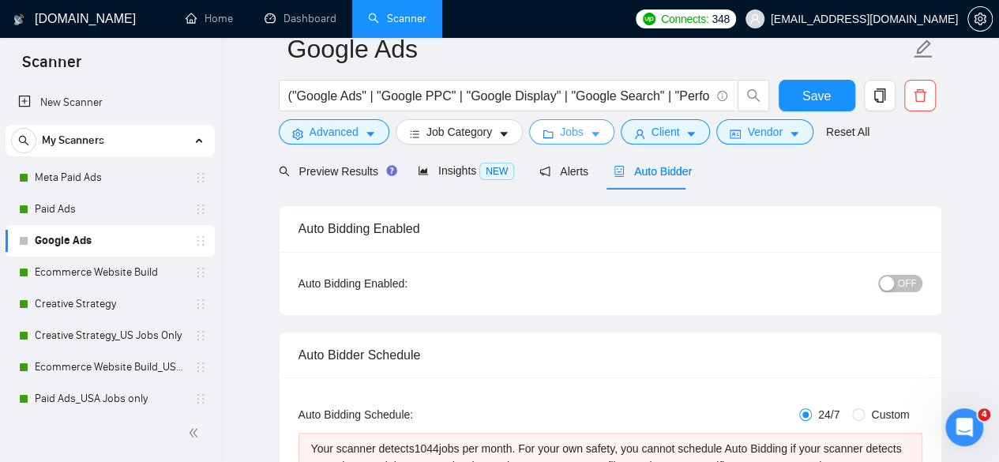
scroll to position [0, 0]
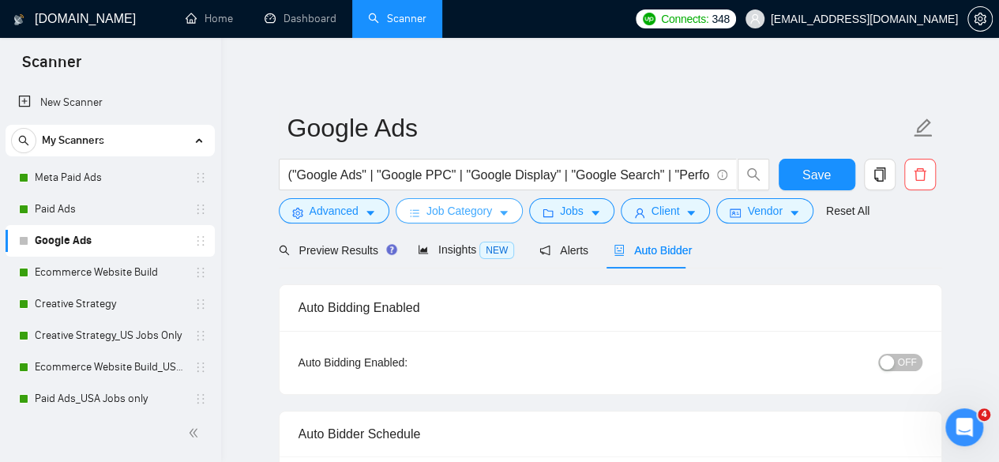
click at [463, 209] on span "Job Category" at bounding box center [459, 210] width 66 height 17
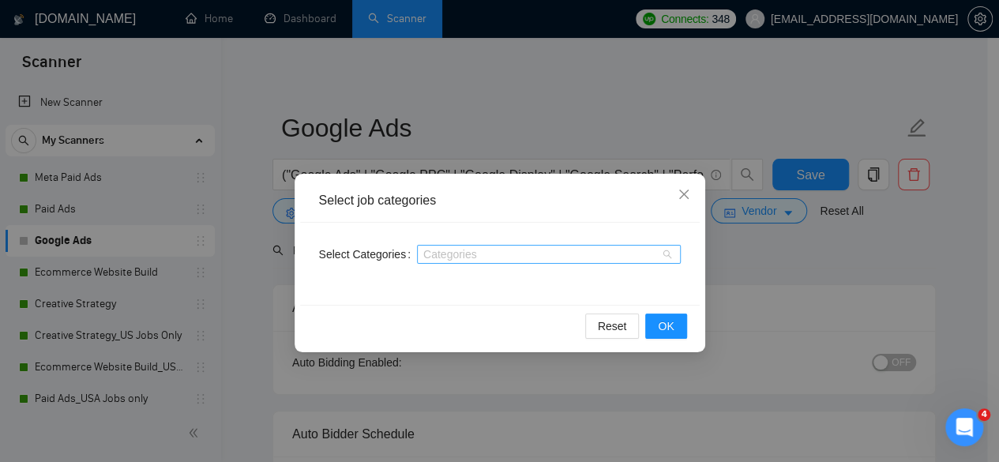
click at [486, 254] on div at bounding box center [541, 254] width 240 height 13
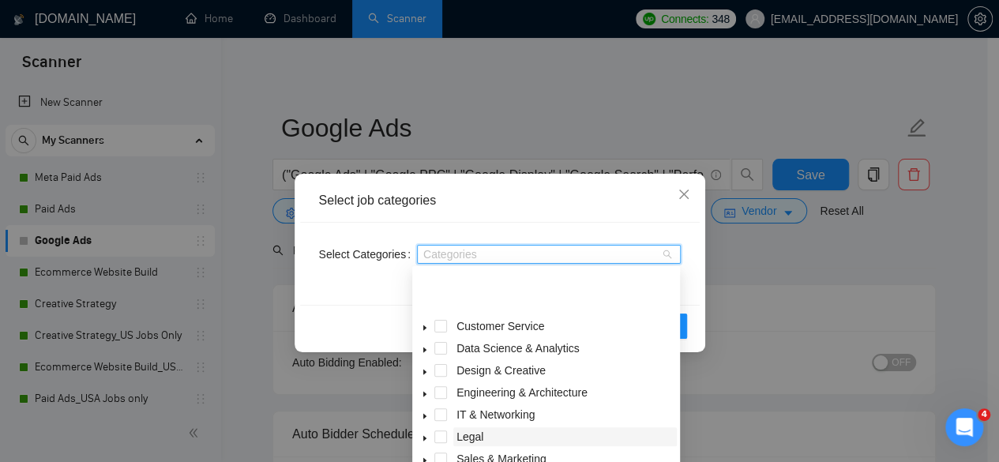
scroll to position [62, 0]
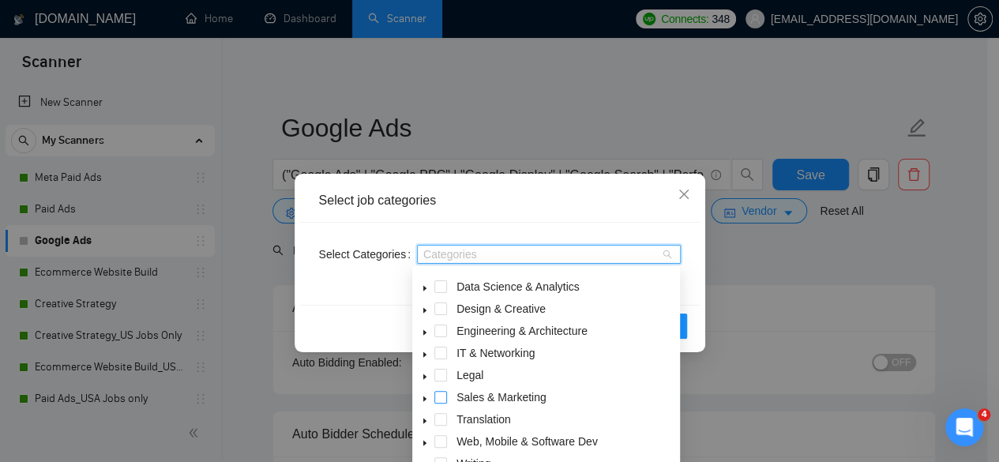
click at [444, 401] on span at bounding box center [440, 397] width 13 height 13
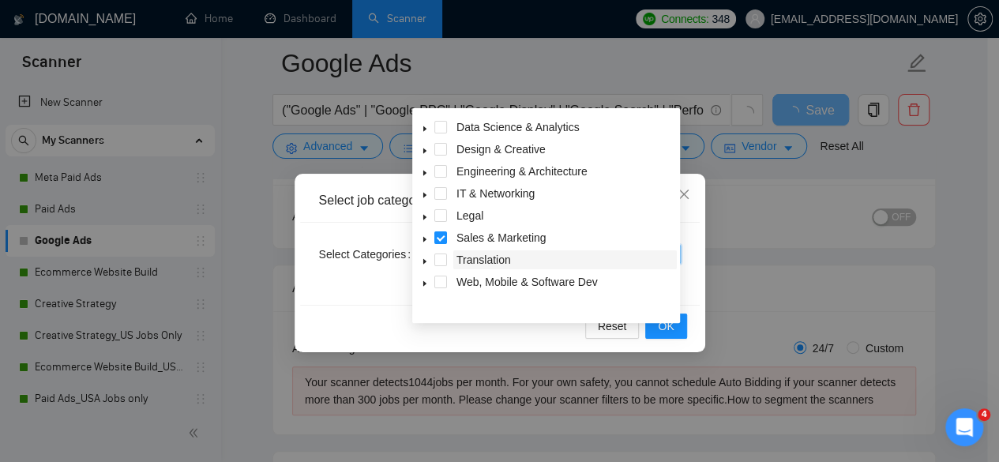
scroll to position [0, 0]
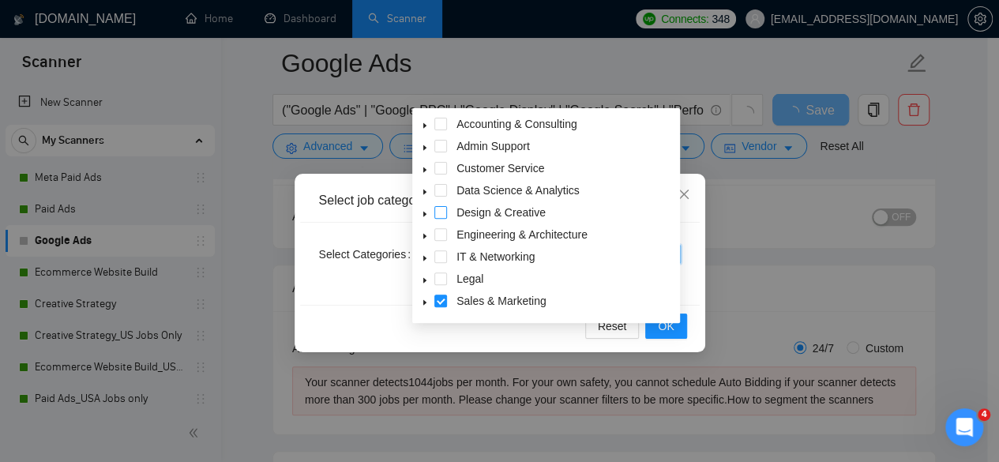
click at [437, 216] on span at bounding box center [440, 212] width 13 height 13
click at [652, 332] on button "OK" at bounding box center [665, 325] width 41 height 25
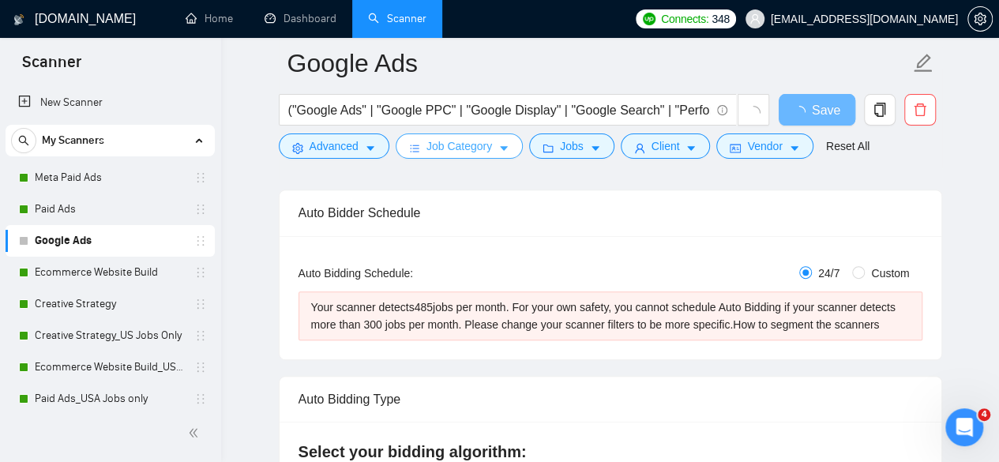
scroll to position [237, 0]
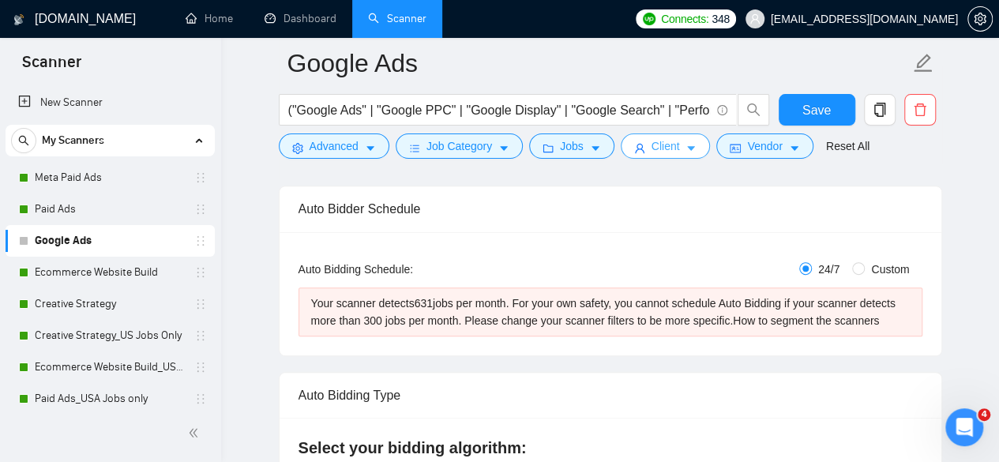
click at [651, 145] on span "Client" at bounding box center [665, 145] width 28 height 17
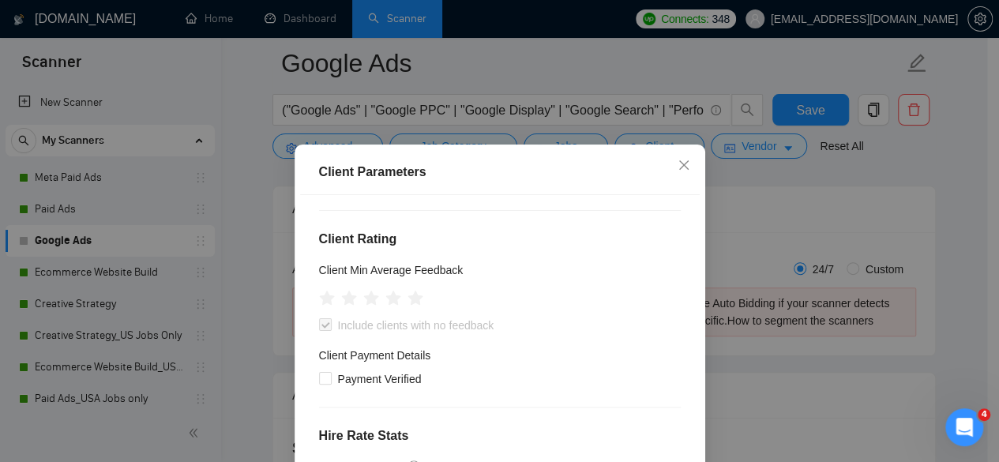
scroll to position [158, 0]
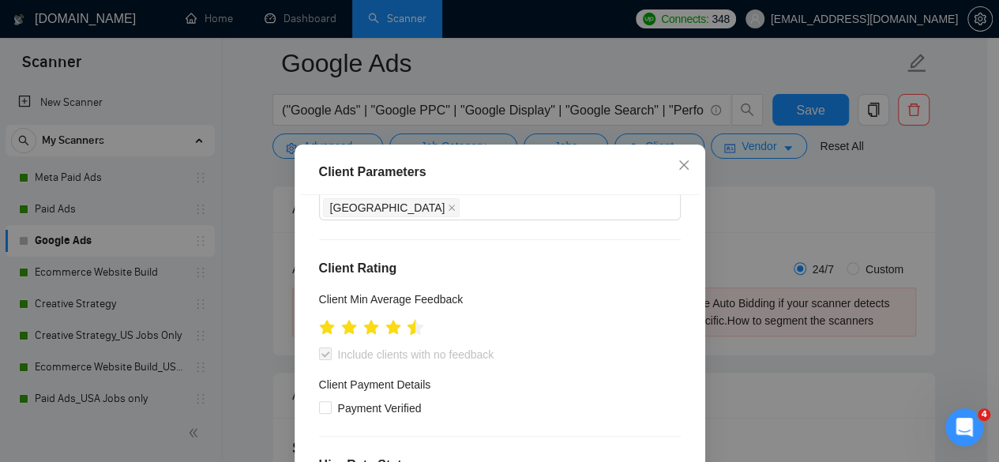
click at [407, 319] on icon "star" at bounding box center [415, 327] width 17 height 16
click at [319, 319] on icon "star" at bounding box center [326, 327] width 17 height 16
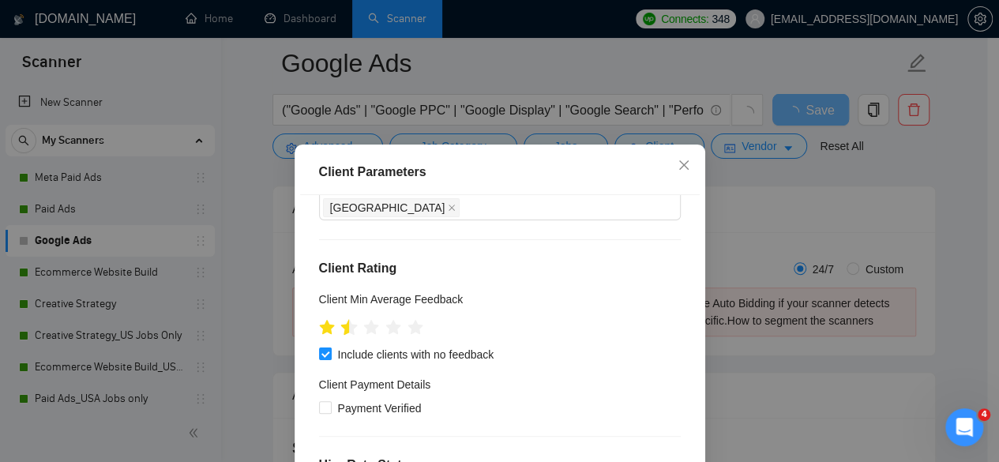
click at [340, 319] on icon "star" at bounding box center [348, 327] width 17 height 16
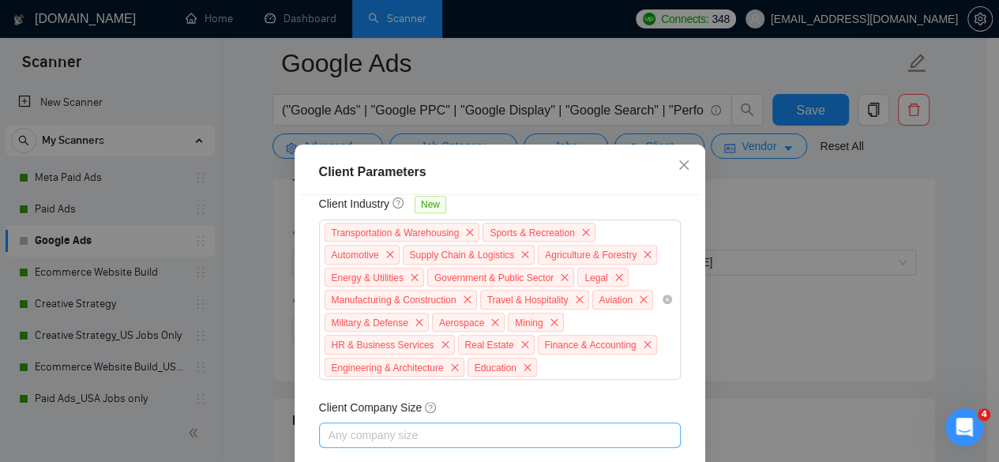
scroll to position [809, 0]
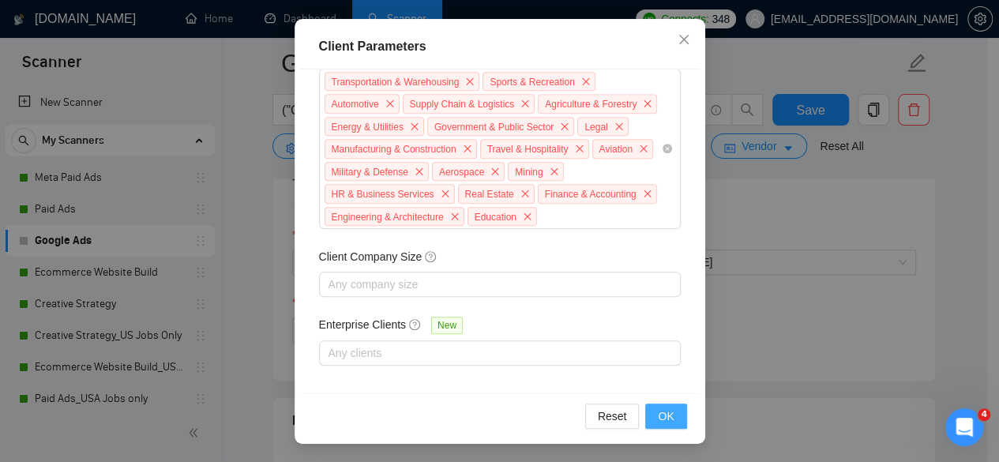
click at [662, 416] on span "OK" at bounding box center [666, 415] width 16 height 17
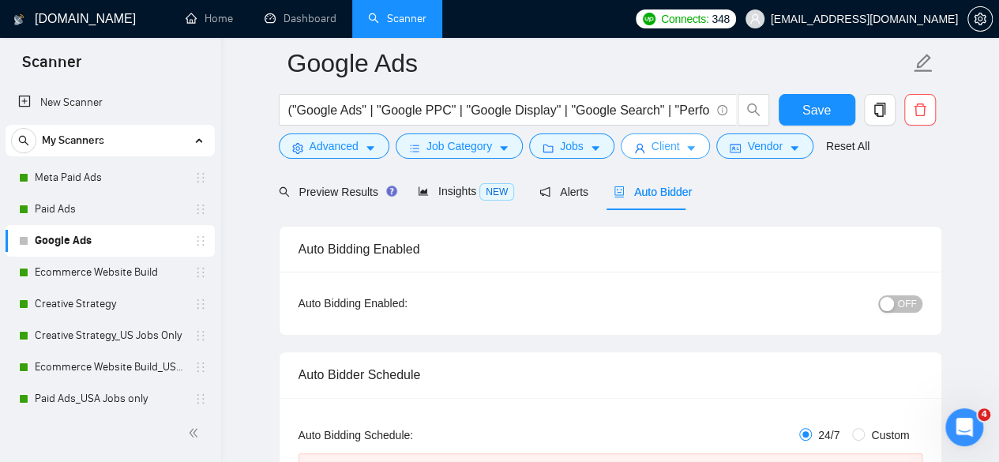
scroll to position [237, 0]
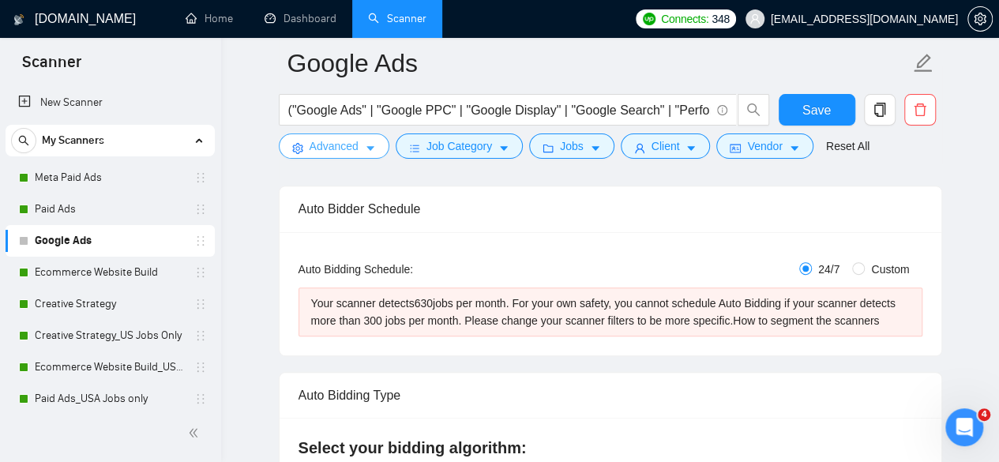
click at [352, 157] on button "Advanced" at bounding box center [334, 145] width 111 height 25
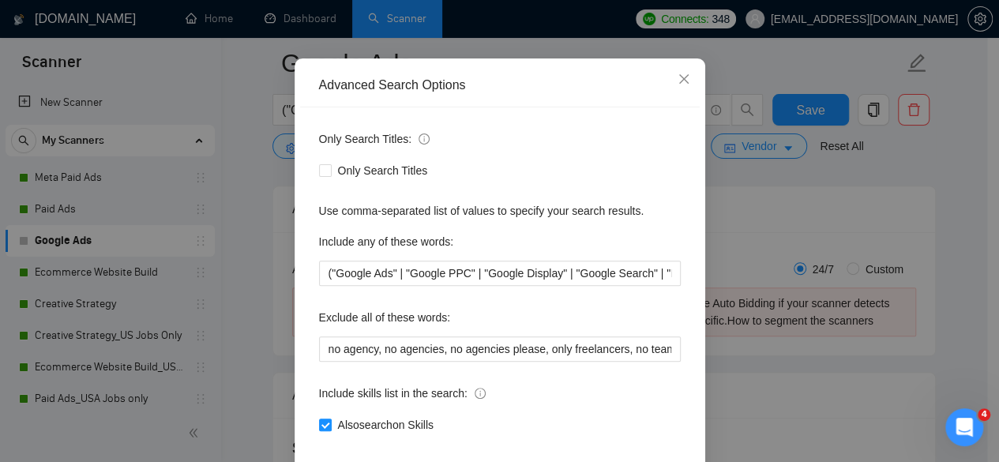
click at [727, 287] on div "Advanced Search Options Only Search Titles: Only Search Titles Use comma-separa…" at bounding box center [499, 231] width 999 height 462
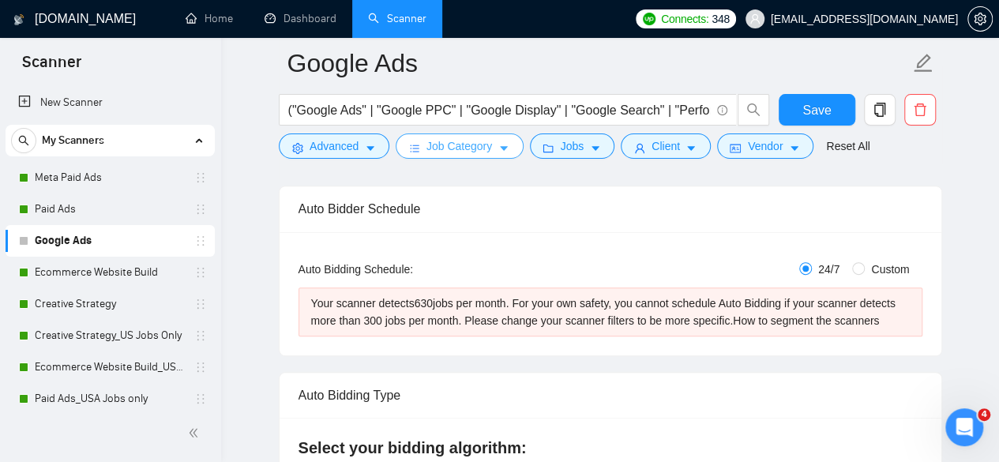
click at [426, 143] on span "Job Category" at bounding box center [459, 145] width 66 height 17
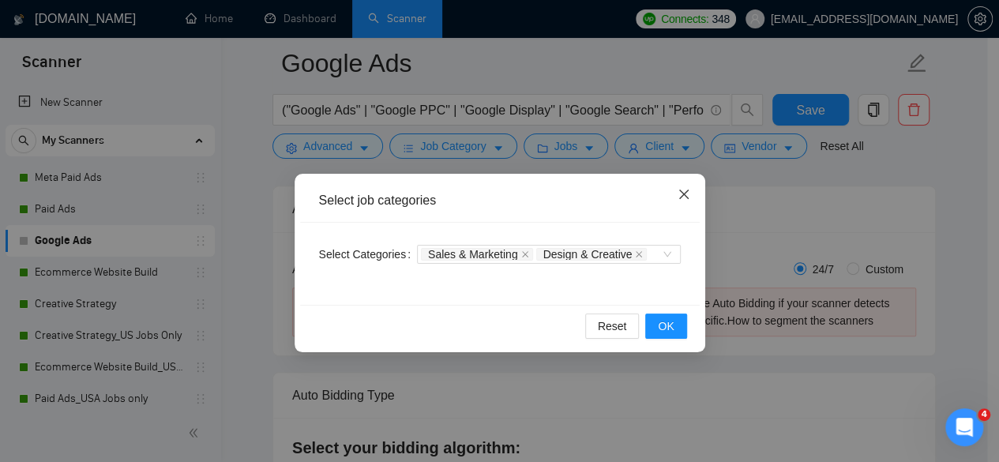
click at [684, 197] on icon "close" at bounding box center [682, 193] width 9 height 9
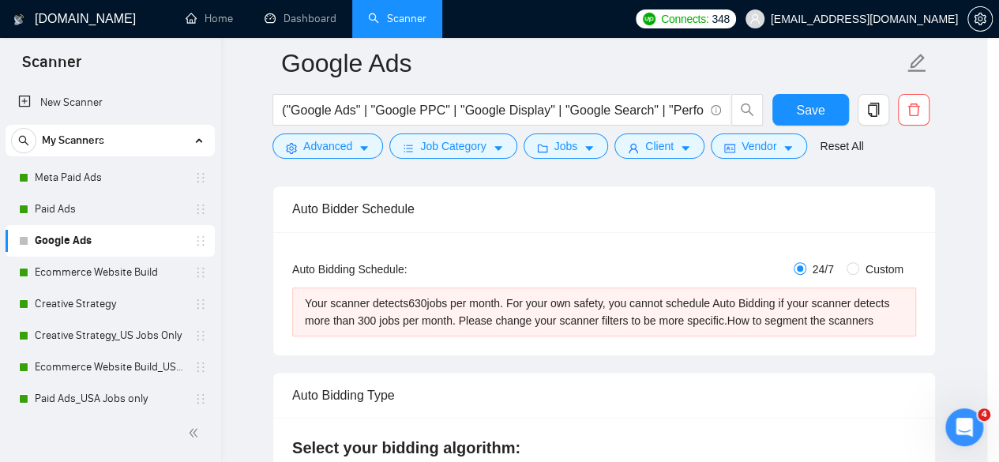
click at [558, 150] on div "Select job categories Select Categories Sales & Marketing Design & Creative Res…" at bounding box center [499, 231] width 999 height 462
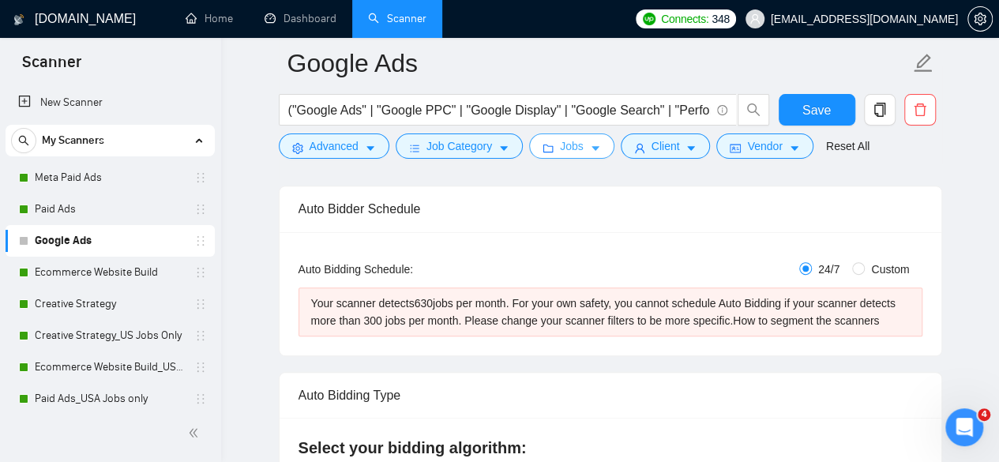
click at [569, 143] on span "Jobs" at bounding box center [572, 145] width 24 height 17
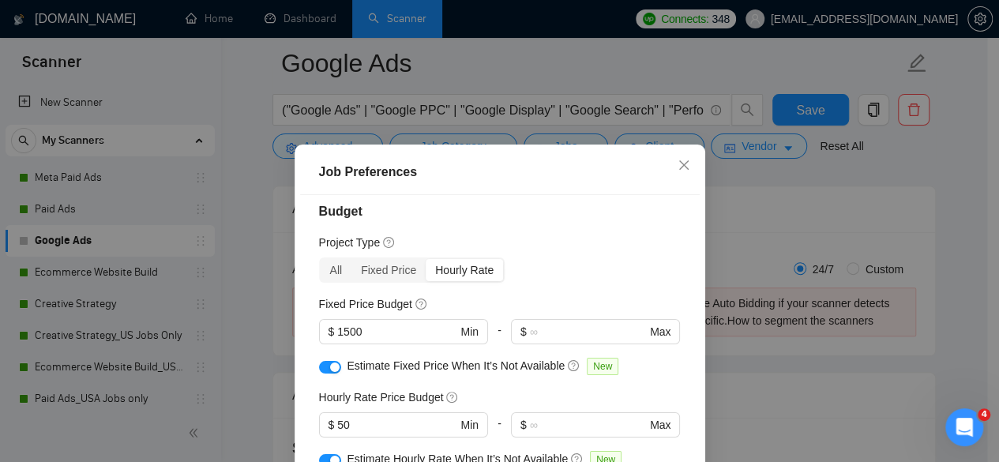
scroll to position [0, 0]
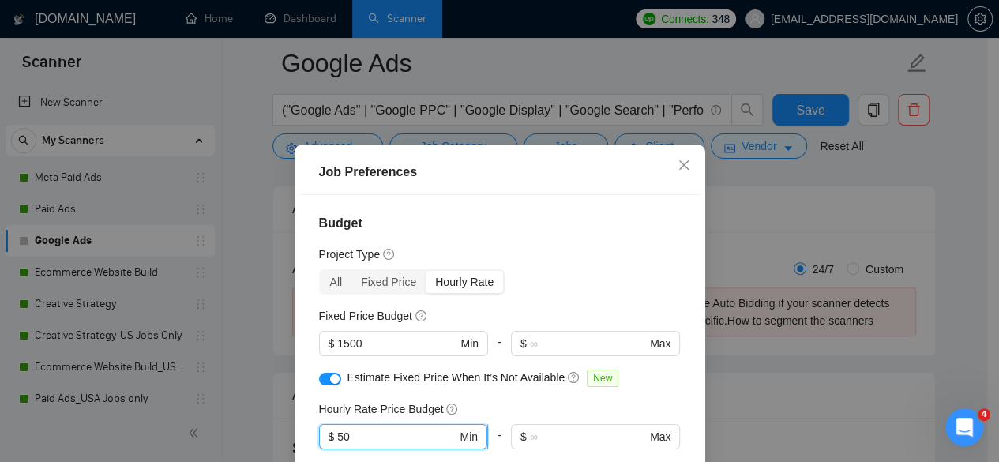
click at [338, 437] on input "50" at bounding box center [396, 436] width 119 height 17
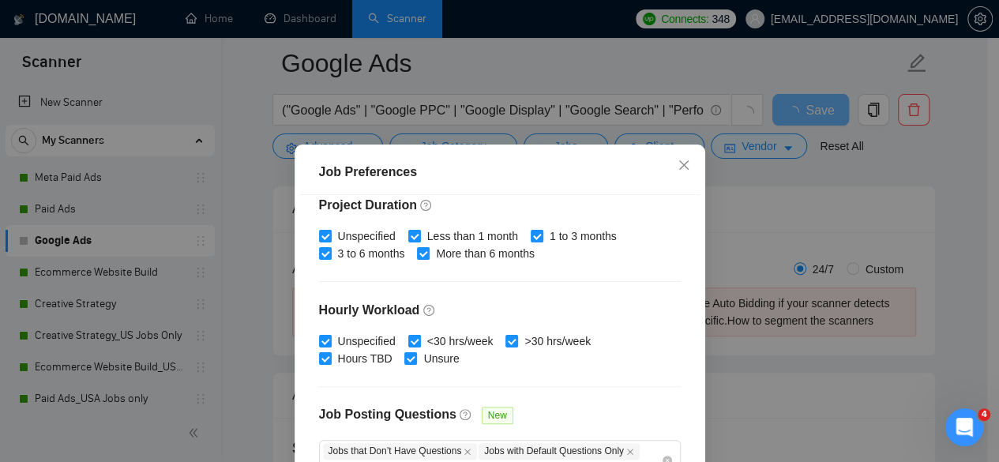
scroll to position [579, 0]
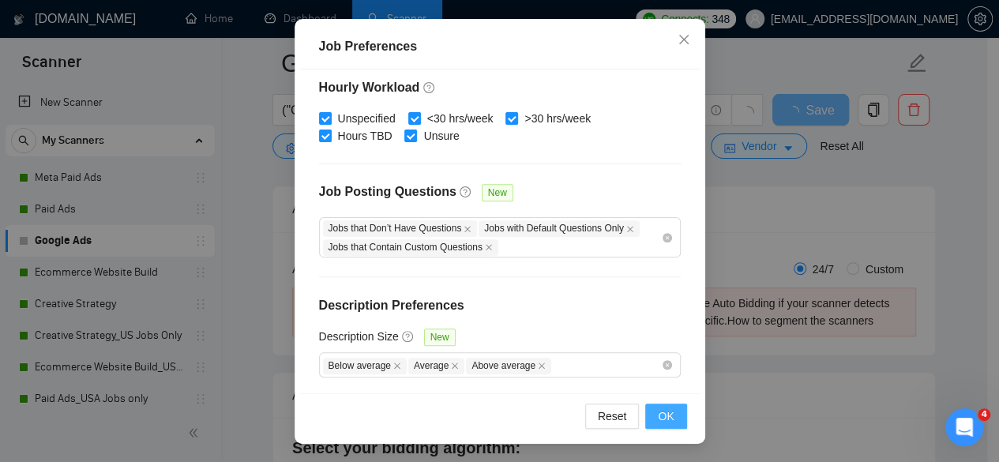
type input "60"
click at [658, 409] on span "OK" at bounding box center [666, 415] width 16 height 17
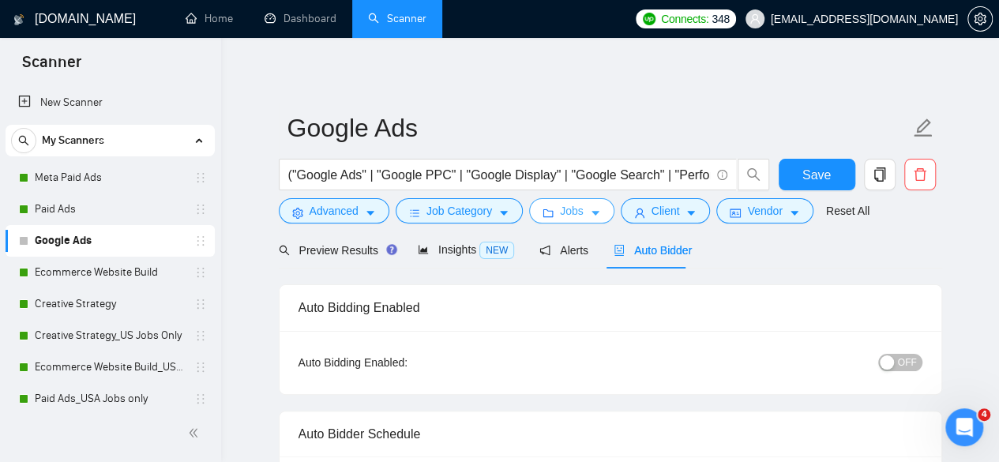
scroll to position [316, 0]
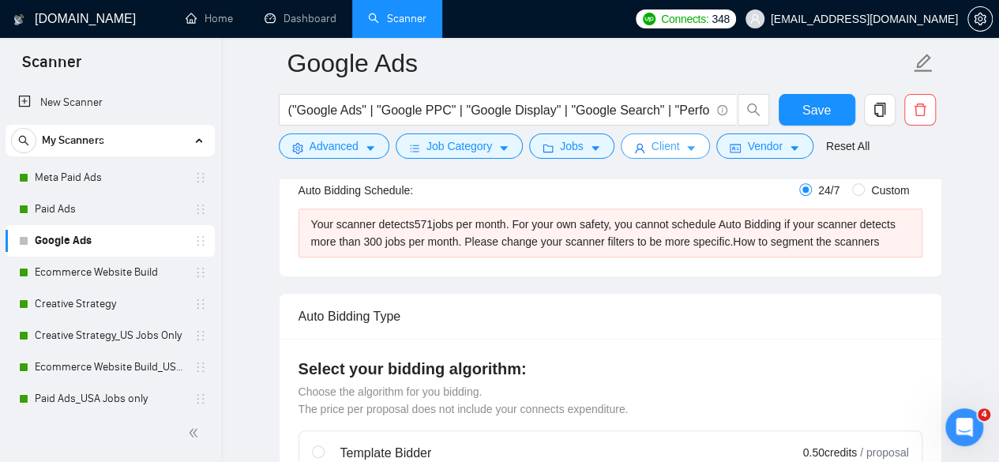
click at [685, 141] on button "Client" at bounding box center [665, 145] width 90 height 25
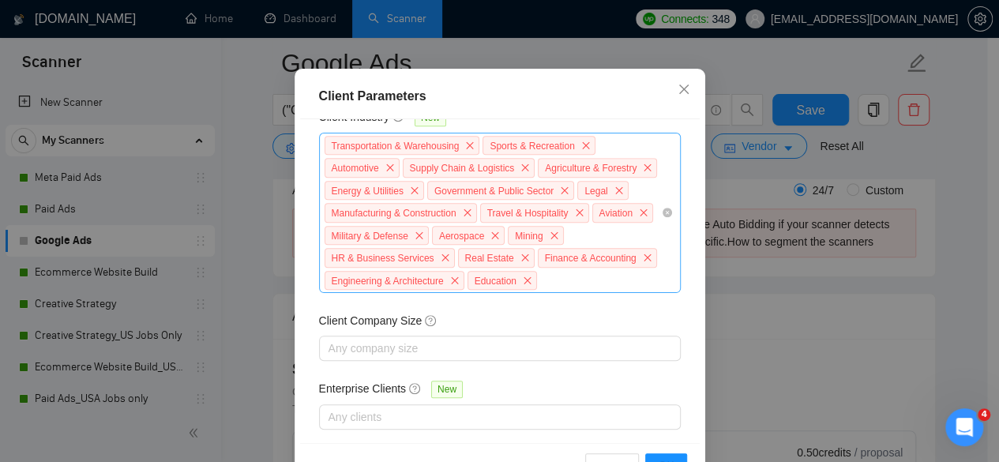
scroll to position [809, 0]
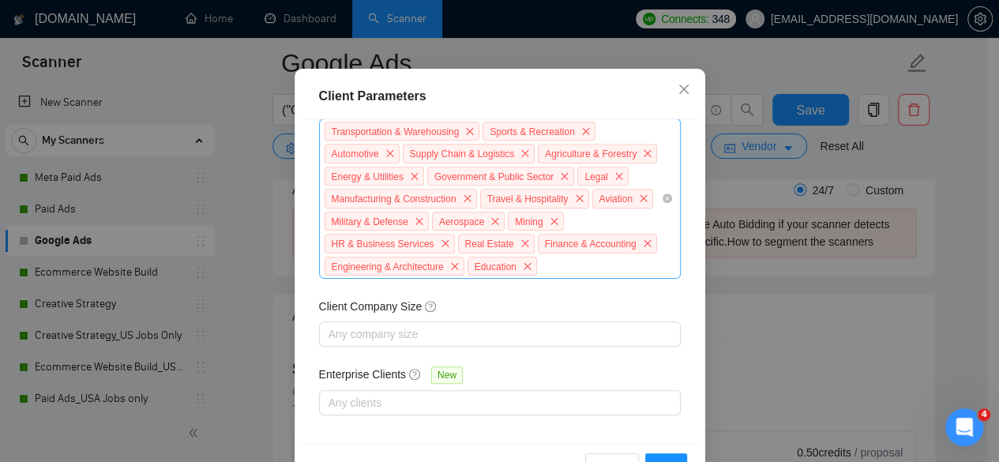
click at [556, 278] on div "Transportation & Warehousing Sports & Recreation Automotive Supply Chain & Logi…" at bounding box center [492, 199] width 338 height 158
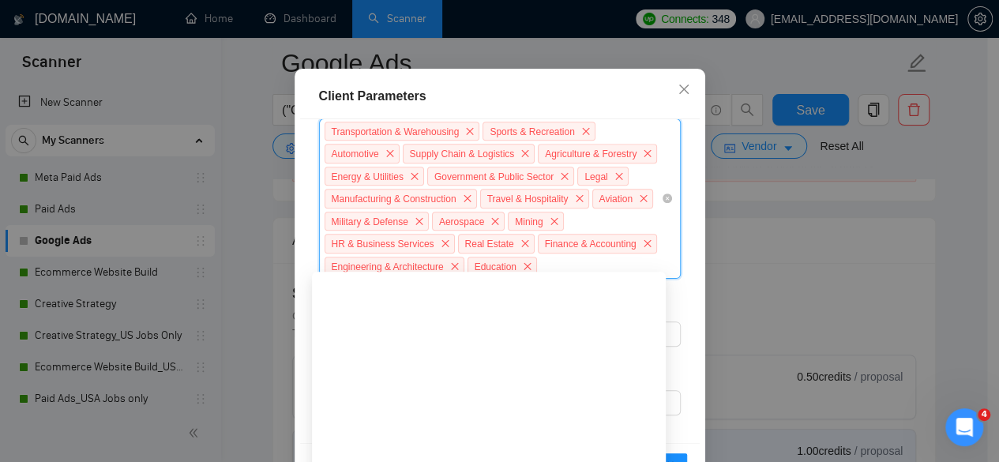
scroll to position [474, 0]
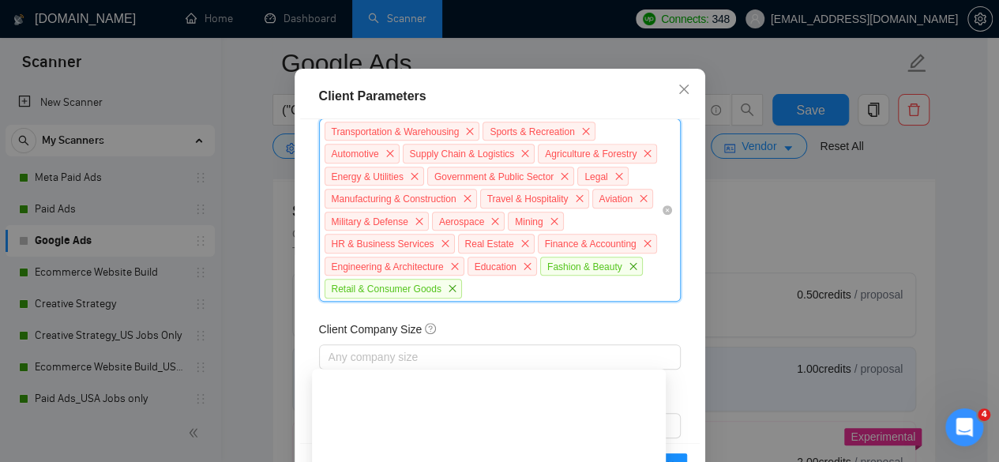
click at [585, 300] on div "Transportation & Warehousing Sports & Recreation Automotive Supply Chain & Logi…" at bounding box center [492, 210] width 338 height 180
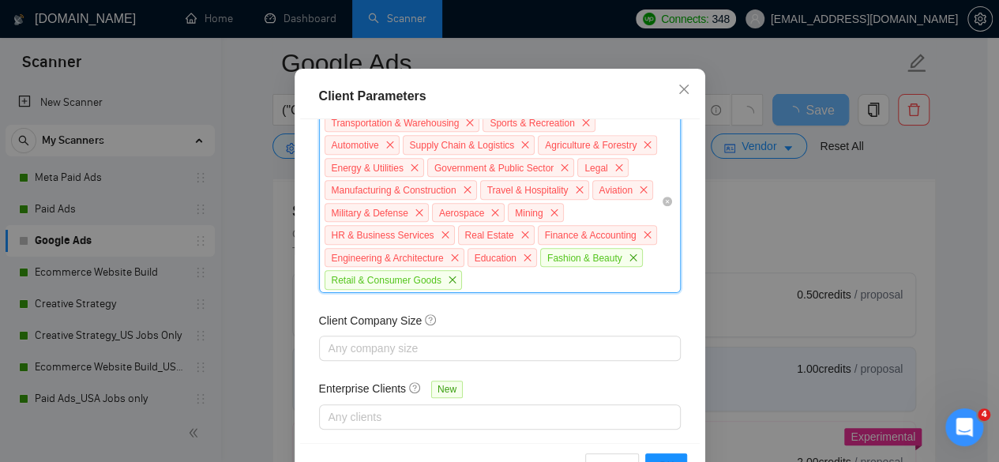
scroll to position [830, 0]
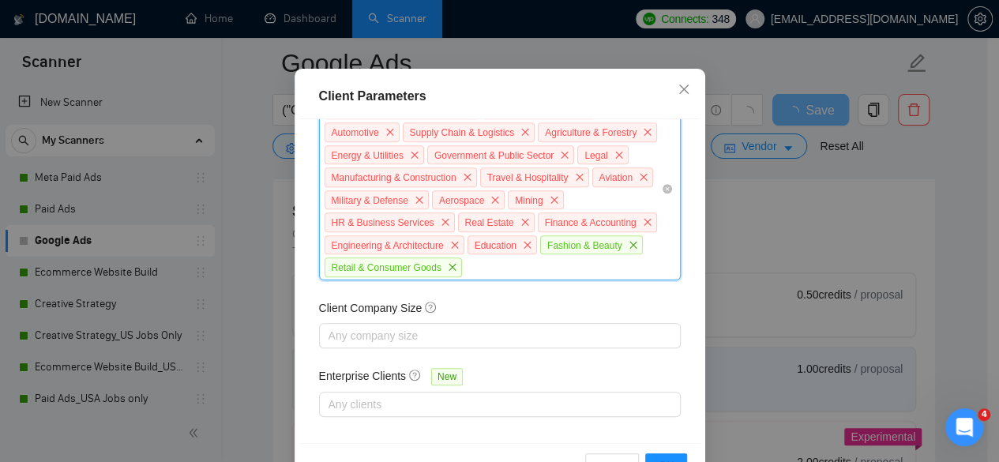
click at [507, 279] on div "Transportation & Warehousing Sports & Recreation Automotive Supply Chain & Logi…" at bounding box center [492, 189] width 338 height 180
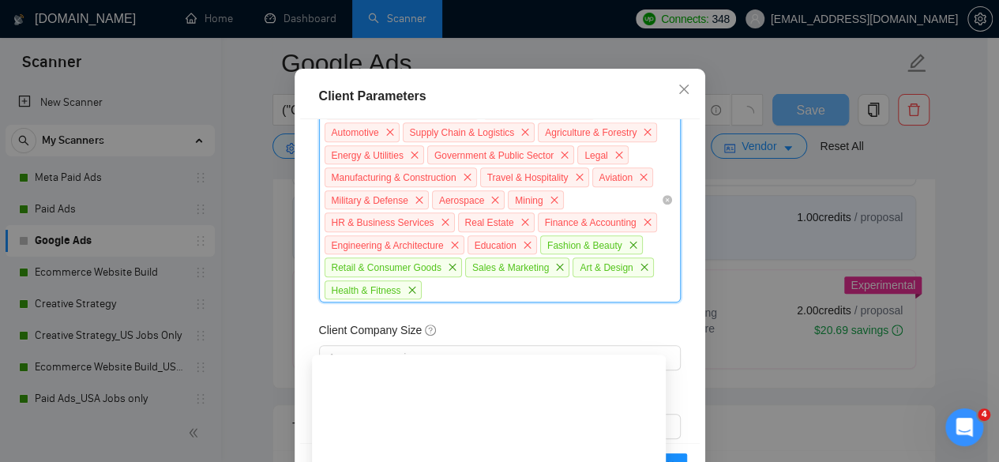
scroll to position [710, 0]
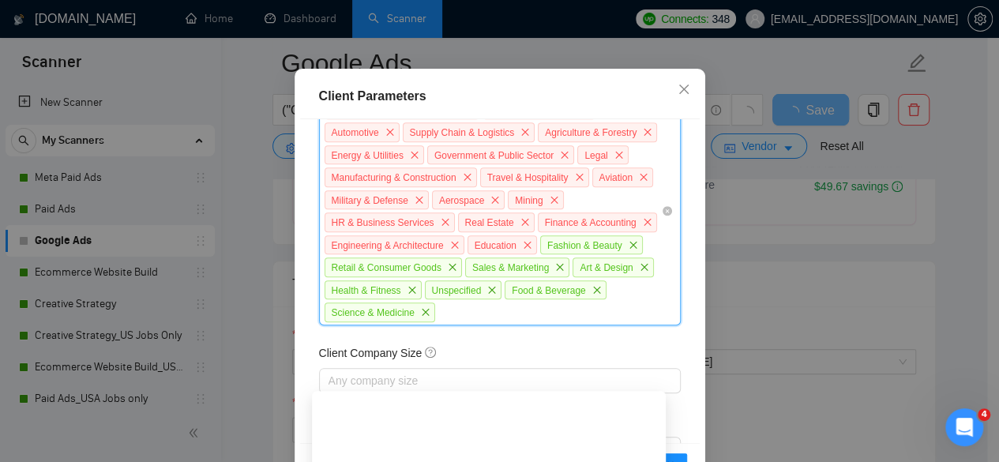
scroll to position [874, 0]
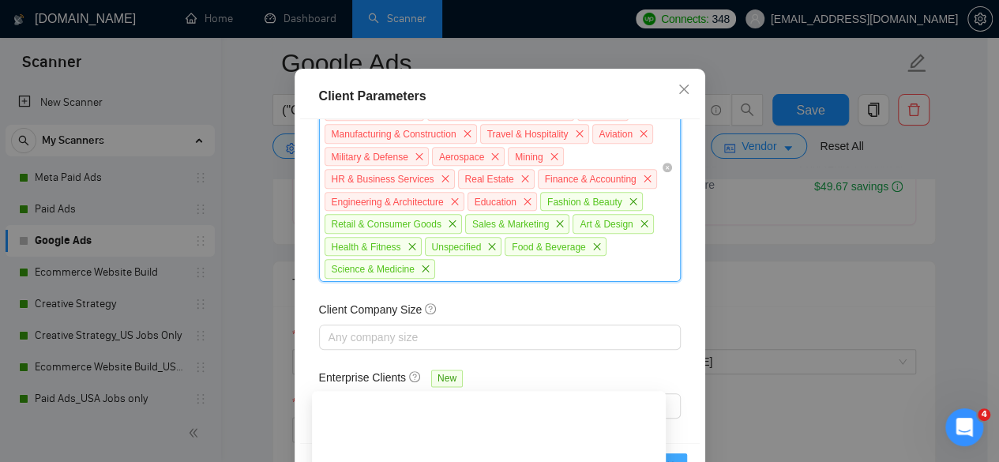
click at [679, 453] on button "OK" at bounding box center [665, 465] width 41 height 25
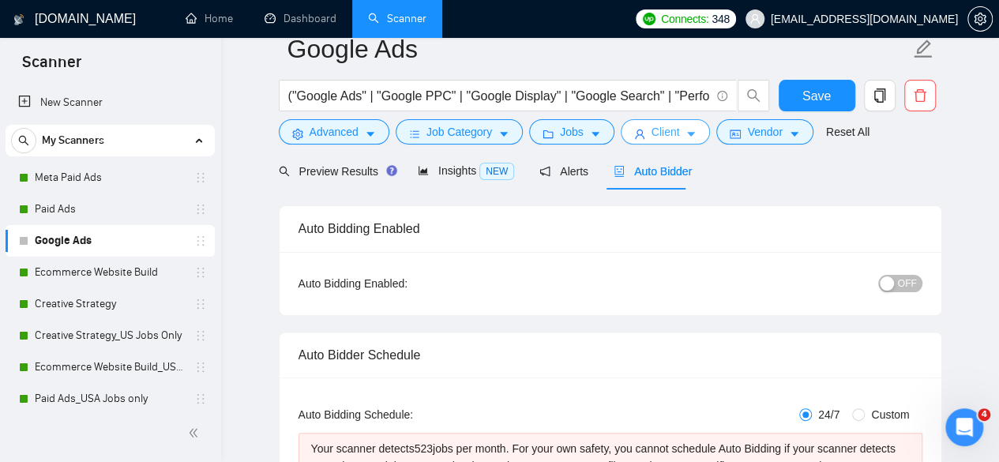
scroll to position [0, 0]
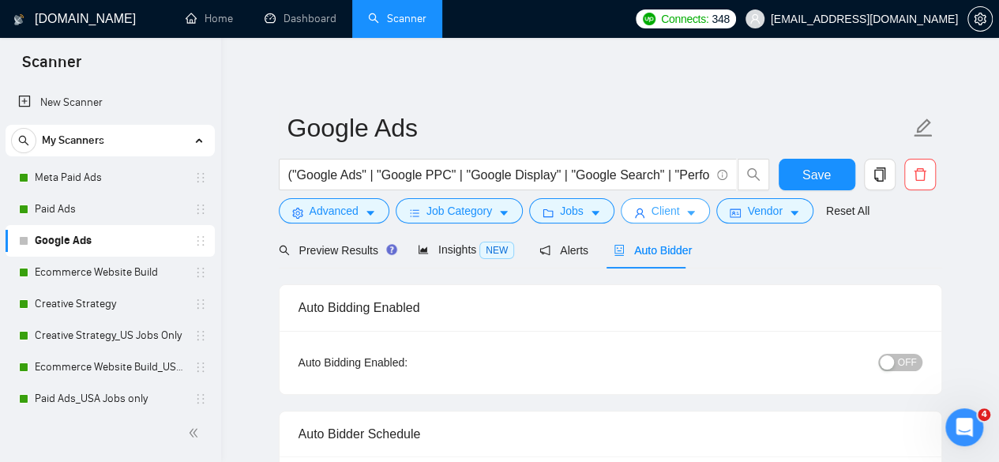
click at [643, 208] on button "Client" at bounding box center [665, 210] width 90 height 25
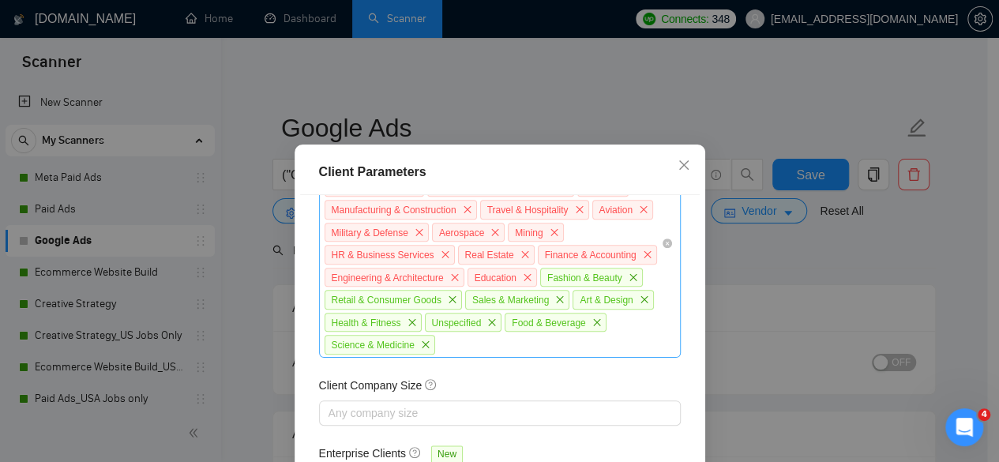
click at [489, 326] on div "Transportation & Warehousing Sports & Recreation Automotive Supply Chain & Logi…" at bounding box center [492, 243] width 338 height 225
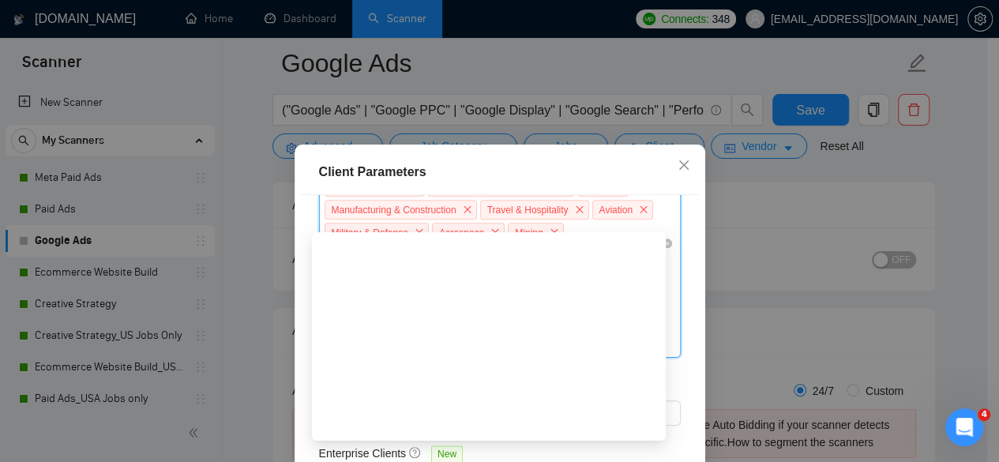
scroll to position [158, 0]
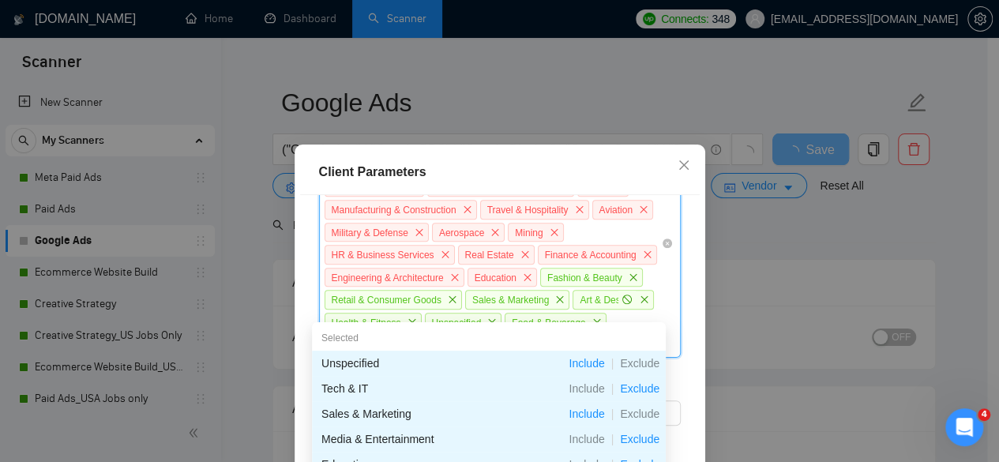
scroll to position [0, 0]
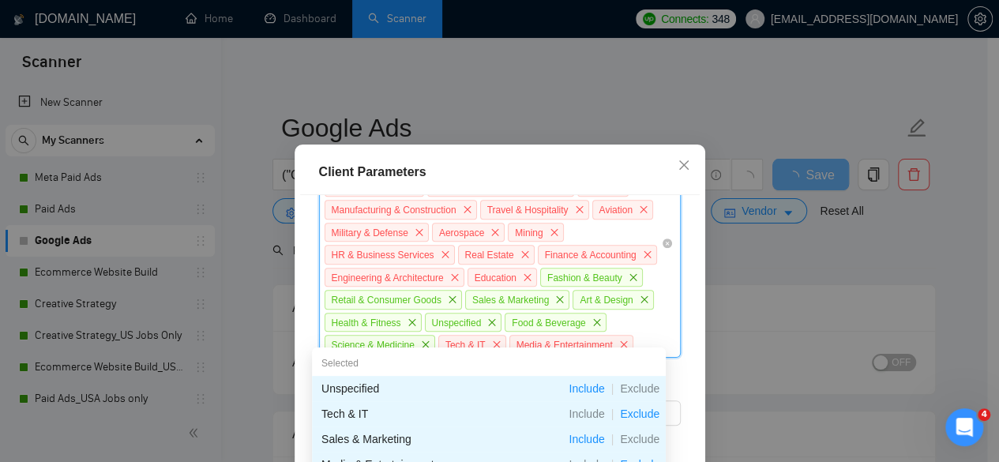
click at [752, 318] on div "Client Parameters Client Location Include Client Countries Select Exclude Clien…" at bounding box center [499, 231] width 999 height 462
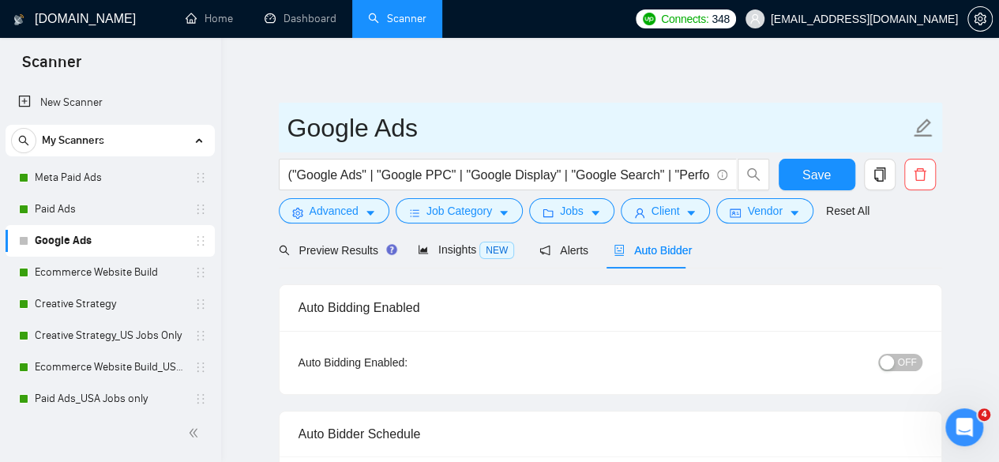
click at [759, 146] on input "Google Ads" at bounding box center [598, 127] width 622 height 39
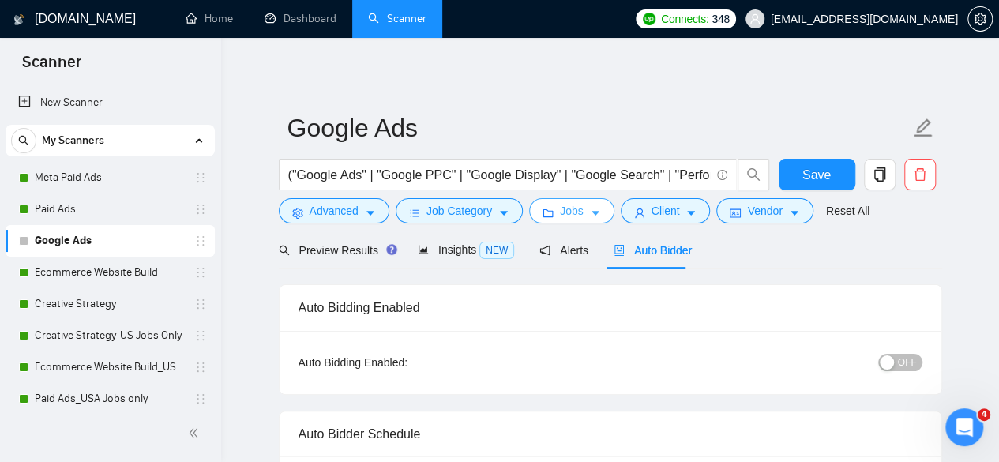
click at [568, 216] on span "Jobs" at bounding box center [572, 210] width 24 height 17
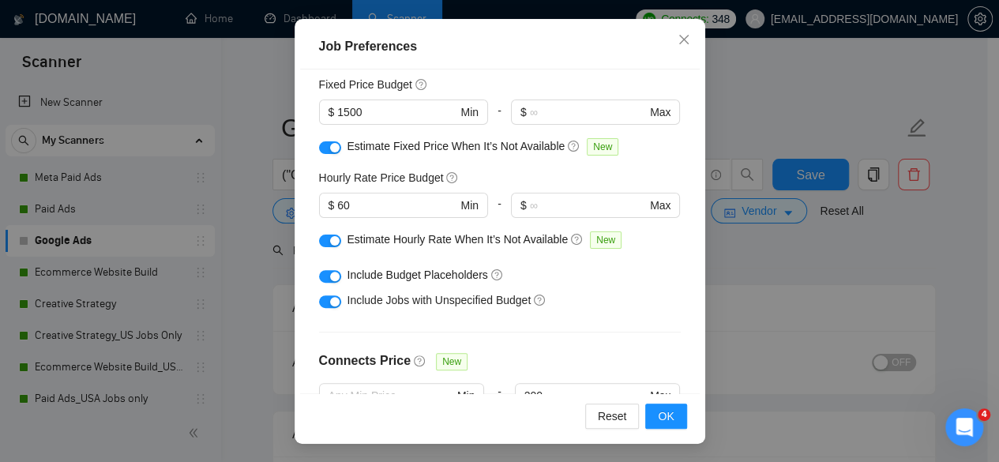
scroll to position [264, 0]
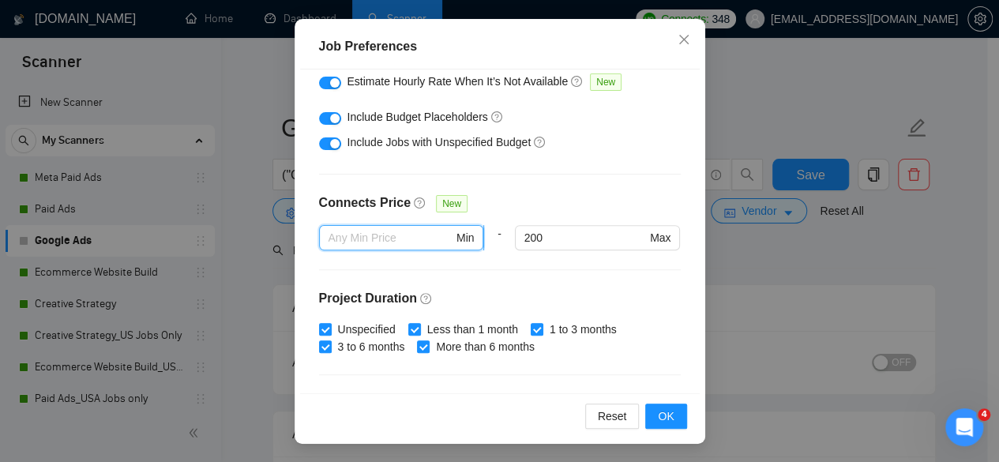
click at [395, 242] on input "text" at bounding box center [390, 237] width 125 height 17
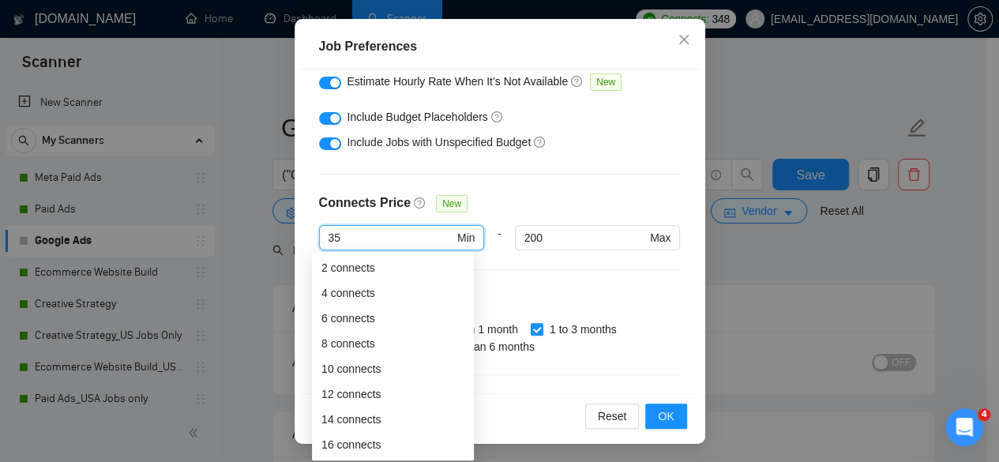
type input "35"
click at [584, 192] on div "Budget Project Type All Fixed Price Hourly Rate Fixed Price Budget $ 1500 Min -…" at bounding box center [499, 231] width 399 height 324
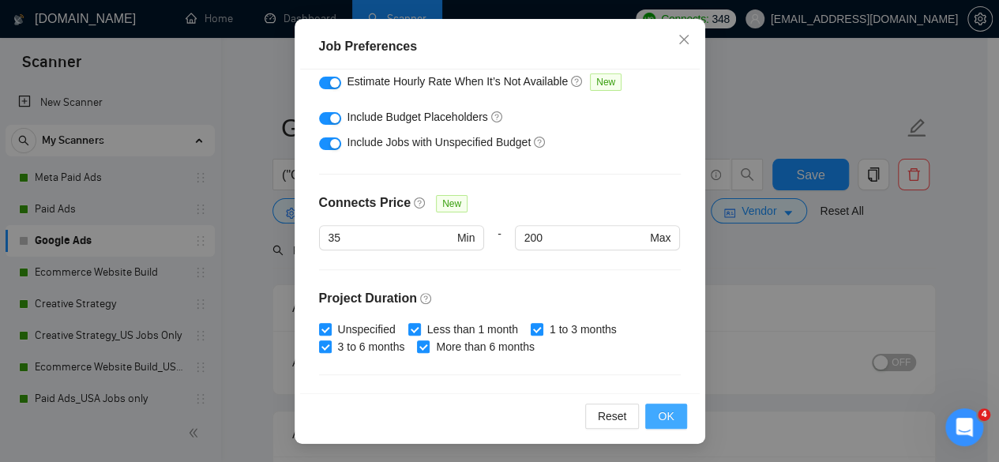
click at [670, 411] on button "OK" at bounding box center [665, 415] width 41 height 25
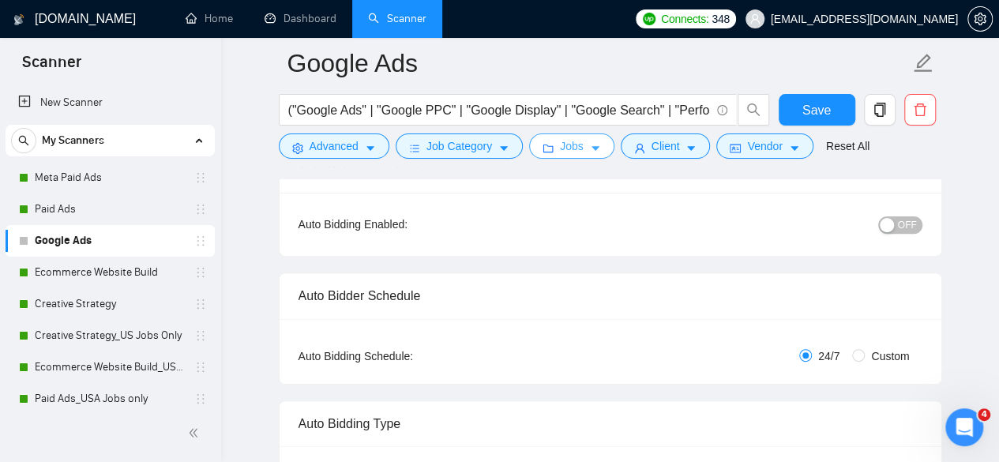
scroll to position [79, 0]
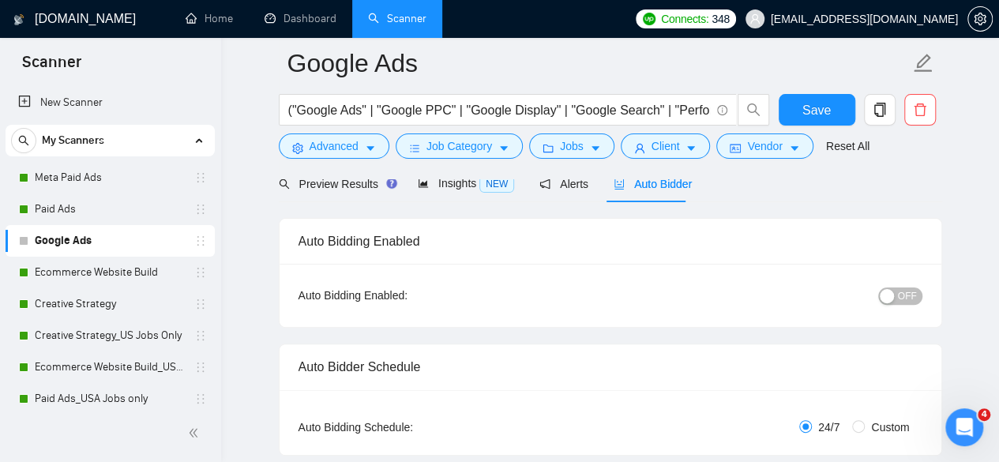
click at [902, 298] on span "OFF" at bounding box center [907, 295] width 19 height 17
click at [838, 107] on button "Save" at bounding box center [816, 110] width 77 height 32
click at [87, 174] on link "Meta Paid Ads" at bounding box center [110, 178] width 150 height 32
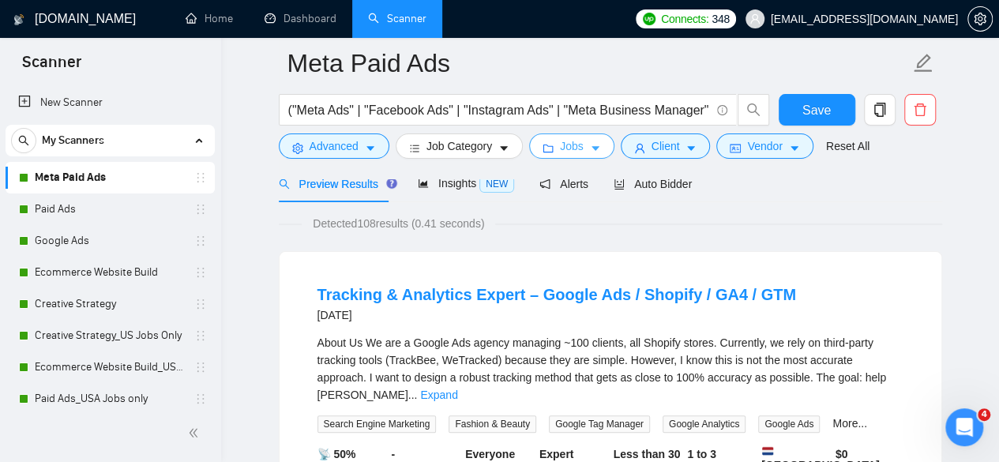
click at [562, 152] on span "Jobs" at bounding box center [572, 145] width 24 height 17
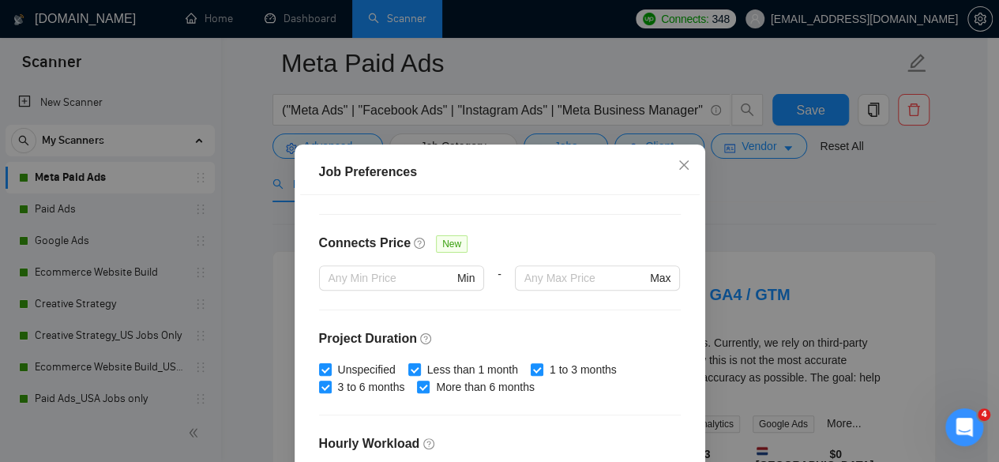
scroll to position [343, 0]
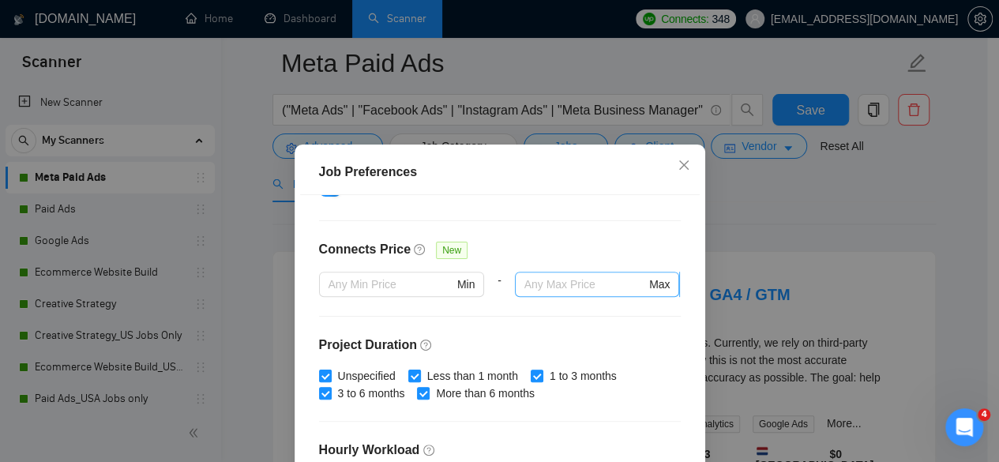
click at [529, 279] on input "text" at bounding box center [585, 284] width 122 height 17
type input "200"
click at [373, 284] on input "text" at bounding box center [390, 284] width 125 height 17
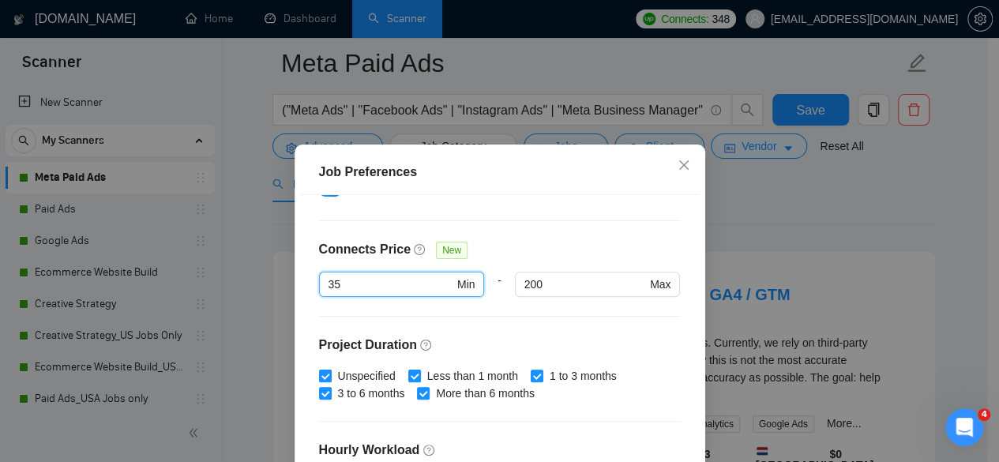
type input "35"
click at [543, 234] on div "Budget Project Type All Fixed Price Hourly Rate Fixed Price Budget $ 1500 Min -…" at bounding box center [499, 357] width 399 height 324
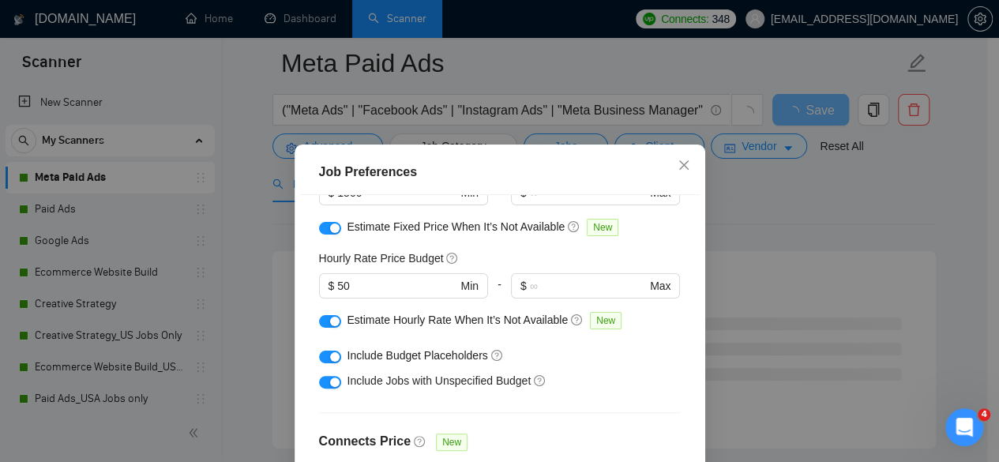
scroll to position [106, 0]
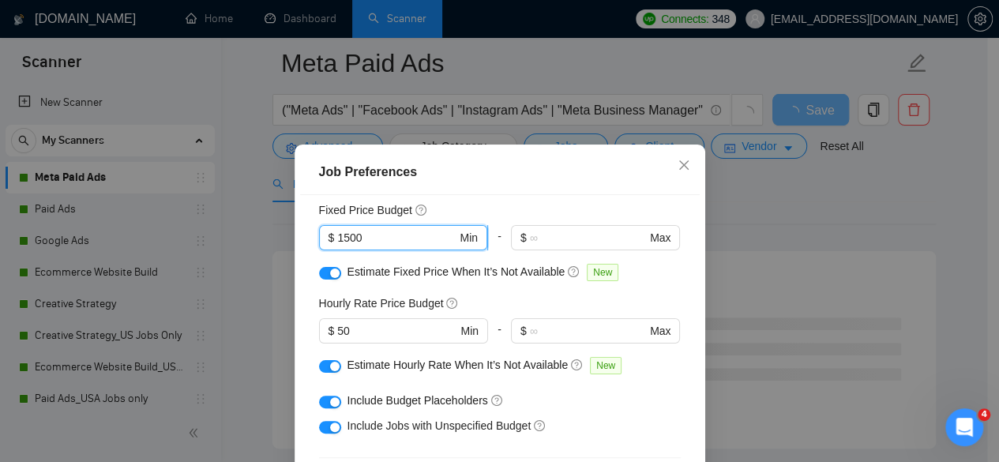
click at [390, 233] on input "1500" at bounding box center [396, 237] width 119 height 17
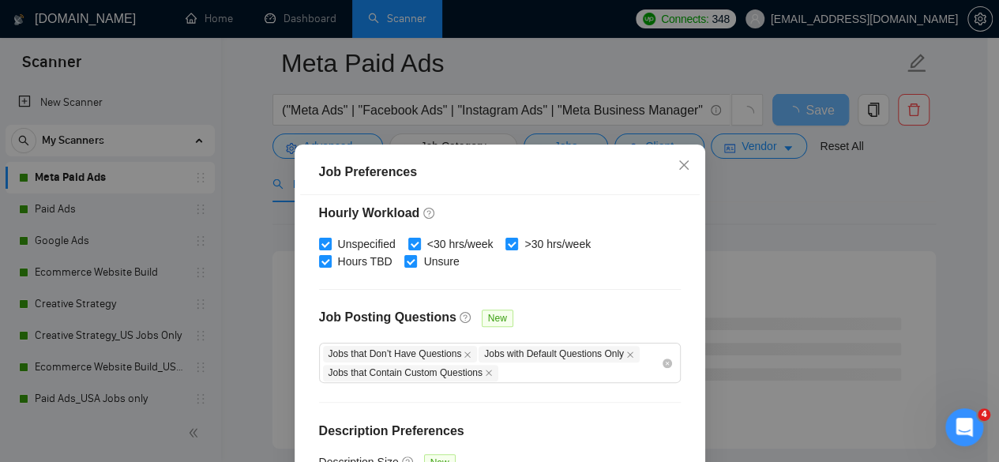
scroll to position [126, 0]
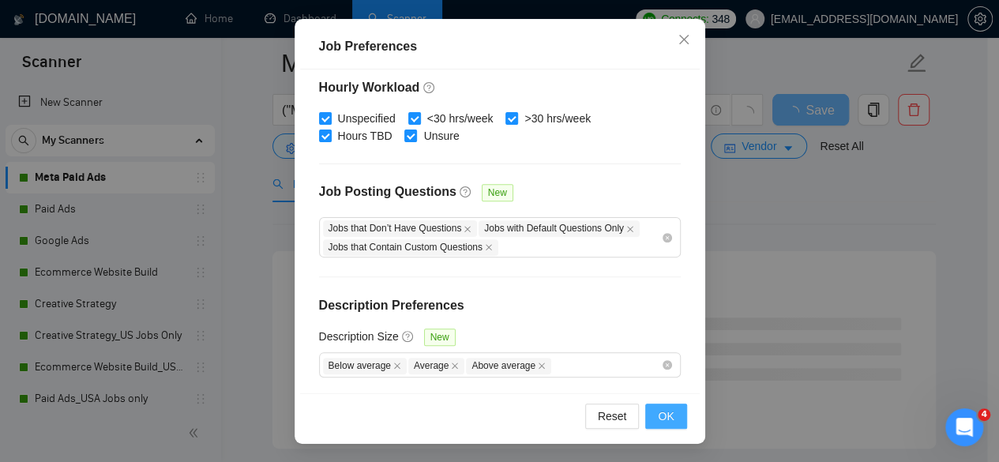
type input "1000"
click at [665, 413] on span "OK" at bounding box center [666, 415] width 16 height 17
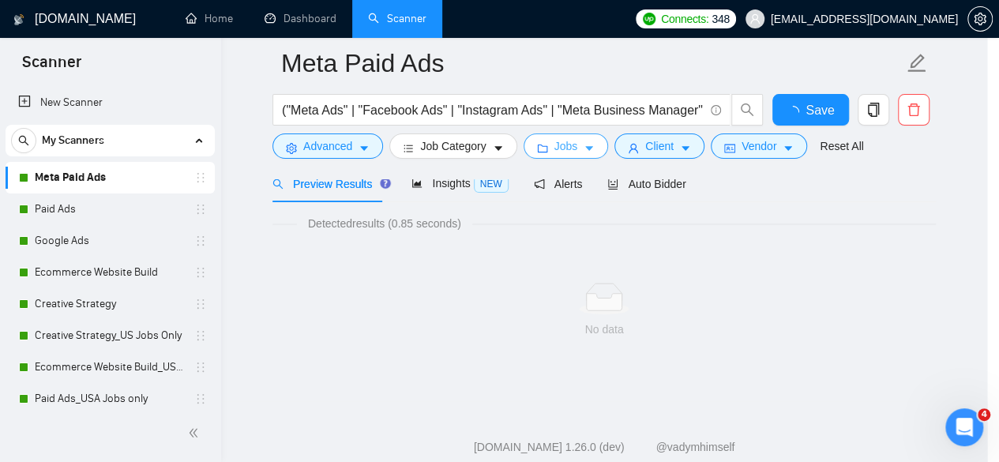
scroll to position [0, 0]
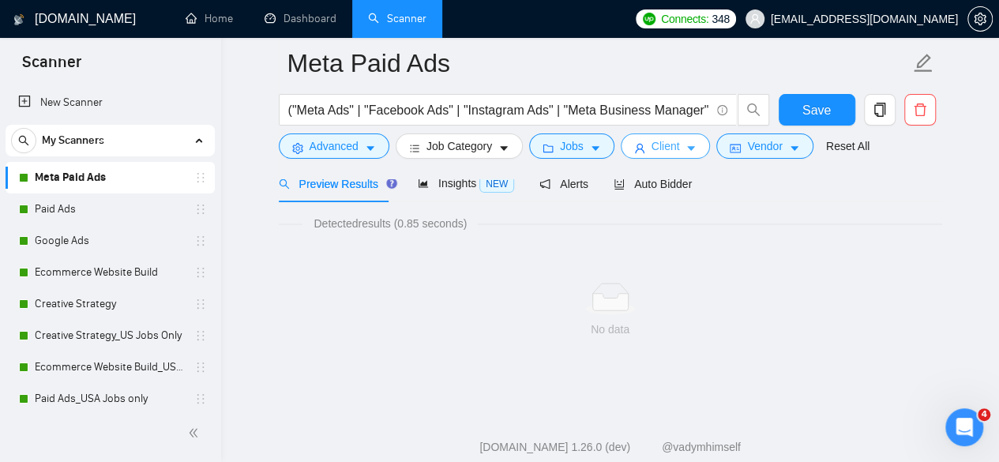
click at [658, 141] on span "Client" at bounding box center [665, 145] width 28 height 17
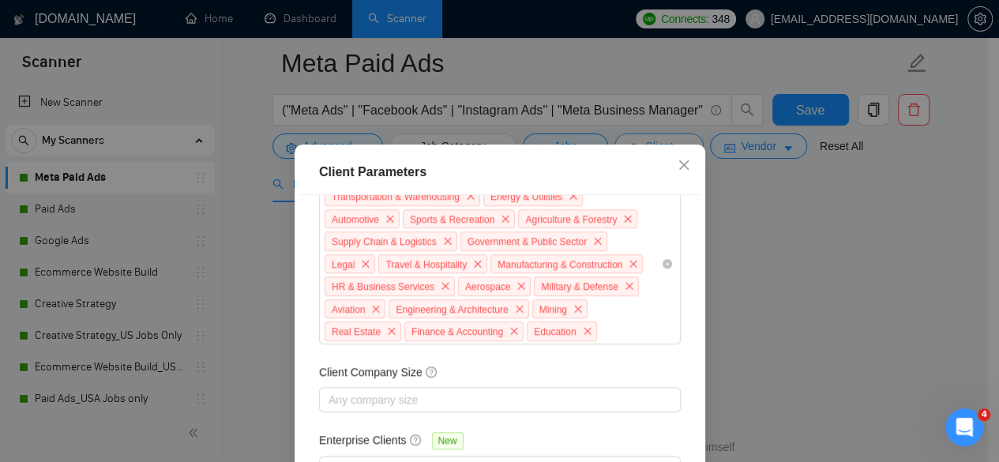
scroll to position [788, 0]
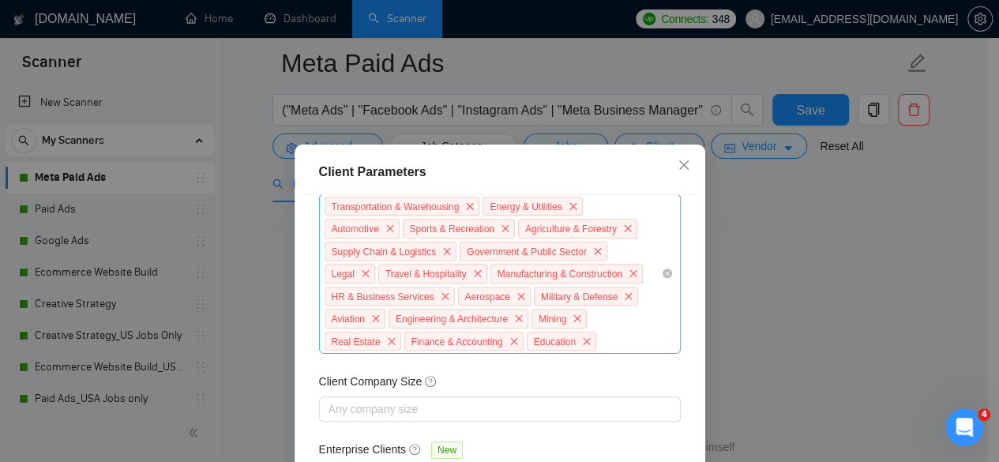
click at [604, 330] on div "Transportation & Warehousing Energy & Utilities Automotive Sports & Recreation …" at bounding box center [492, 274] width 338 height 158
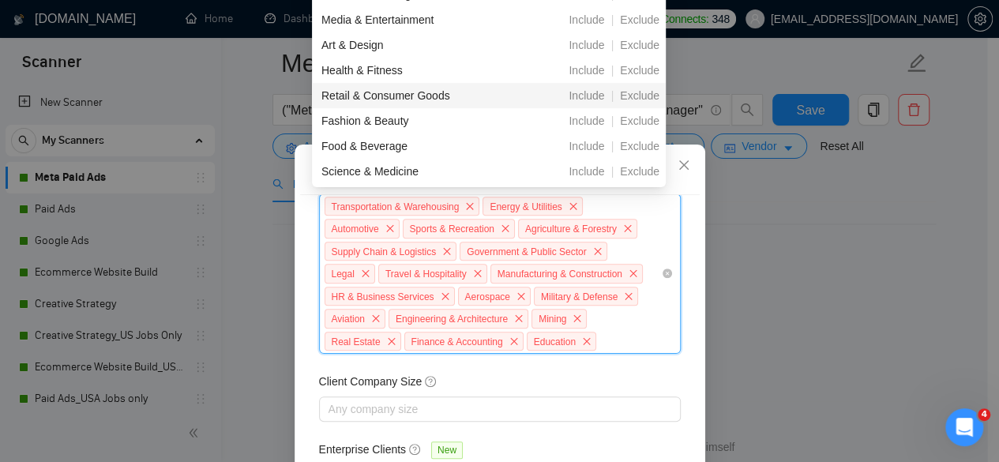
scroll to position [114, 0]
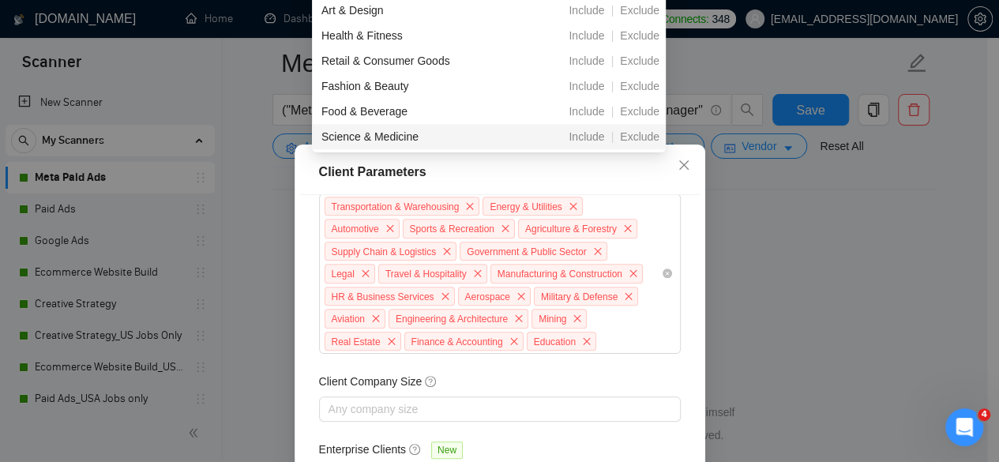
click at [788, 207] on div "Client Parameters Client Location Include Client Countries Select Exclude Clien…" at bounding box center [499, 231] width 999 height 462
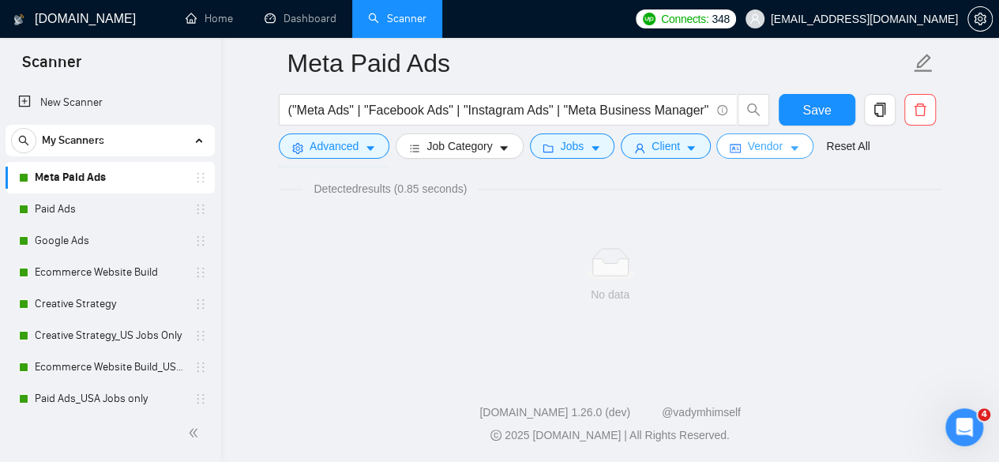
click at [759, 155] on button "Vendor" at bounding box center [764, 145] width 96 height 25
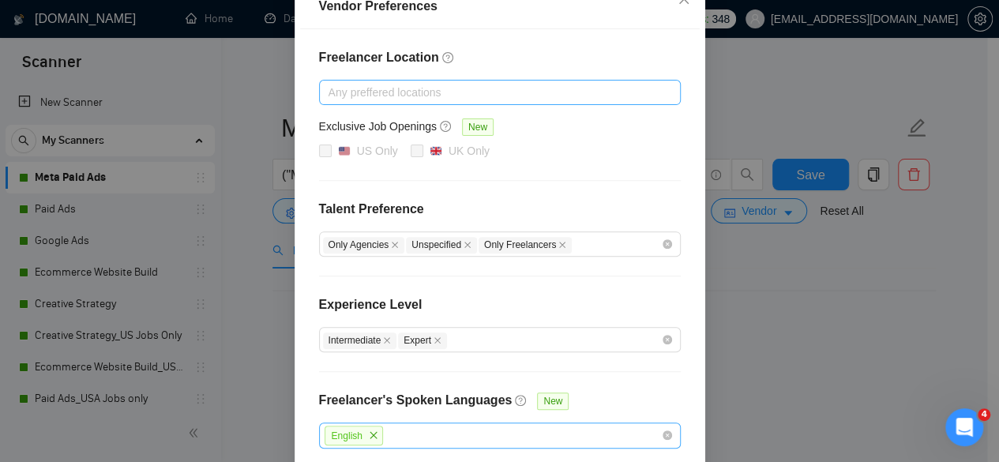
scroll to position [79, 0]
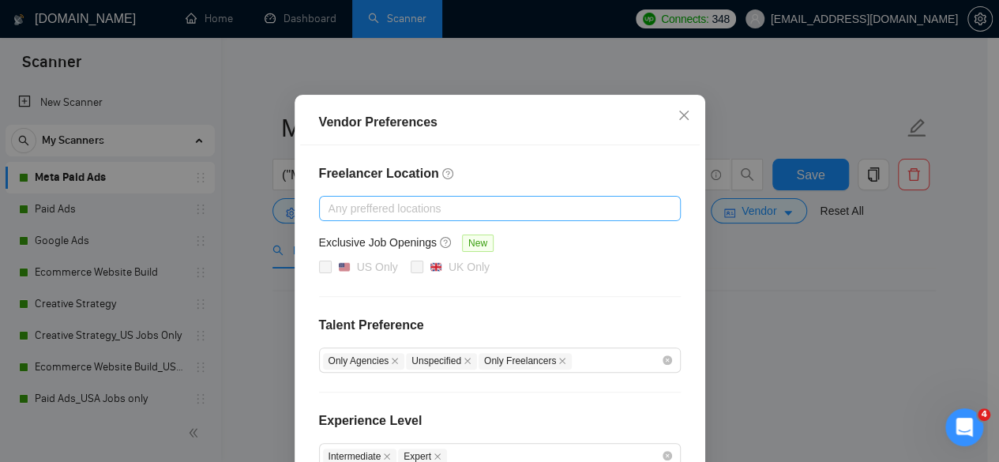
click at [392, 208] on div at bounding box center [492, 208] width 338 height 19
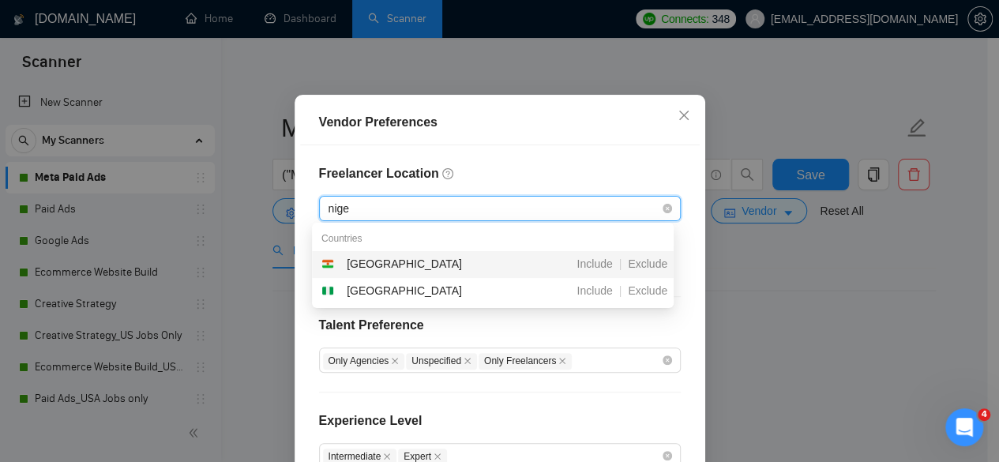
type input "niger"
click at [643, 262] on span "Exclude" at bounding box center [647, 263] width 52 height 13
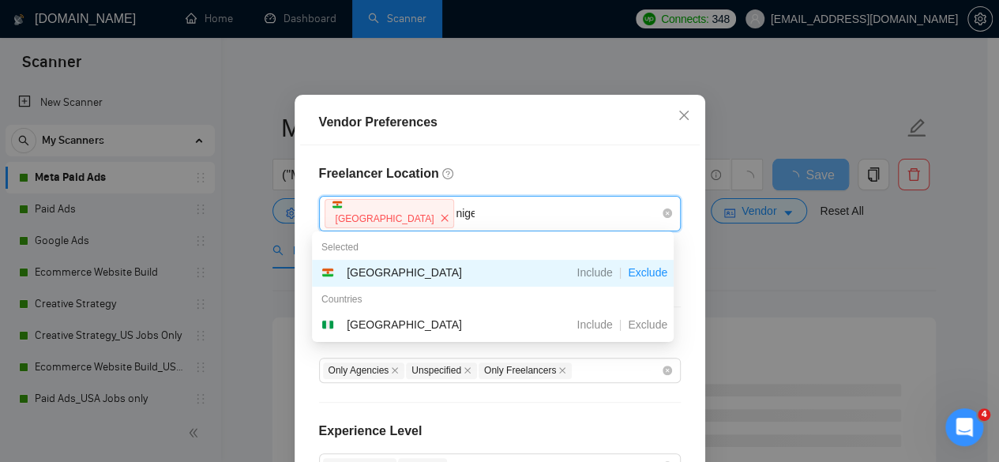
type input "niger"
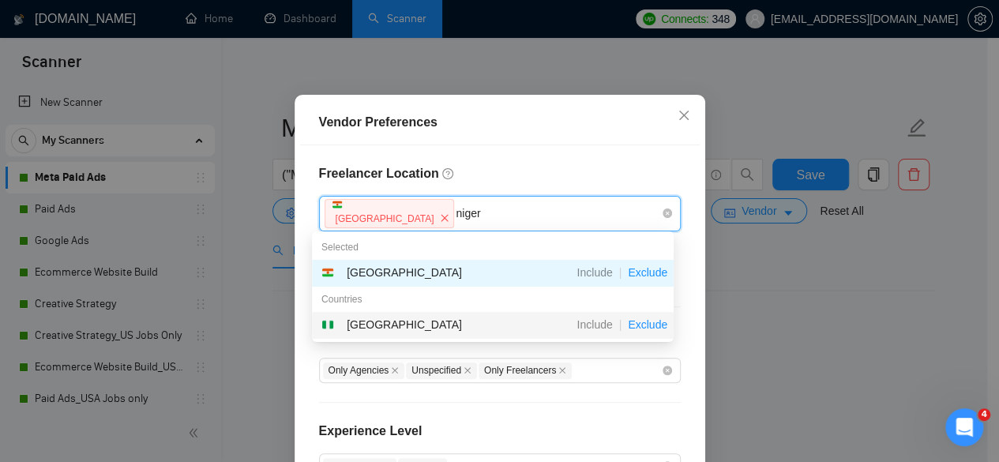
click at [649, 318] on span "Exclude" at bounding box center [647, 324] width 52 height 13
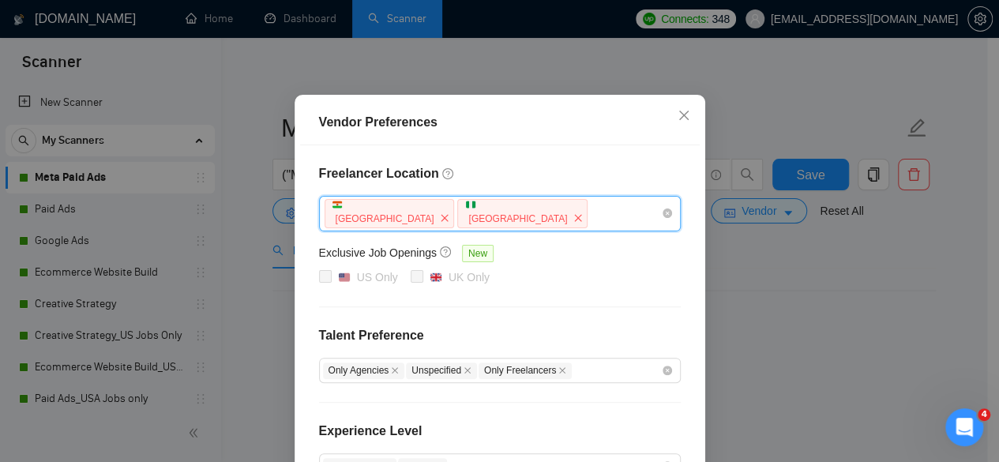
click at [495, 213] on div "Niger Nigeria" at bounding box center [492, 213] width 338 height 32
type input "phi"
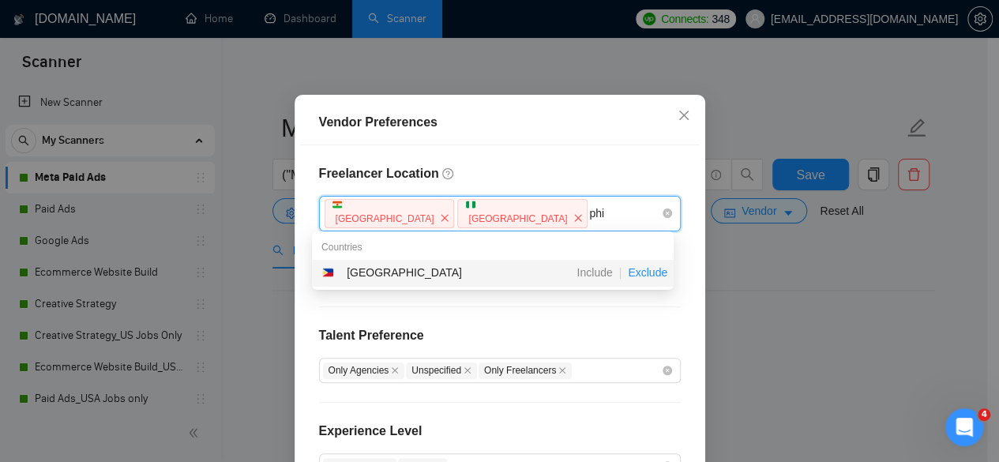
click at [646, 277] on span "Exclude" at bounding box center [647, 272] width 52 height 13
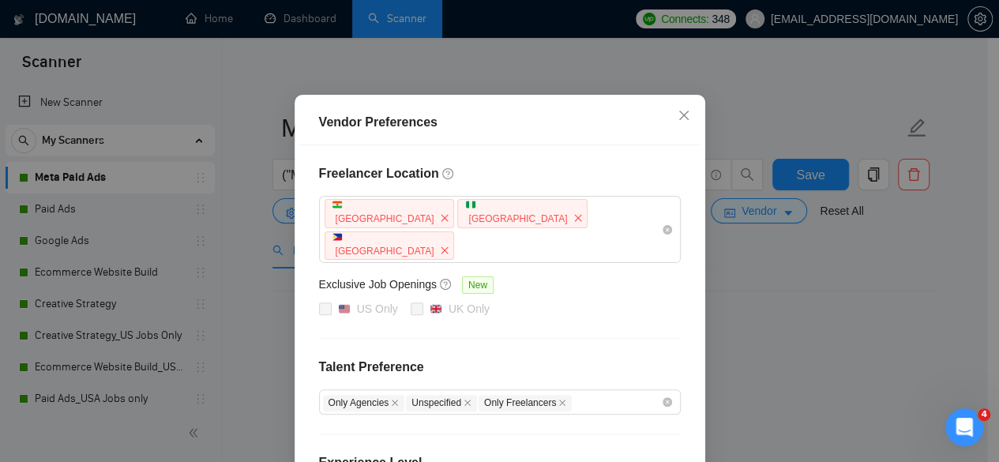
click at [811, 124] on div "Vendor Preferences Freelancer Location Niger Nigeria Philippines Exclusive Job …" at bounding box center [499, 231] width 999 height 462
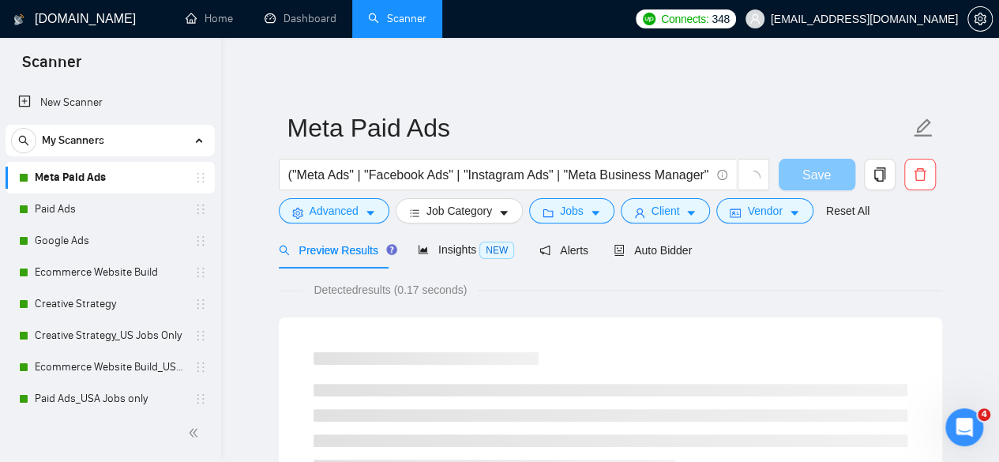
click at [819, 174] on span "Save" at bounding box center [816, 175] width 28 height 20
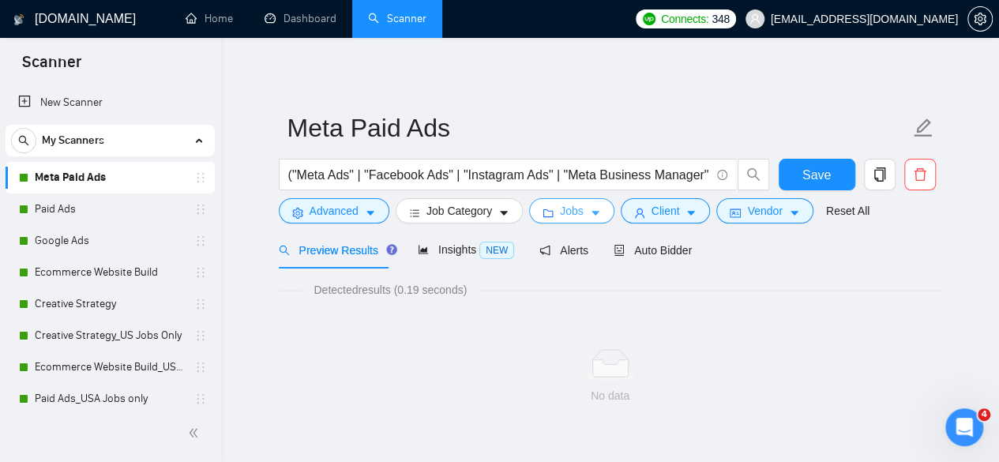
click at [587, 205] on button "Jobs" at bounding box center [571, 210] width 85 height 25
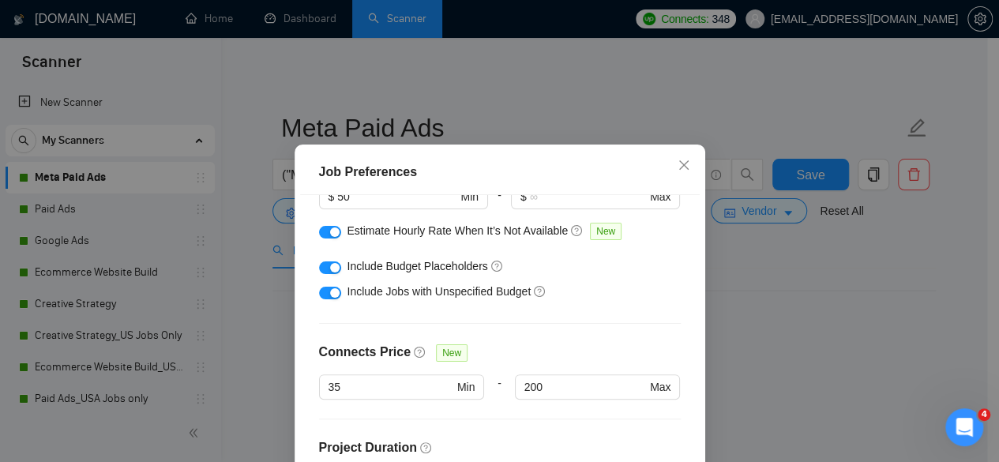
scroll to position [264, 0]
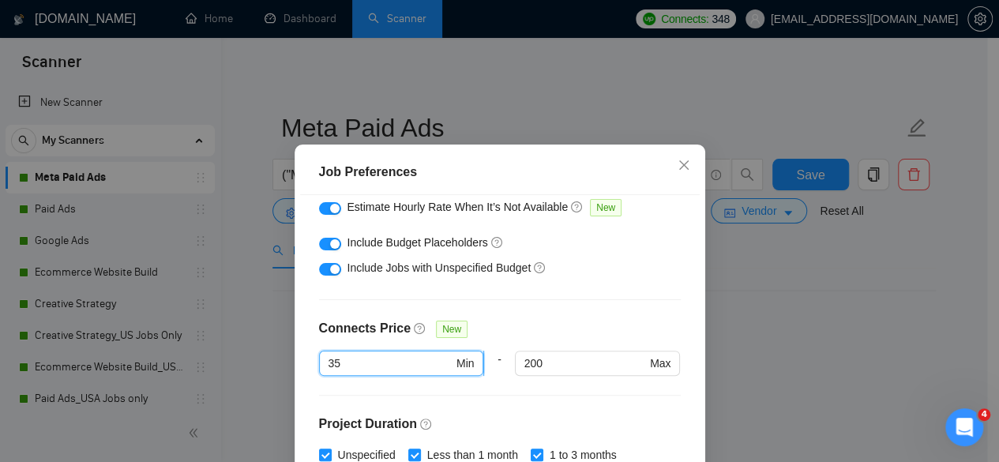
click at [358, 366] on input "35" at bounding box center [390, 362] width 125 height 17
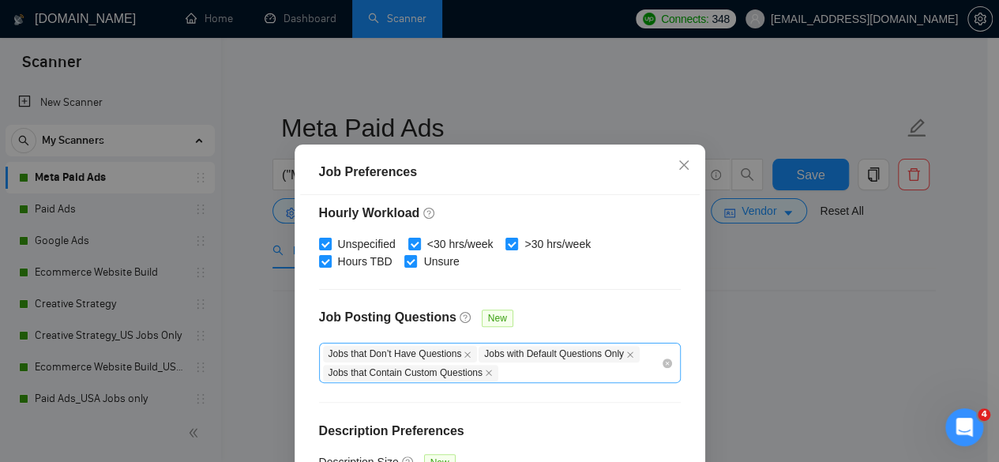
scroll to position [126, 0]
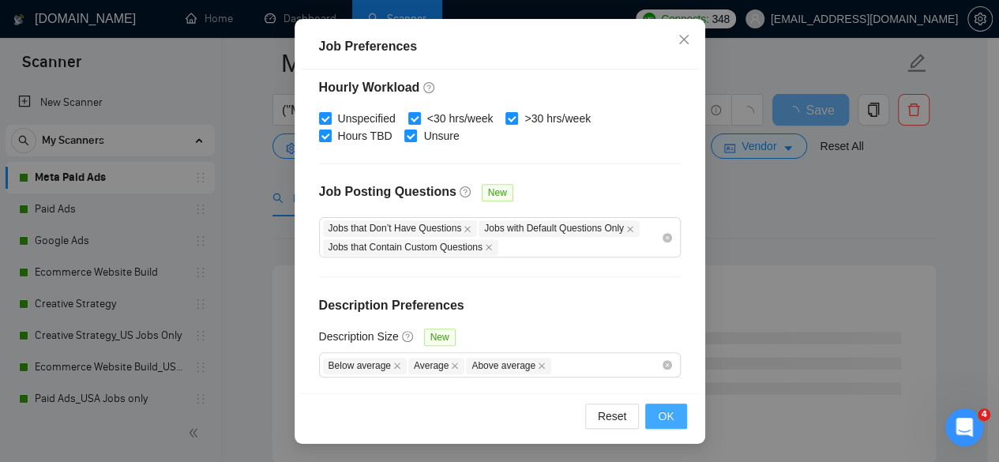
type input "25"
click at [658, 410] on span "OK" at bounding box center [666, 415] width 16 height 17
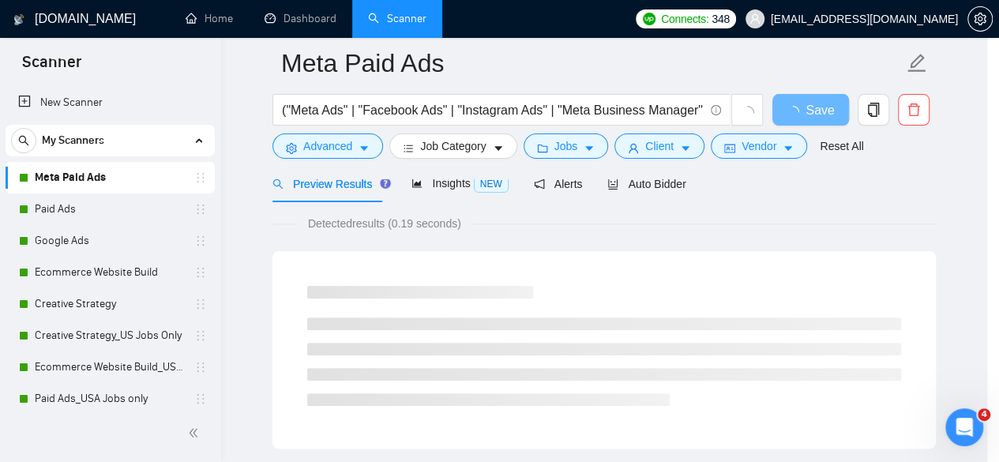
scroll to position [76, 0]
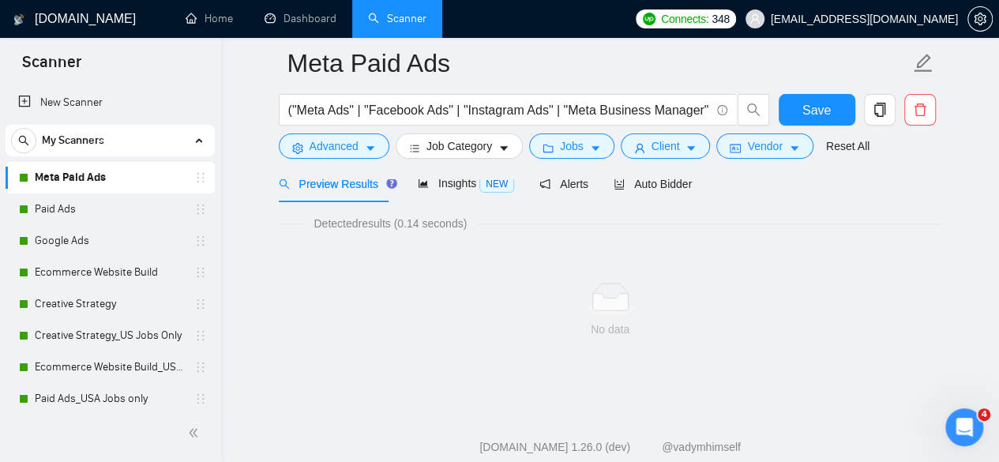
click at [465, 127] on div "("Meta Ads" | "Facebook Ads" | "Instagram Ads" | "Meta Business Manager" | "ad …" at bounding box center [524, 113] width 497 height 39
click at [465, 137] on button "Job Category" at bounding box center [458, 145] width 127 height 25
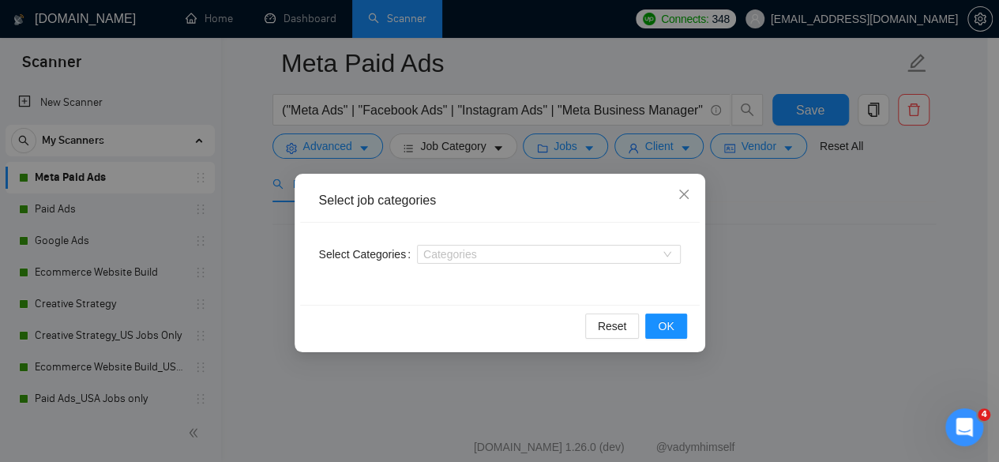
click at [534, 149] on div "Select job categories Select Categories Categories Reset OK" at bounding box center [499, 231] width 999 height 462
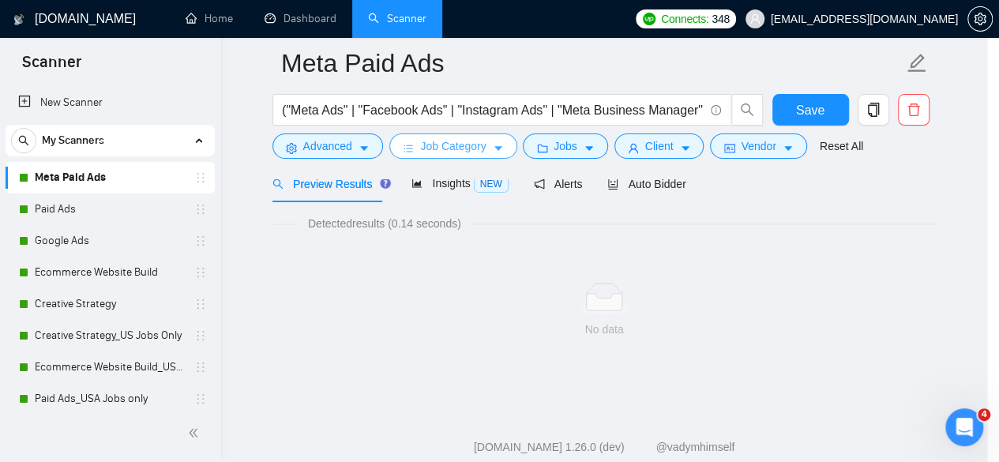
click at [560, 143] on body "Scanner New Scanner My Scanners Meta Paid Ads Paid Ads Google Ads Ecommerce Web…" at bounding box center [493, 152] width 987 height 462
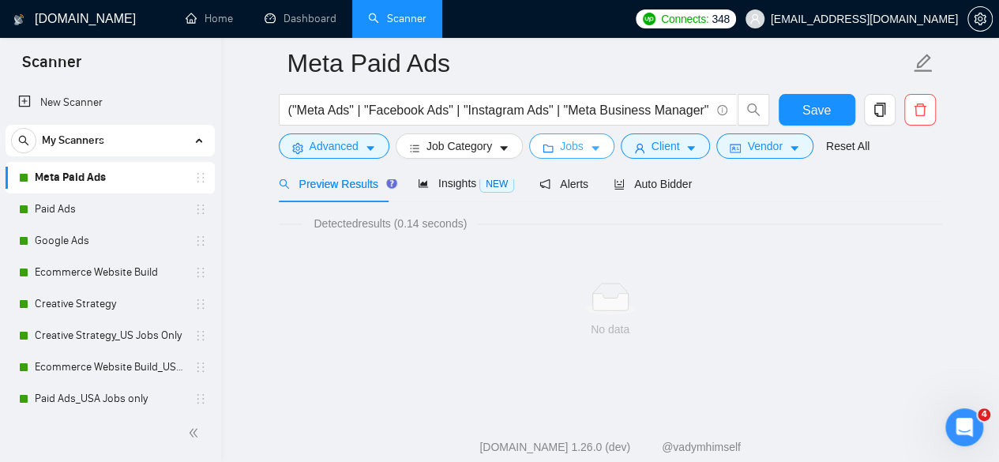
click at [560, 143] on span "Jobs" at bounding box center [572, 145] width 24 height 17
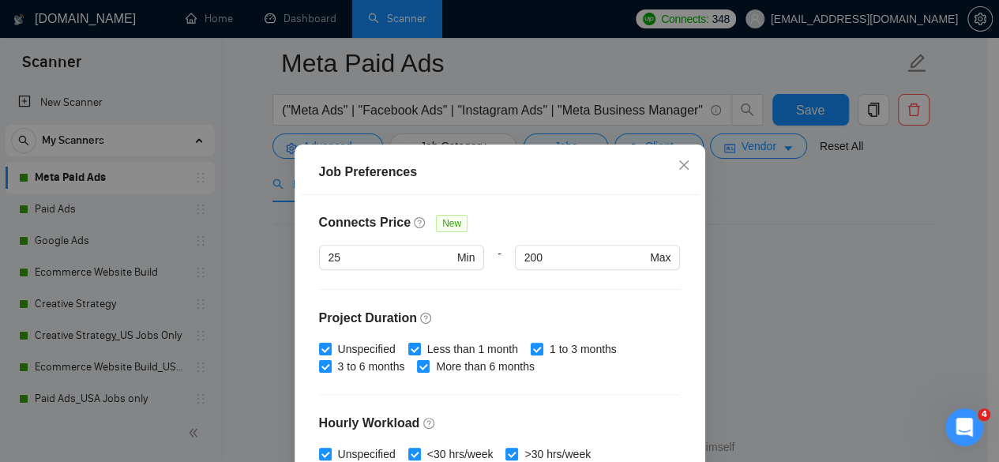
scroll to position [343, 0]
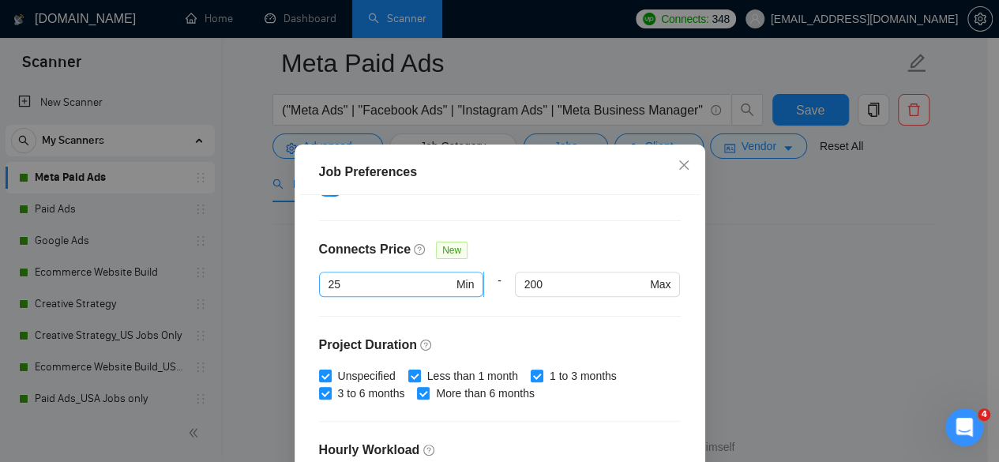
click at [381, 289] on input "25" at bounding box center [390, 284] width 125 height 17
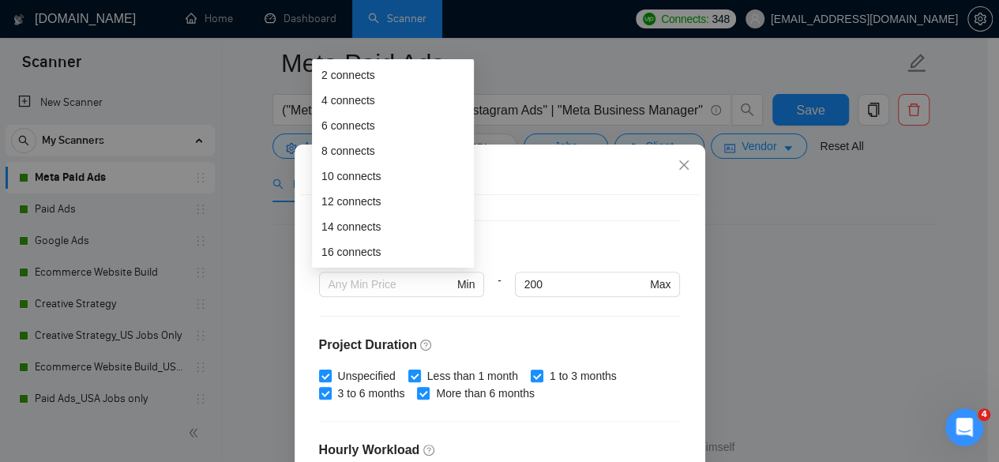
click at [570, 217] on div "Budget Project Type All Fixed Price Hourly Rate Fixed Price Budget $ 1000 Min -…" at bounding box center [499, 357] width 399 height 324
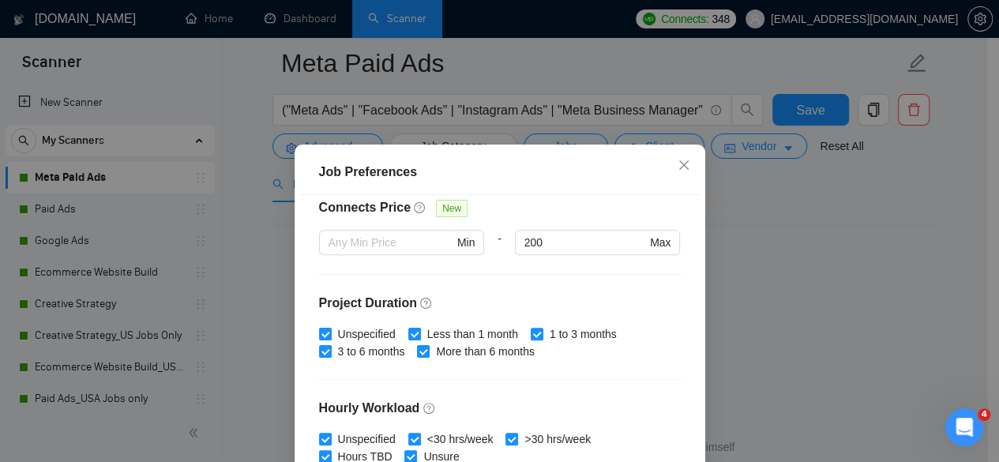
scroll to position [579, 0]
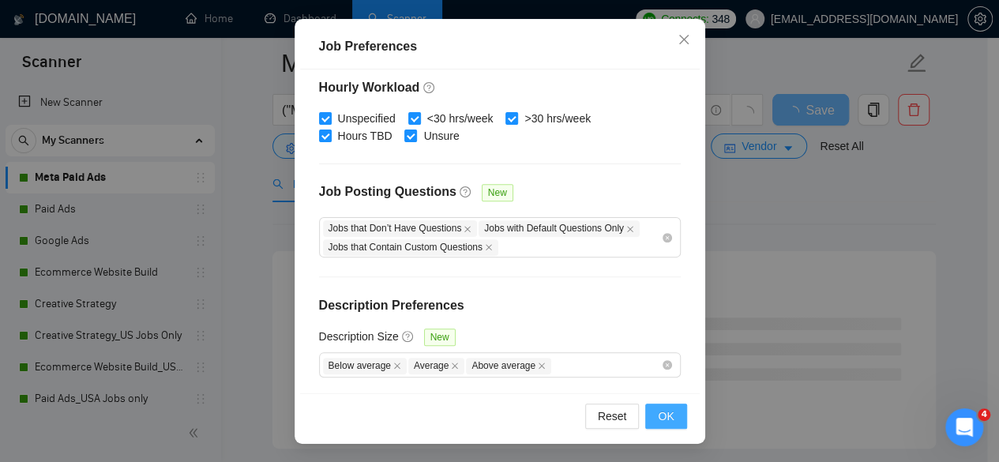
click at [658, 407] on span "OK" at bounding box center [666, 415] width 16 height 17
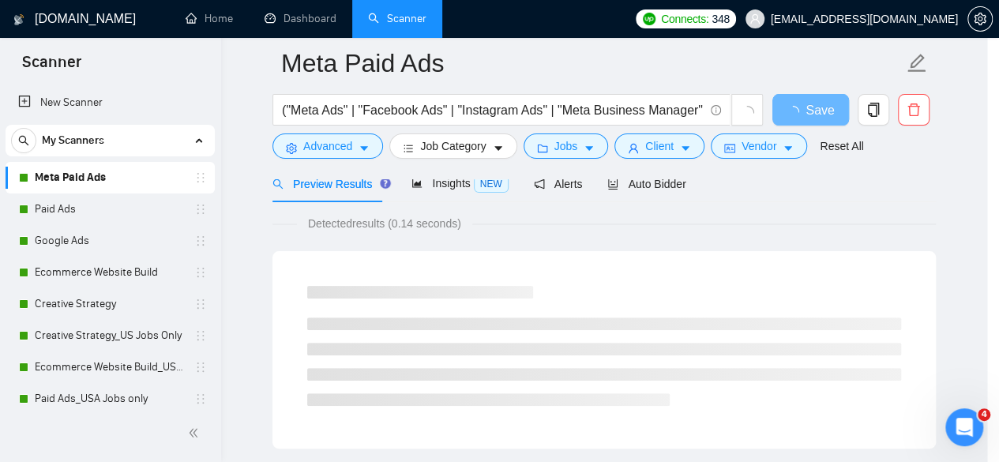
scroll to position [76, 0]
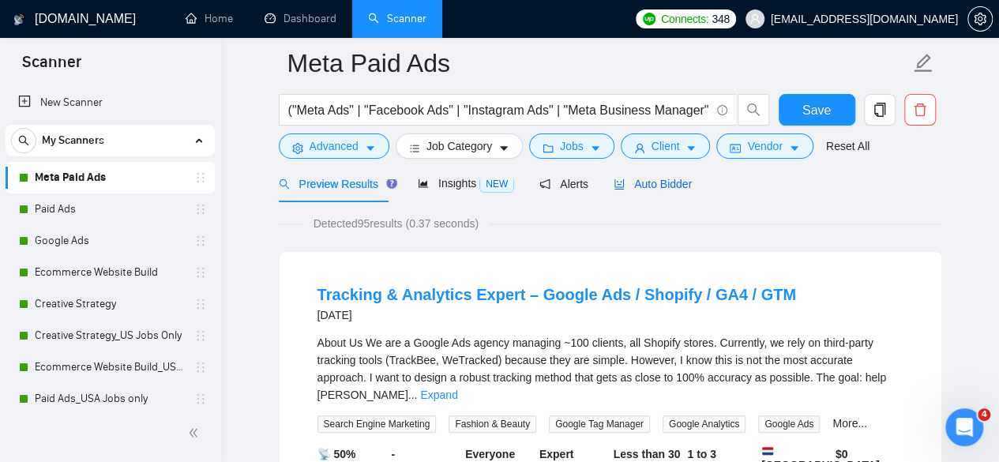
click at [673, 189] on span "Auto Bidder" at bounding box center [652, 184] width 78 height 13
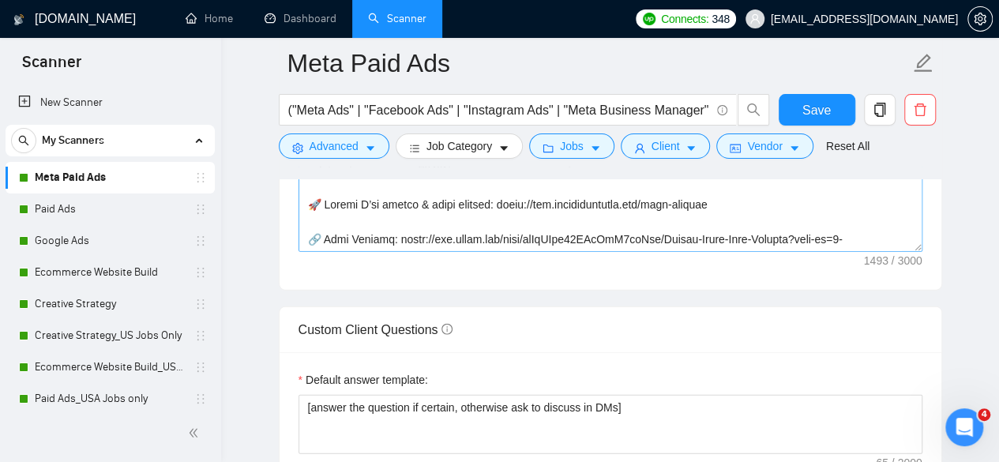
scroll to position [2210, 0]
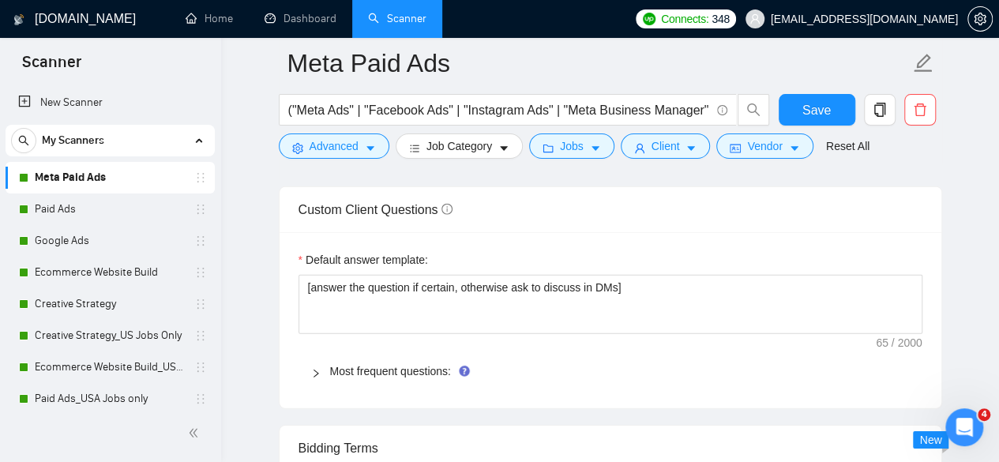
click at [384, 362] on span "Most frequent questions:" at bounding box center [619, 370] width 579 height 17
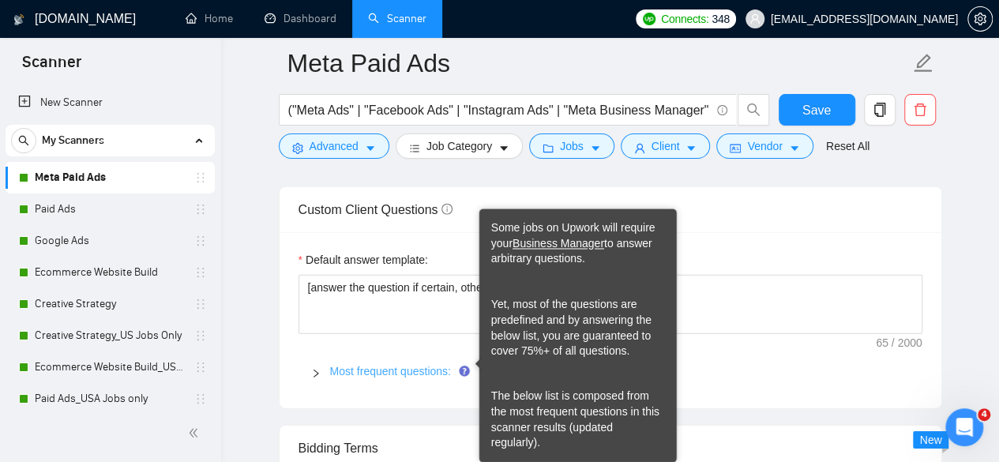
click at [433, 366] on link "Most frequent questions:" at bounding box center [390, 371] width 121 height 13
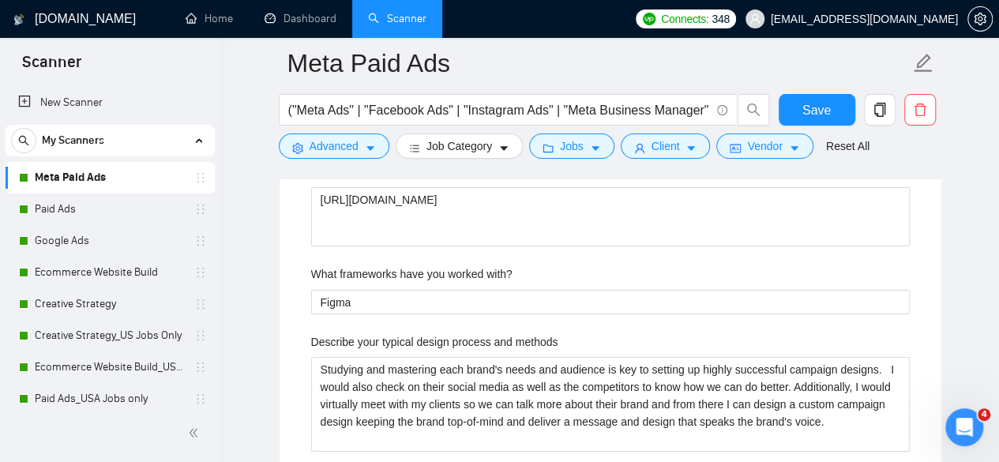
scroll to position [2763, 0]
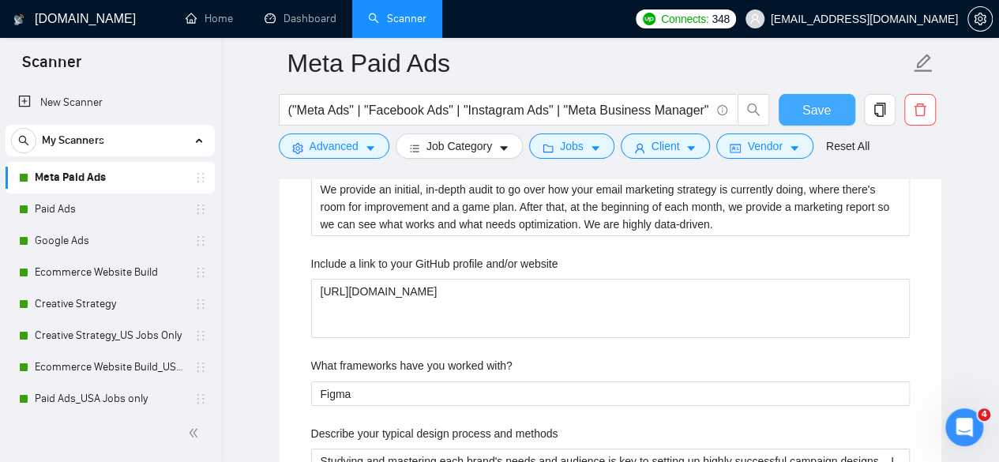
click at [808, 103] on span "Save" at bounding box center [816, 110] width 28 height 20
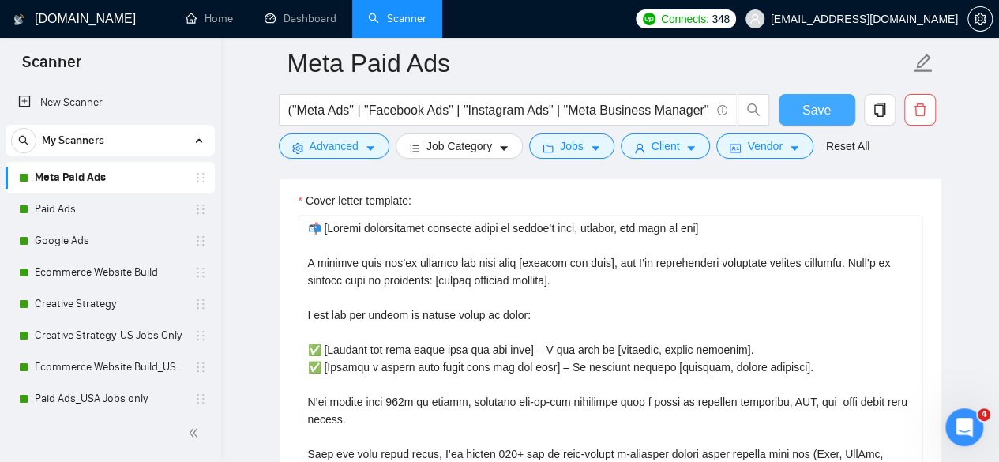
scroll to position [1658, 0]
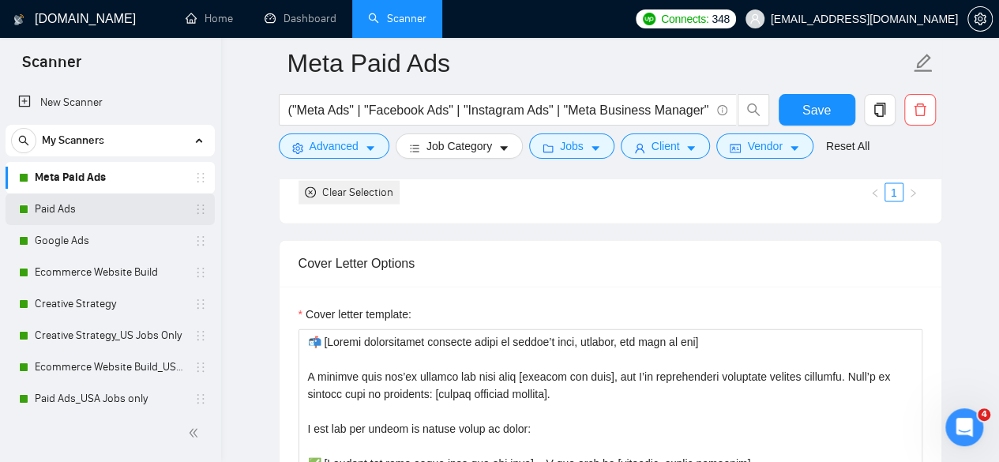
click at [92, 212] on link "Paid Ads" at bounding box center [110, 209] width 150 height 32
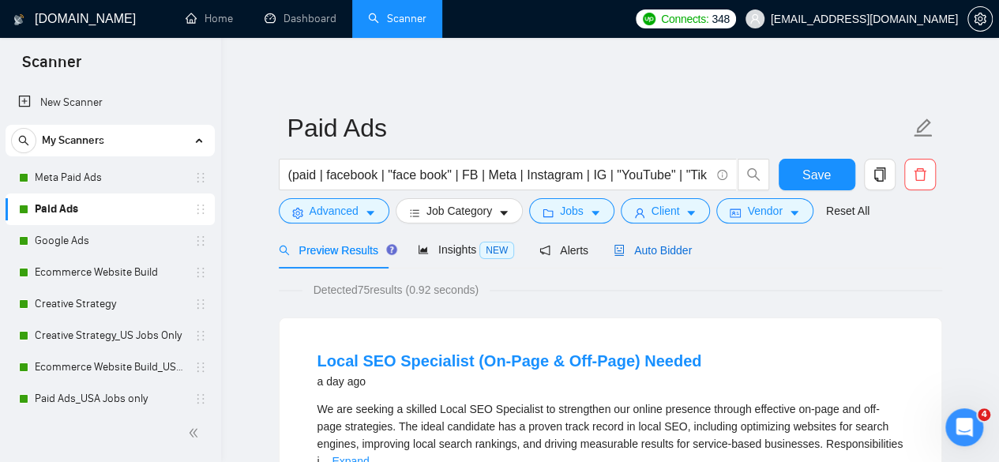
drag, startPoint x: 659, startPoint y: 249, endPoint x: 719, endPoint y: 263, distance: 61.7
click at [659, 249] on span "Auto Bidder" at bounding box center [652, 250] width 78 height 13
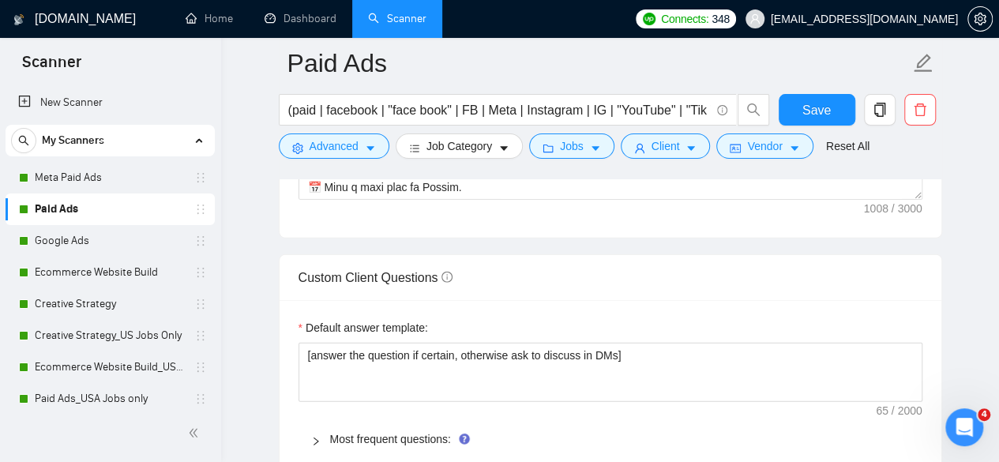
scroll to position [2289, 0]
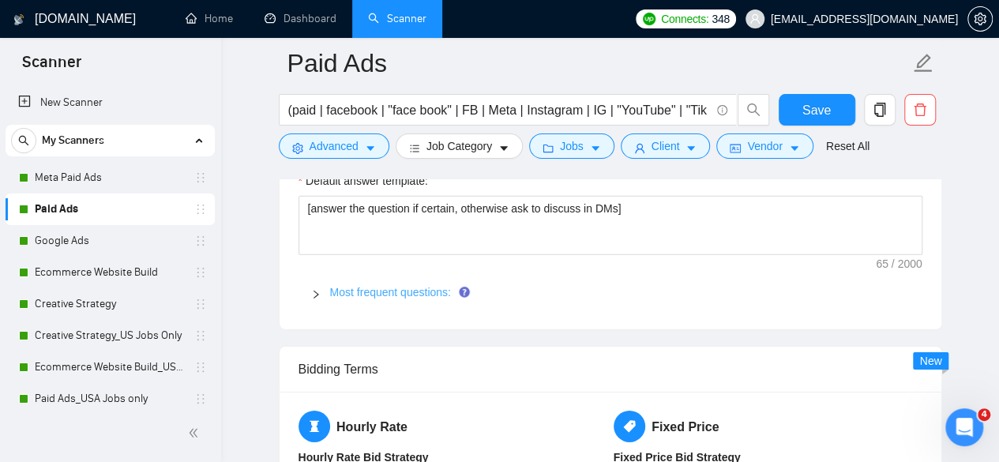
click at [418, 289] on link "Most frequent questions:" at bounding box center [390, 292] width 121 height 13
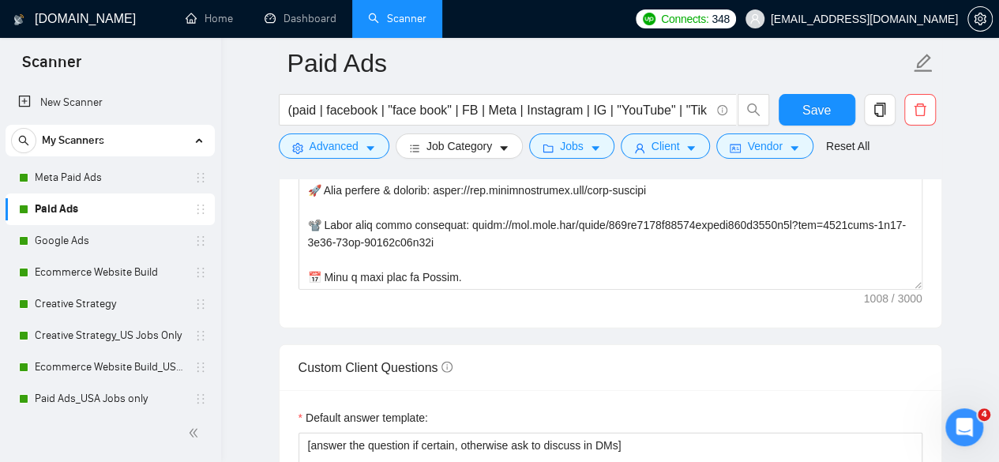
scroll to position [1658, 0]
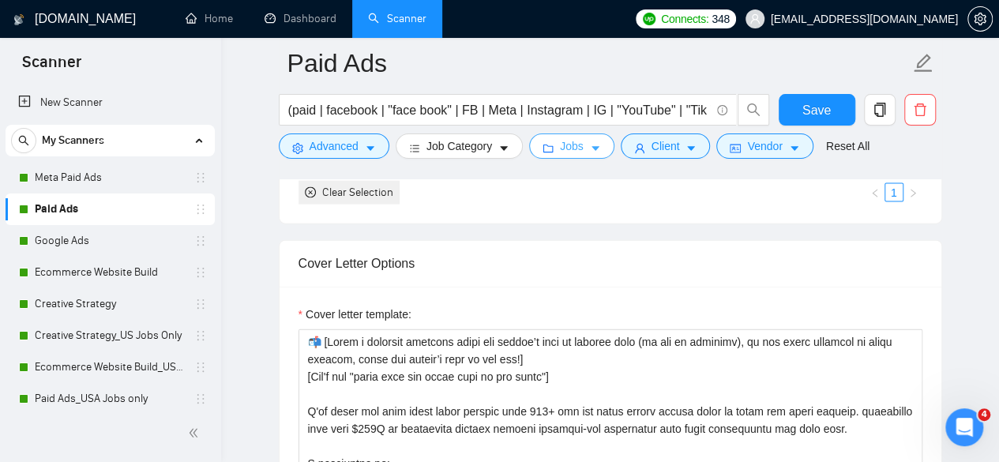
click at [554, 146] on button "Jobs" at bounding box center [571, 145] width 85 height 25
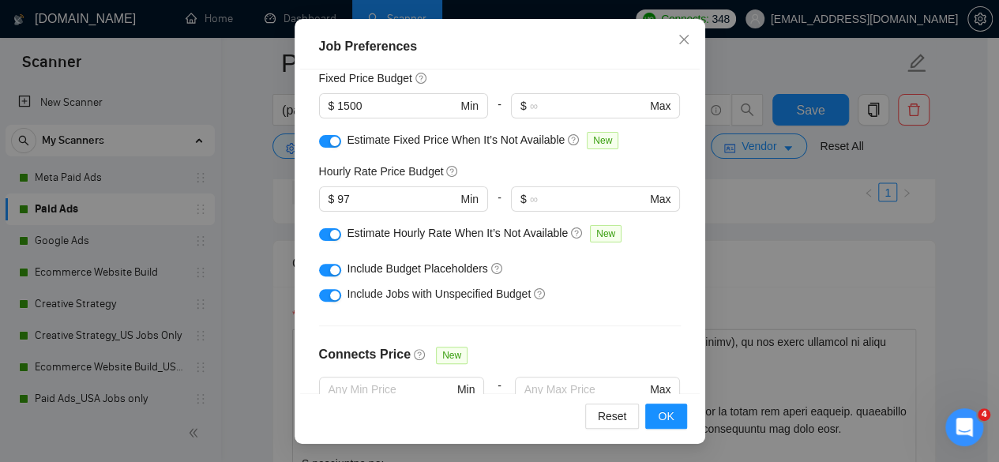
scroll to position [106, 0]
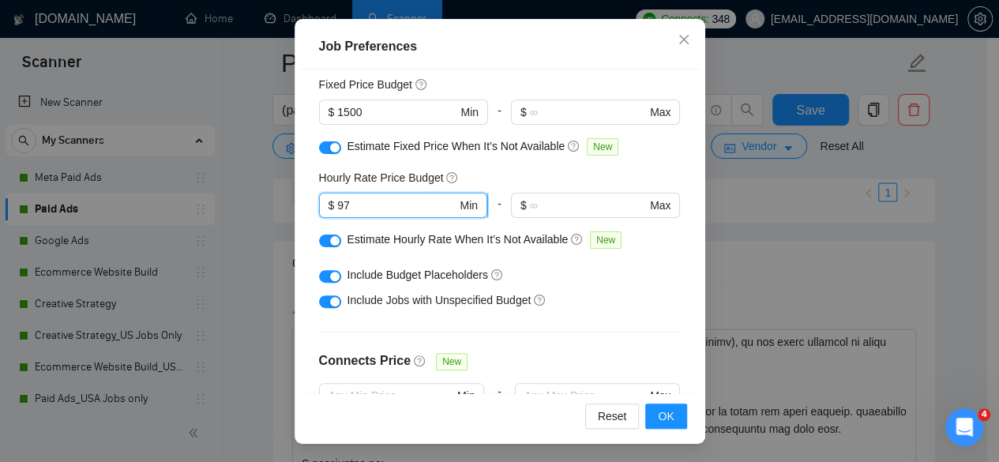
click at [390, 204] on input "97" at bounding box center [396, 205] width 119 height 17
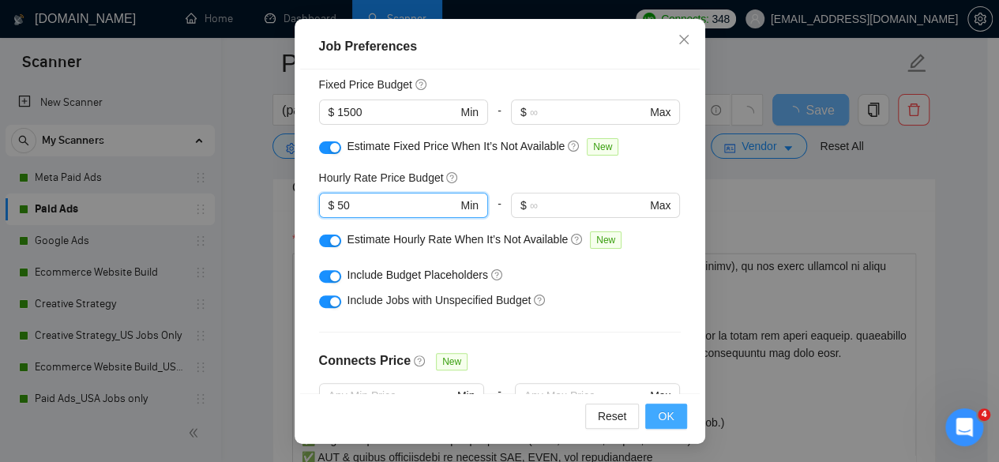
type input "50"
click at [649, 422] on button "OK" at bounding box center [665, 415] width 41 height 25
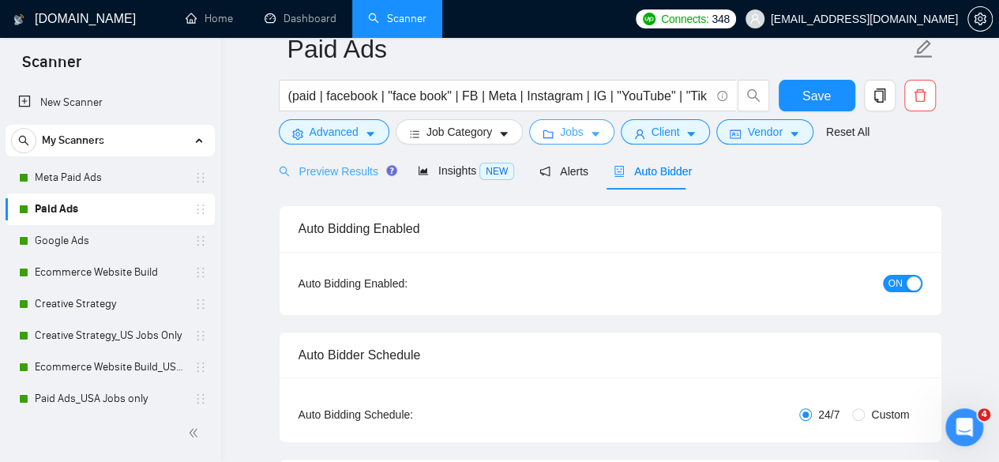
scroll to position [0, 0]
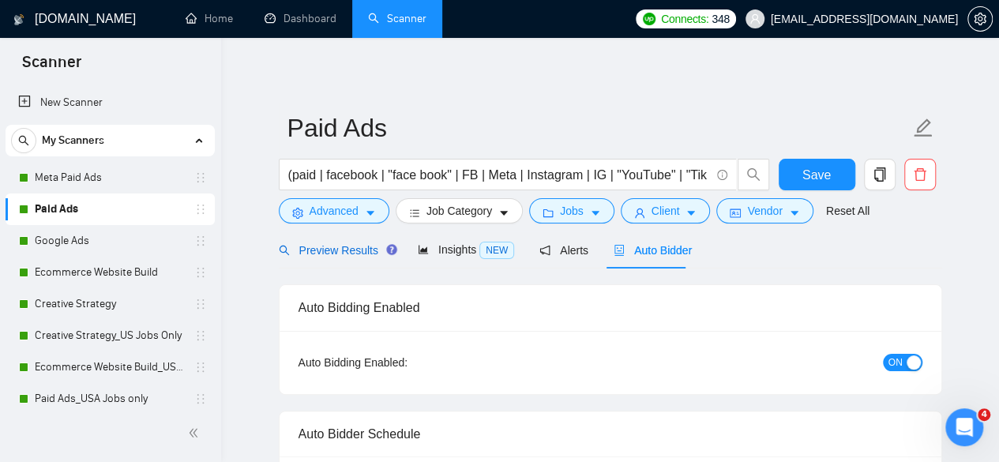
click at [357, 252] on span "Preview Results" at bounding box center [336, 250] width 114 height 13
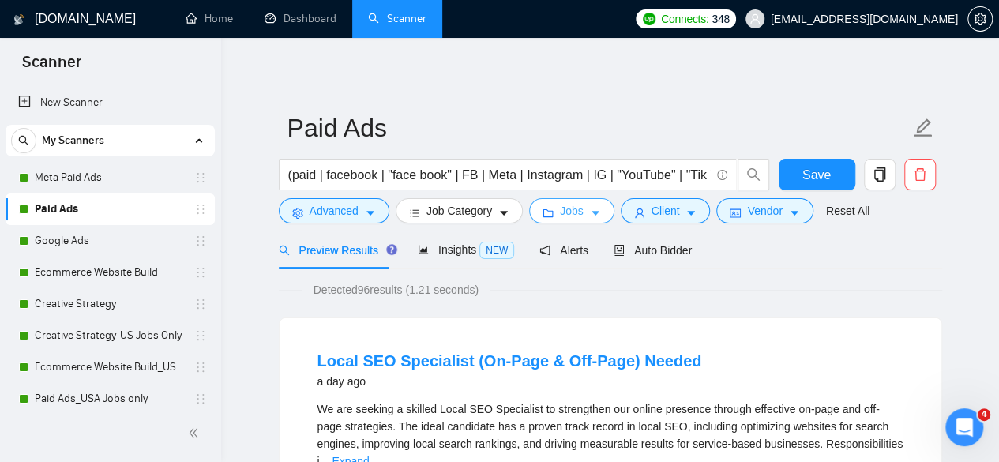
click at [567, 206] on span "Jobs" at bounding box center [572, 210] width 24 height 17
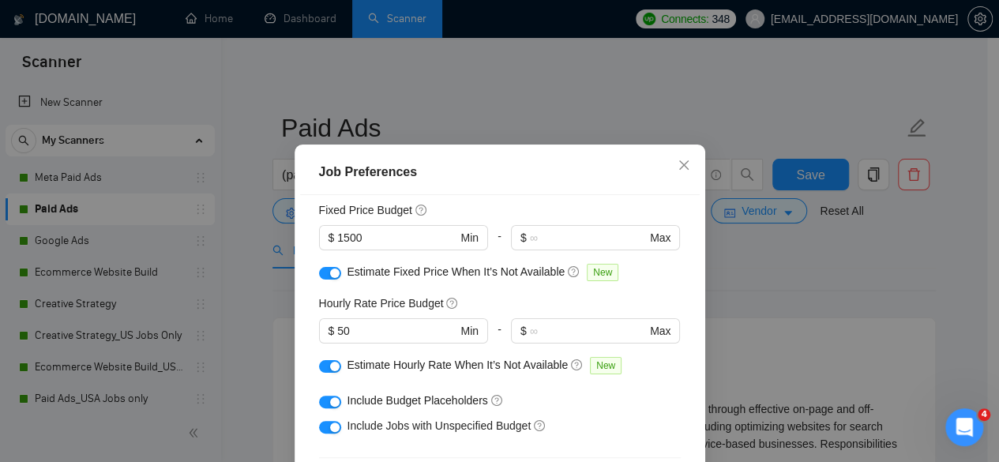
click at [737, 276] on div "Job Preferences Budget Project Type All Fixed Price Hourly Rate Fixed Price Bud…" at bounding box center [499, 231] width 999 height 462
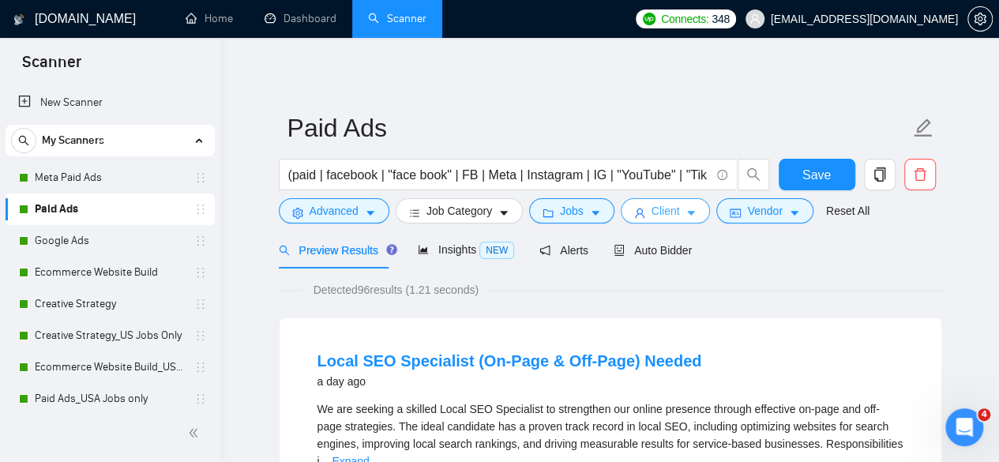
click at [656, 215] on span "Client" at bounding box center [665, 210] width 28 height 17
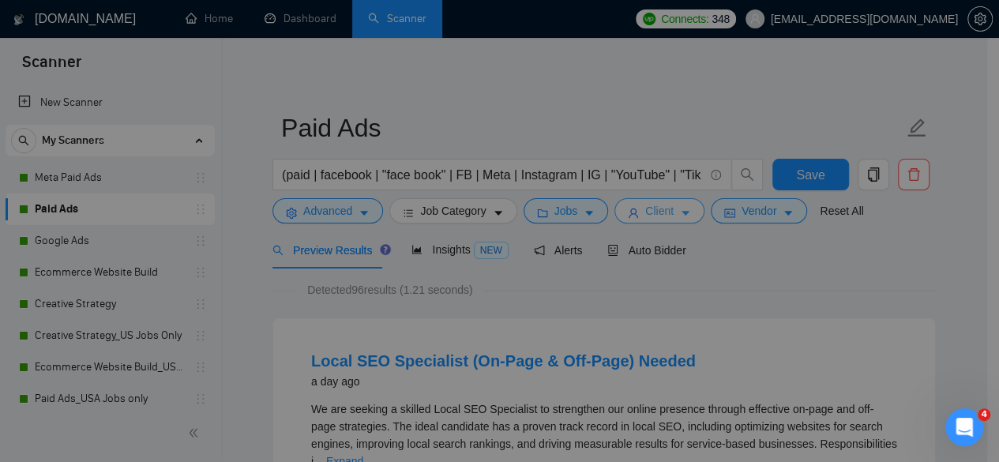
scroll to position [680, 0]
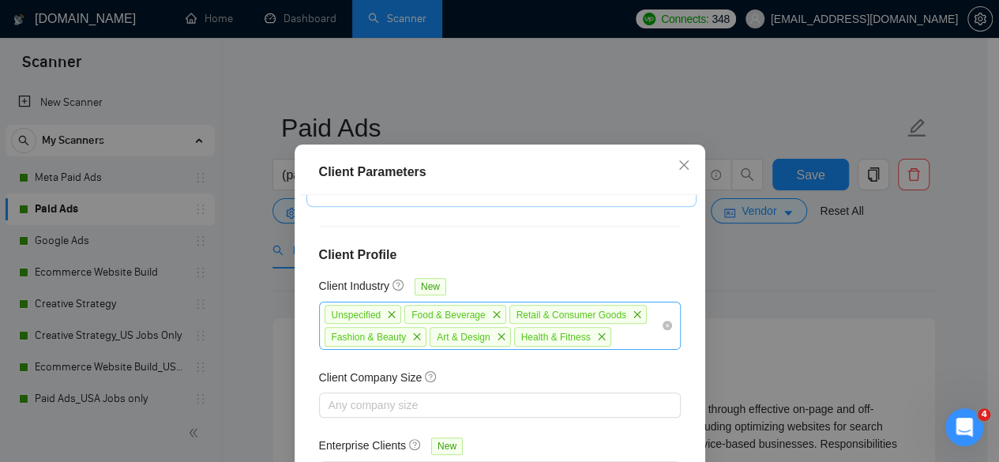
click at [635, 324] on div "Unspecified Food & Beverage Retail & Consumer Goods Fashion & Beauty Art & Desi…" at bounding box center [492, 325] width 338 height 45
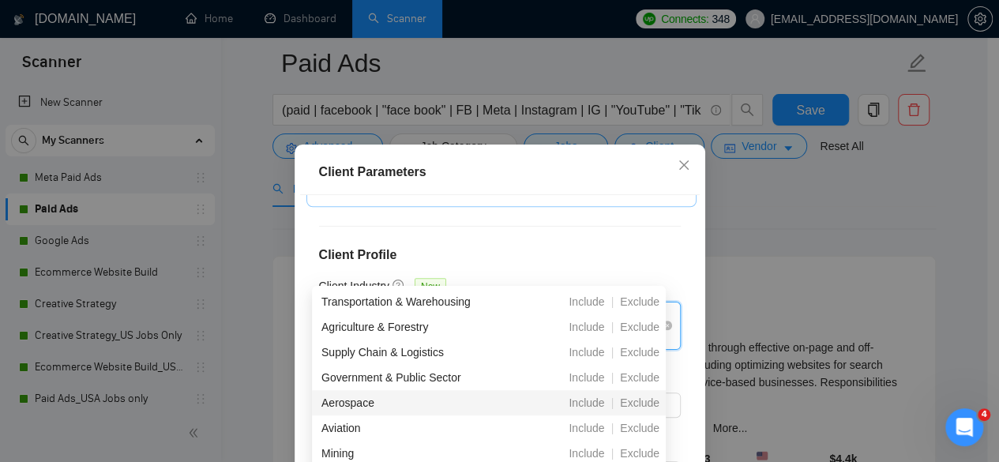
scroll to position [158, 0]
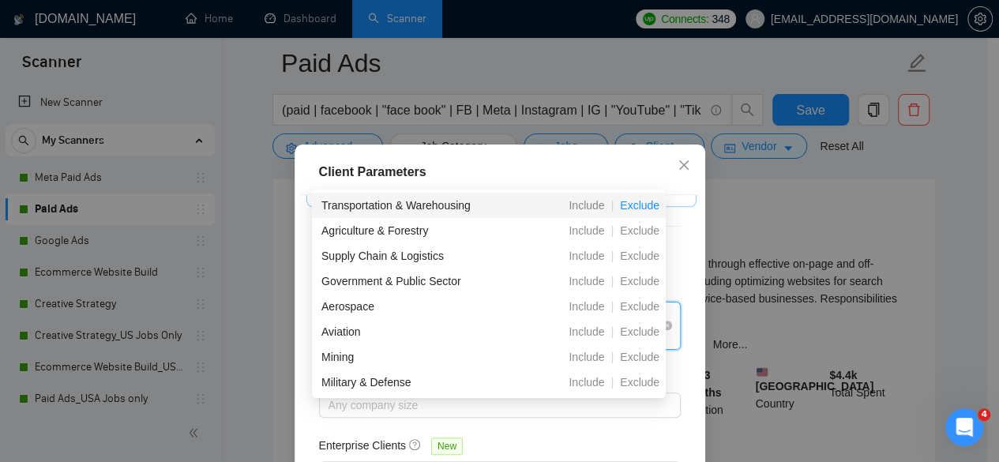
click at [640, 211] on span "Exclude" at bounding box center [639, 205] width 52 height 13
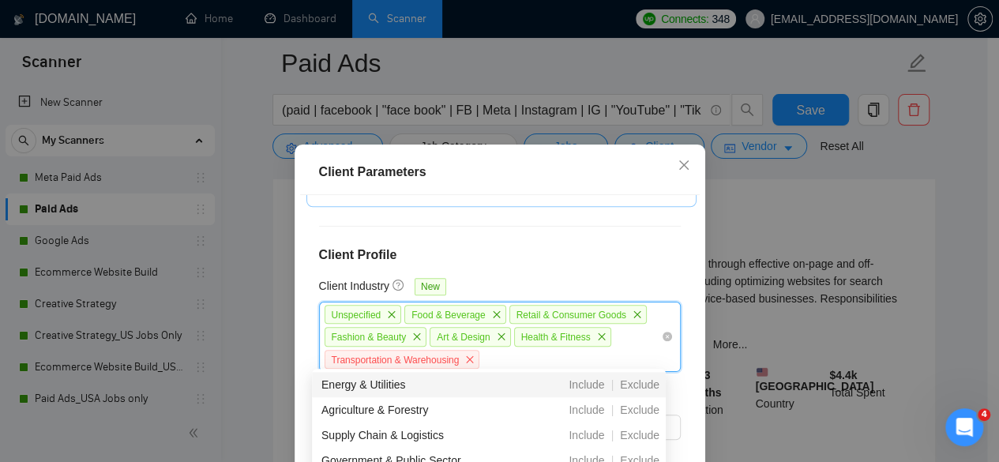
click at [552, 361] on div "Unspecified Food & Beverage Retail & Consumer Goods Fashion & Beauty Art & Desi…" at bounding box center [492, 337] width 338 height 68
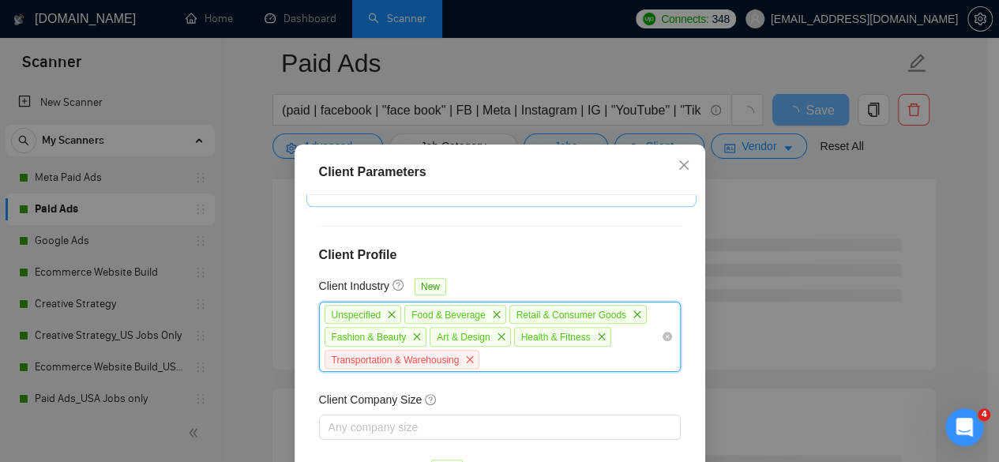
click at [567, 359] on div "Unspecified Food & Beverage Retail & Consumer Goods Fashion & Beauty Art & Desi…" at bounding box center [492, 337] width 338 height 68
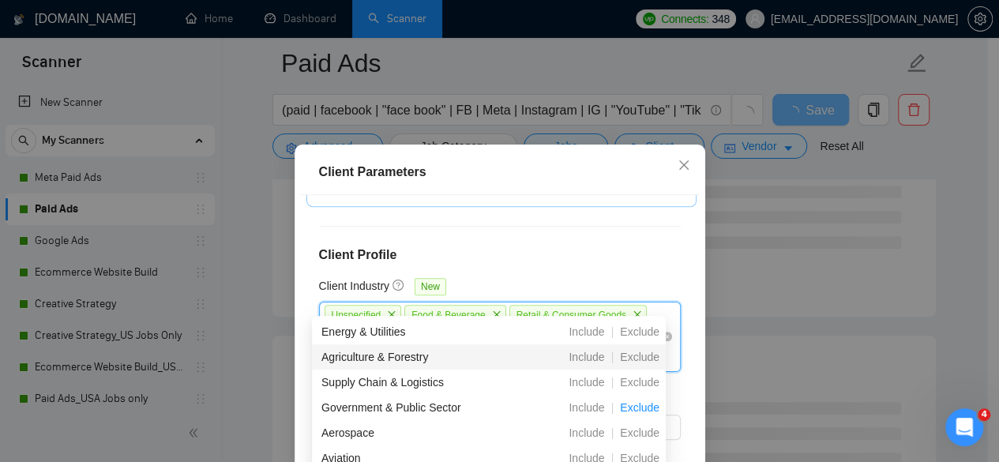
scroll to position [237, 0]
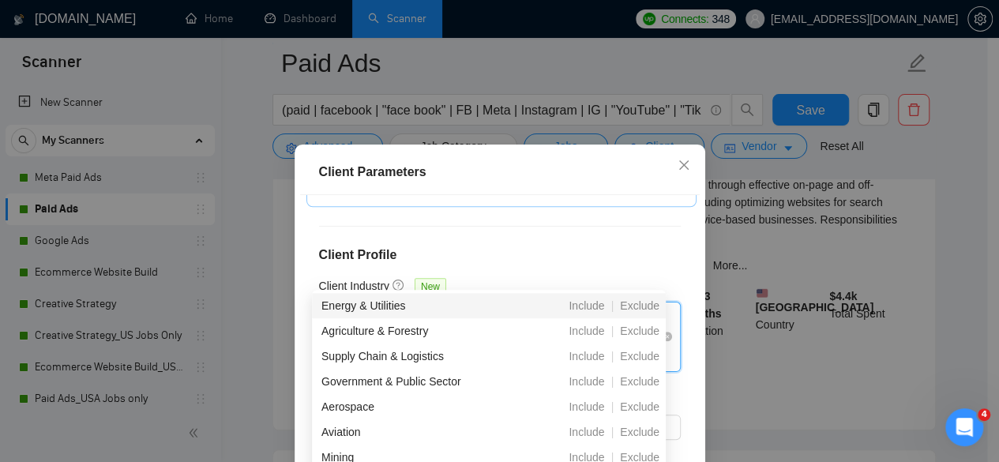
click at [609, 238] on div "Client Location Include Client Countries Select Exclude Client Countries India …" at bounding box center [499, 357] width 399 height 324
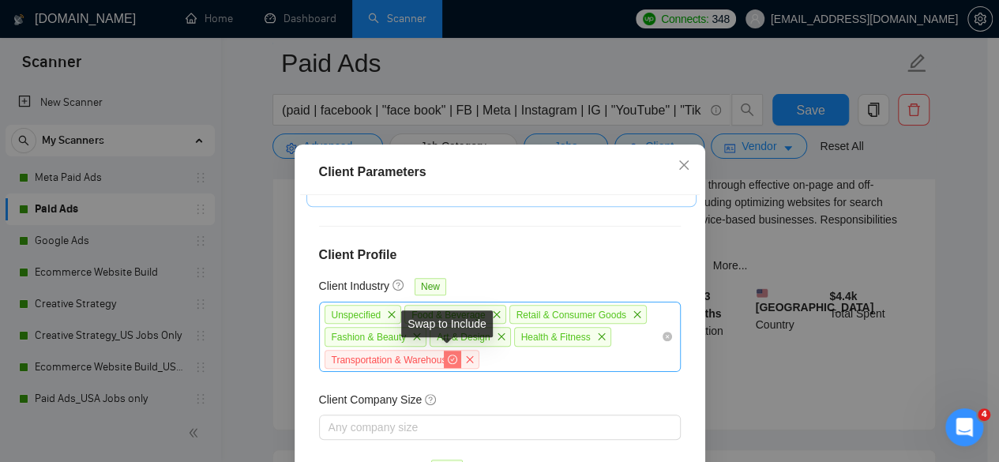
drag, startPoint x: 456, startPoint y: 354, endPoint x: 440, endPoint y: 315, distance: 42.5
click at [461, 354] on span "close" at bounding box center [469, 359] width 17 height 17
click at [456, 354] on div "Client Location Include Client Countries Select Exclude Client Countries India …" at bounding box center [499, 357] width 399 height 324
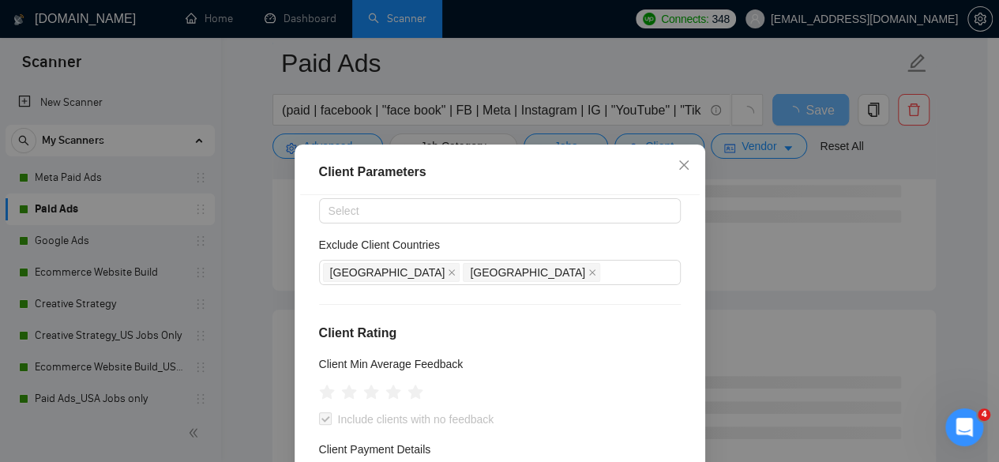
scroll to position [48, 0]
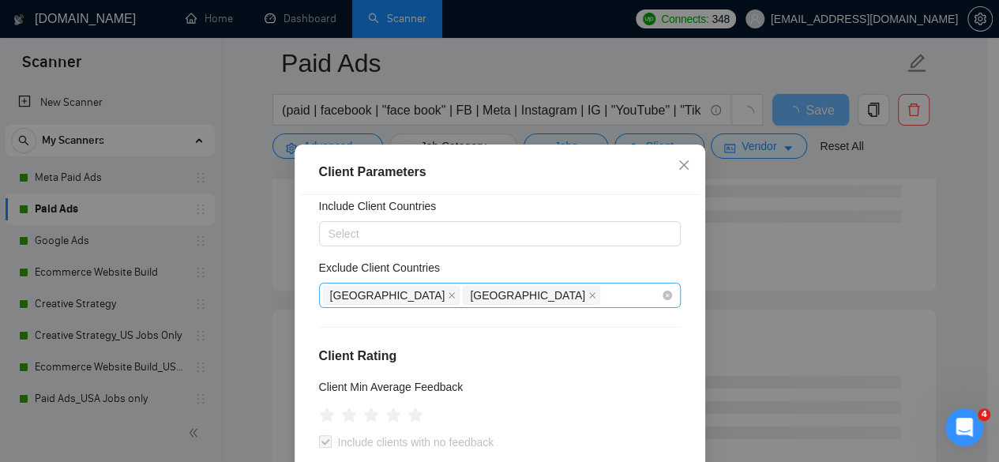
click at [470, 307] on div "[GEOGRAPHIC_DATA] [GEOGRAPHIC_DATA]" at bounding box center [500, 295] width 362 height 25
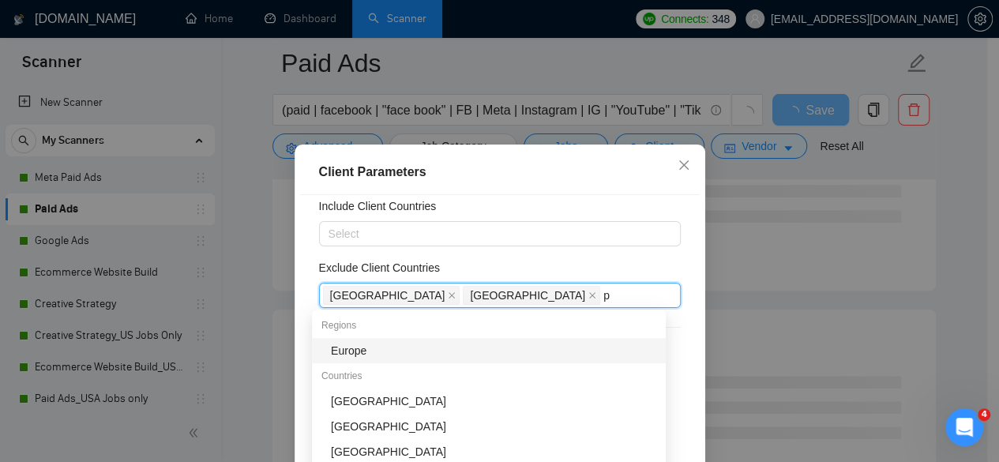
type input "ph"
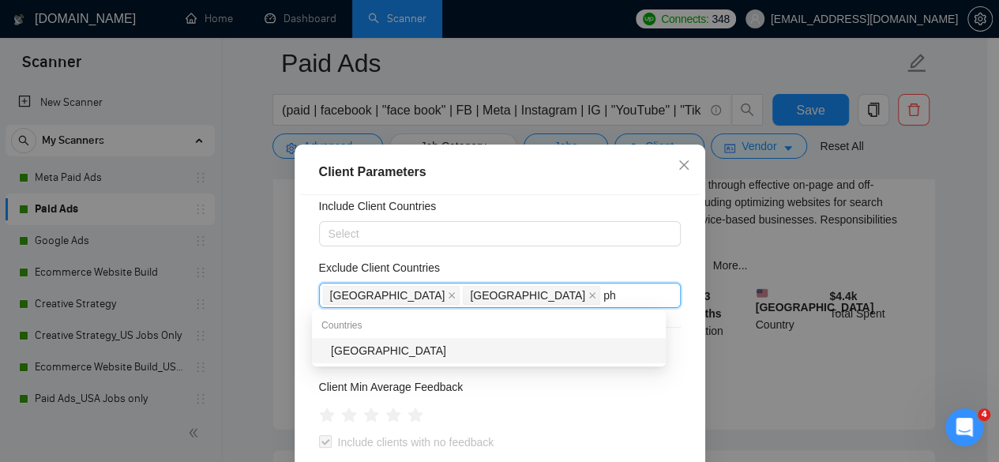
click at [602, 359] on div "[GEOGRAPHIC_DATA]" at bounding box center [489, 350] width 354 height 25
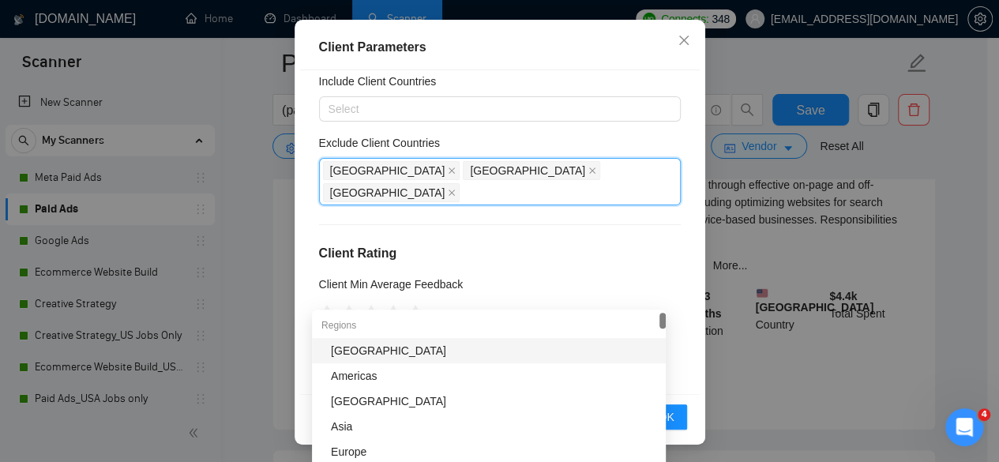
scroll to position [126, 0]
click at [680, 322] on div "Client Location Include Client Countries Select Exclude Client Countries India …" at bounding box center [499, 231] width 399 height 324
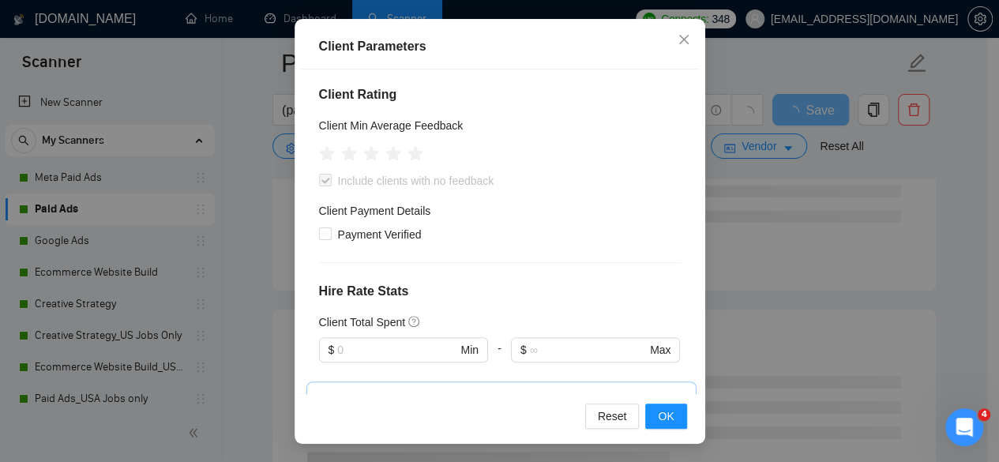
scroll to position [395, 0]
click at [667, 414] on span "OK" at bounding box center [666, 415] width 16 height 17
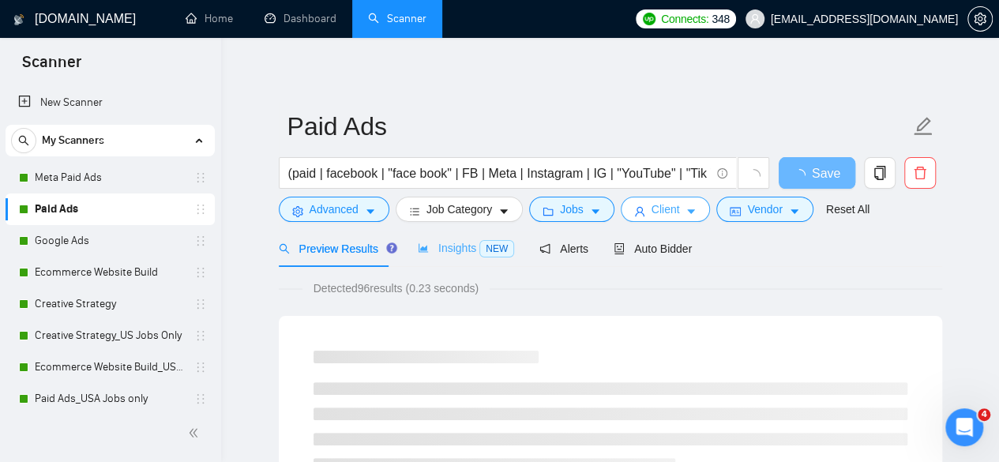
scroll to position [0, 0]
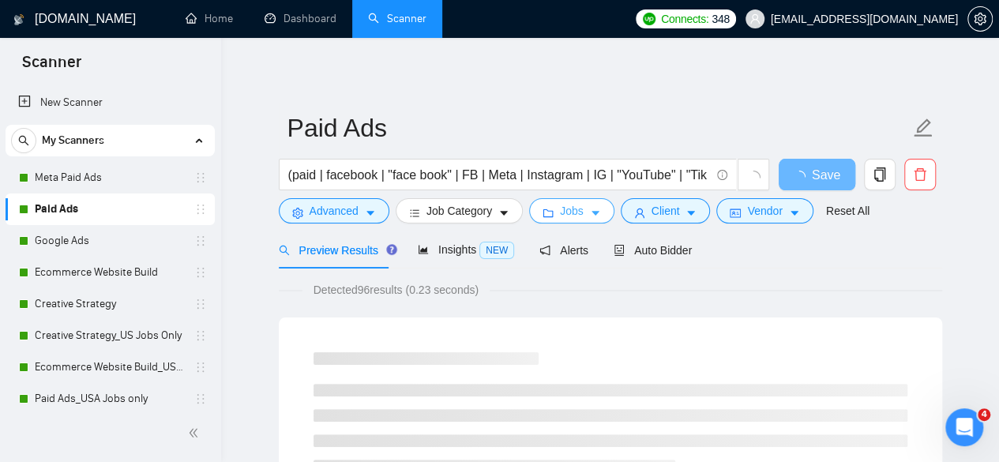
click at [543, 204] on button "Jobs" at bounding box center [571, 210] width 85 height 25
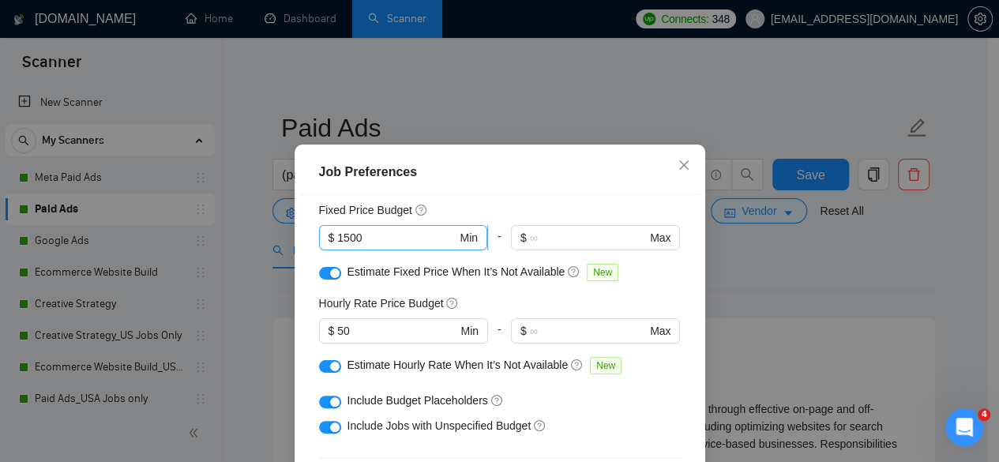
click at [344, 238] on input "1500" at bounding box center [396, 237] width 119 height 17
type input "2"
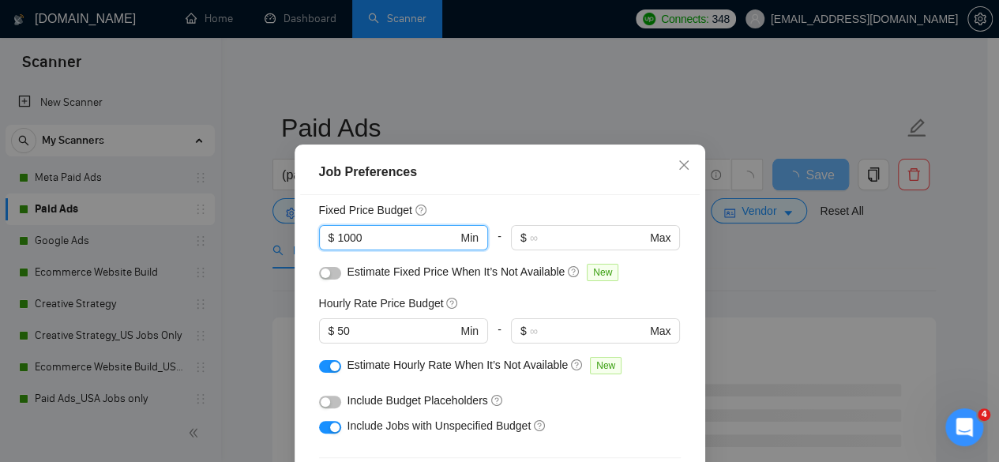
type input "1000"
click at [385, 268] on span "Estimate Fixed Price When It’s Not Available" at bounding box center [456, 271] width 218 height 13
click at [376, 277] on span "Estimate Fixed Price When It’s Not Available" at bounding box center [456, 271] width 218 height 13
click at [323, 271] on div "button" at bounding box center [325, 272] width 9 height 9
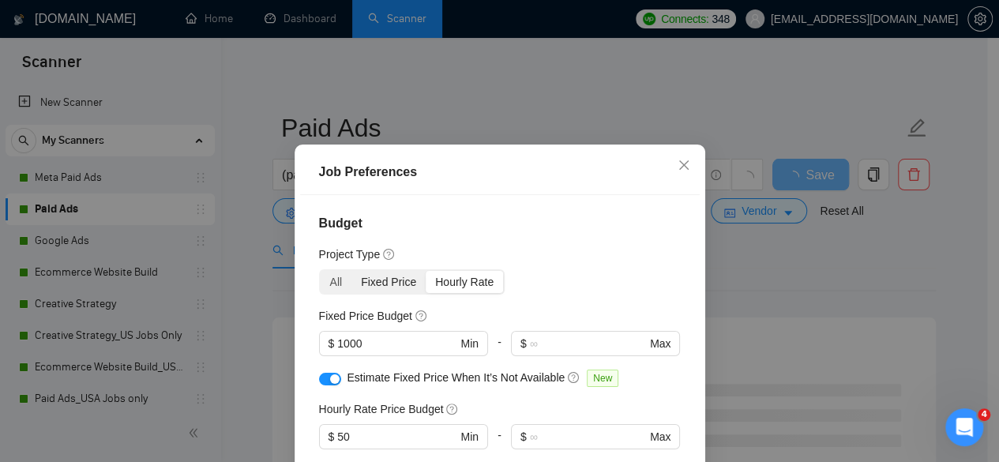
click at [395, 290] on div "Fixed Price" at bounding box center [388, 282] width 74 height 22
click at [351, 271] on input "Fixed Price" at bounding box center [351, 271] width 0 height 0
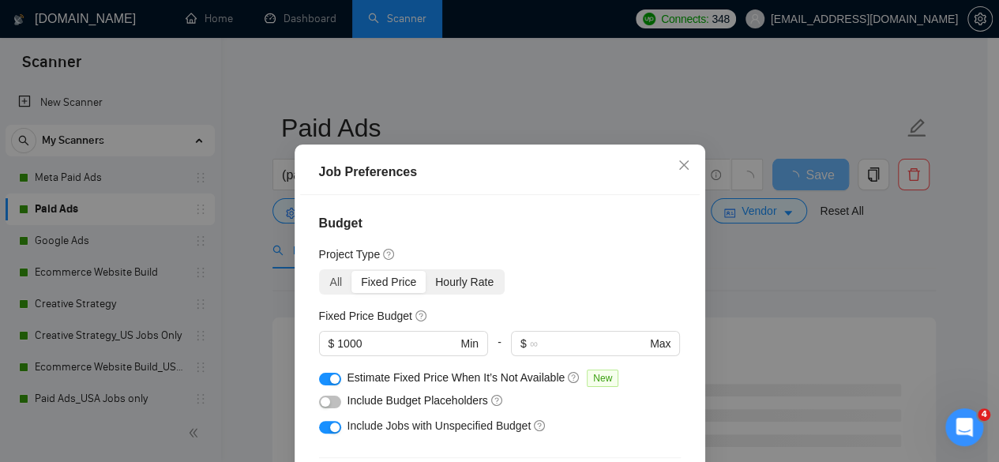
click at [446, 290] on div "Hourly Rate" at bounding box center [463, 282] width 77 height 22
click at [425, 271] on input "Hourly Rate" at bounding box center [425, 271] width 0 height 0
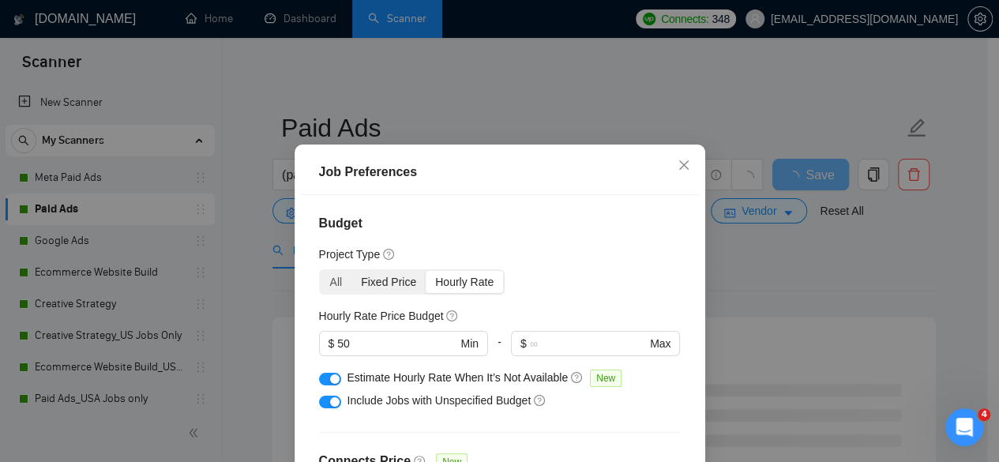
click at [380, 284] on div "Fixed Price" at bounding box center [388, 282] width 74 height 22
click at [351, 271] on input "Fixed Price" at bounding box center [351, 271] width 0 height 0
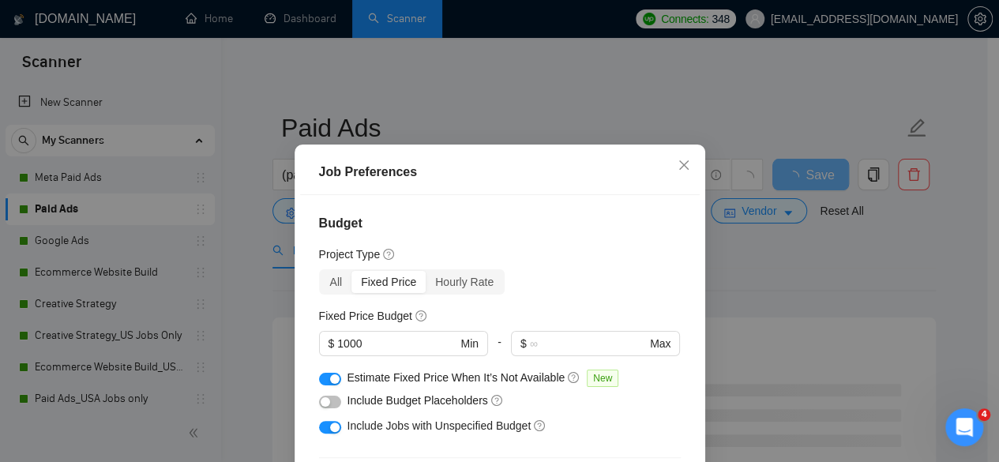
scroll to position [79, 0]
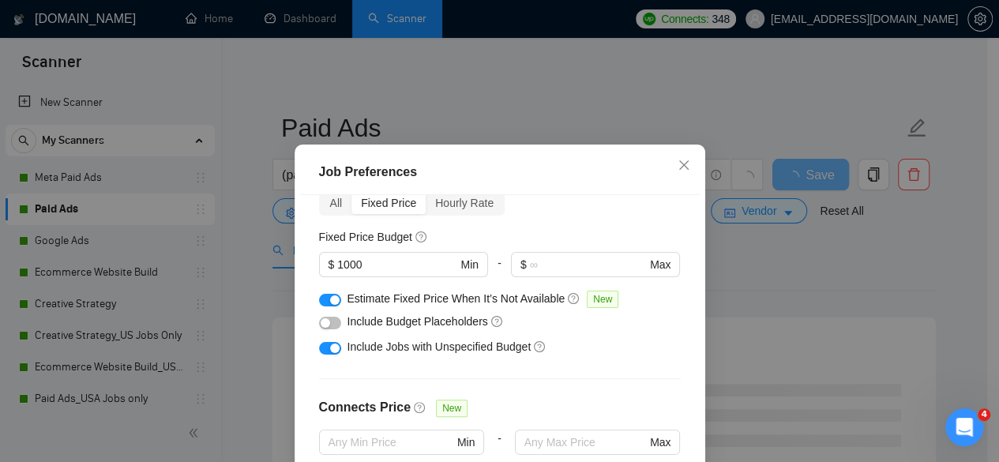
click at [326, 324] on button "button" at bounding box center [330, 323] width 22 height 13
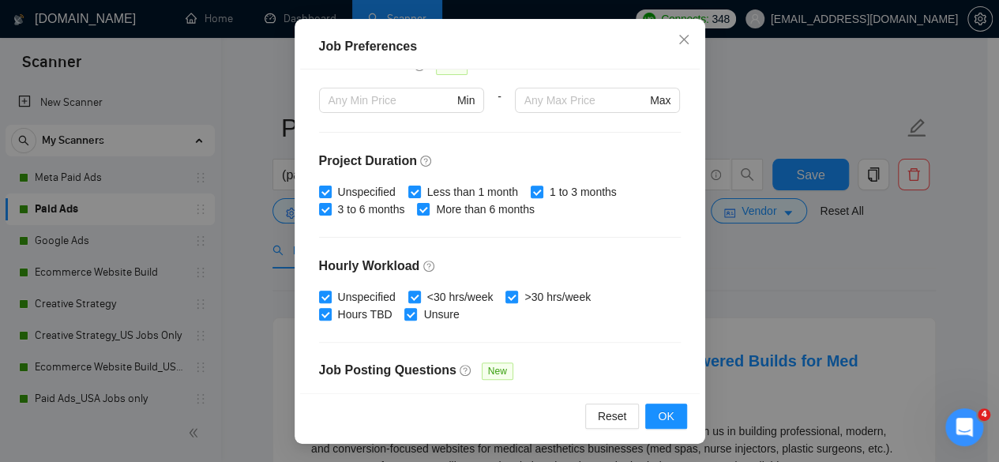
scroll to position [237, 0]
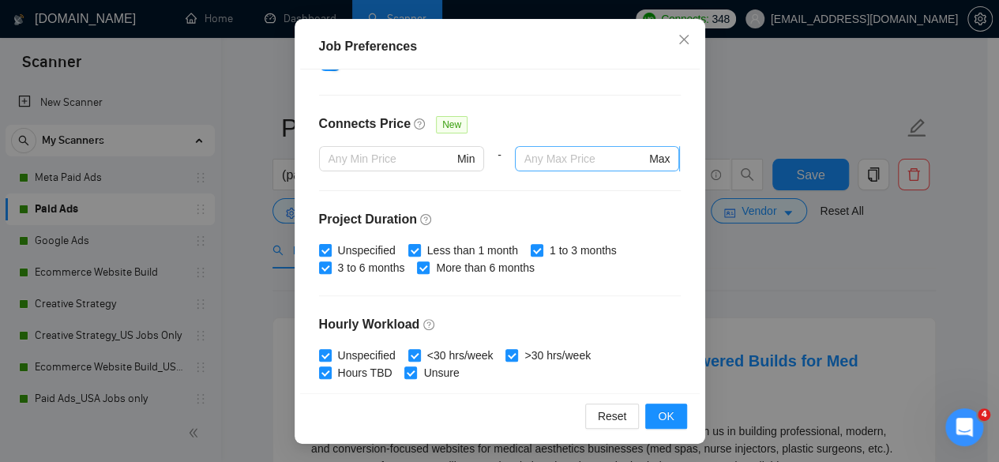
click at [595, 160] on input "text" at bounding box center [585, 158] width 122 height 17
type input "200"
click at [673, 421] on button "OK" at bounding box center [665, 415] width 41 height 25
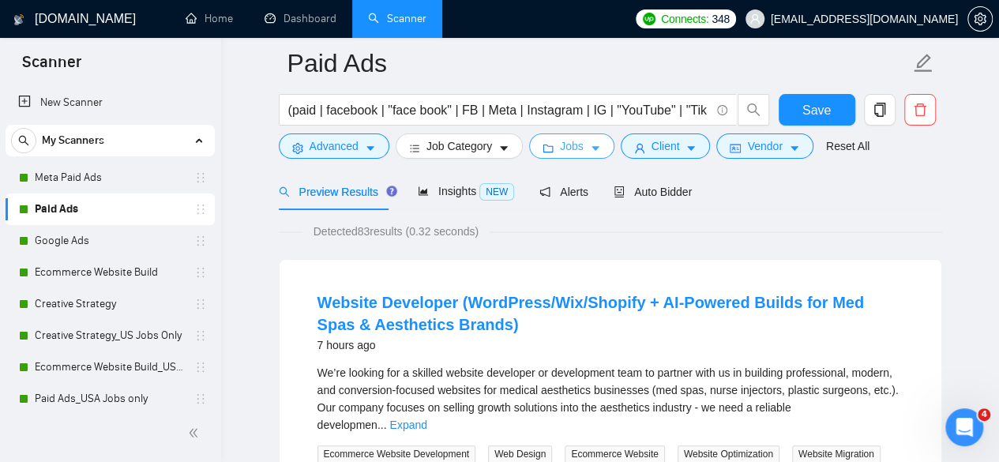
scroll to position [79, 0]
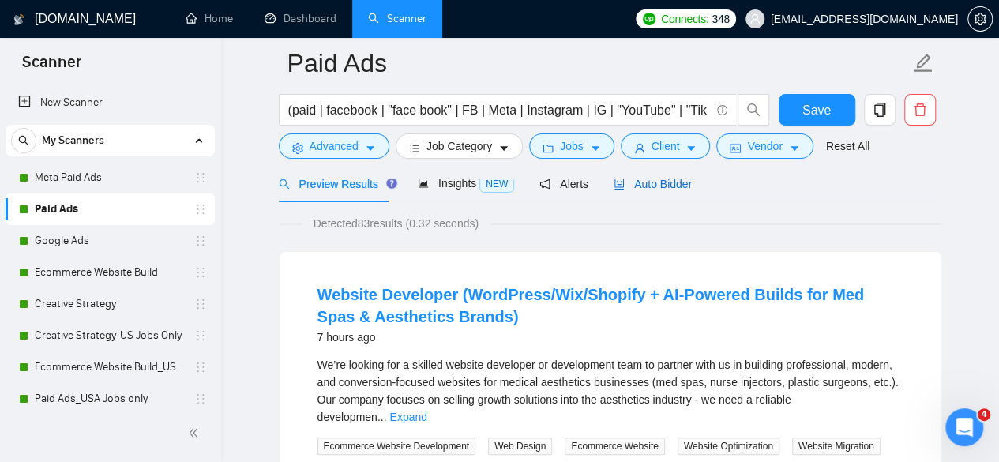
click at [664, 181] on span "Auto Bidder" at bounding box center [652, 184] width 78 height 13
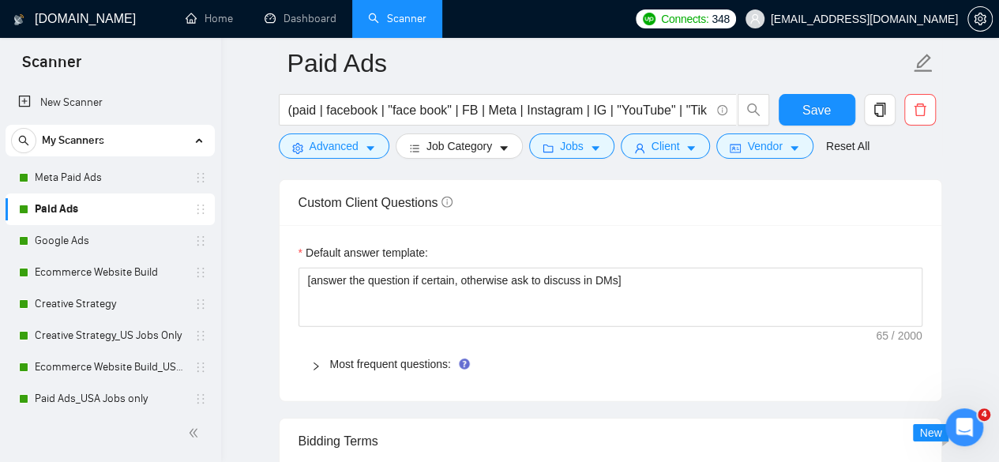
scroll to position [2289, 0]
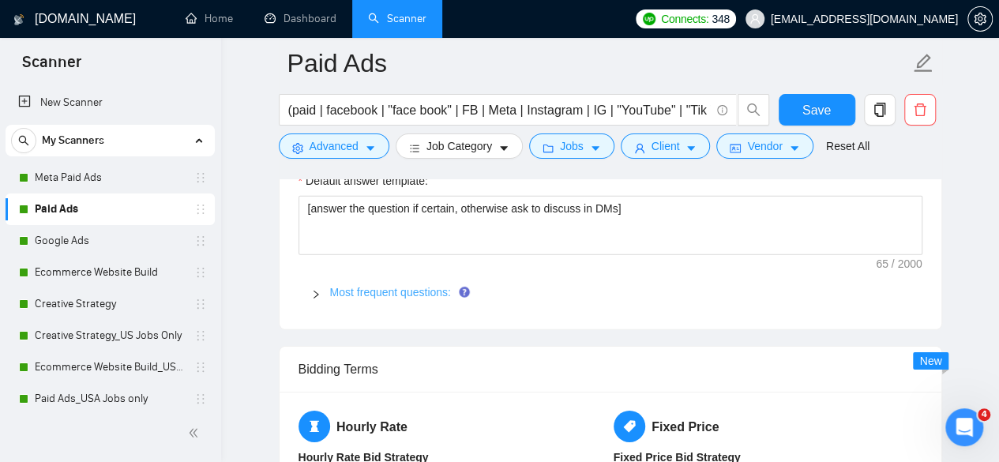
click at [404, 286] on link "Most frequent questions:" at bounding box center [390, 292] width 121 height 13
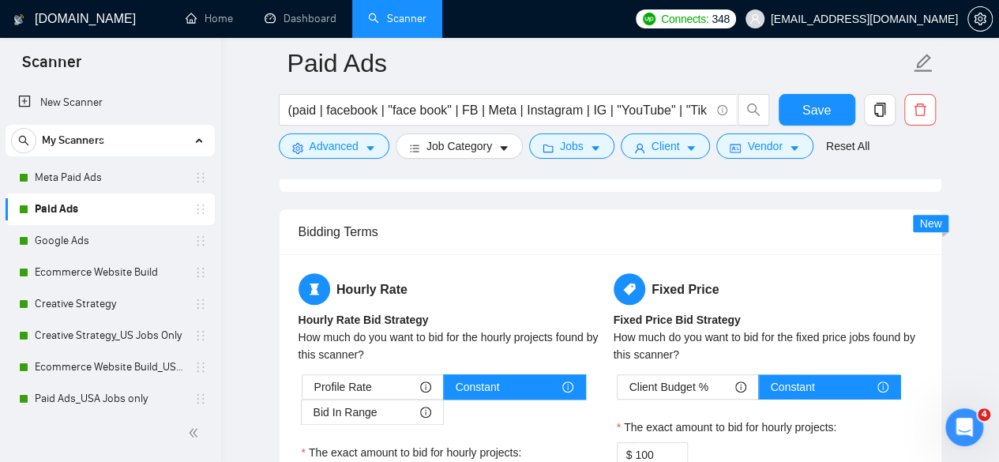
scroll to position [3473, 0]
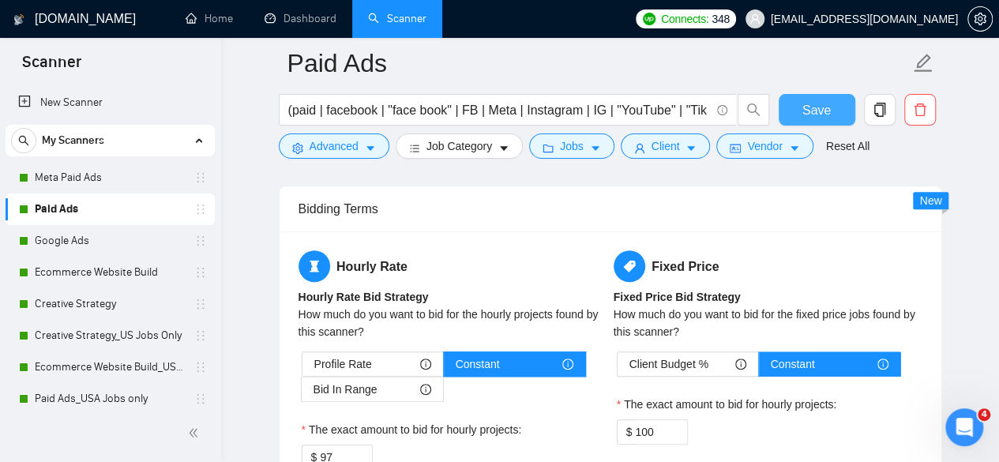
click at [834, 97] on button "Save" at bounding box center [816, 110] width 77 height 32
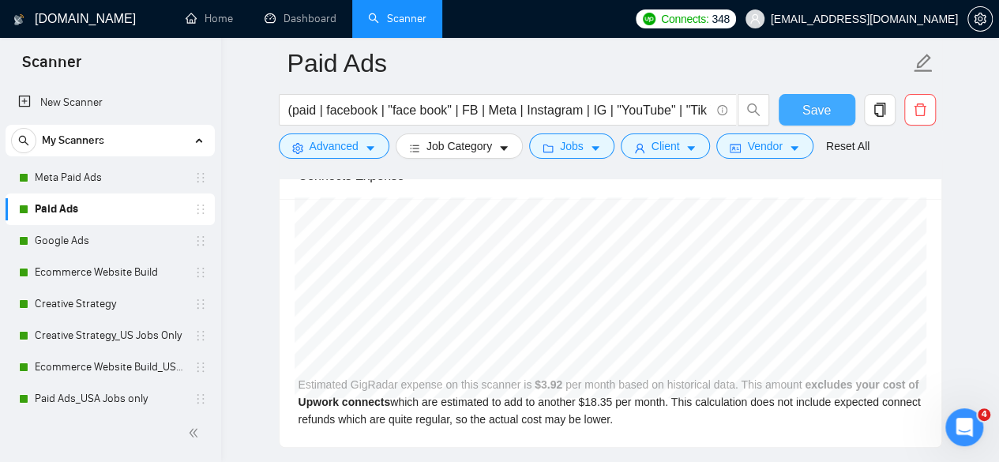
scroll to position [3316, 0]
